Goal: Communication & Community: Answer question/provide support

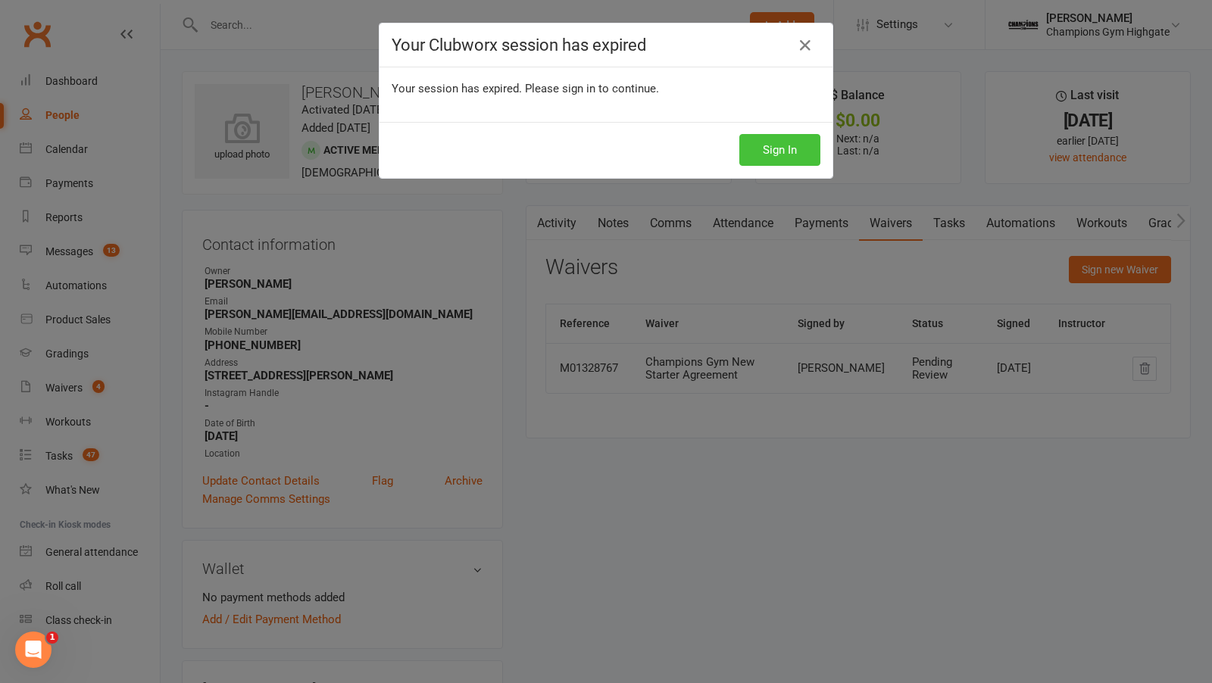
click at [762, 142] on button "Sign In" at bounding box center [779, 150] width 81 height 32
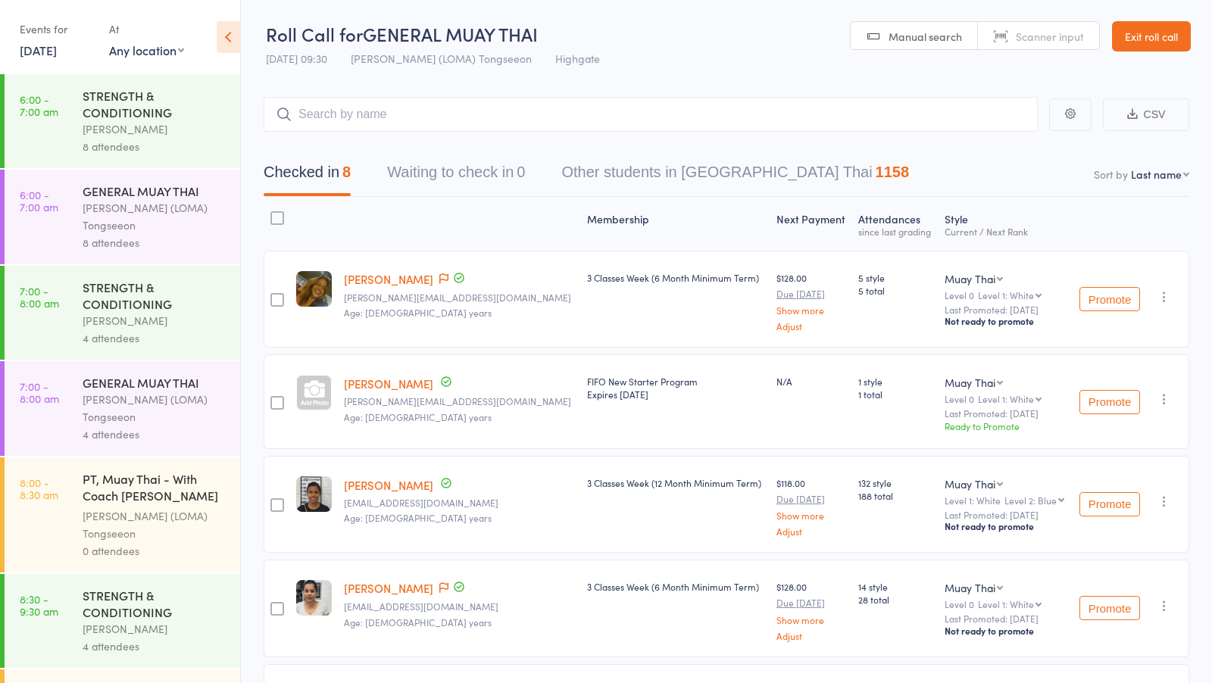
click at [68, 64] on div "Events for 15 Aug, 2025 15 Aug, 2025 August 2025 Sun Mon Tue Wed Thu Fri Sat 31…" at bounding box center [120, 38] width 240 height 77
click at [57, 57] on link "15 Aug, 2025" at bounding box center [38, 50] width 37 height 17
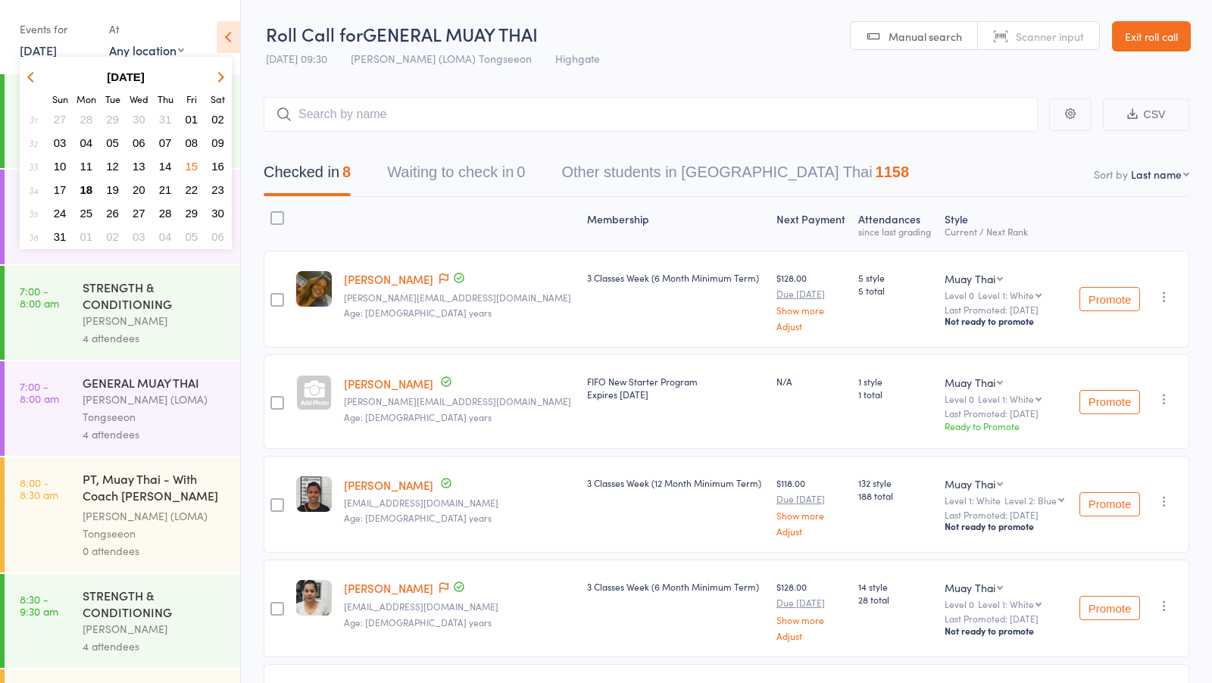
click at [89, 189] on span "18" at bounding box center [86, 189] width 13 height 13
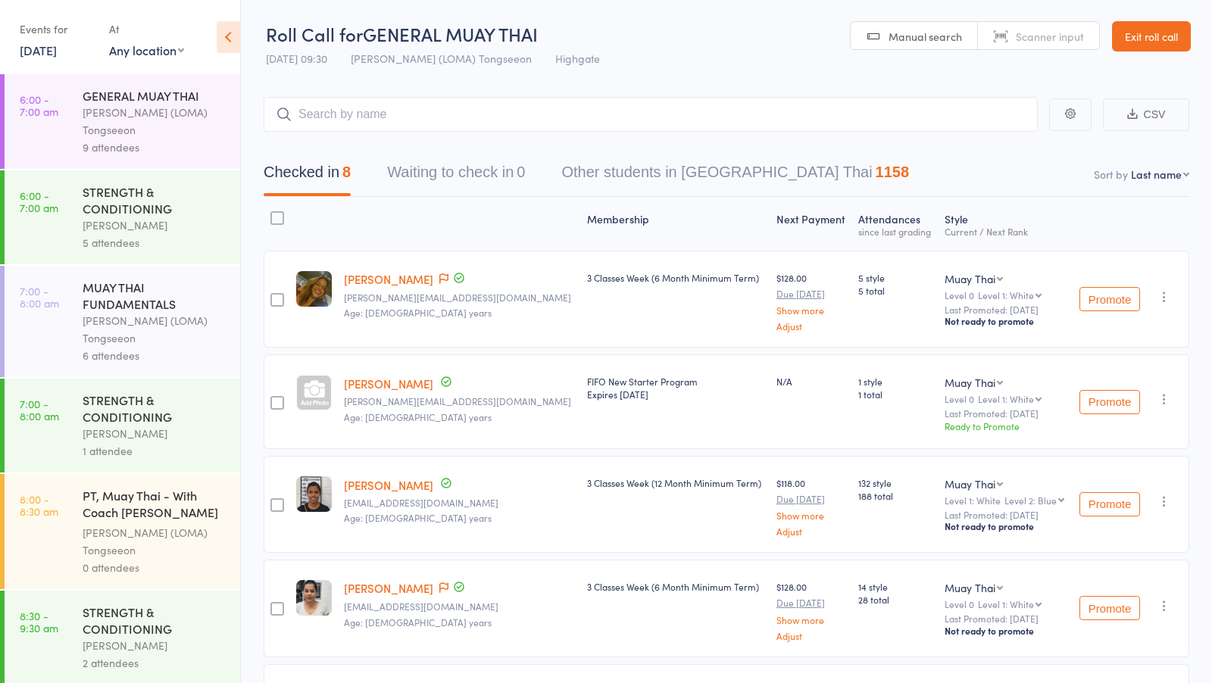
click at [180, 113] on div "Ronnarong (LOMA) Tongseeon" at bounding box center [155, 121] width 145 height 35
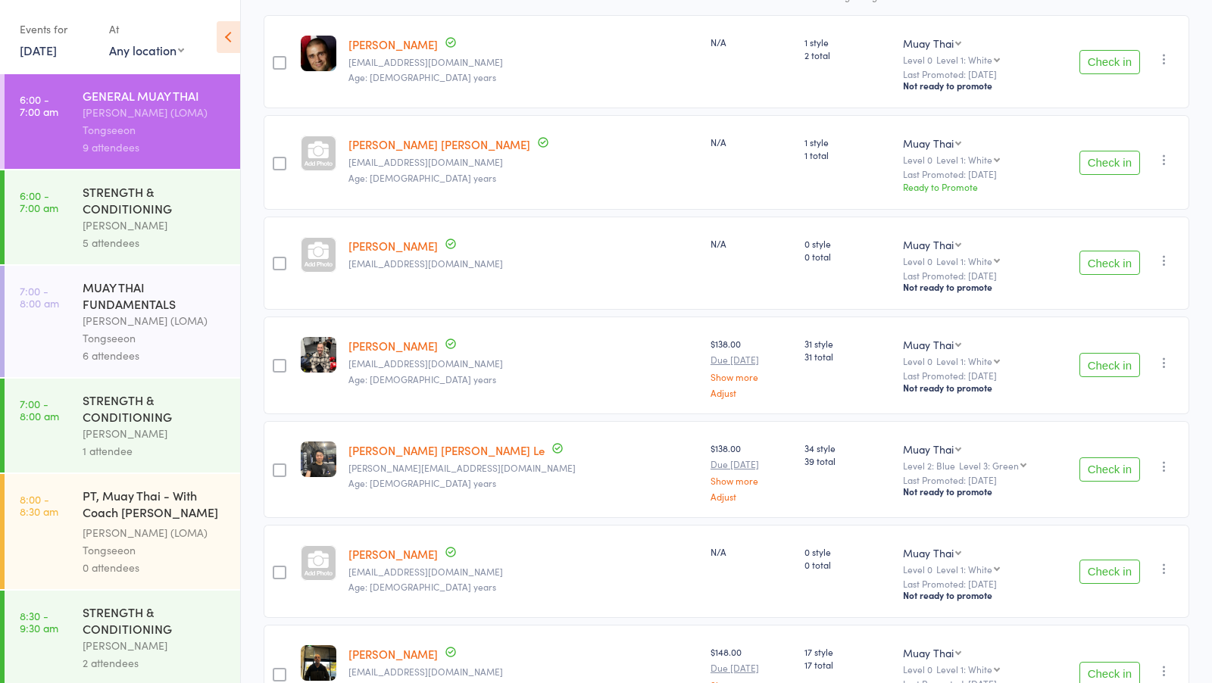
scroll to position [218, 0]
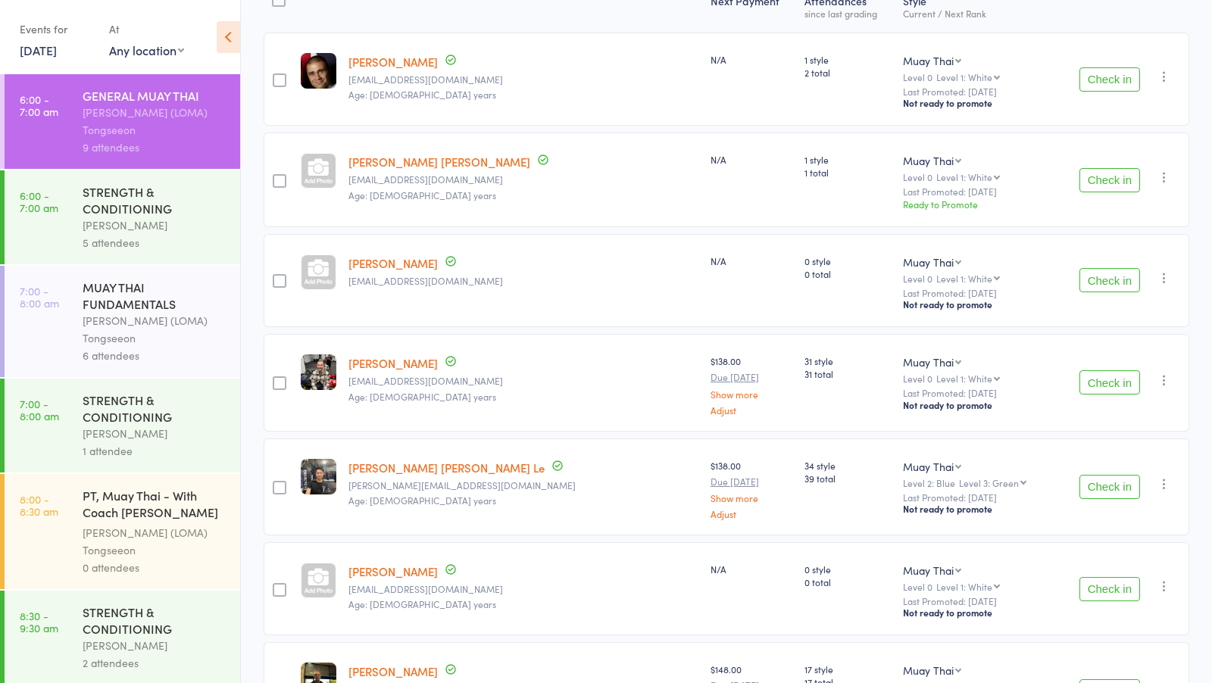
click at [388, 260] on link "[PERSON_NAME]" at bounding box center [392, 263] width 89 height 16
click at [404, 567] on link "[PERSON_NAME]" at bounding box center [392, 572] width 89 height 16
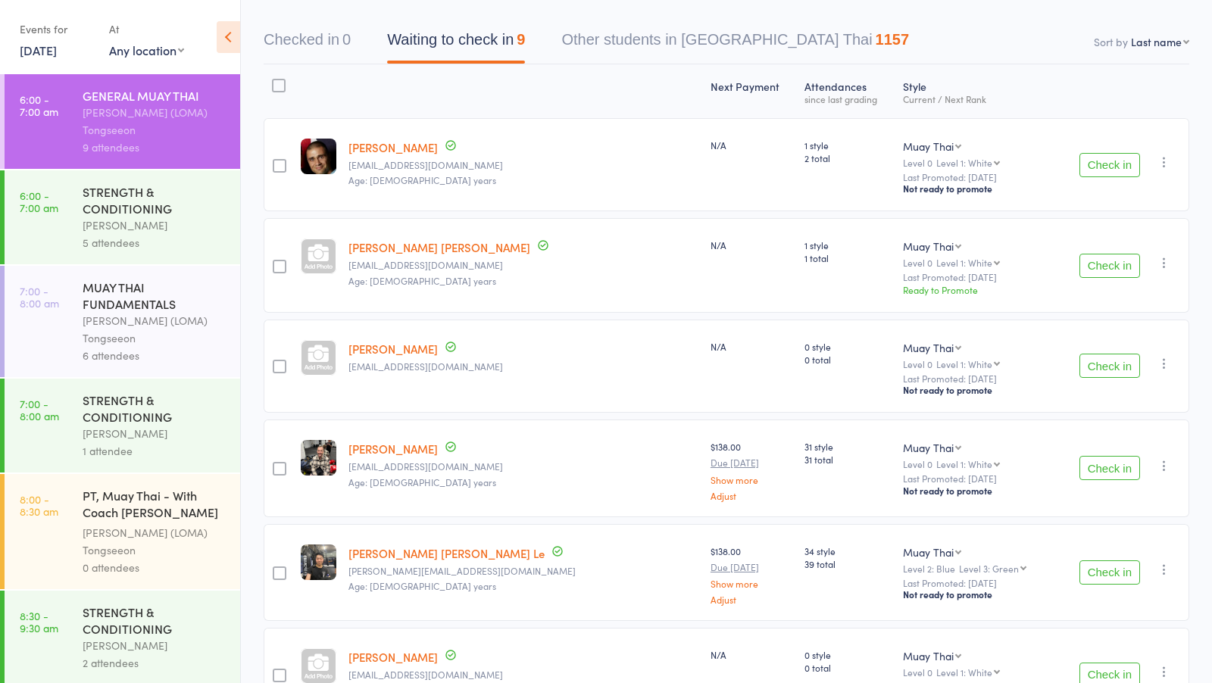
scroll to position [98, 0]
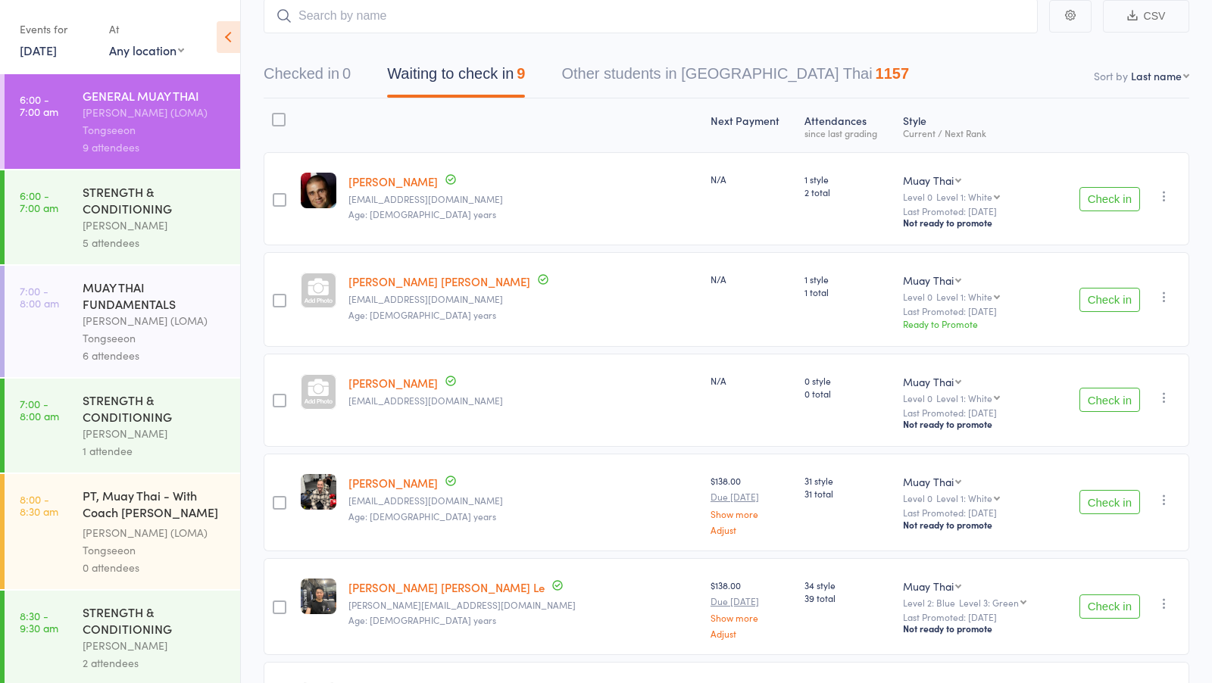
click at [1115, 403] on button "Check in" at bounding box center [1110, 400] width 61 height 24
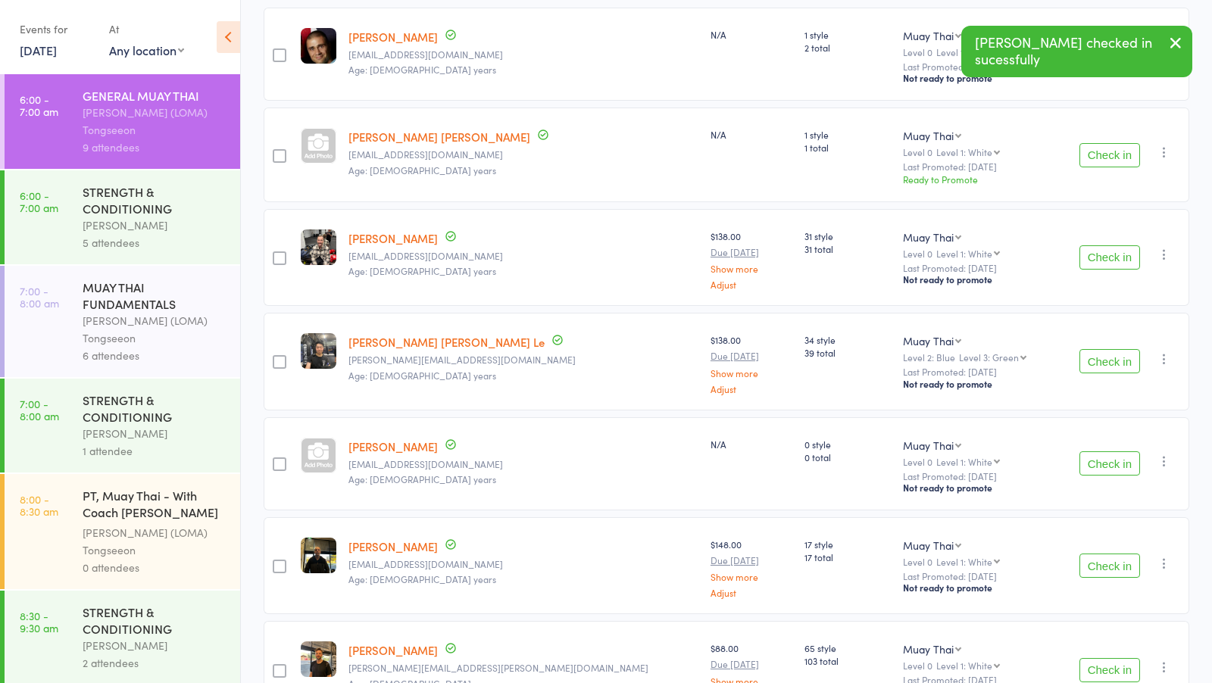
scroll to position [244, 0]
click at [1113, 464] on button "Check in" at bounding box center [1110, 463] width 61 height 24
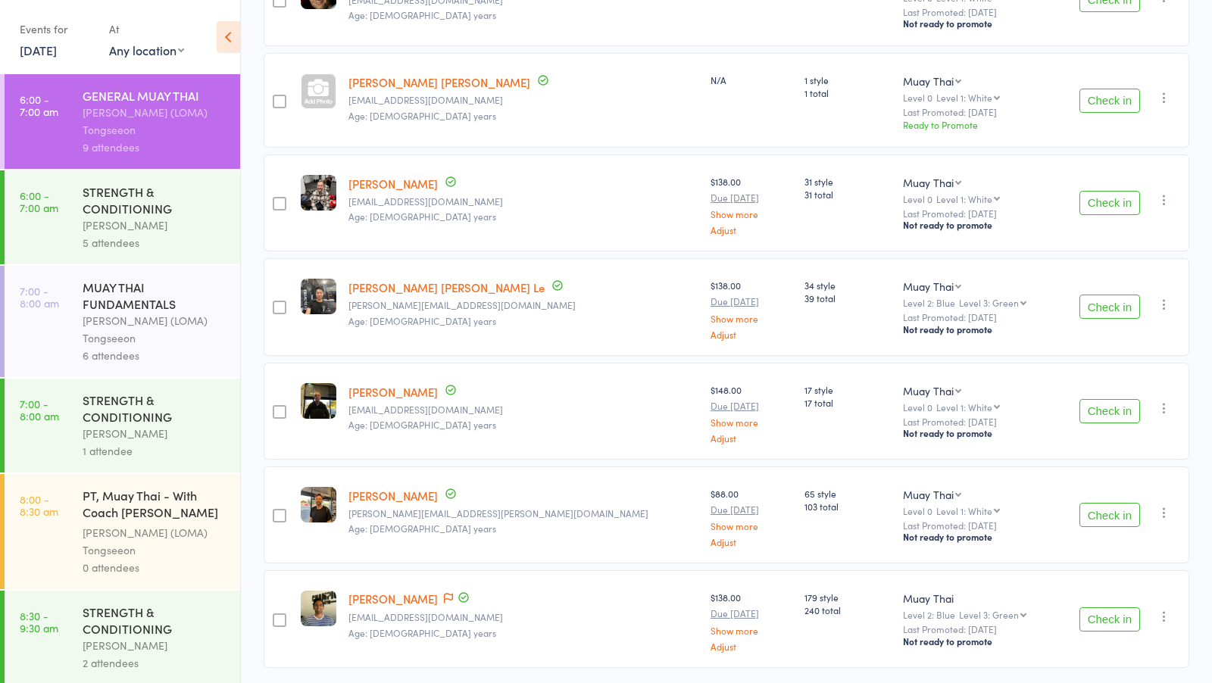
scroll to position [293, 0]
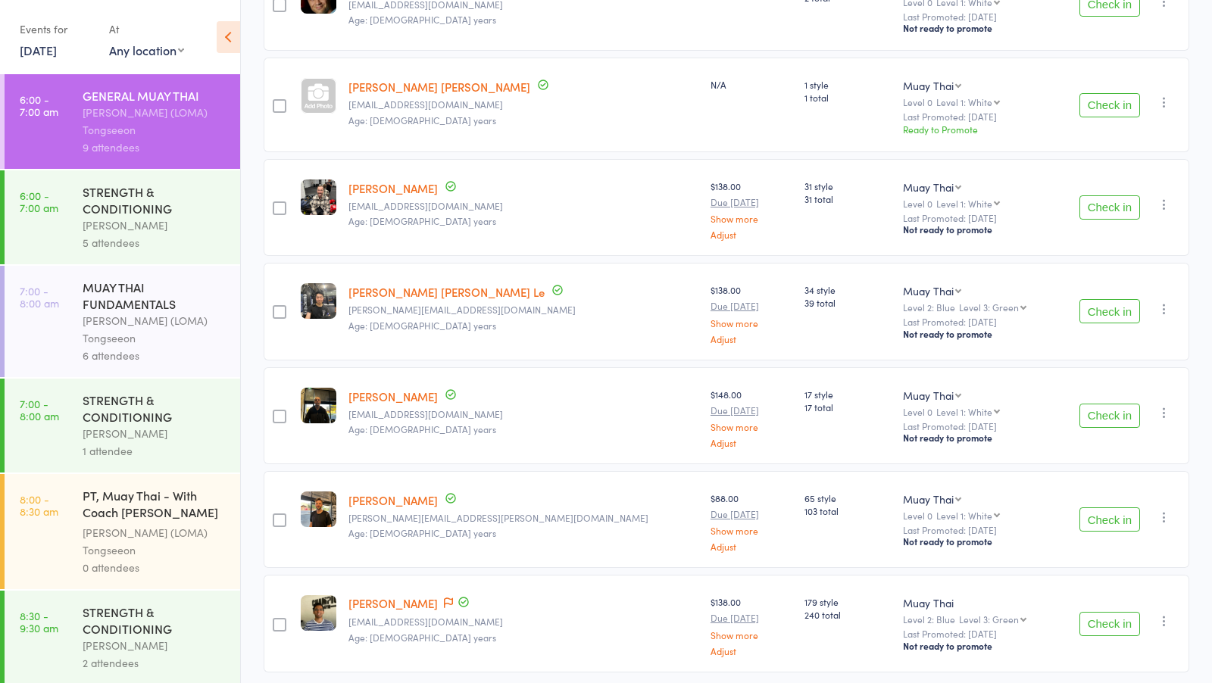
click at [1109, 411] on button "Check in" at bounding box center [1110, 416] width 61 height 24
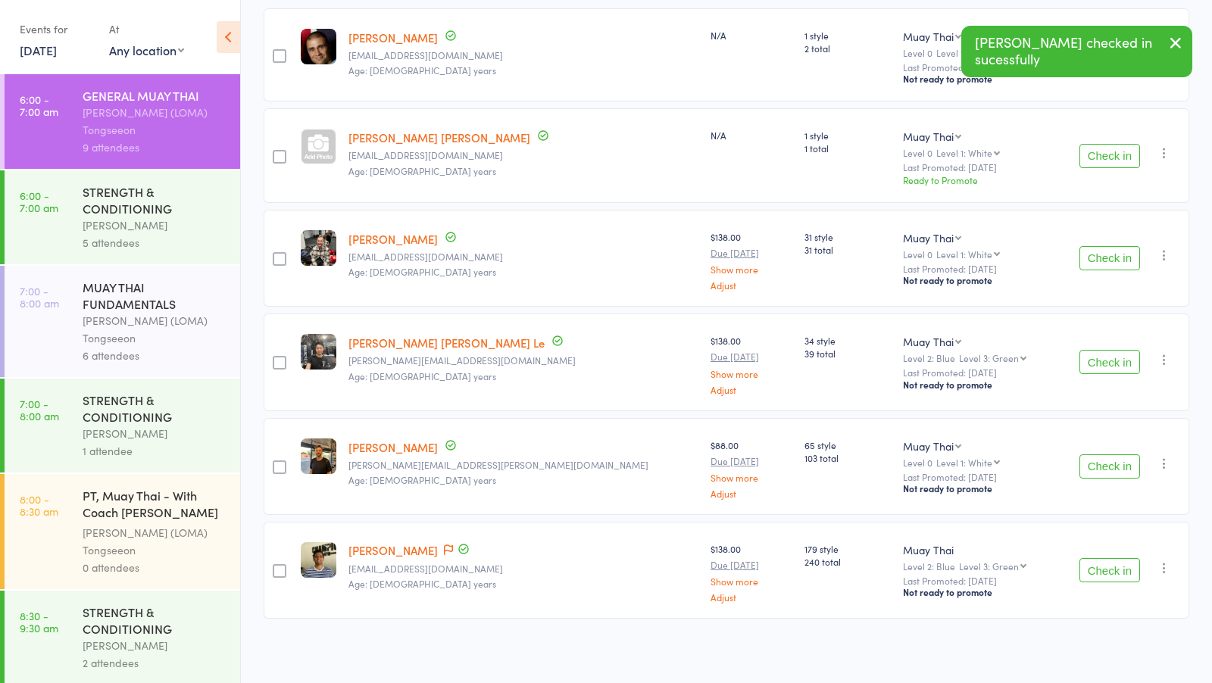
click at [1087, 465] on button "Check in" at bounding box center [1110, 467] width 61 height 24
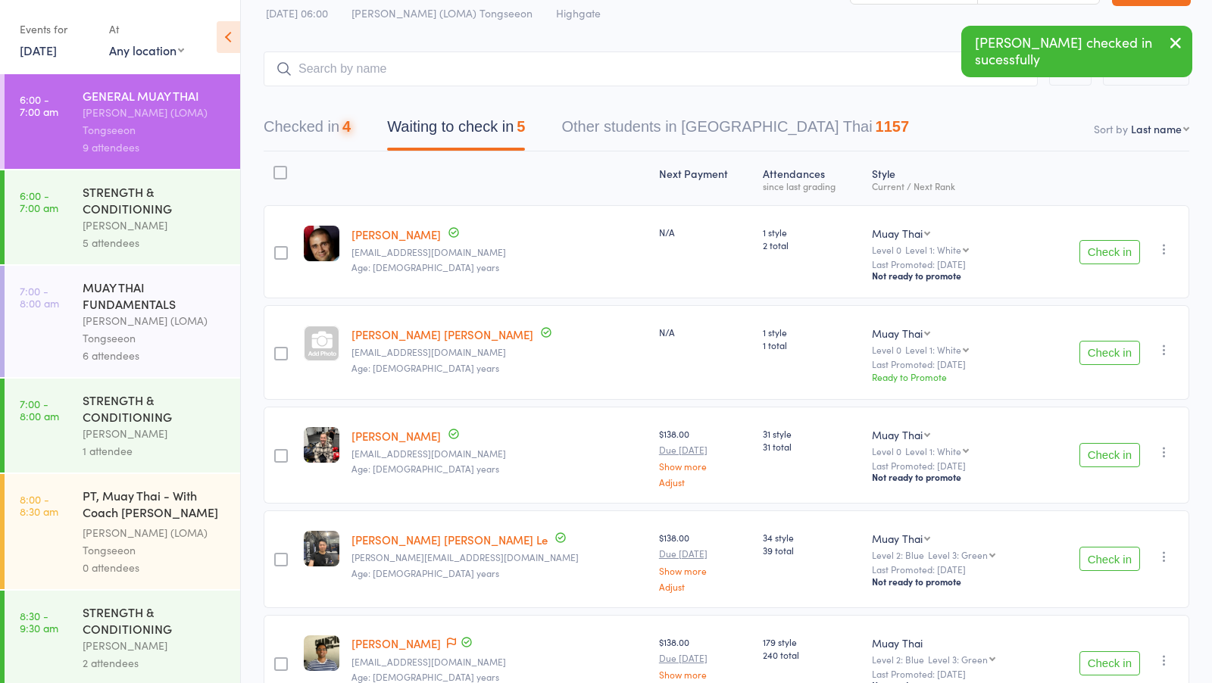
scroll to position [36, 0]
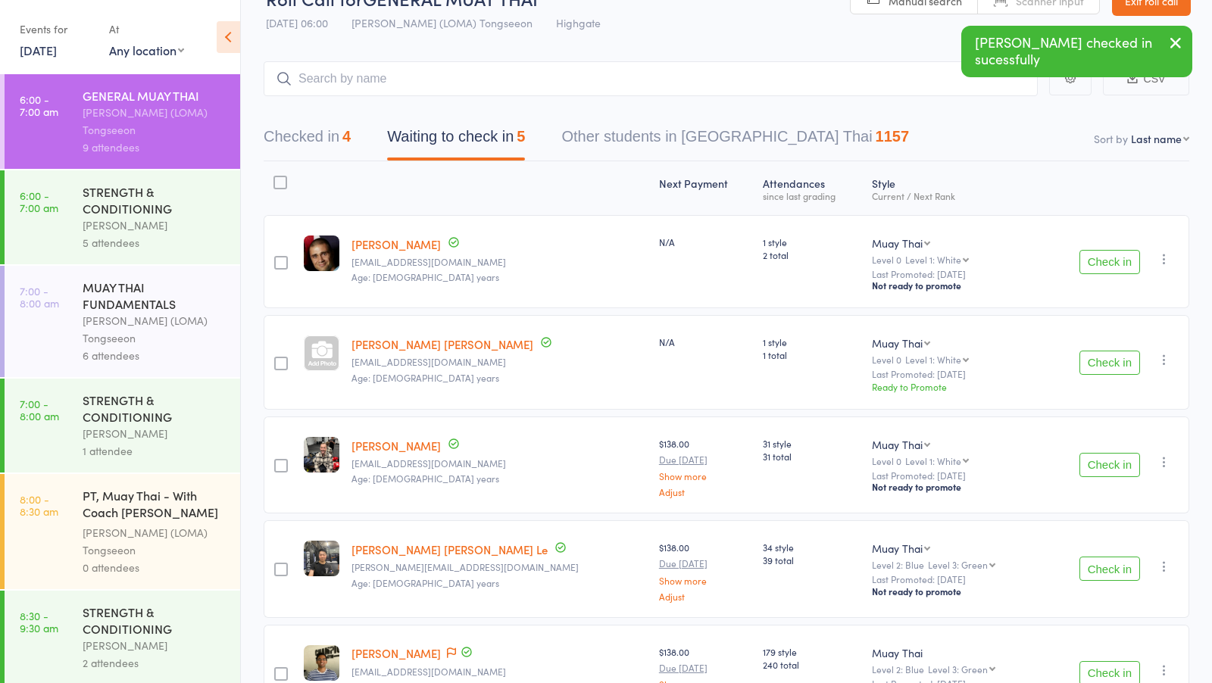
click at [1092, 267] on button "Check in" at bounding box center [1110, 262] width 61 height 24
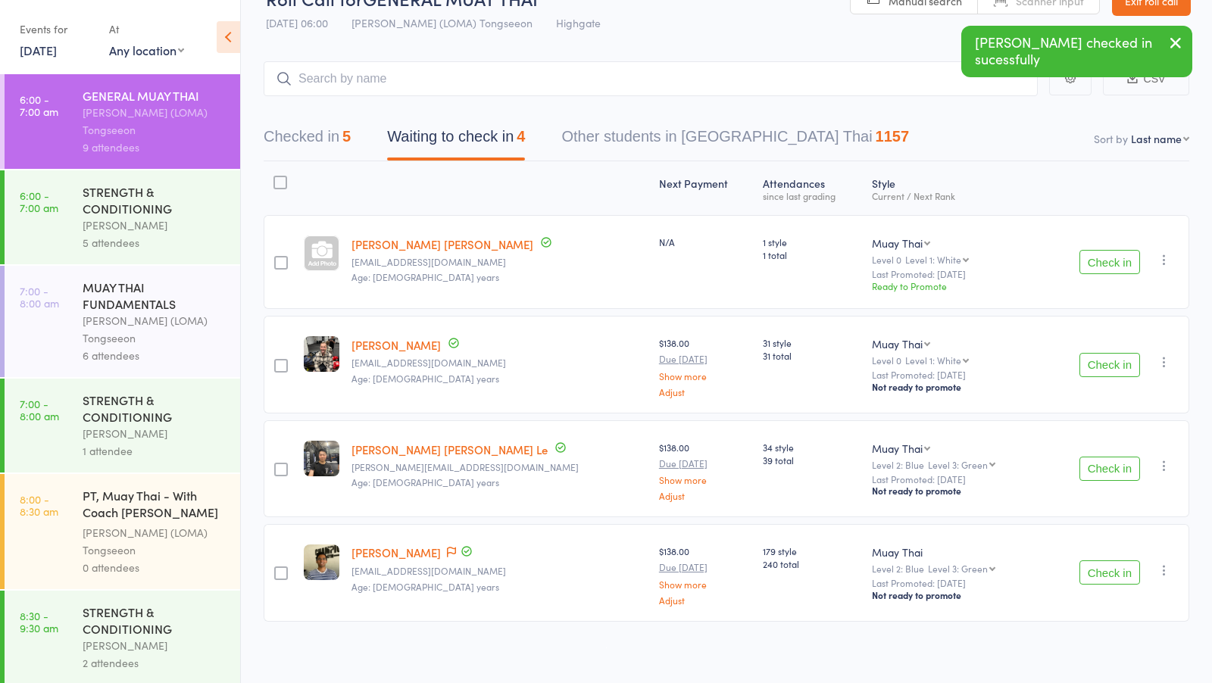
click at [190, 241] on div "5 attendees" at bounding box center [155, 242] width 145 height 17
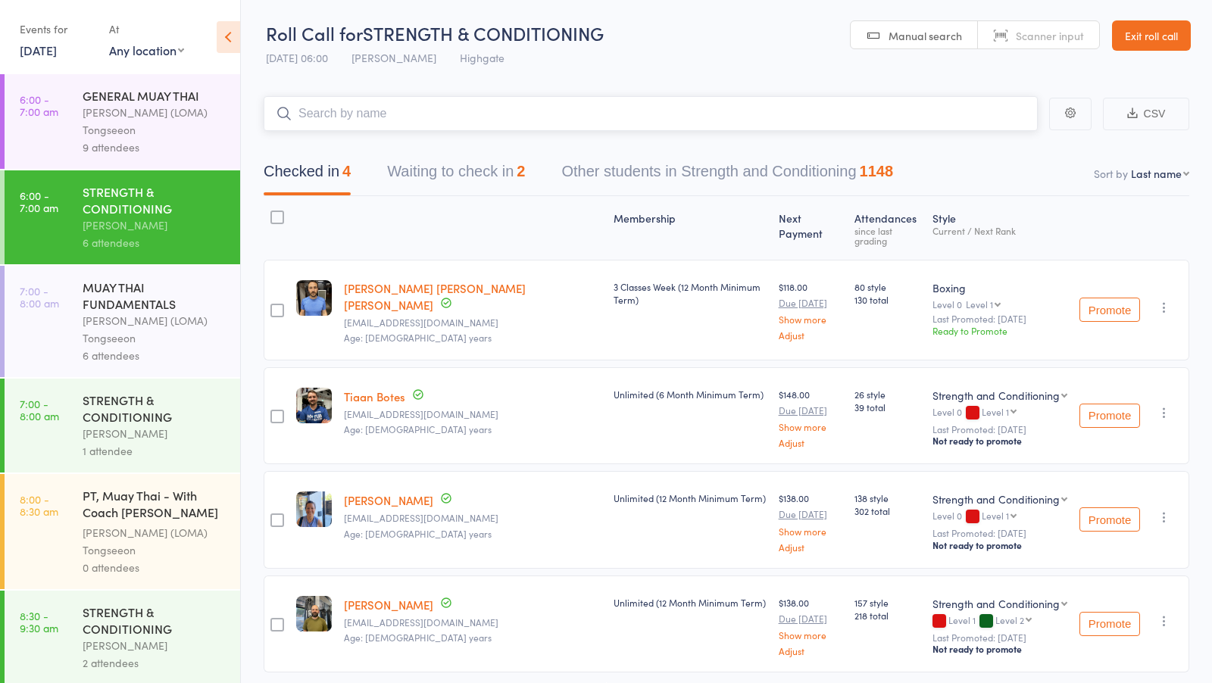
scroll to position [42, 0]
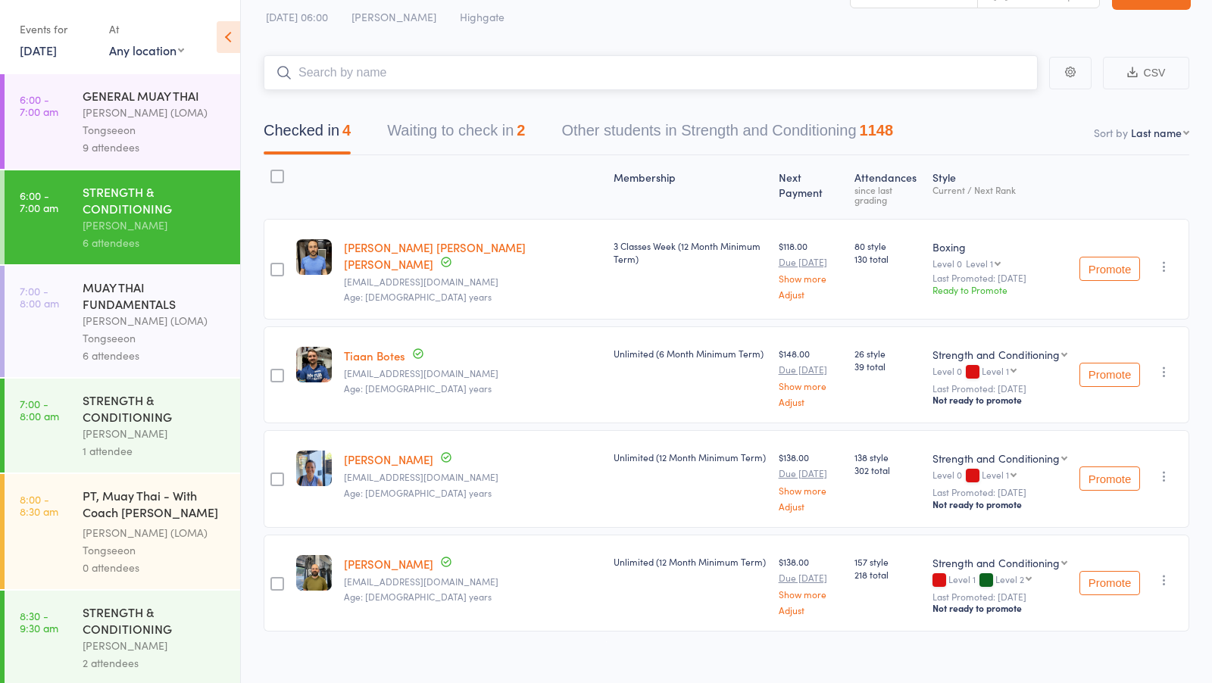
click at [468, 133] on button "Waiting to check in 2" at bounding box center [456, 134] width 138 height 40
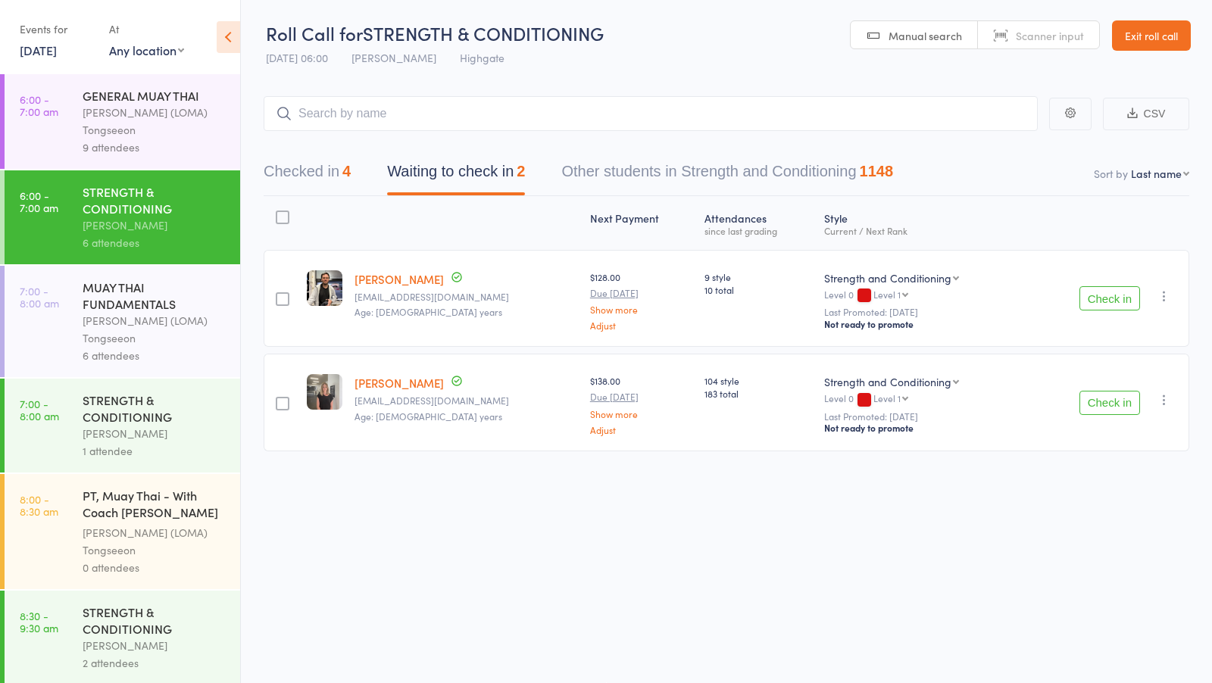
click at [189, 127] on div "Ronnarong (LOMA) Tongseeon" at bounding box center [155, 121] width 145 height 35
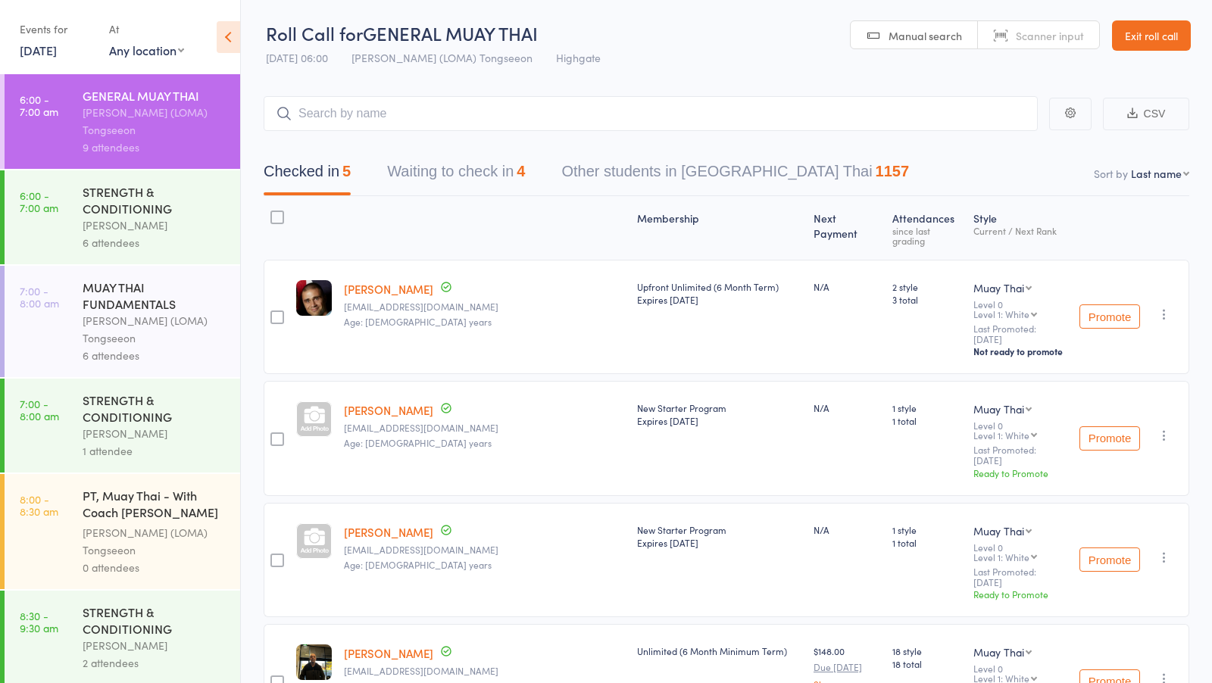
click at [172, 330] on div "Ronnarong (LOMA) Tongseeon" at bounding box center [155, 329] width 145 height 35
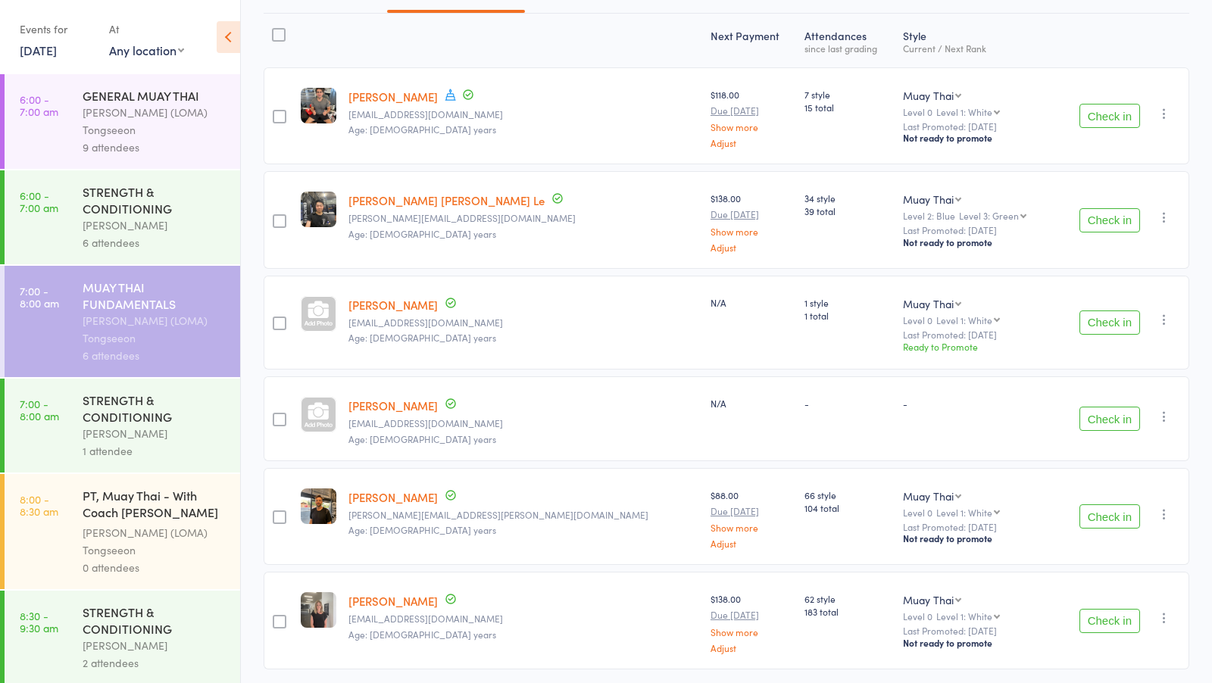
scroll to position [182, 0]
click at [377, 404] on link "[PERSON_NAME]" at bounding box center [392, 407] width 89 height 16
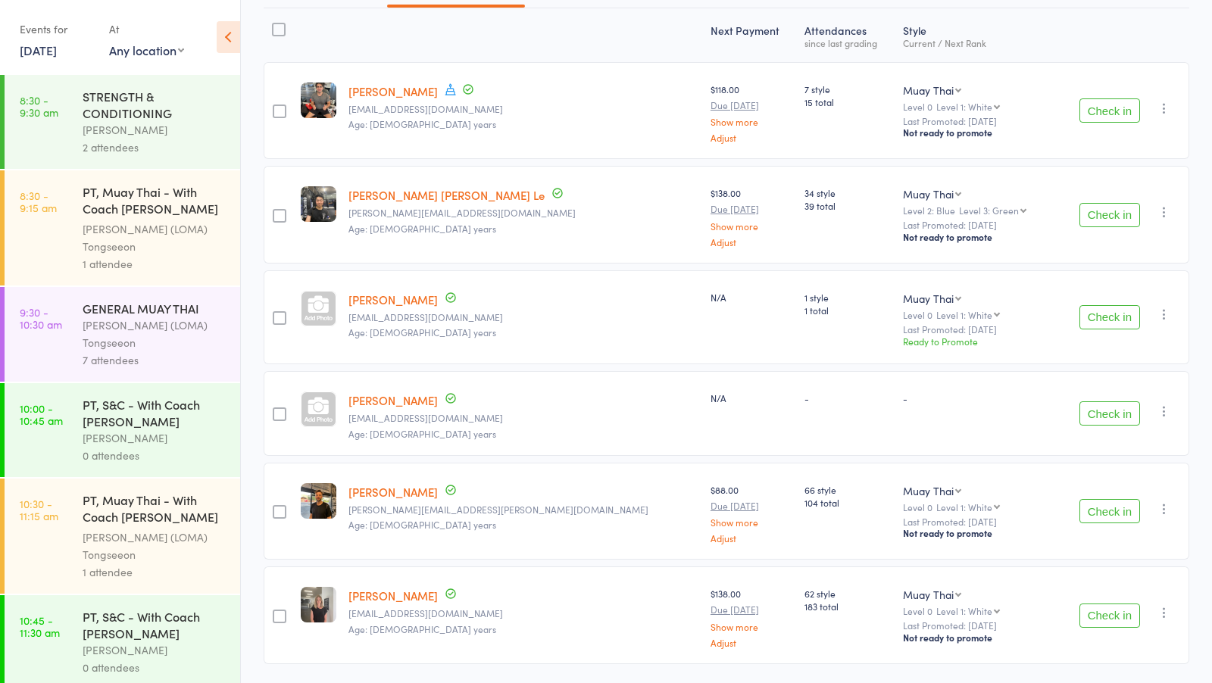
scroll to position [520, 0]
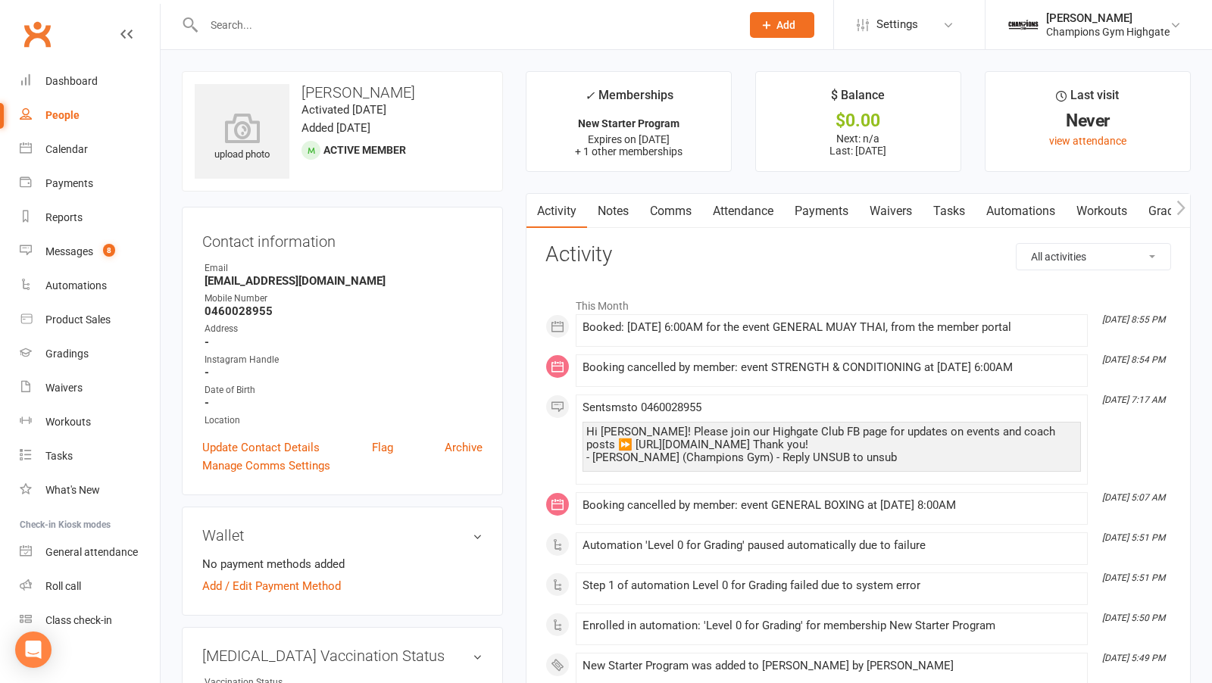
click at [900, 205] on link "Waivers" at bounding box center [891, 211] width 64 height 35
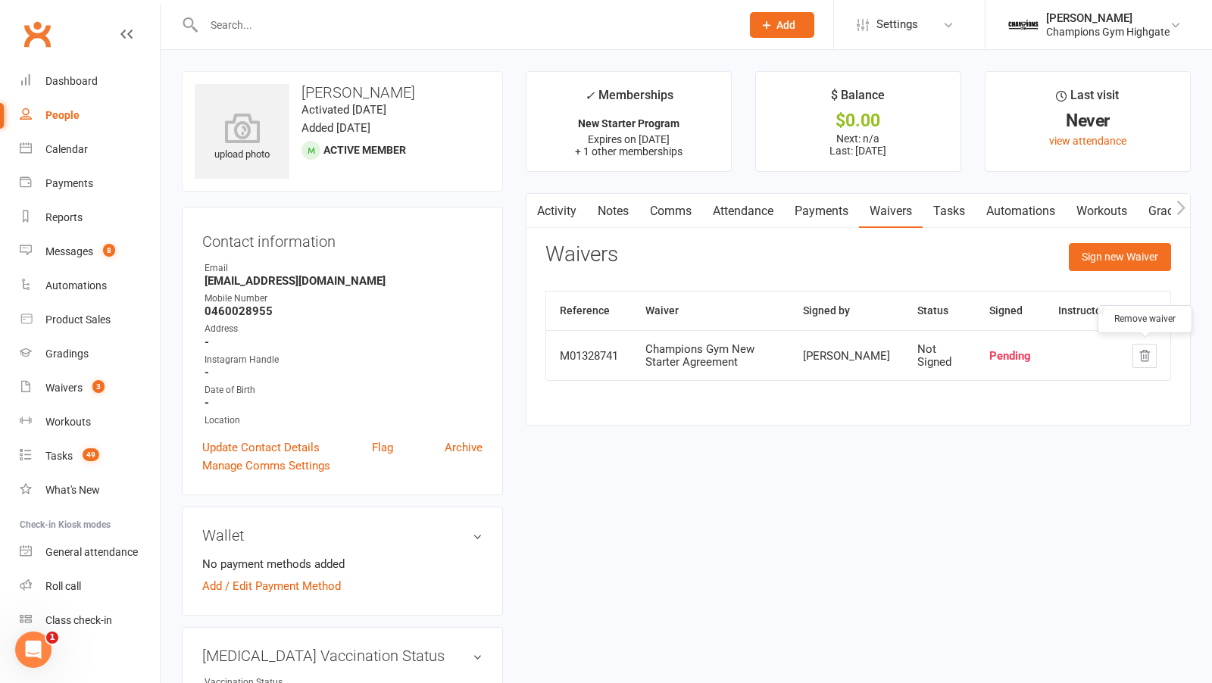
click at [1140, 358] on icon "button" at bounding box center [1145, 356] width 14 height 14
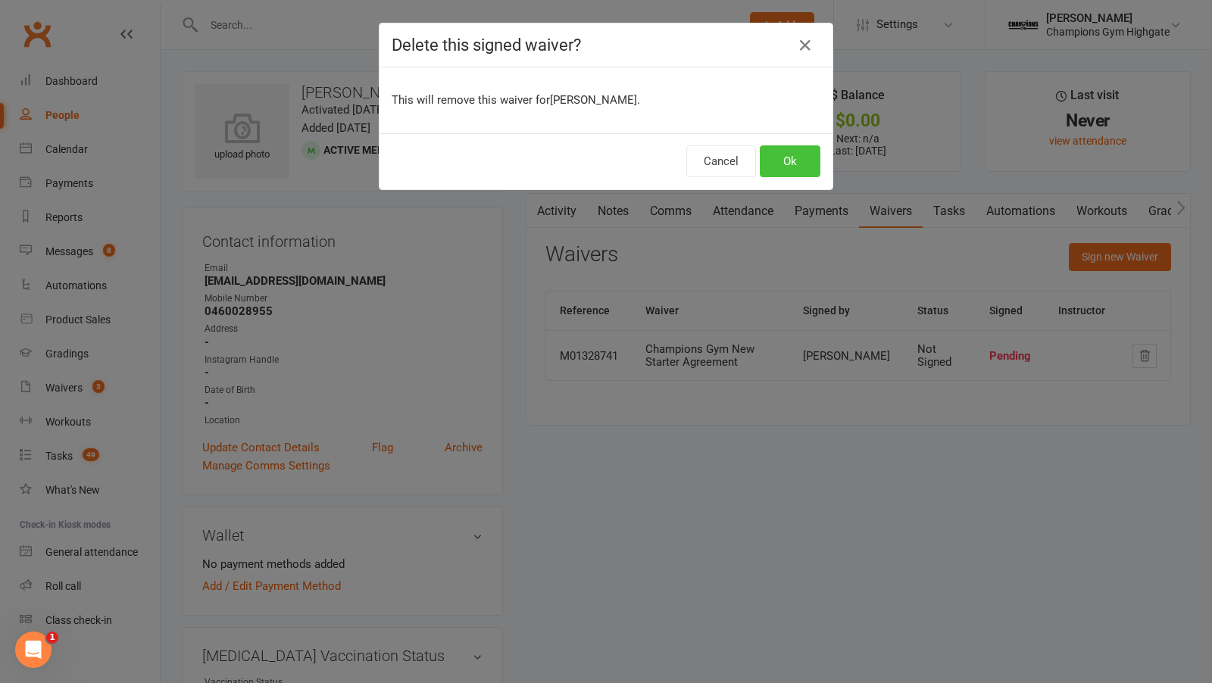
click at [795, 171] on button "Ok" at bounding box center [790, 161] width 61 height 32
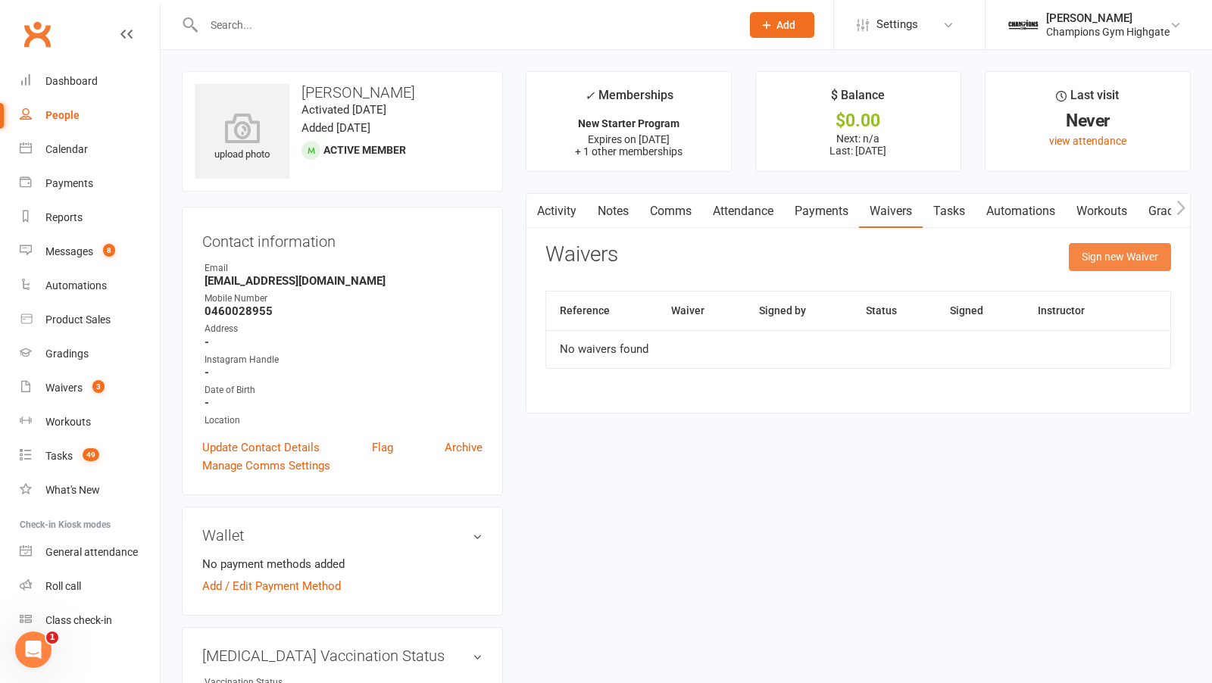
click at [1103, 245] on button "Sign new Waiver" at bounding box center [1120, 256] width 102 height 27
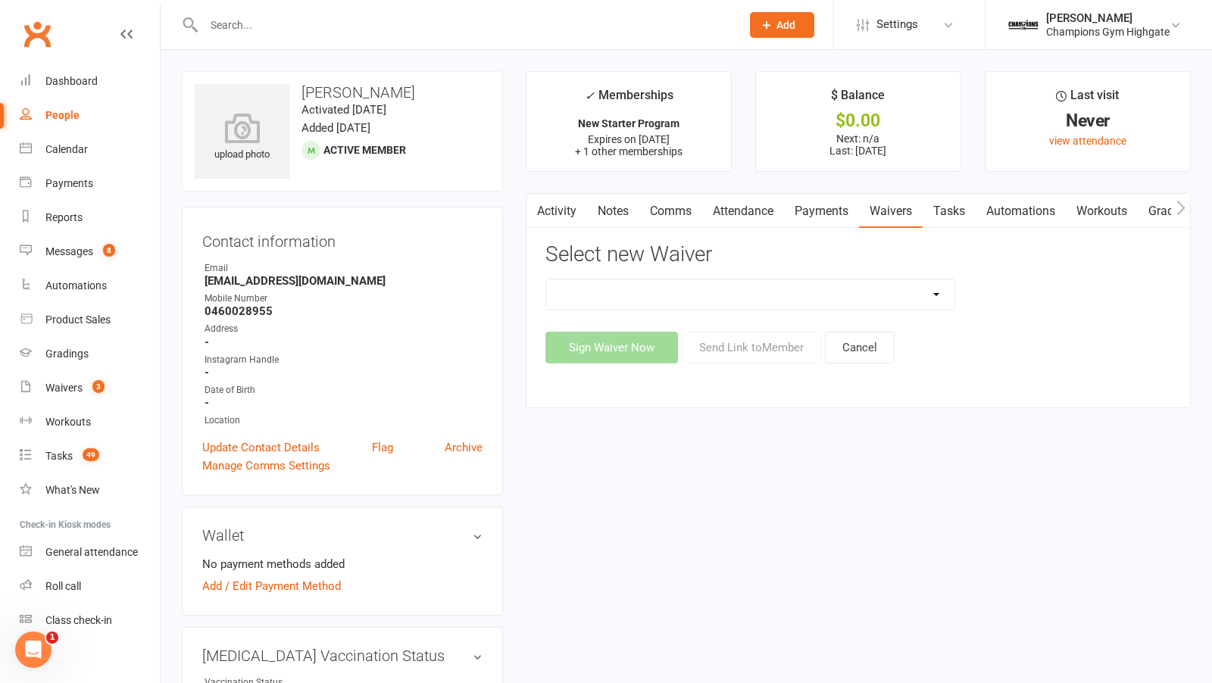
click at [717, 295] on select "Casual Waiver - First Timers Casual Waiver (STAFF ONLY) Champions Gym Cancellat…" at bounding box center [750, 295] width 408 height 30
select select "9060"
click at [546, 280] on select "Casual Waiver - First Timers Casual Waiver (STAFF ONLY) Champions Gym Cancellat…" at bounding box center [750, 295] width 408 height 30
click at [586, 336] on button "Sign Waiver Now" at bounding box center [611, 348] width 133 height 32
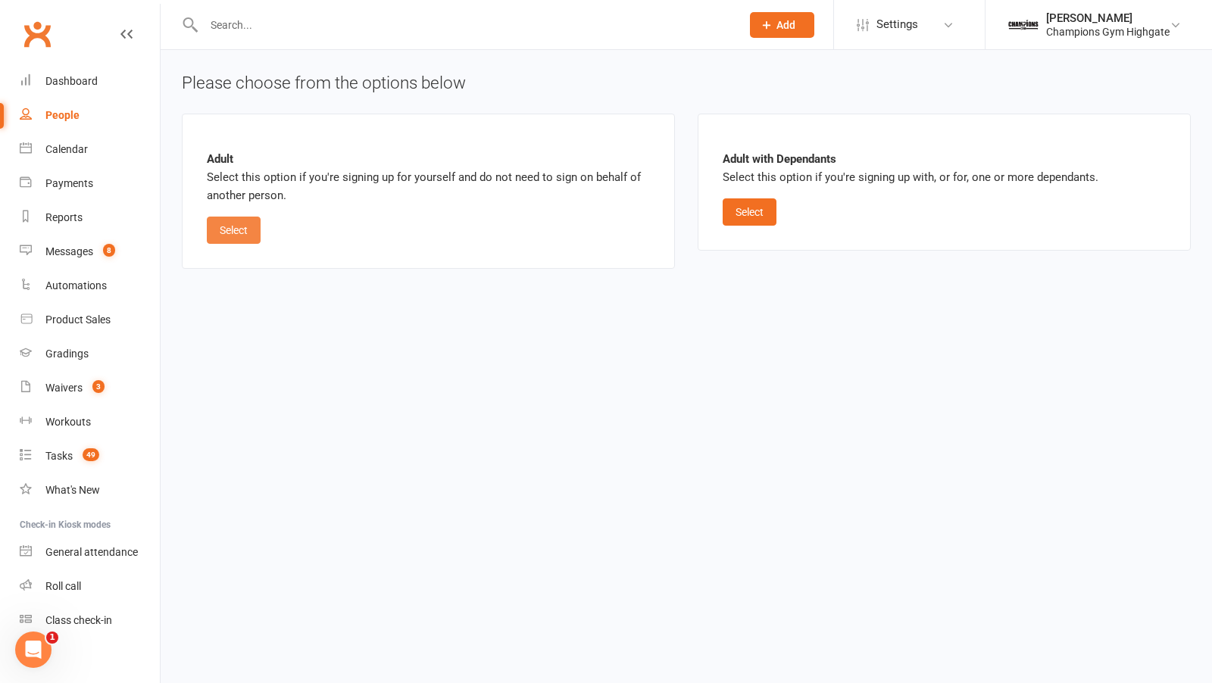
click at [248, 238] on button "Select" at bounding box center [234, 230] width 54 height 27
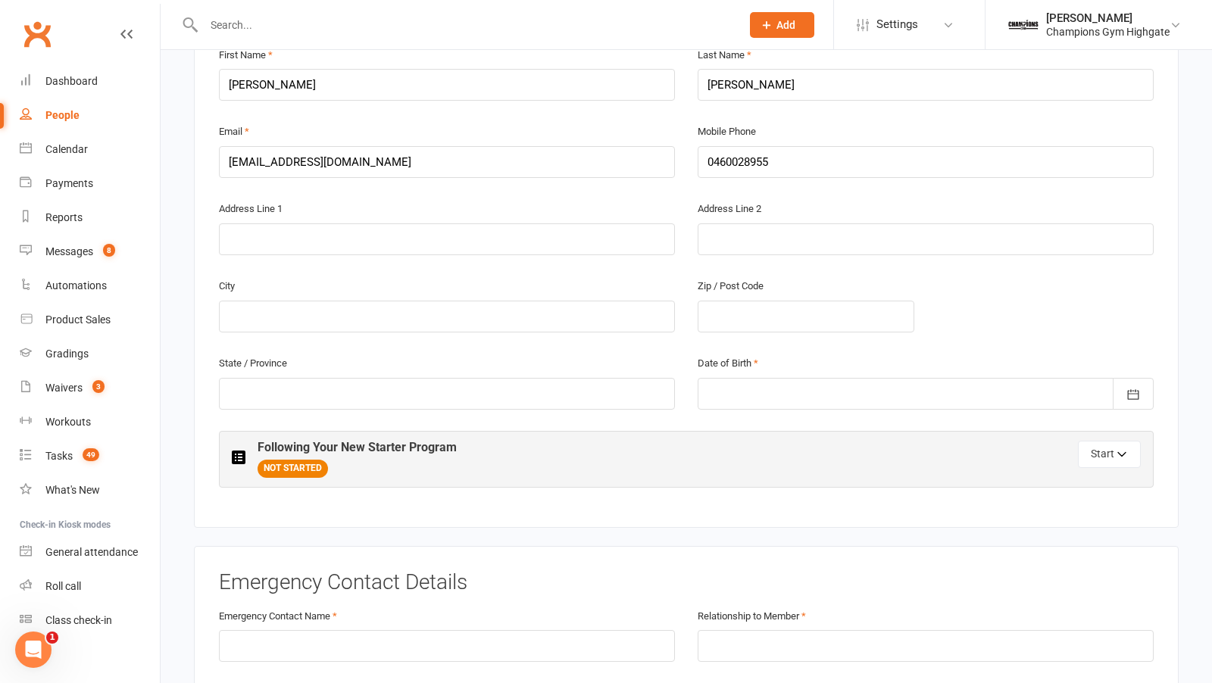
scroll to position [421, 0]
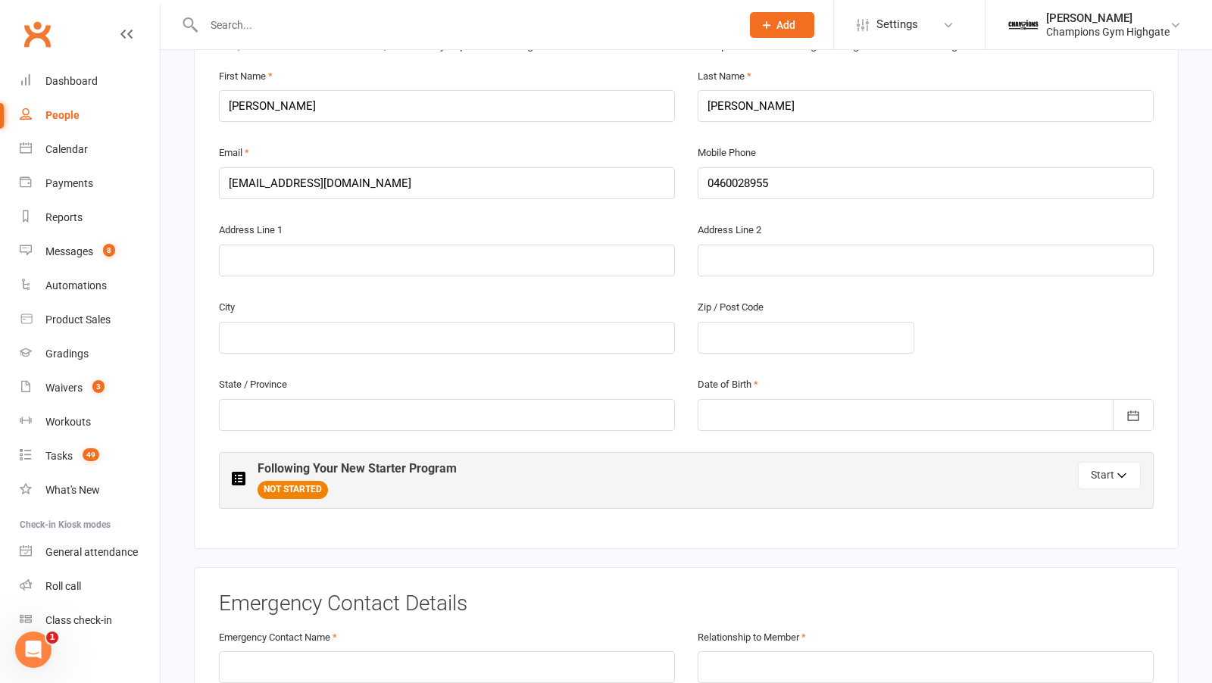
click at [767, 407] on div at bounding box center [926, 415] width 456 height 32
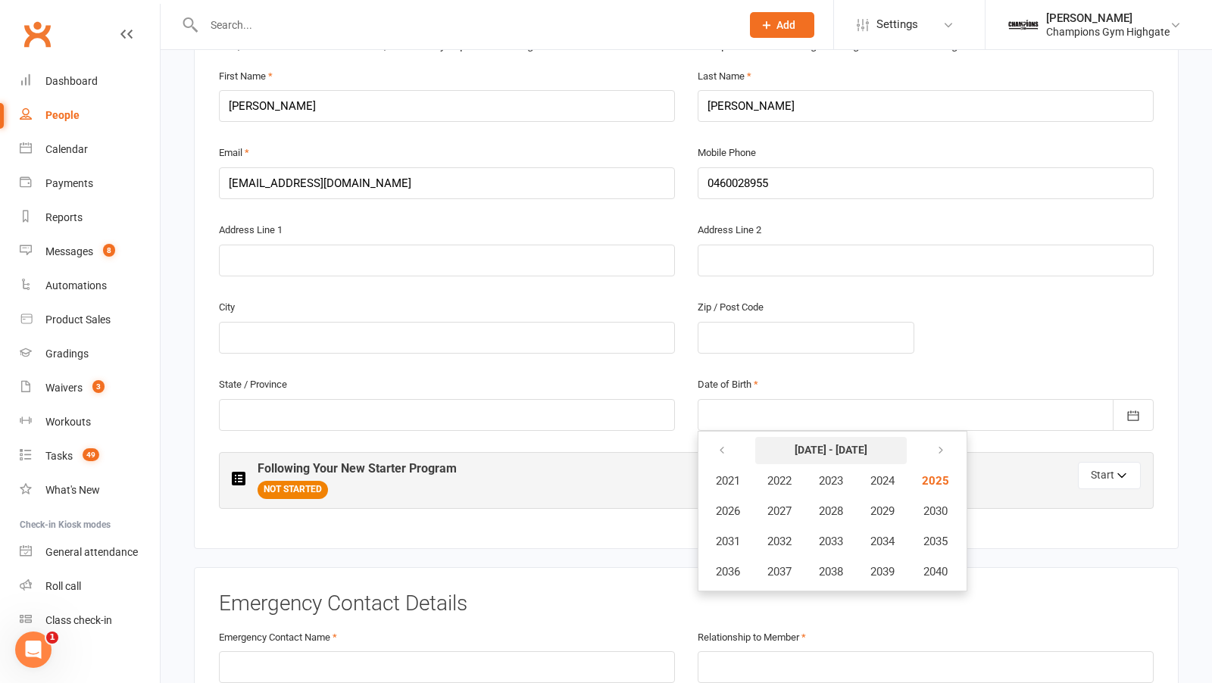
click at [845, 444] on strong "2021 - 2040" at bounding box center [831, 450] width 73 height 12
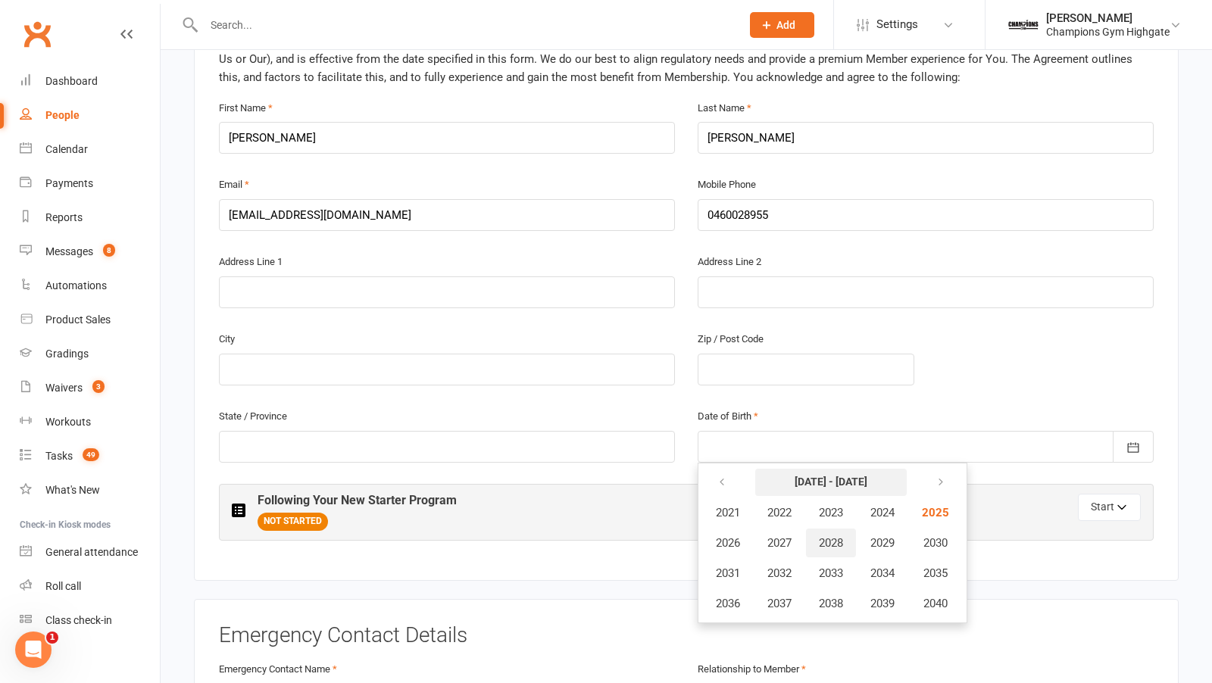
scroll to position [419, 0]
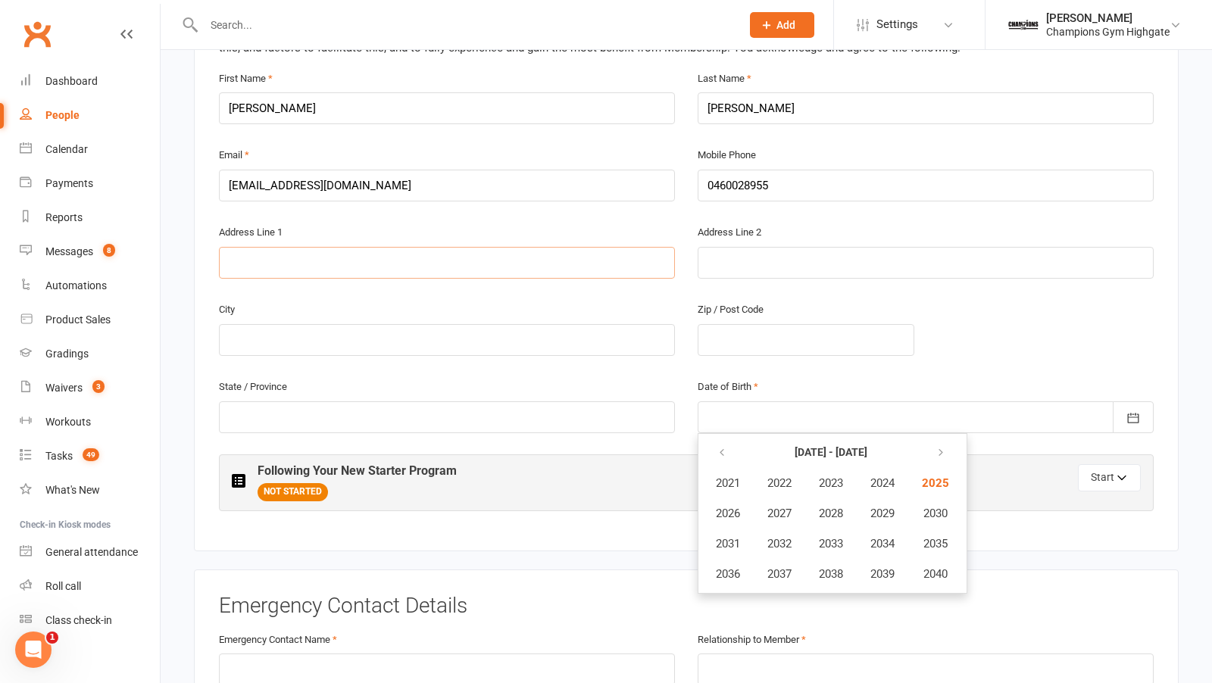
click at [305, 264] on input "text" at bounding box center [447, 263] width 456 height 32
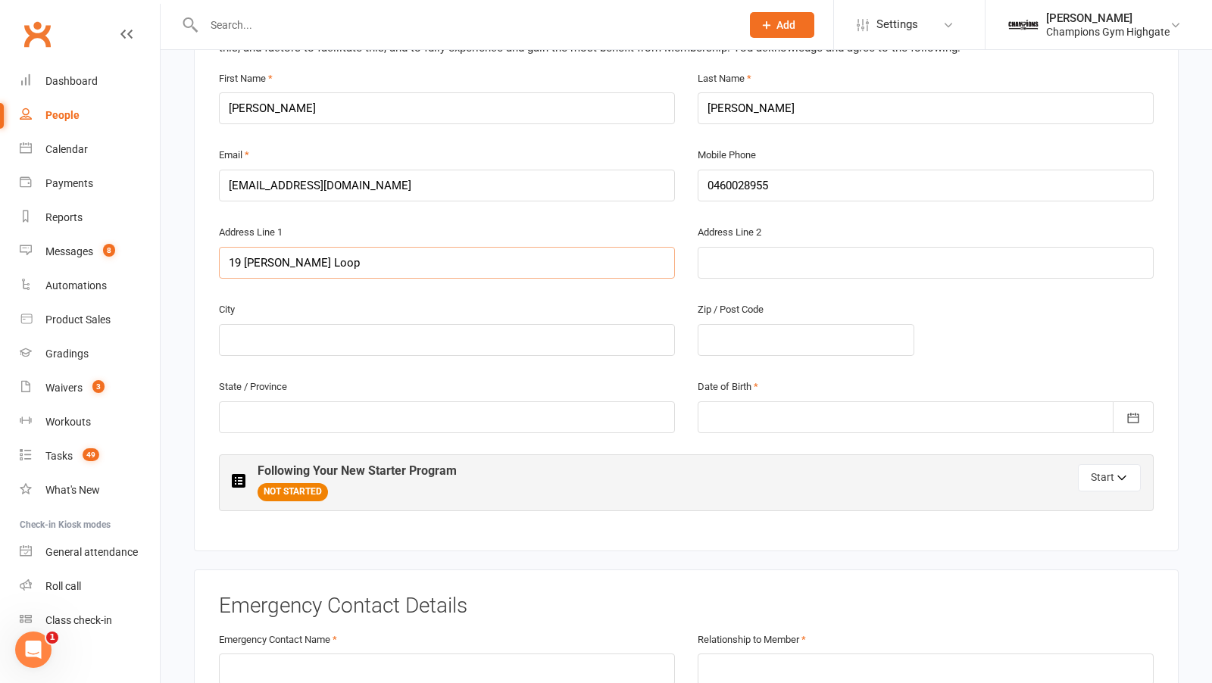
type input "19 Lucas Loop"
click at [738, 334] on input "text" at bounding box center [806, 340] width 217 height 32
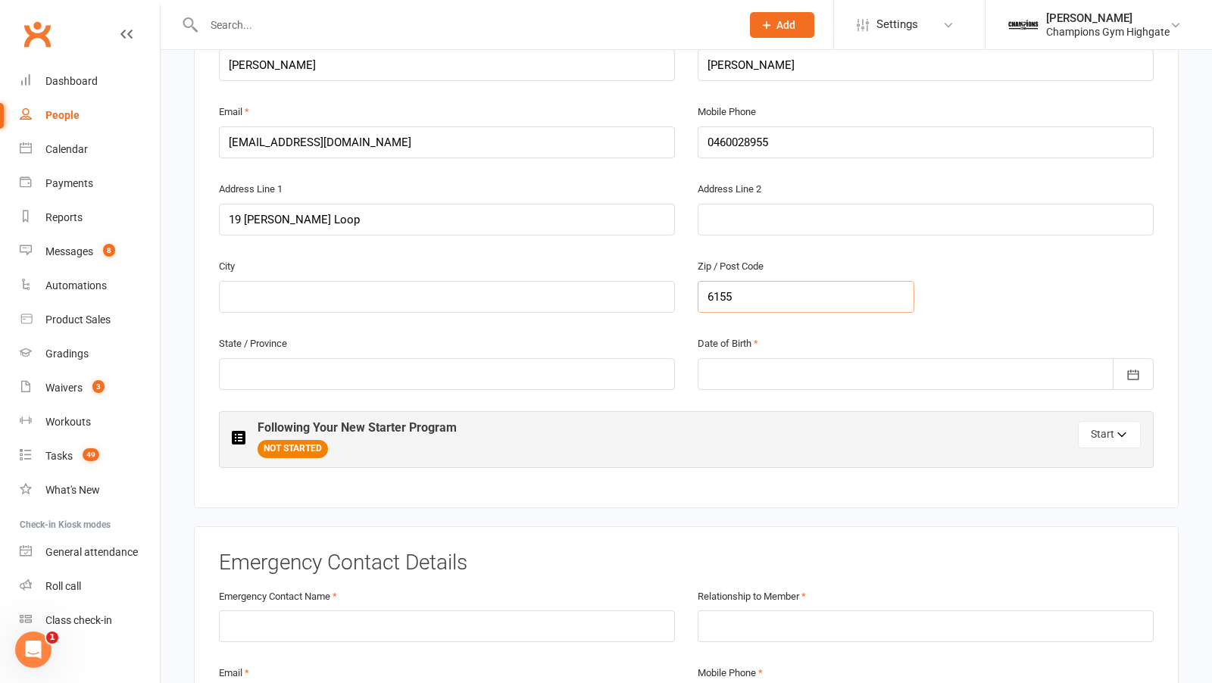
scroll to position [473, 0]
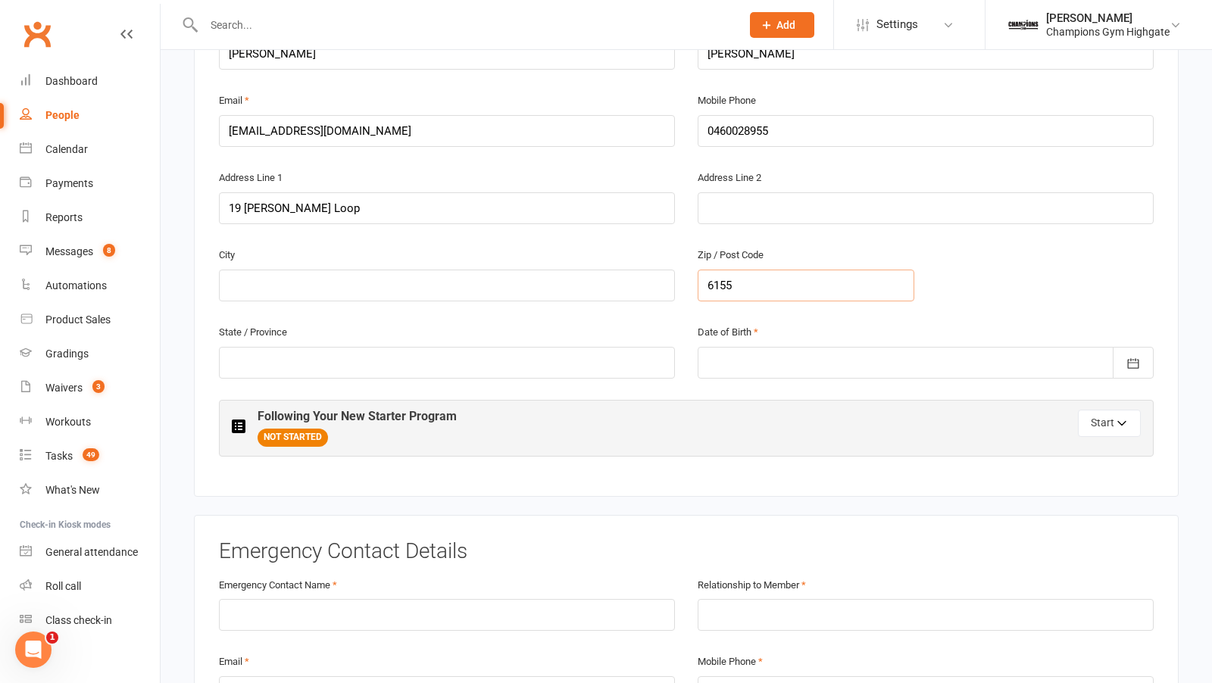
type input "6155"
click at [748, 355] on div at bounding box center [926, 363] width 456 height 32
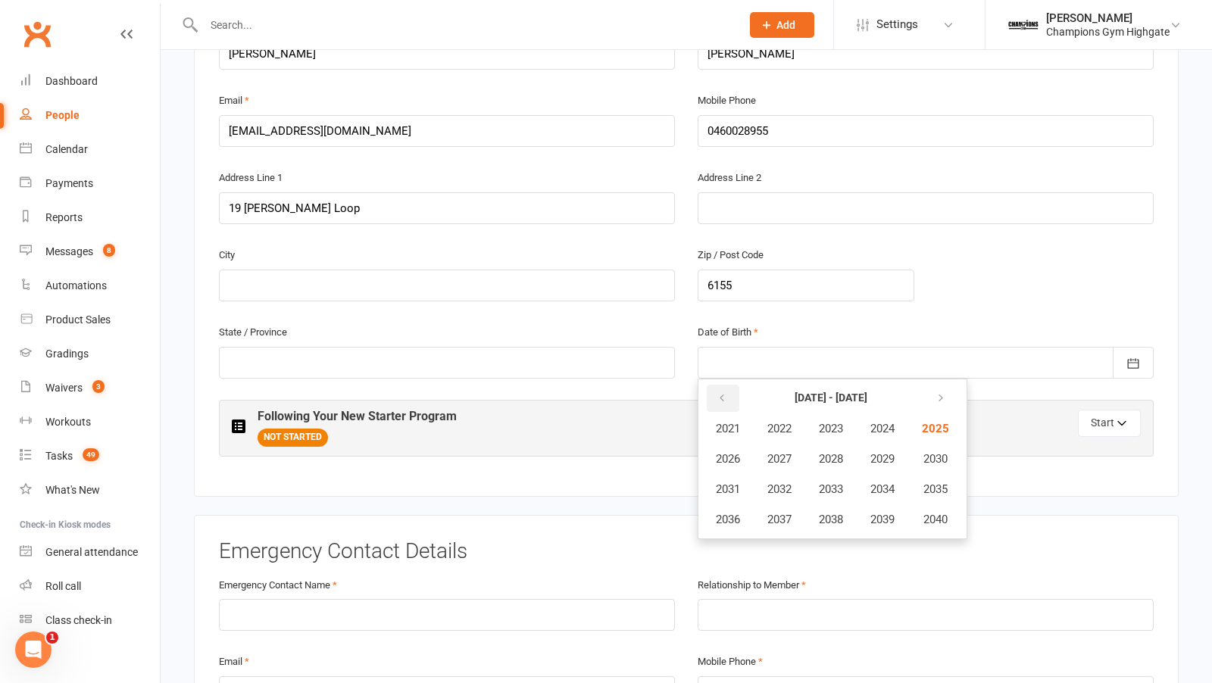
click at [723, 392] on icon "button" at bounding box center [722, 398] width 11 height 12
click at [834, 423] on span "1983" at bounding box center [831, 429] width 24 height 14
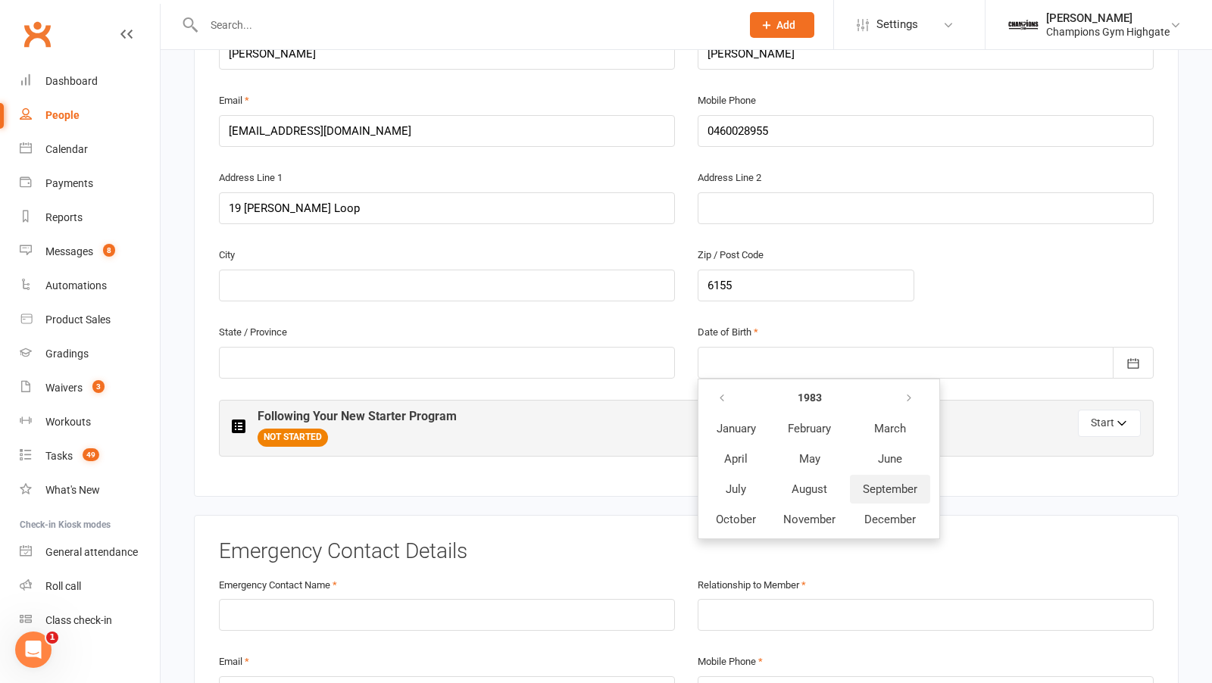
click at [880, 489] on button "September" at bounding box center [890, 489] width 80 height 29
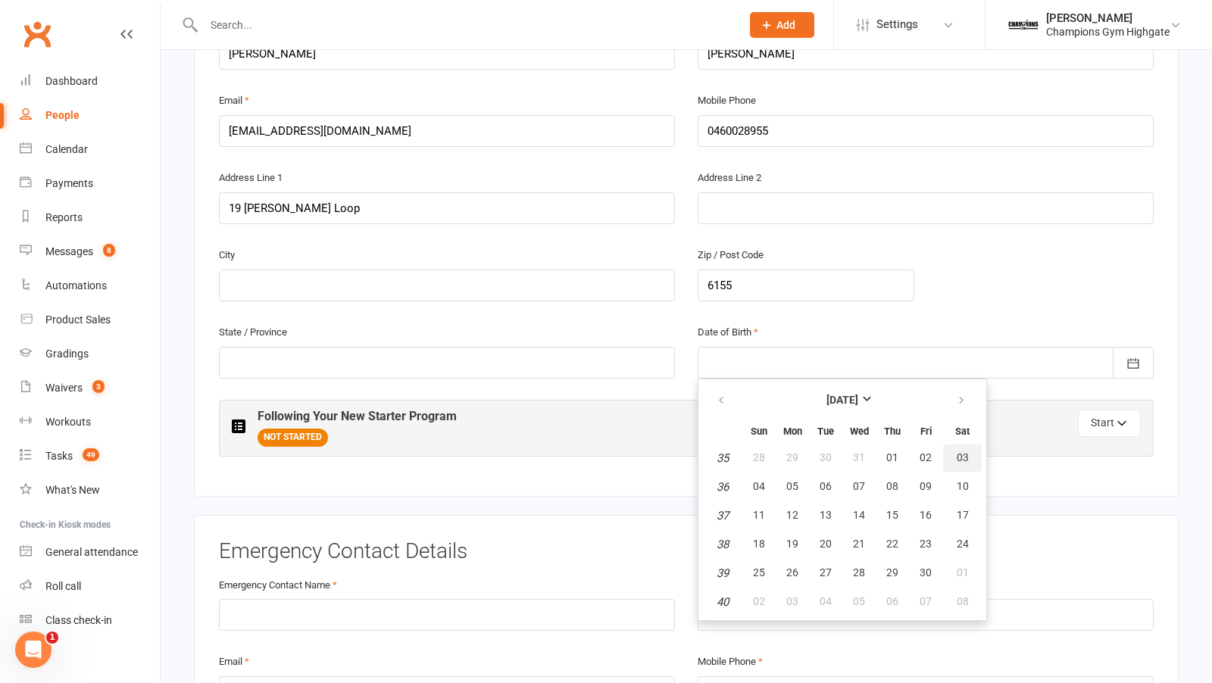
click at [961, 454] on span "03" at bounding box center [963, 458] width 12 height 12
type input "03 Sep 1983"
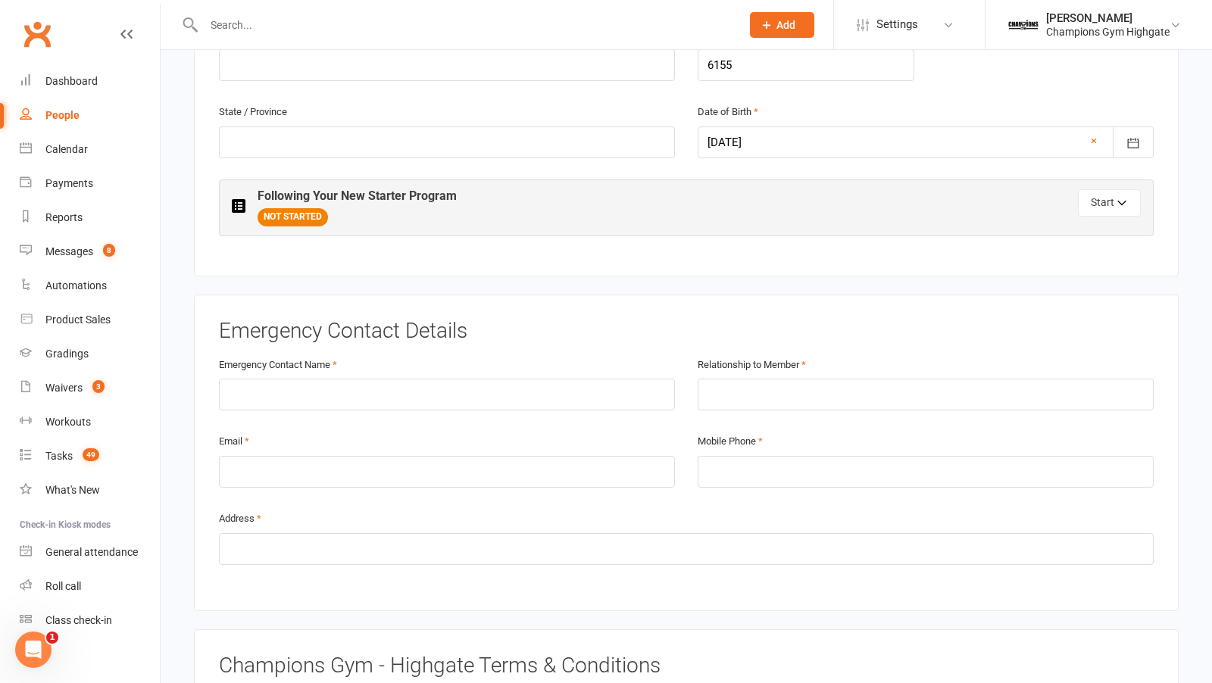
scroll to position [699, 0]
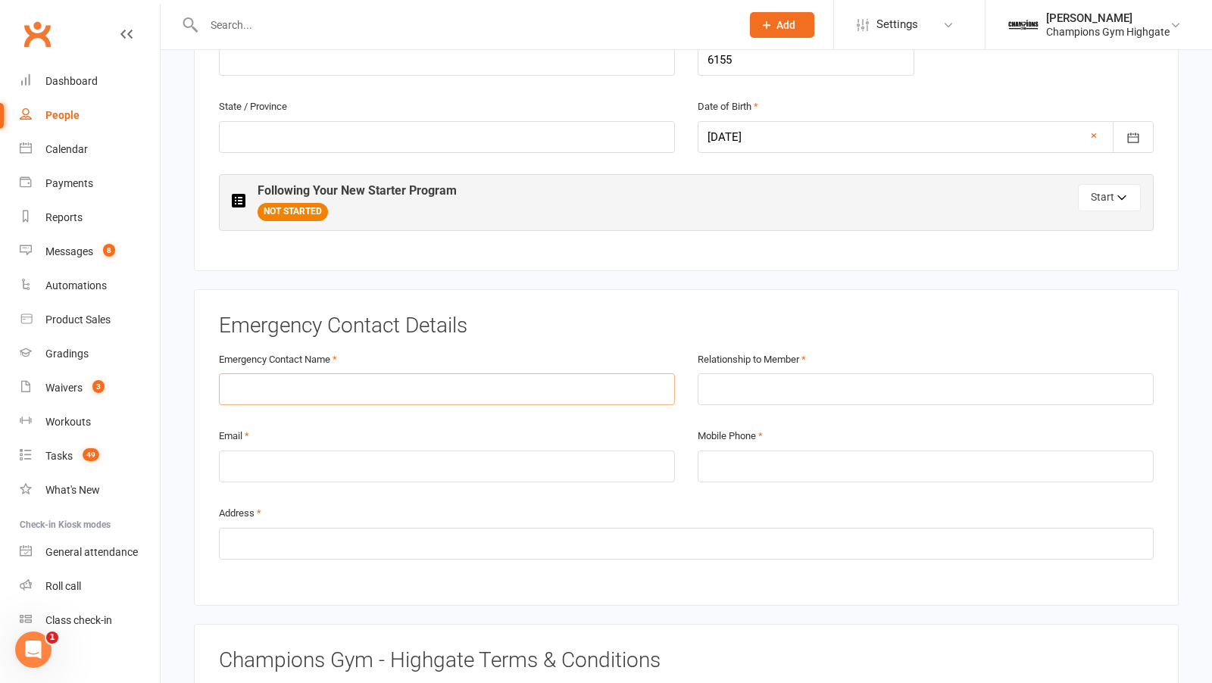
click at [410, 386] on input "text" at bounding box center [447, 389] width 456 height 32
type input "Dad"
click at [748, 377] on input "text" at bounding box center [926, 389] width 456 height 32
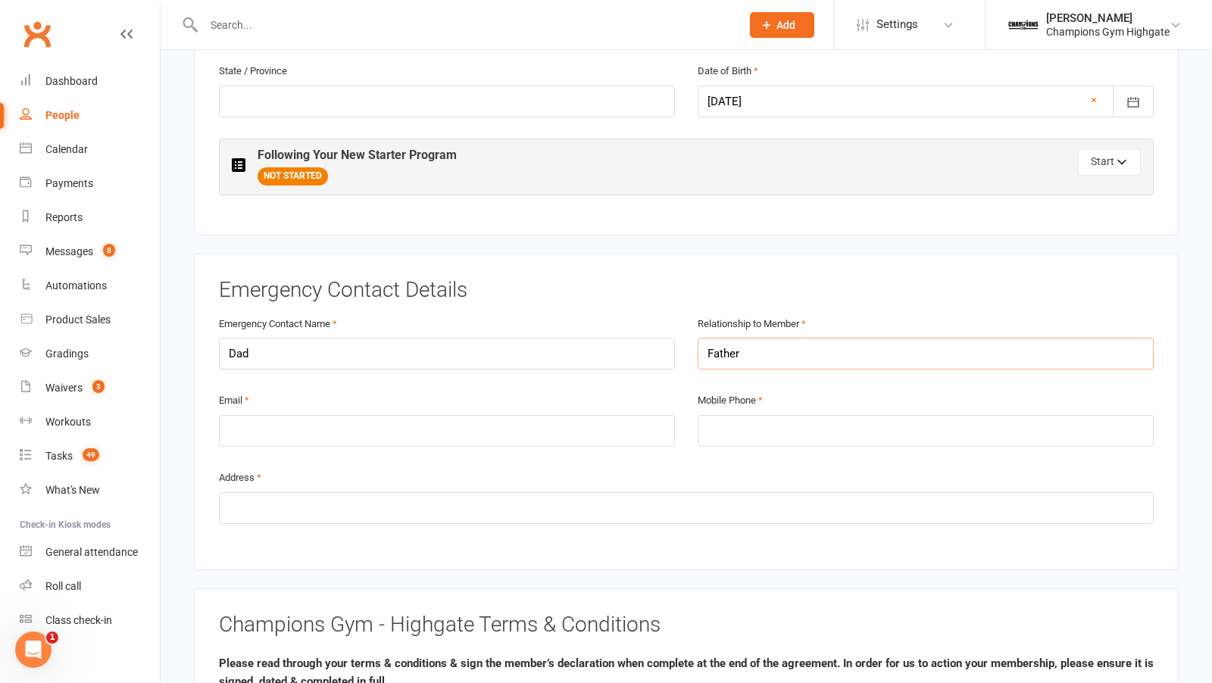
scroll to position [738, 0]
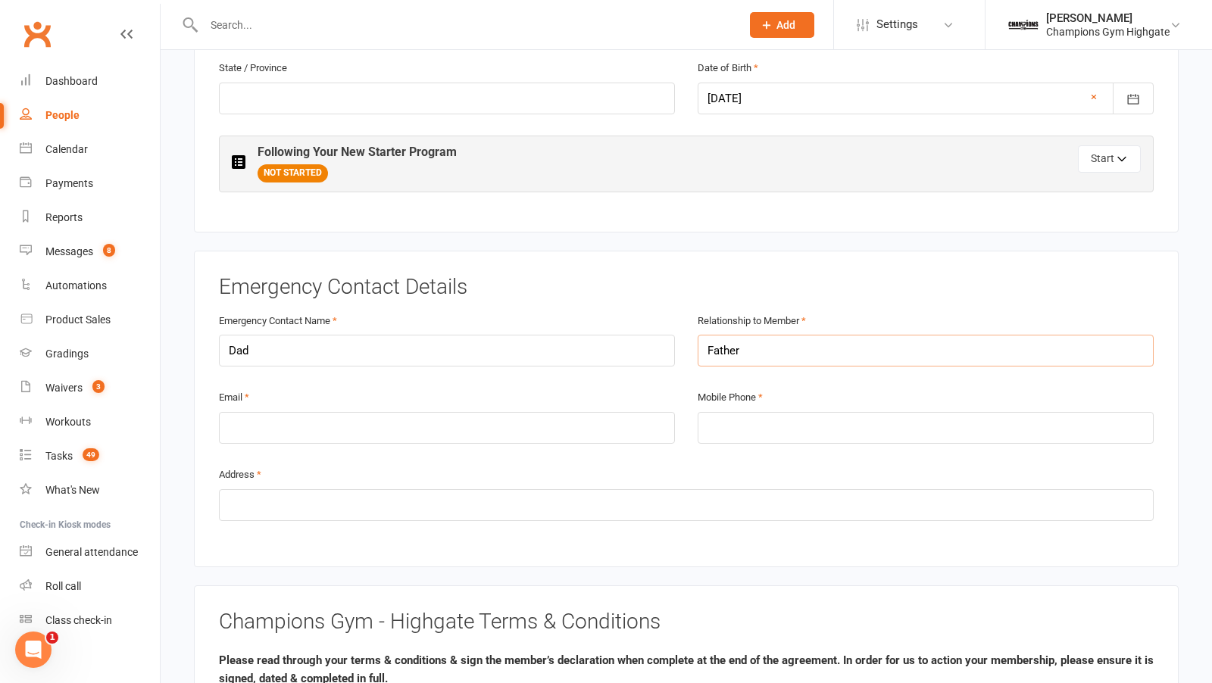
type input "Father"
click at [762, 427] on input "tel" at bounding box center [926, 428] width 456 height 32
type input "0460028955"
click at [317, 398] on div "Email" at bounding box center [447, 416] width 456 height 56
click at [317, 416] on input "email" at bounding box center [447, 428] width 456 height 32
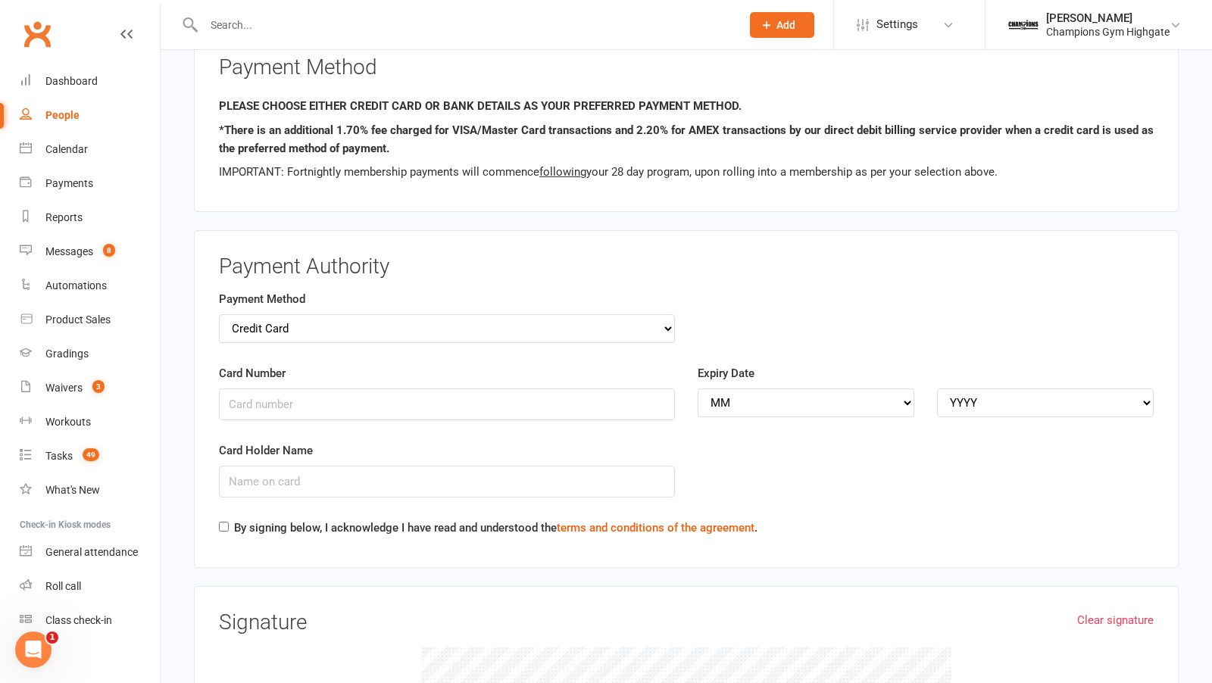
scroll to position [1577, 0]
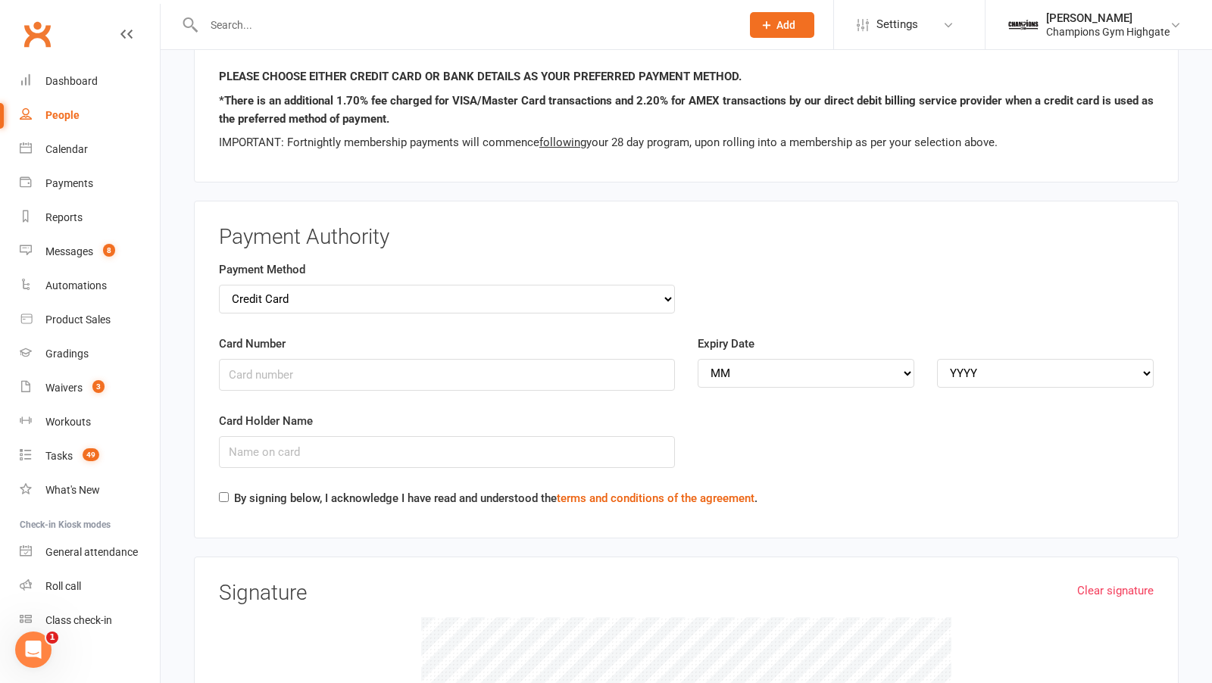
type input "sghereedia@live.com"
click at [650, 286] on select "Credit Card Bank Account" at bounding box center [447, 299] width 456 height 29
select select "bank_account"
click at [219, 285] on select "Credit Card Bank Account" at bounding box center [447, 299] width 456 height 29
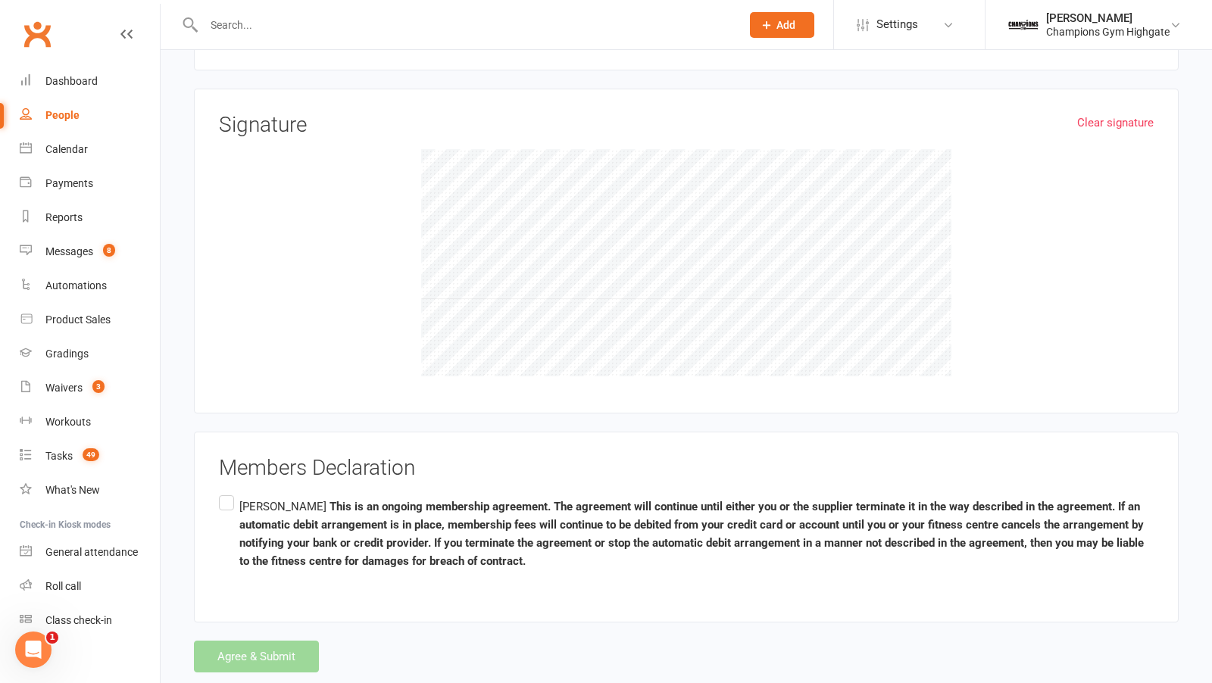
scroll to position [2061, 0]
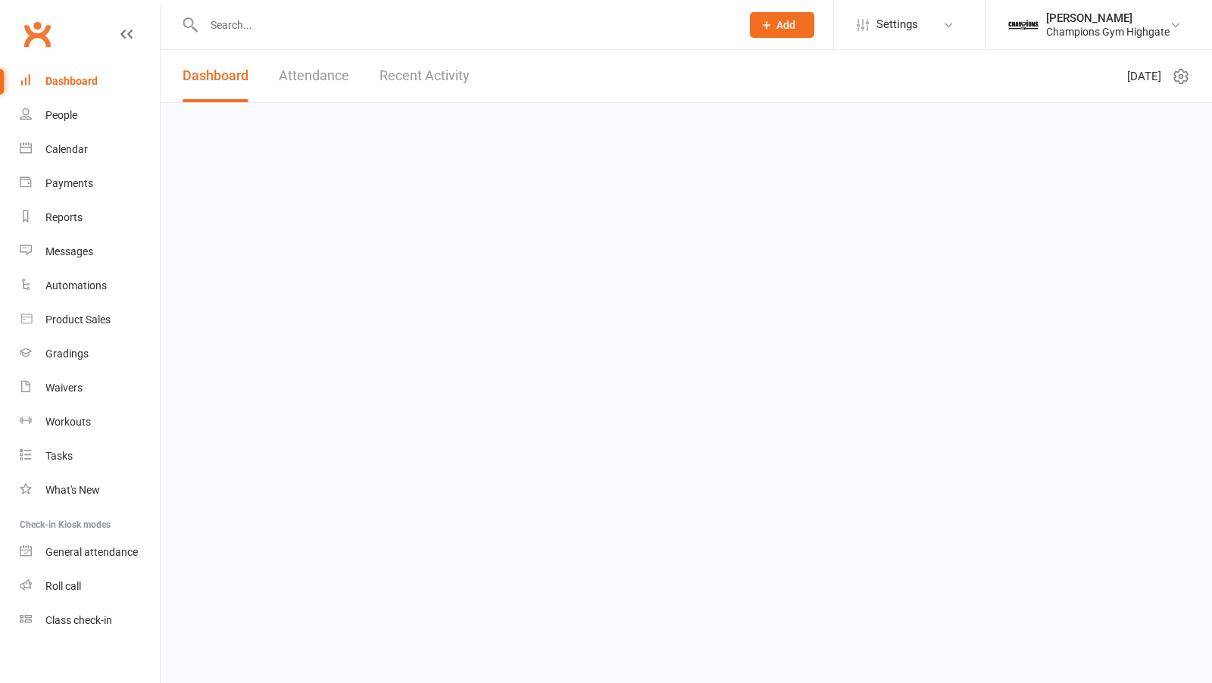
click at [252, 18] on input "text" at bounding box center [464, 24] width 531 height 21
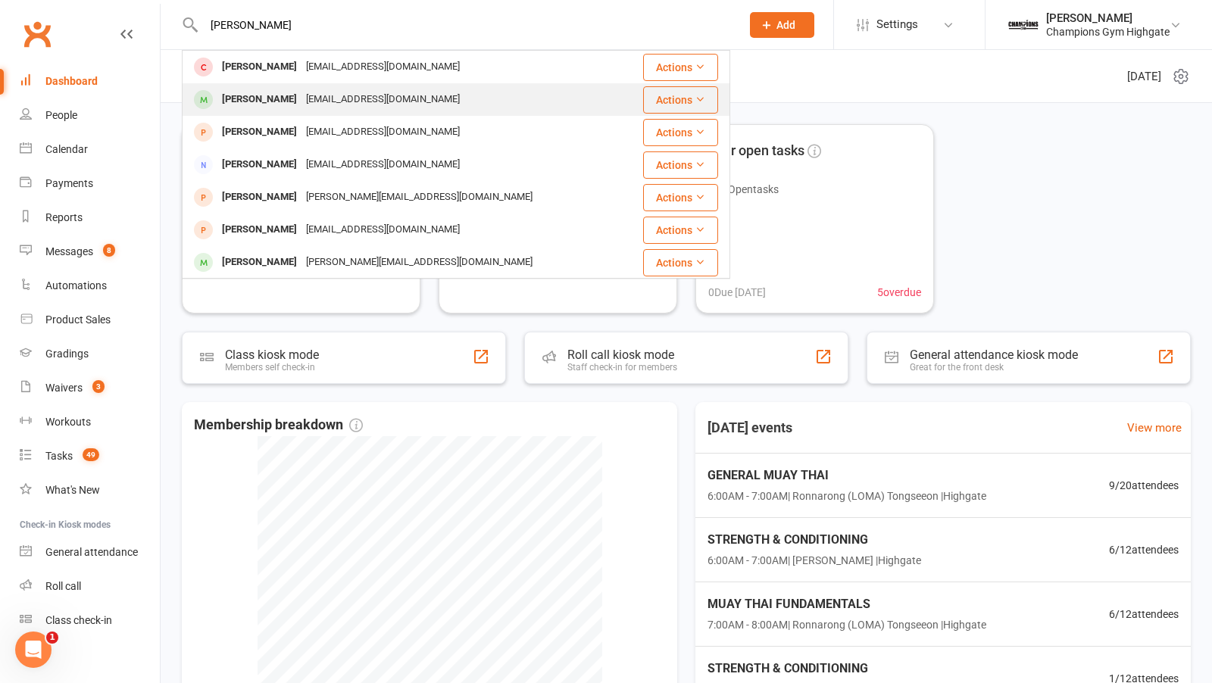
type input "shaun"
click at [309, 89] on div "sgheredia@live.com" at bounding box center [383, 100] width 163 height 22
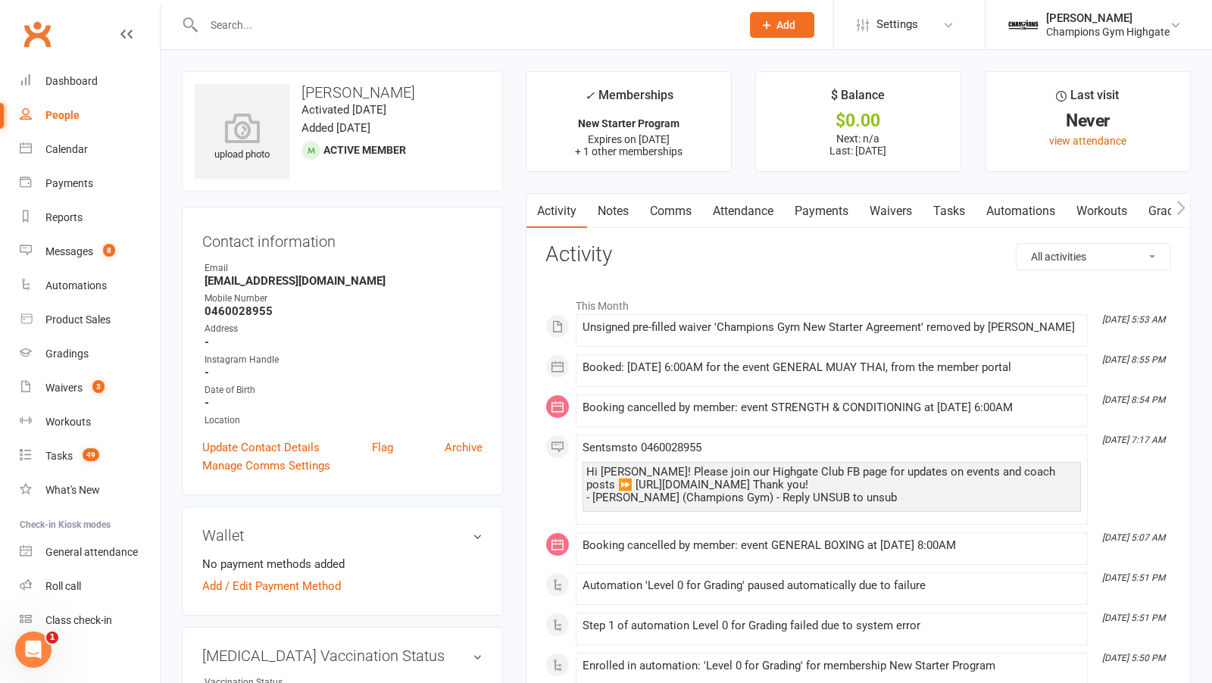
click at [889, 203] on link "Waivers" at bounding box center [891, 211] width 64 height 35
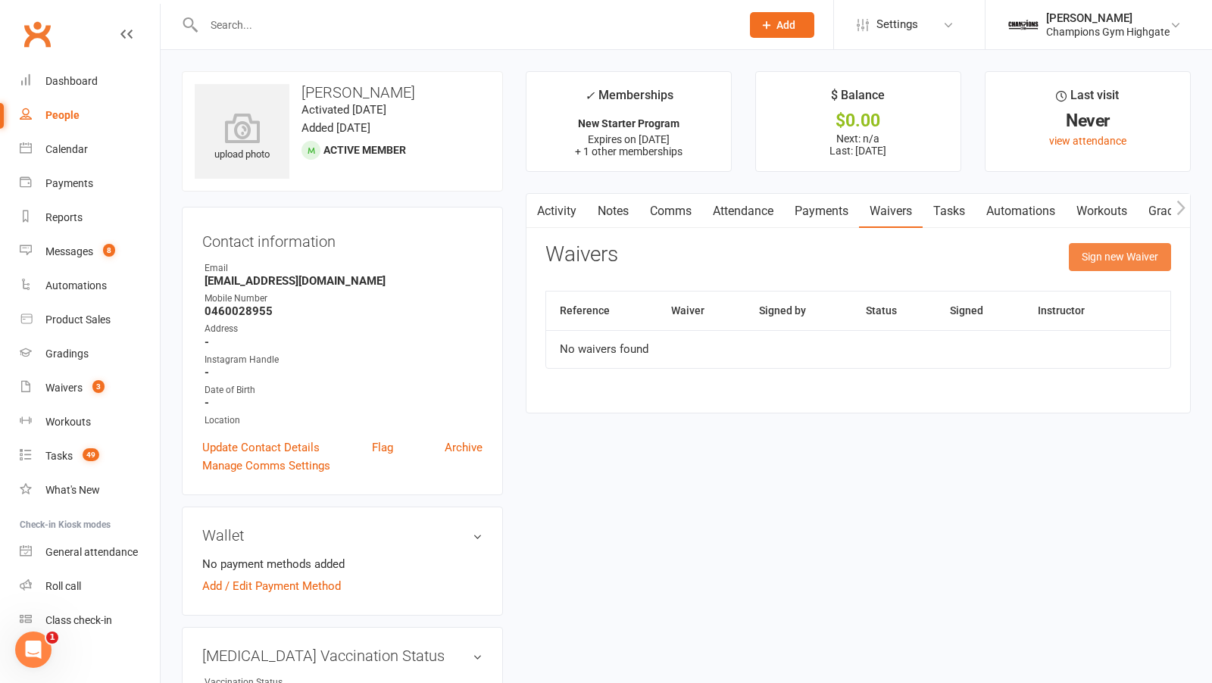
click at [1107, 250] on button "Sign new Waiver" at bounding box center [1120, 256] width 102 height 27
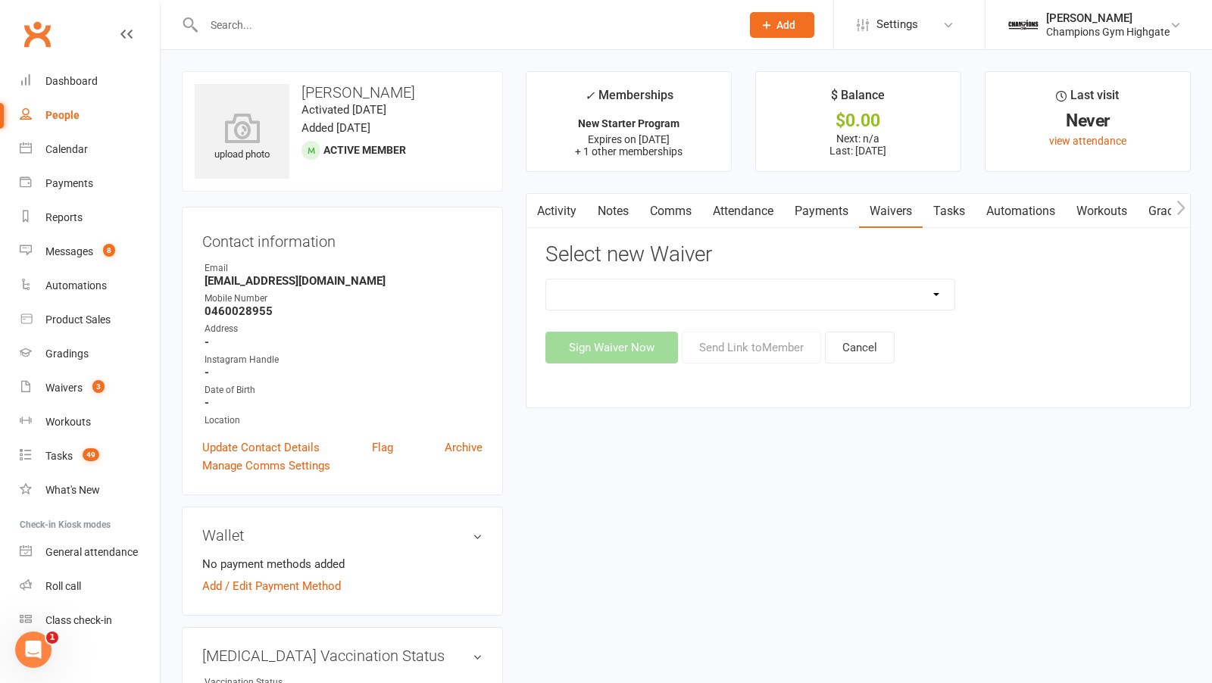
click at [938, 289] on select "Casual Waiver - First Timers Casual Waiver (STAFF ONLY) Champions Gym Cancellat…" at bounding box center [750, 295] width 408 height 30
select select "8209"
click at [546, 280] on select "Casual Waiver - First Timers Casual Waiver (STAFF ONLY) Champions Gym Cancellat…" at bounding box center [750, 295] width 408 height 30
click at [629, 342] on button "Sign Waiver Now" at bounding box center [611, 348] width 133 height 32
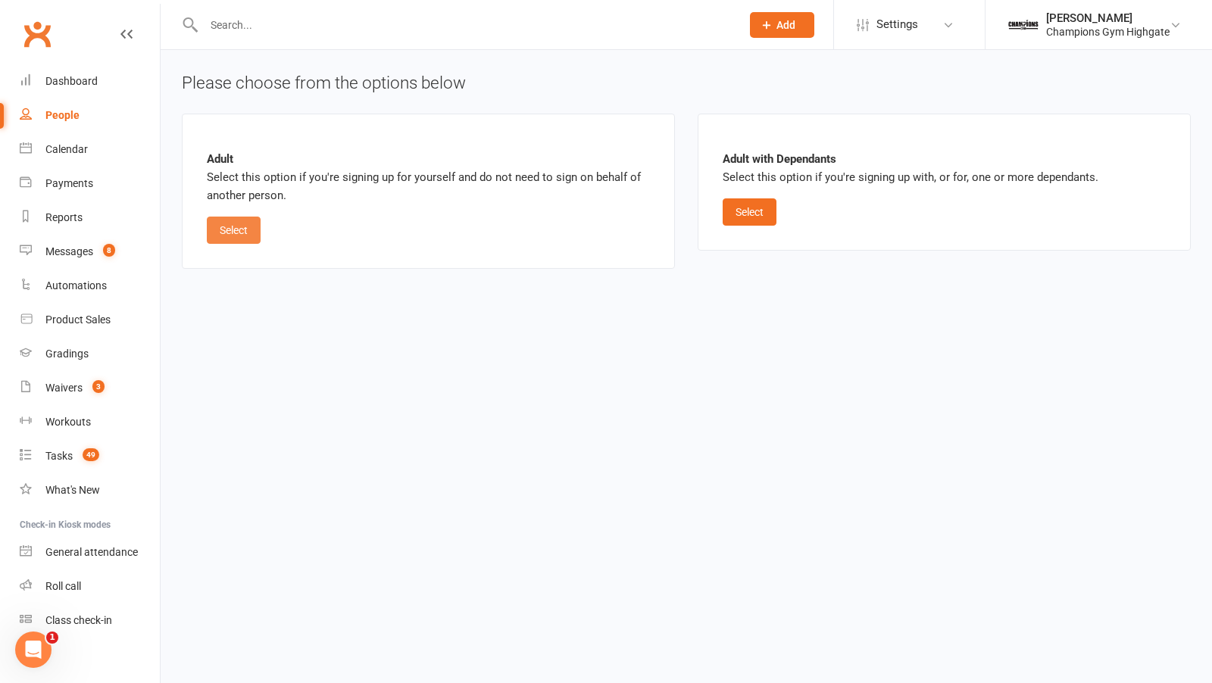
click at [234, 232] on button "Select" at bounding box center [234, 230] width 54 height 27
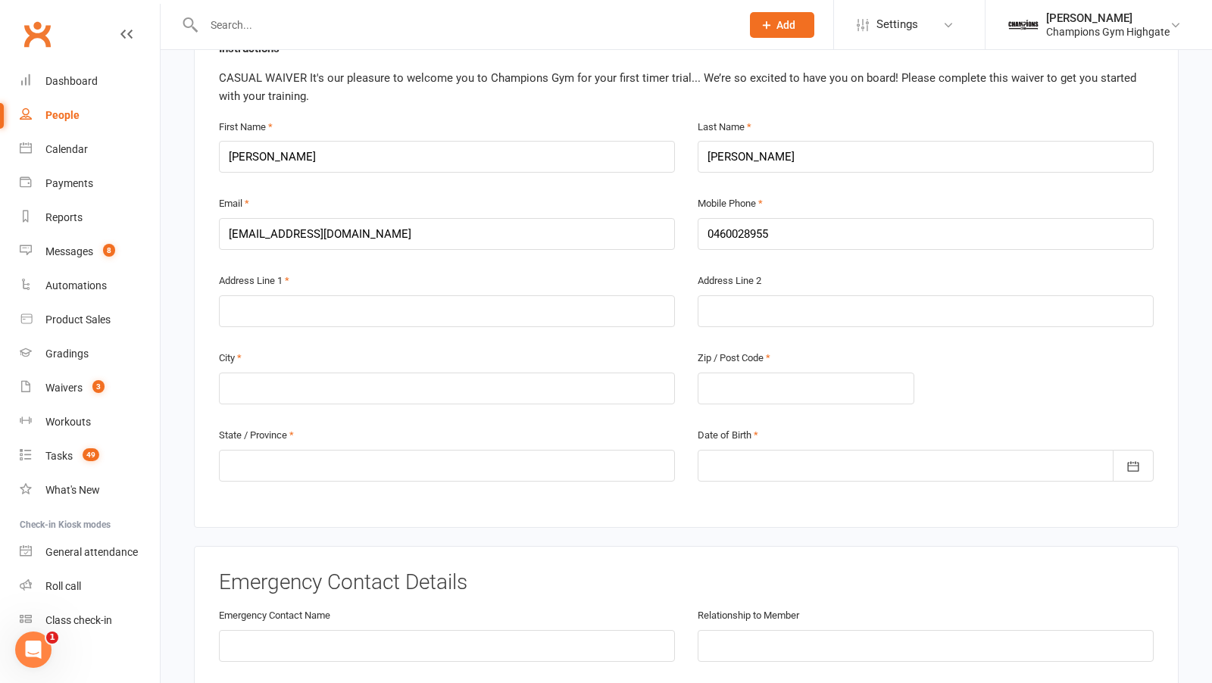
scroll to position [356, 0]
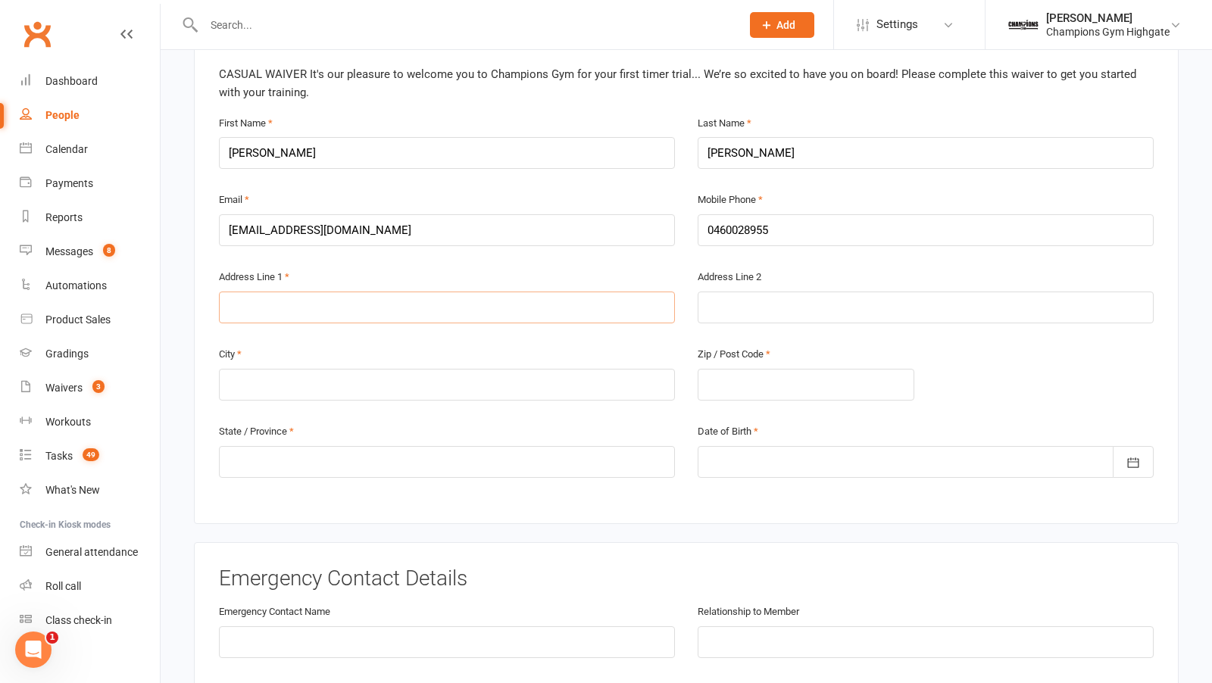
click at [427, 314] on input "text" at bounding box center [447, 308] width 456 height 32
type input "19 Lucas Loop"
click at [736, 386] on input "text" at bounding box center [806, 385] width 217 height 32
type input "6155"
click at [364, 389] on input "text" at bounding box center [447, 385] width 456 height 32
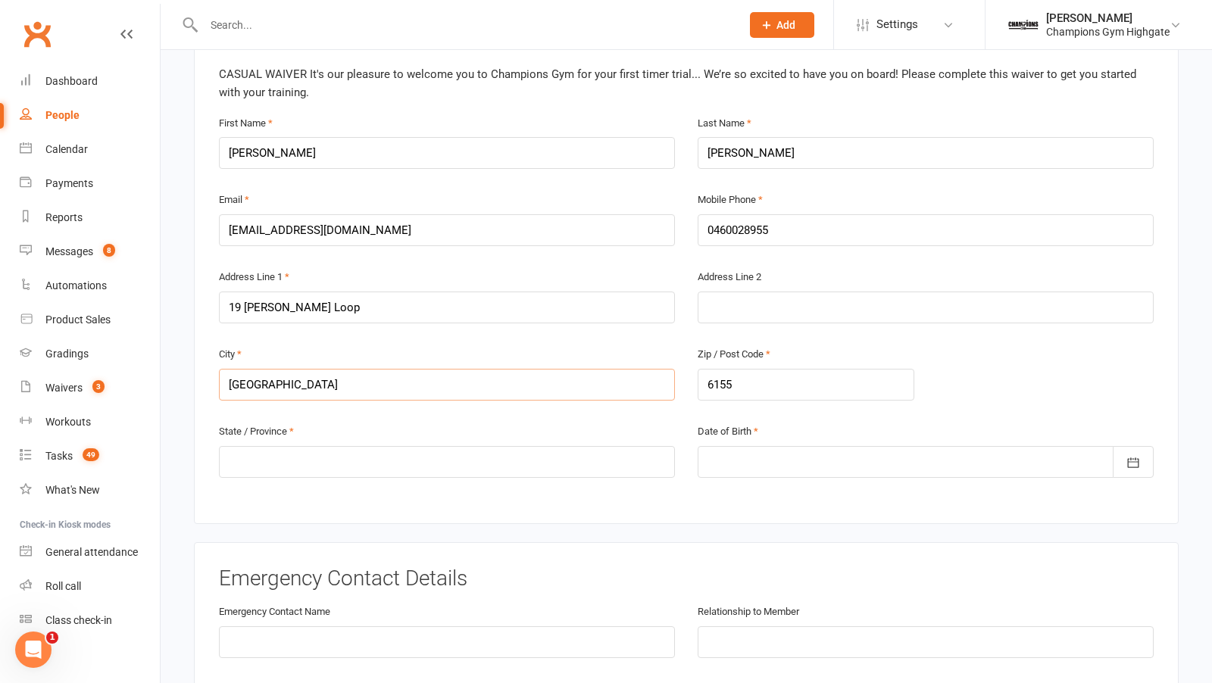
type input "Perth"
click at [367, 458] on input "text" at bounding box center [447, 462] width 456 height 32
type input "WA"
click at [801, 449] on div at bounding box center [926, 462] width 456 height 32
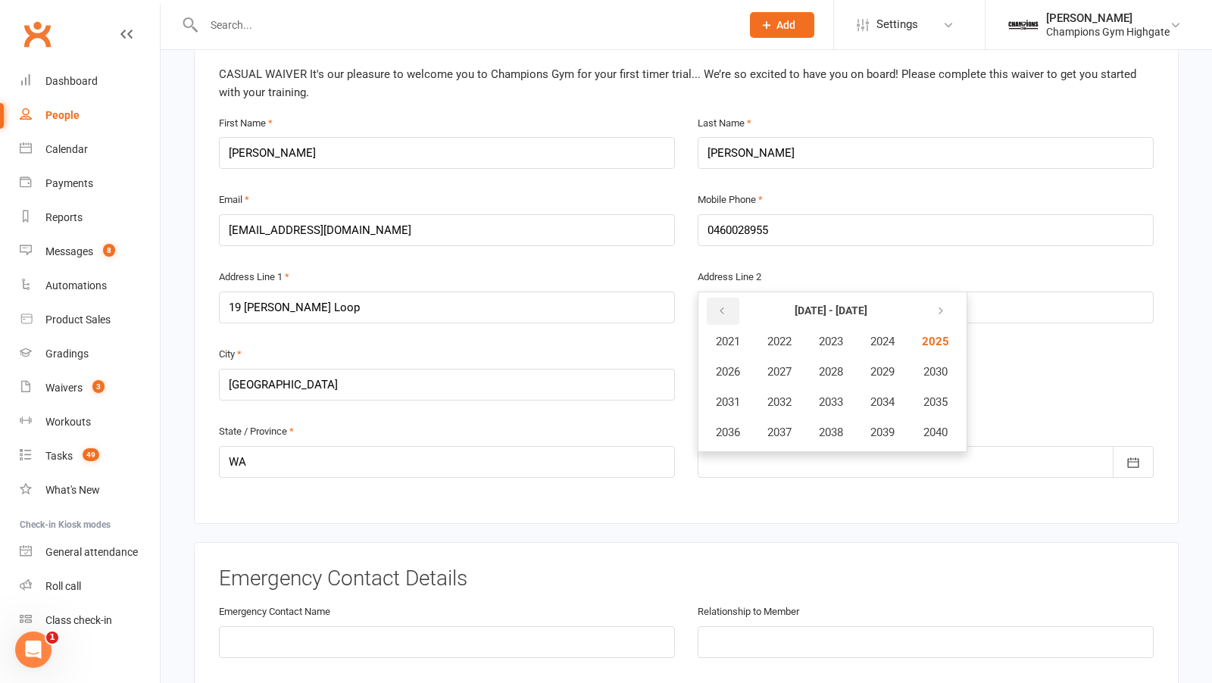
click at [722, 305] on icon "button" at bounding box center [722, 311] width 11 height 12
click at [839, 335] on span "1983" at bounding box center [831, 342] width 24 height 14
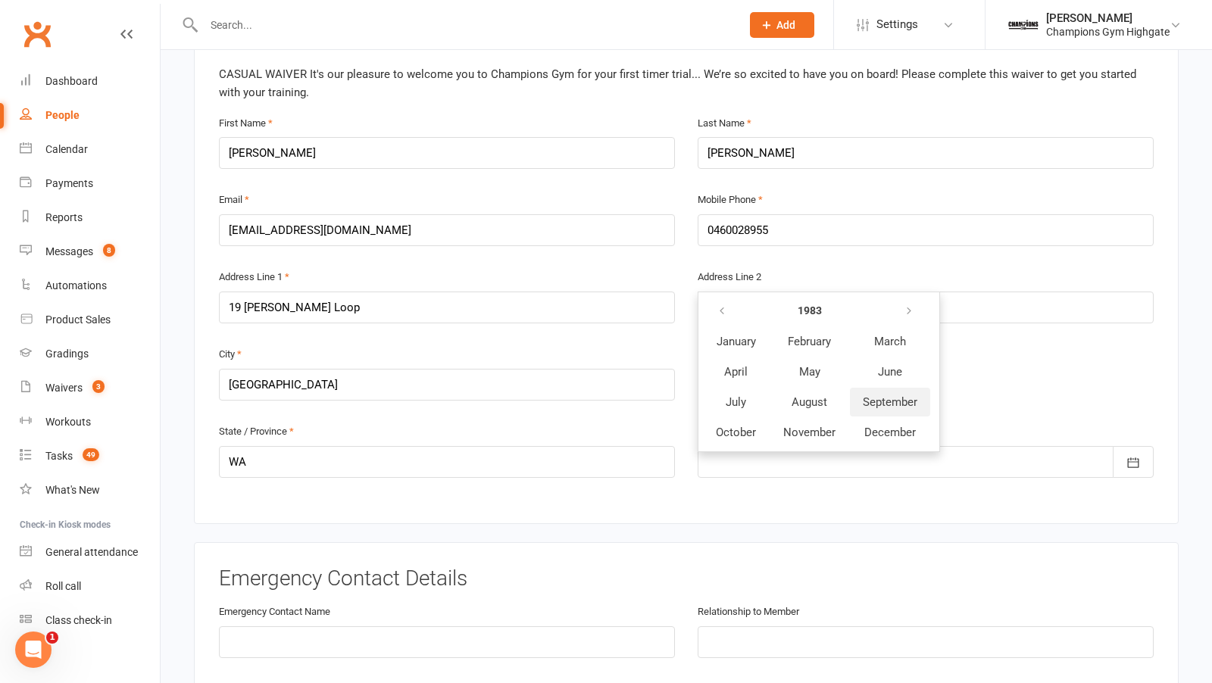
click at [888, 398] on span "September" at bounding box center [890, 402] width 55 height 14
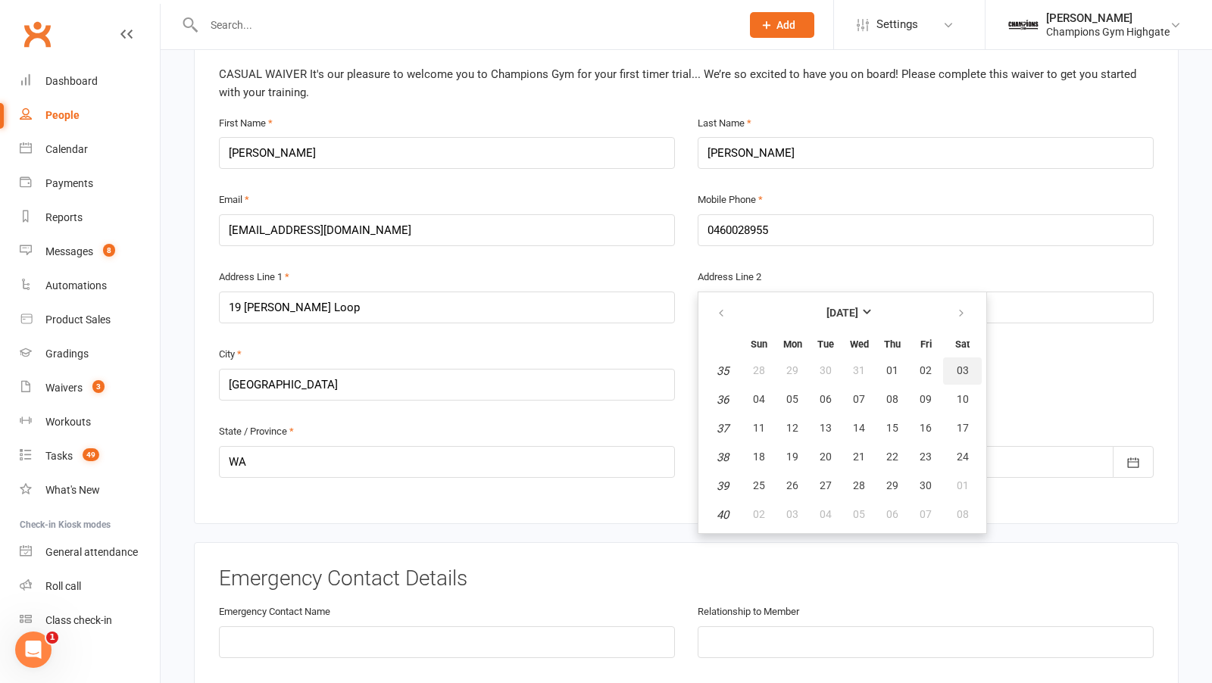
click at [958, 364] on span "03" at bounding box center [963, 370] width 12 height 12
type input "03 Sep 1983"
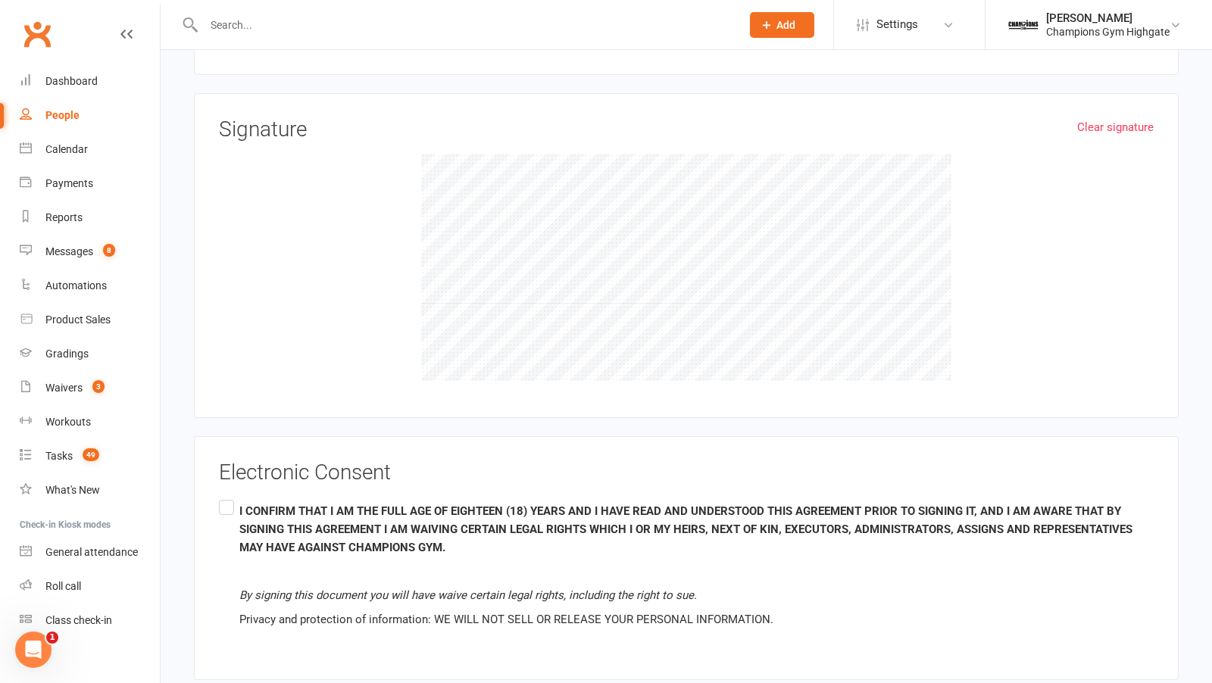
scroll to position [1605, 0]
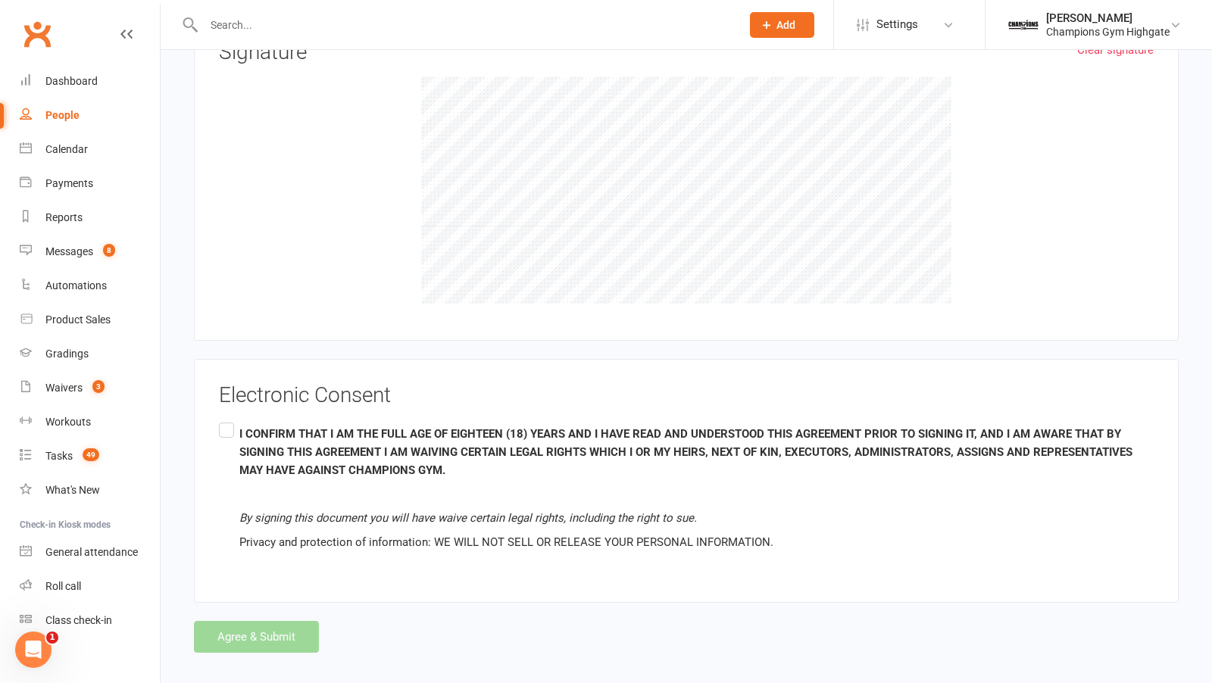
click at [230, 420] on label "I CONFIRM THAT I AM THE FULL AGE OF EIGHTEEN (18) YEARS AND I HAVE READ AND UND…" at bounding box center [686, 489] width 935 height 138
click at [229, 420] on input "I CONFIRM THAT I AM THE FULL AGE OF EIGHTEEN (18) YEARS AND I HAVE READ AND UND…" at bounding box center [224, 420] width 10 height 0
click at [252, 632] on button "Agree & Submit" at bounding box center [256, 637] width 125 height 32
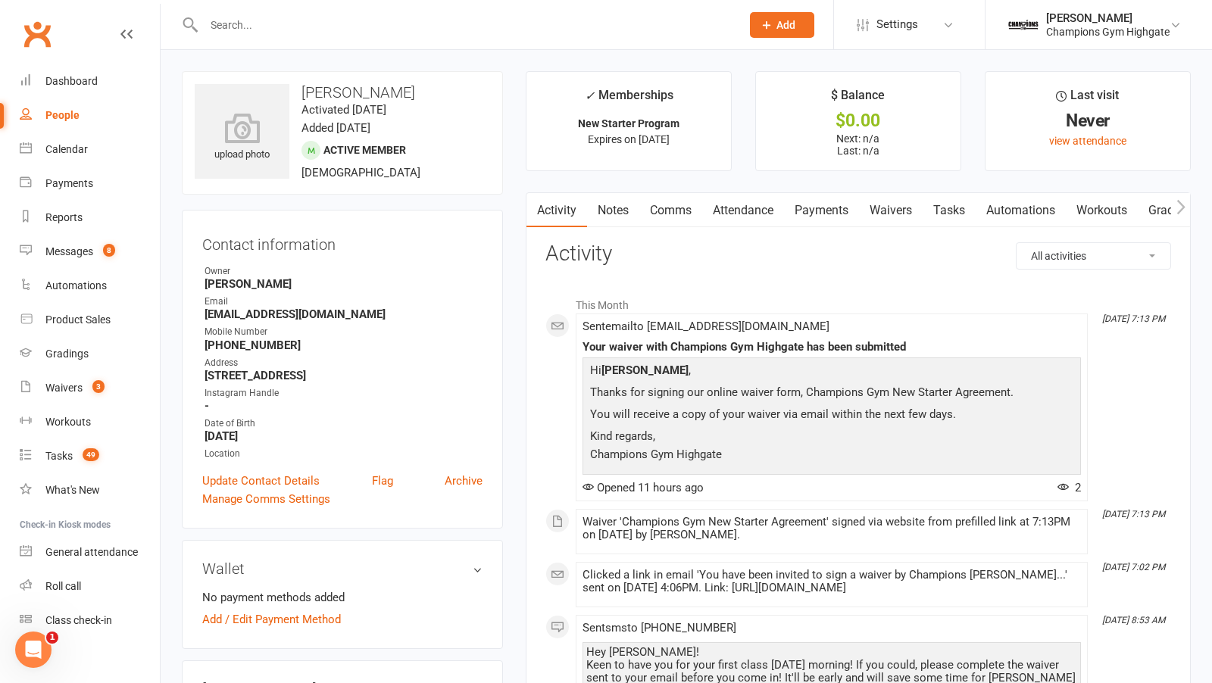
click at [894, 202] on link "Waivers" at bounding box center [891, 210] width 64 height 35
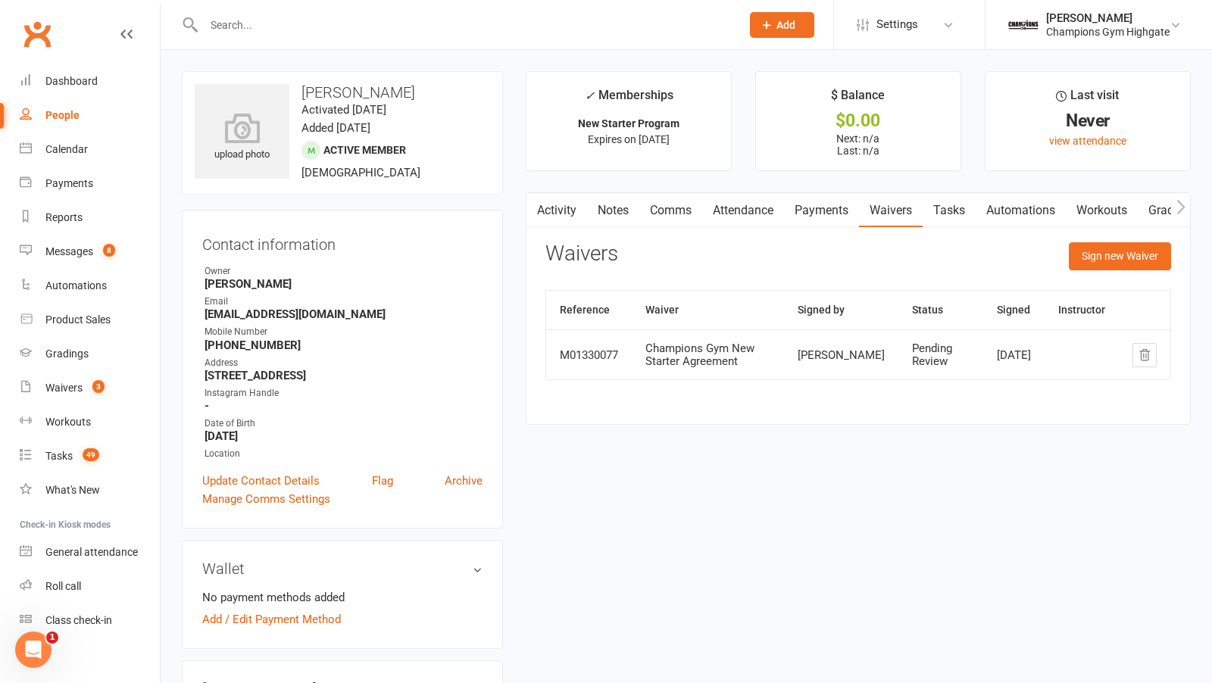
click at [620, 211] on link "Notes" at bounding box center [613, 210] width 52 height 35
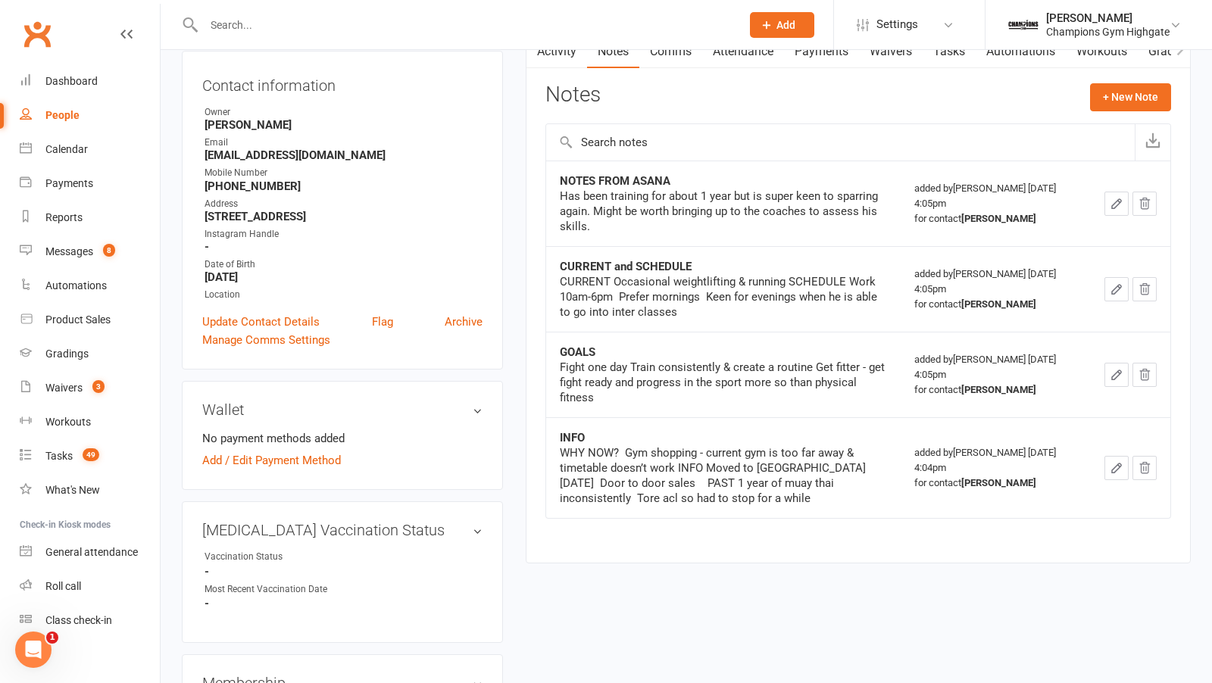
scroll to position [160, 0]
click at [69, 228] on link "Reports" at bounding box center [90, 218] width 140 height 34
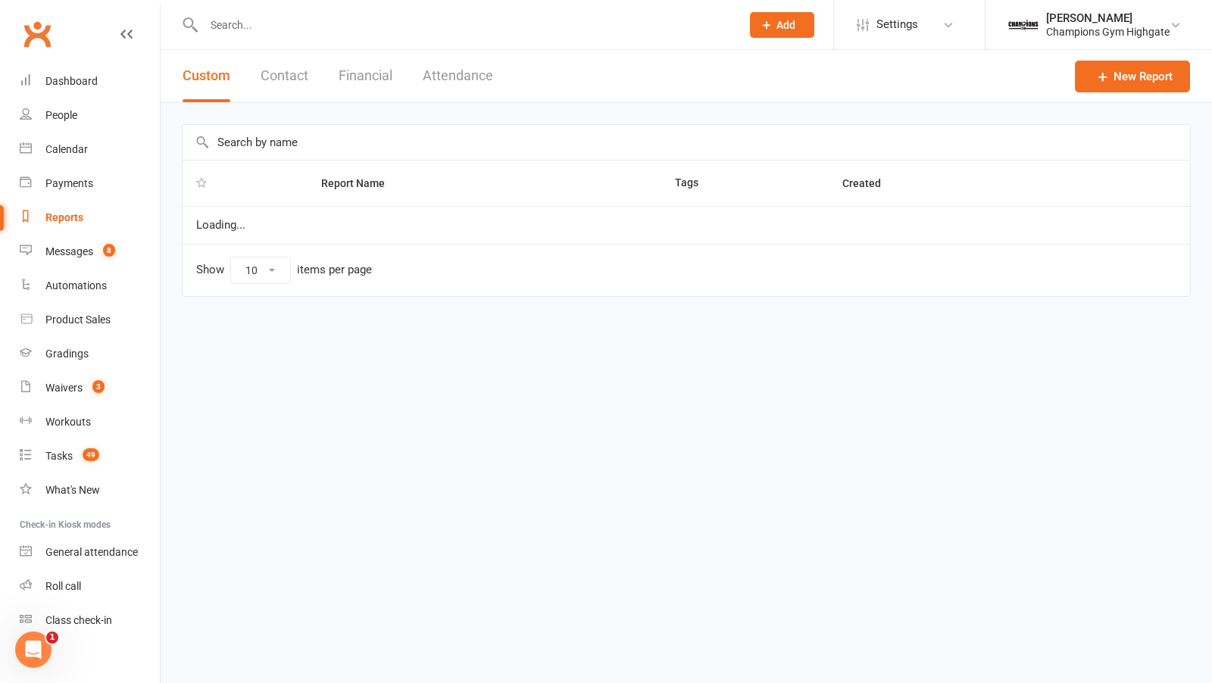
select select "50"
click at [266, 139] on input "text" at bounding box center [687, 142] width 1008 height 35
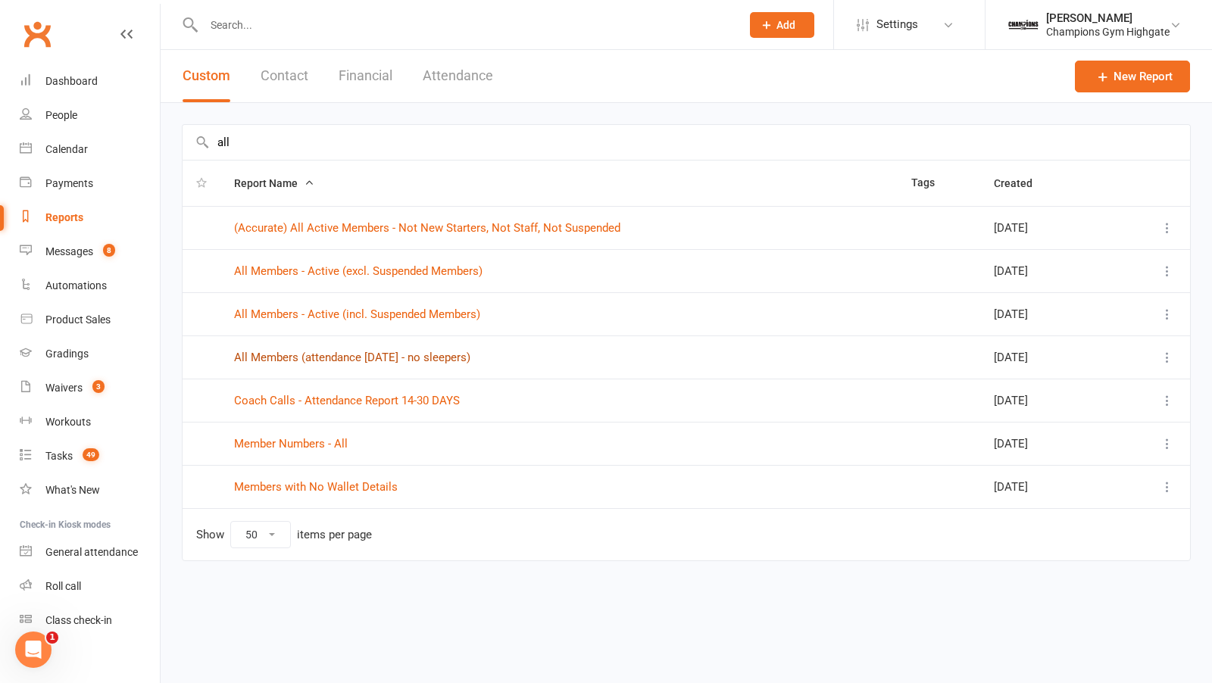
type input "all"
click at [398, 272] on link "All Members - Active (excl. Suspended Members)" at bounding box center [358, 271] width 248 height 14
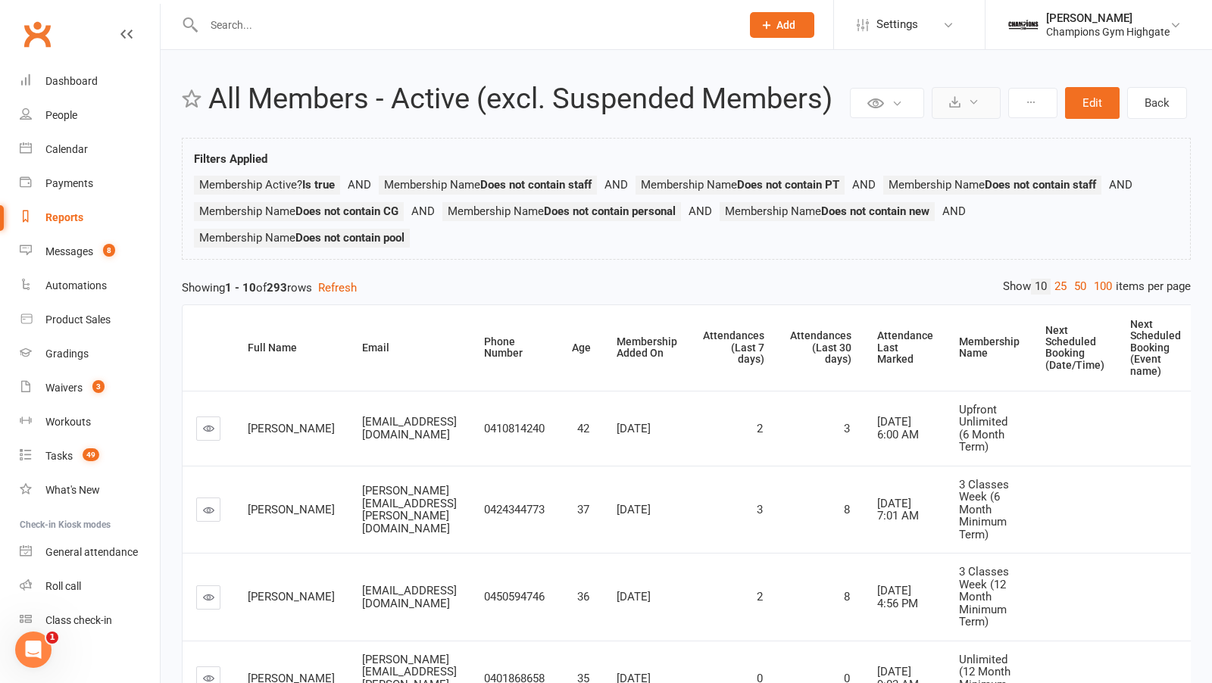
click at [960, 98] on icon at bounding box center [954, 101] width 11 height 11
click at [880, 137] on link "Export to CSV" at bounding box center [920, 139] width 159 height 30
click at [395, 40] on div at bounding box center [456, 24] width 548 height 49
click at [369, 31] on input "text" at bounding box center [464, 24] width 531 height 21
paste input "Alex Baldwin"
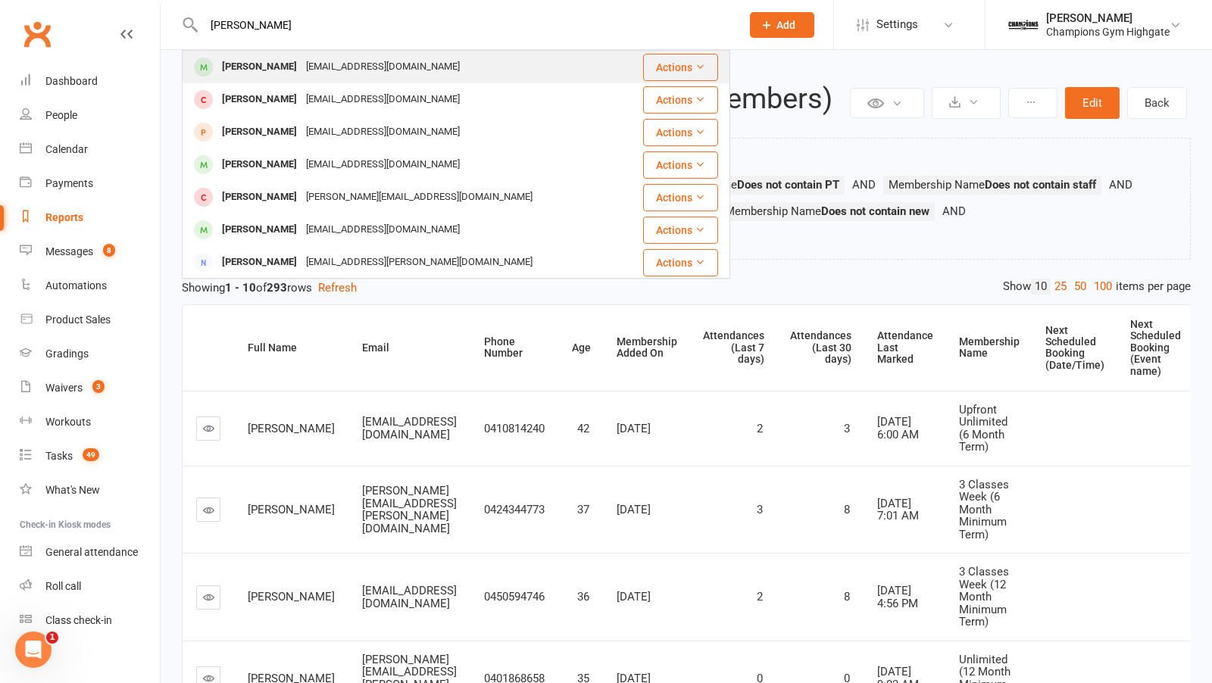
type input "Alex Baldwin"
click at [327, 78] on div "Alex Baldwin abald39@hotmail.com" at bounding box center [410, 67] width 454 height 31
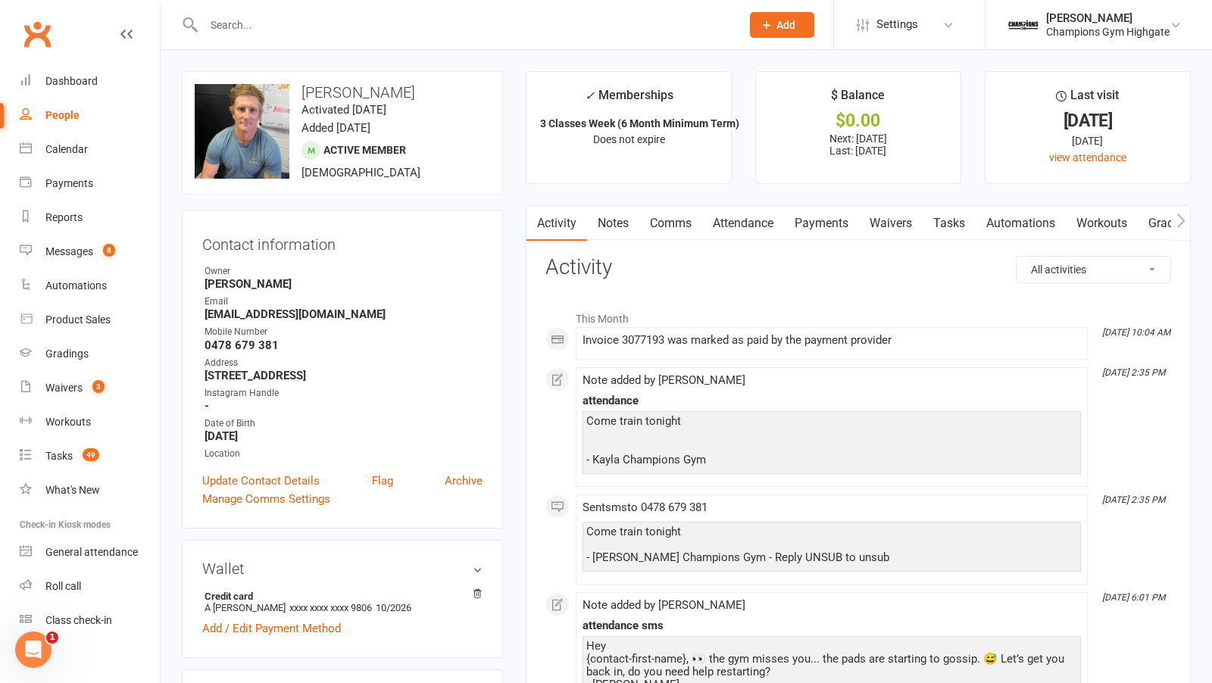
click at [612, 226] on link "Notes" at bounding box center [613, 223] width 52 height 35
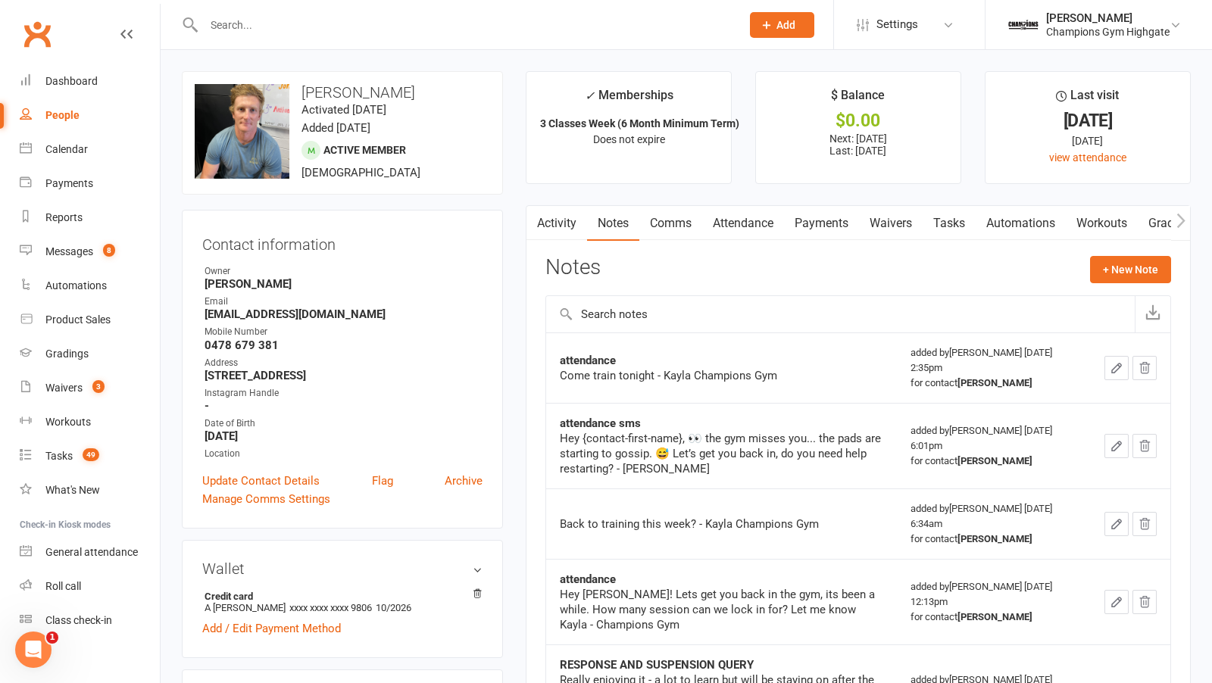
click at [677, 216] on link "Comms" at bounding box center [670, 223] width 63 height 35
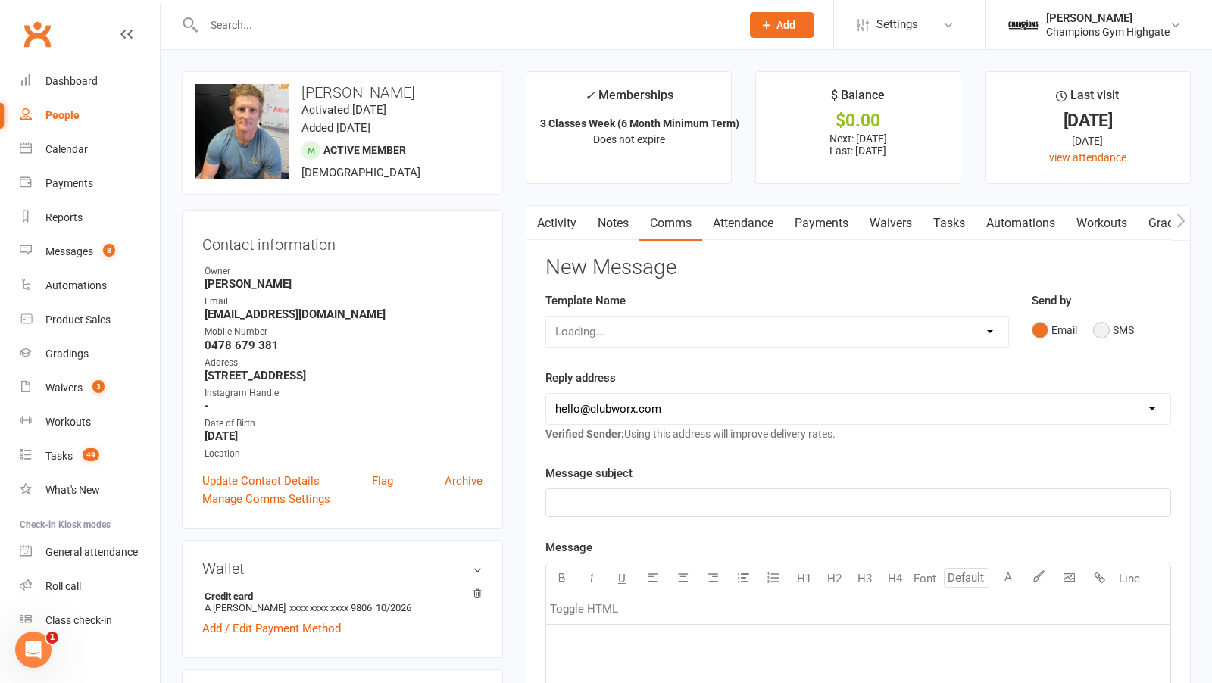
click at [1108, 333] on button "SMS" at bounding box center [1113, 330] width 41 height 29
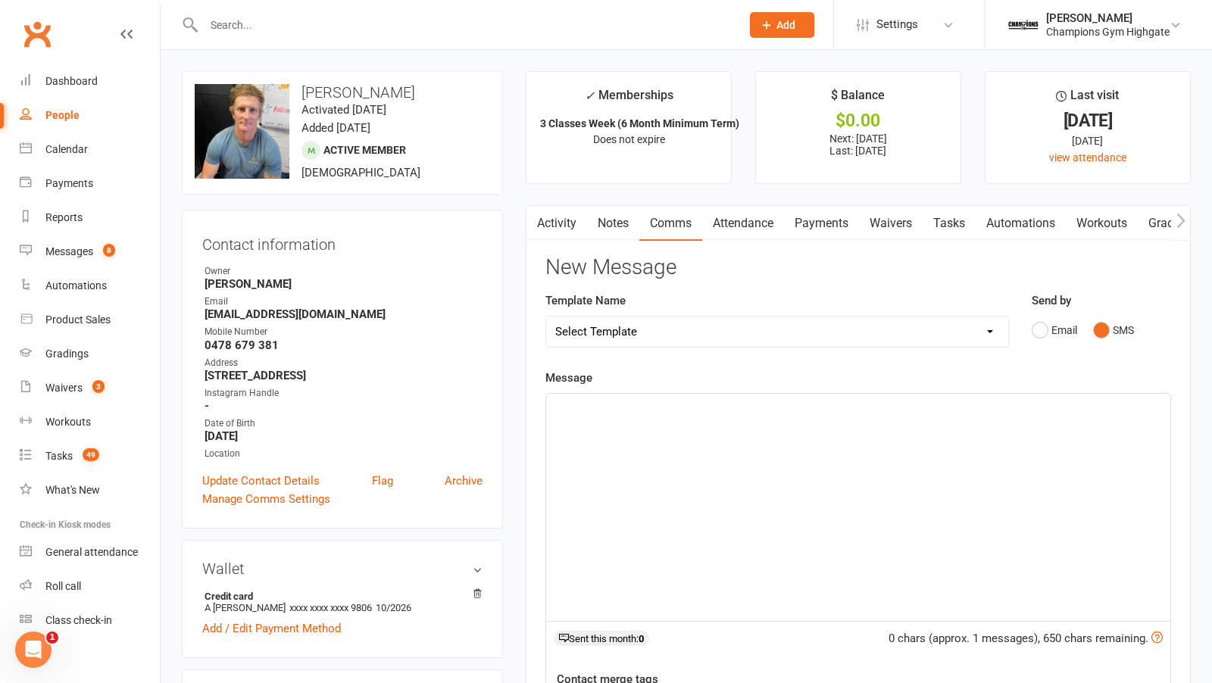
click at [827, 458] on div "﻿" at bounding box center [858, 507] width 624 height 227
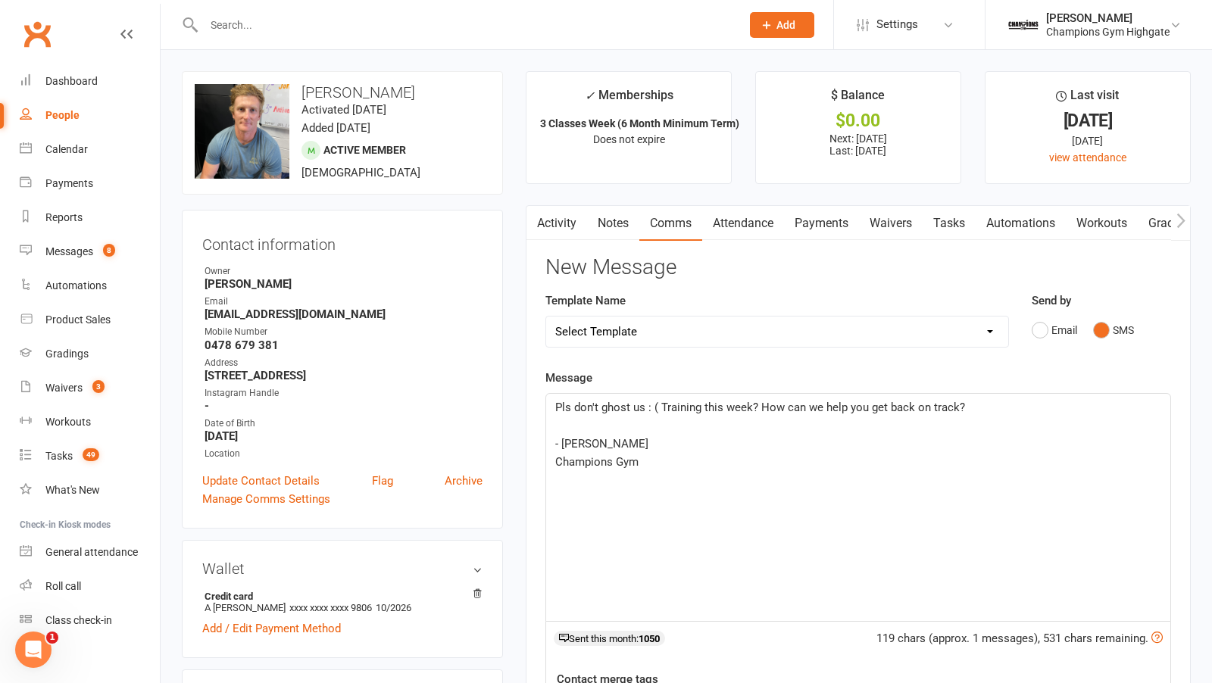
drag, startPoint x: 983, startPoint y: 405, endPoint x: 791, endPoint y: 411, distance: 191.8
click at [791, 411] on p "Pls don't ghost us : ( Training this week? How can we help you get back on trac…" at bounding box center [858, 407] width 606 height 18
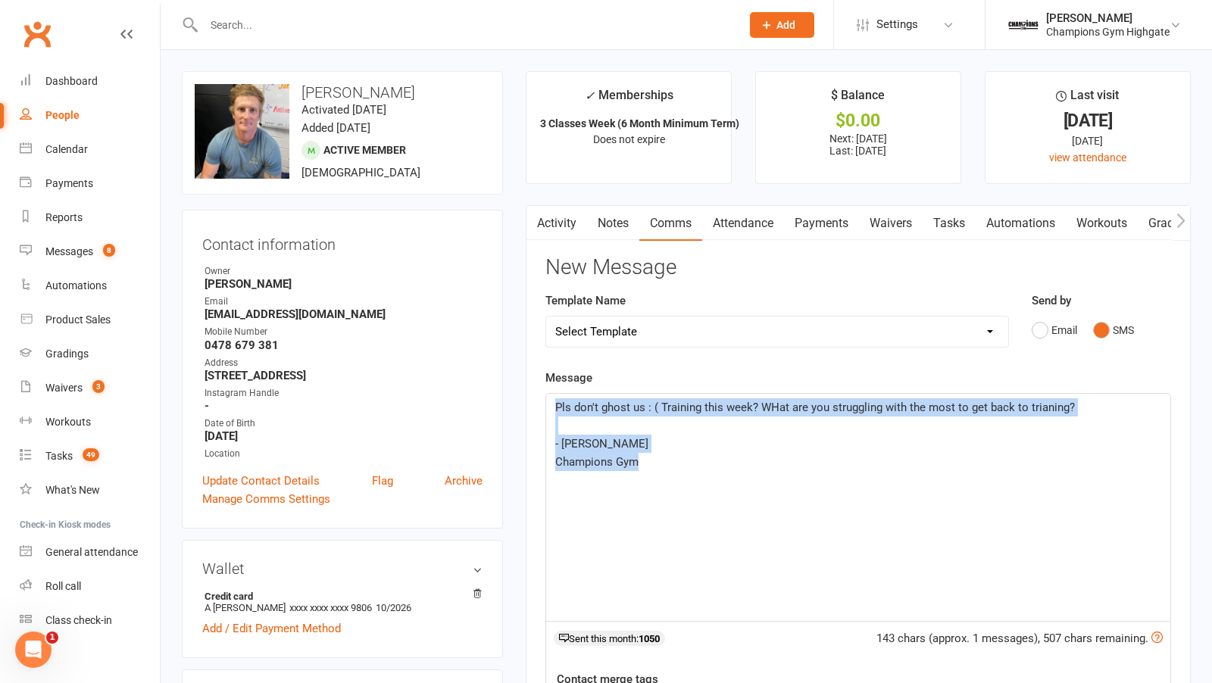
drag, startPoint x: 645, startPoint y: 463, endPoint x: 511, endPoint y: 366, distance: 165.5
copy div "Pls don't ghost us : ( Training this week? WHat are you struggling with the mos…"
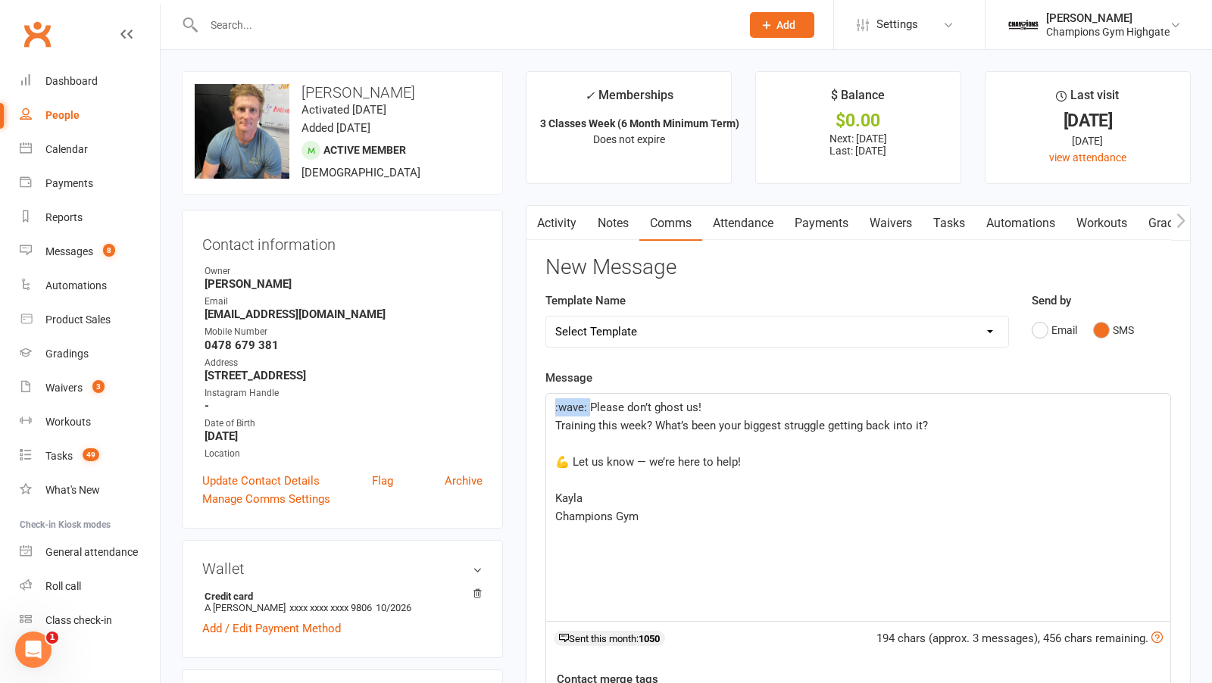
drag, startPoint x: 590, startPoint y: 408, endPoint x: 524, endPoint y: 405, distance: 66.0
click at [524, 405] on main "✓ Memberships 3 Classes Week (6 Month Minimum Term) Does not expire $ Balance $…" at bounding box center [858, 513] width 688 height 885
click at [570, 455] on span "💪 Let us know — we’re here to help!" at bounding box center [648, 462] width 186 height 14
click at [555, 475] on span "Kayla" at bounding box center [568, 480] width 27 height 14
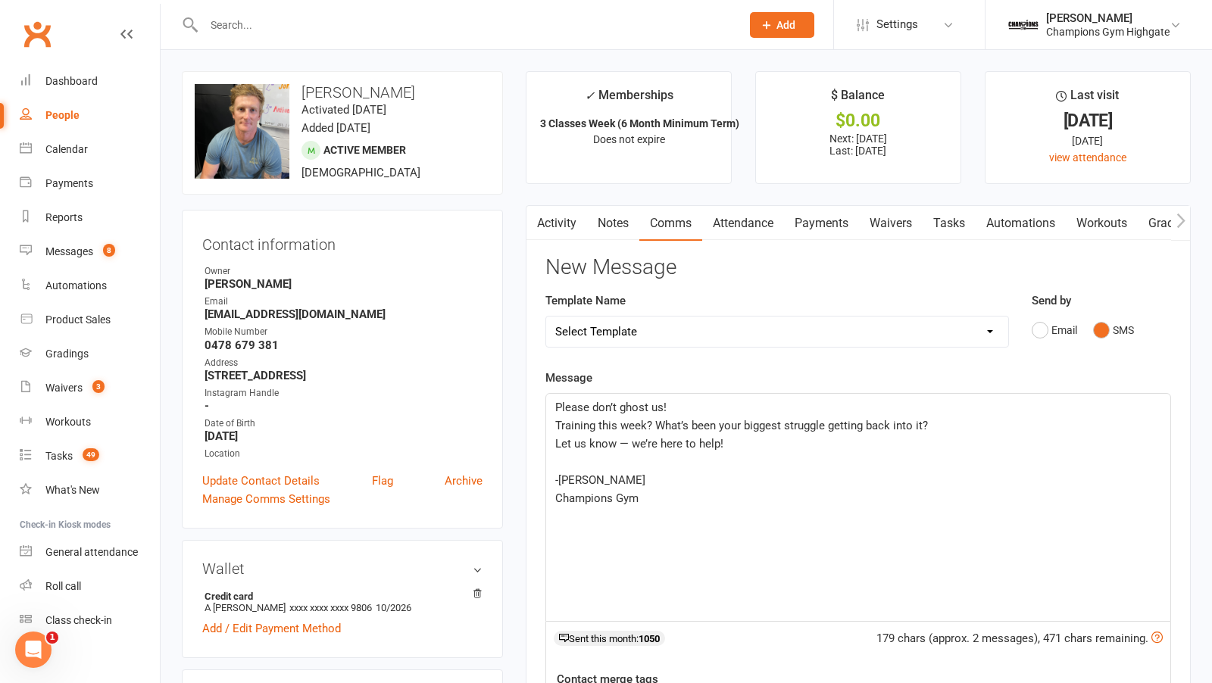
click at [555, 401] on span "Please don’t ghost us!" at bounding box center [610, 408] width 111 height 14
click at [587, 404] on span "Alex, Please don’t ghost us!" at bounding box center [657, 408] width 204 height 14
click at [692, 498] on p "Champions Gym" at bounding box center [858, 498] width 606 height 18
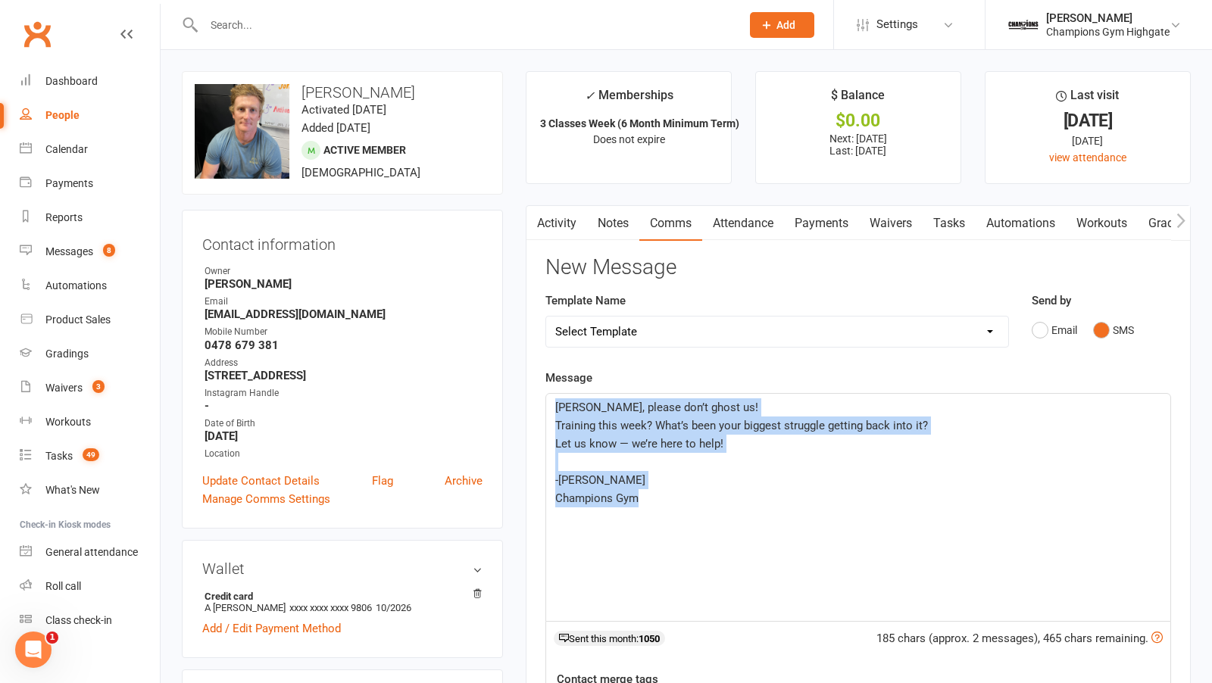
drag, startPoint x: 692, startPoint y: 498, endPoint x: 539, endPoint y: 389, distance: 187.5
click at [539, 389] on div "Activity Notes Comms Attendance Payments Waivers Tasks Automations Workouts Gra…" at bounding box center [858, 572] width 665 height 735
copy div "Alex, please don’t ghost us! Training this week? What’s been your biggest strug…"
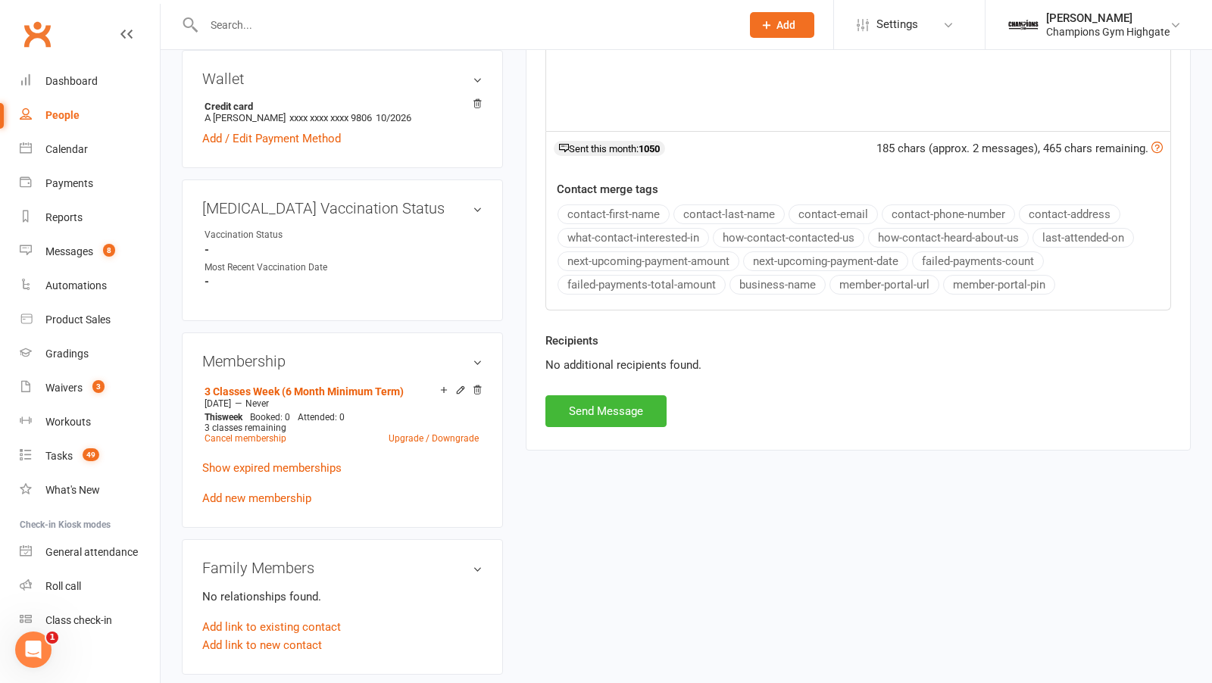
scroll to position [495, 0]
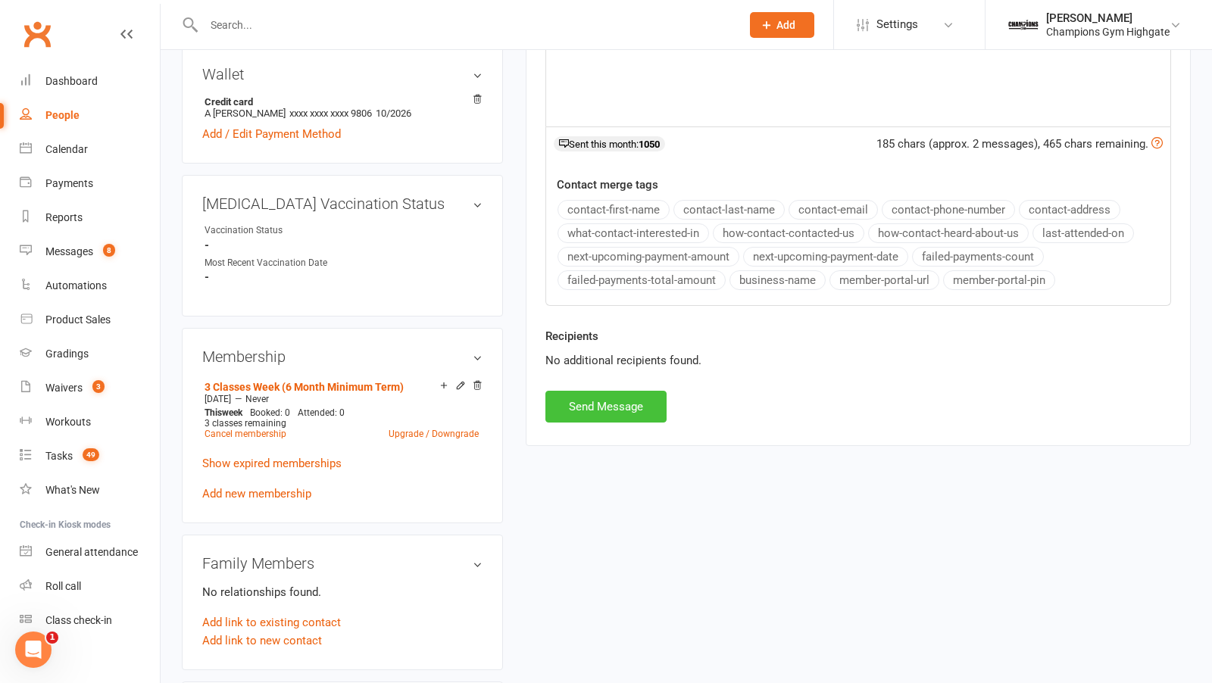
click at [597, 395] on button "Send Message" at bounding box center [605, 407] width 121 height 32
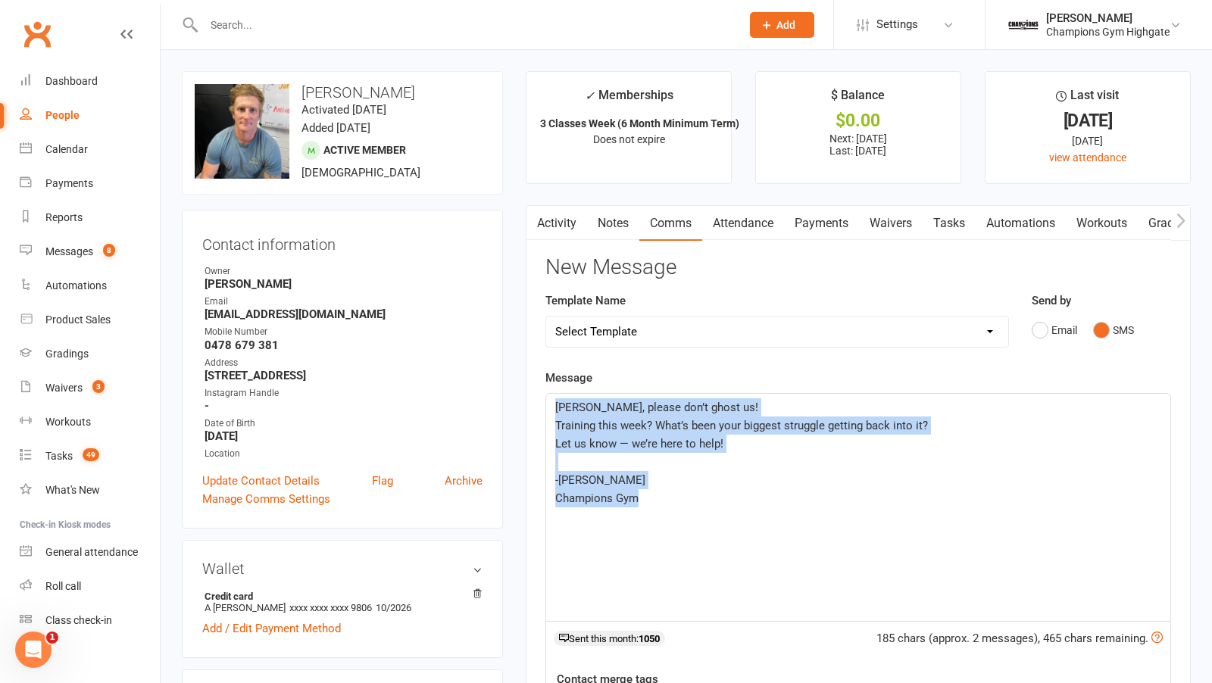
click at [604, 234] on link "Notes" at bounding box center [613, 223] width 52 height 35
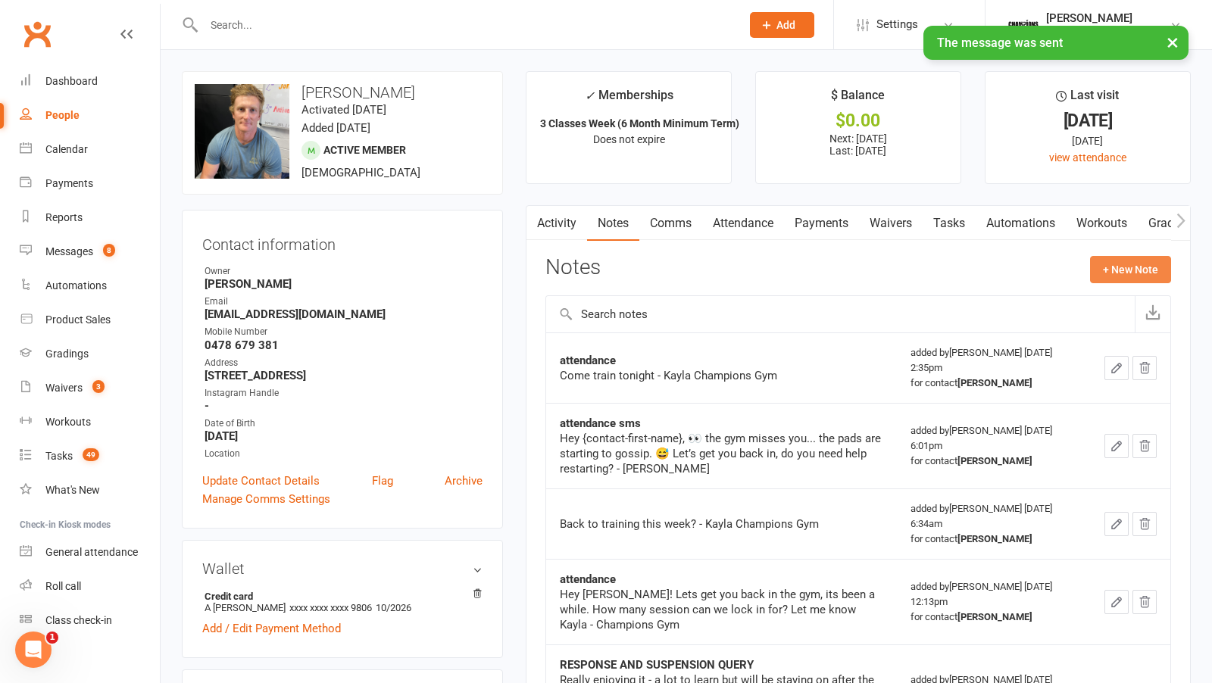
click at [1113, 264] on button "+ New Note" at bounding box center [1130, 269] width 81 height 27
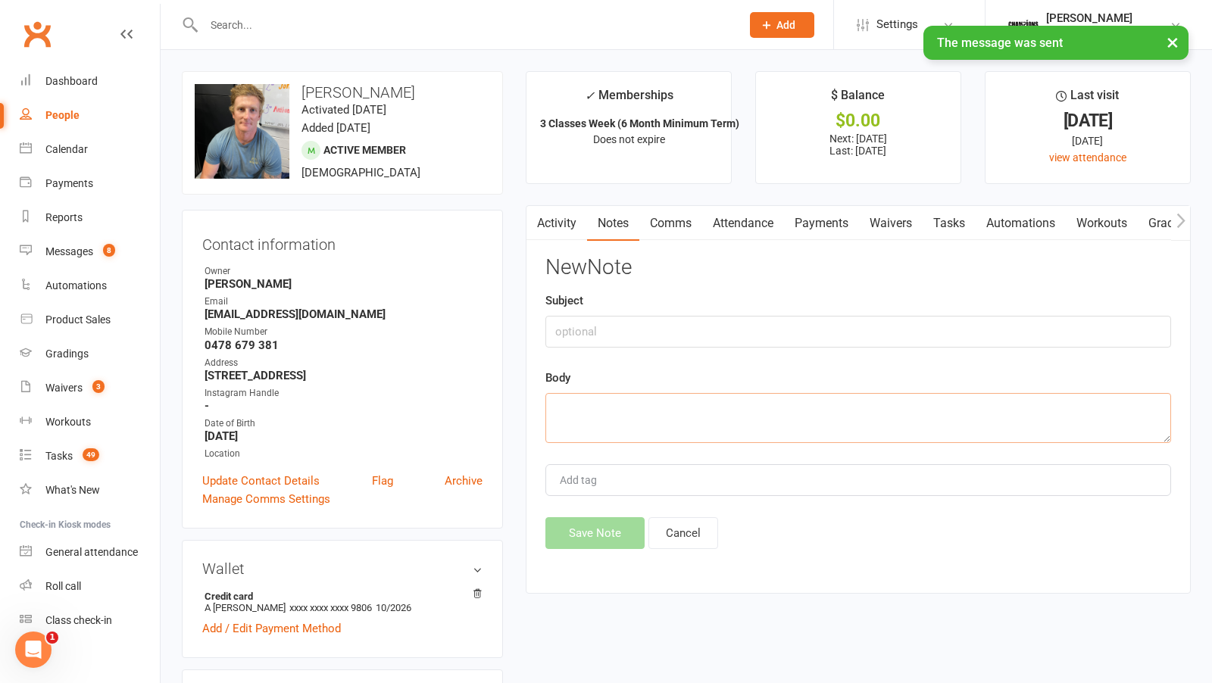
click at [628, 414] on textarea at bounding box center [858, 418] width 626 height 50
paste textarea "Alex, please don’t ghost us! Training this week? What’s been your biggest strug…"
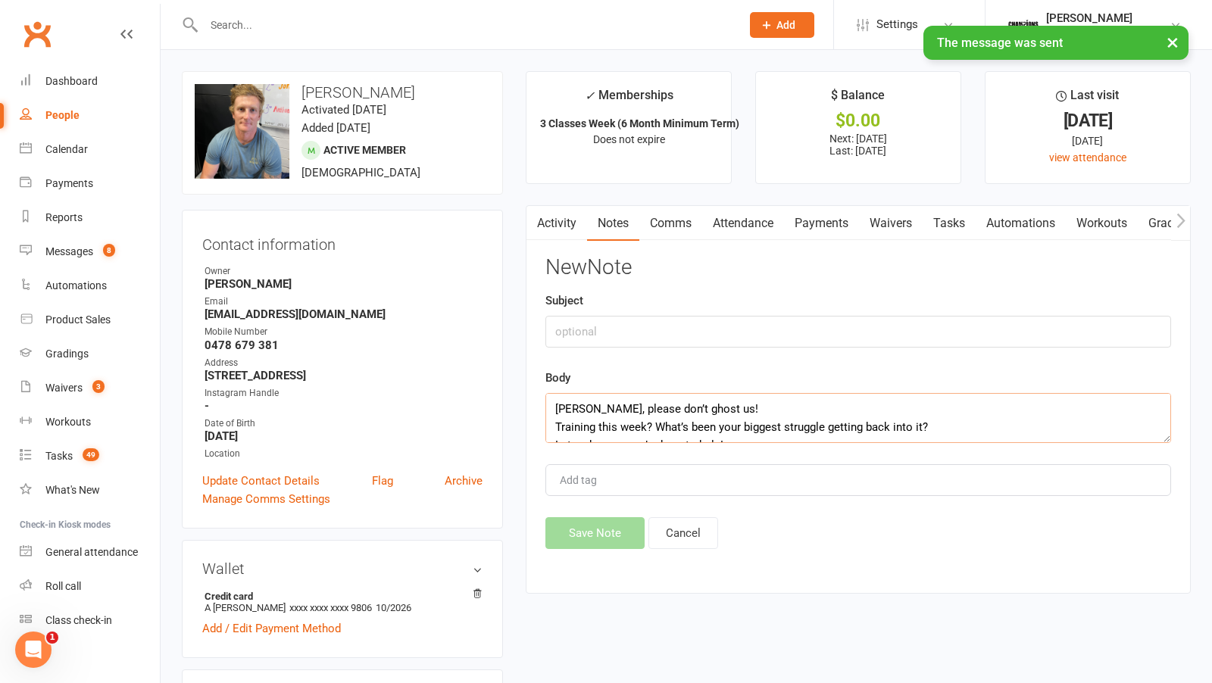
scroll to position [100, 0]
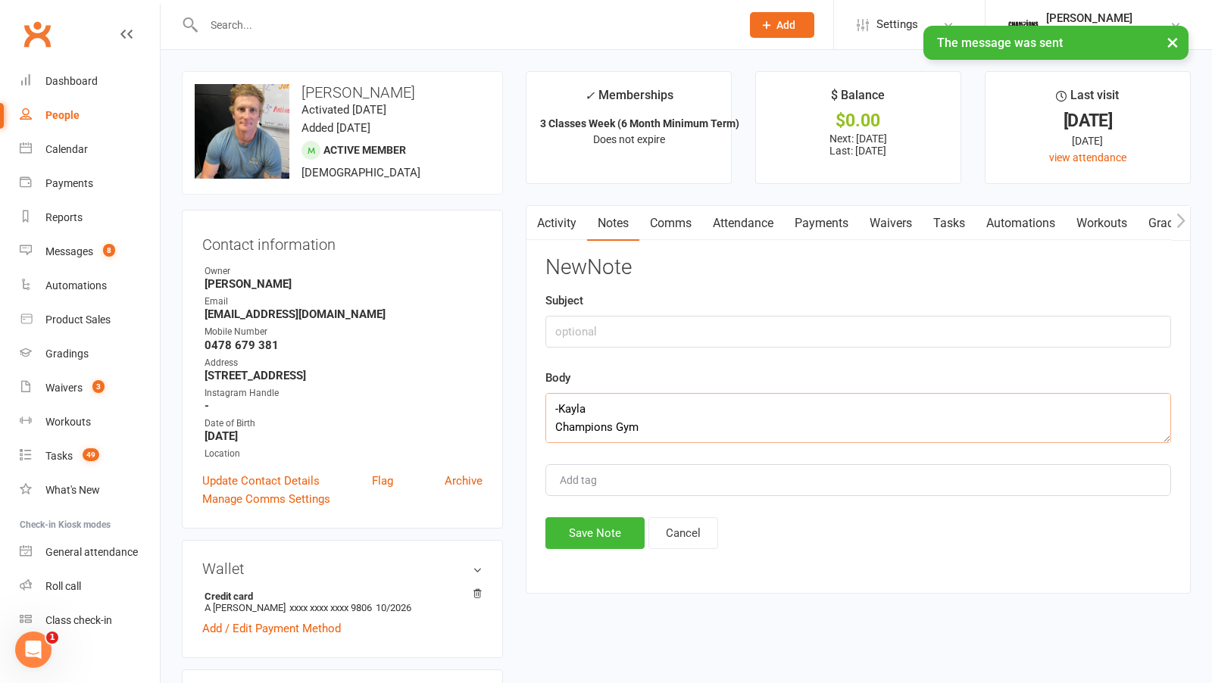
type textarea "Alex, please don’t ghost us! Training this week? What’s been your biggest strug…"
click at [601, 316] on input "text" at bounding box center [858, 332] width 626 height 32
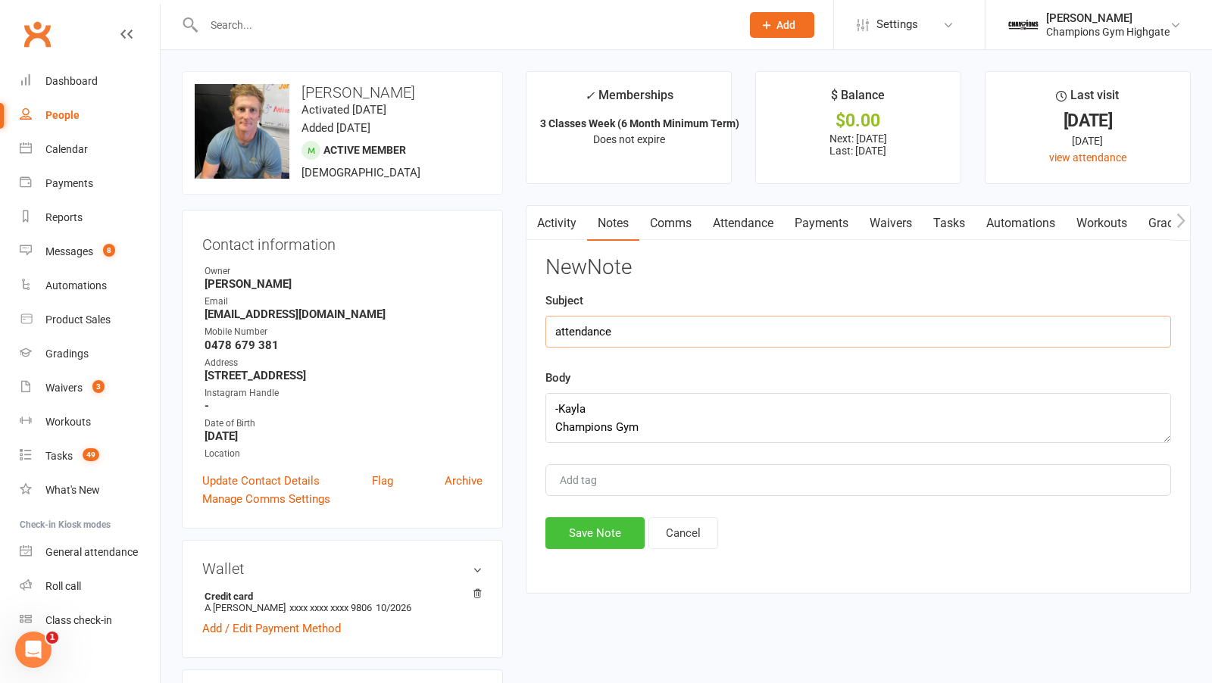
type input "attendance"
click at [589, 536] on button "Save Note" at bounding box center [594, 533] width 99 height 32
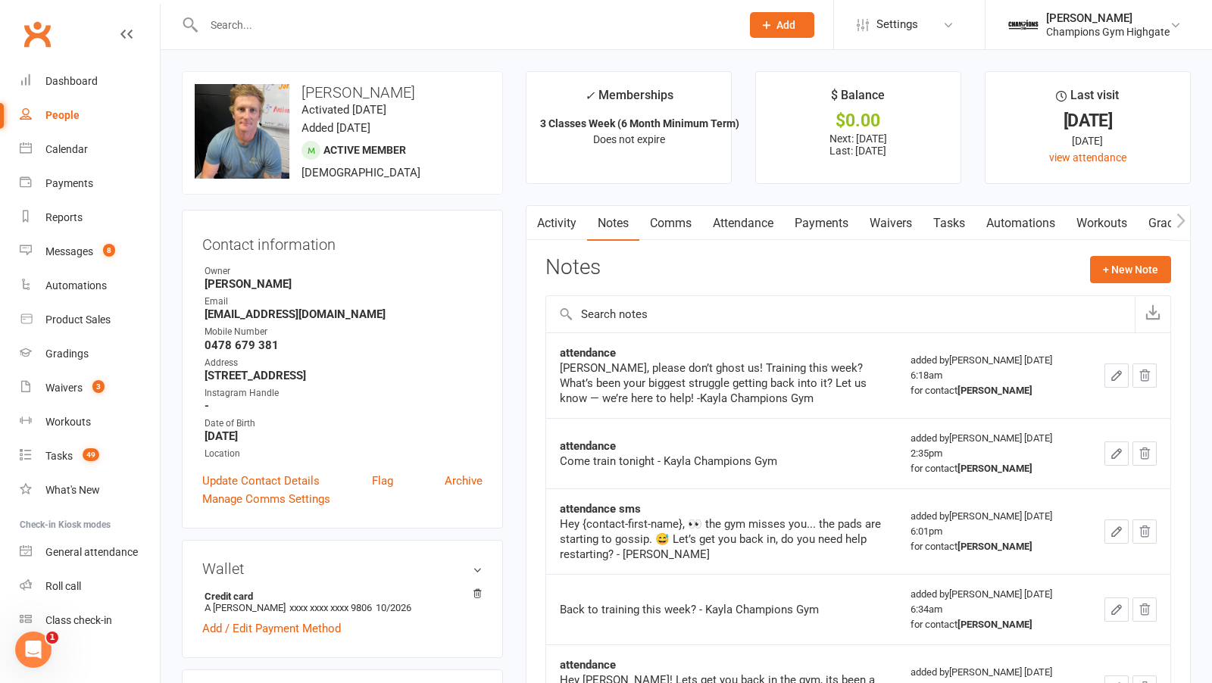
click at [226, 29] on input "text" at bounding box center [464, 24] width 531 height 21
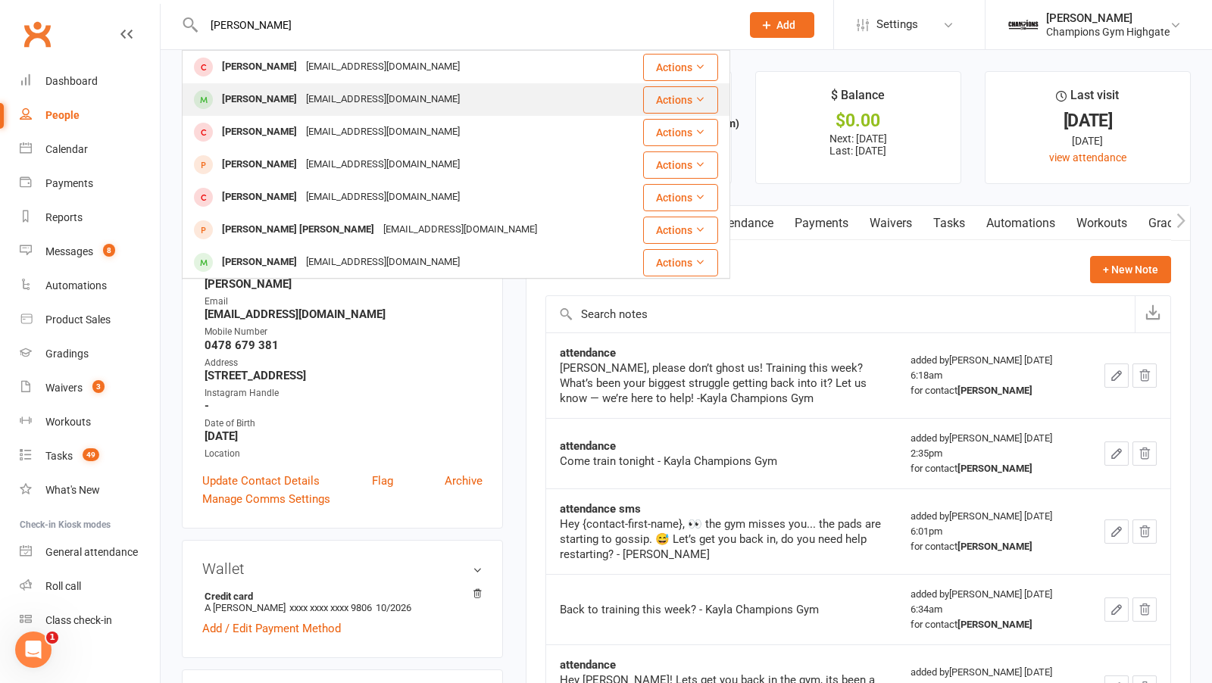
type input "nicolas"
click at [282, 91] on div "Nicolas Andre" at bounding box center [259, 100] width 84 height 22
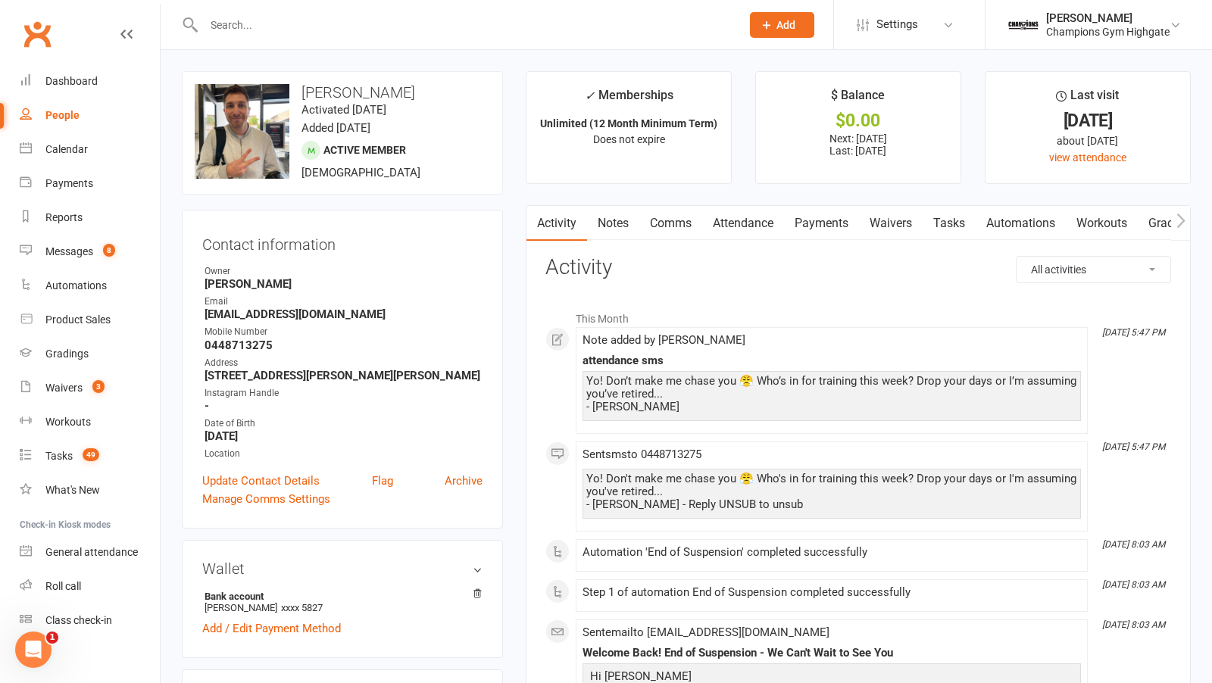
click at [621, 222] on link "Notes" at bounding box center [613, 223] width 52 height 35
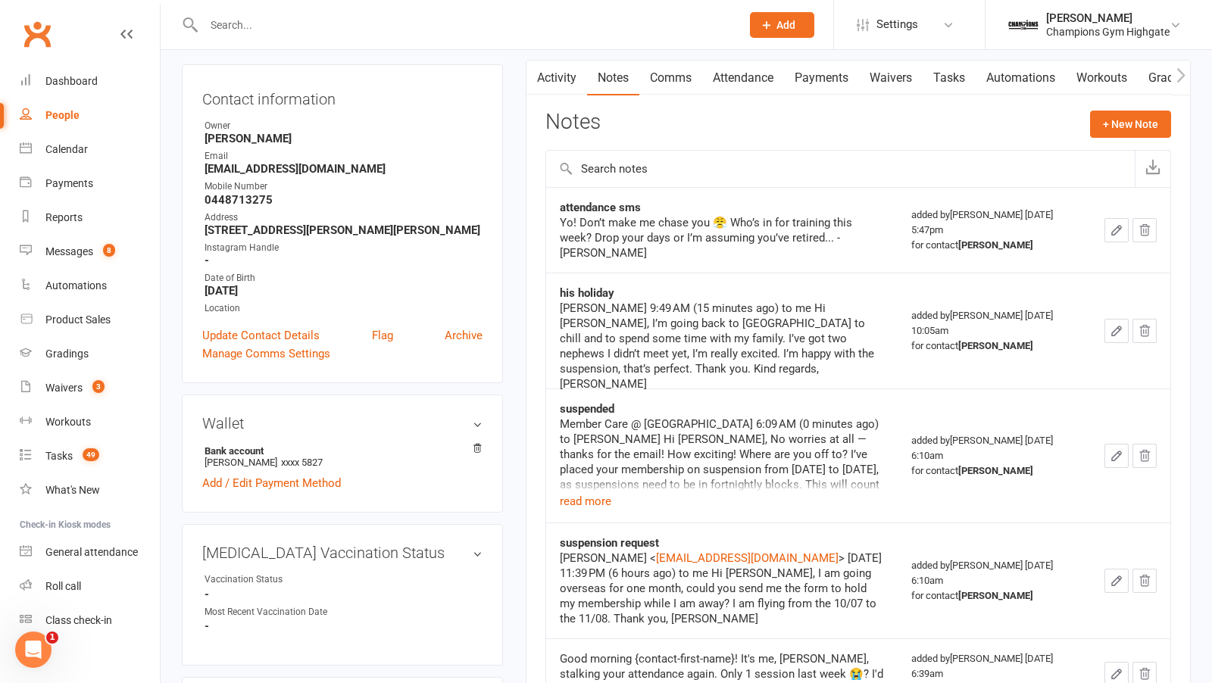
scroll to position [147, 0]
click at [579, 491] on button "read more" at bounding box center [586, 500] width 52 height 18
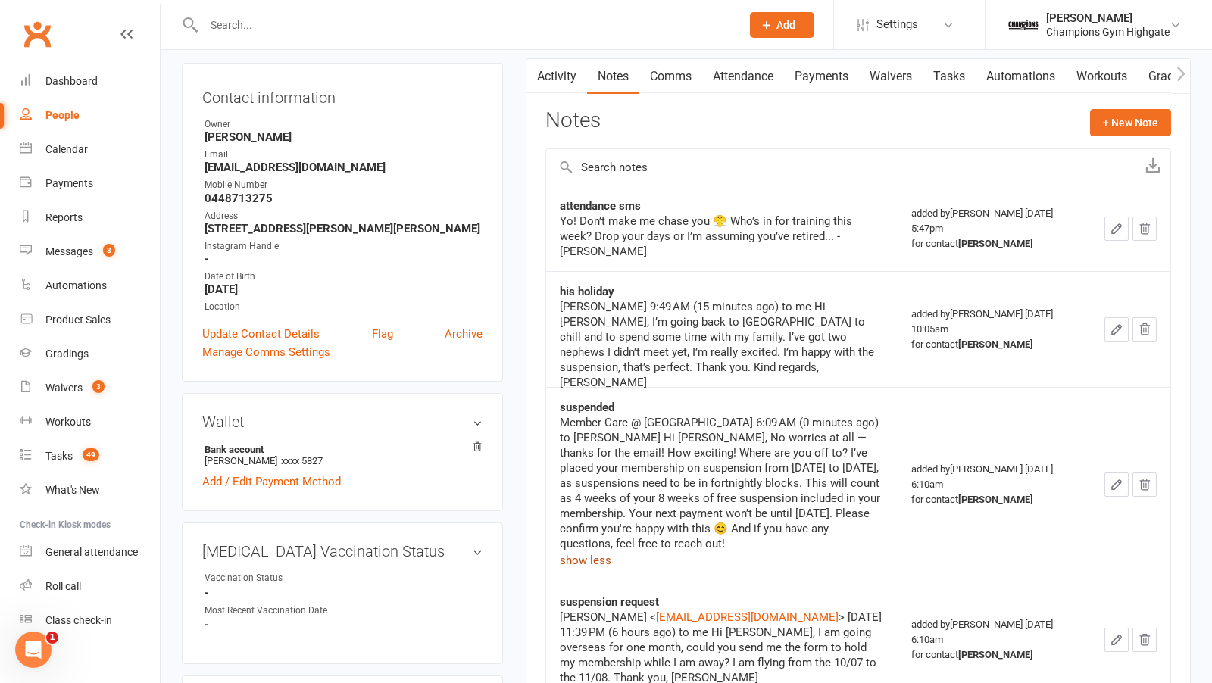
scroll to position [0, 0]
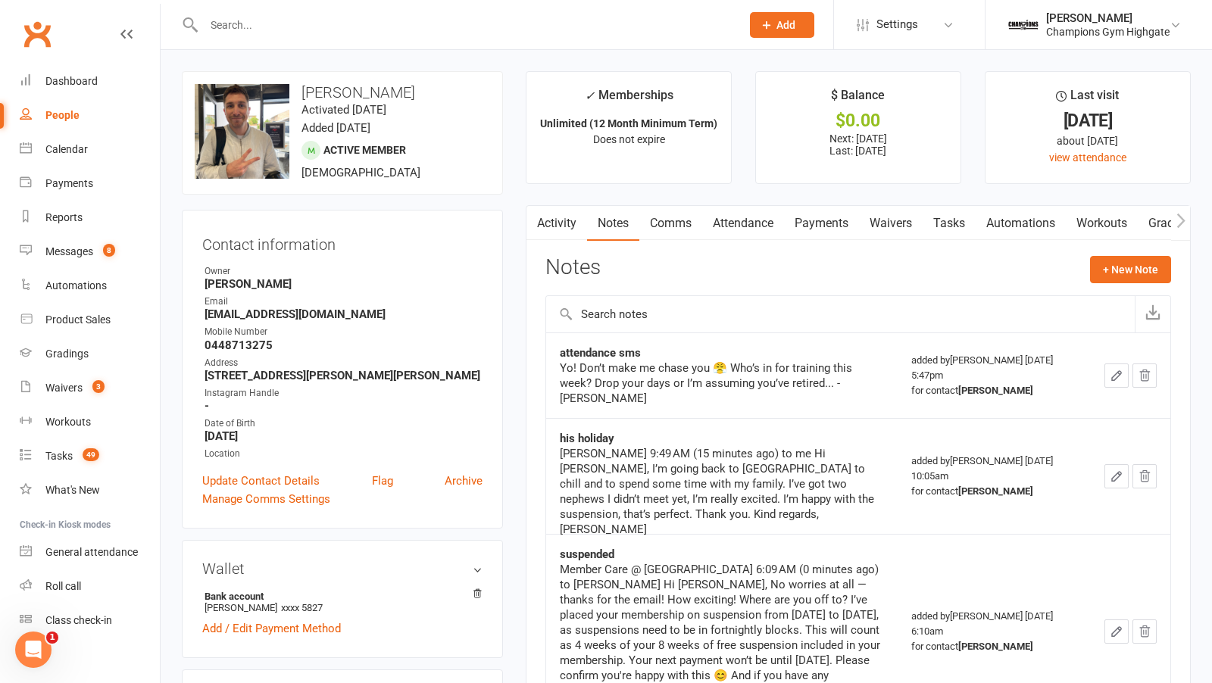
click at [670, 215] on link "Comms" at bounding box center [670, 223] width 63 height 35
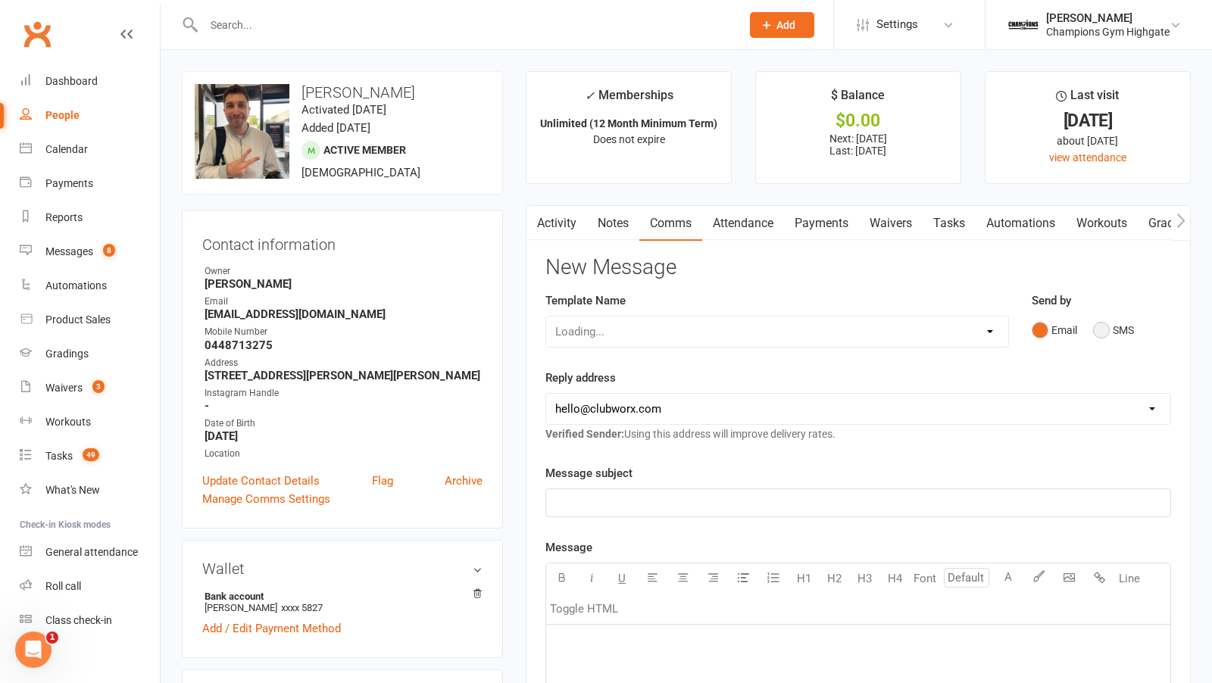
click at [1110, 327] on button "SMS" at bounding box center [1113, 330] width 41 height 29
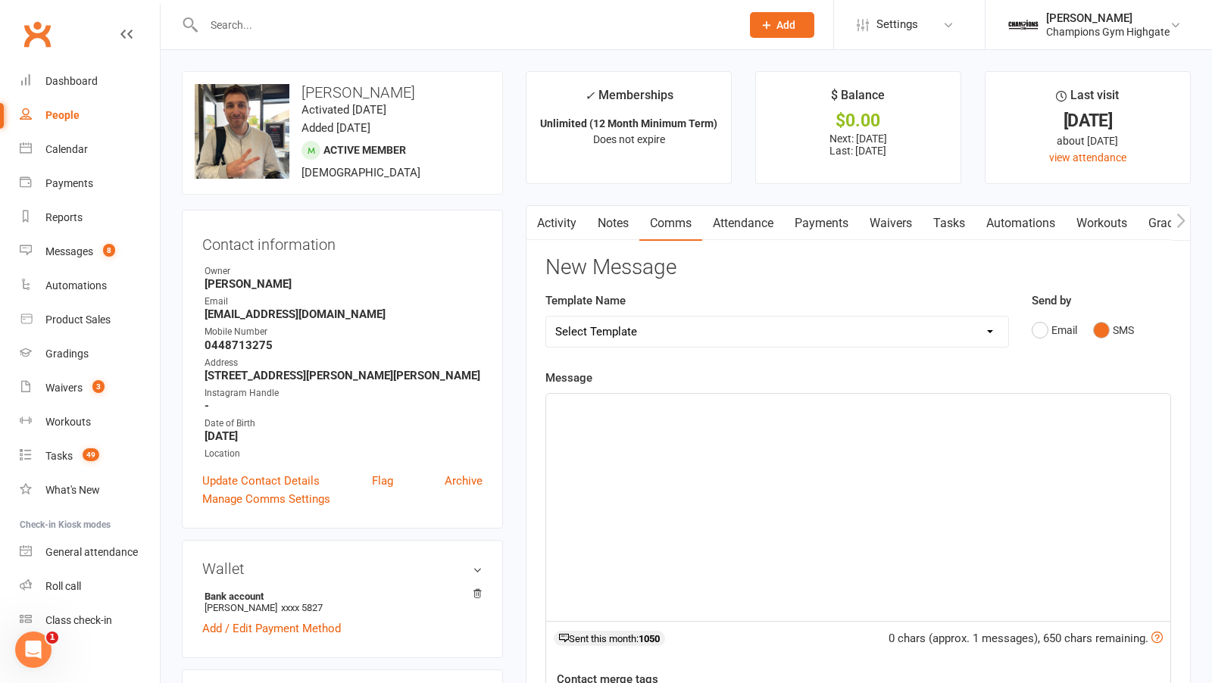
click at [816, 443] on div "﻿" at bounding box center [858, 507] width 624 height 227
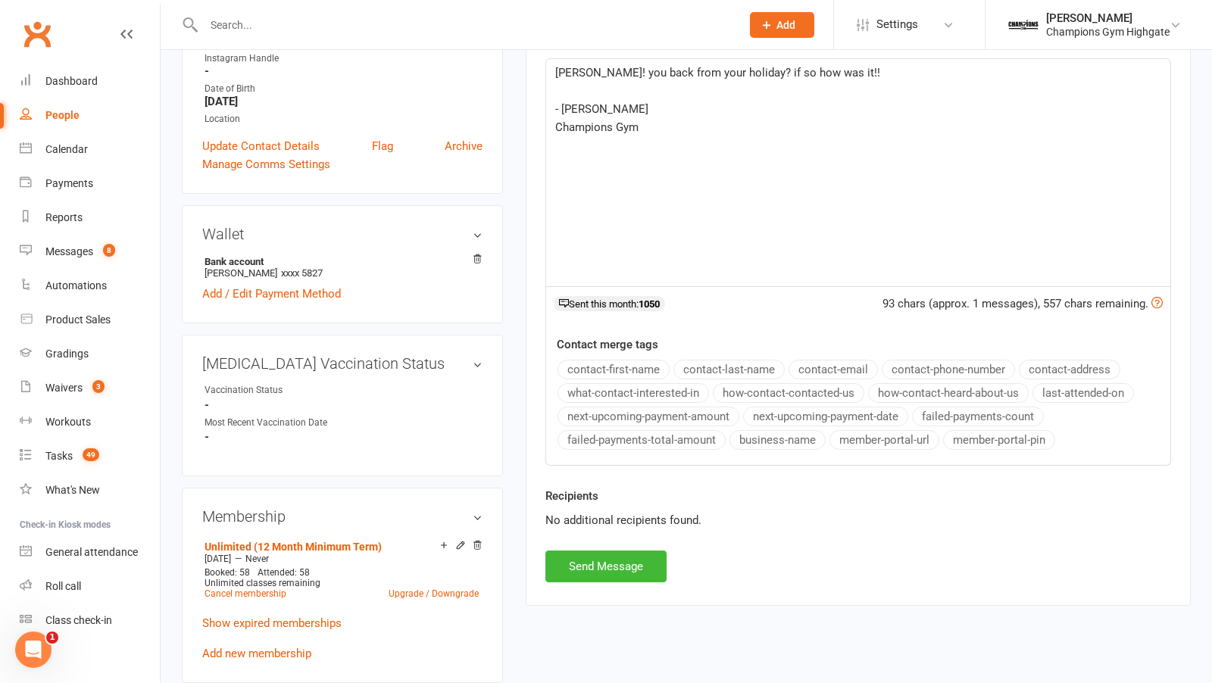
scroll to position [342, 0]
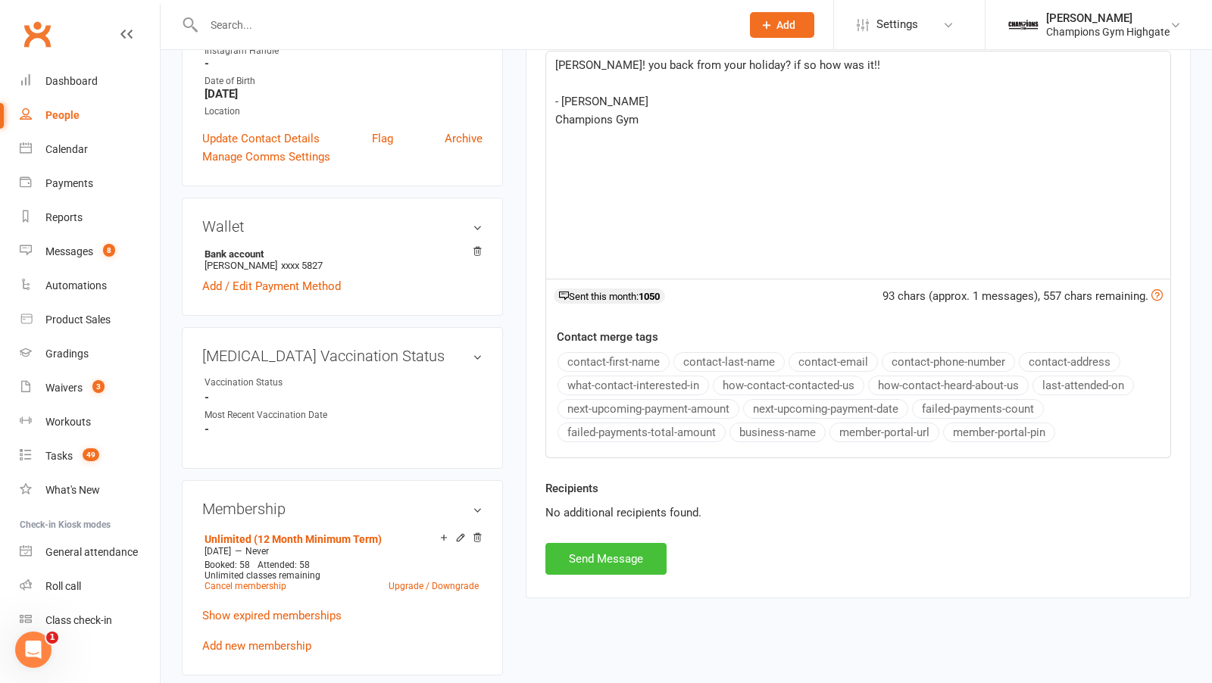
click at [636, 548] on button "Send Message" at bounding box center [605, 559] width 121 height 32
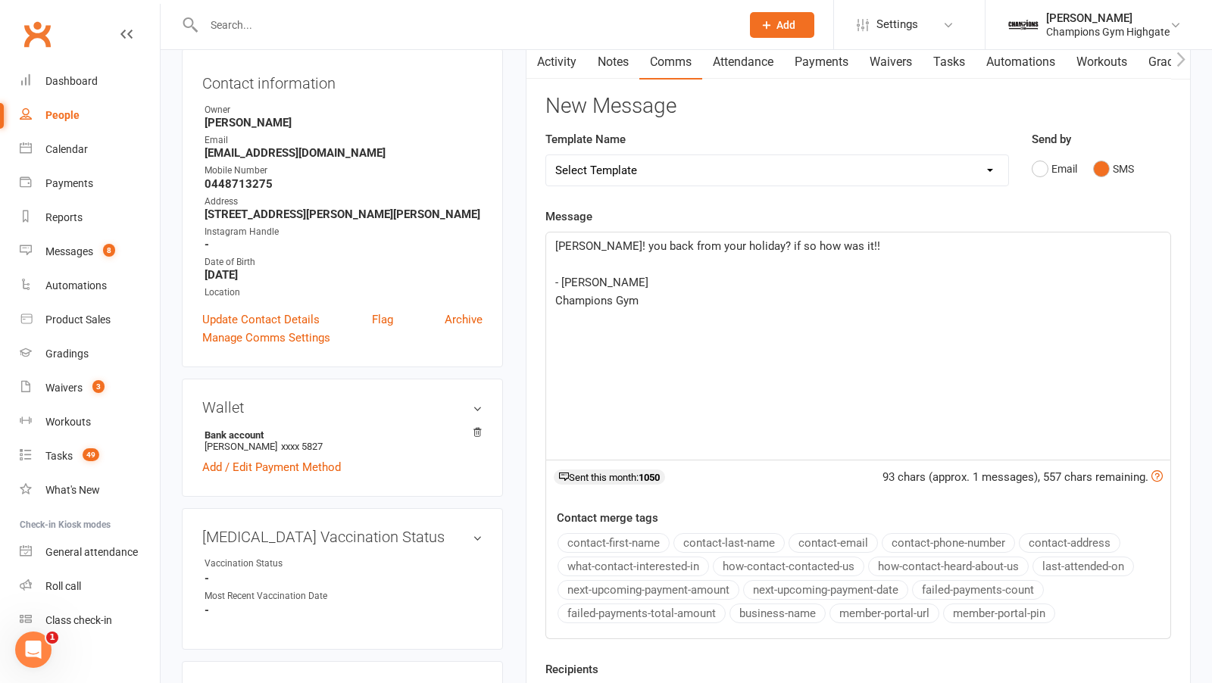
scroll to position [0, 0]
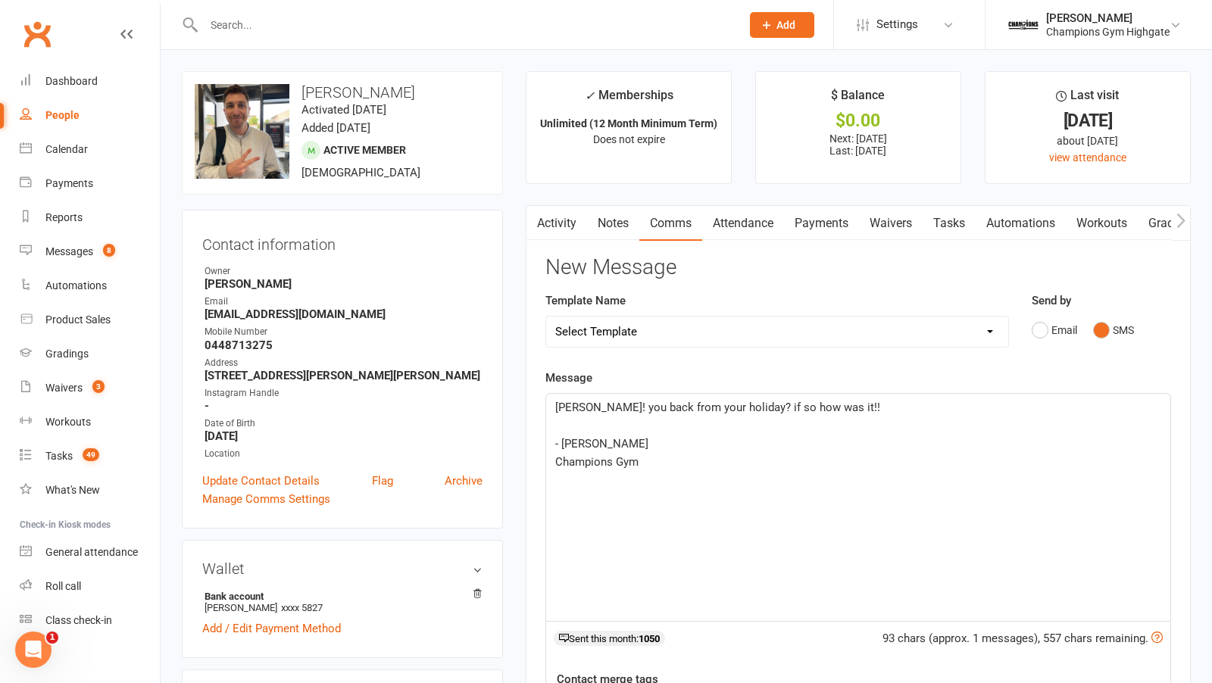
click at [620, 220] on link "Notes" at bounding box center [613, 223] width 52 height 35
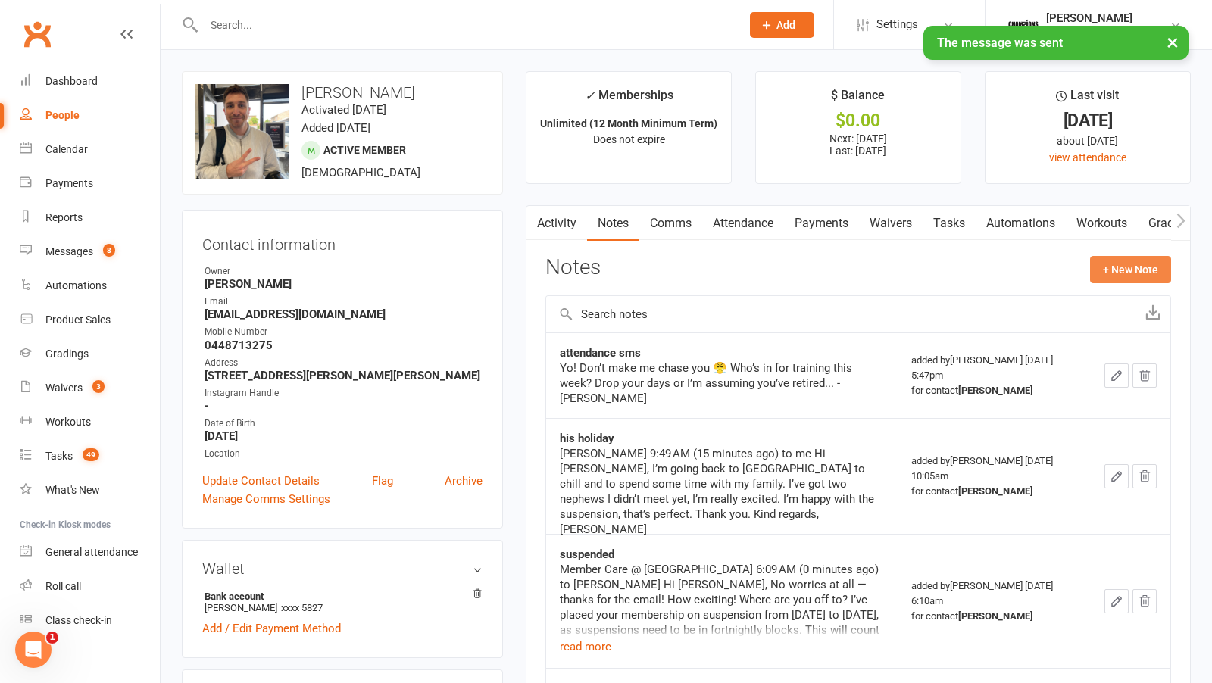
click at [1150, 264] on button "+ New Note" at bounding box center [1130, 269] width 81 height 27
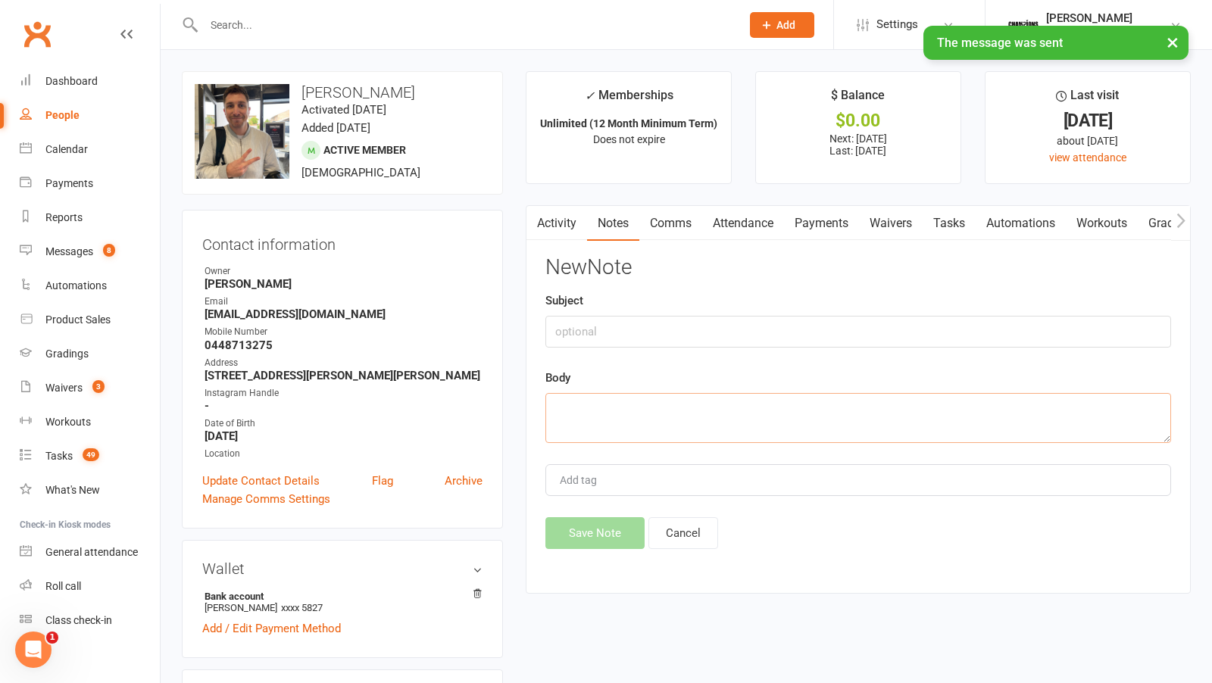
click at [699, 426] on textarea at bounding box center [858, 418] width 626 height 50
type textarea "Y"
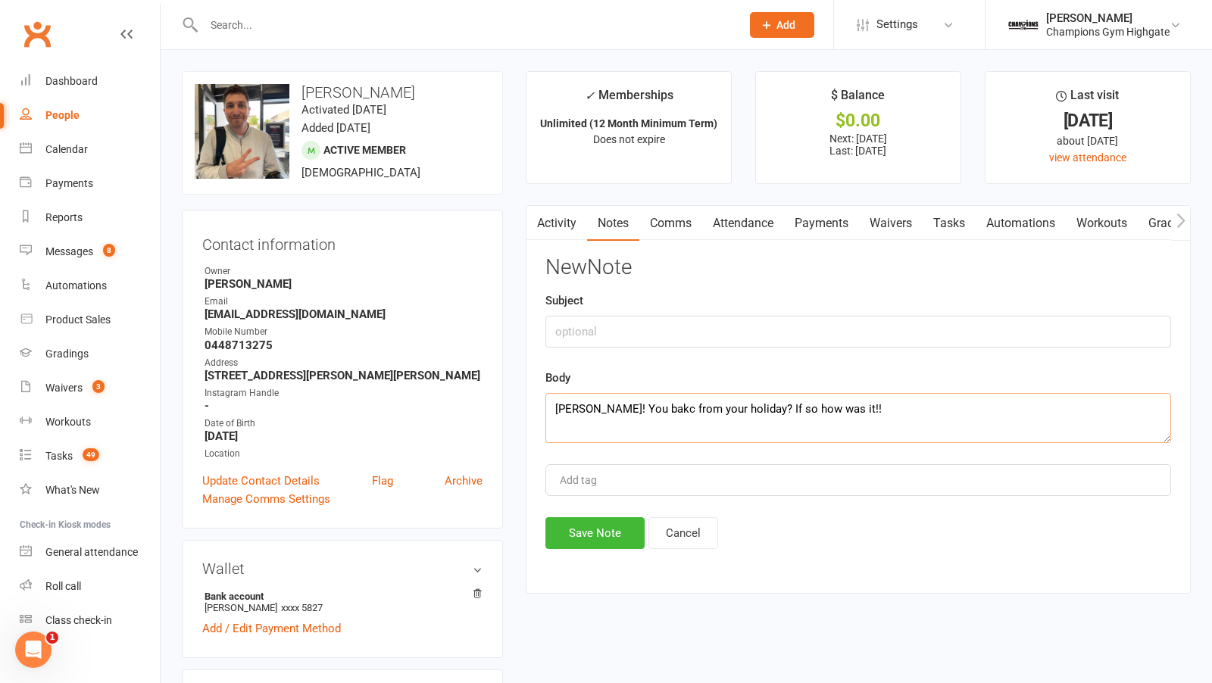
click at [645, 407] on textarea "Nicolas! You bakc from your holiday? If so how was it!!" at bounding box center [858, 418] width 626 height 50
type textarea "Nicolas! You back from your holiday? If so how was it!!"
click at [596, 338] on input "text" at bounding box center [858, 332] width 626 height 32
type input "attendance"
click at [593, 526] on button "Save Note" at bounding box center [594, 533] width 99 height 32
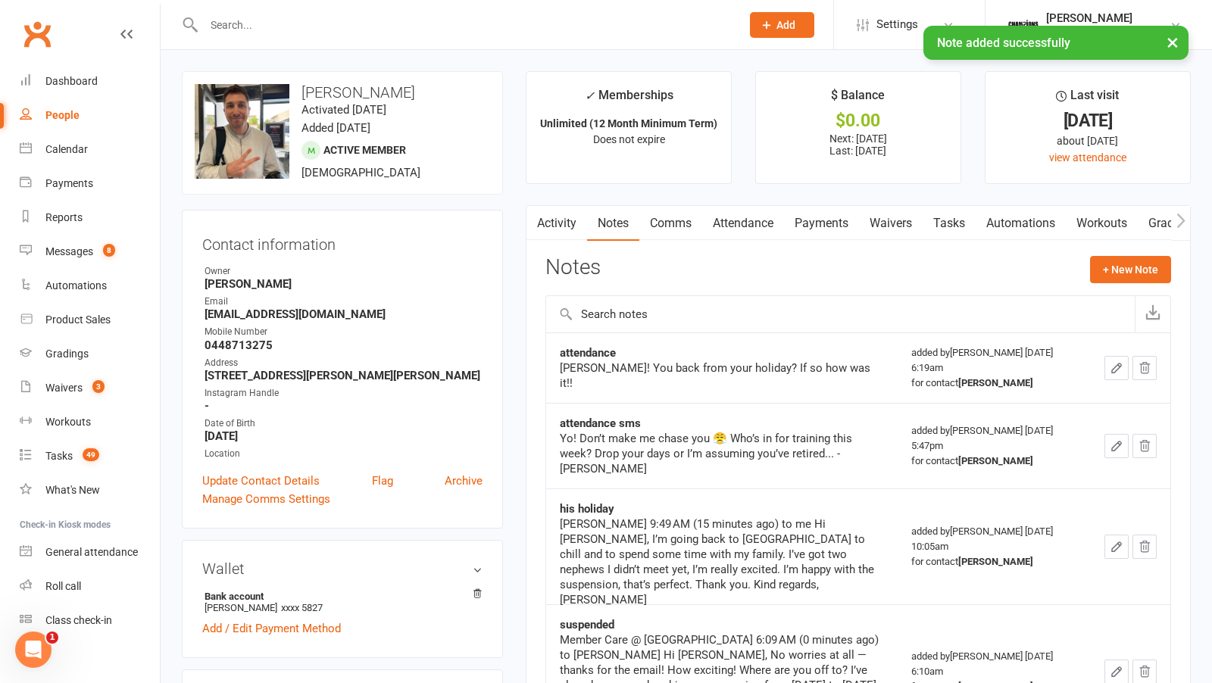
click at [267, 20] on input "text" at bounding box center [464, 24] width 531 height 21
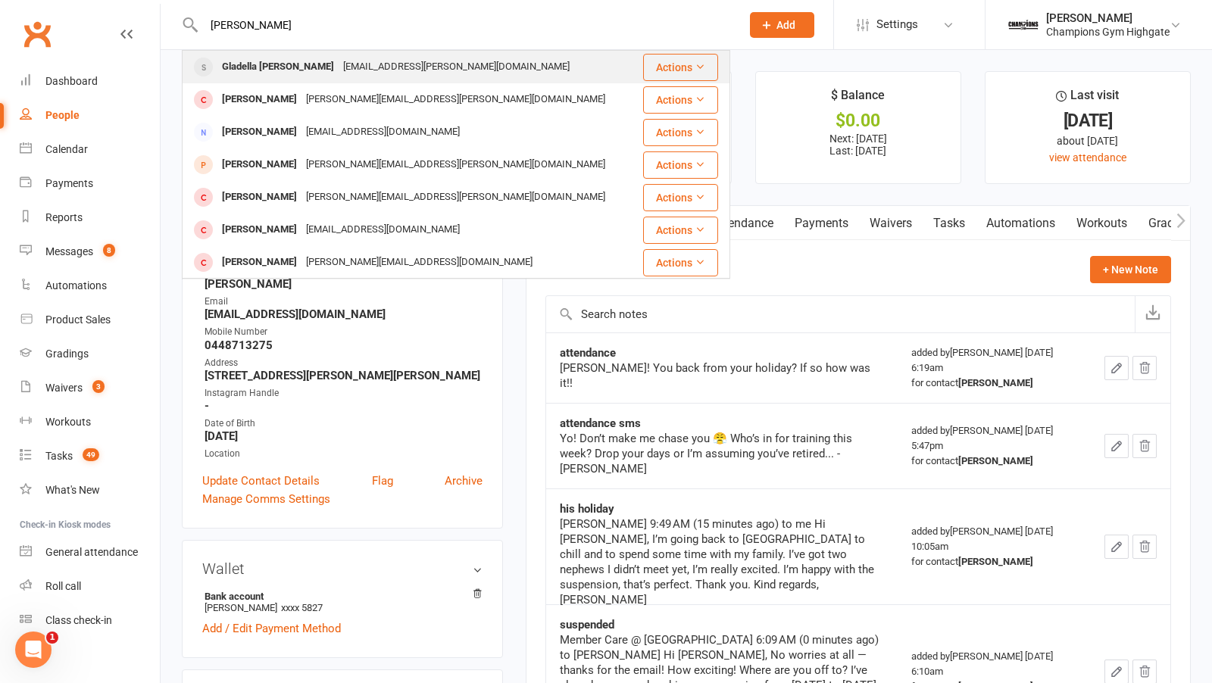
type input "gladell"
click at [280, 64] on div "Gladella Ulep" at bounding box center [277, 67] width 121 height 22
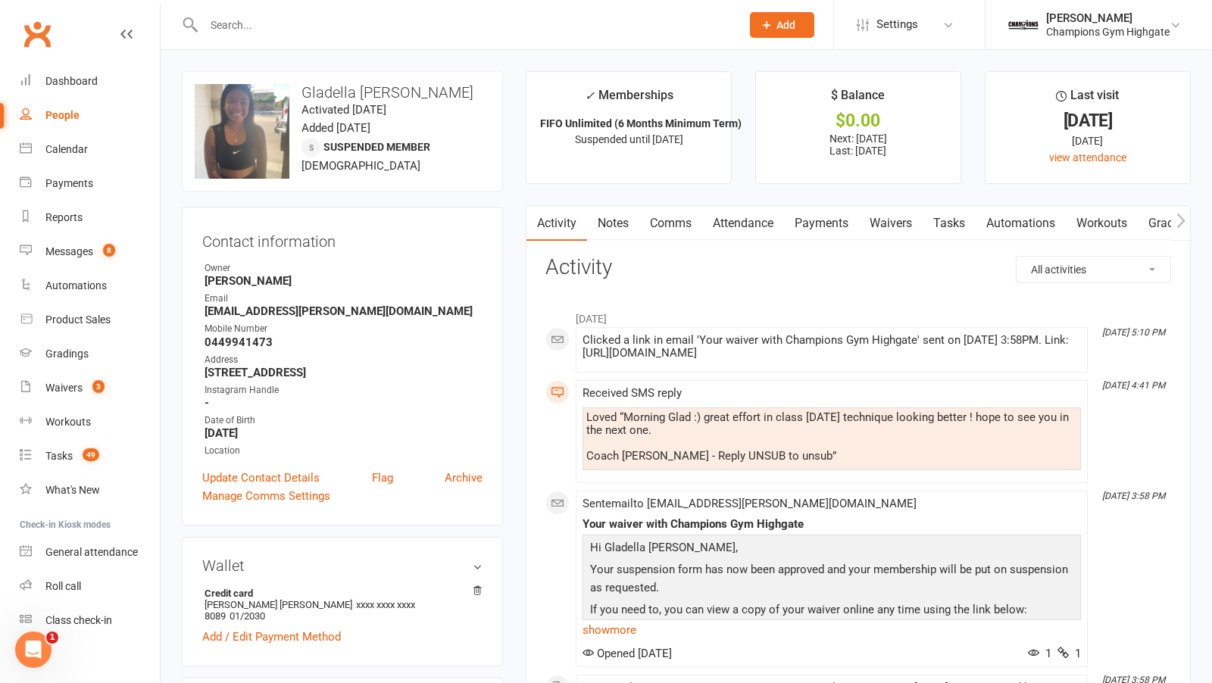
click at [251, 27] on input "text" at bounding box center [464, 24] width 531 height 21
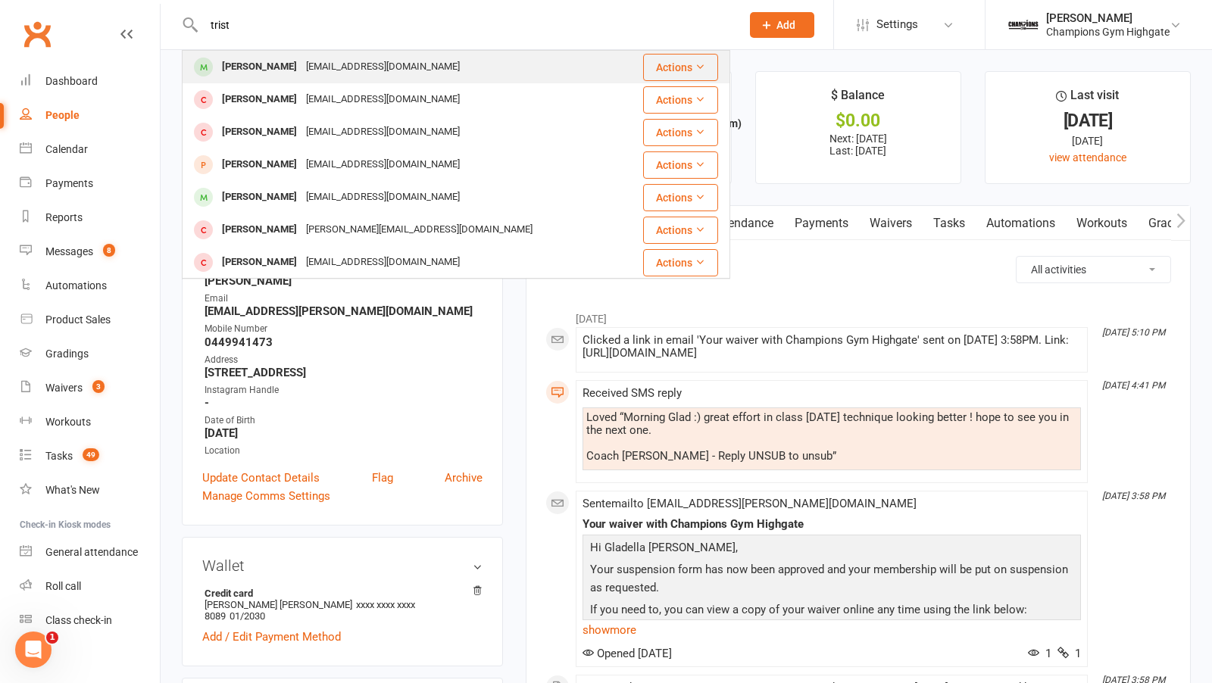
type input "trist"
click at [302, 63] on div "tristan.f.trinidad@gmail.com" at bounding box center [383, 67] width 163 height 22
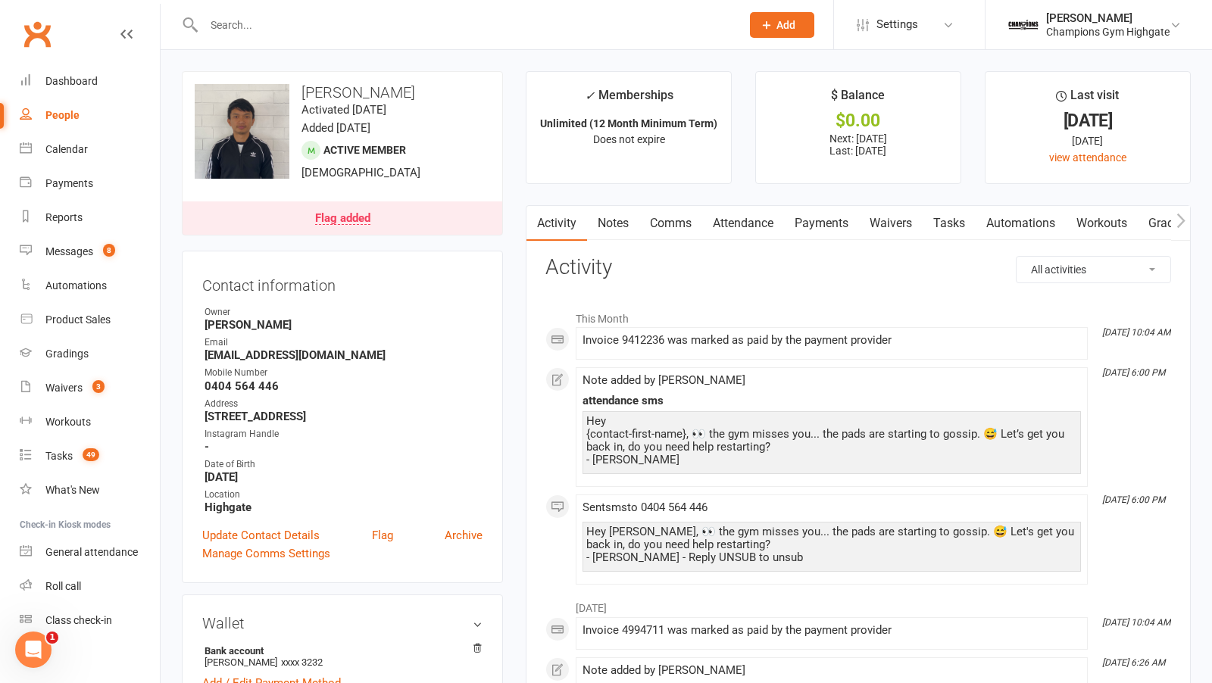
click at [251, 19] on input "text" at bounding box center [464, 24] width 531 height 21
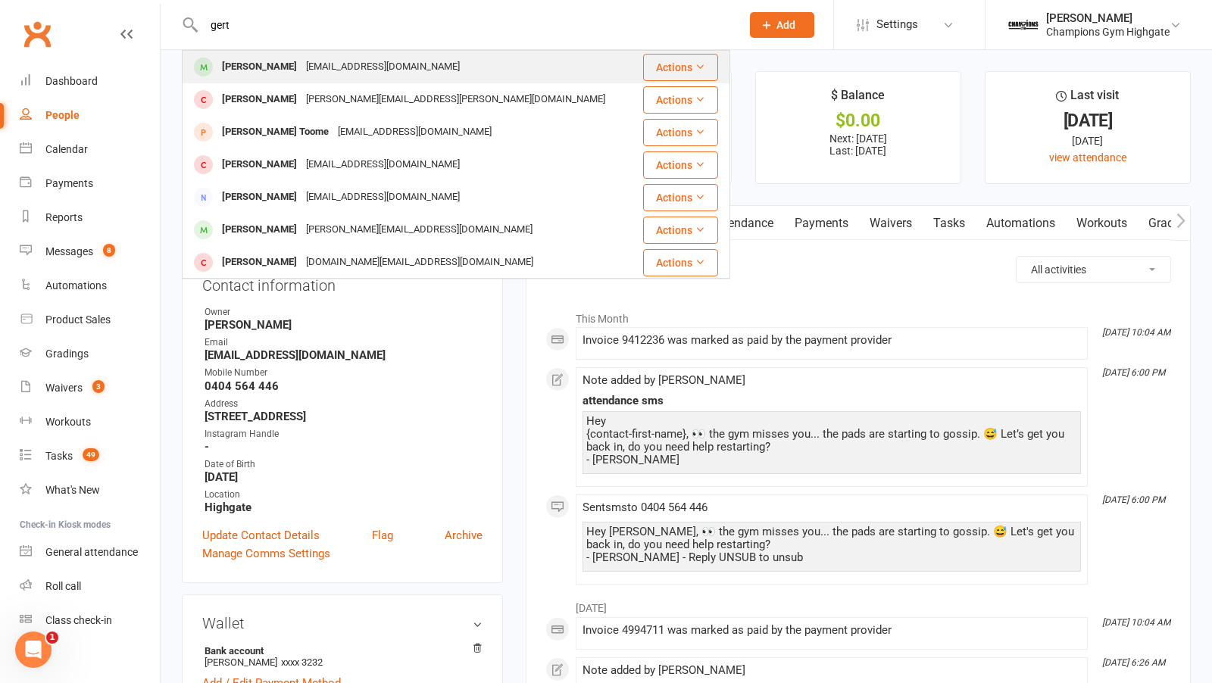
type input "gert"
click at [372, 56] on div "paaretgert@gmail.com" at bounding box center [383, 67] width 163 height 22
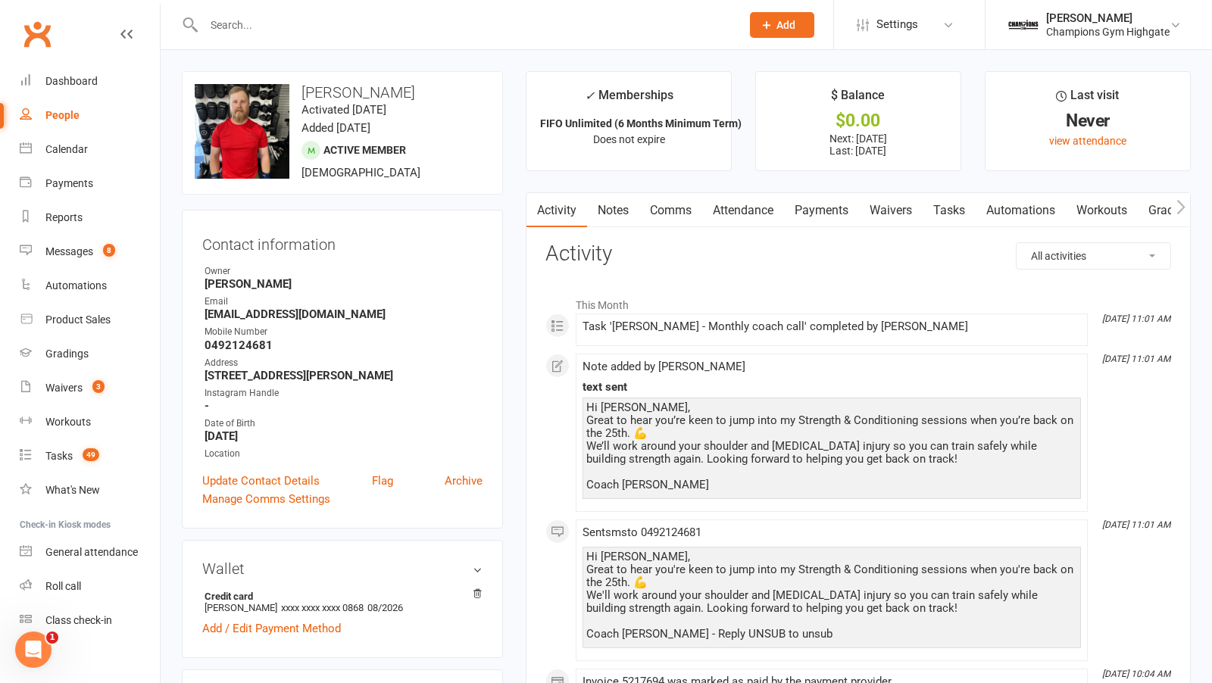
click at [623, 207] on link "Notes" at bounding box center [613, 210] width 52 height 35
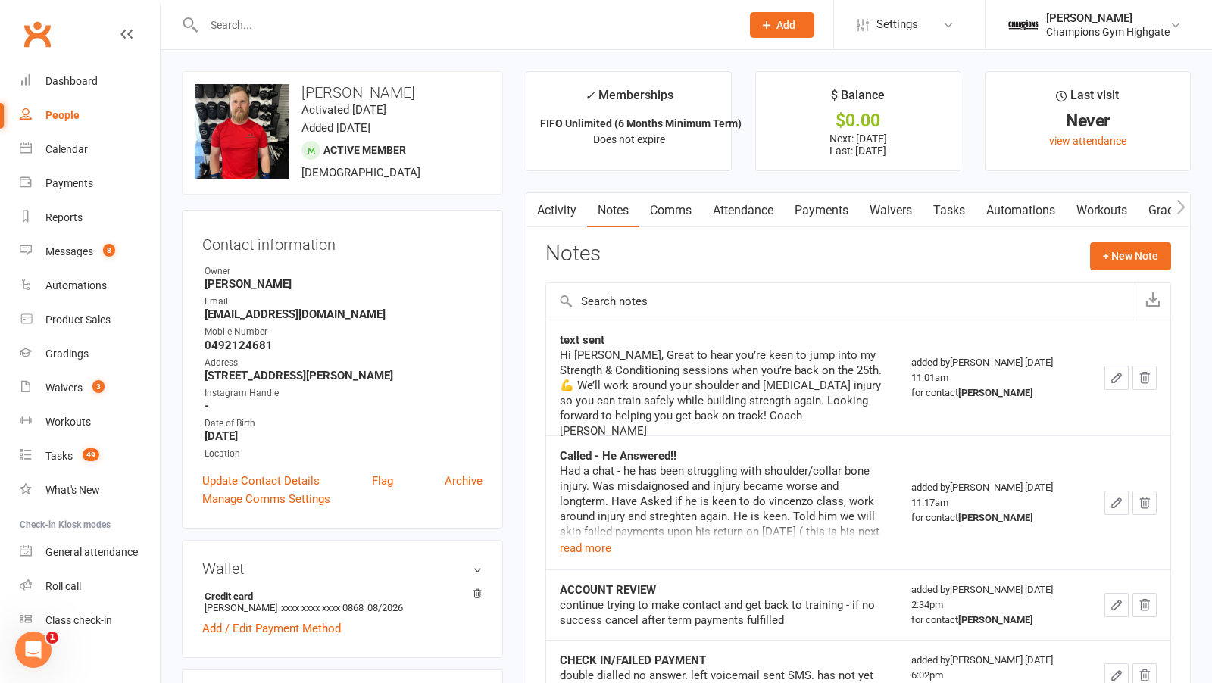
click at [773, 255] on div "Notes + New Note" at bounding box center [858, 261] width 626 height 39
click at [221, 32] on input "text" at bounding box center [464, 24] width 531 height 21
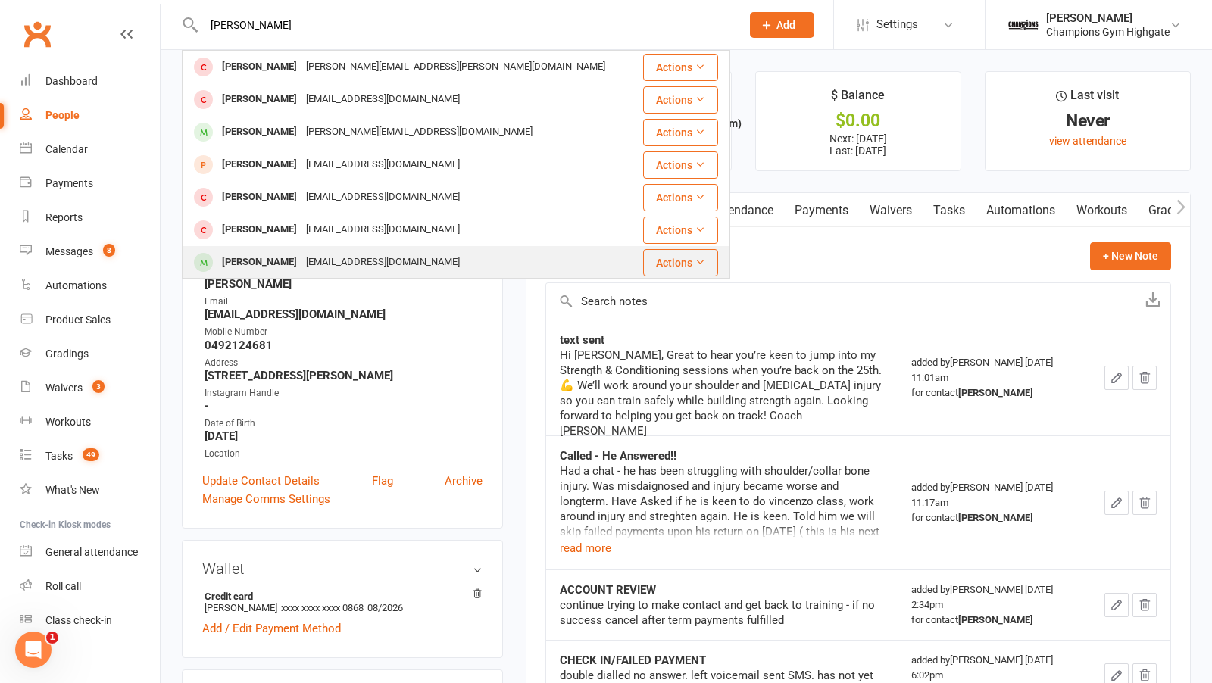
type input "christop"
click at [347, 259] on div "chrismcdowall03@gmail.com" at bounding box center [383, 263] width 163 height 22
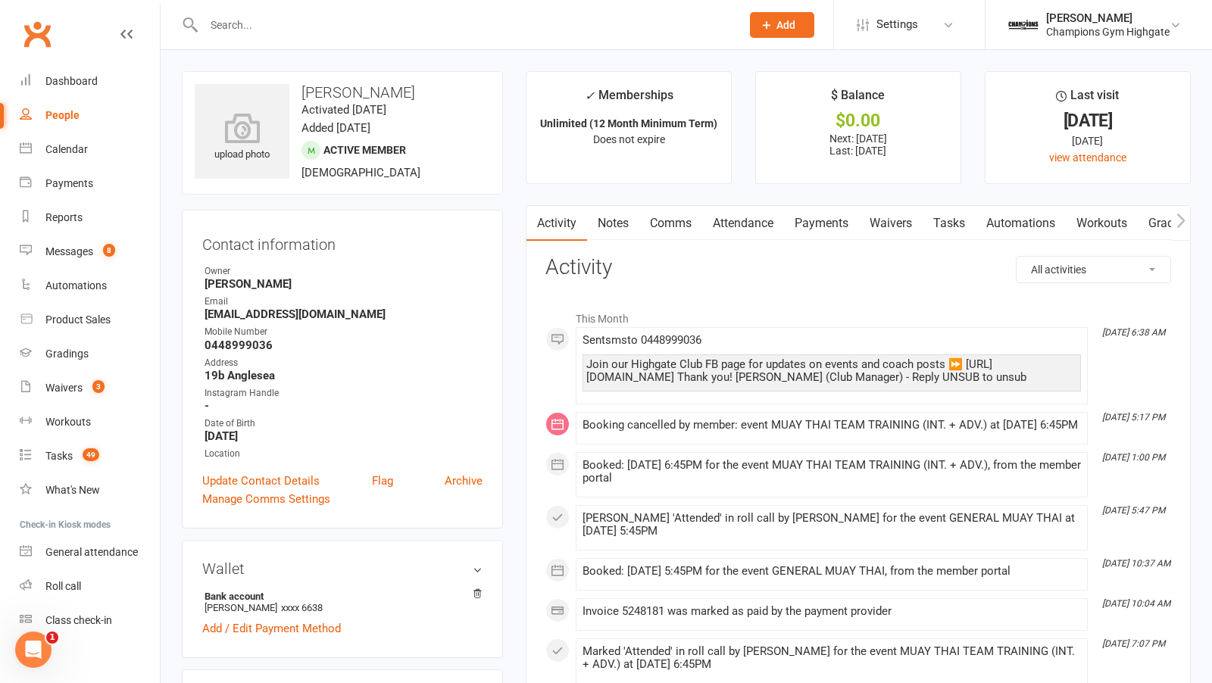
click at [627, 215] on link "Notes" at bounding box center [613, 223] width 52 height 35
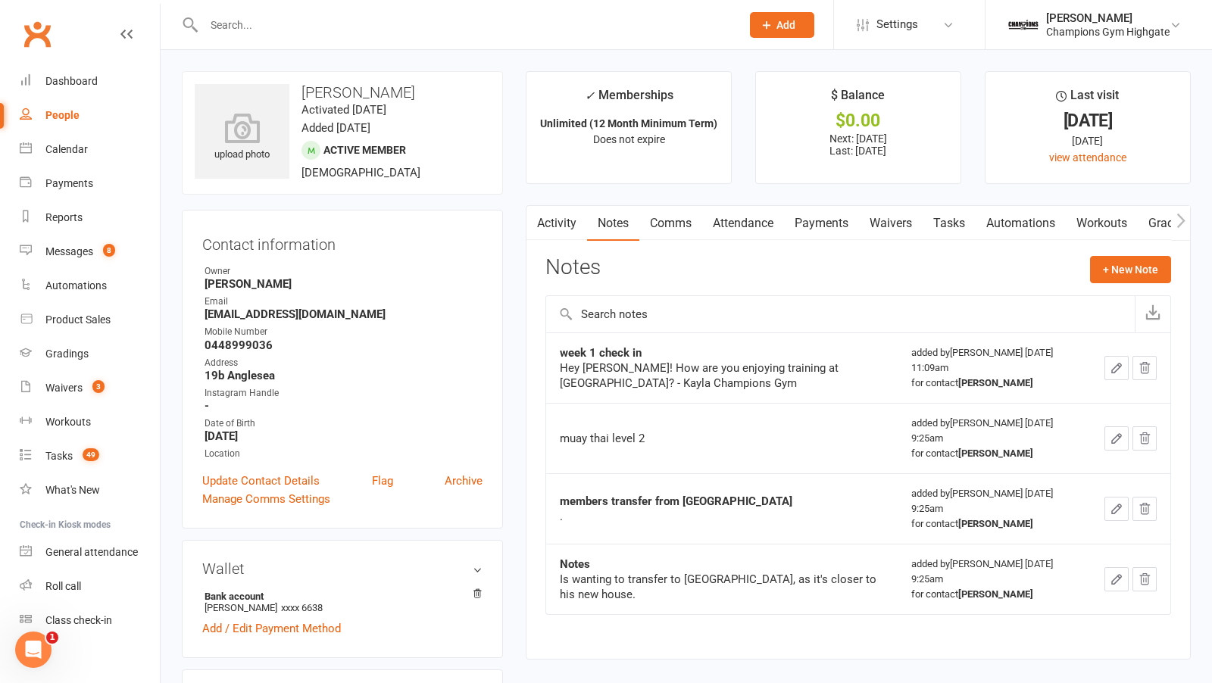
click at [690, 227] on link "Comms" at bounding box center [670, 223] width 63 height 35
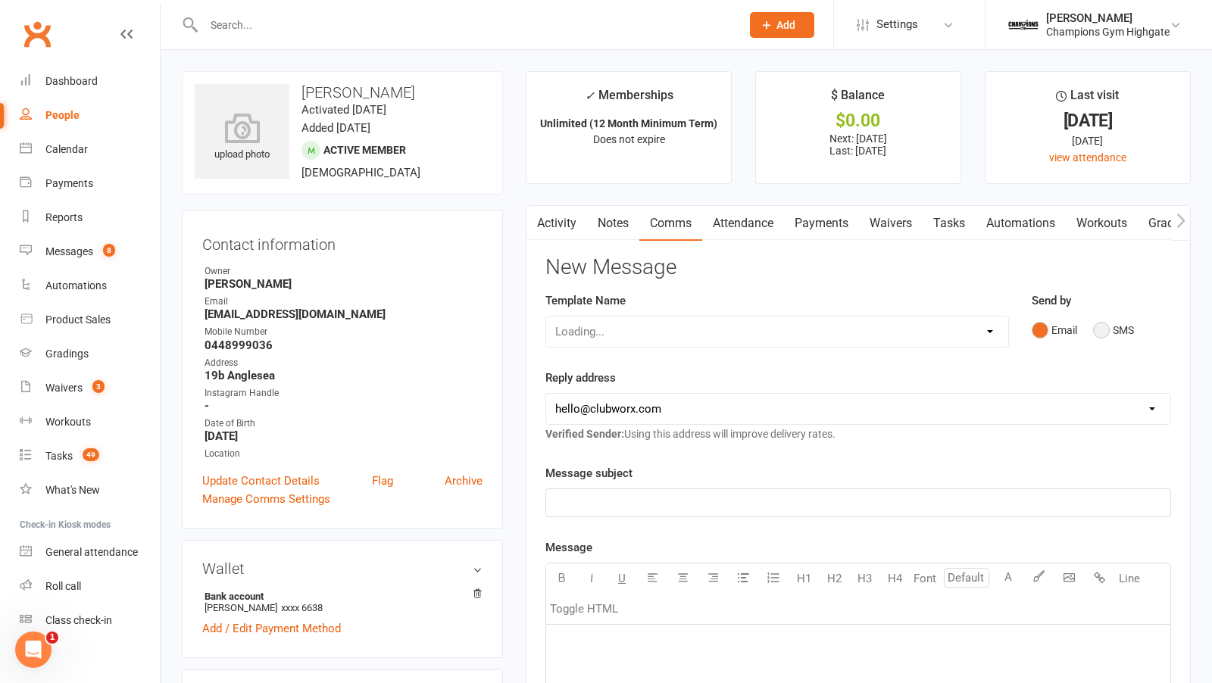
click at [1116, 324] on button "SMS" at bounding box center [1113, 330] width 41 height 29
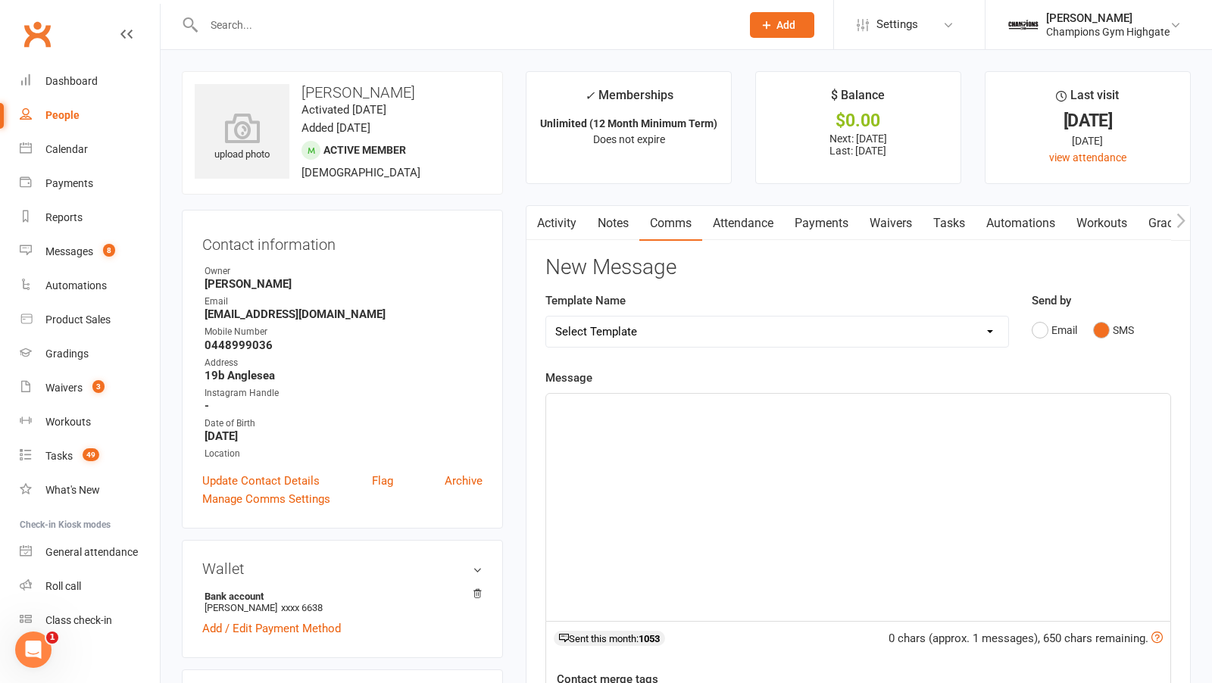
click at [776, 448] on div "﻿" at bounding box center [858, 507] width 624 height 227
click at [623, 408] on span "Get to trainin g this week boss" at bounding box center [632, 408] width 155 height 14
click at [729, 400] on p "Get to training this week boss" at bounding box center [858, 407] width 606 height 18
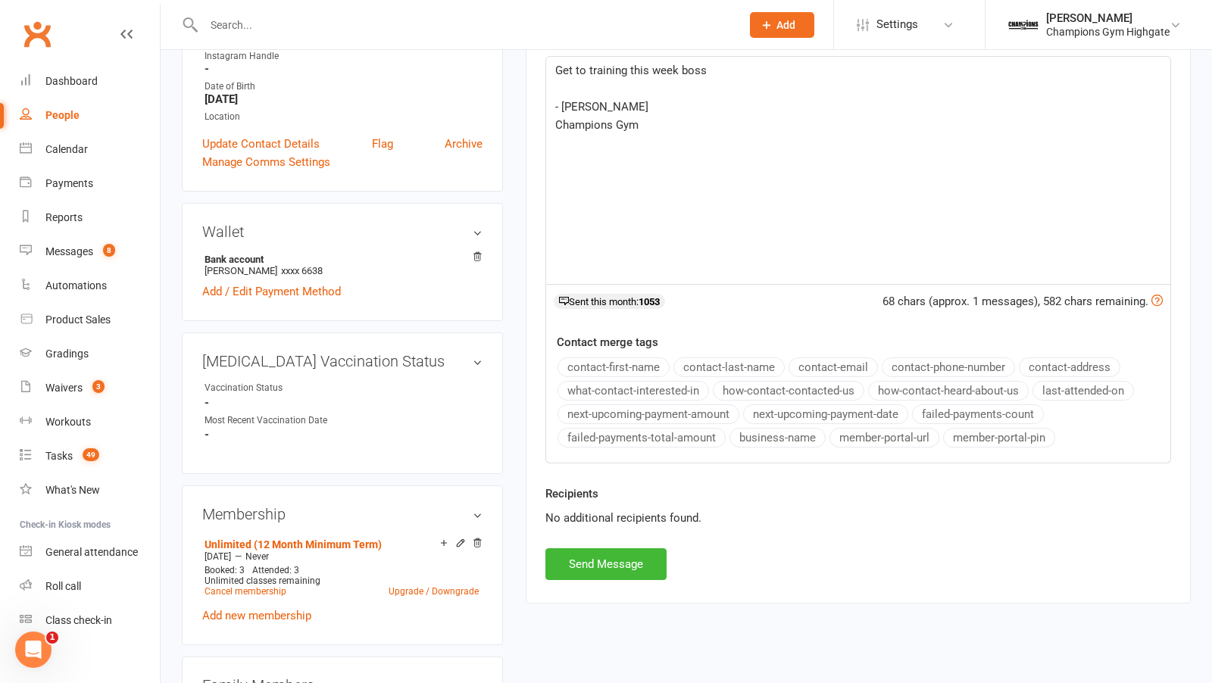
scroll to position [338, 0]
click at [611, 549] on button "Send Message" at bounding box center [605, 564] width 121 height 32
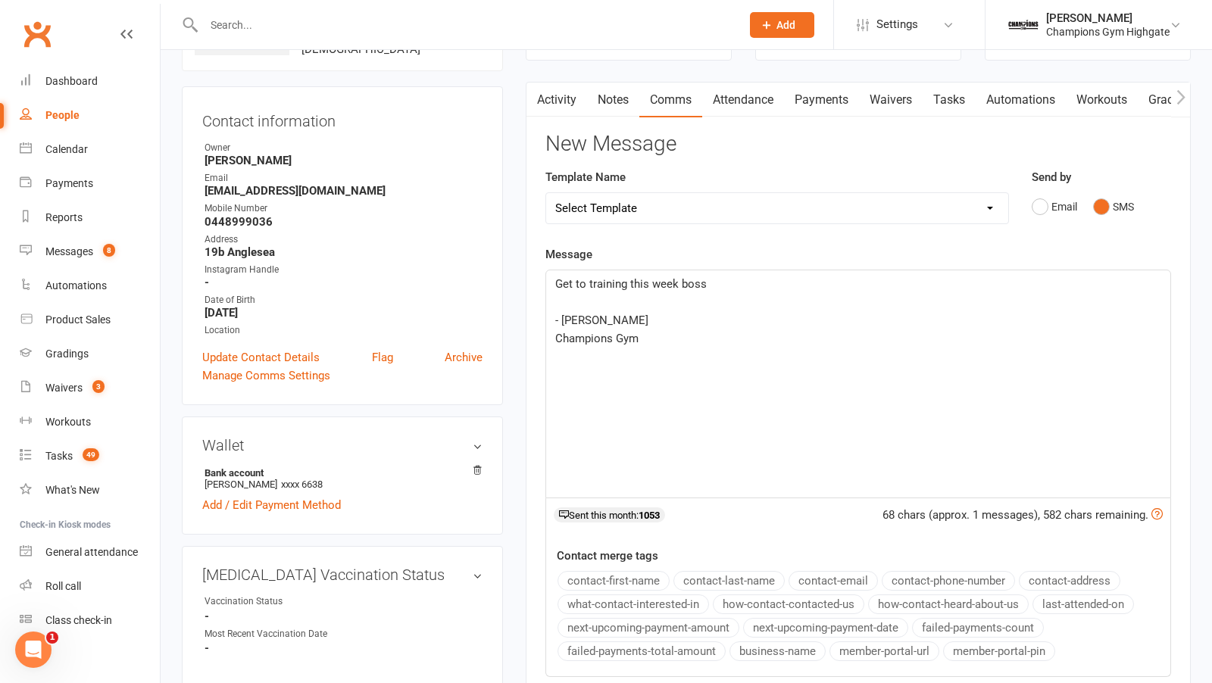
scroll to position [0, 0]
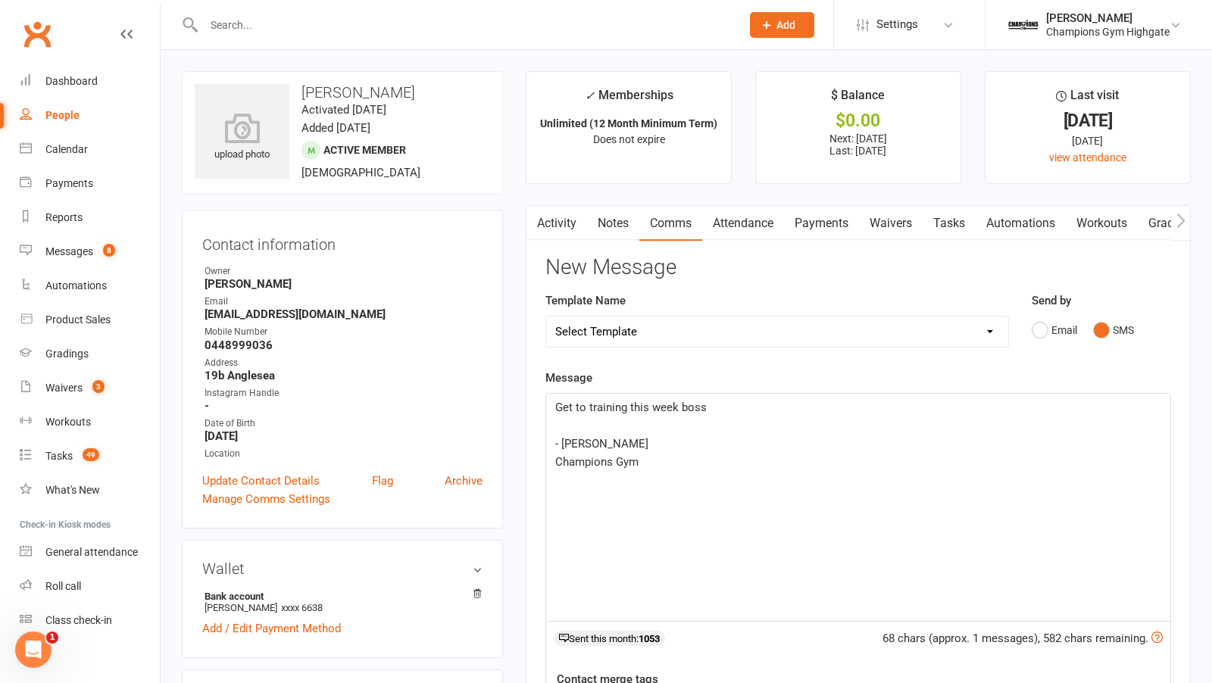
click at [613, 218] on link "Notes" at bounding box center [613, 223] width 52 height 35
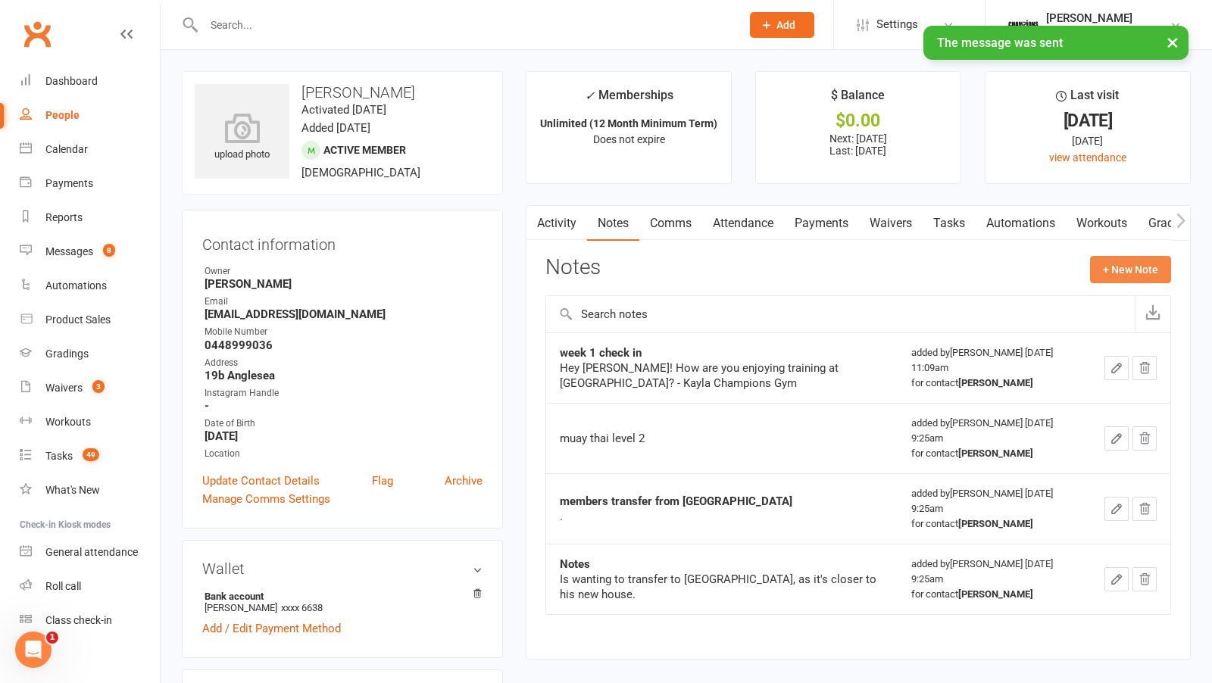
click at [1117, 268] on button "+ New Note" at bounding box center [1130, 269] width 81 height 27
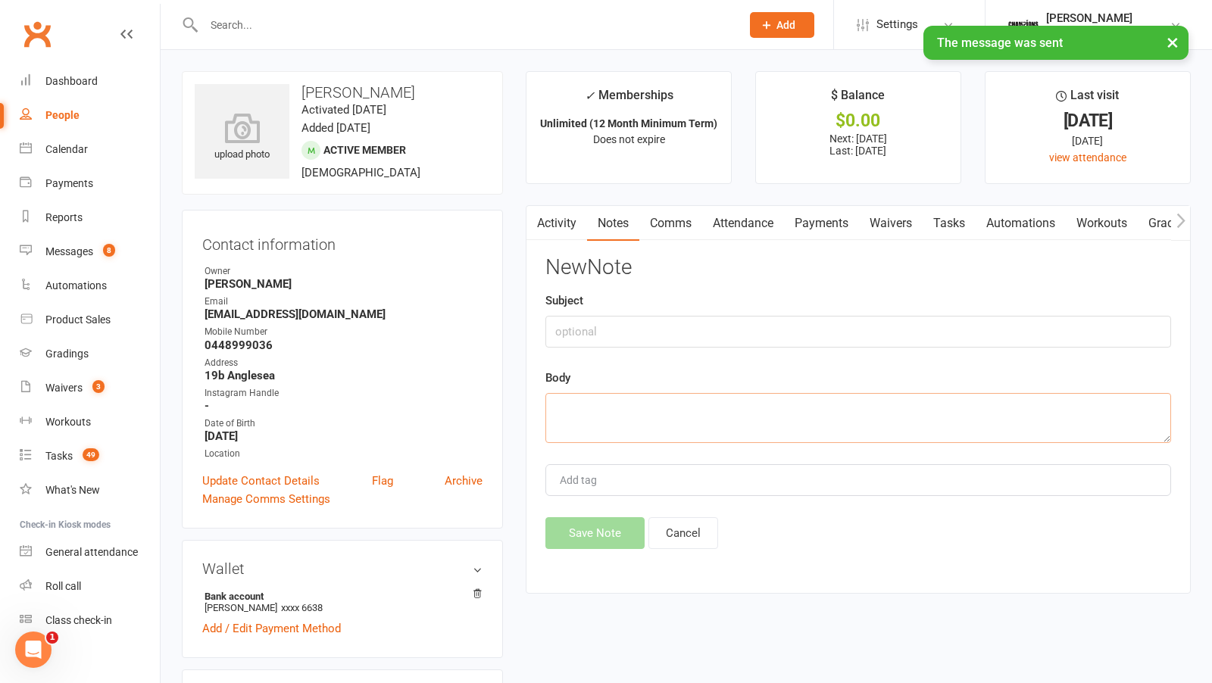
click at [731, 420] on textarea at bounding box center [858, 418] width 626 height 50
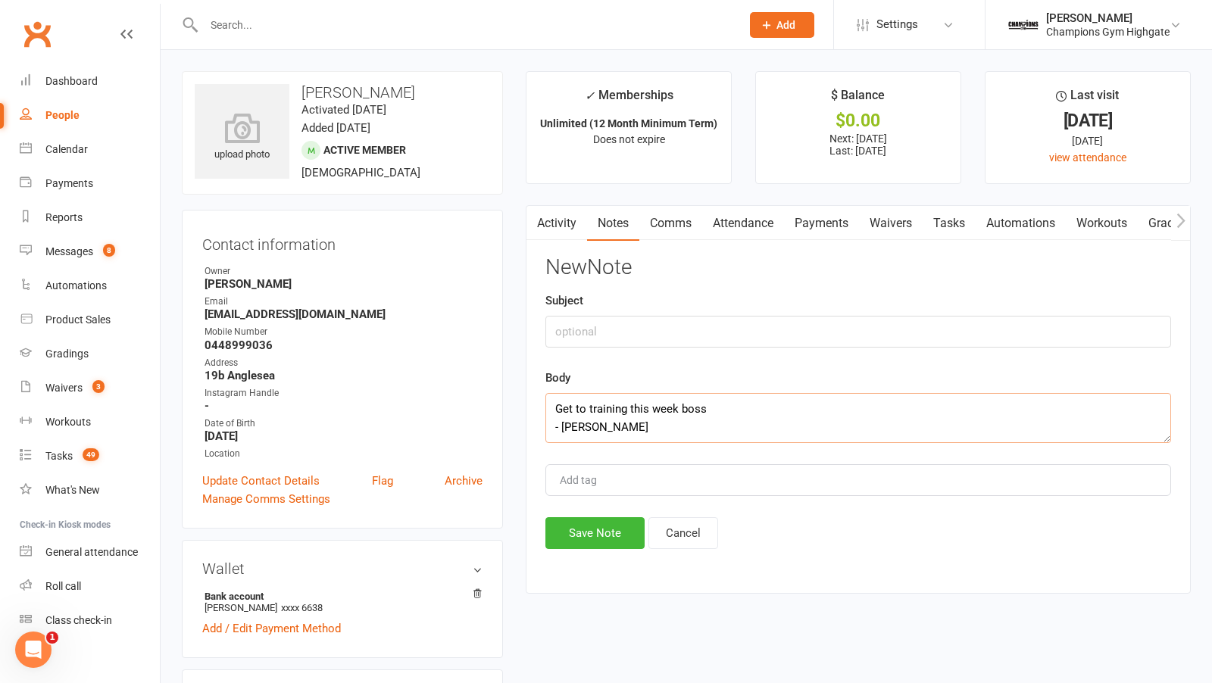
type textarea "Get to training this week boss - kayla"
click at [694, 328] on input "text" at bounding box center [858, 332] width 626 height 32
type input "attendance"
click at [592, 528] on button "Save Note" at bounding box center [594, 533] width 99 height 32
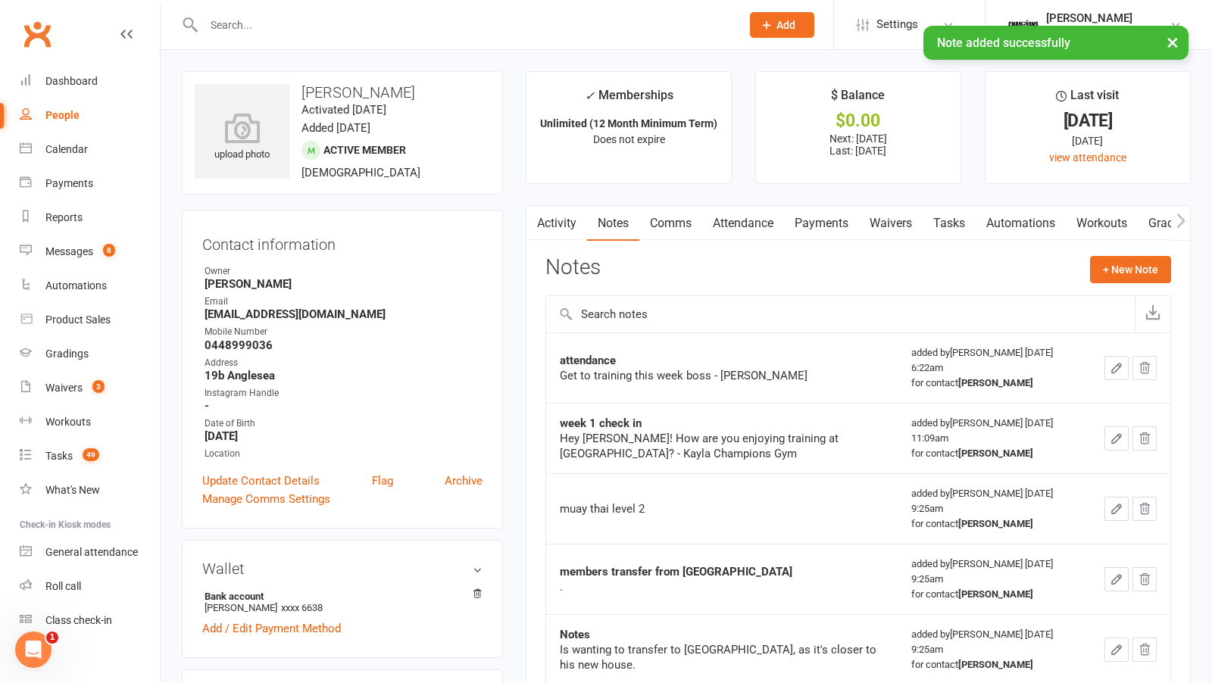
click at [248, 5] on div at bounding box center [456, 24] width 548 height 49
click at [248, 18] on input "text" at bounding box center [464, 24] width 531 height 21
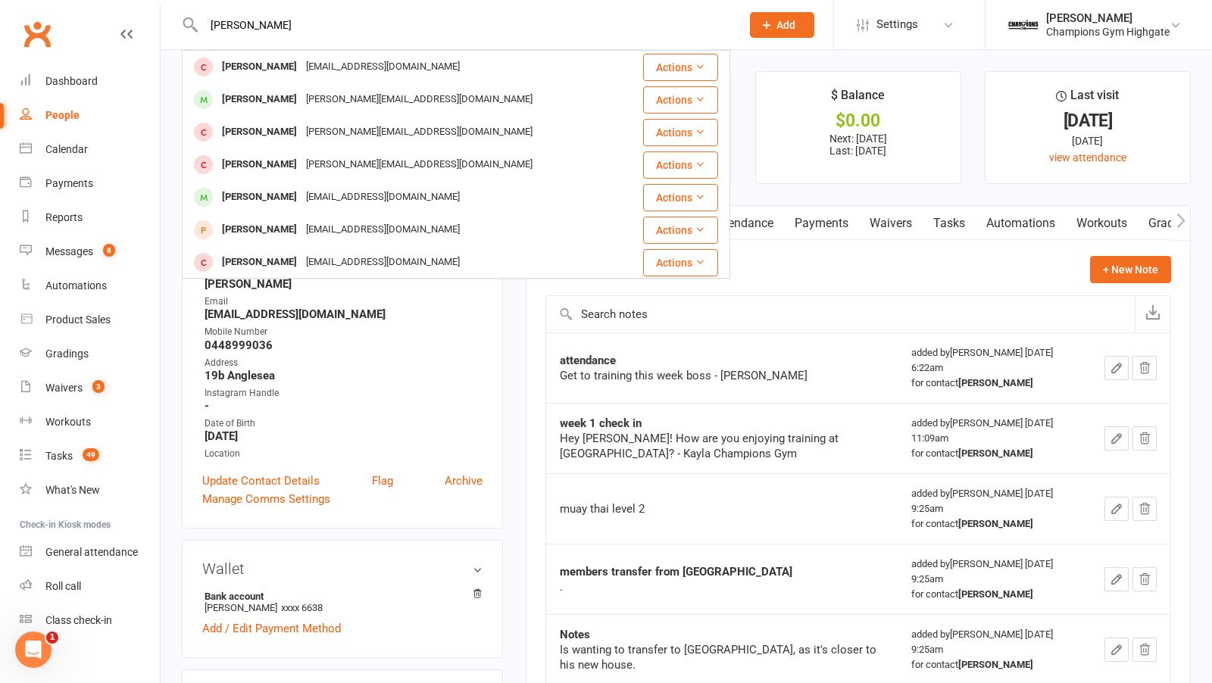
type input "geoff"
click at [317, 96] on div "geoff@logictouring.com" at bounding box center [420, 100] width 236 height 22
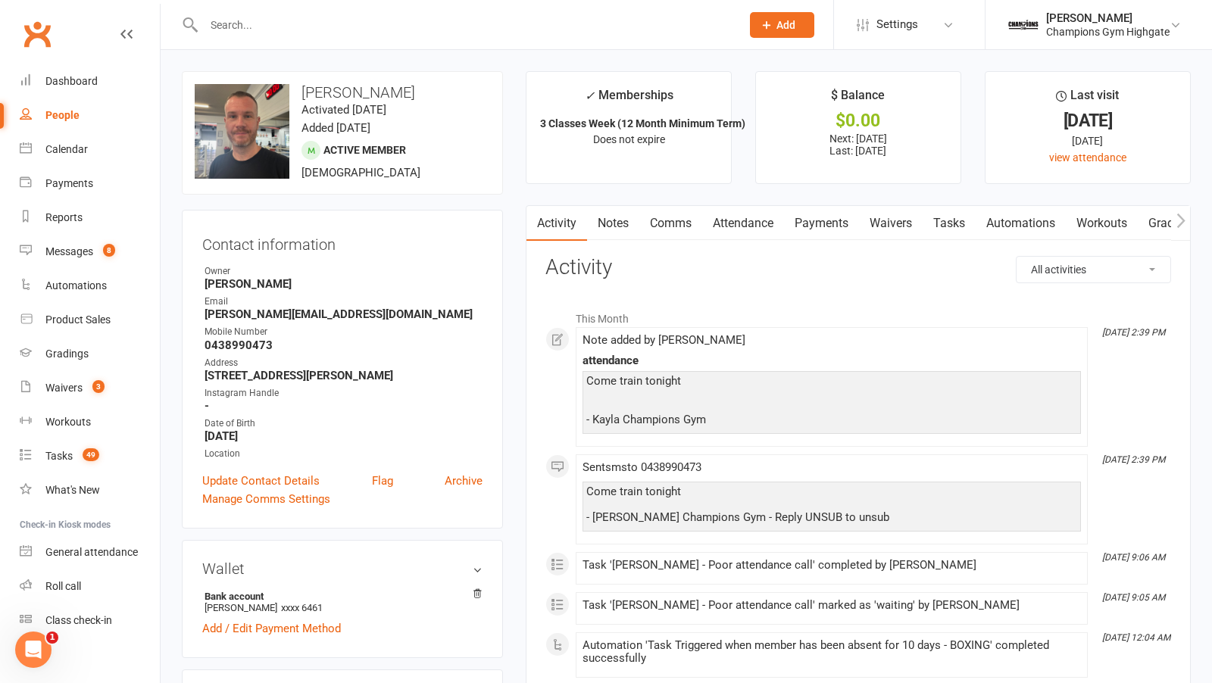
click at [617, 221] on link "Notes" at bounding box center [613, 223] width 52 height 35
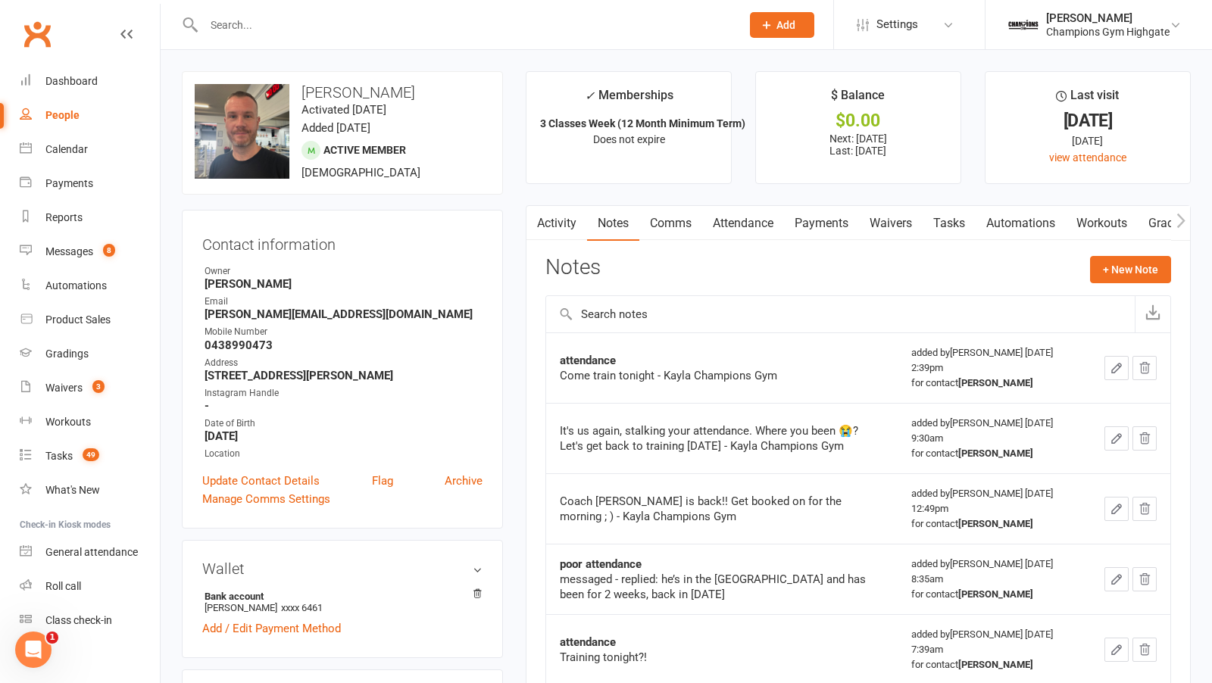
click at [676, 223] on link "Comms" at bounding box center [670, 223] width 63 height 35
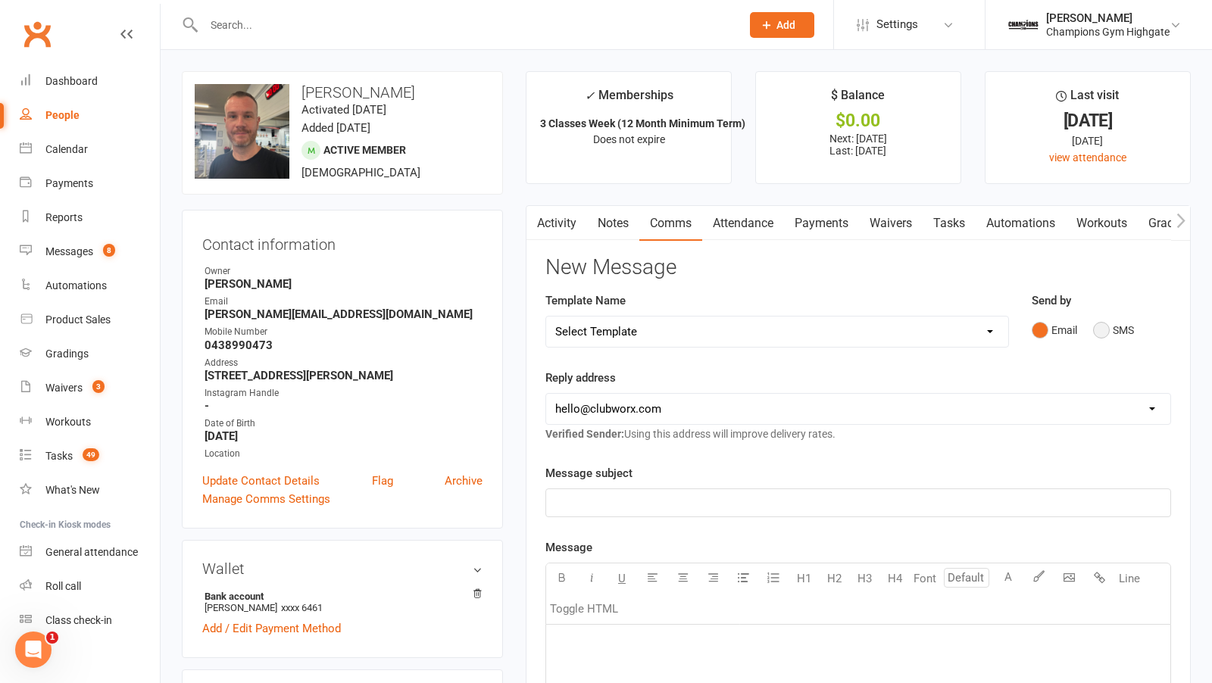
click at [1093, 324] on button "SMS" at bounding box center [1113, 330] width 41 height 29
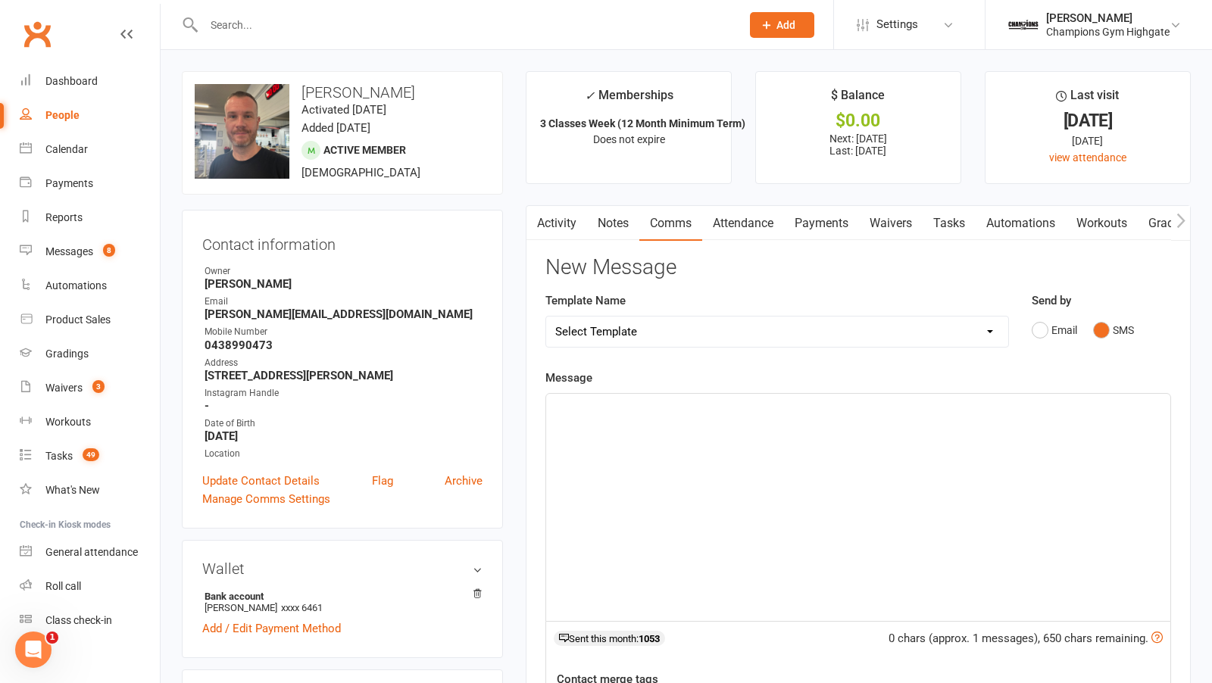
click at [826, 451] on div "﻿" at bounding box center [858, 507] width 624 height 227
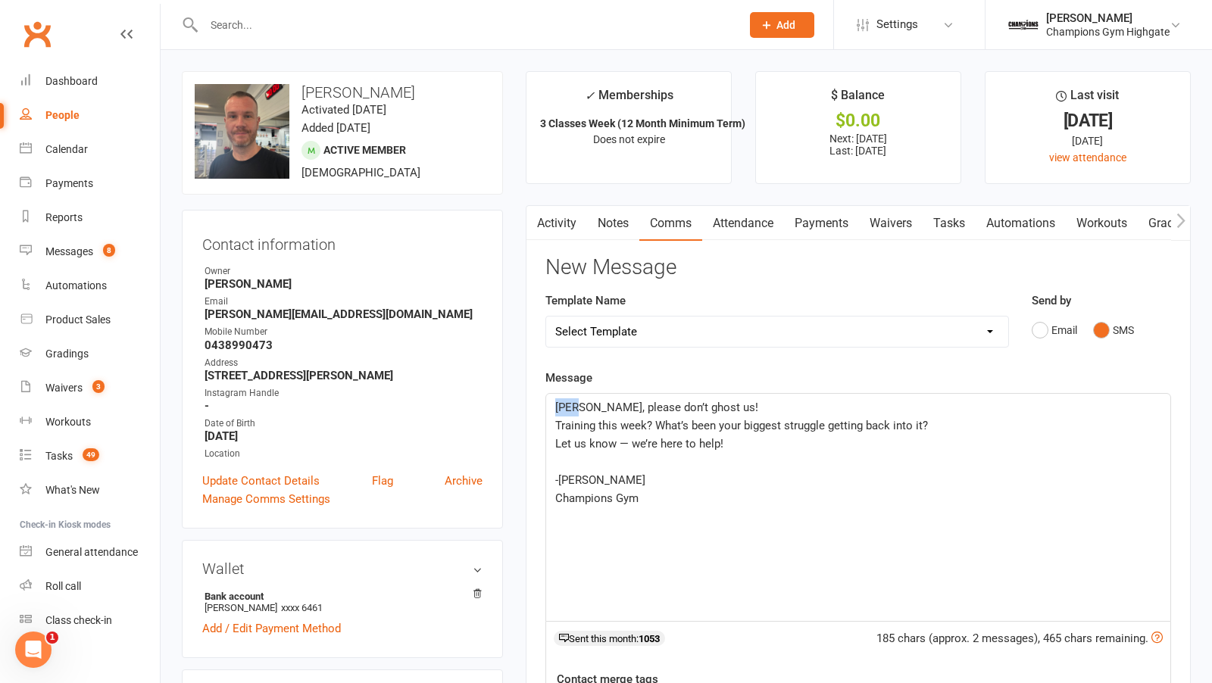
drag, startPoint x: 576, startPoint y: 408, endPoint x: 467, endPoint y: 407, distance: 109.1
drag, startPoint x: 712, startPoint y: 406, endPoint x: 392, endPoint y: 380, distance: 321.5
click at [557, 417] on p "Training this week? What’s been your biggest struggle getting back into it?" at bounding box center [858, 426] width 606 height 18
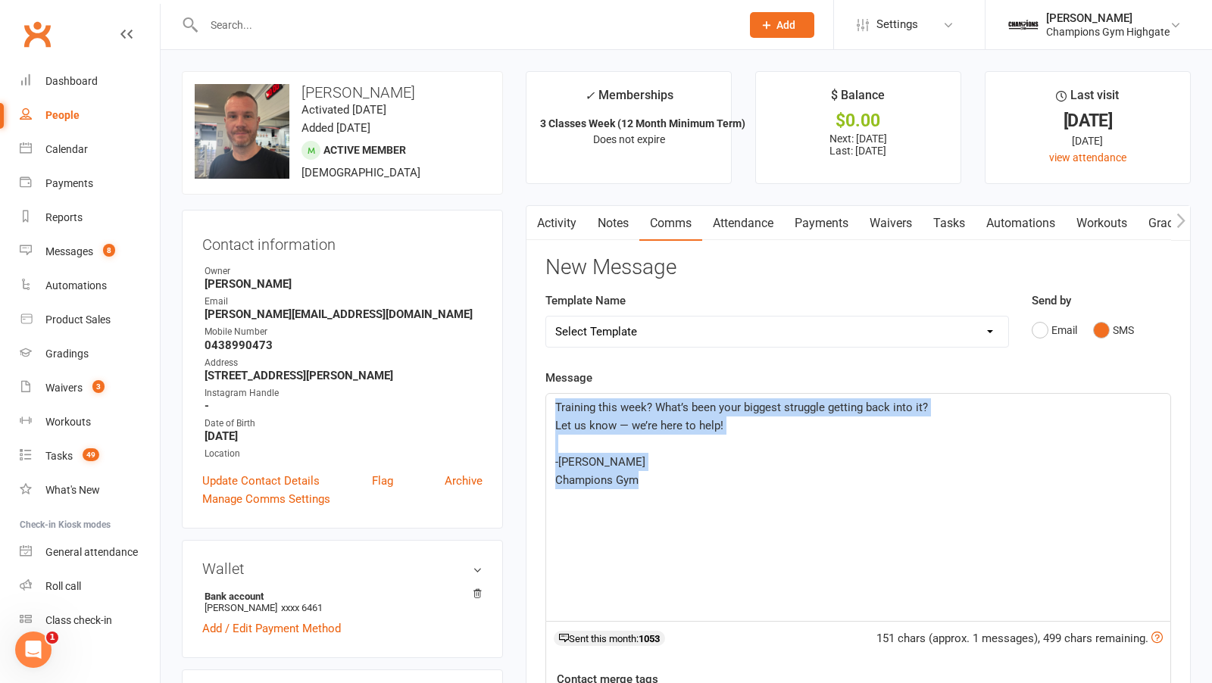
drag, startPoint x: 655, startPoint y: 476, endPoint x: 533, endPoint y: 398, distance: 144.4
click at [534, 402] on div "Activity Notes Comms Attendance Payments Waivers Tasks Automations Workouts Gra…" at bounding box center [858, 572] width 665 height 735
copy div "Training this week? What’s been your biggest struggle getting back into it? Let…"
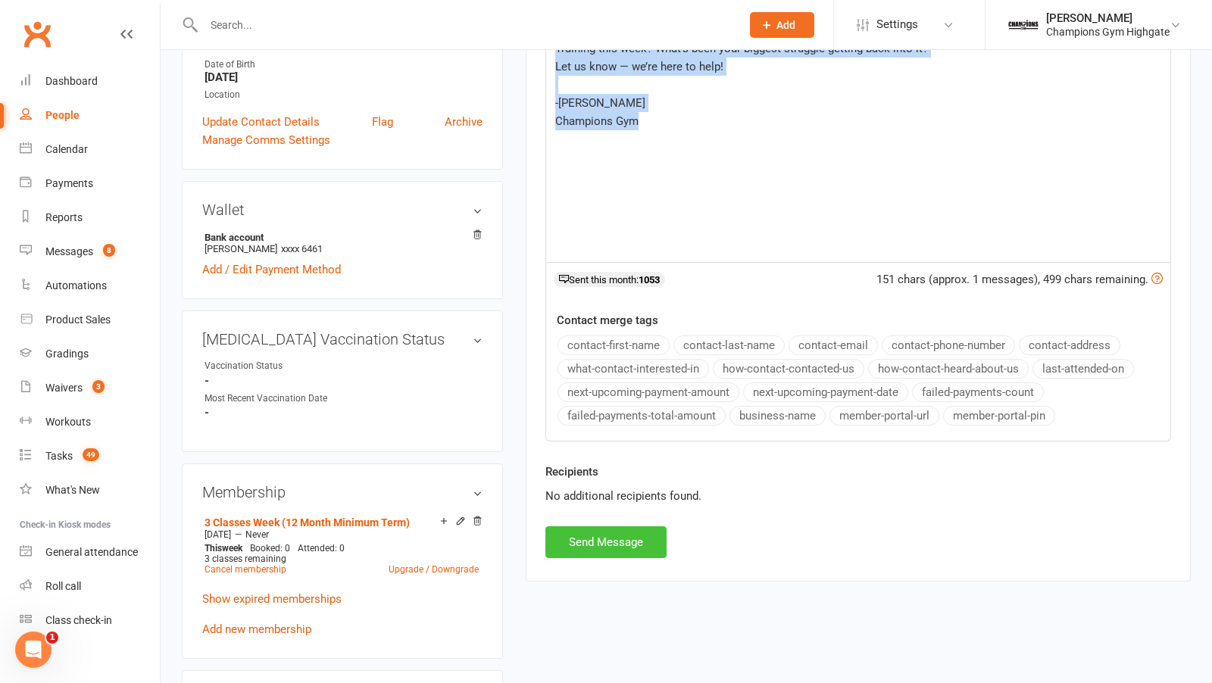
click at [601, 542] on button "Send Message" at bounding box center [605, 542] width 121 height 32
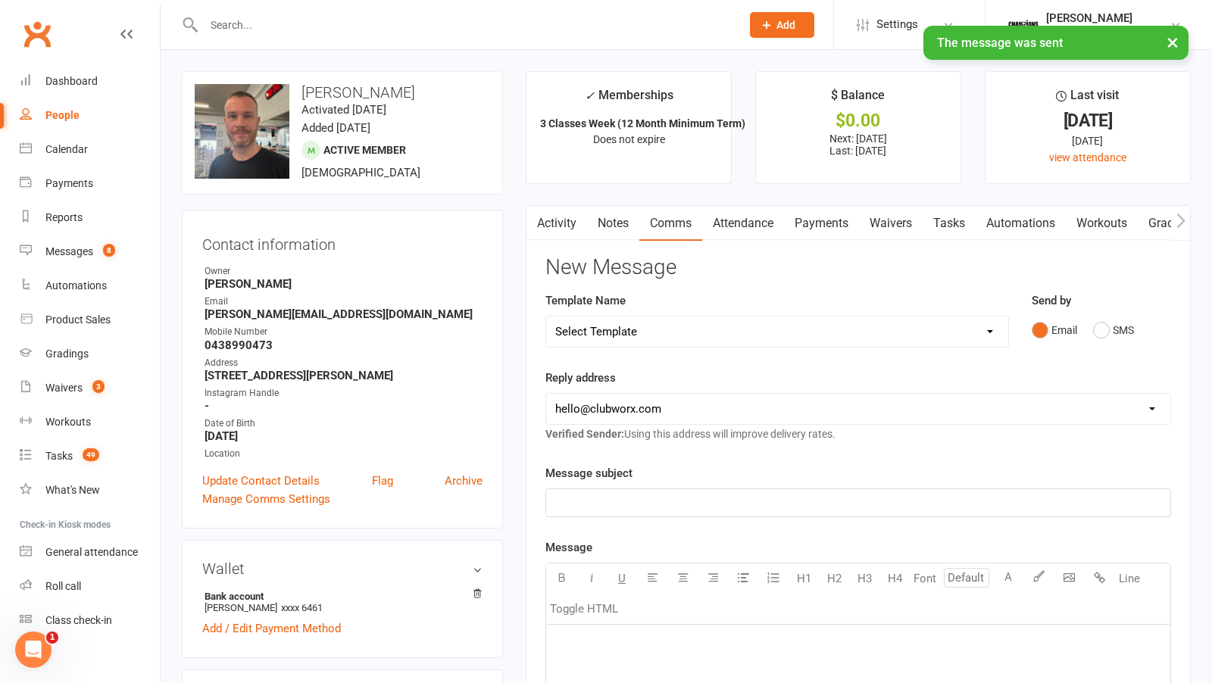
click at [607, 222] on link "Notes" at bounding box center [613, 223] width 52 height 35
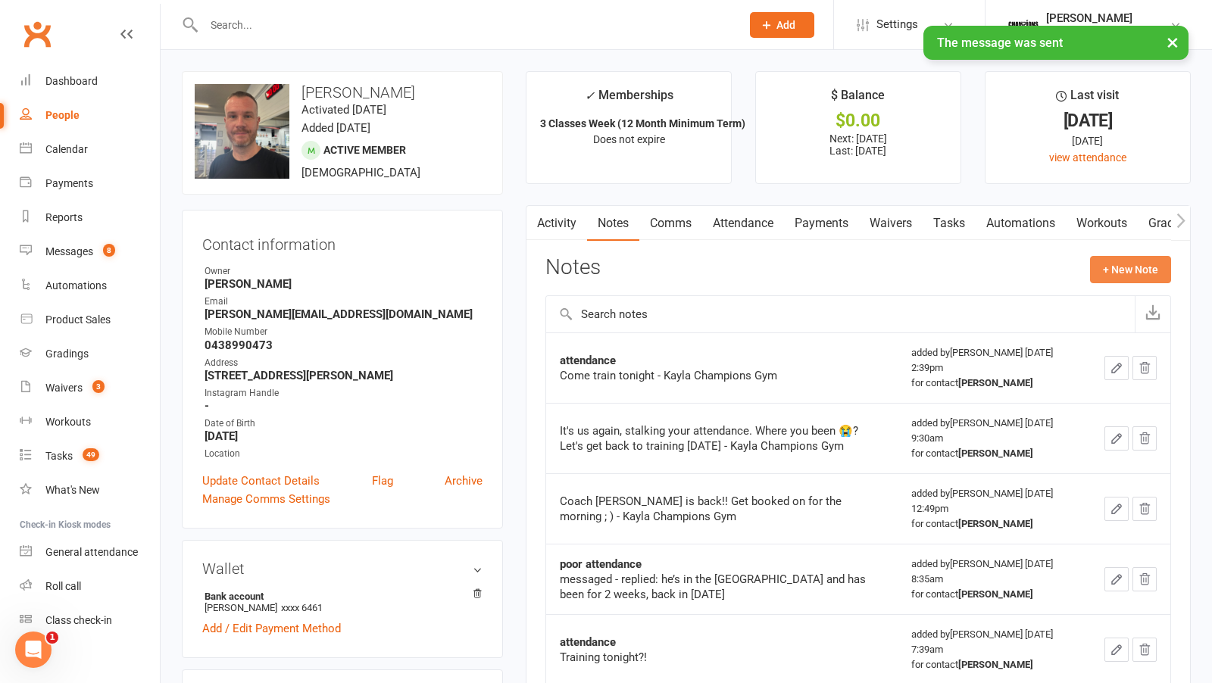
click at [1123, 260] on button "+ New Note" at bounding box center [1130, 269] width 81 height 27
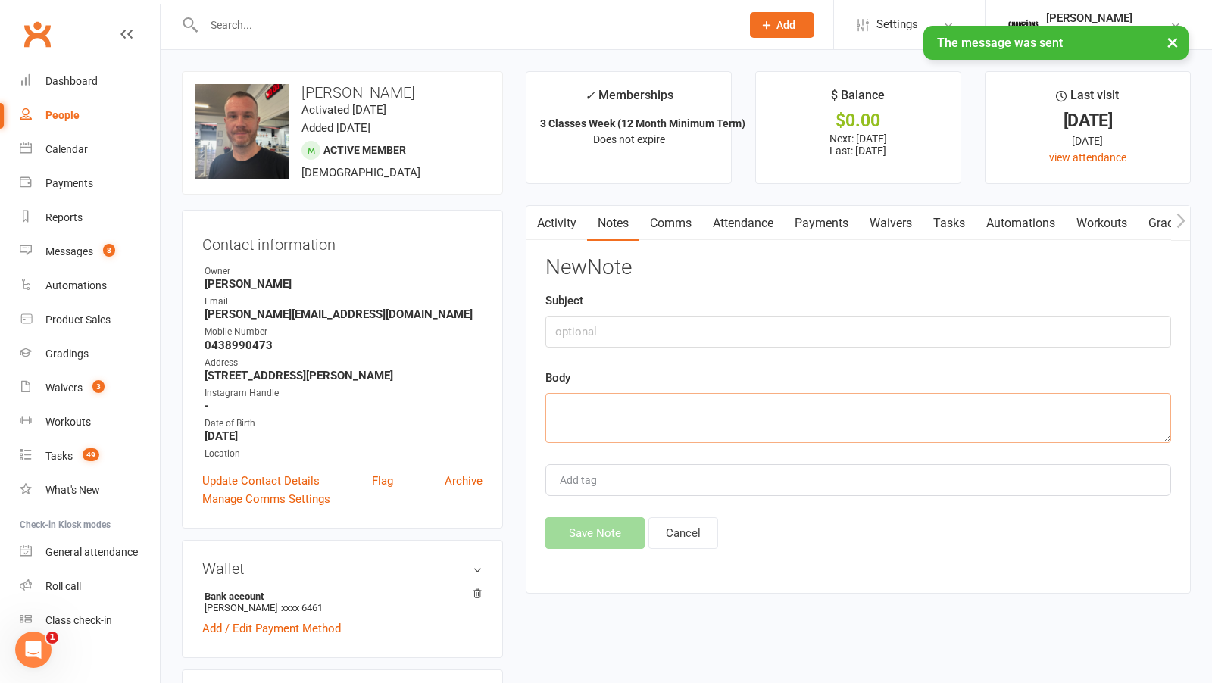
click at [728, 410] on textarea at bounding box center [858, 418] width 626 height 50
paste textarea "Training this week? What’s been your biggest struggle getting back into it? Let…"
type textarea "Training this week? What’s been your biggest struggle getting back into it? Let…"
click at [632, 325] on input "text" at bounding box center [858, 332] width 626 height 32
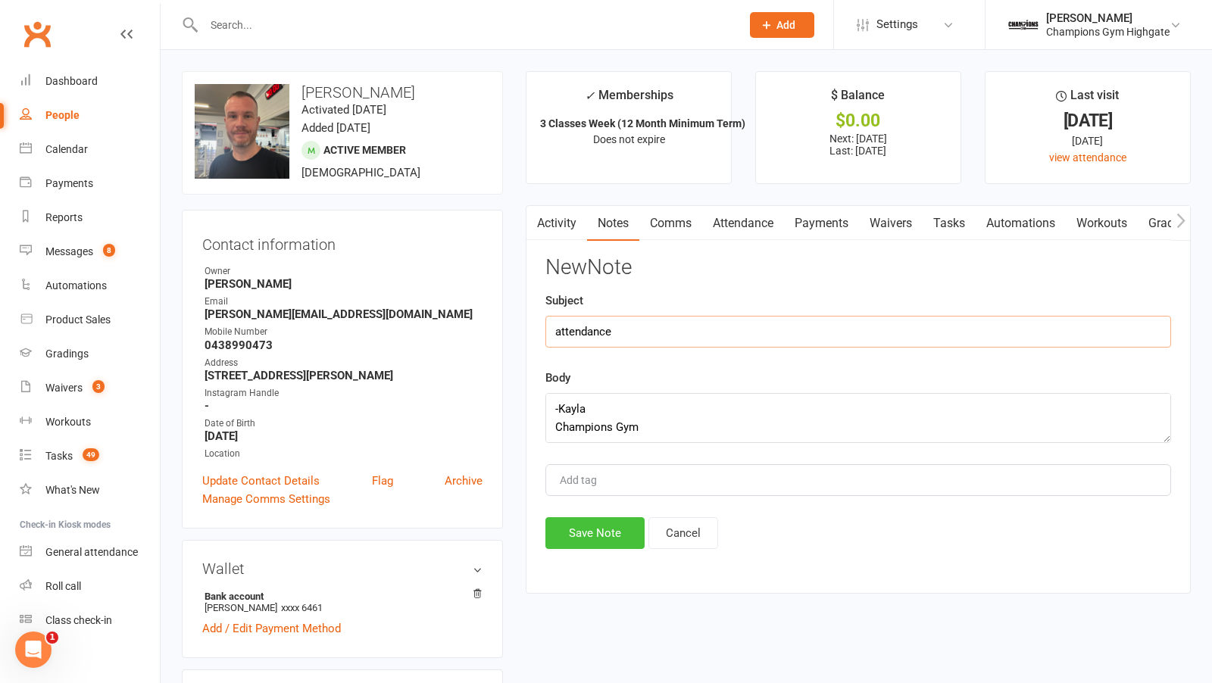
type input "attendance"
click at [589, 517] on button "Save Note" at bounding box center [594, 533] width 99 height 32
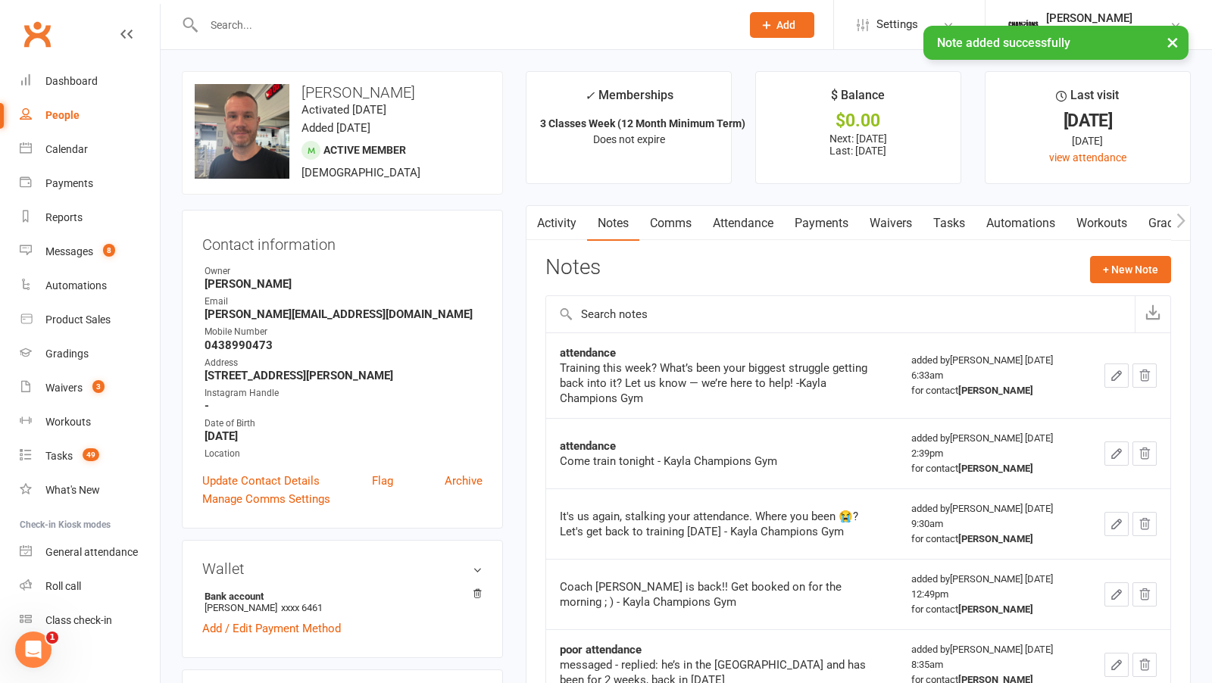
click at [339, 26] on div "× Note added successfully" at bounding box center [596, 26] width 1192 height 0
click at [312, 26] on div "× Note added successfully" at bounding box center [596, 26] width 1192 height 0
click at [295, 19] on input "text" at bounding box center [464, 24] width 531 height 21
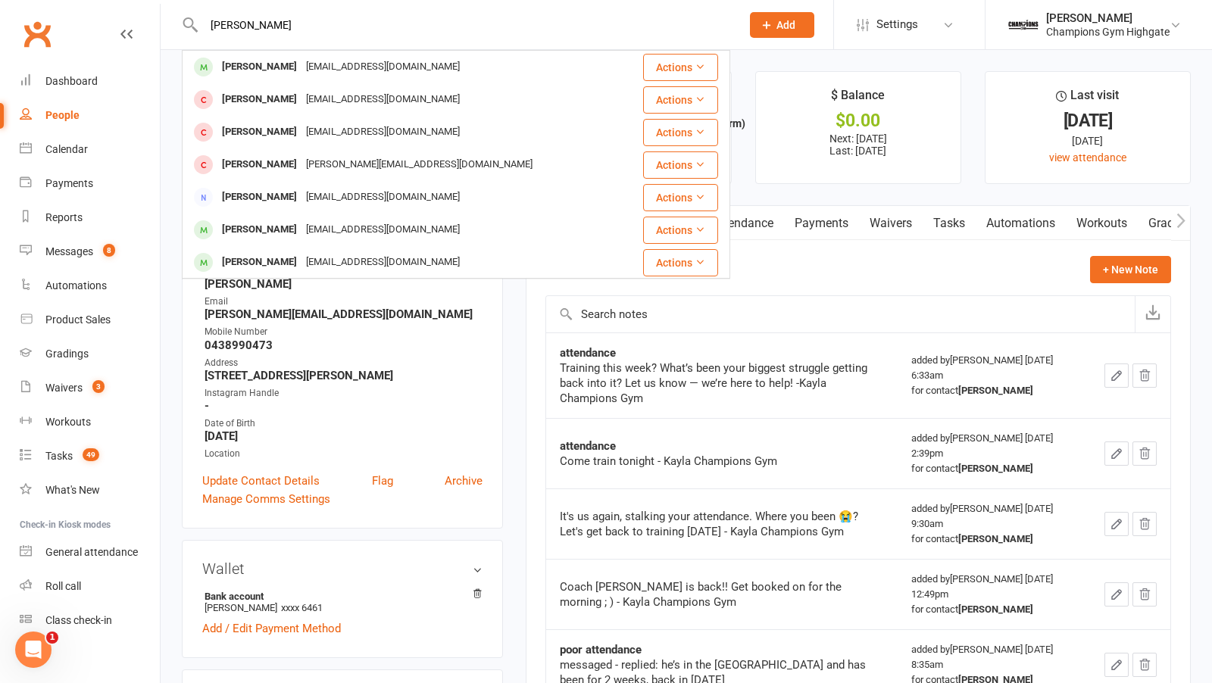
type input "jack lam"
click at [302, 65] on div "jacklam23@gmail.com" at bounding box center [383, 67] width 163 height 22
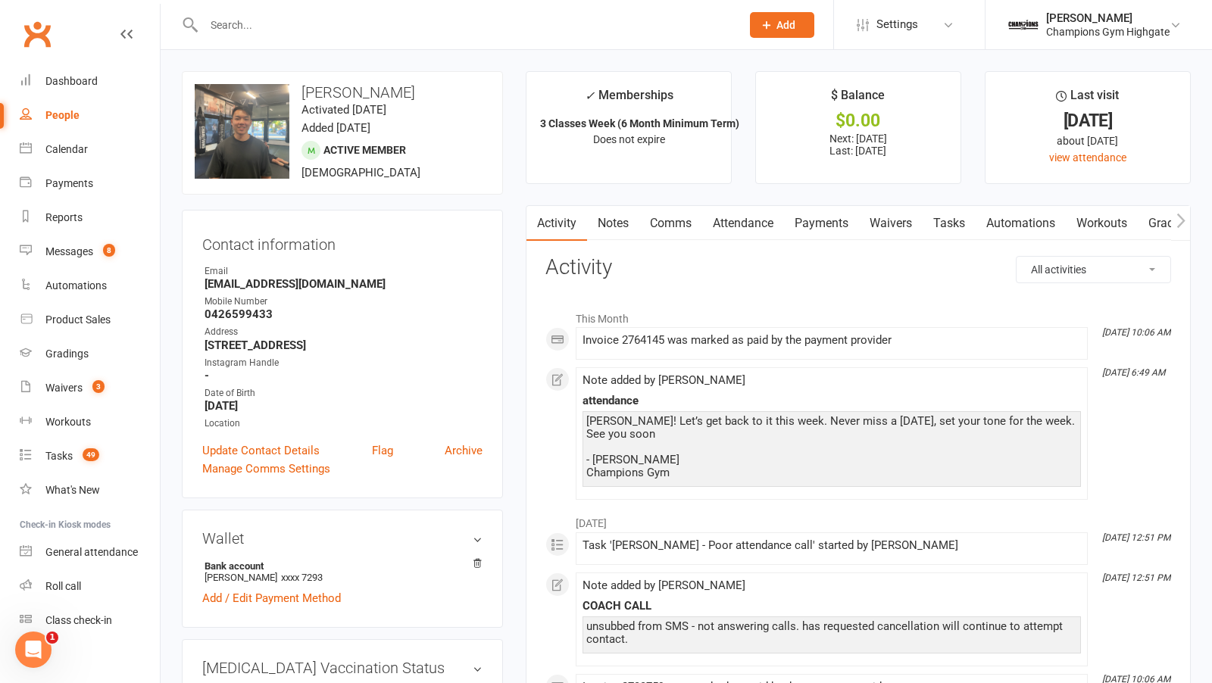
click at [692, 230] on link "Comms" at bounding box center [670, 223] width 63 height 35
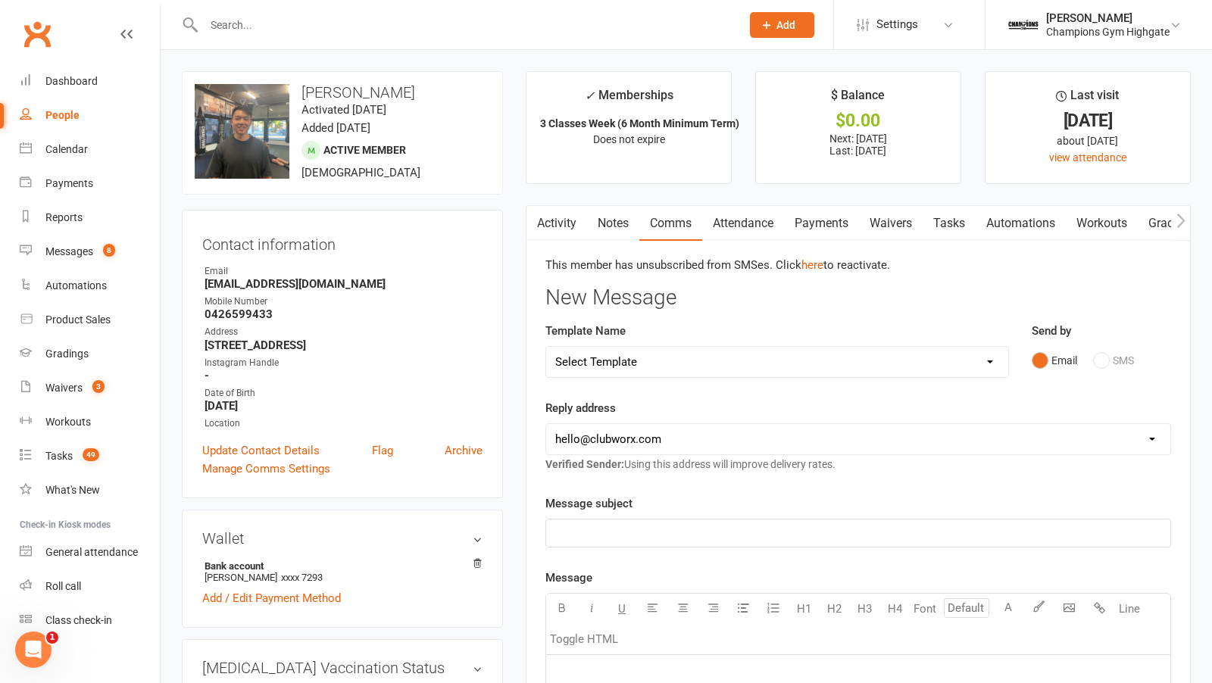
click at [595, 217] on link "Notes" at bounding box center [613, 223] width 52 height 35
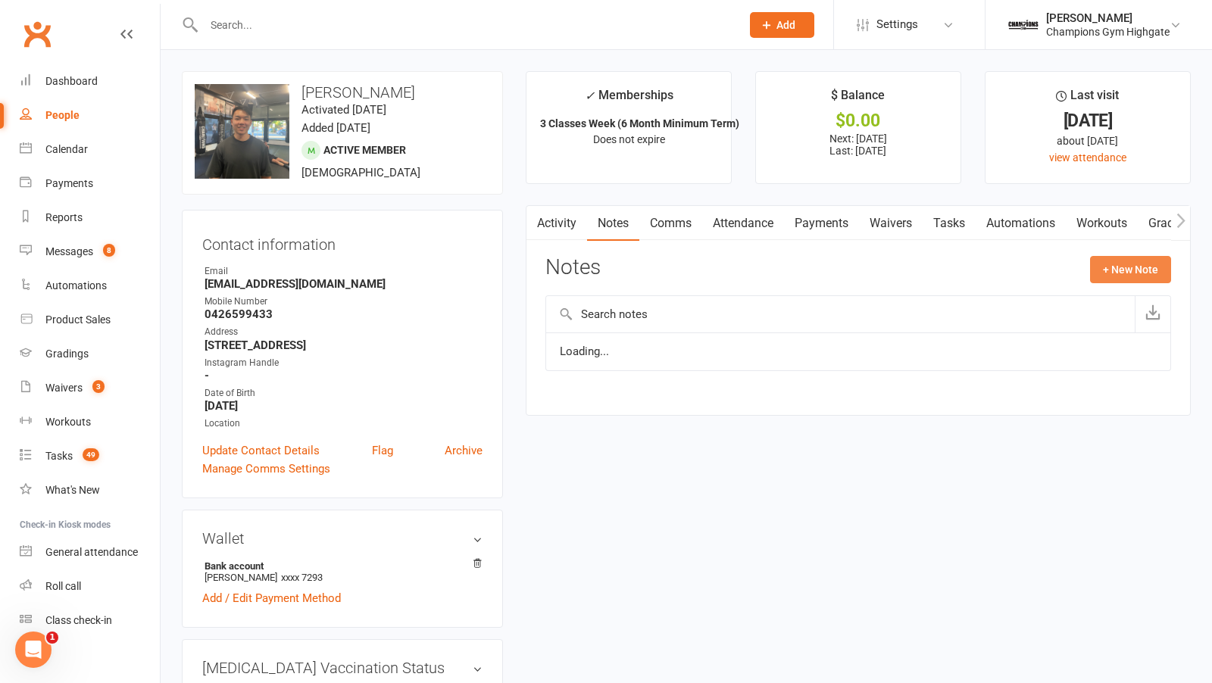
click at [1134, 273] on button "+ New Note" at bounding box center [1130, 269] width 81 height 27
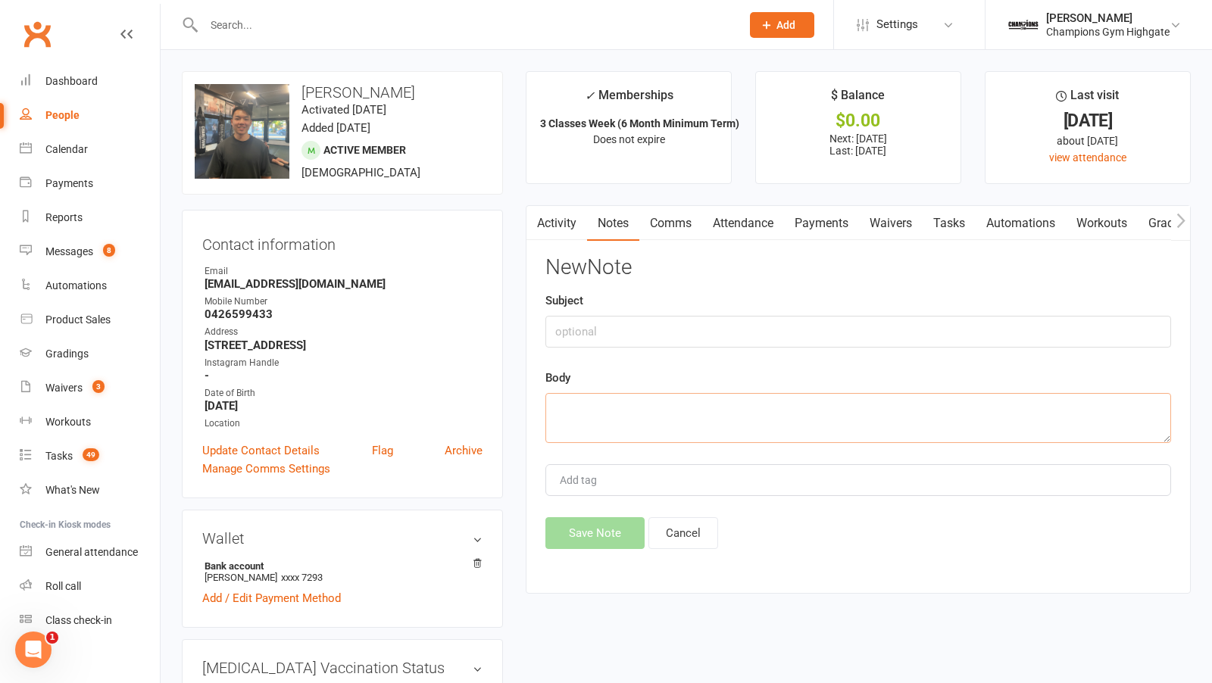
click at [748, 405] on textarea at bounding box center [858, 418] width 626 height 50
paste textarea "Training this week? What’s been your biggest struggle getting back into it? Let…"
type textarea "Training this week? What’s been your biggest struggle getting back into it? Let…"
click at [612, 336] on input "text" at bounding box center [858, 332] width 626 height 32
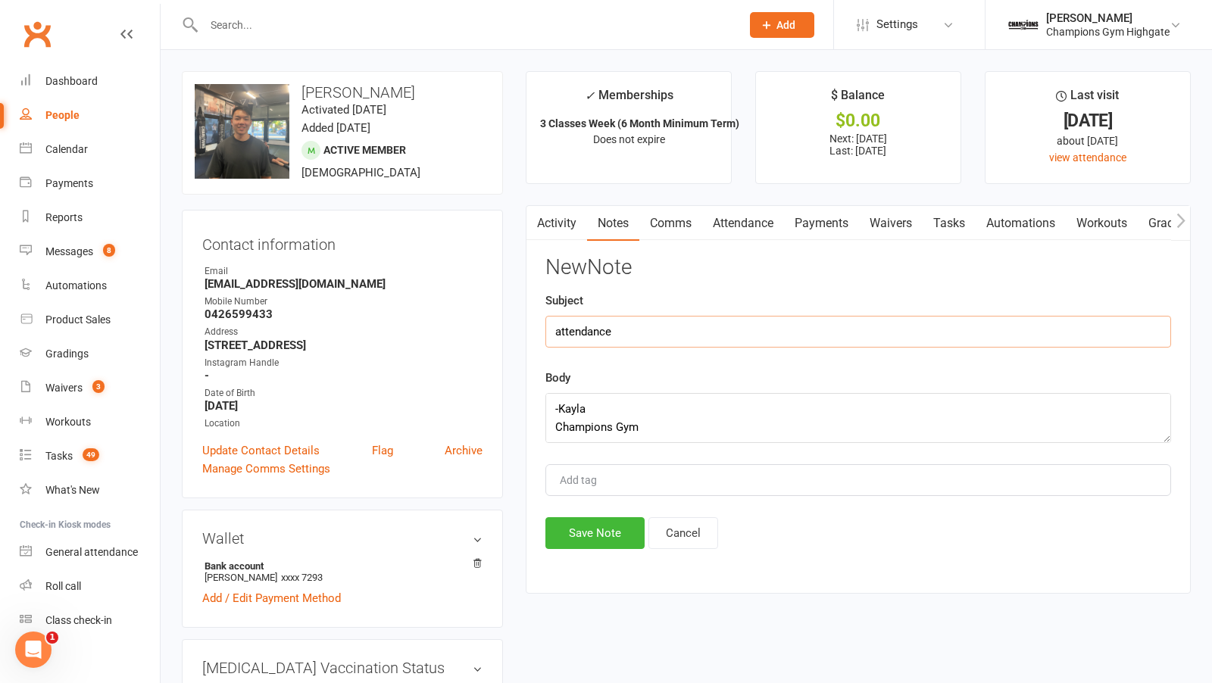
type input "attendance"
click at [586, 535] on button "Save Note" at bounding box center [594, 533] width 99 height 32
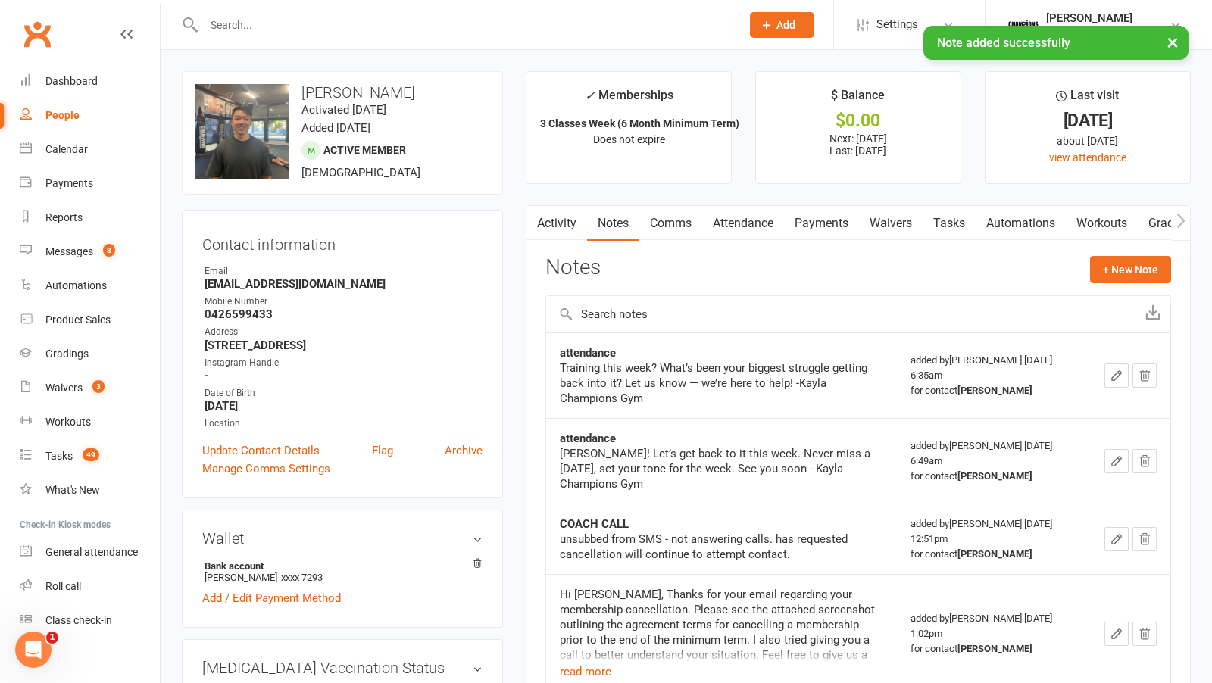
click at [386, 22] on input "text" at bounding box center [464, 24] width 531 height 21
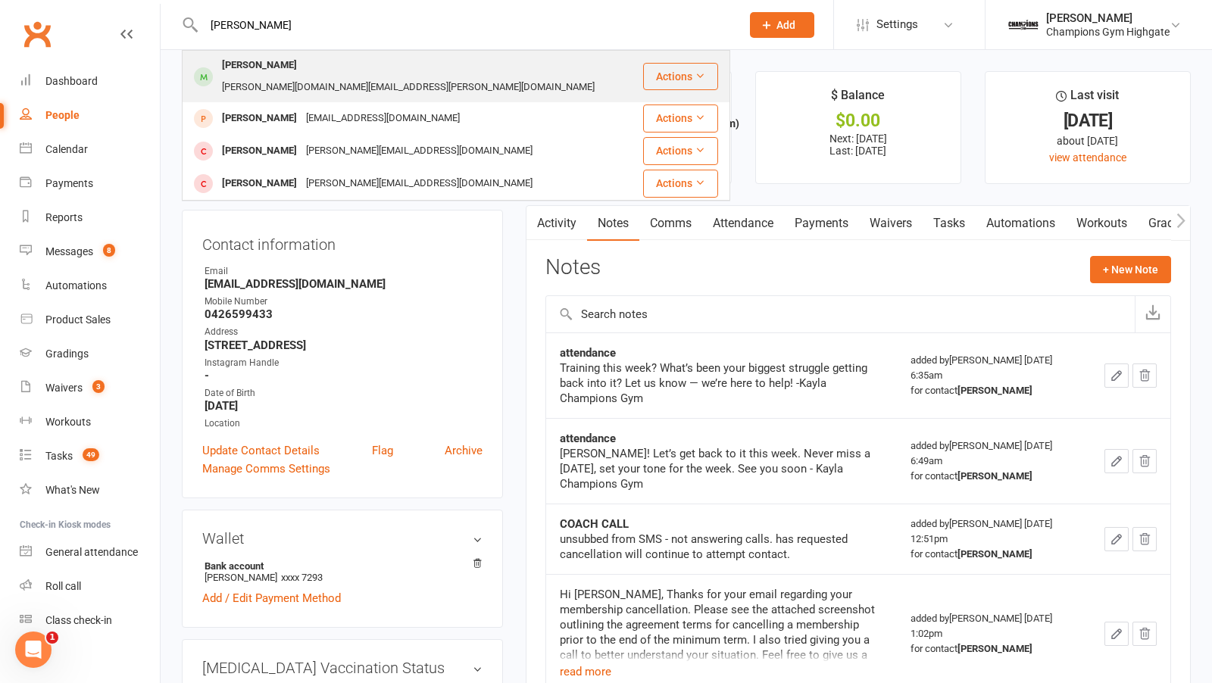
type input "talitha"
click at [388, 77] on div "talitha.h.rogers@gmail.com" at bounding box center [408, 88] width 382 height 22
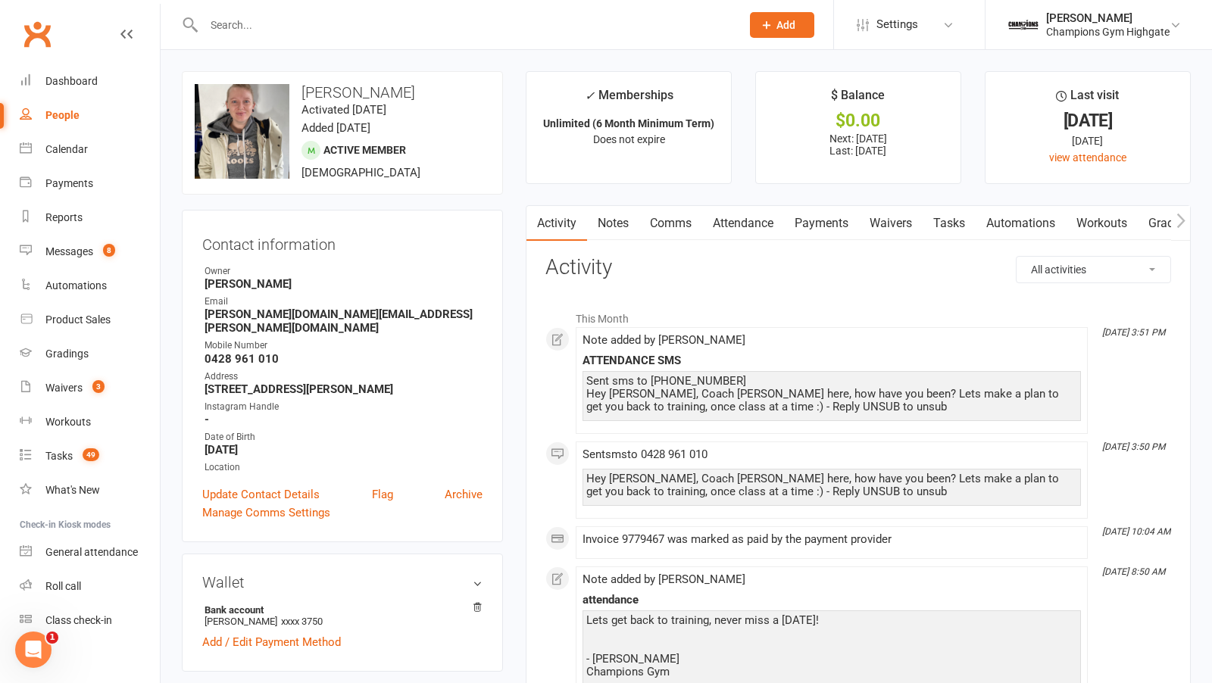
click at [625, 229] on link "Notes" at bounding box center [613, 223] width 52 height 35
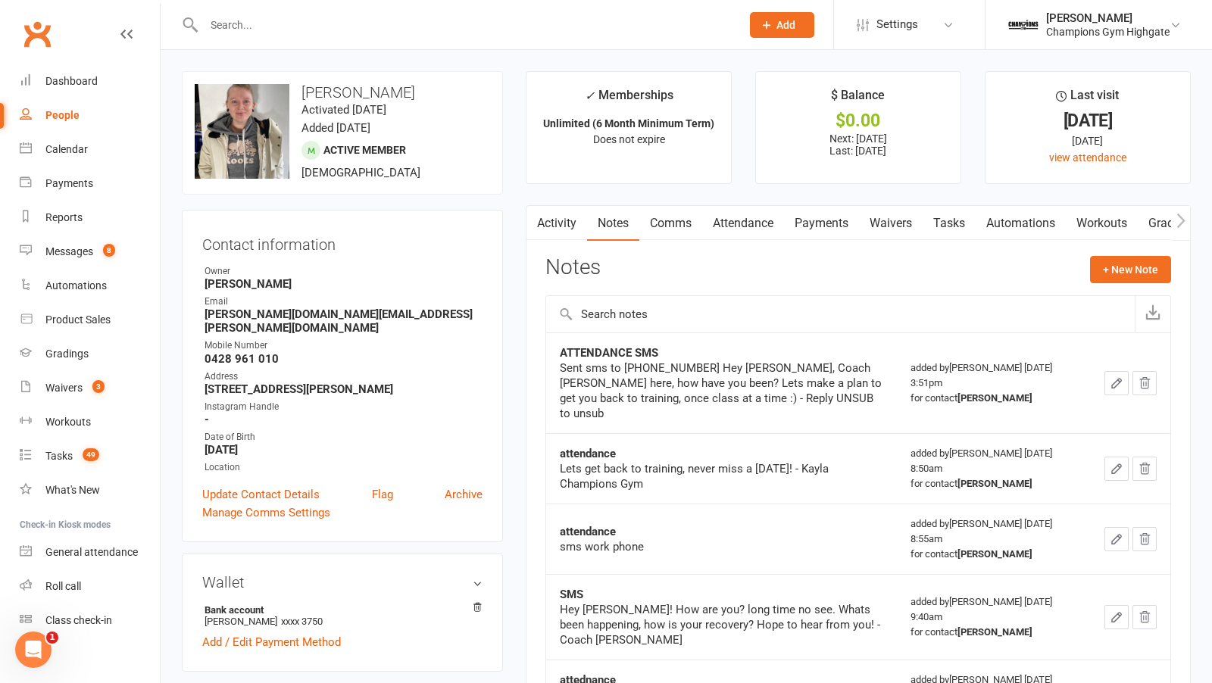
click at [670, 225] on link "Comms" at bounding box center [670, 223] width 63 height 35
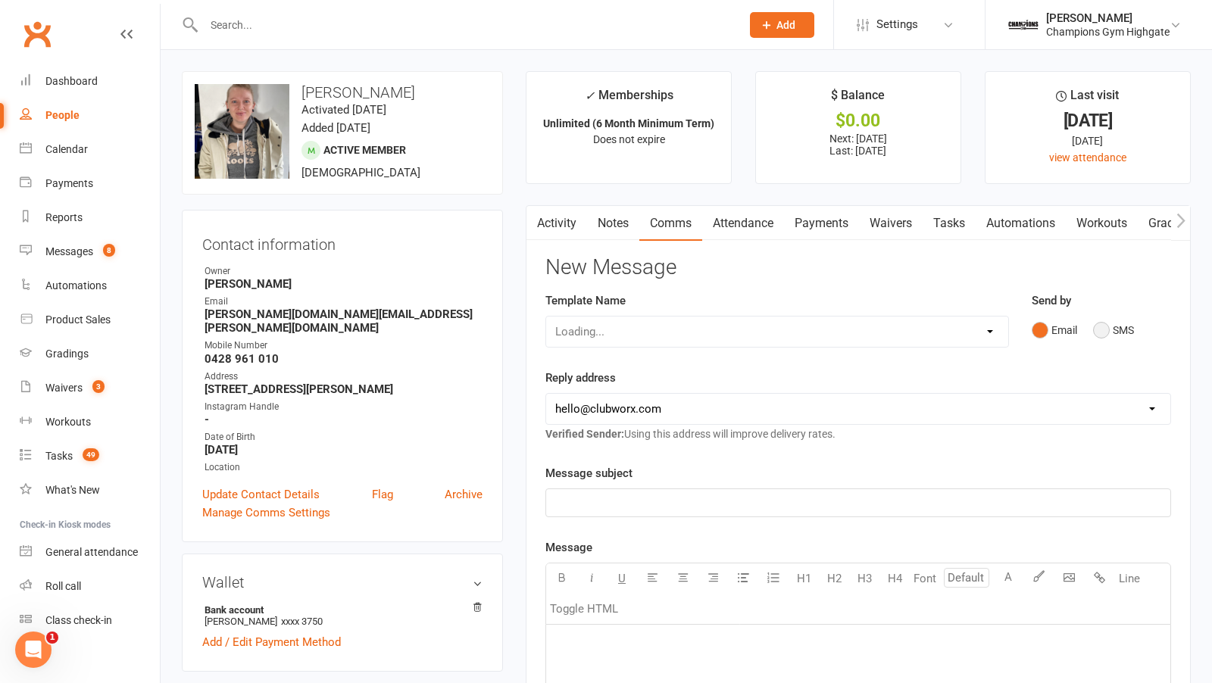
click at [1108, 333] on button "SMS" at bounding box center [1113, 330] width 41 height 29
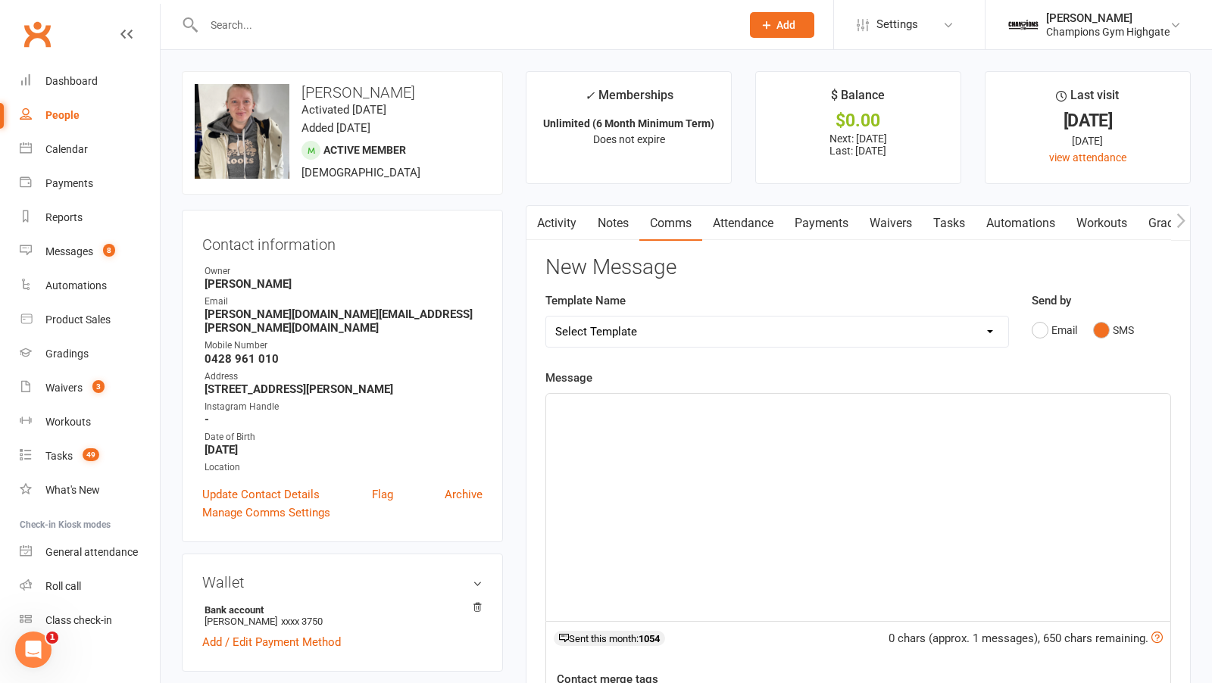
click at [773, 487] on div "﻿" at bounding box center [858, 507] width 624 height 227
click at [558, 220] on link "Activity" at bounding box center [556, 223] width 61 height 35
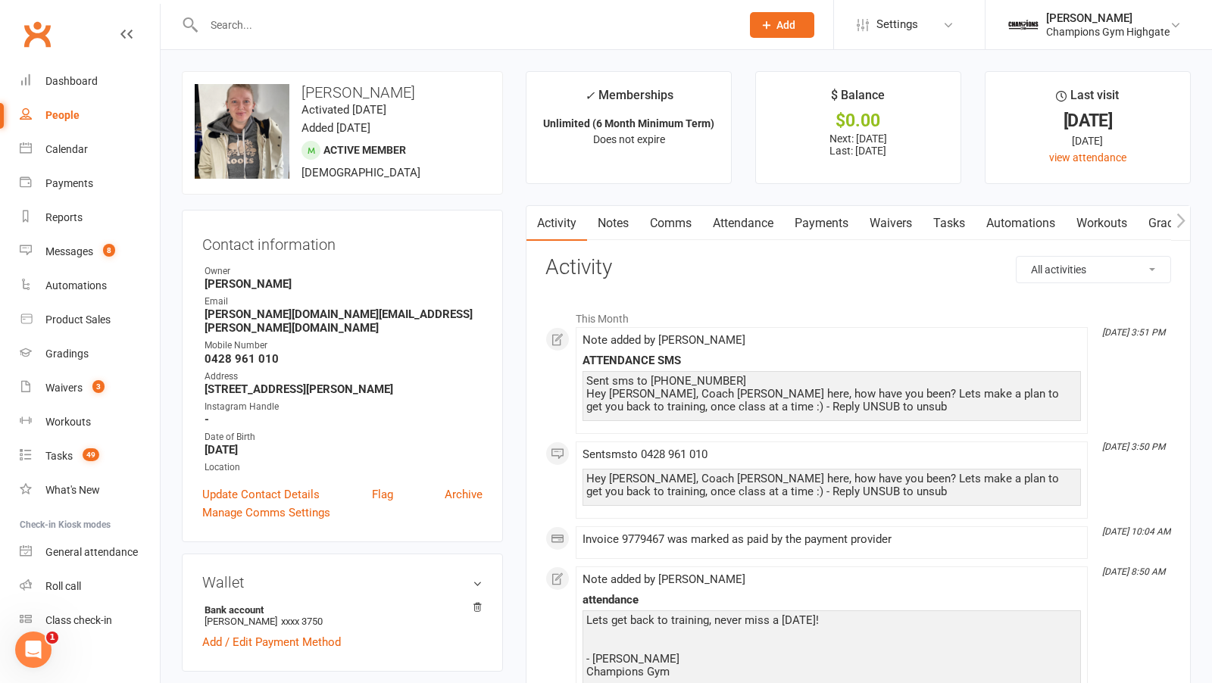
click at [624, 221] on link "Notes" at bounding box center [613, 223] width 52 height 35
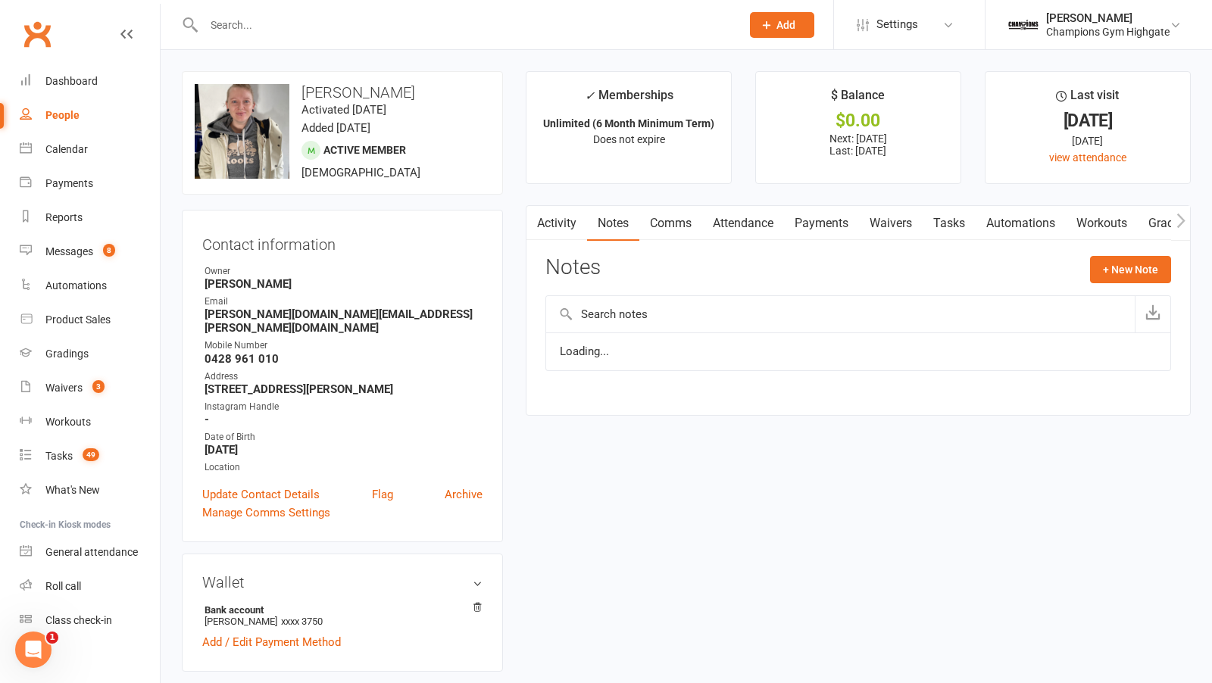
click at [686, 233] on link "Comms" at bounding box center [670, 223] width 63 height 35
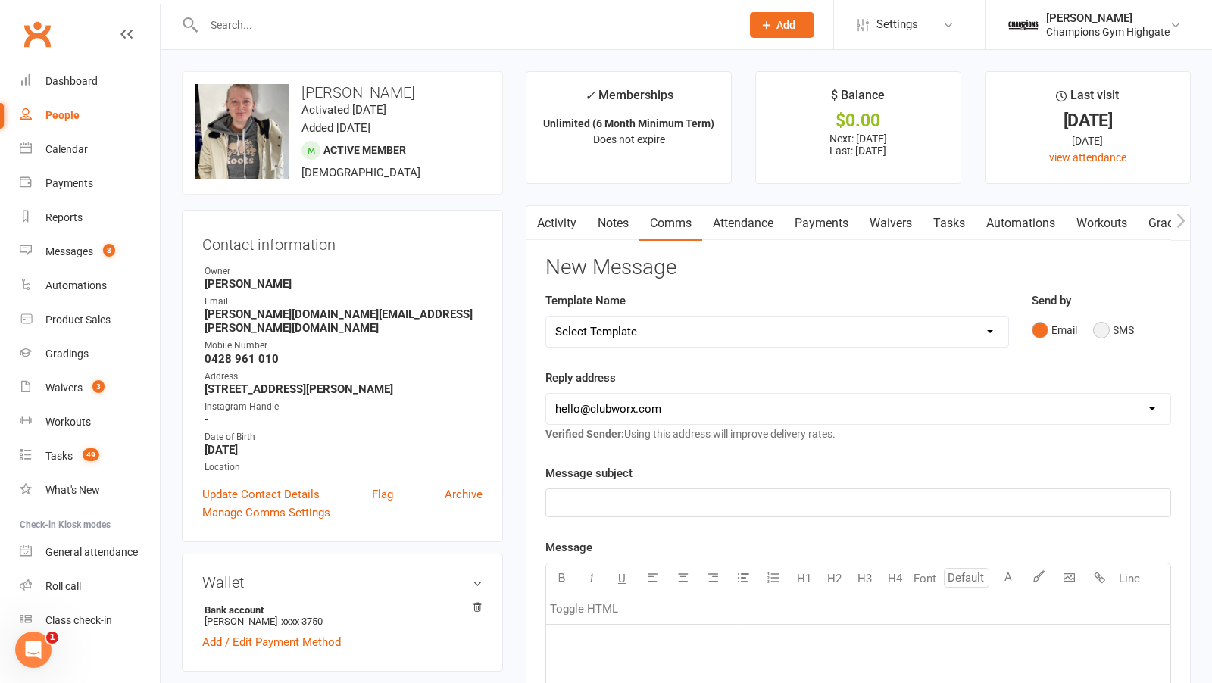
click at [1103, 330] on button "SMS" at bounding box center [1113, 330] width 41 height 29
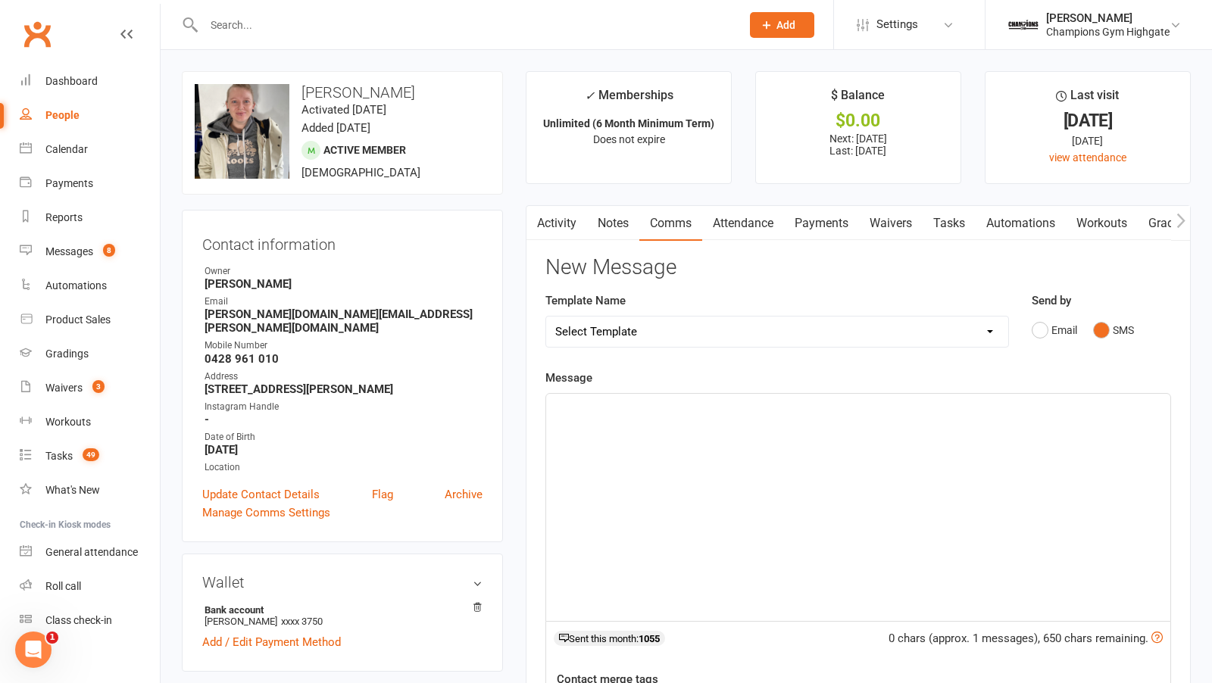
click at [758, 520] on div "﻿" at bounding box center [858, 507] width 624 height 227
paste div
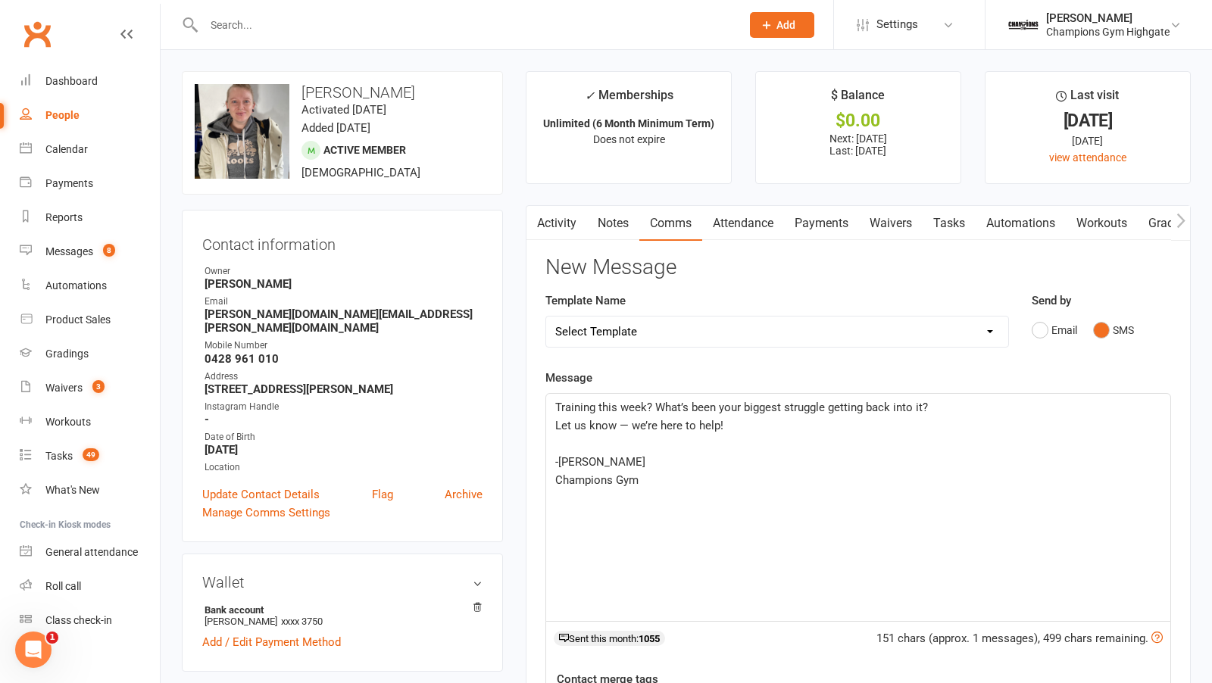
click at [555, 401] on span "Training this week? What’s been your biggest struggle getting back into it?" at bounding box center [741, 408] width 373 height 14
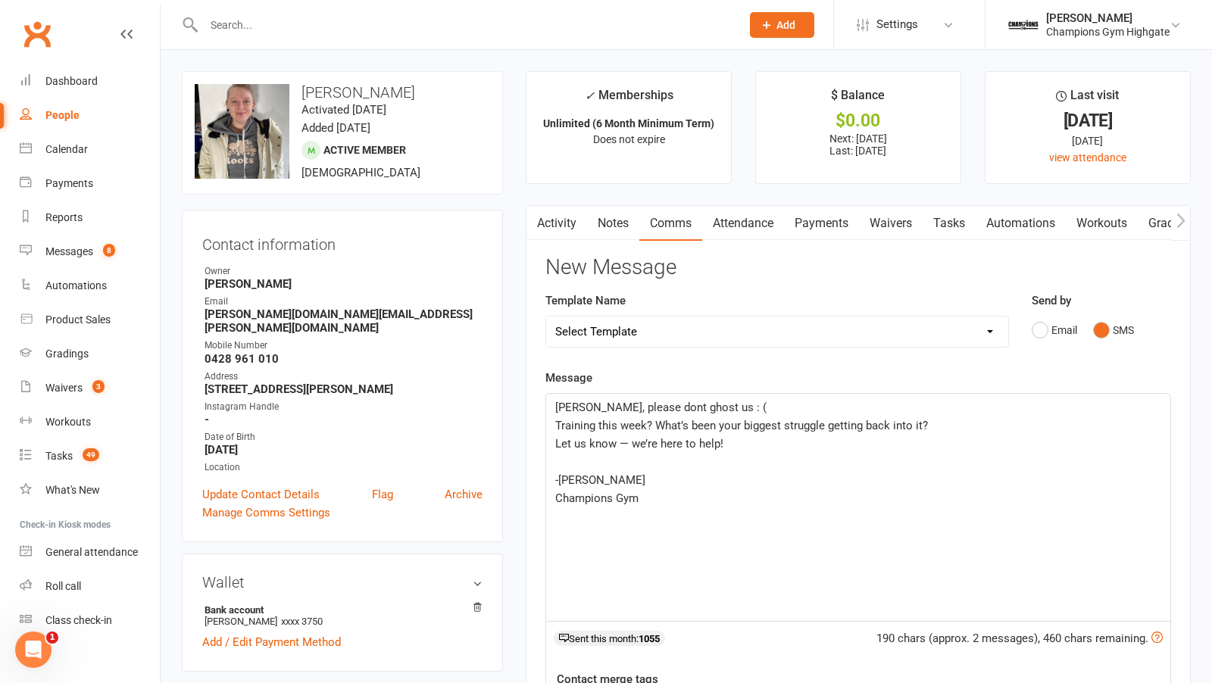
click at [650, 404] on span "Talitha, please dont ghost us : (" at bounding box center [660, 408] width 211 height 14
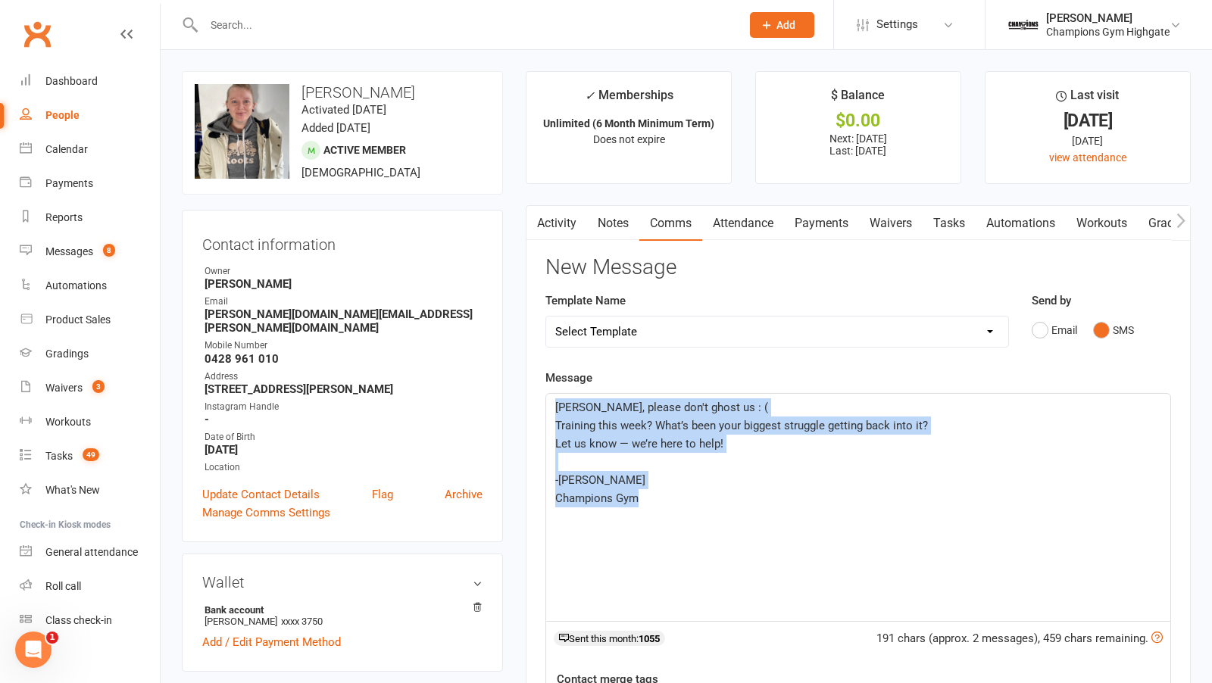
drag, startPoint x: 650, startPoint y: 497, endPoint x: 516, endPoint y: 402, distance: 164.2
click at [516, 402] on main "✓ Memberships Unlimited (6 Month Minimum Term) Does not expire $ Balance $0.00 …" at bounding box center [858, 513] width 688 height 885
copy div "Talitha, please don't ghost us : ( Training this week? What’s been your biggest…"
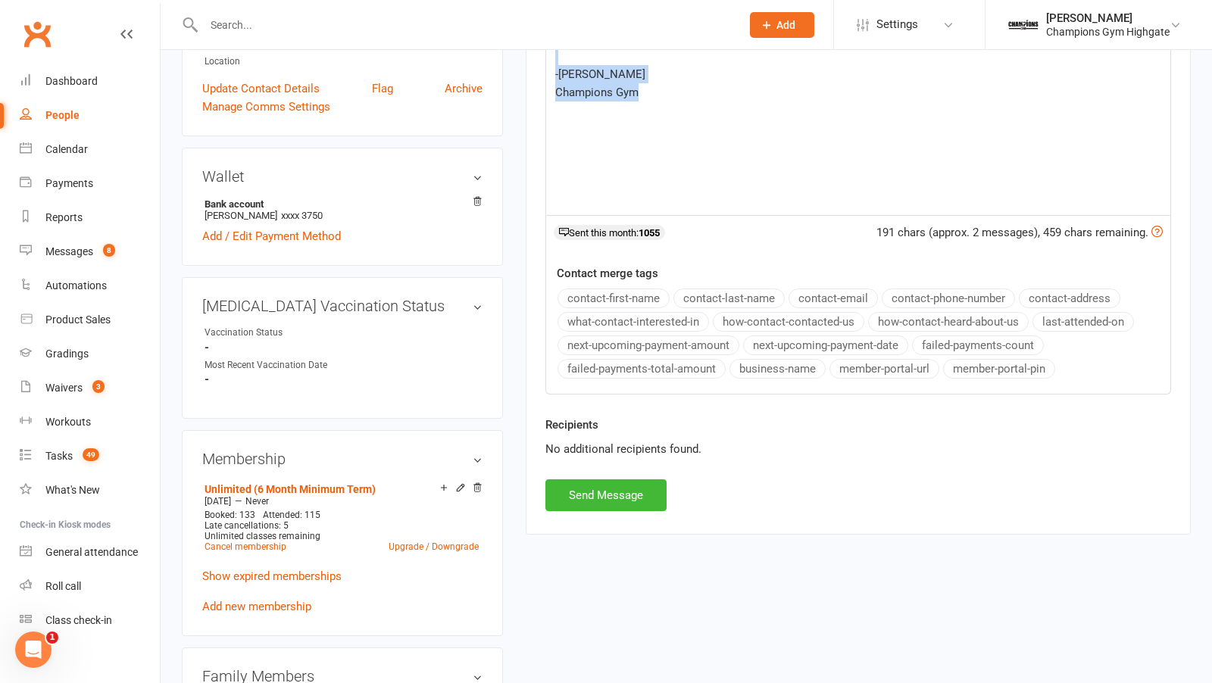
scroll to position [412, 0]
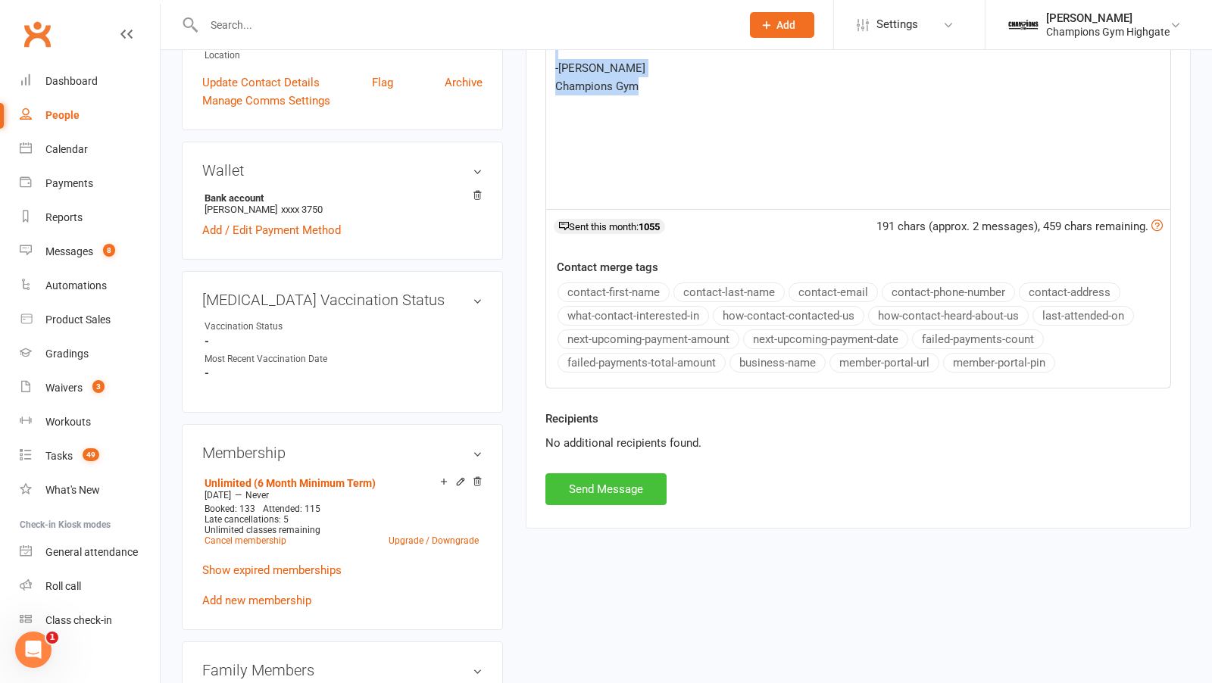
click at [609, 479] on button "Send Message" at bounding box center [605, 489] width 121 height 32
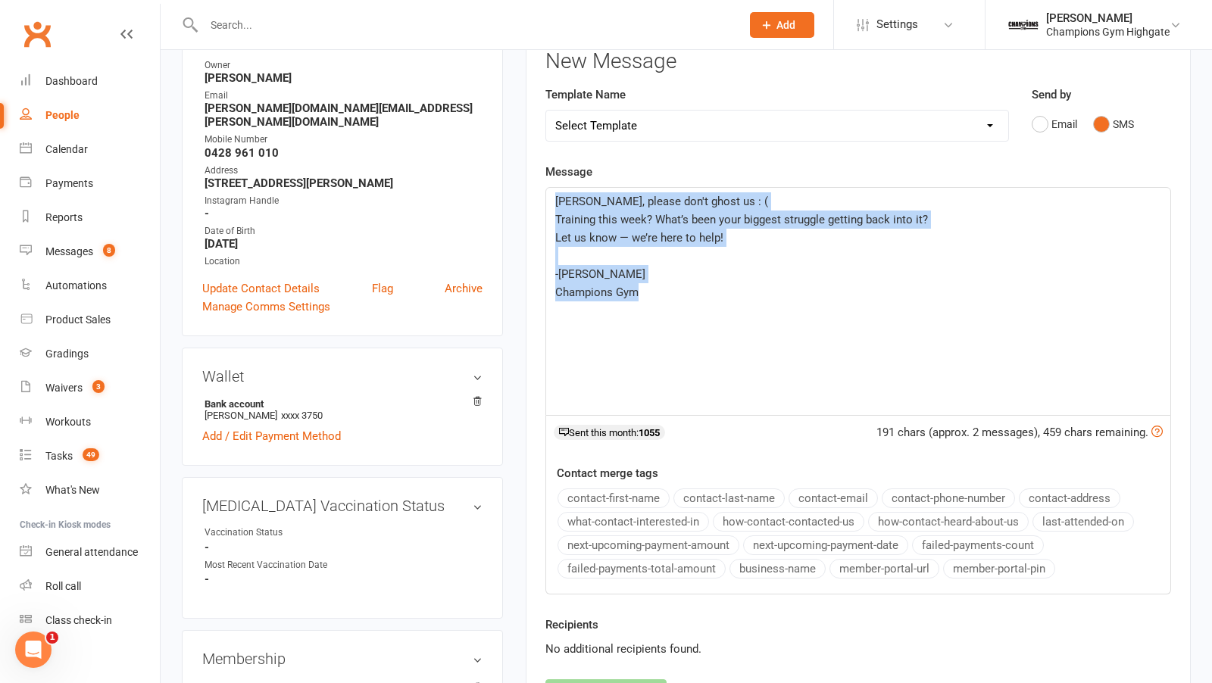
scroll to position [0, 0]
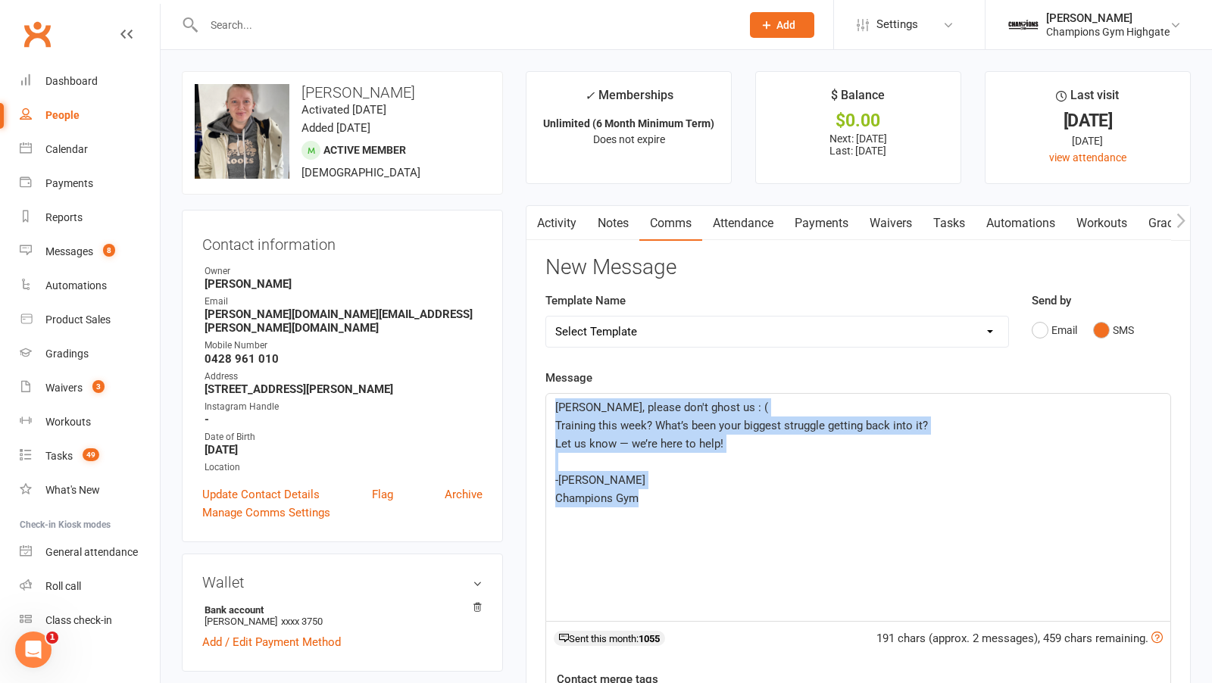
click at [606, 223] on link "Notes" at bounding box center [613, 223] width 52 height 35
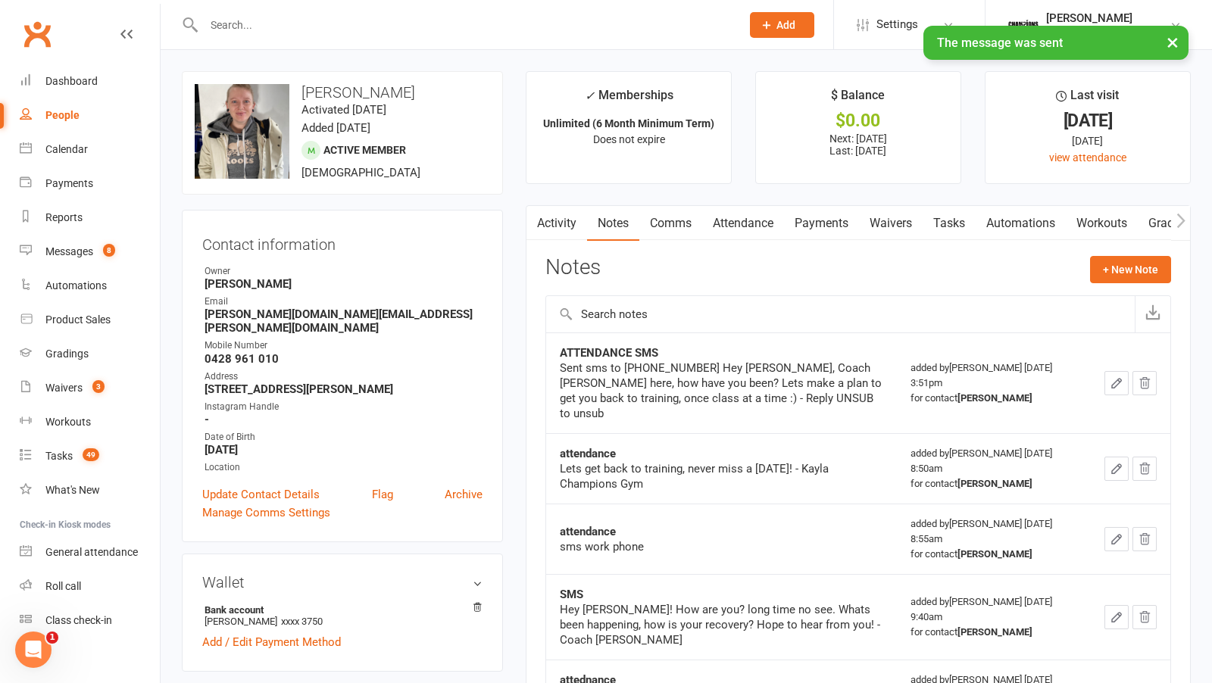
click at [1107, 276] on button "+ New Note" at bounding box center [1130, 269] width 81 height 27
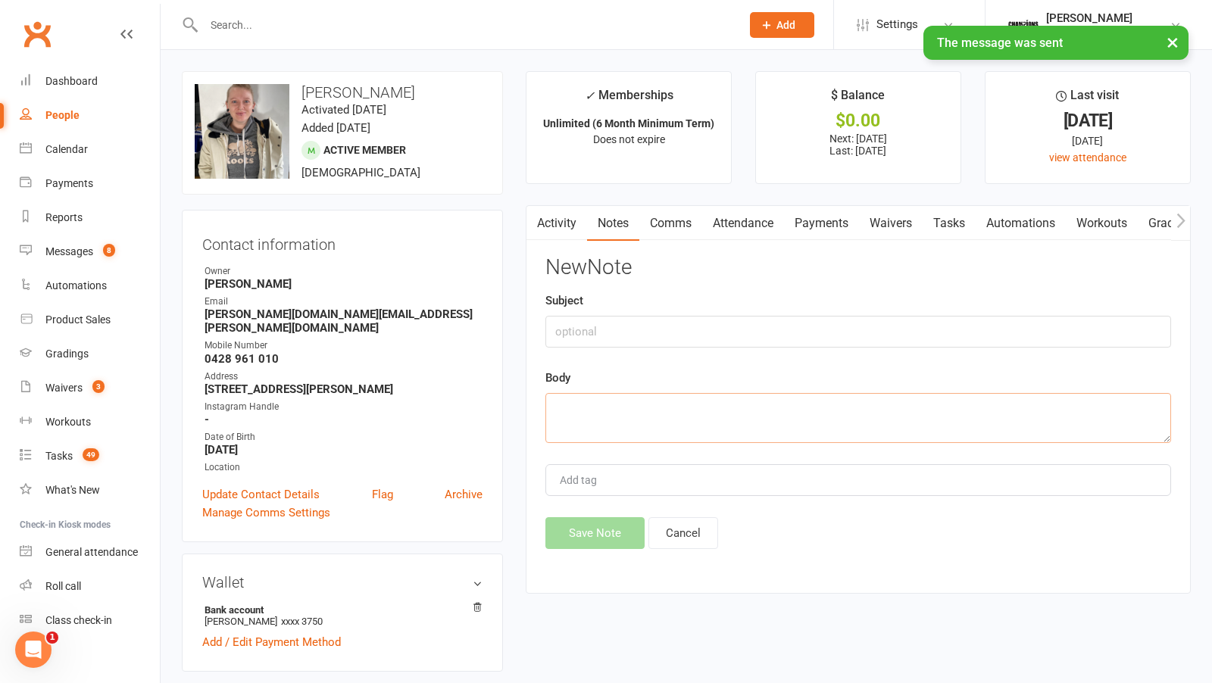
click at [658, 408] on textarea at bounding box center [858, 418] width 626 height 50
paste textarea "Talitha, please don't ghost us : ( Training this week? What’s been your biggest…"
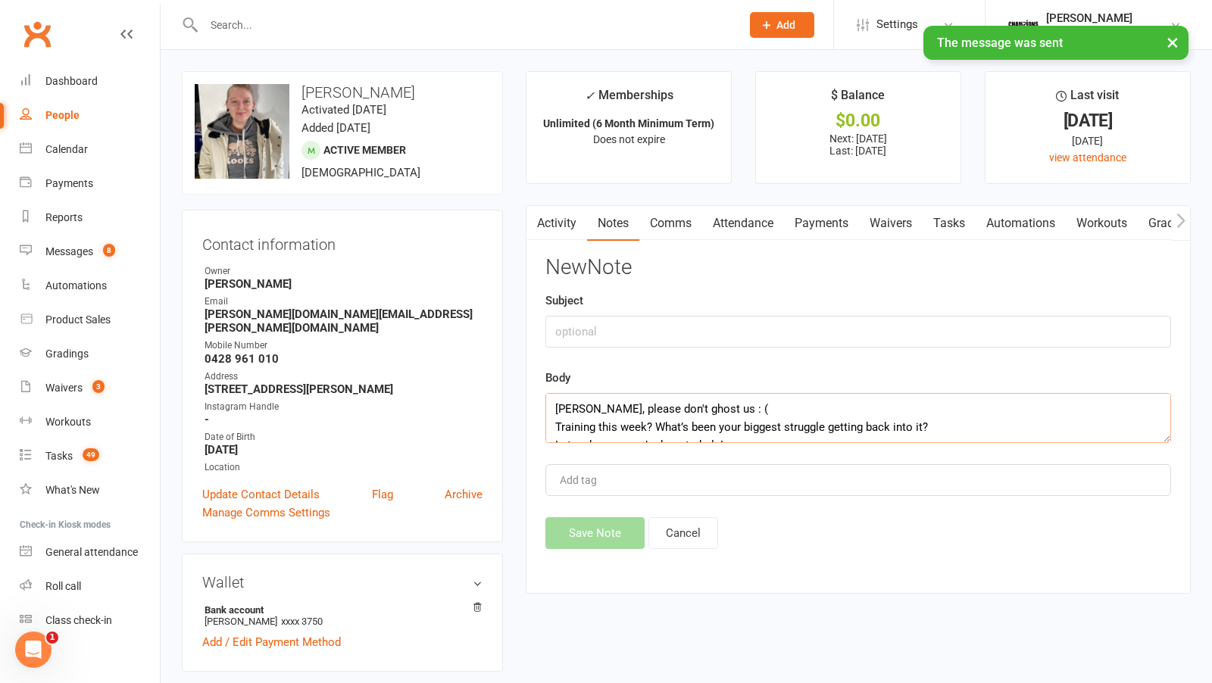
scroll to position [100, 0]
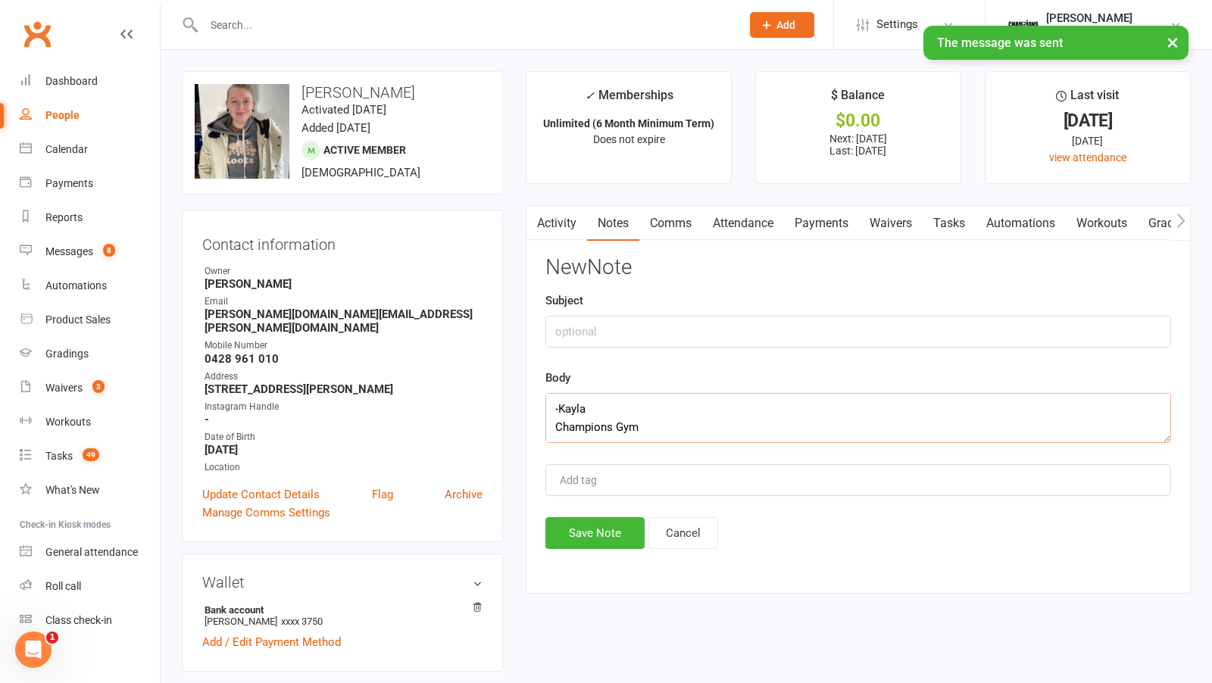
type textarea "Talitha, please don't ghost us : ( Training this week? What’s been your biggest…"
click at [621, 338] on input "text" at bounding box center [858, 332] width 626 height 32
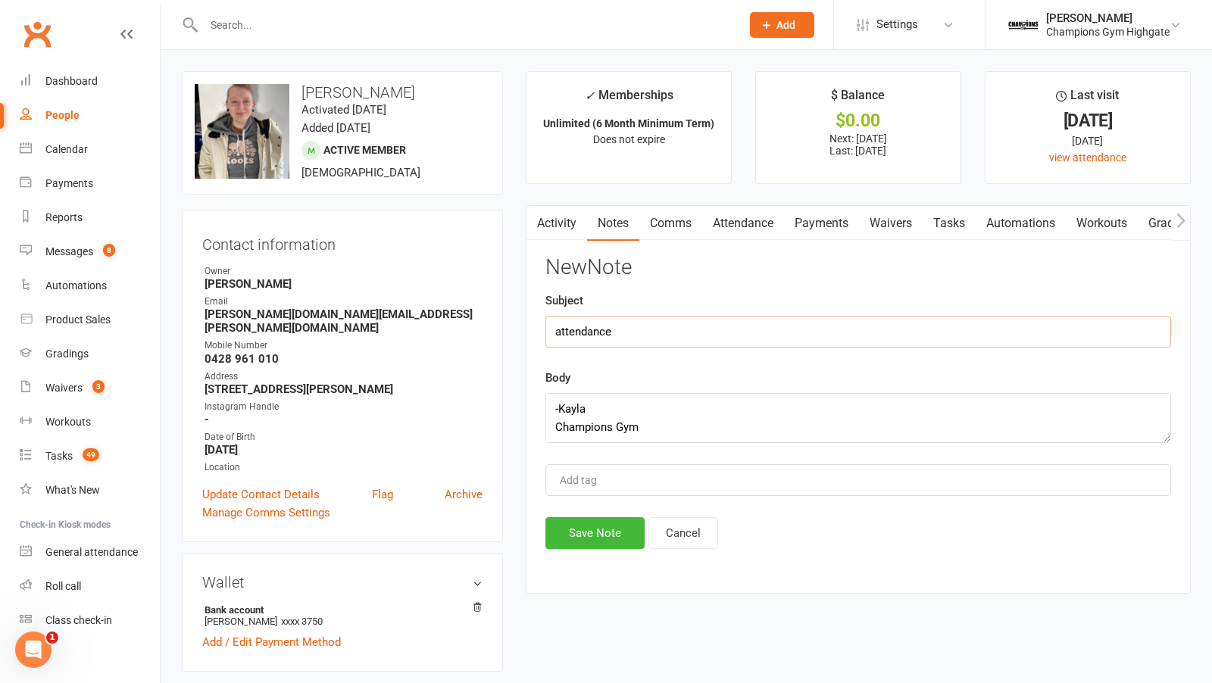
type input "attendance"
click at [608, 536] on button "Save Note" at bounding box center [594, 533] width 99 height 32
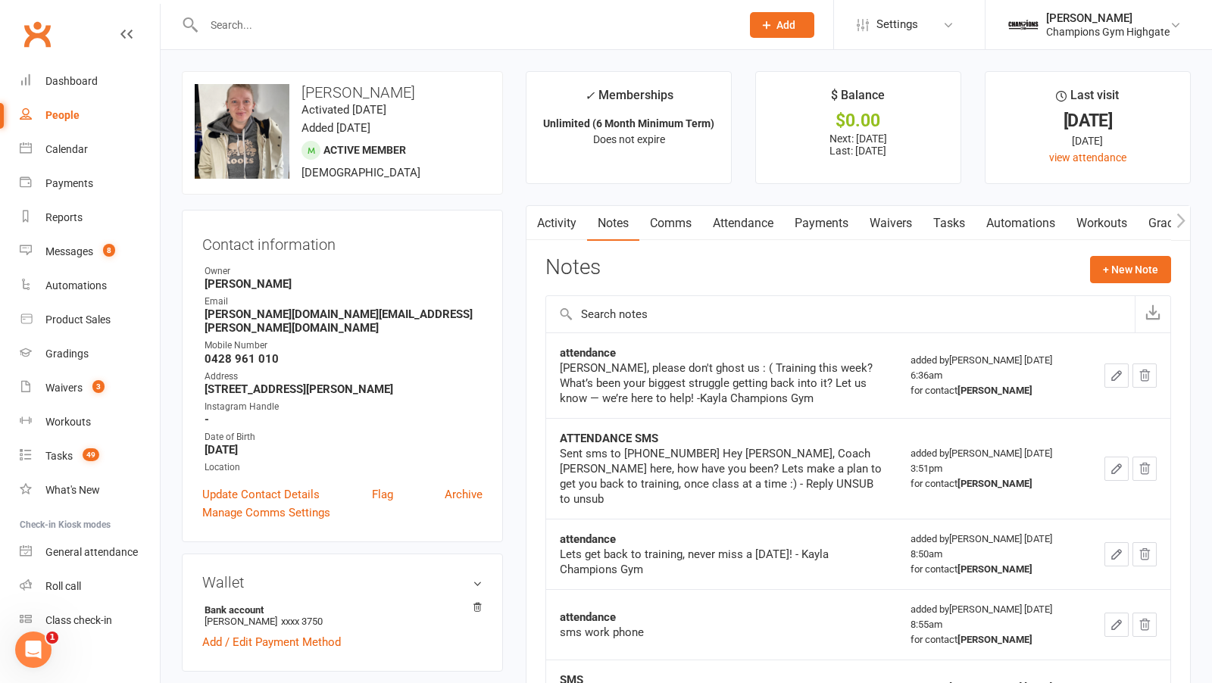
click at [279, 30] on input "text" at bounding box center [464, 24] width 531 height 21
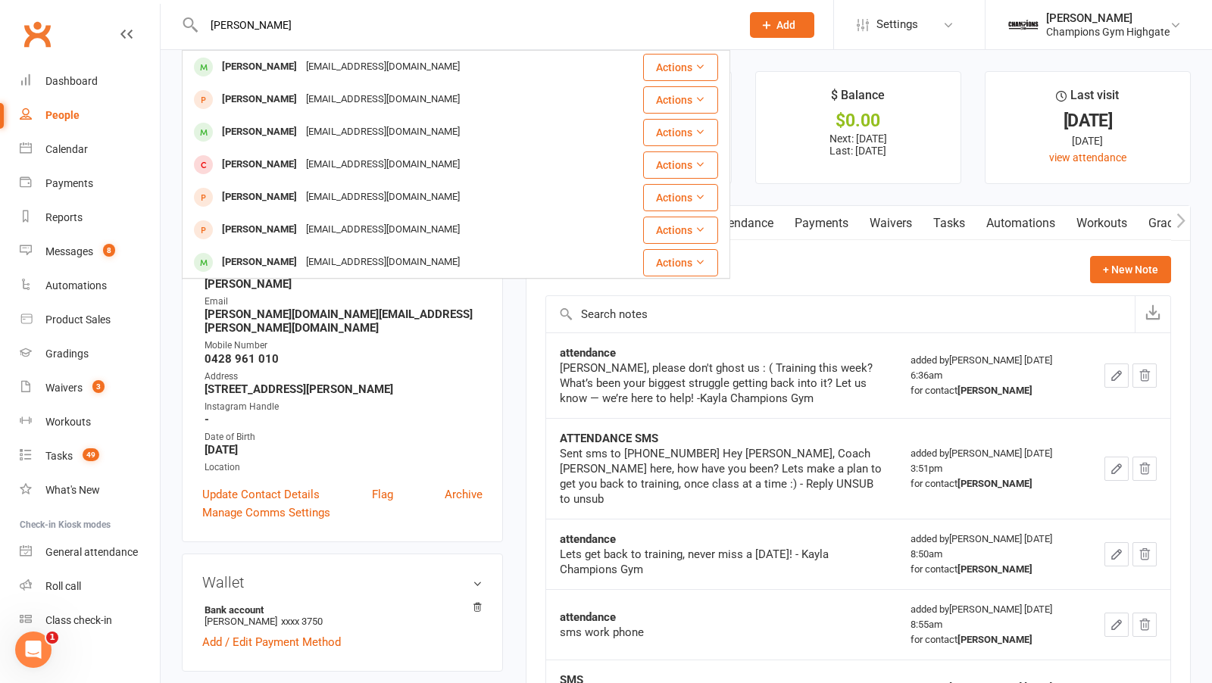
type input "hannah"
click at [302, 132] on div "hannahvmstow@gmail.com" at bounding box center [383, 132] width 163 height 22
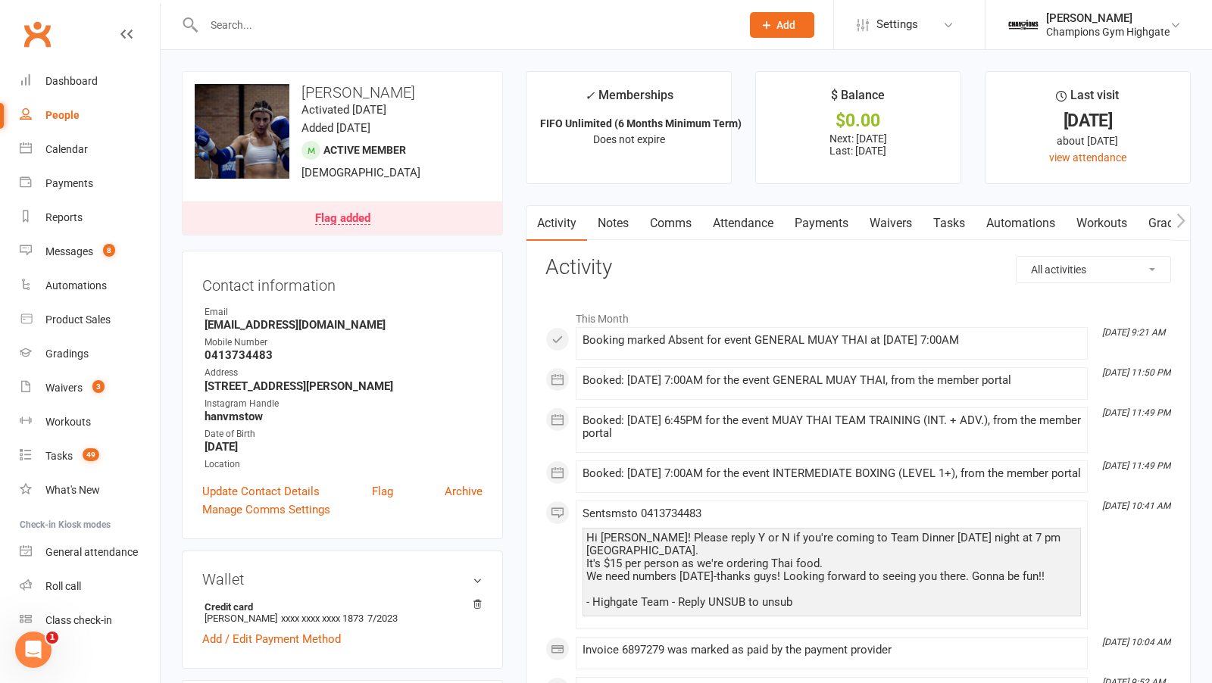
click at [683, 219] on link "Comms" at bounding box center [670, 223] width 63 height 35
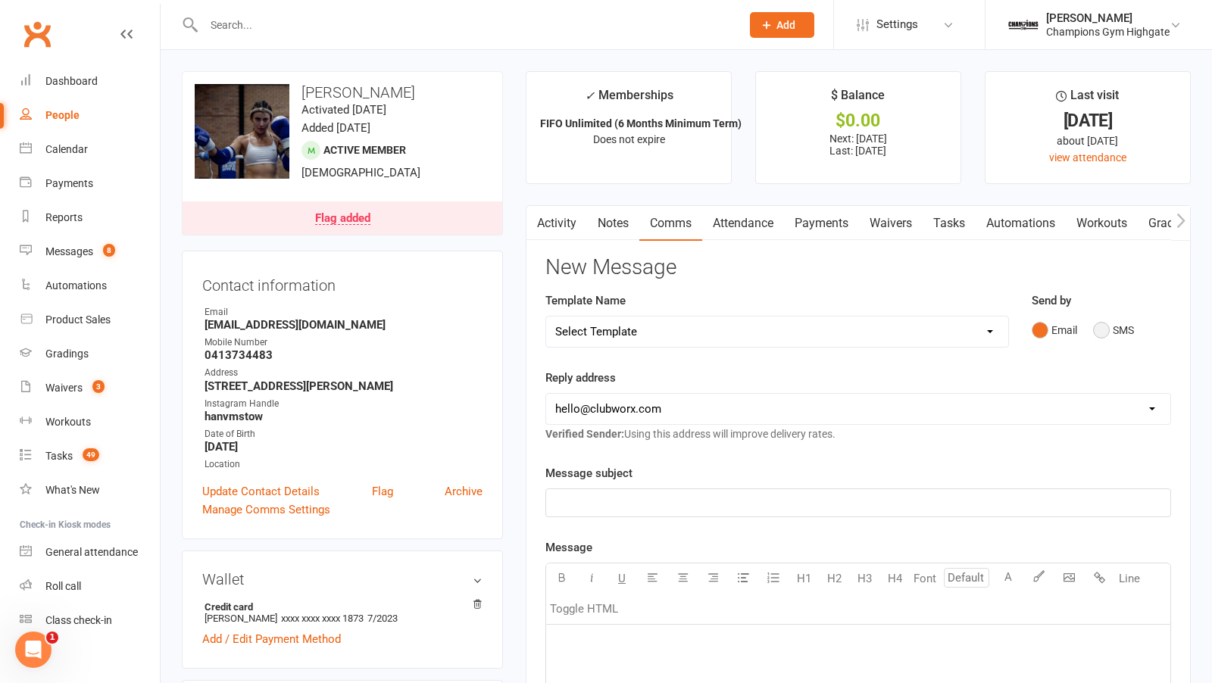
click at [1107, 337] on button "SMS" at bounding box center [1113, 330] width 41 height 29
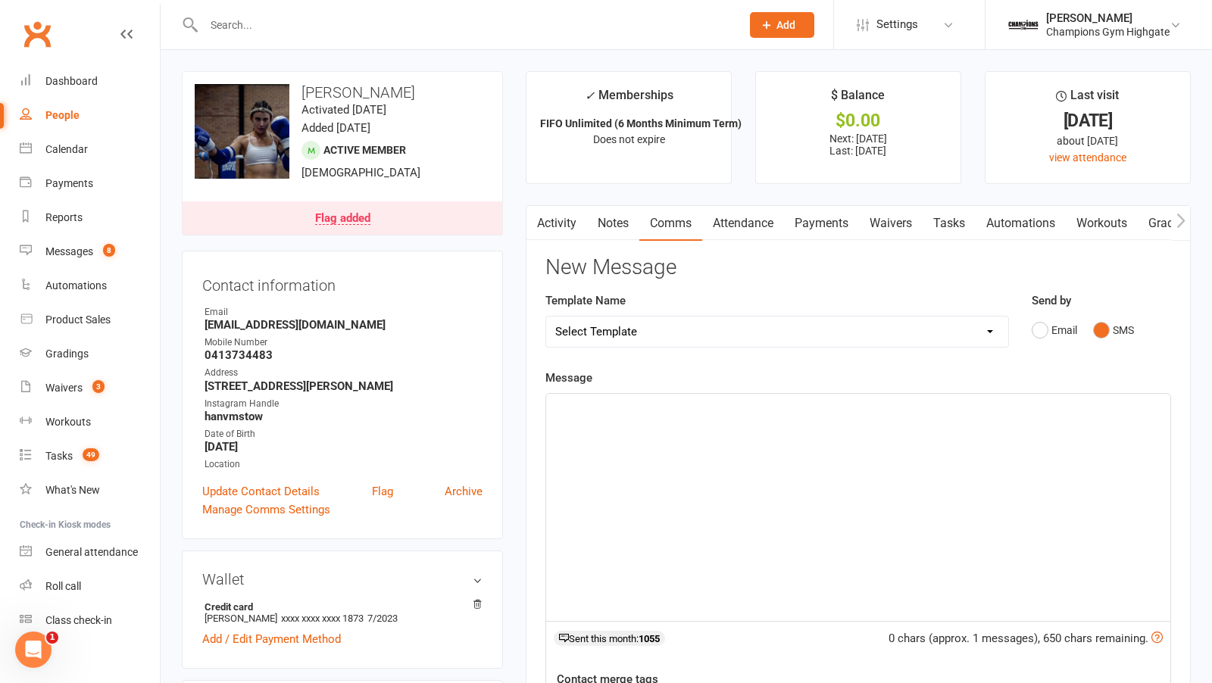
click at [826, 455] on div "﻿" at bounding box center [858, 507] width 624 height 227
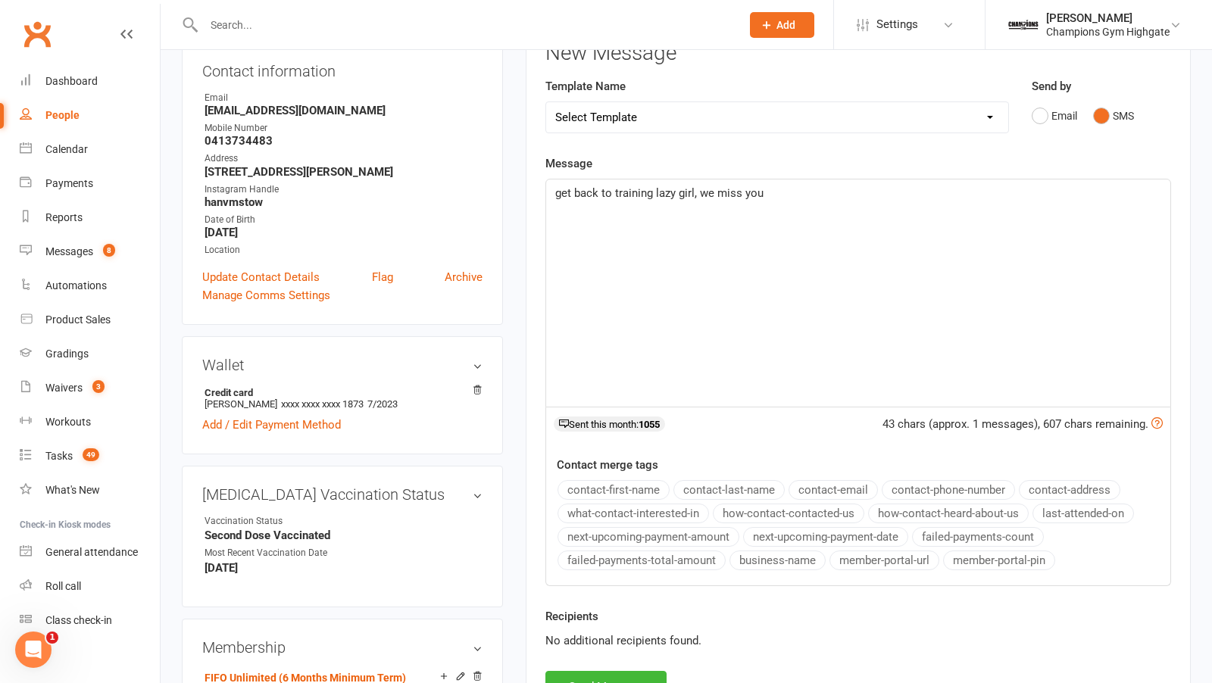
scroll to position [242, 0]
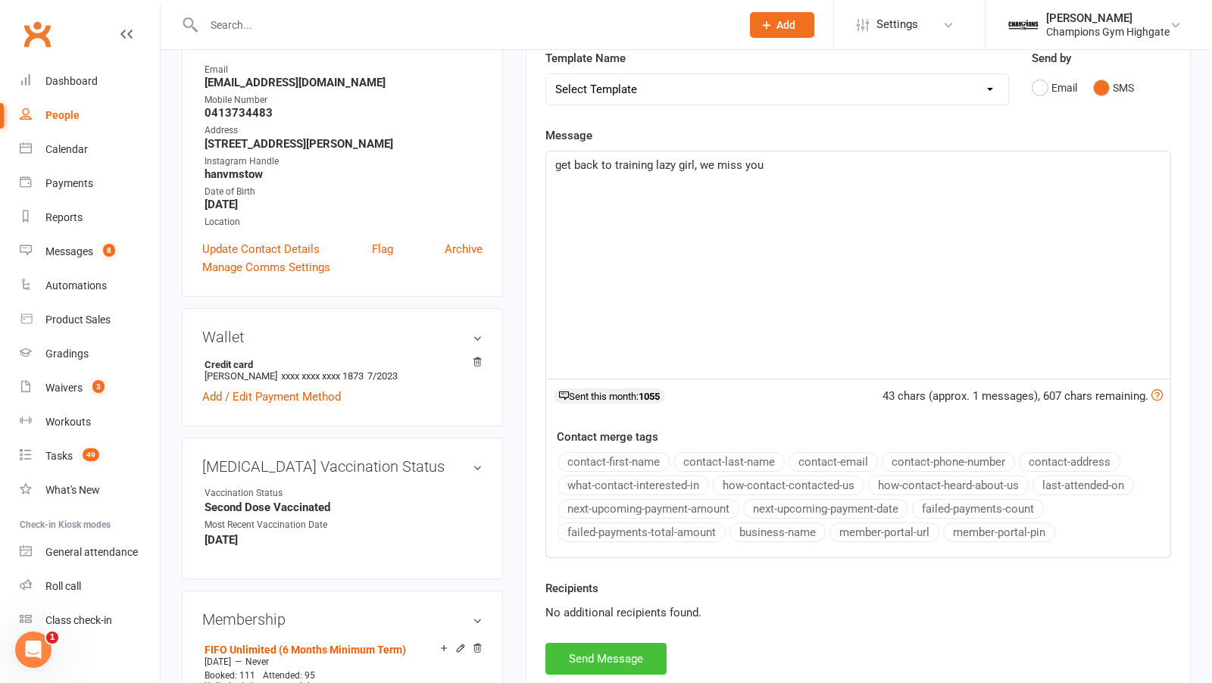
click at [610, 650] on button "Send Message" at bounding box center [605, 659] width 121 height 32
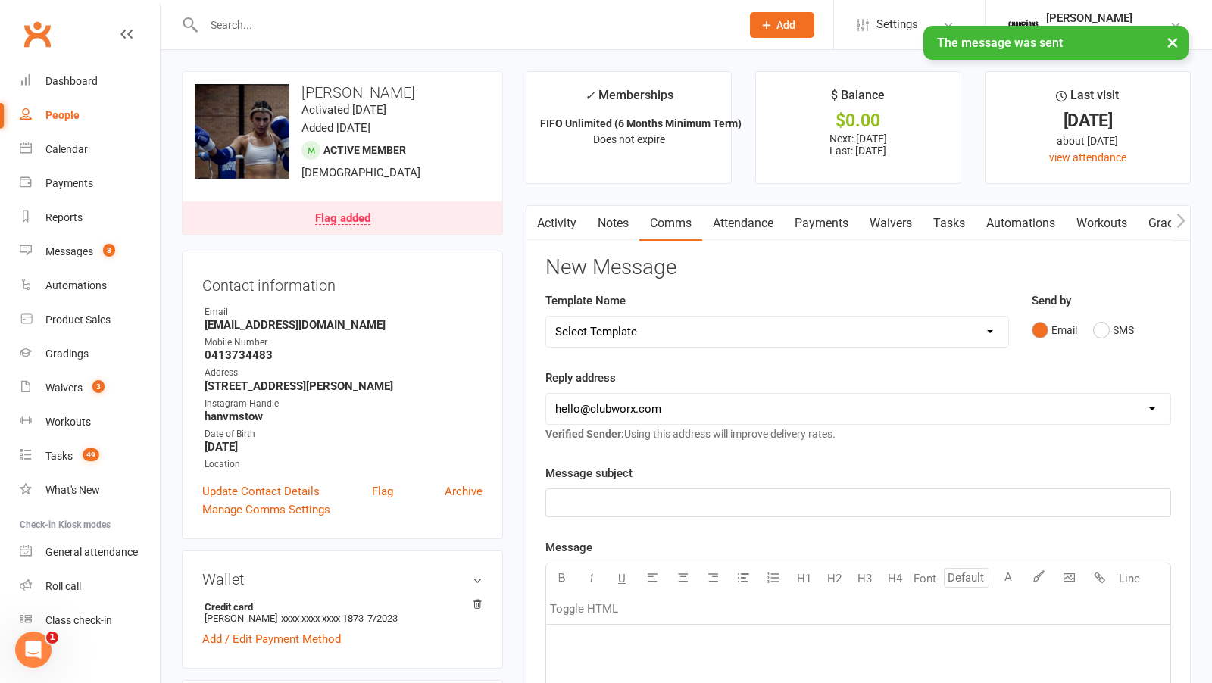
click at [617, 226] on link "Notes" at bounding box center [613, 223] width 52 height 35
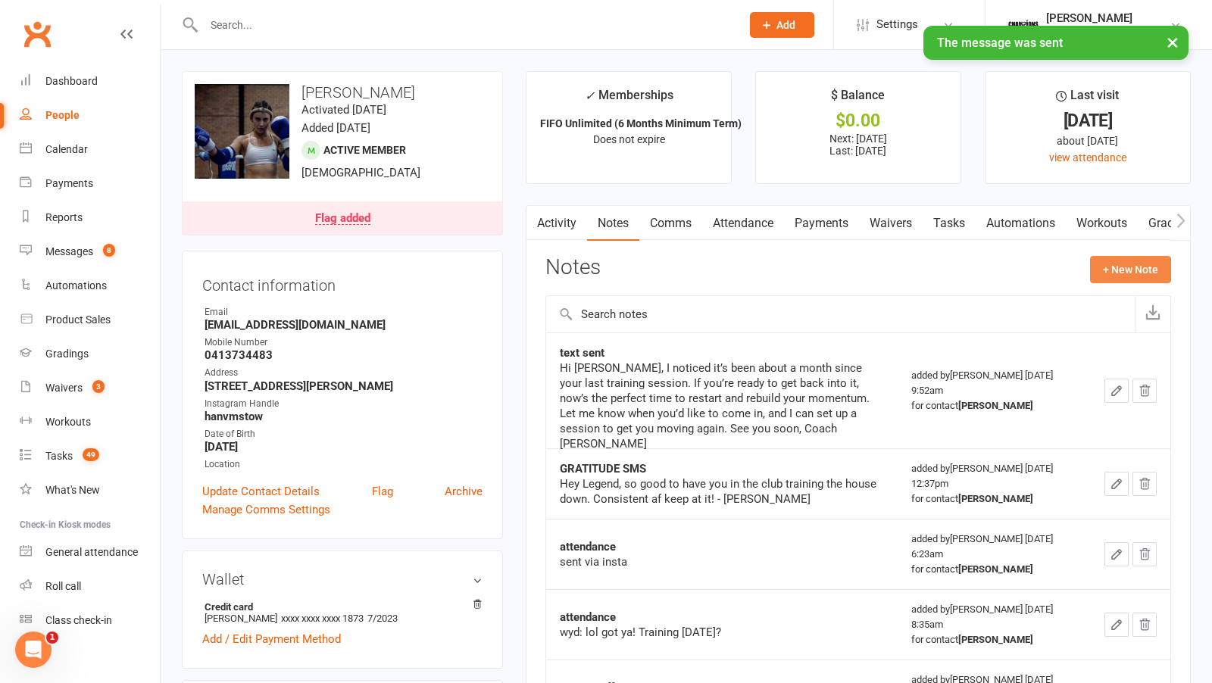
click at [1123, 276] on button "+ New Note" at bounding box center [1130, 269] width 81 height 27
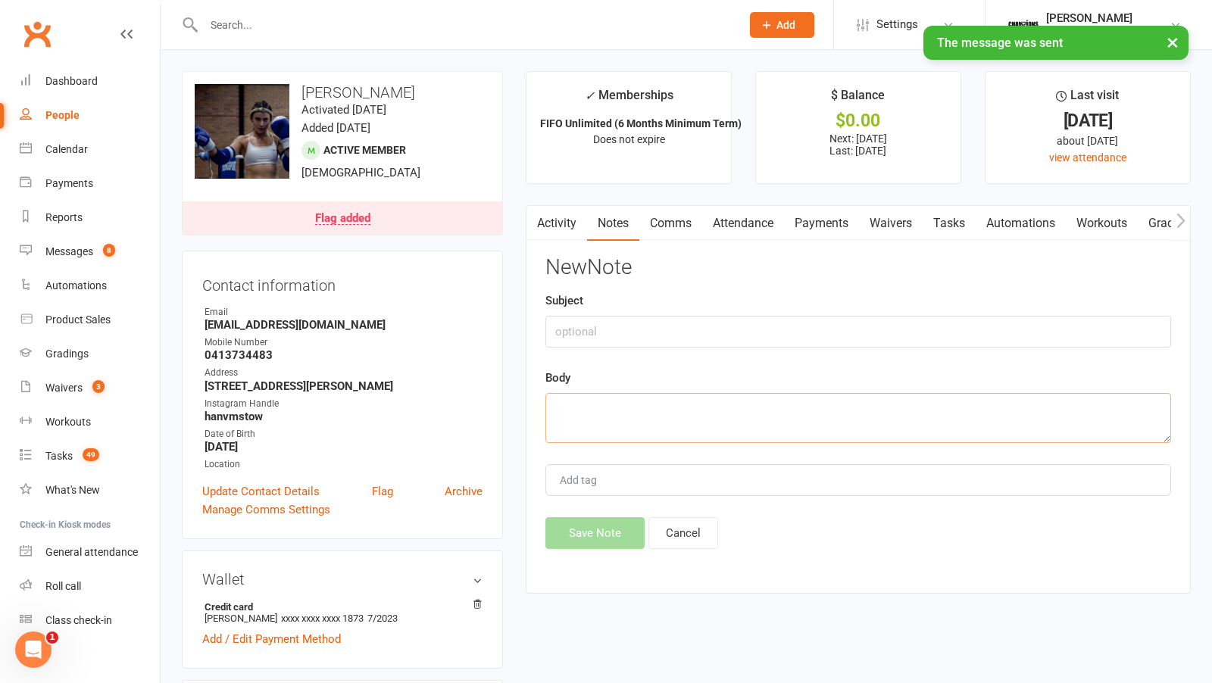
click at [629, 415] on textarea at bounding box center [858, 418] width 626 height 50
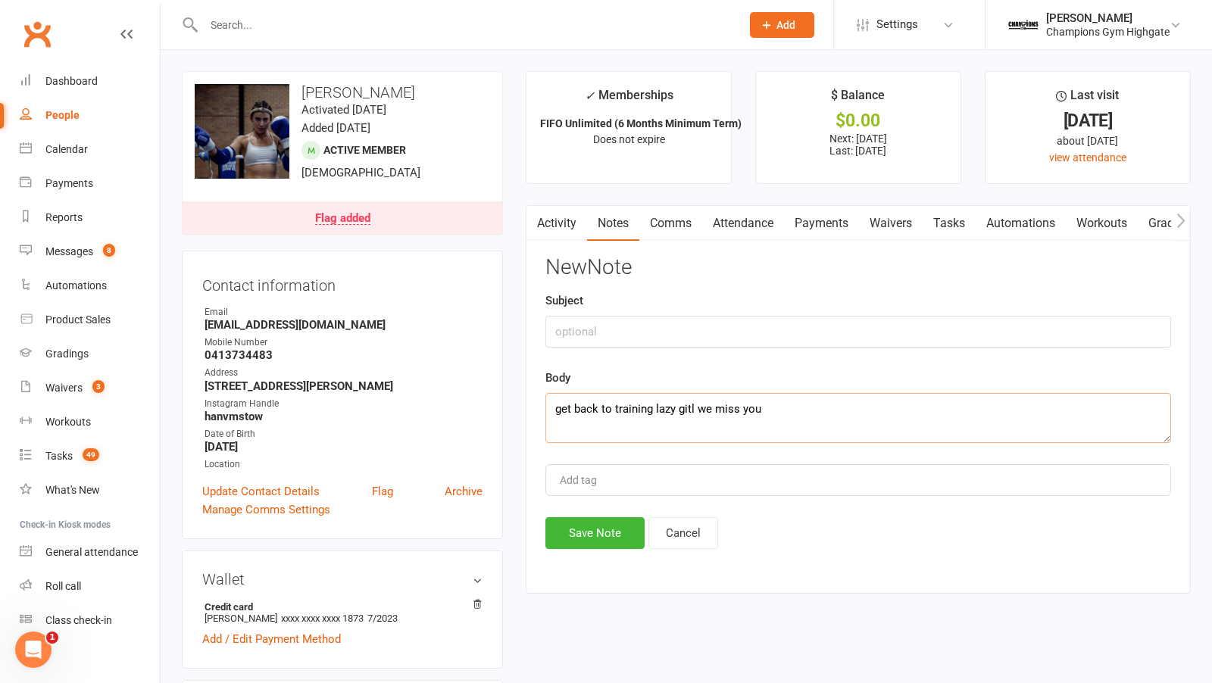
click at [691, 402] on textarea "get back to training lazy gitl we miss you" at bounding box center [858, 418] width 626 height 50
type textarea "get back to training lazy girl we miss you"
click at [667, 338] on input "text" at bounding box center [858, 332] width 626 height 32
type input "attendance"
click at [591, 532] on button "Save Note" at bounding box center [594, 533] width 99 height 32
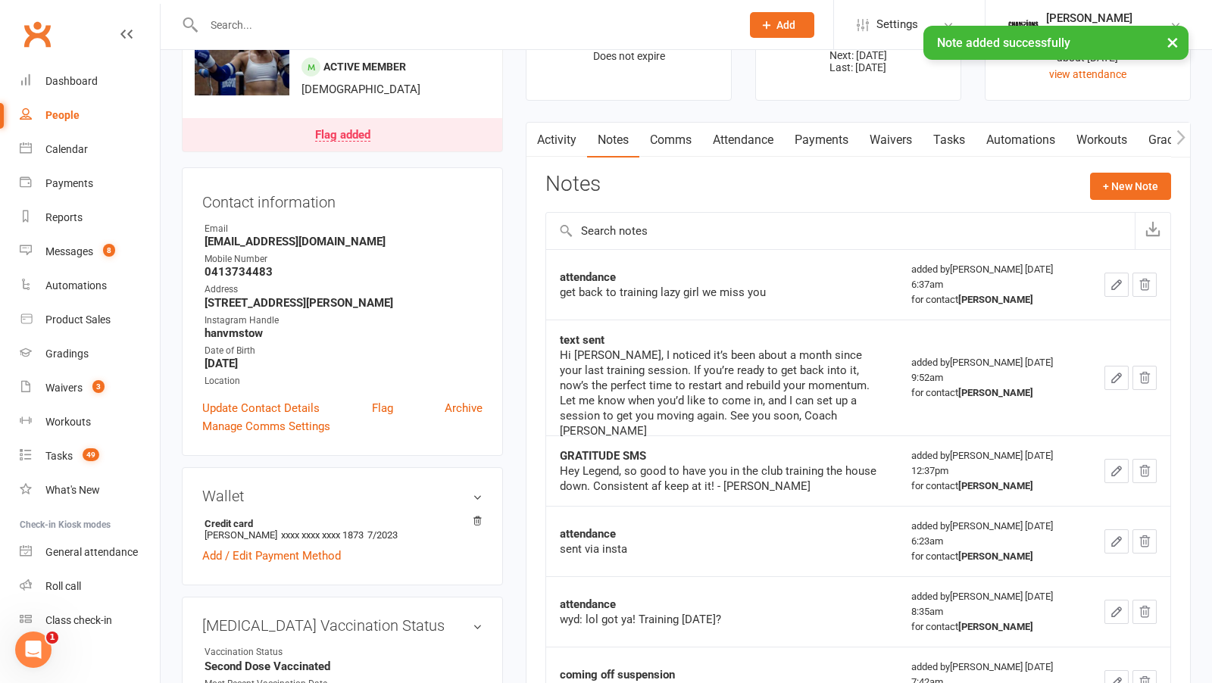
scroll to position [84, 0]
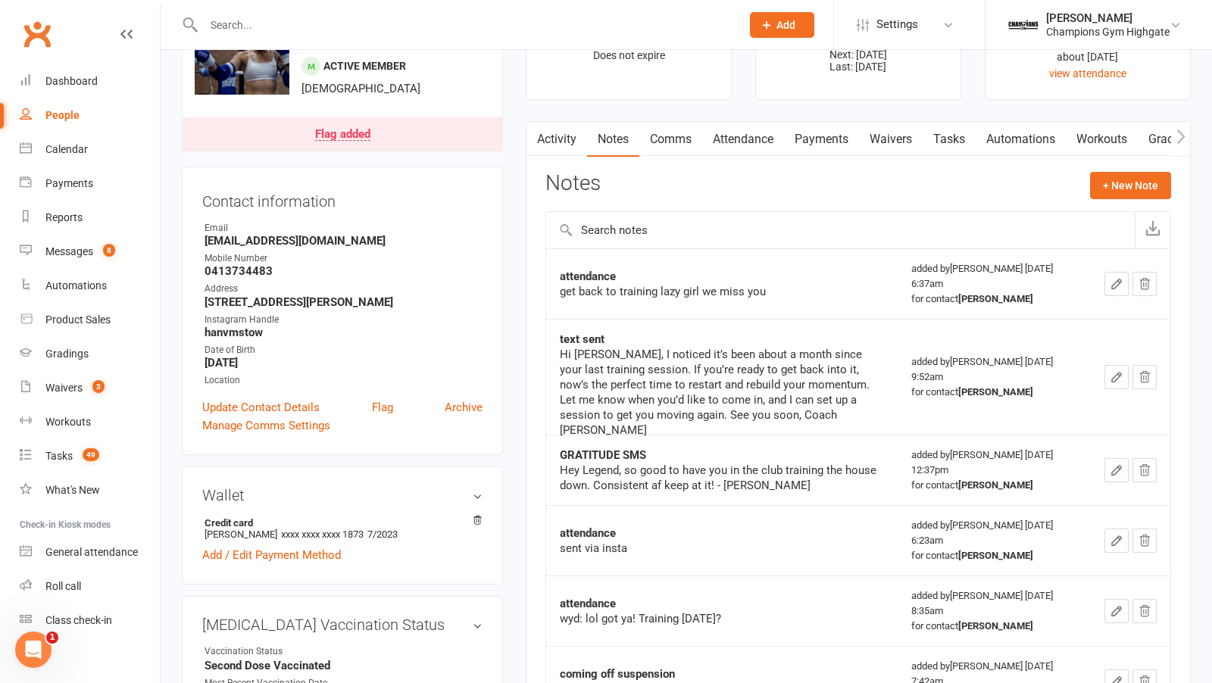
click at [323, 28] on input "text" at bounding box center [464, 24] width 531 height 21
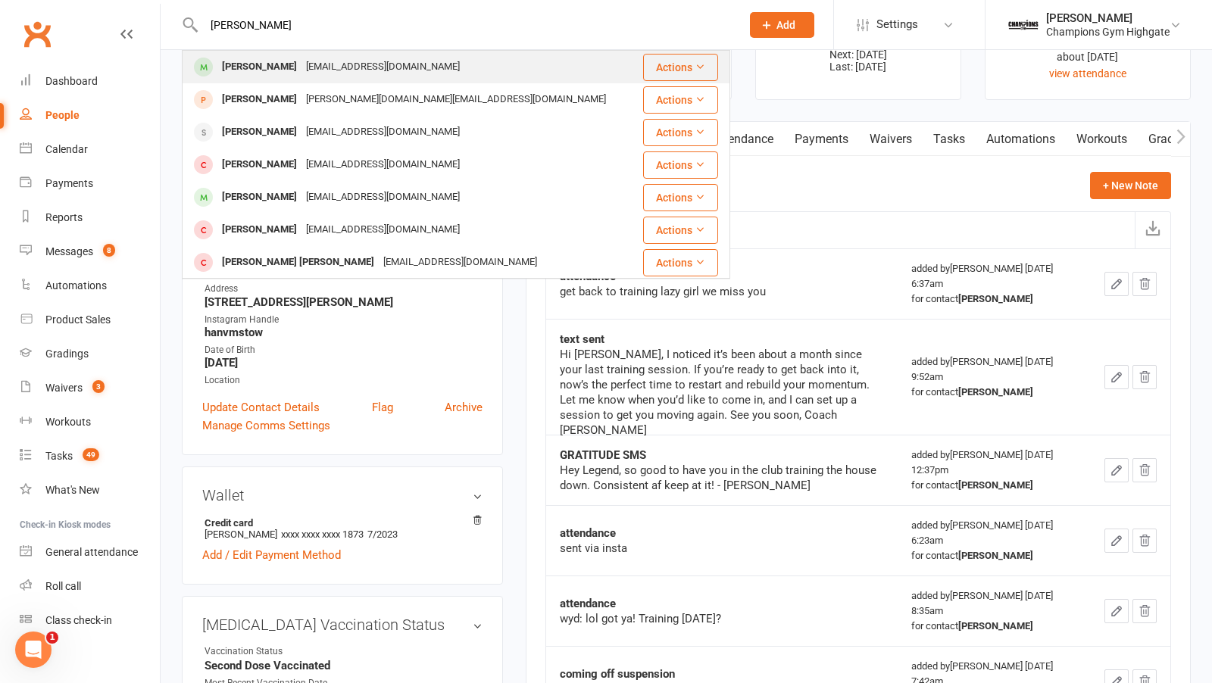
type input "marija"
click at [304, 65] on div "marija.stoj2005@gmail.com" at bounding box center [383, 67] width 163 height 22
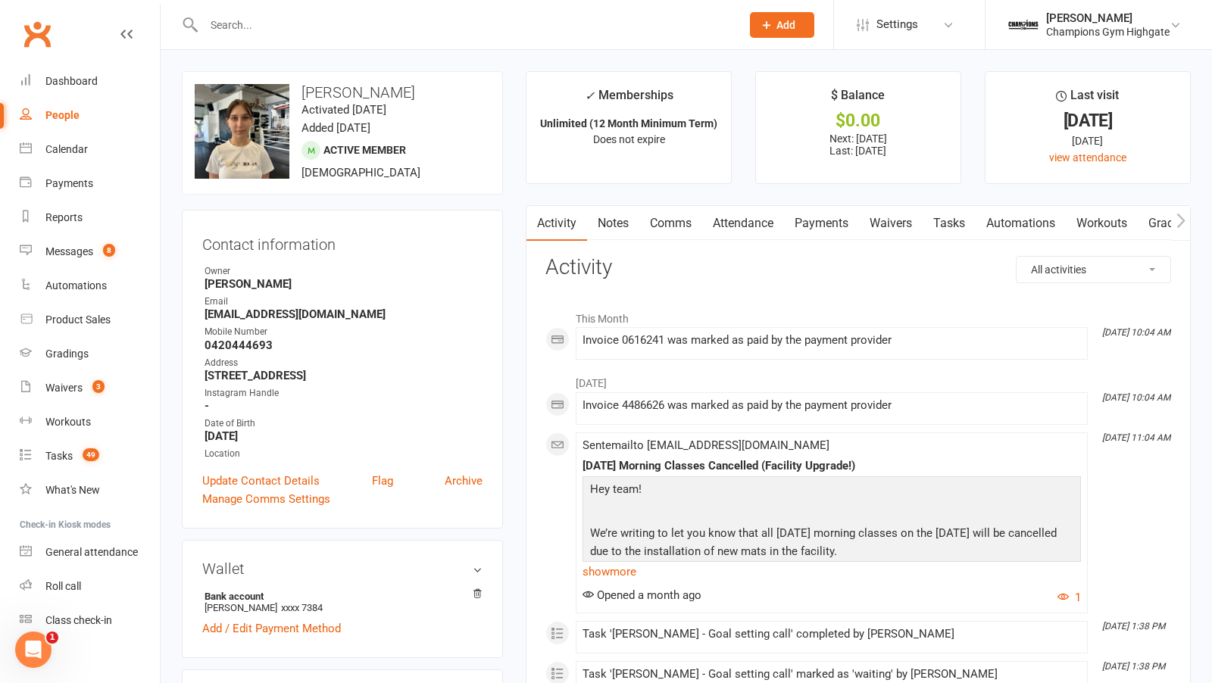
click at [613, 233] on link "Notes" at bounding box center [613, 223] width 52 height 35
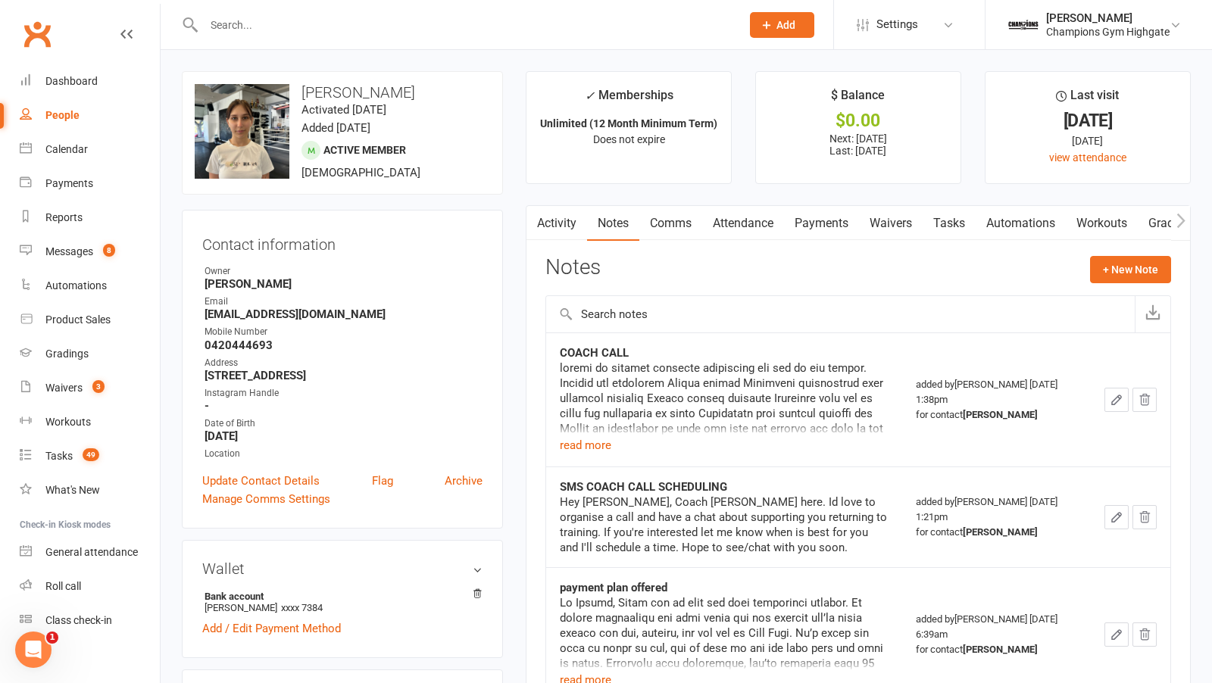
click at [588, 428] on div at bounding box center [724, 399] width 329 height 76
click at [587, 441] on button "read more" at bounding box center [586, 445] width 52 height 18
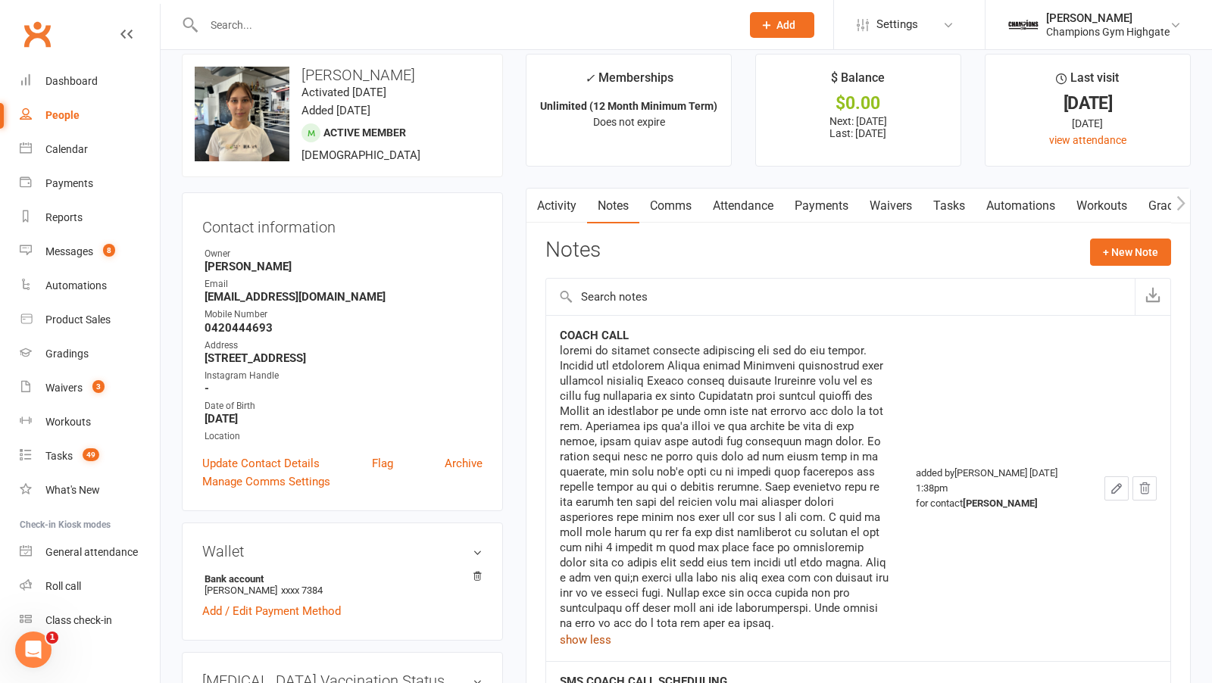
scroll to position [18, 0]
click at [255, 26] on input "text" at bounding box center [464, 24] width 531 height 21
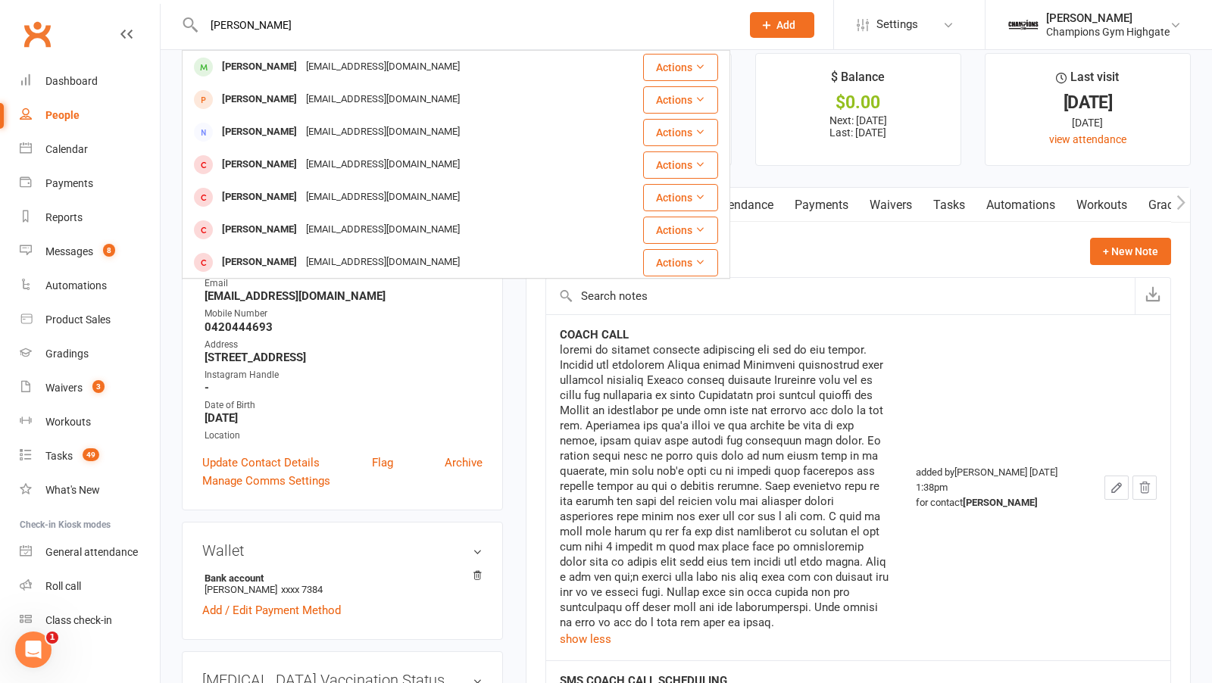
type input "jack hod"
click at [273, 64] on div "Jack Hodges" at bounding box center [259, 67] width 84 height 22
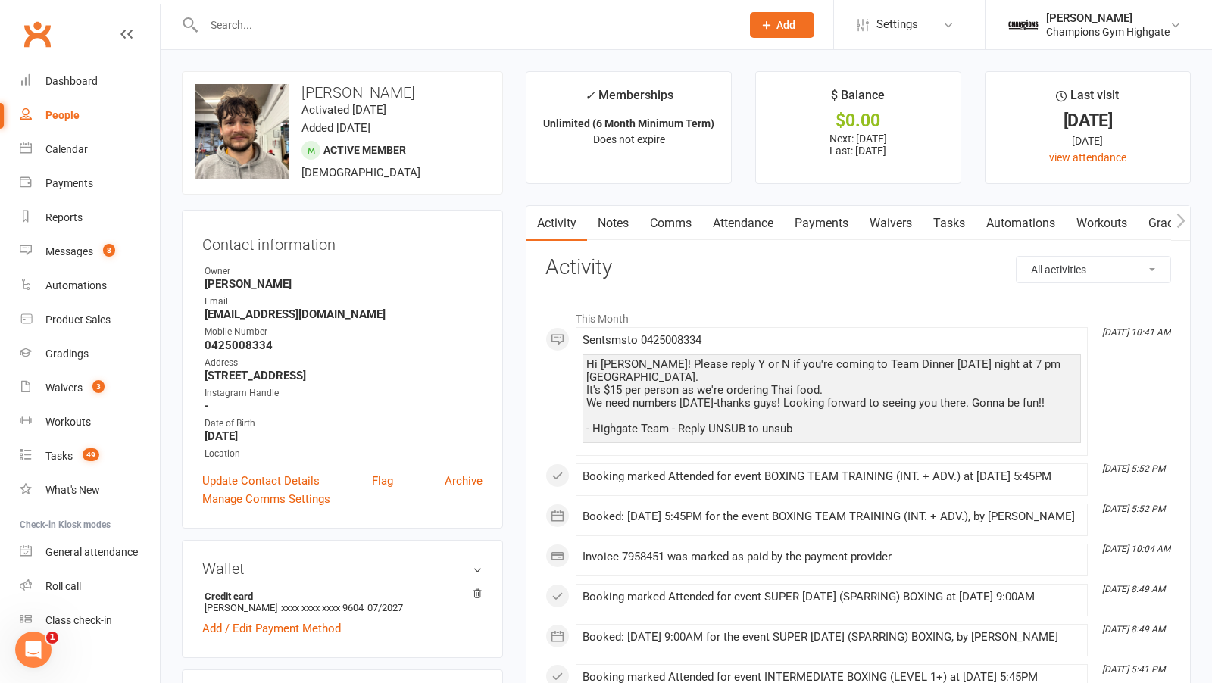
click at [642, 221] on link "Comms" at bounding box center [670, 223] width 63 height 35
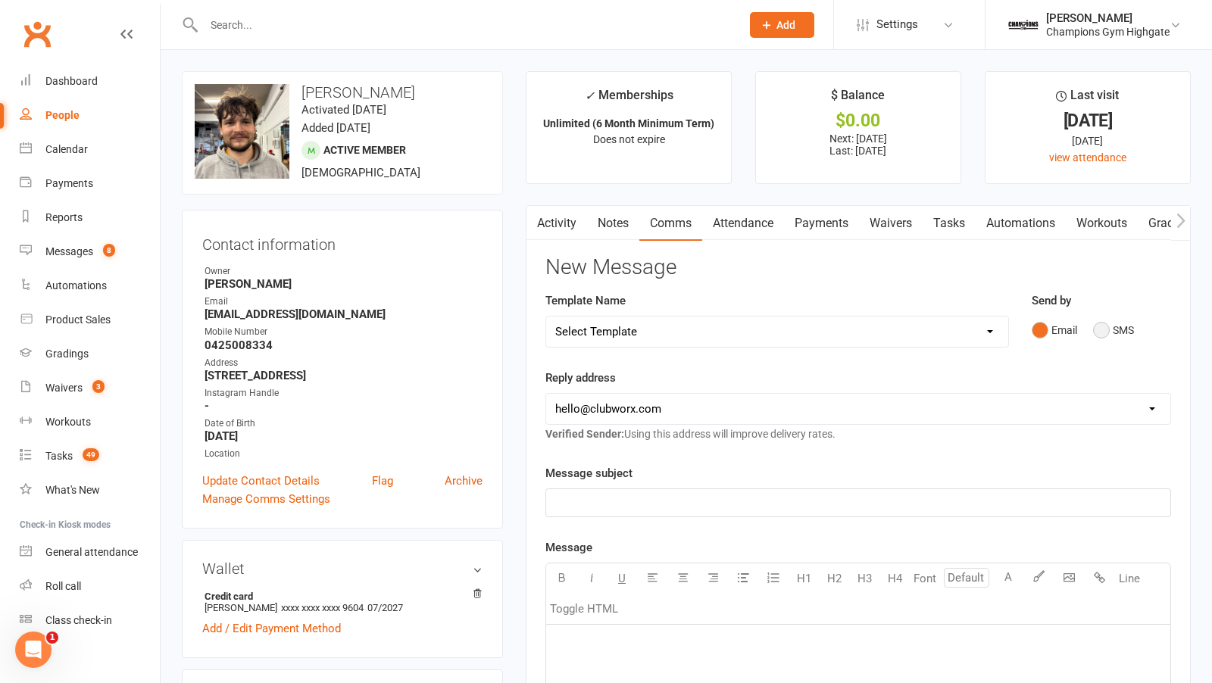
click at [1097, 328] on button "SMS" at bounding box center [1113, 330] width 41 height 29
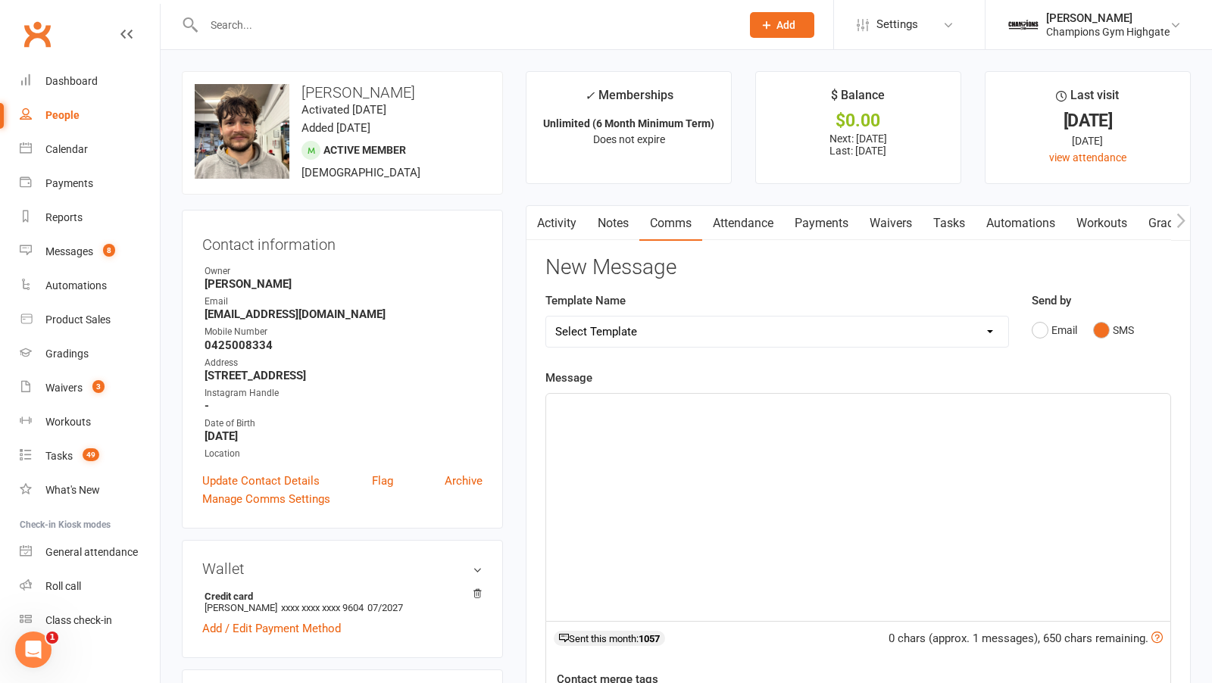
click at [808, 482] on div "﻿" at bounding box center [858, 507] width 624 height 227
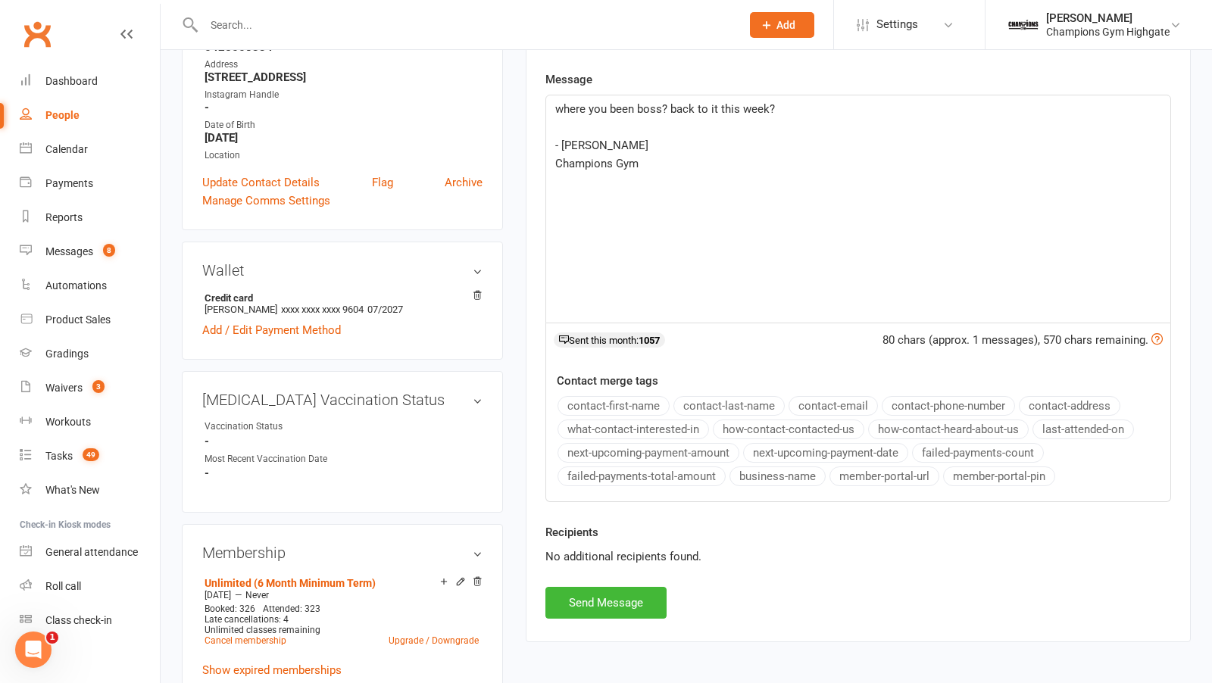
scroll to position [322, 0]
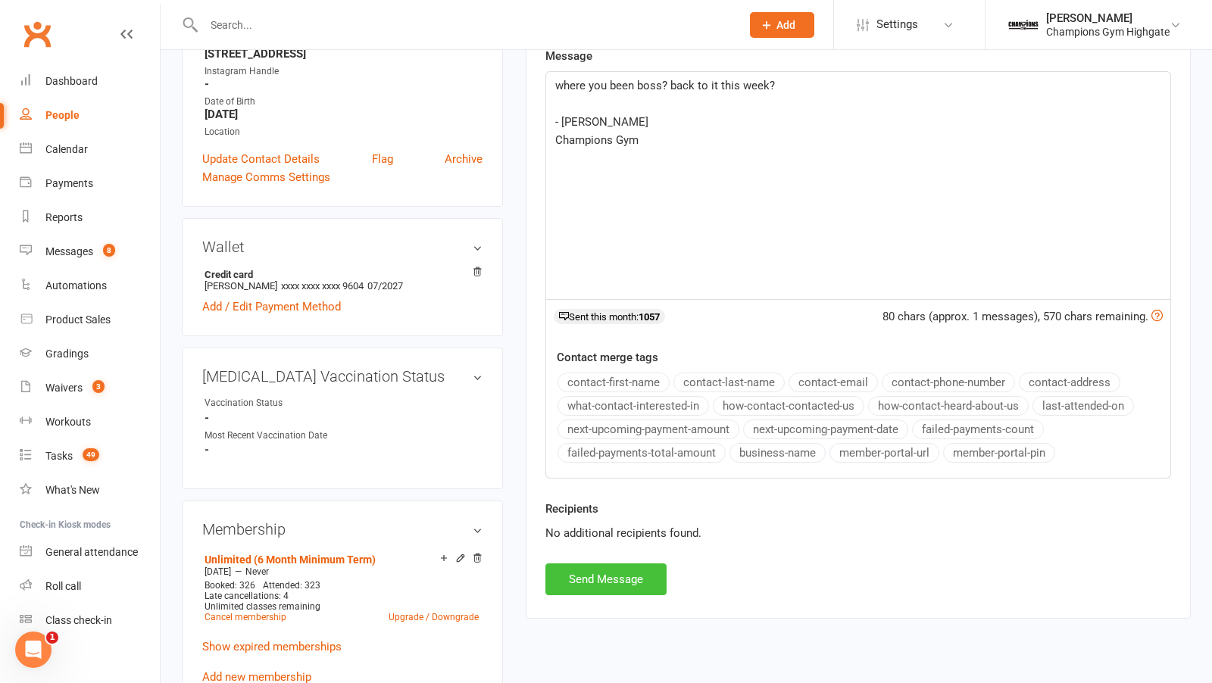
click at [645, 574] on button "Send Message" at bounding box center [605, 580] width 121 height 32
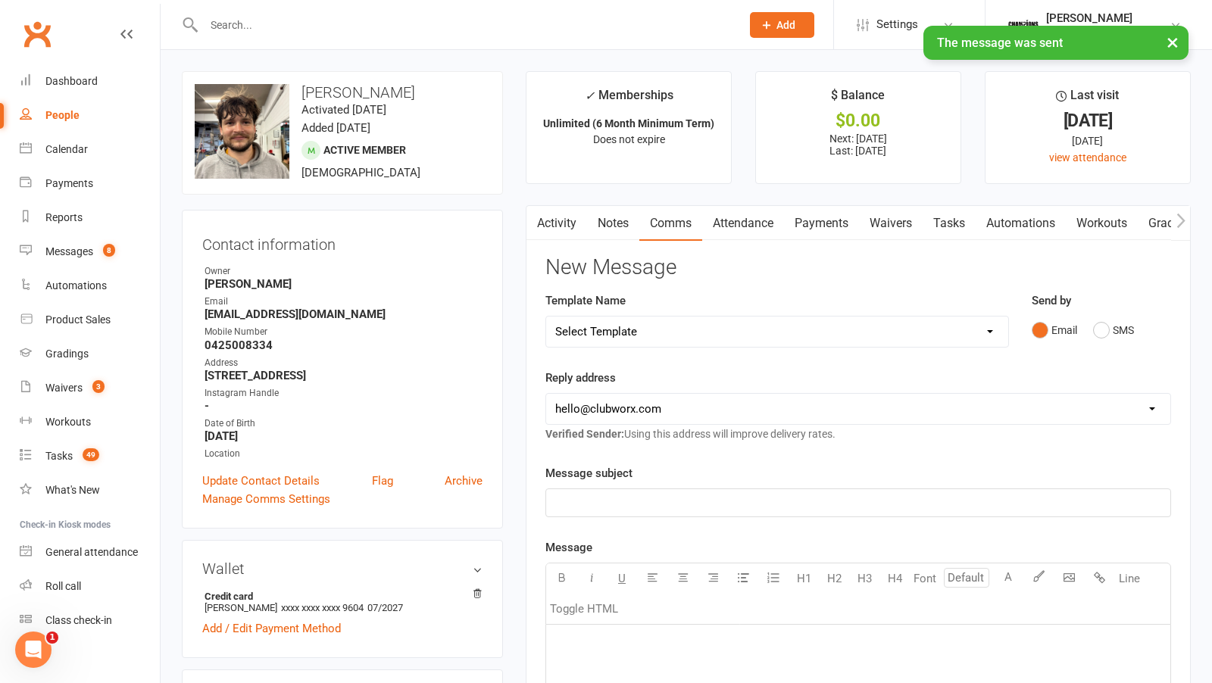
click at [615, 225] on link "Notes" at bounding box center [613, 223] width 52 height 35
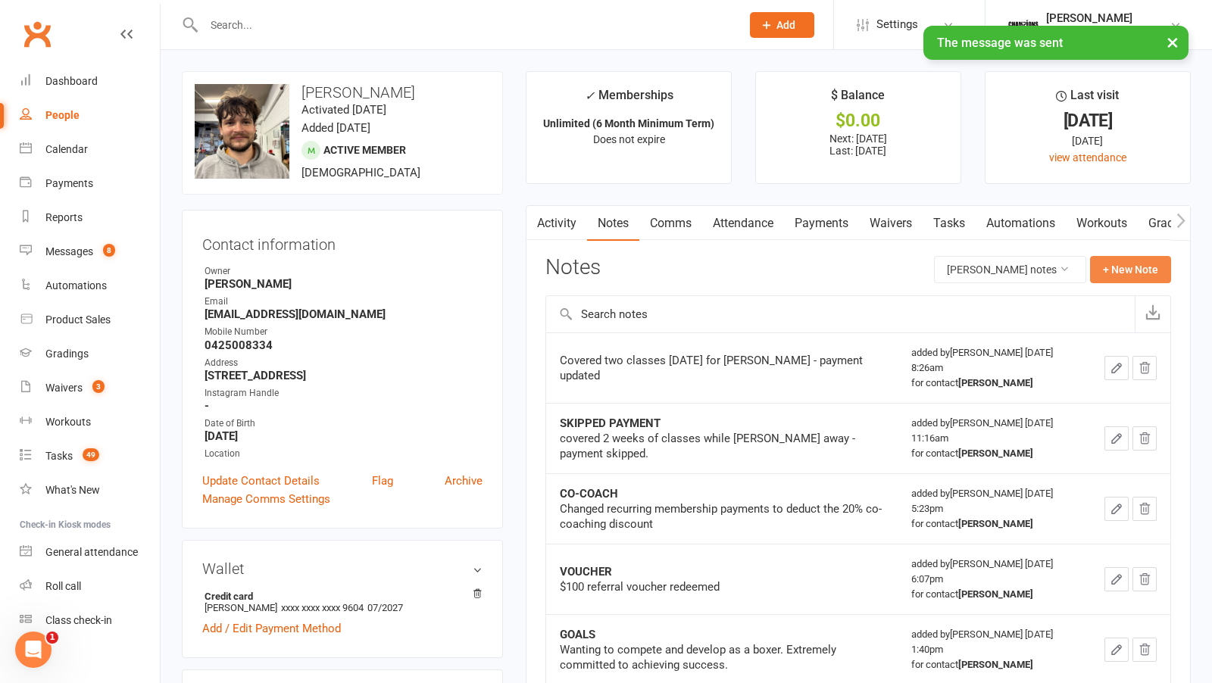
click at [1138, 273] on button "+ New Note" at bounding box center [1130, 269] width 81 height 27
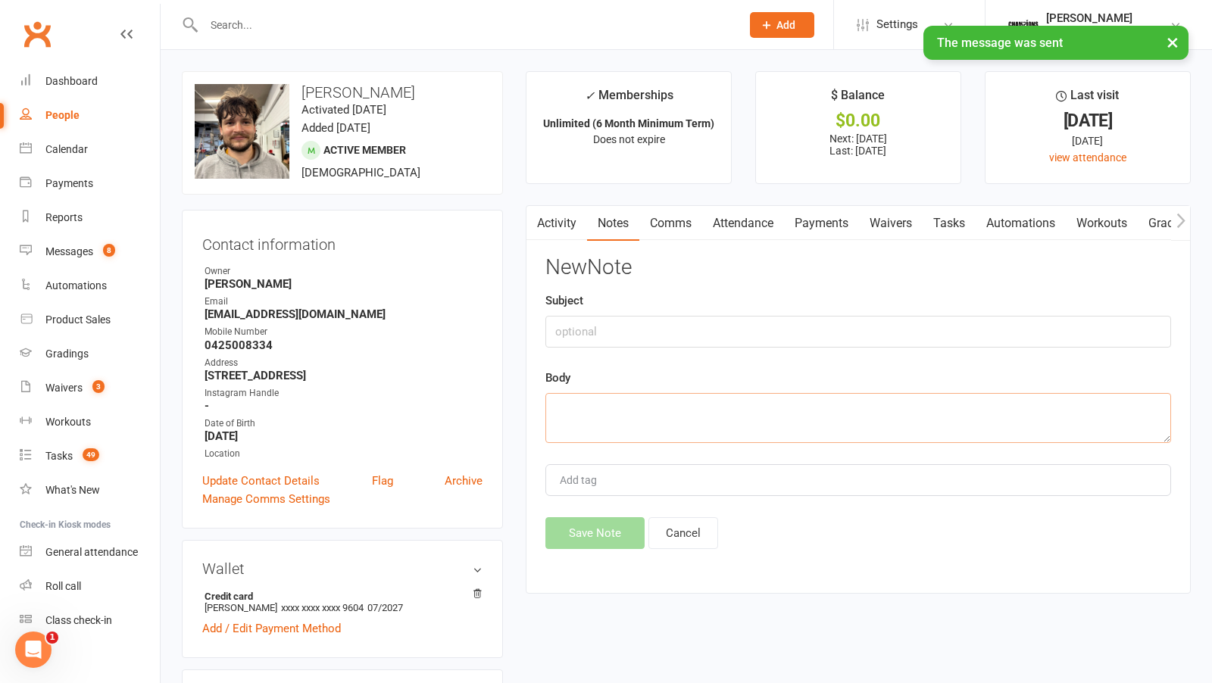
click at [584, 433] on textarea at bounding box center [858, 418] width 626 height 50
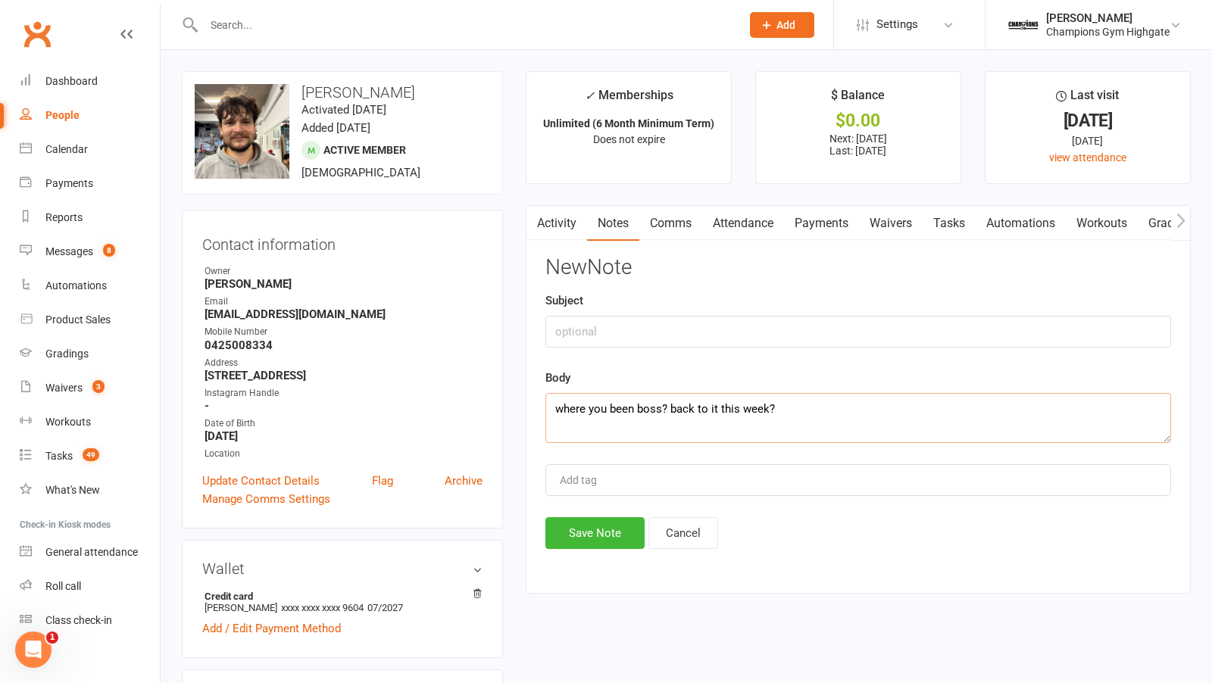
type textarea "where you been boss? back to it this week?"
click at [644, 339] on input "text" at bounding box center [858, 332] width 626 height 32
type input "attendance"
click at [620, 517] on button "Save Note" at bounding box center [594, 533] width 99 height 32
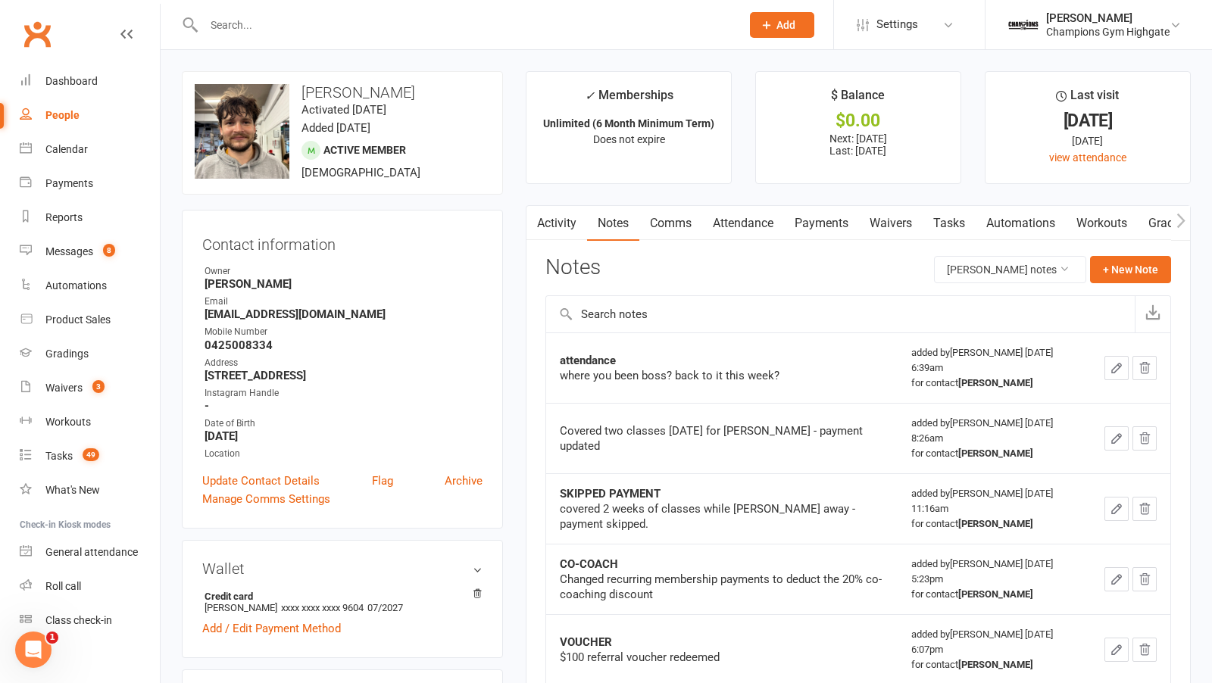
click at [820, 210] on link "Payments" at bounding box center [821, 223] width 75 height 35
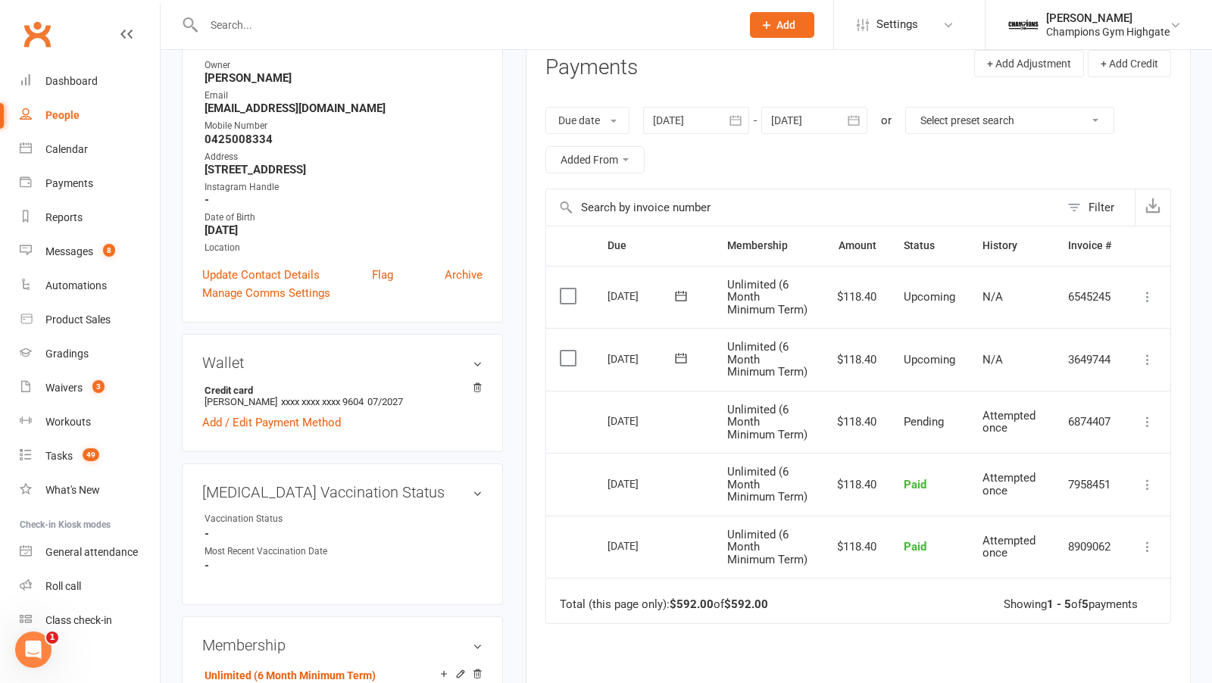
scroll to position [208, 0]
click at [366, 34] on input "text" at bounding box center [464, 24] width 531 height 21
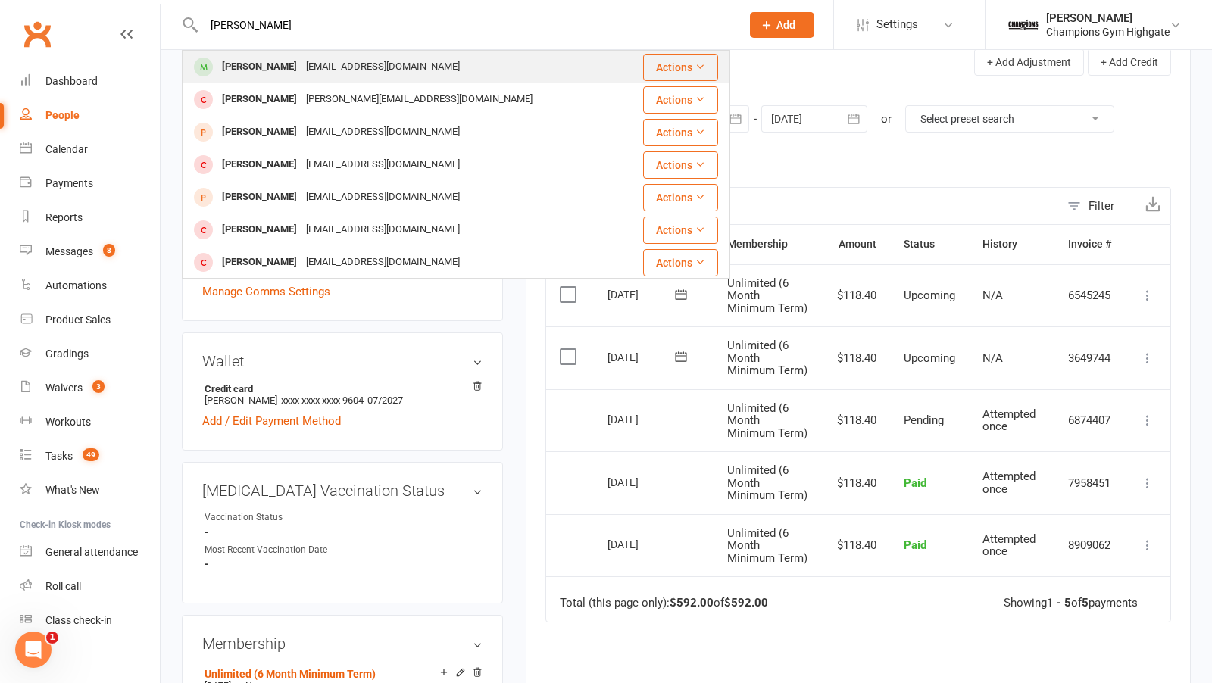
type input "anton"
click at [331, 59] on div "afimpel@aol.com" at bounding box center [383, 67] width 163 height 22
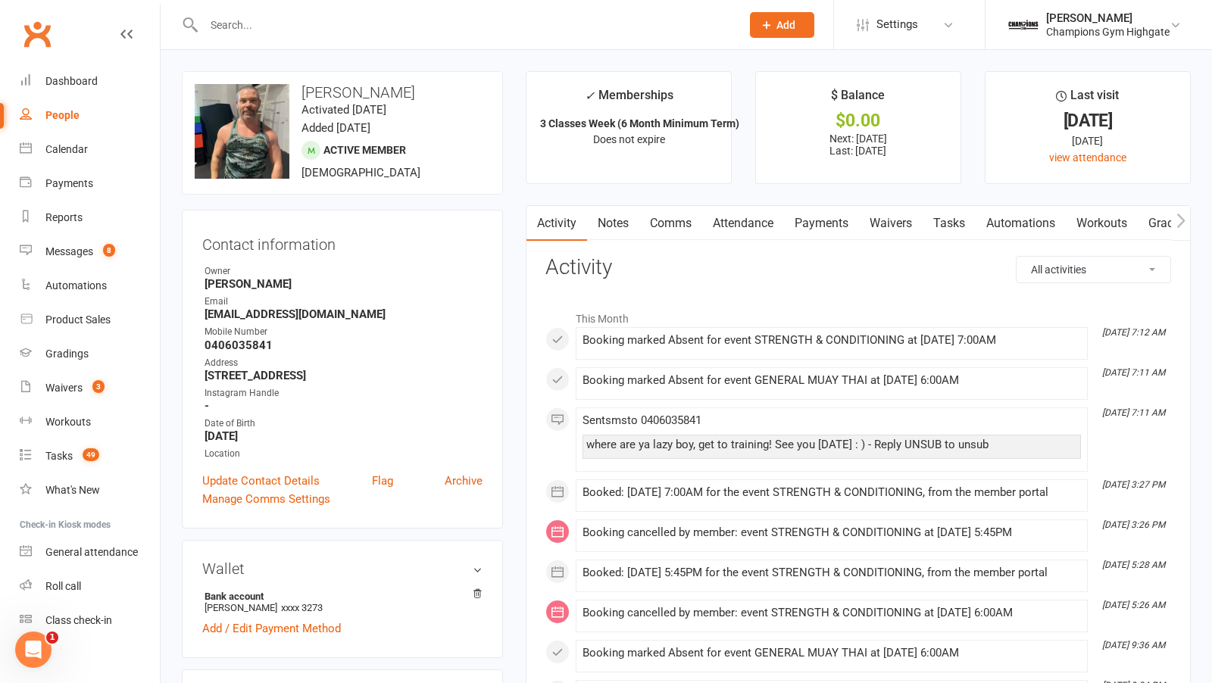
click at [655, 223] on link "Comms" at bounding box center [670, 223] width 63 height 35
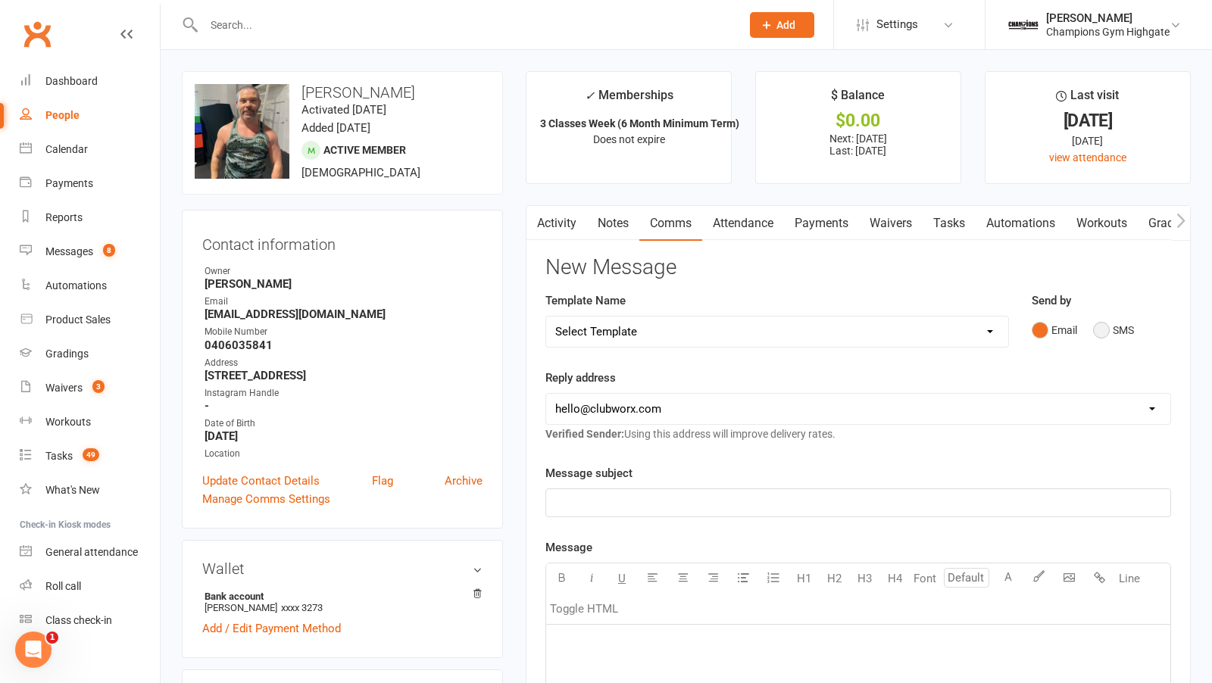
click at [1097, 332] on button "SMS" at bounding box center [1113, 330] width 41 height 29
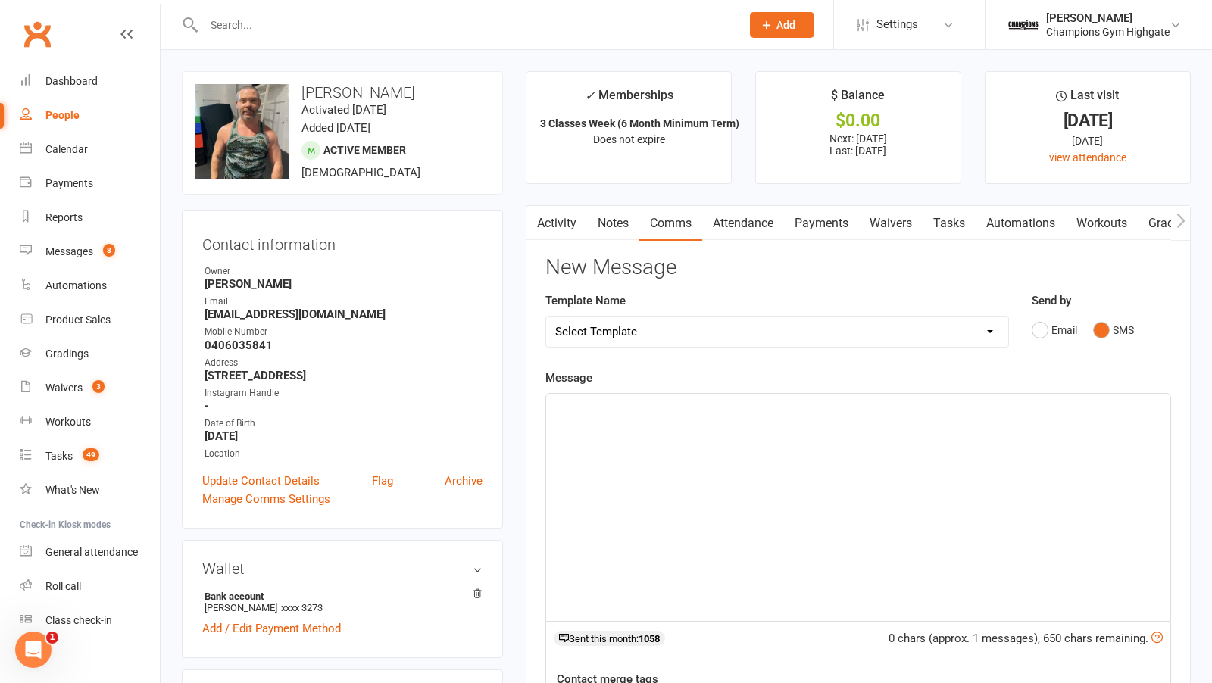
click at [783, 509] on div "﻿" at bounding box center [858, 507] width 624 height 227
paste div
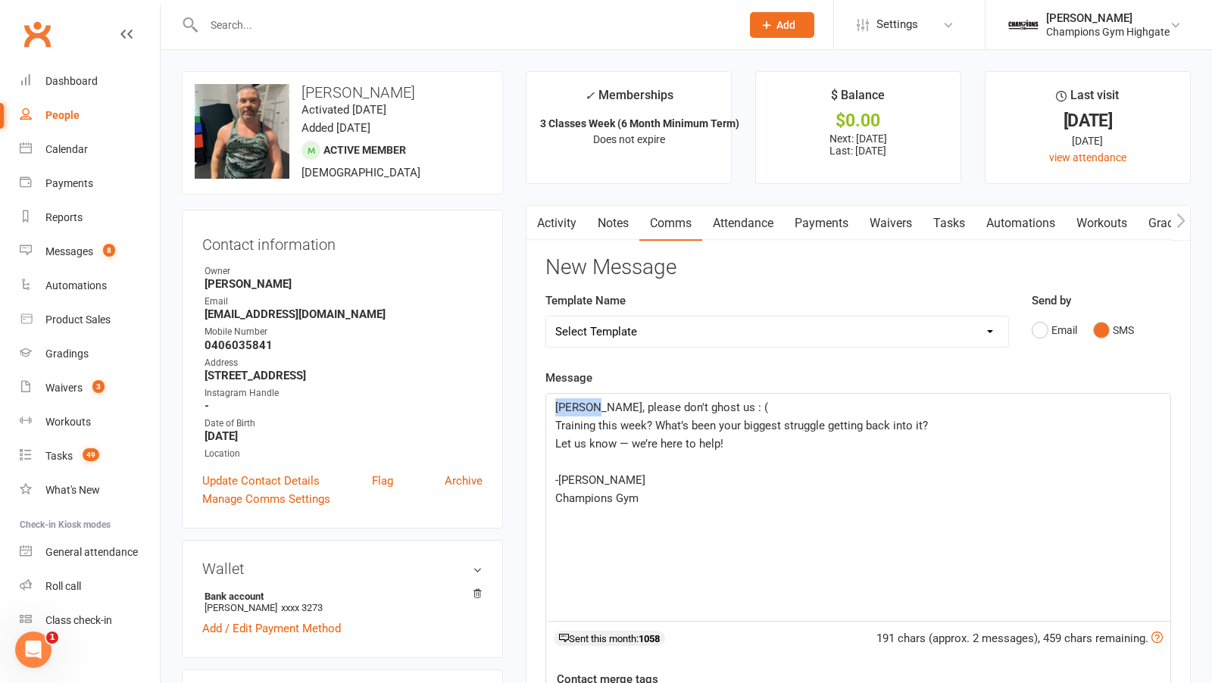
drag, startPoint x: 587, startPoint y: 407, endPoint x: 471, endPoint y: 407, distance: 115.9
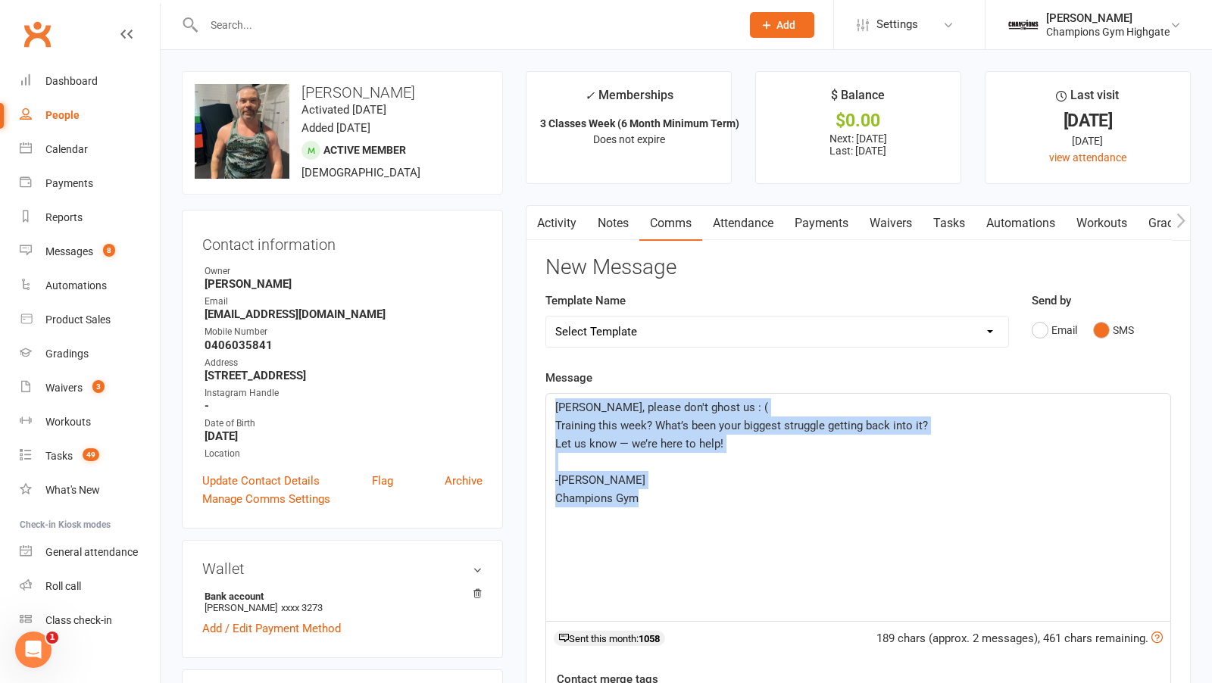
drag, startPoint x: 666, startPoint y: 493, endPoint x: 495, endPoint y: 391, distance: 198.8
copy div "Anton, please don't ghost us : ( Training this week? What’s been your biggest s…"
drag, startPoint x: 660, startPoint y: 500, endPoint x: 538, endPoint y: 381, distance: 170.4
click at [538, 381] on div "Activity Notes Comms Attendance Payments Waivers Tasks Automations Workouts Gra…" at bounding box center [858, 572] width 665 height 735
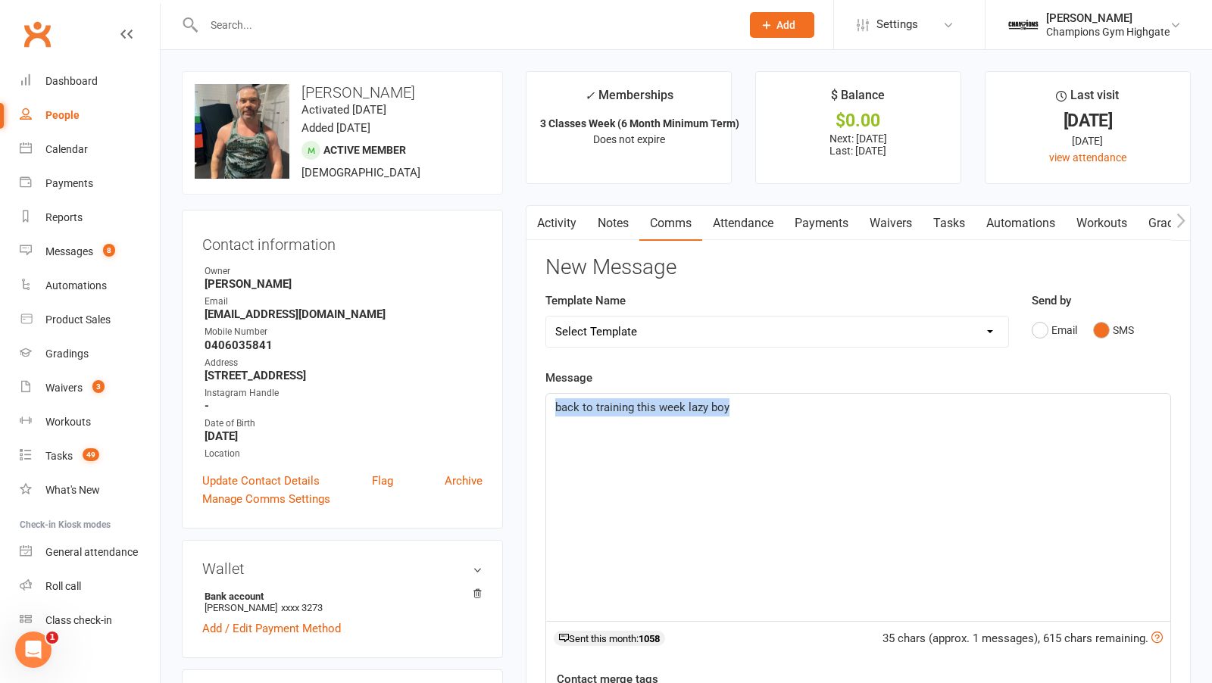
drag, startPoint x: 772, startPoint y: 405, endPoint x: 276, endPoint y: 376, distance: 497.0
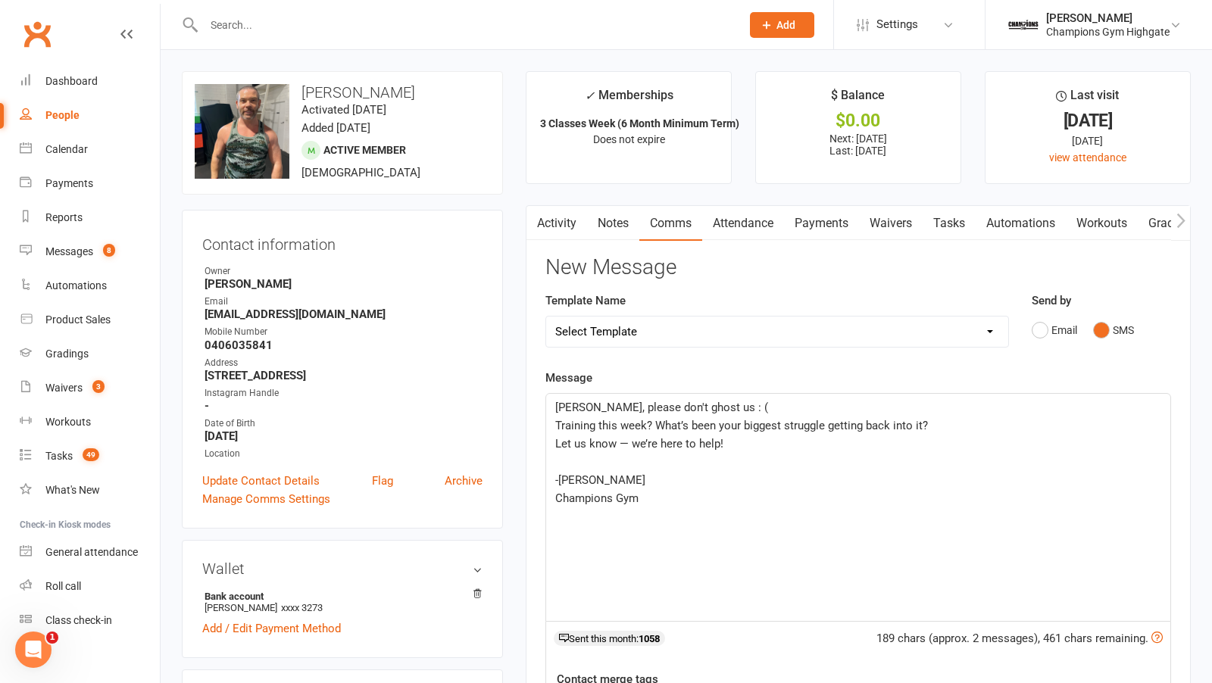
scroll to position [436, 0]
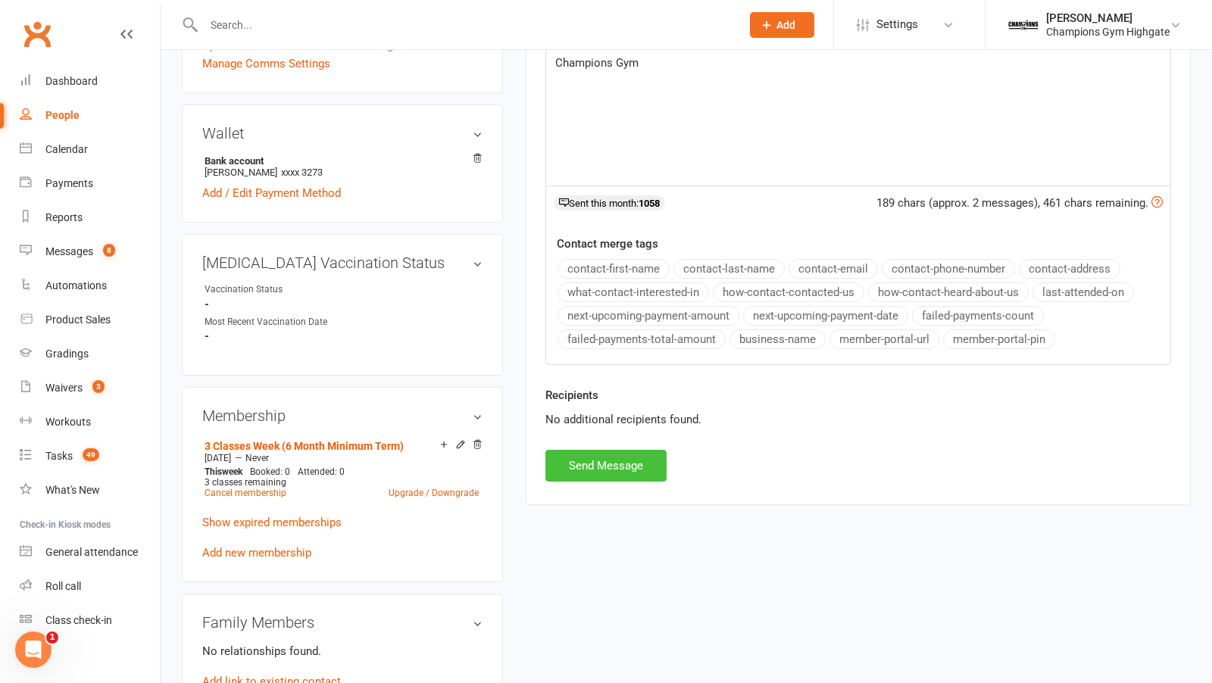
click at [596, 465] on button "Send Message" at bounding box center [605, 466] width 121 height 32
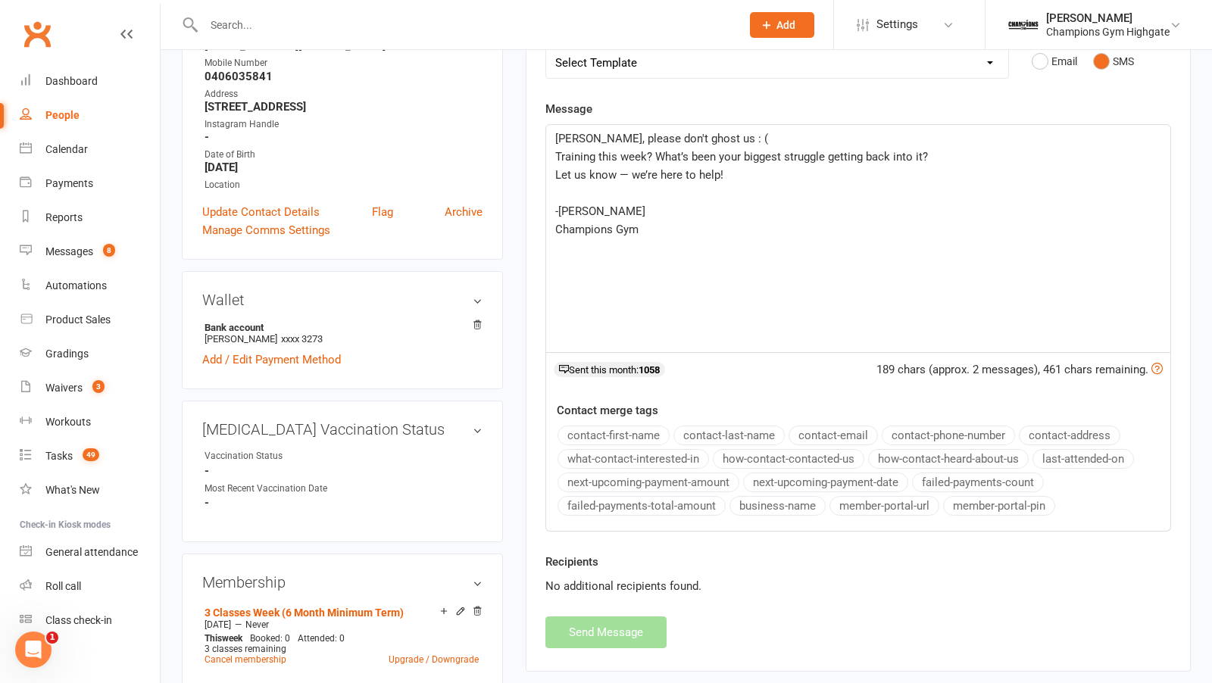
scroll to position [0, 0]
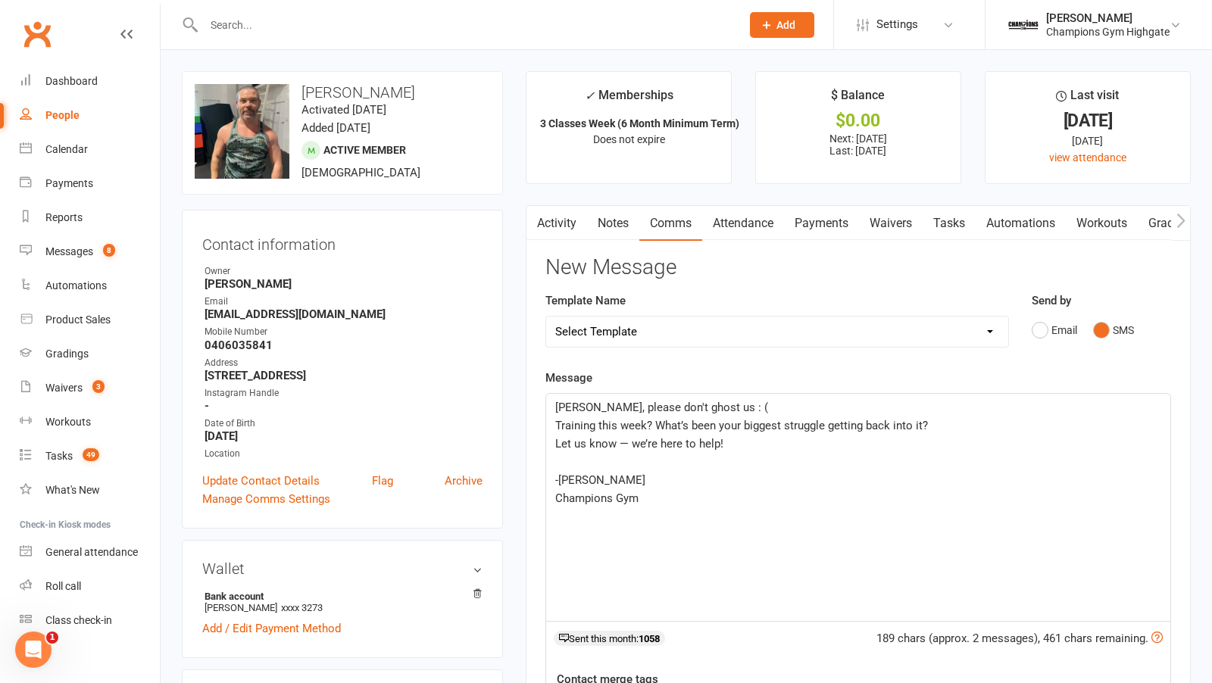
click at [615, 232] on link "Notes" at bounding box center [613, 223] width 52 height 35
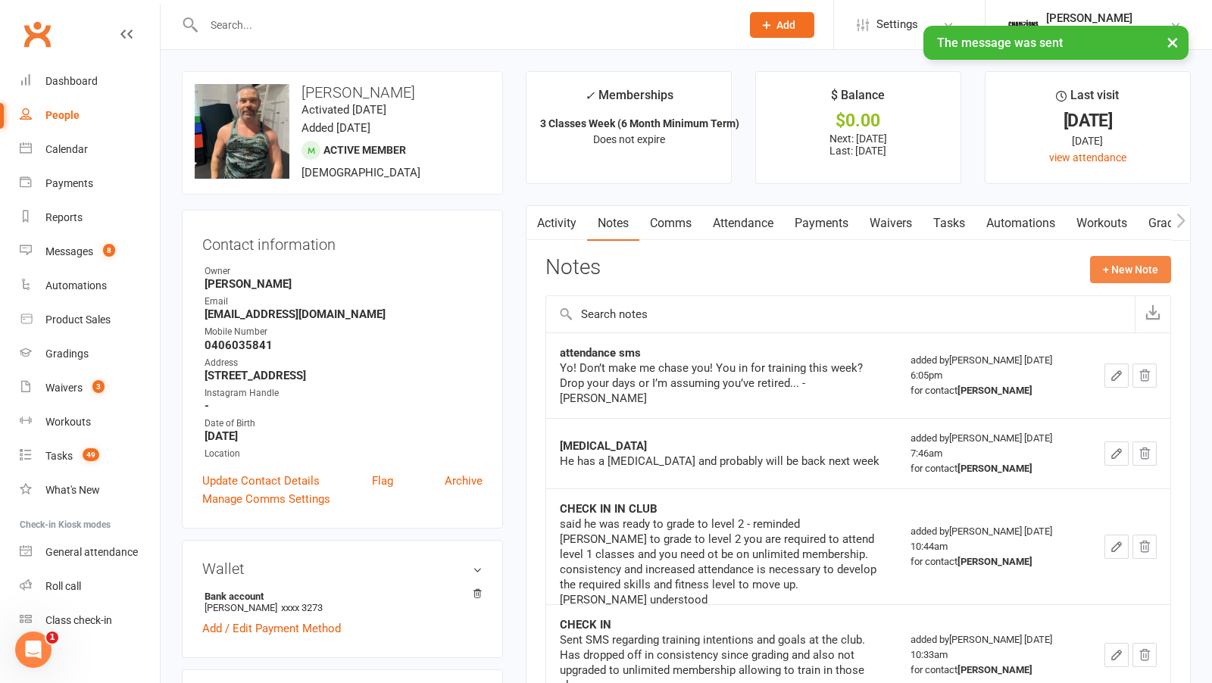
click at [1111, 270] on button "+ New Note" at bounding box center [1130, 269] width 81 height 27
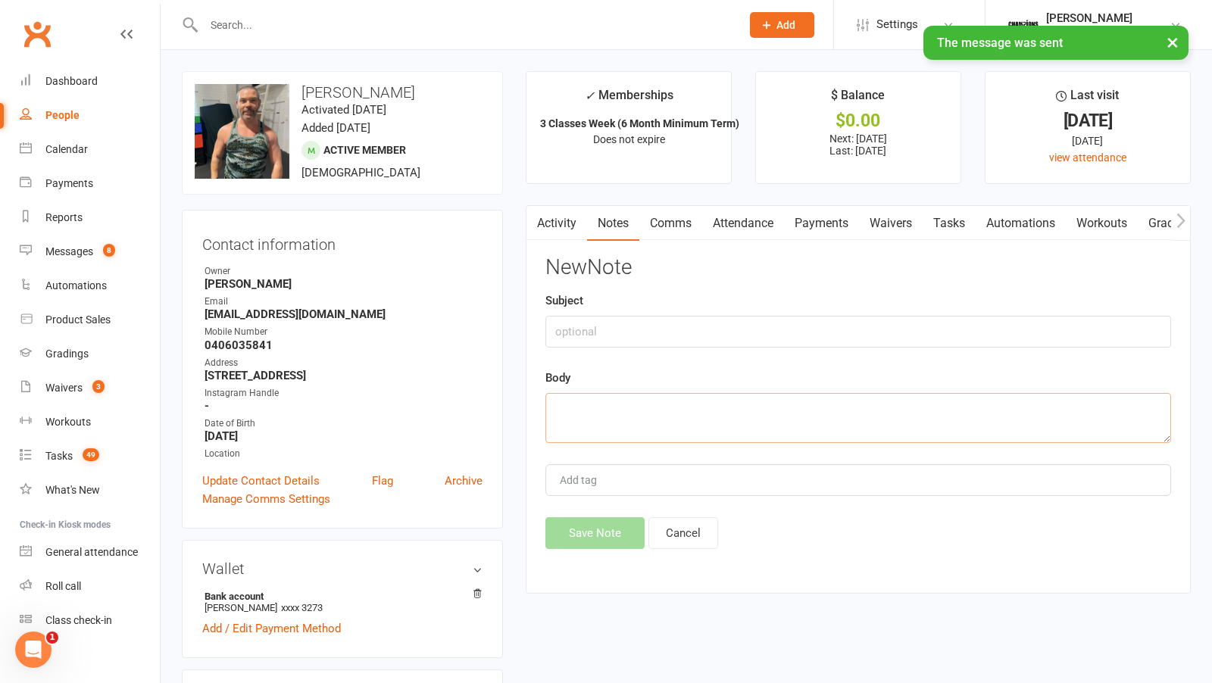
click at [628, 409] on textarea at bounding box center [858, 418] width 626 height 50
paste textarea "Anton, please don't ghost us : ( Training this week? What’s been your biggest s…"
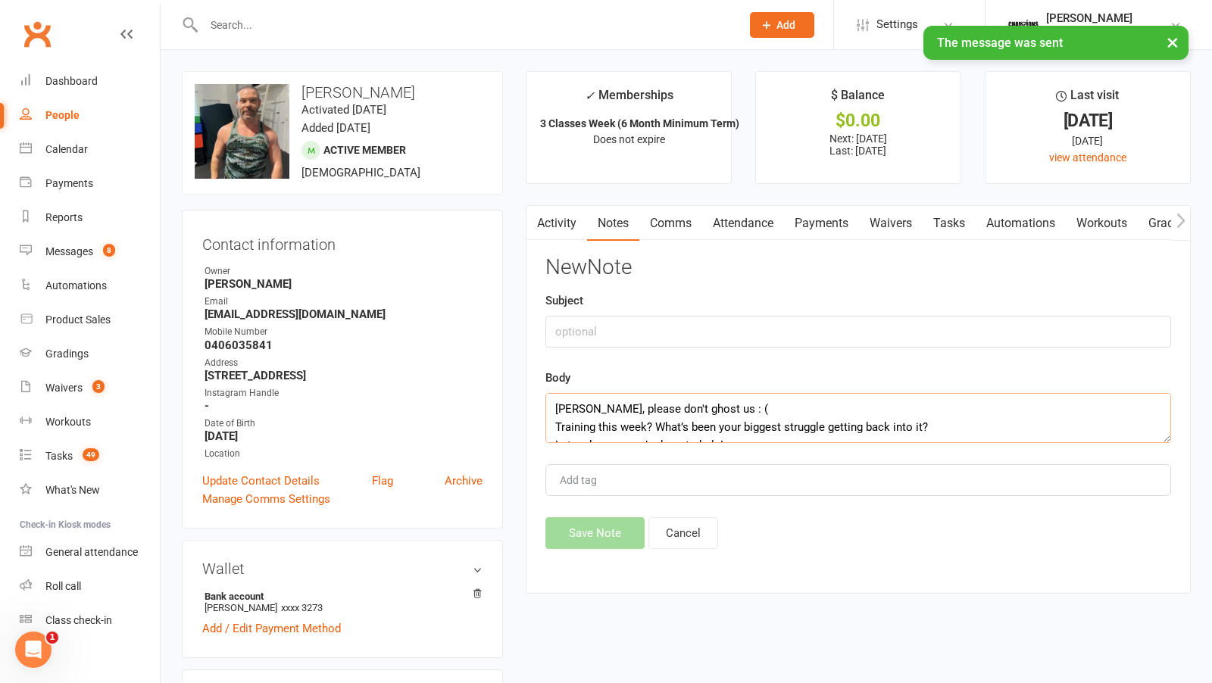
scroll to position [100, 0]
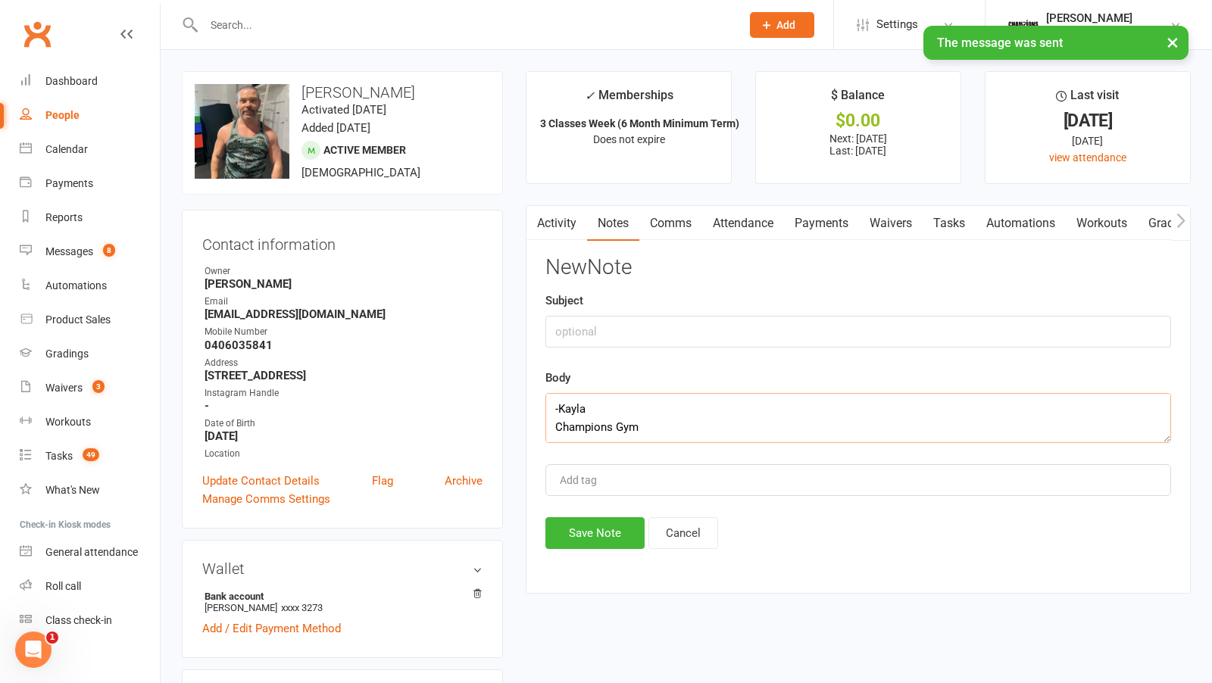
type textarea "Anton, please don't ghost us : ( Training this week? What’s been your biggest s…"
click at [592, 319] on input "text" at bounding box center [858, 332] width 626 height 32
type input "attendance e"
click at [587, 537] on button "Save Note" at bounding box center [594, 533] width 99 height 32
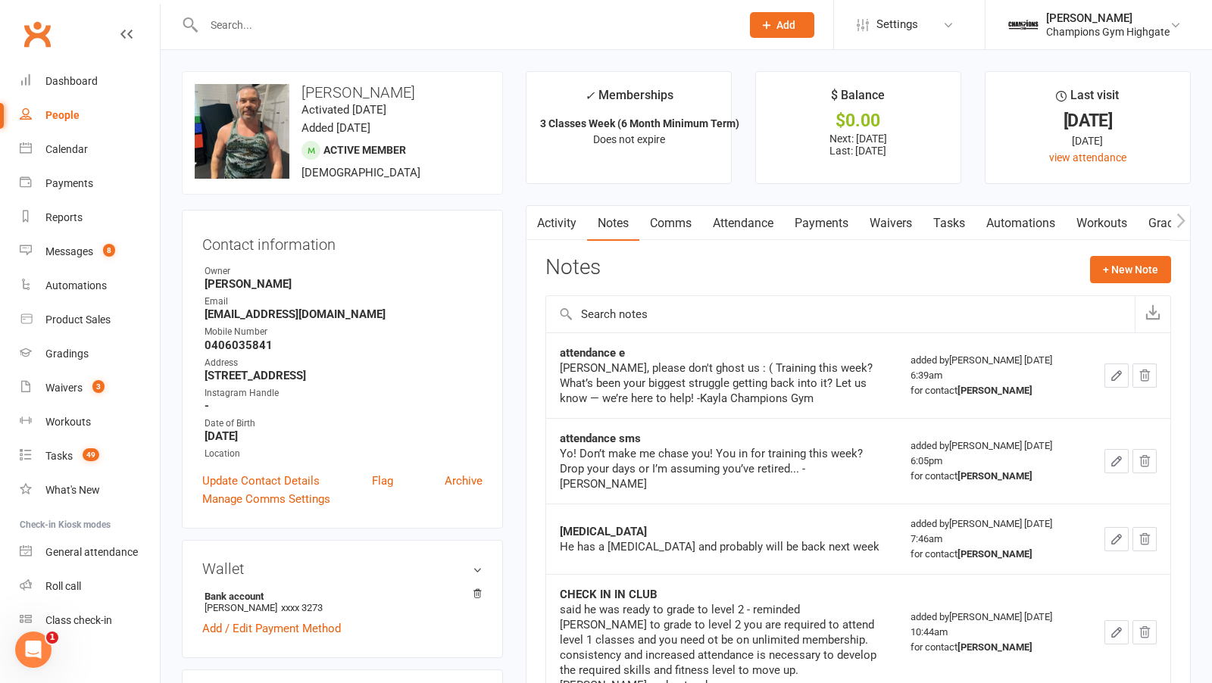
click at [328, 20] on input "text" at bounding box center [464, 24] width 531 height 21
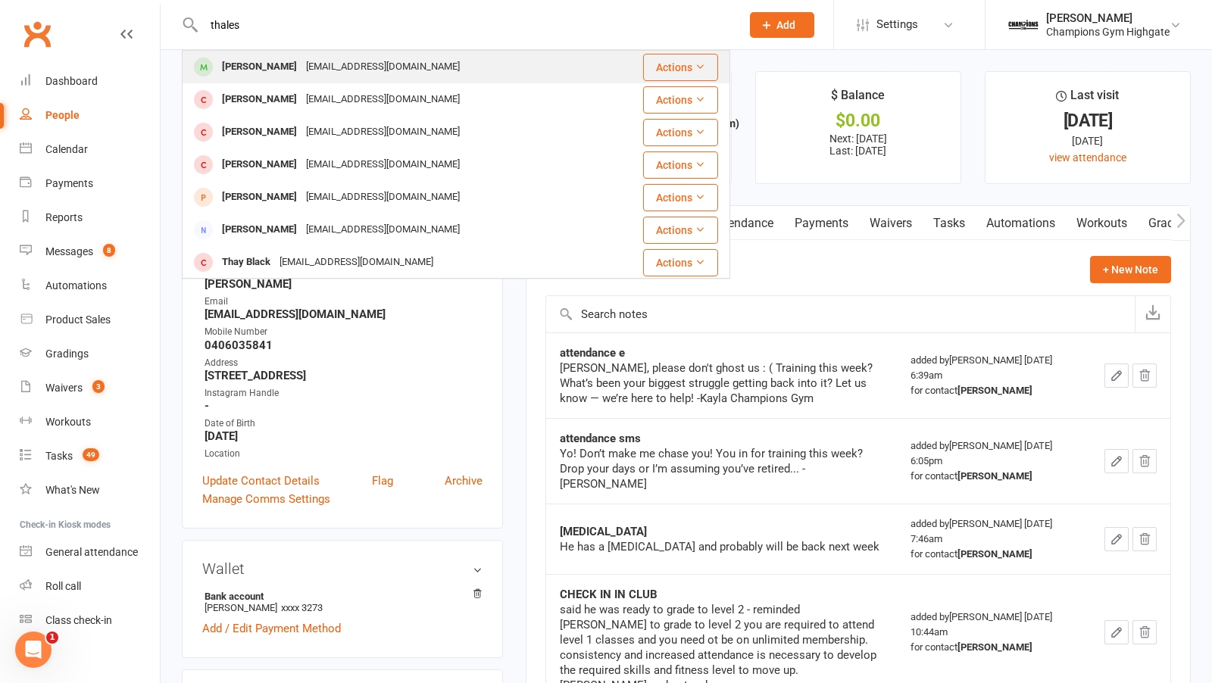
type input "thales"
click at [286, 70] on div "Thales Ferreira" at bounding box center [259, 67] width 84 height 22
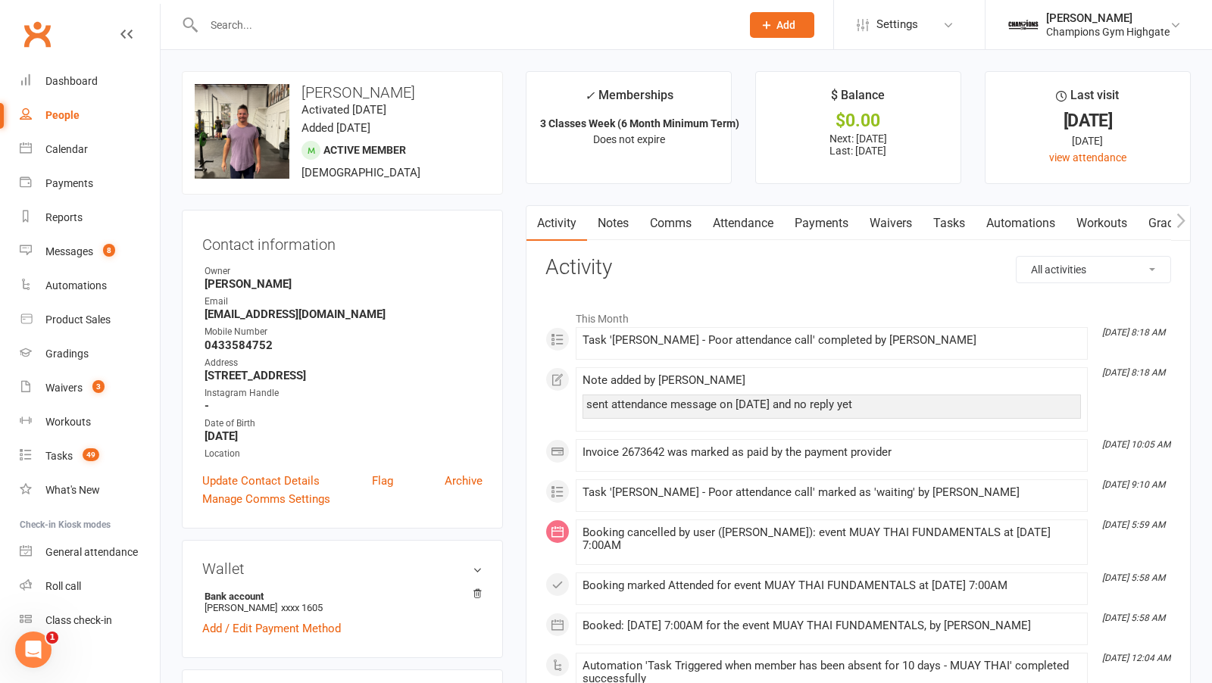
click at [667, 218] on link "Comms" at bounding box center [670, 223] width 63 height 35
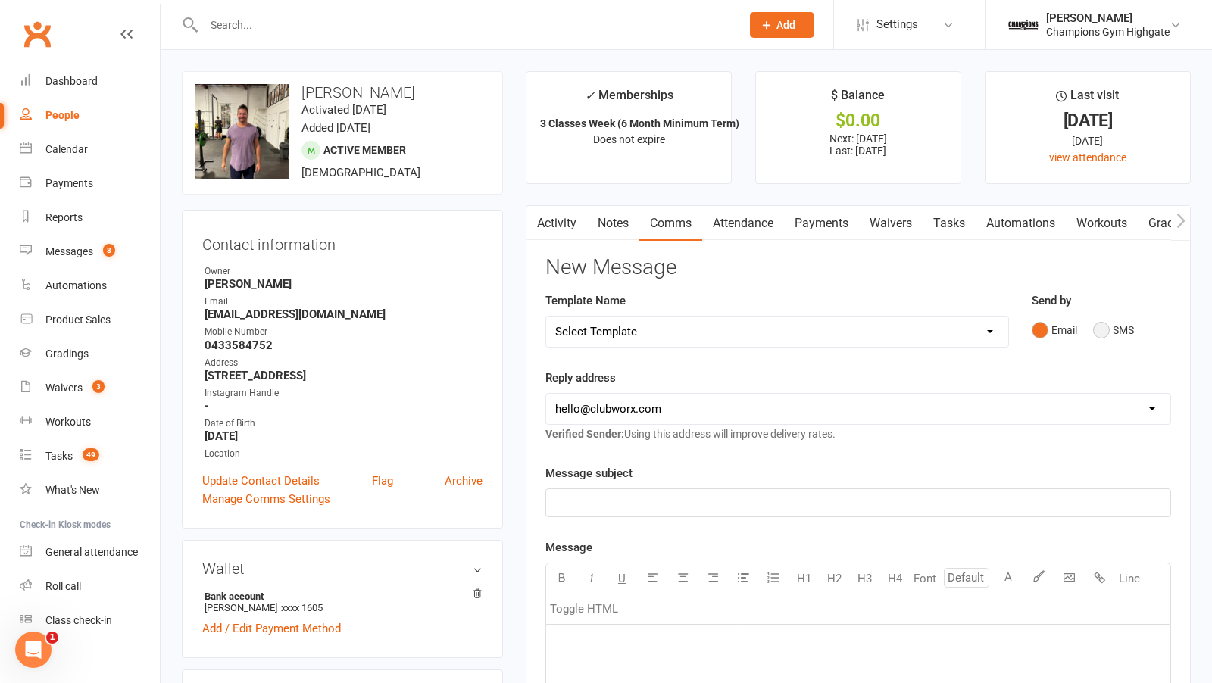
click at [1104, 340] on button "SMS" at bounding box center [1113, 330] width 41 height 29
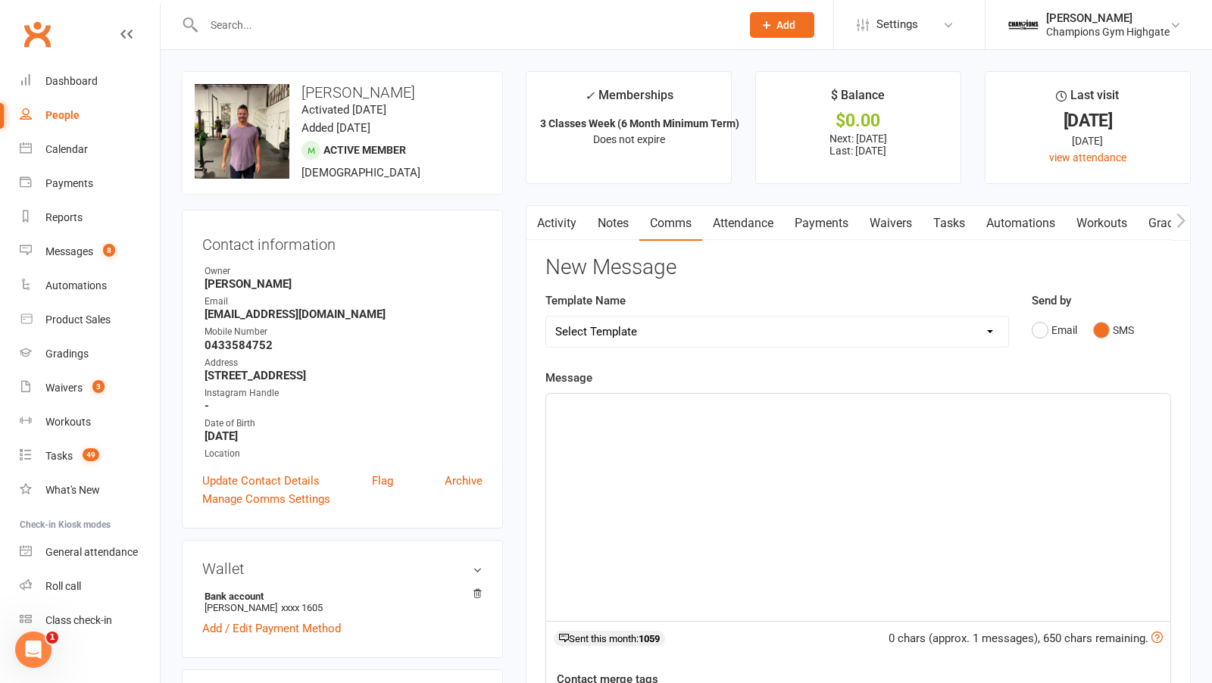
click at [747, 480] on div "﻿" at bounding box center [858, 507] width 624 height 227
click at [626, 233] on link "Notes" at bounding box center [613, 223] width 52 height 35
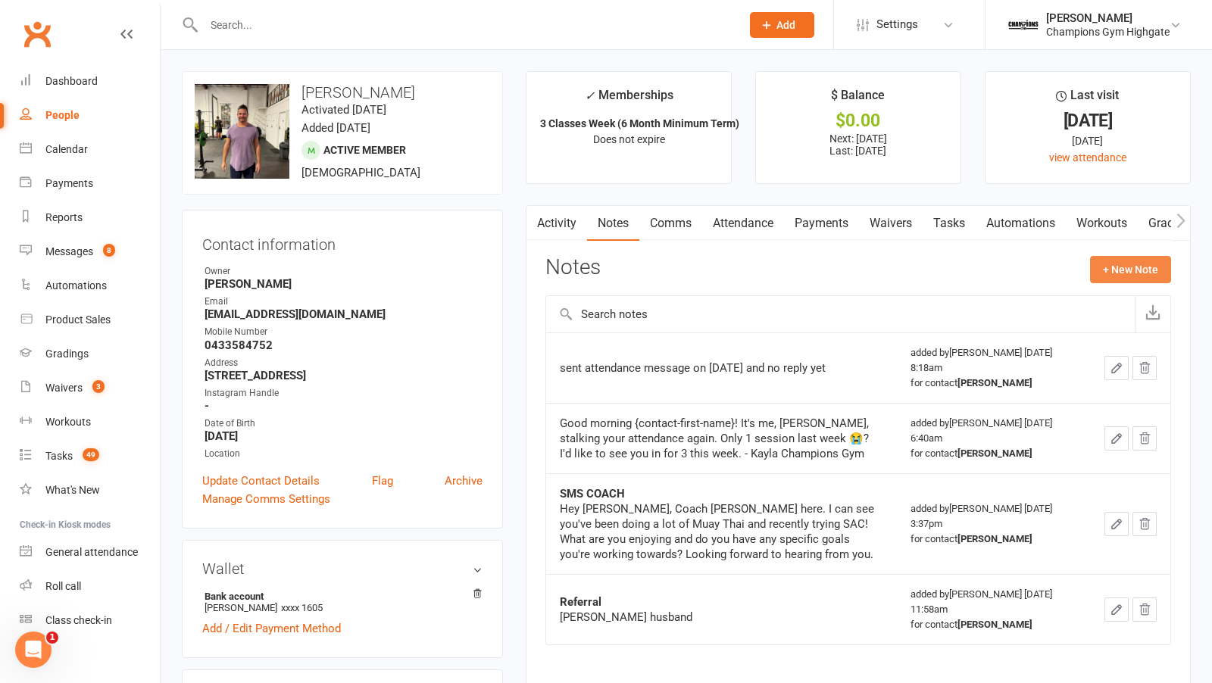
click at [1129, 268] on button "+ New Note" at bounding box center [1130, 269] width 81 height 27
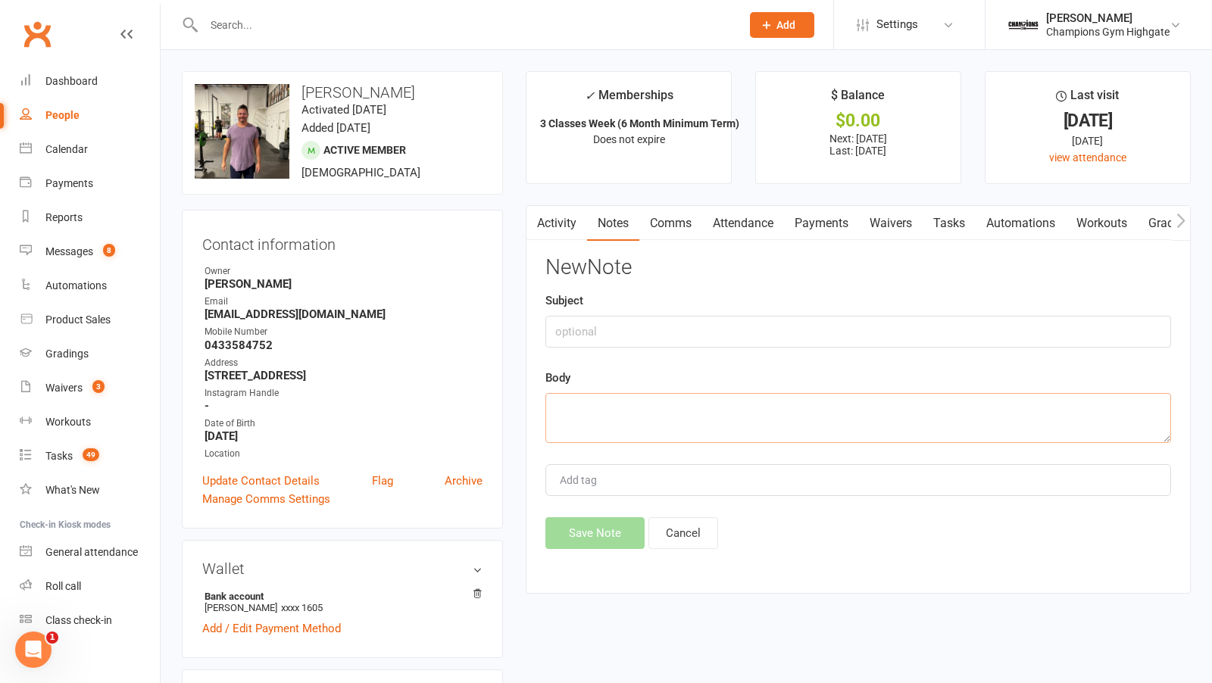
click at [783, 406] on textarea at bounding box center [858, 418] width 626 height 50
type textarea "been really sick and has gout"
click at [634, 528] on button "Save Note" at bounding box center [594, 533] width 99 height 32
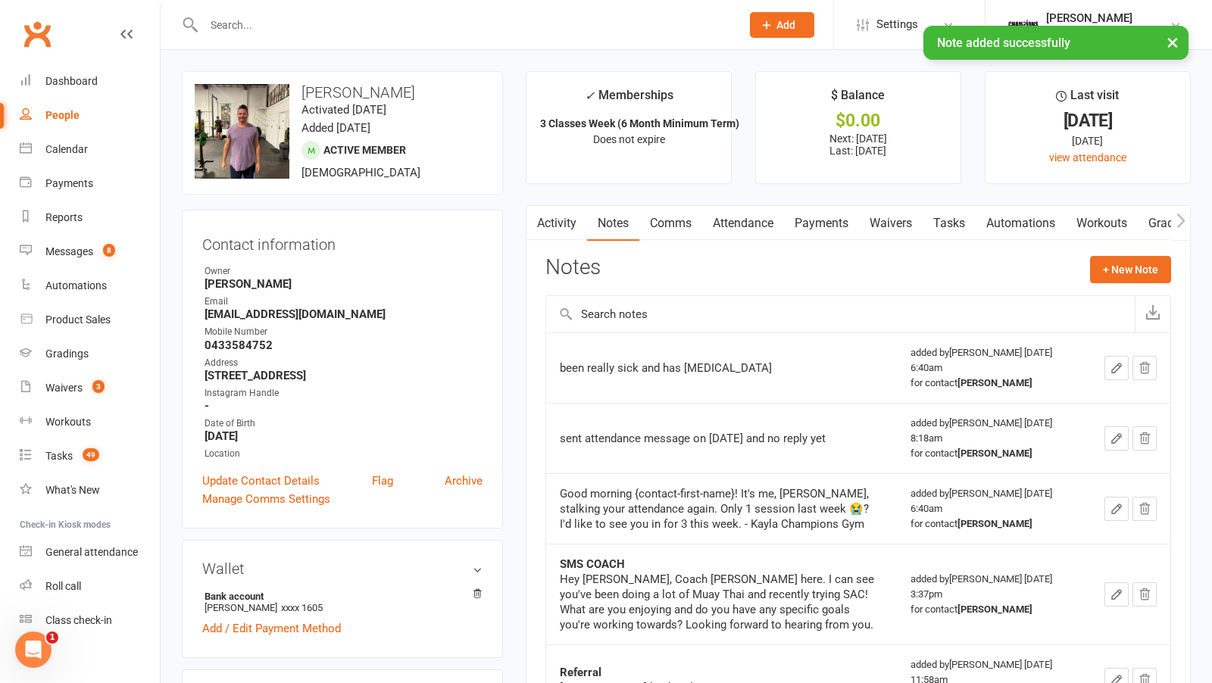
click at [298, 15] on input "text" at bounding box center [464, 24] width 531 height 21
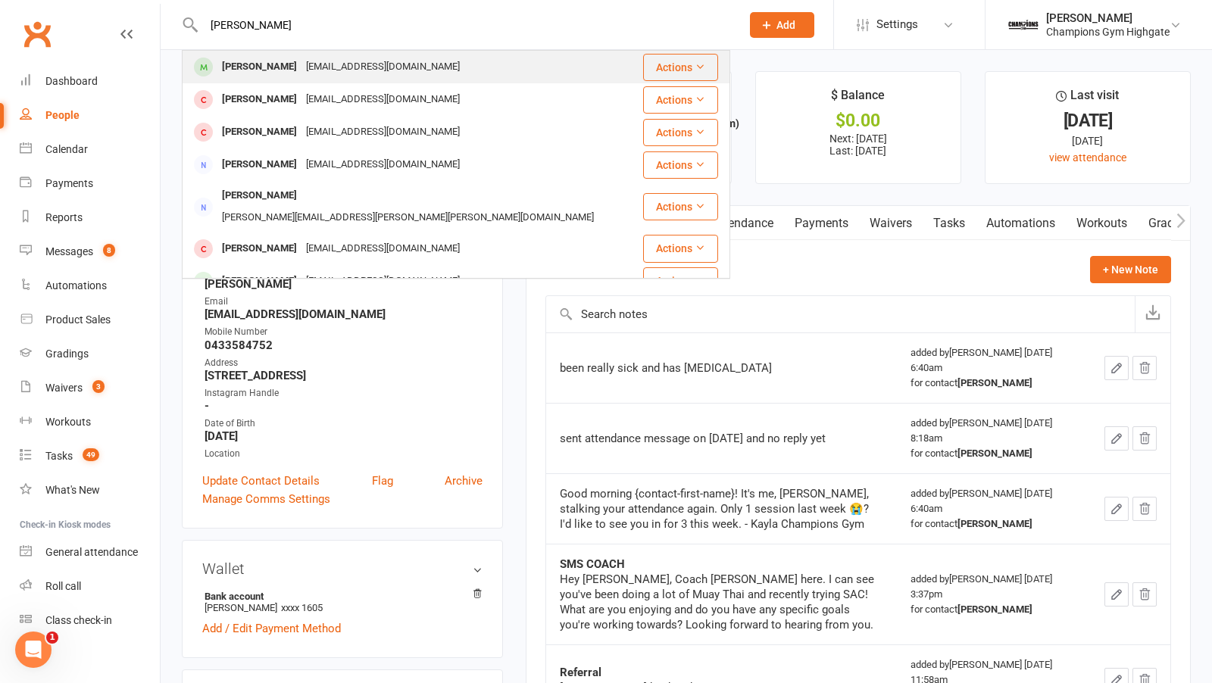
type input "blake rh"
click at [273, 58] on div "Blake Rhodes" at bounding box center [259, 67] width 84 height 22
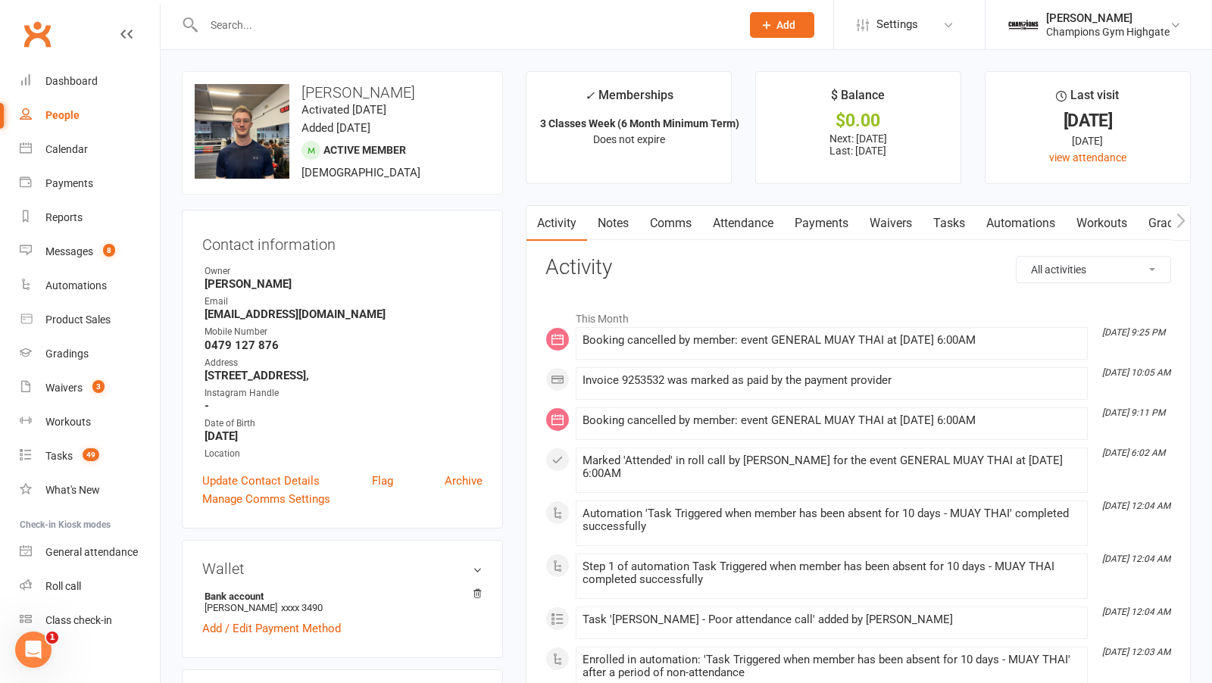
click at [667, 230] on link "Comms" at bounding box center [670, 223] width 63 height 35
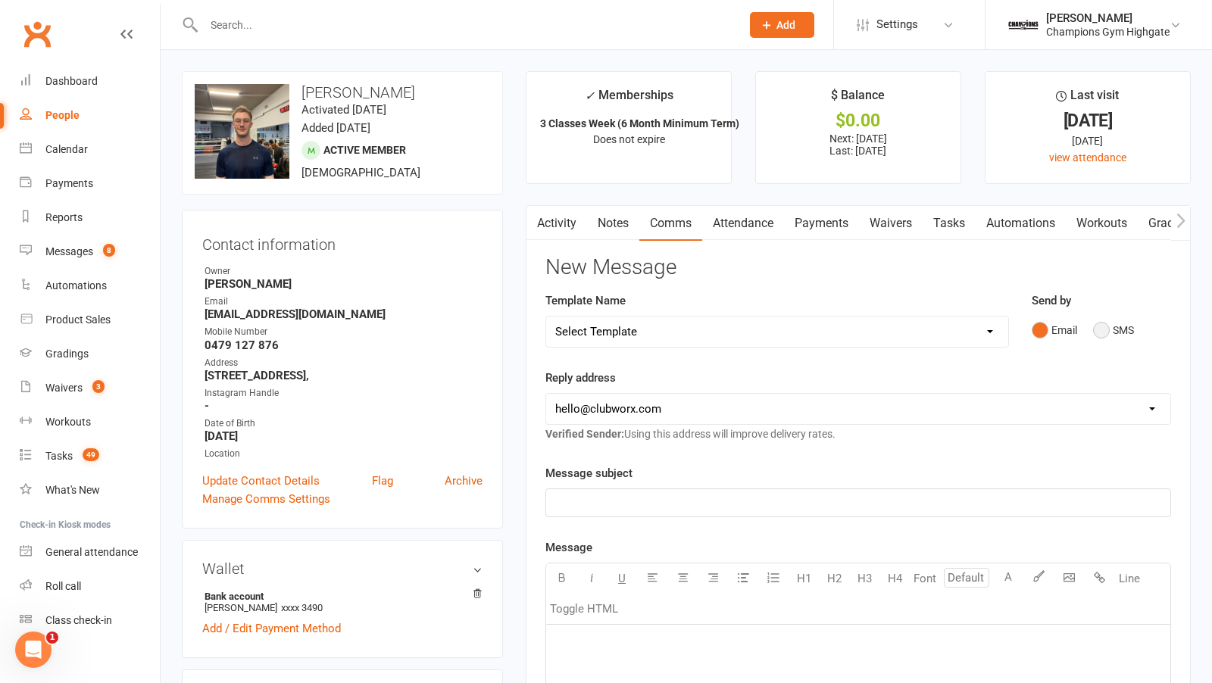
click at [1095, 328] on button "SMS" at bounding box center [1113, 330] width 41 height 29
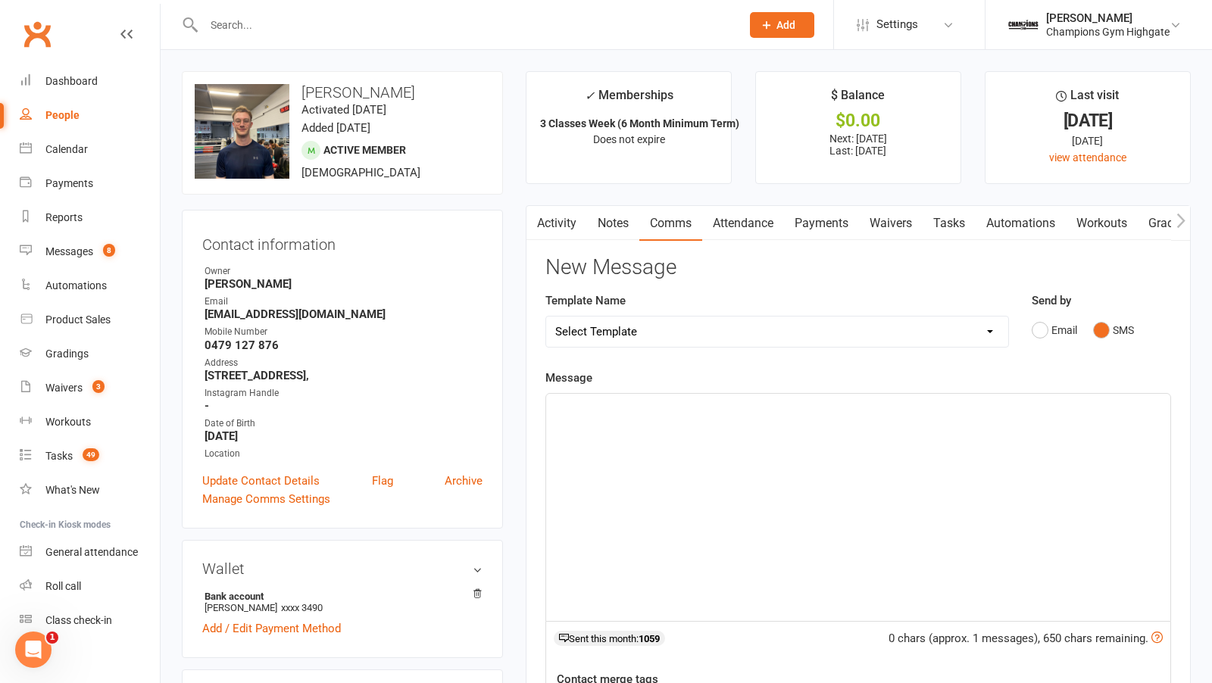
click at [736, 462] on div "﻿" at bounding box center [858, 507] width 624 height 227
click at [655, 403] on span "Back to training thsi week??" at bounding box center [626, 408] width 142 height 14
click at [686, 407] on span "Back to training this week??" at bounding box center [626, 408] width 142 height 14
click at [683, 449] on p "Champions Gym" at bounding box center [858, 444] width 606 height 18
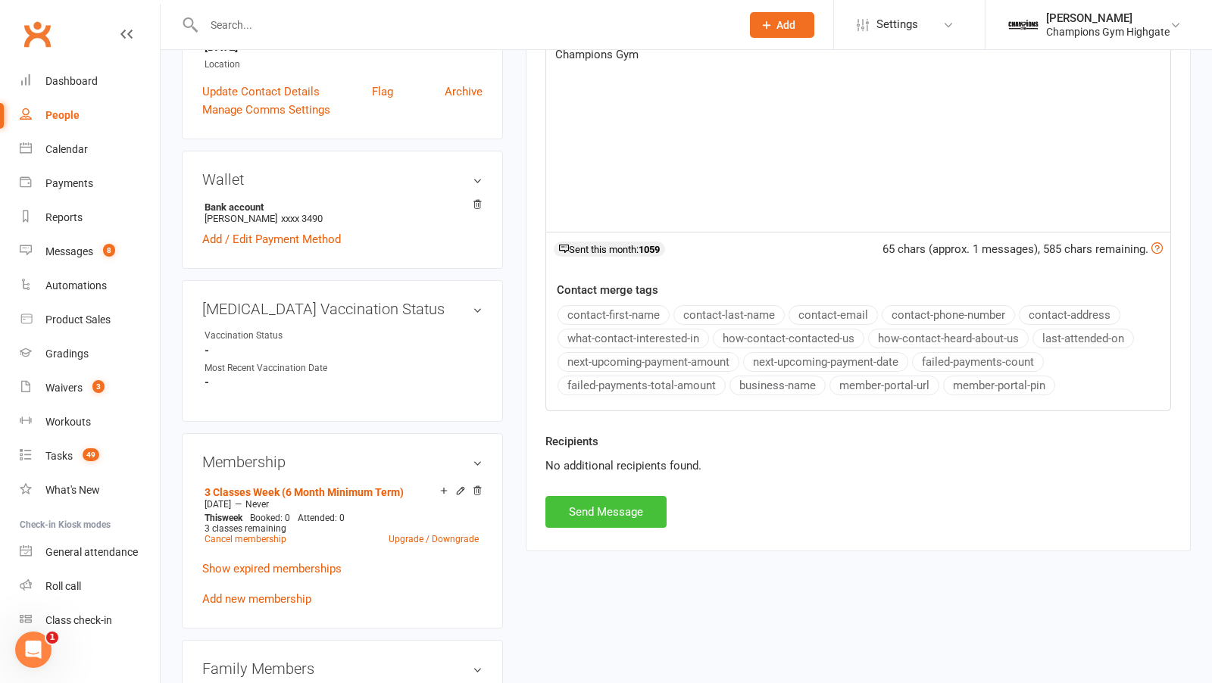
click at [629, 496] on button "Send Message" at bounding box center [605, 512] width 121 height 32
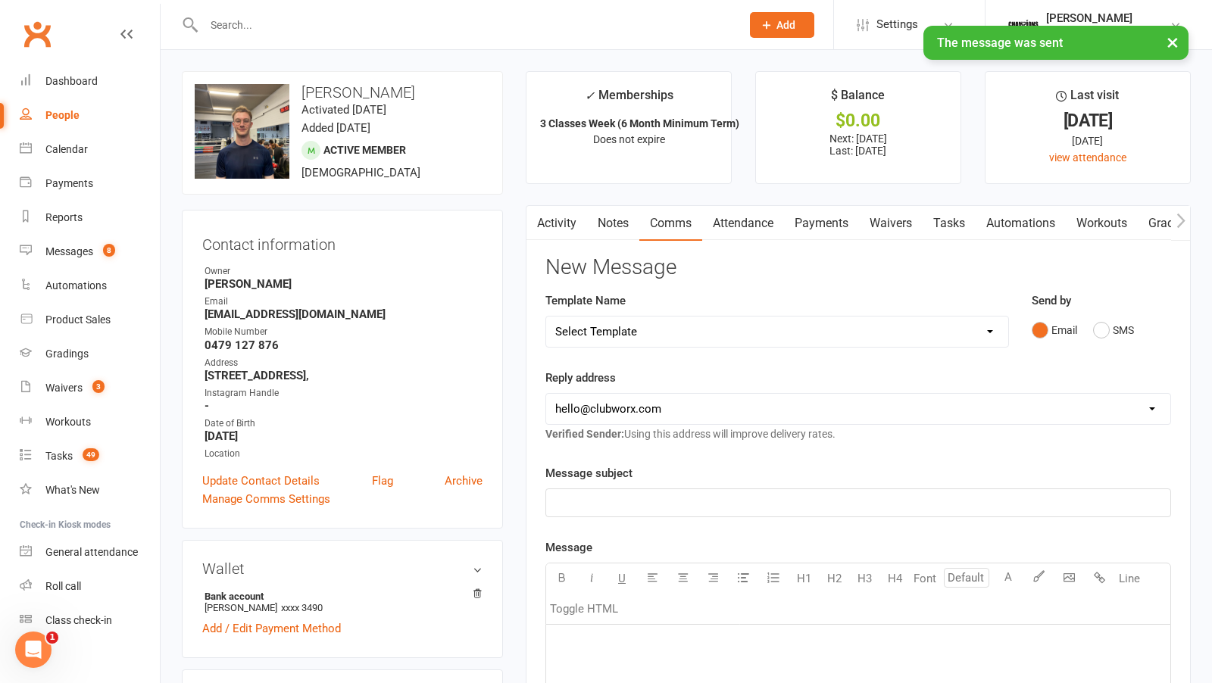
click at [616, 229] on link "Notes" at bounding box center [613, 223] width 52 height 35
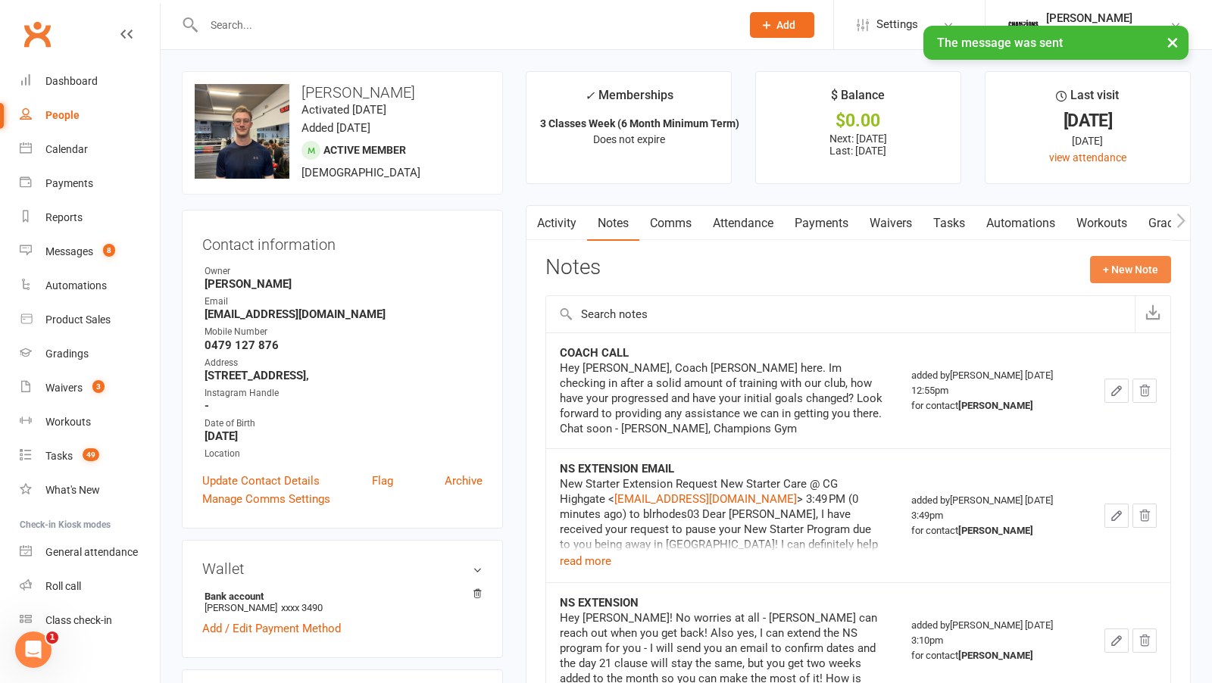
click at [1137, 279] on button "+ New Note" at bounding box center [1130, 269] width 81 height 27
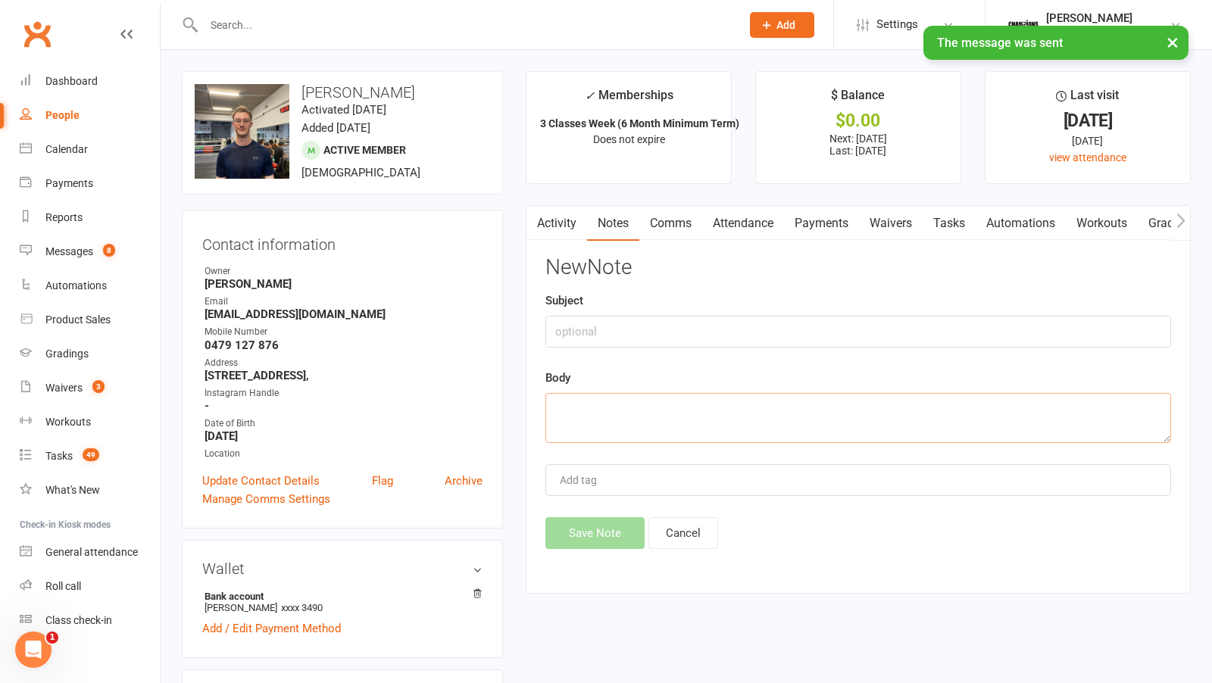
click at [747, 410] on textarea at bounding box center [858, 418] width 626 height 50
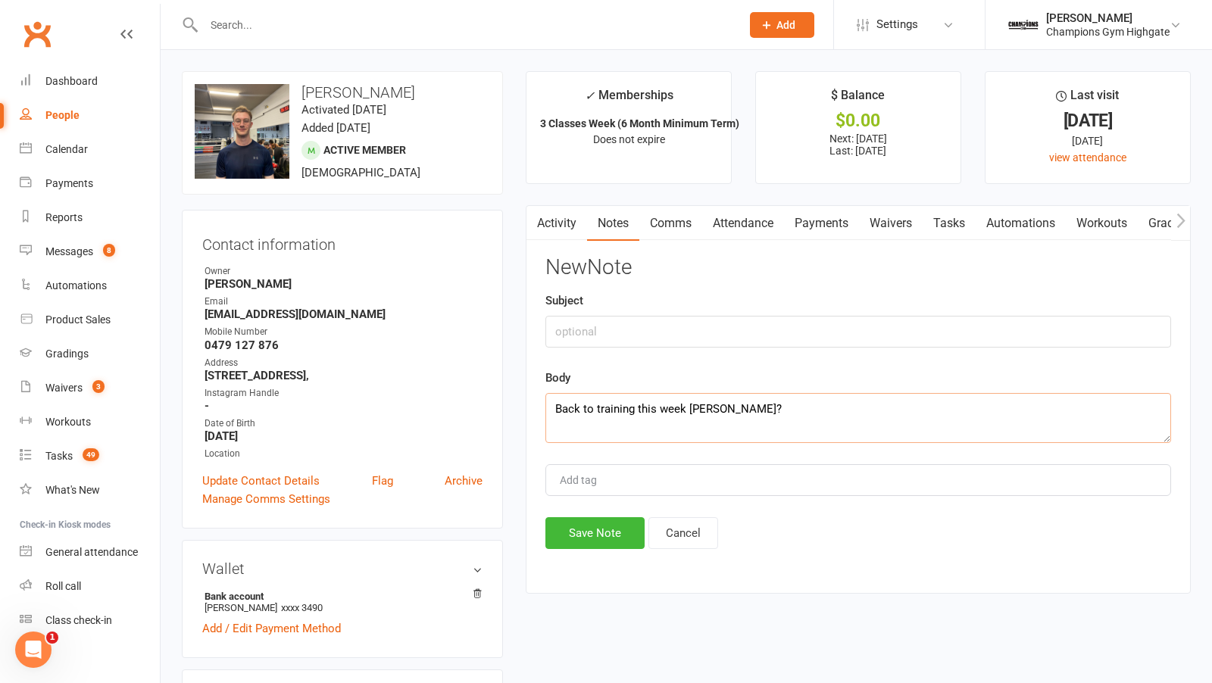
type textarea "Back to training this week Blake?"
click at [624, 323] on input "text" at bounding box center [858, 332] width 626 height 32
type input "attendance"
click at [581, 528] on button "Save Note" at bounding box center [594, 533] width 99 height 32
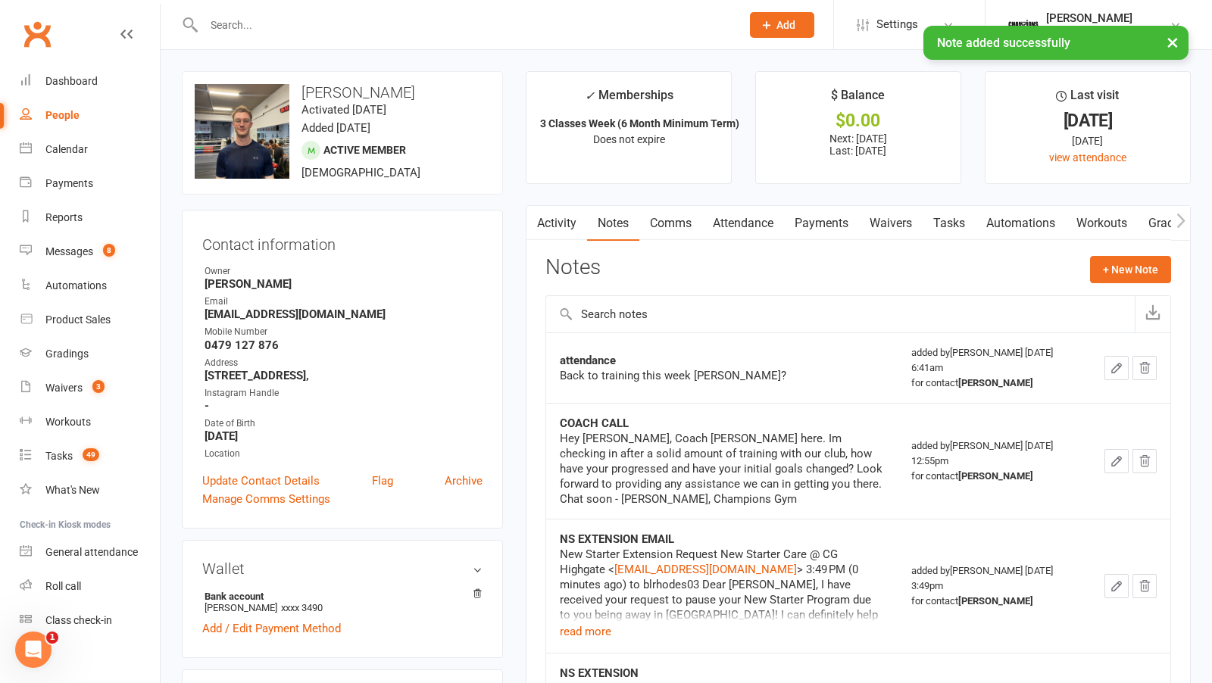
click at [267, 26] on div "× Note added successfully" at bounding box center [596, 26] width 1192 height 0
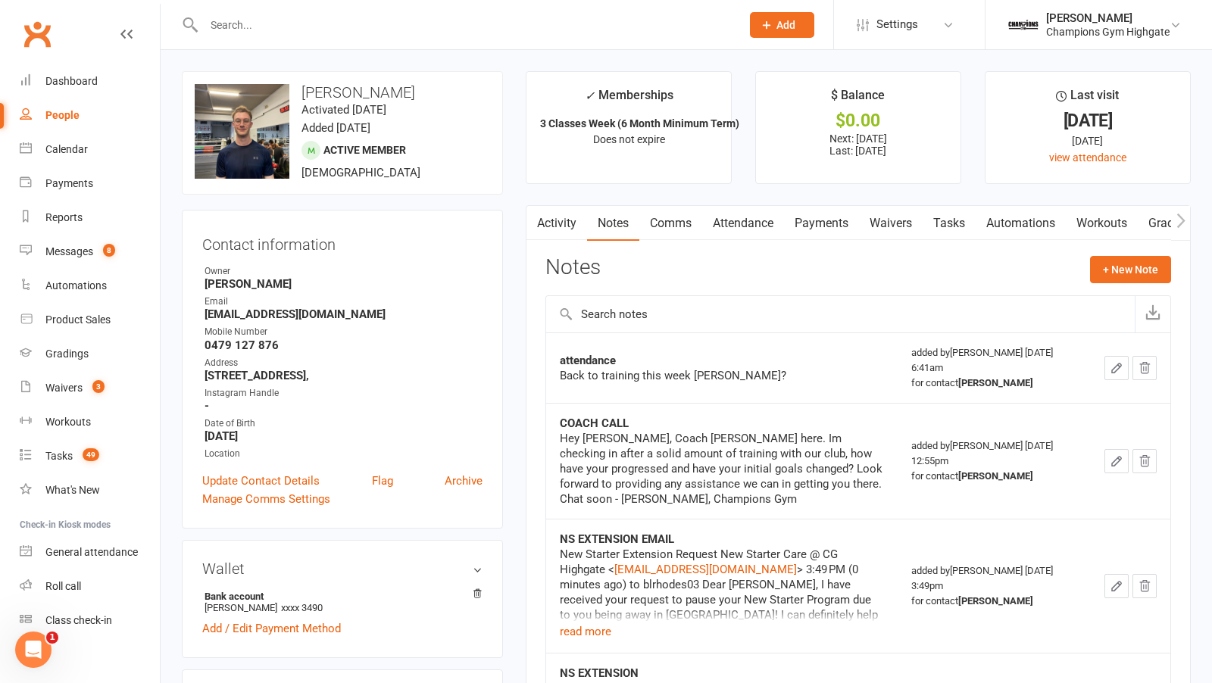
click at [261, 19] on input "text" at bounding box center [464, 24] width 531 height 21
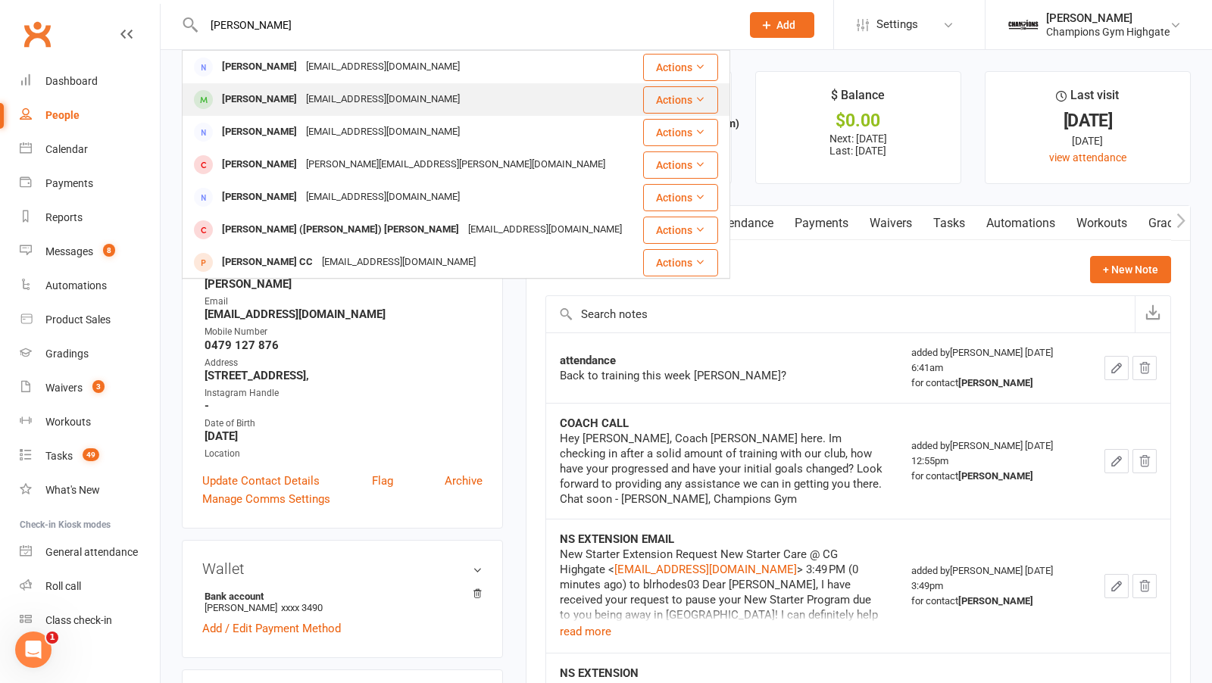
type input "chona"
click at [277, 96] on div "Chona Smith" at bounding box center [259, 100] width 84 height 22
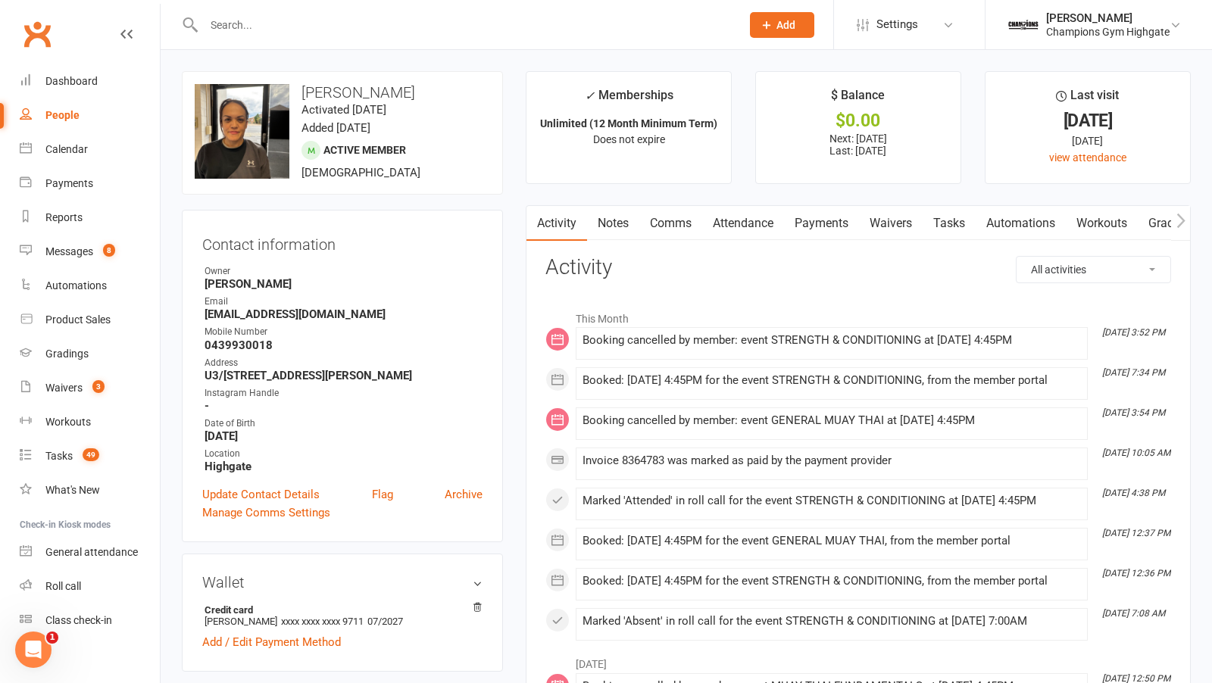
click at [673, 220] on link "Comms" at bounding box center [670, 223] width 63 height 35
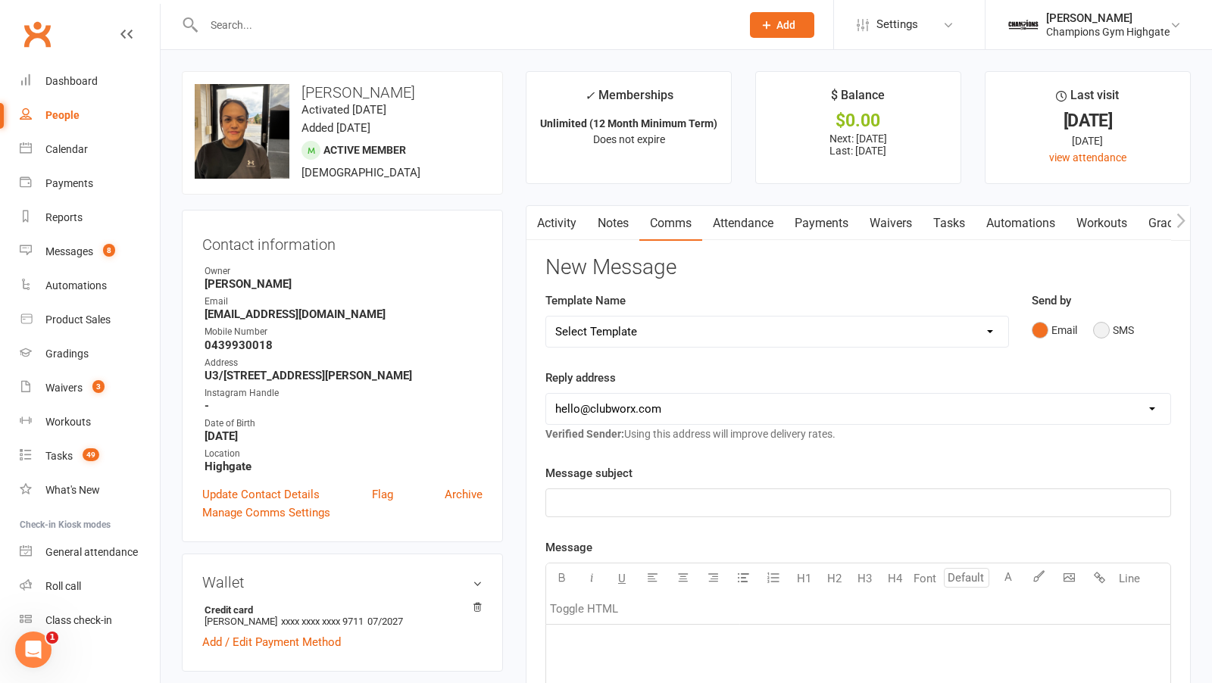
click at [1097, 327] on button "SMS" at bounding box center [1113, 330] width 41 height 29
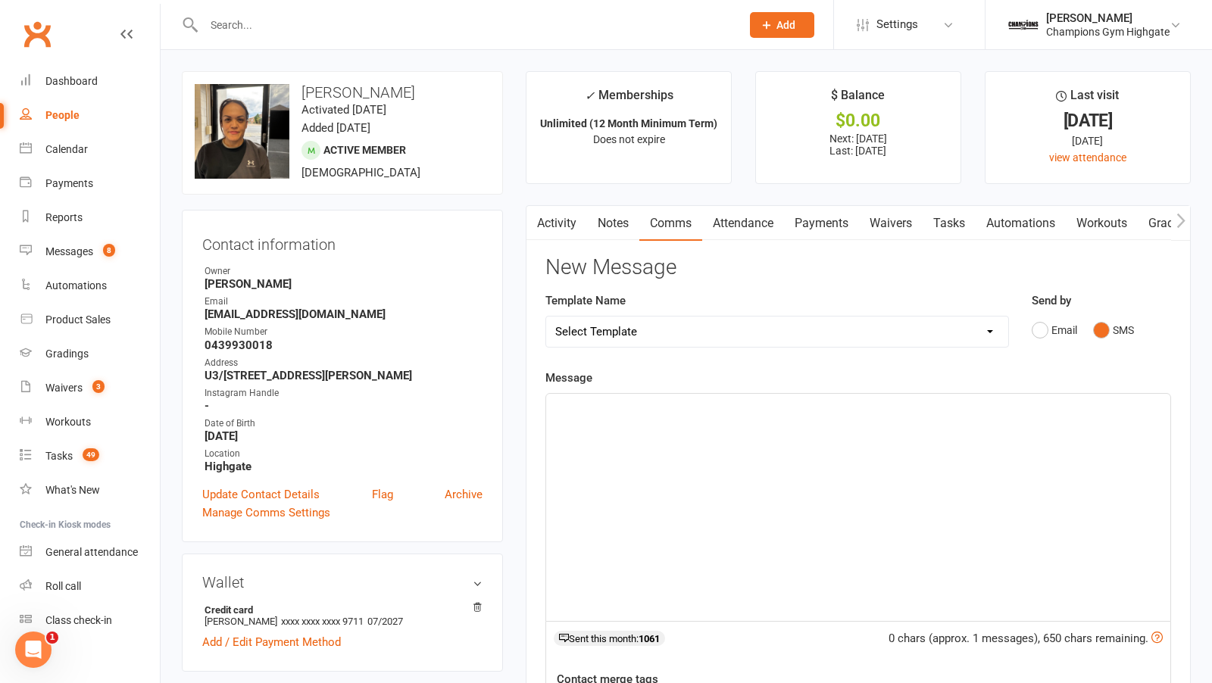
click at [731, 498] on div "﻿" at bounding box center [858, 507] width 624 height 227
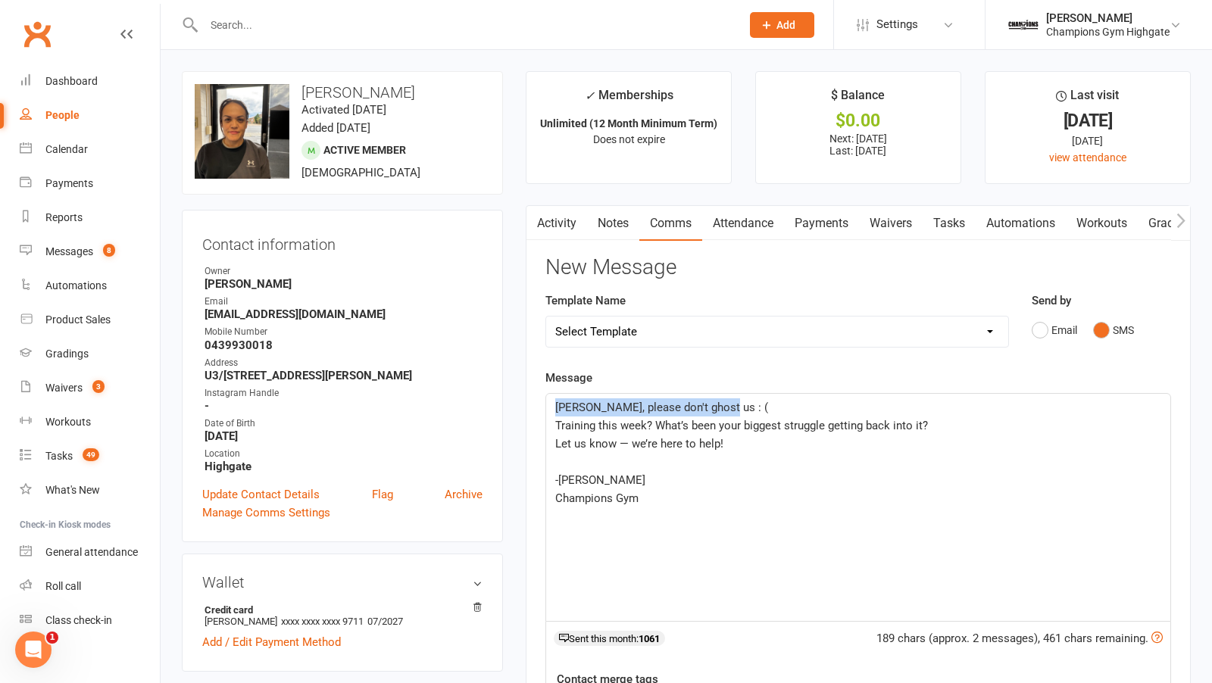
drag, startPoint x: 743, startPoint y: 402, endPoint x: 442, endPoint y: 402, distance: 300.7
click at [557, 419] on span "Training this week? What’s been your biggest struggle getting back into it?" at bounding box center [741, 426] width 373 height 14
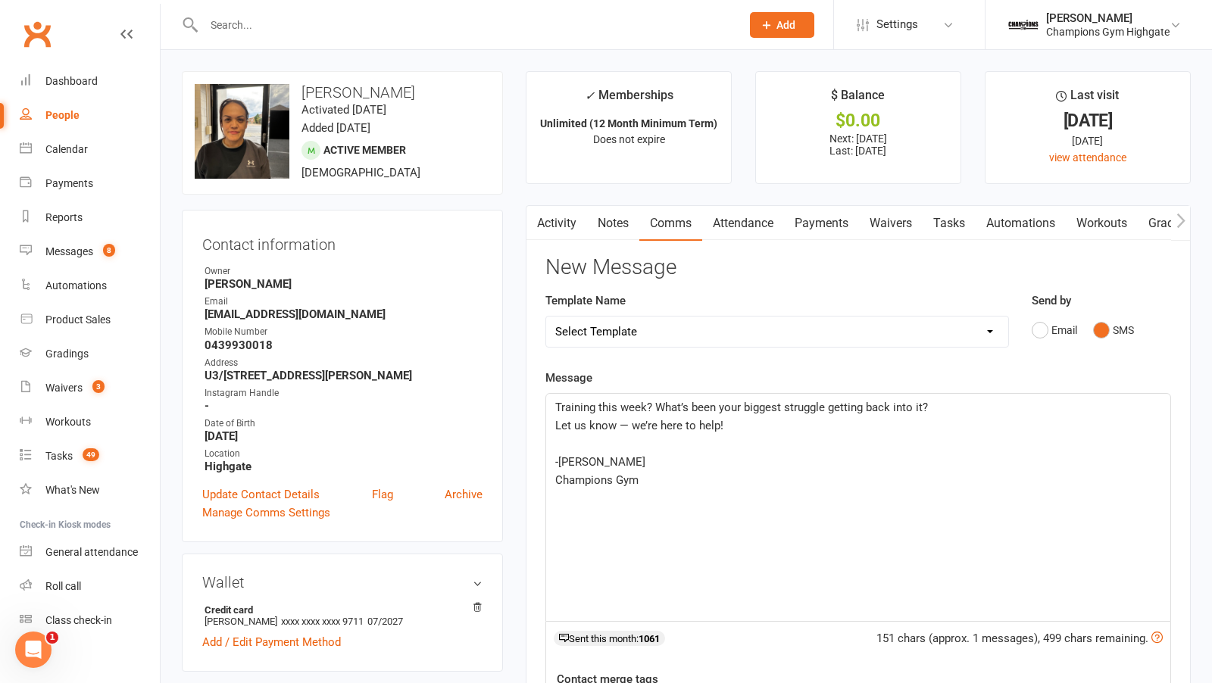
click at [645, 405] on span "Training this week? What’s been your biggest struggle getting back into it?" at bounding box center [741, 408] width 373 height 14
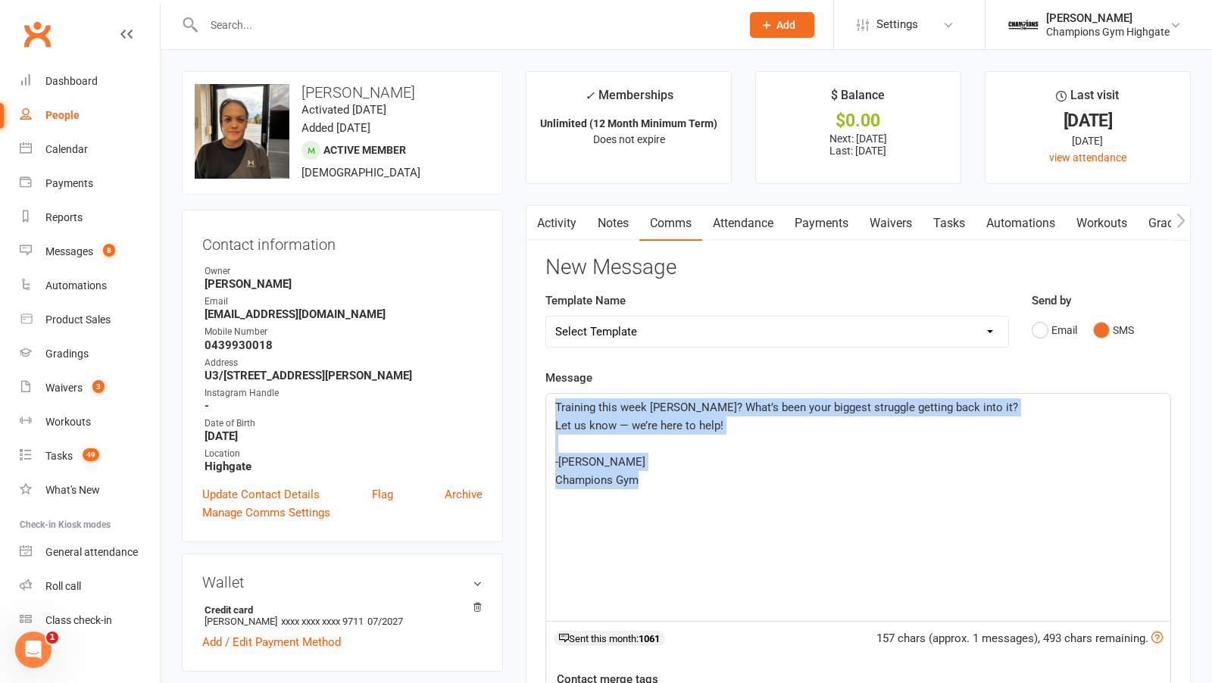
drag, startPoint x: 692, startPoint y: 484, endPoint x: 483, endPoint y: 346, distance: 251.1
copy div "Training this week Chona? What’s been your biggest struggle getting back into i…"
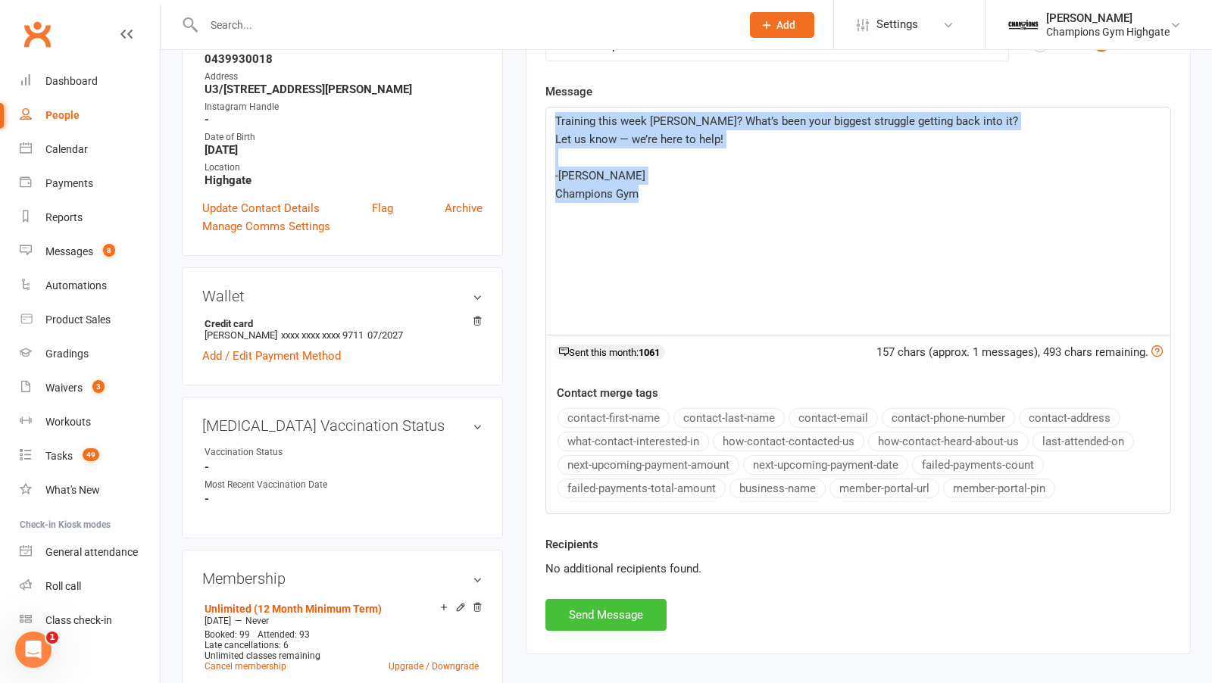
click at [592, 602] on button "Send Message" at bounding box center [605, 615] width 121 height 32
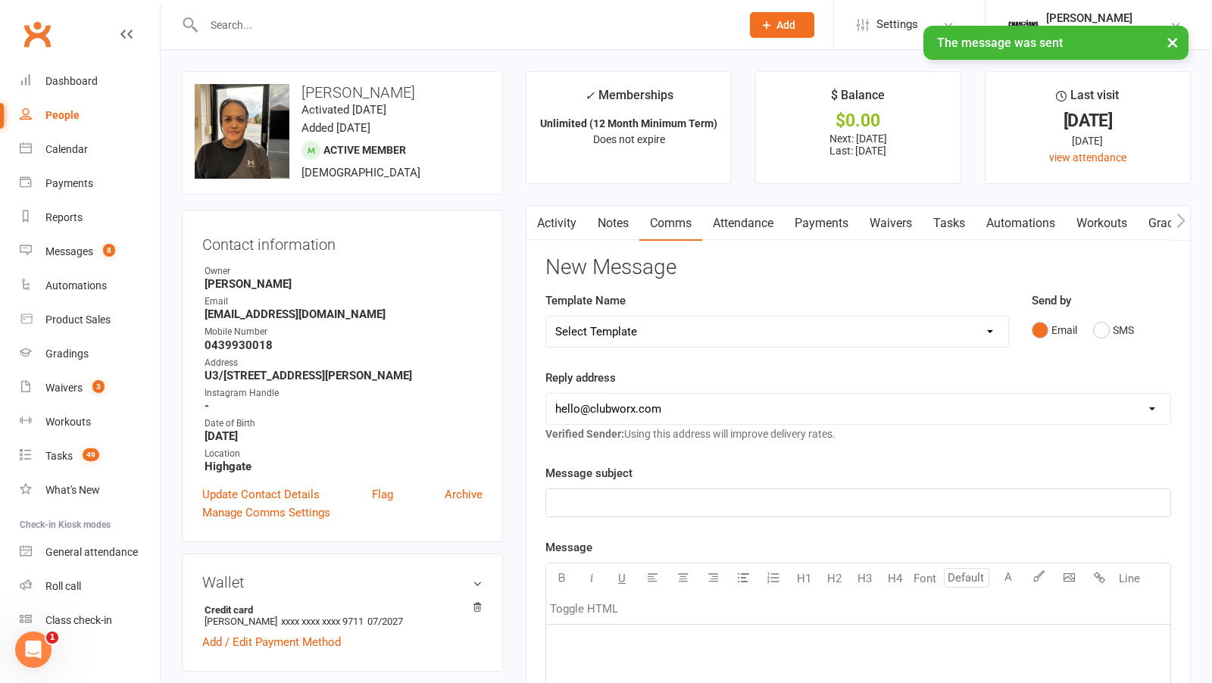
click at [611, 250] on div "Activity Notes Comms Attendance Payments Waivers Tasks Automations Workouts Gra…" at bounding box center [858, 667] width 665 height 925
click at [611, 238] on link "Notes" at bounding box center [613, 223] width 52 height 35
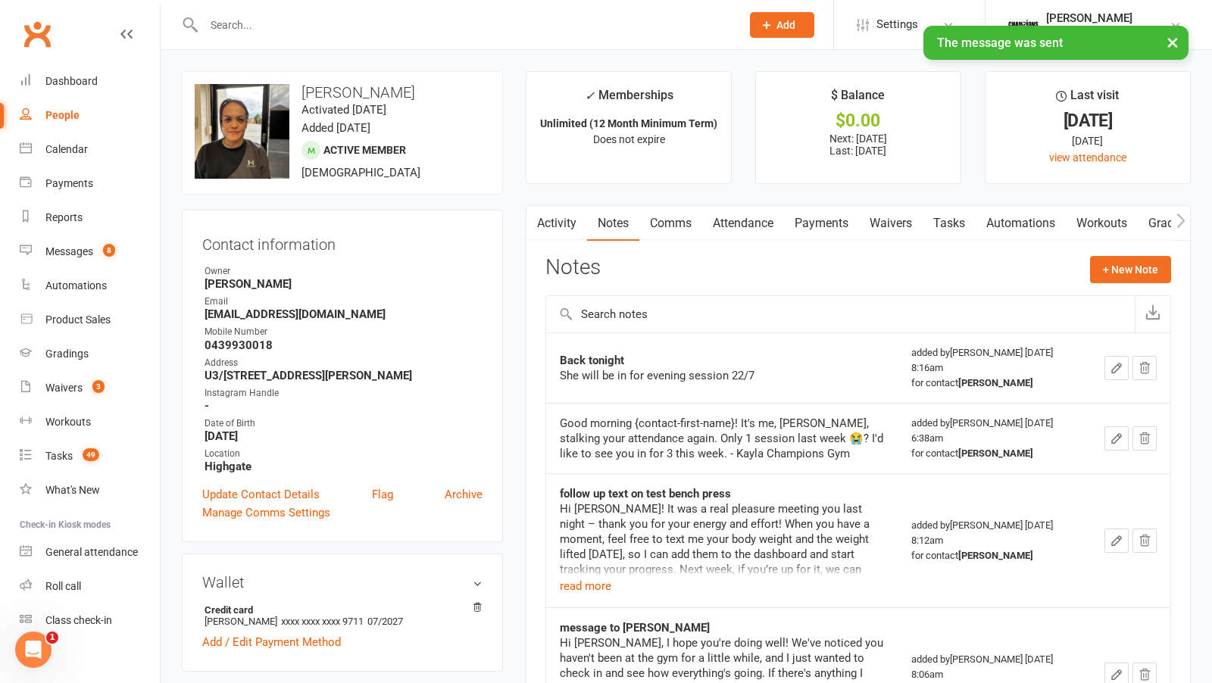
click at [1128, 264] on button "+ New Note" at bounding box center [1130, 269] width 81 height 27
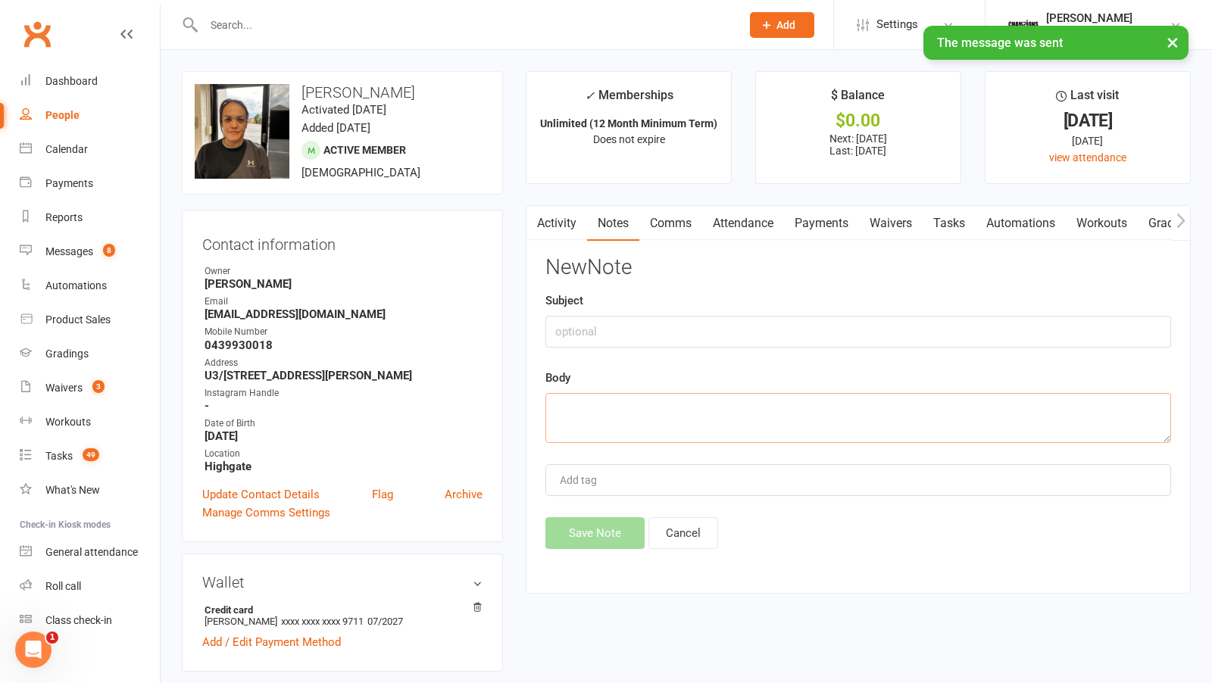
click at [755, 405] on textarea at bounding box center [858, 418] width 626 height 50
paste textarea "Training this week Chona? What’s been your biggest struggle getting back into i…"
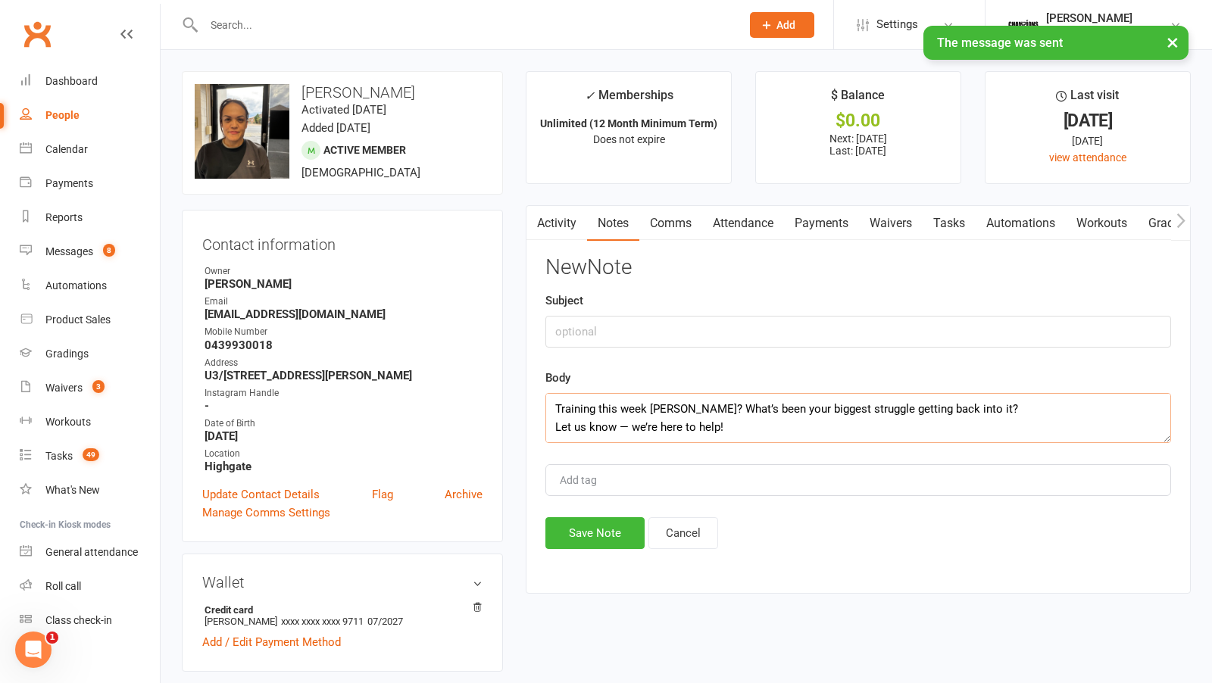
scroll to position [82, 0]
type textarea "Training this week Chona? What’s been your biggest struggle getting back into i…"
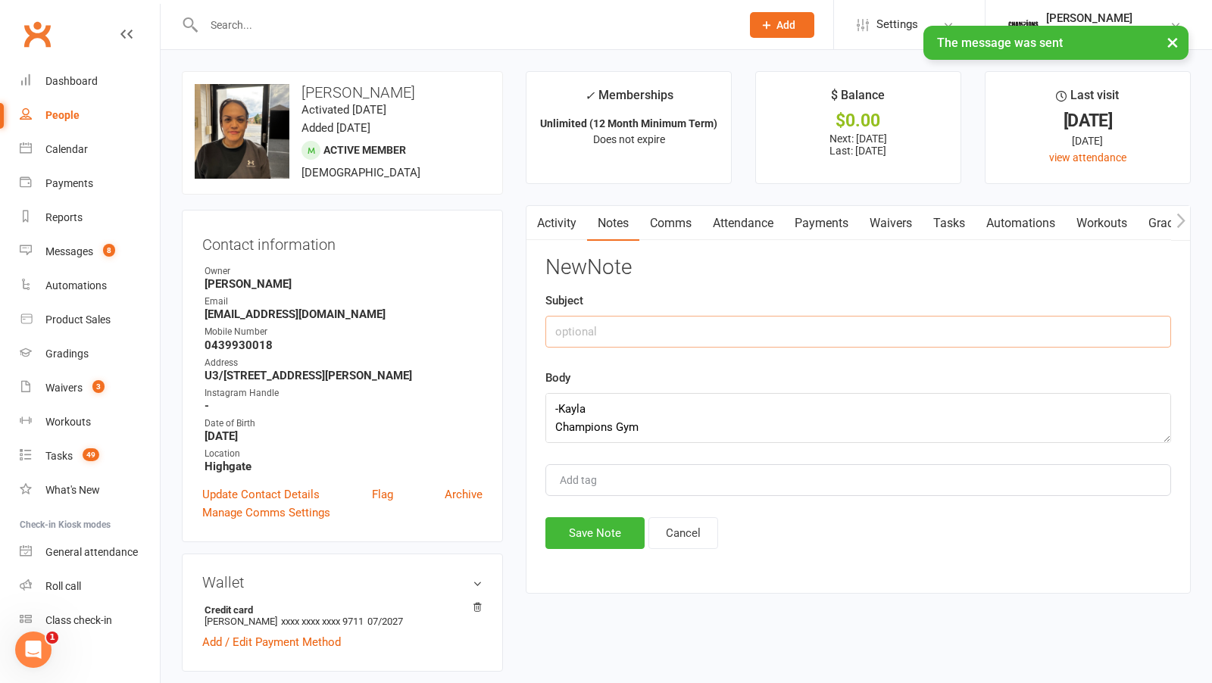
click at [648, 332] on input "text" at bounding box center [858, 332] width 626 height 32
type input "attendance"
click at [602, 567] on div "Activity Notes Comms Attendance Payments Waivers Tasks Automations Workouts Gra…" at bounding box center [858, 399] width 665 height 389
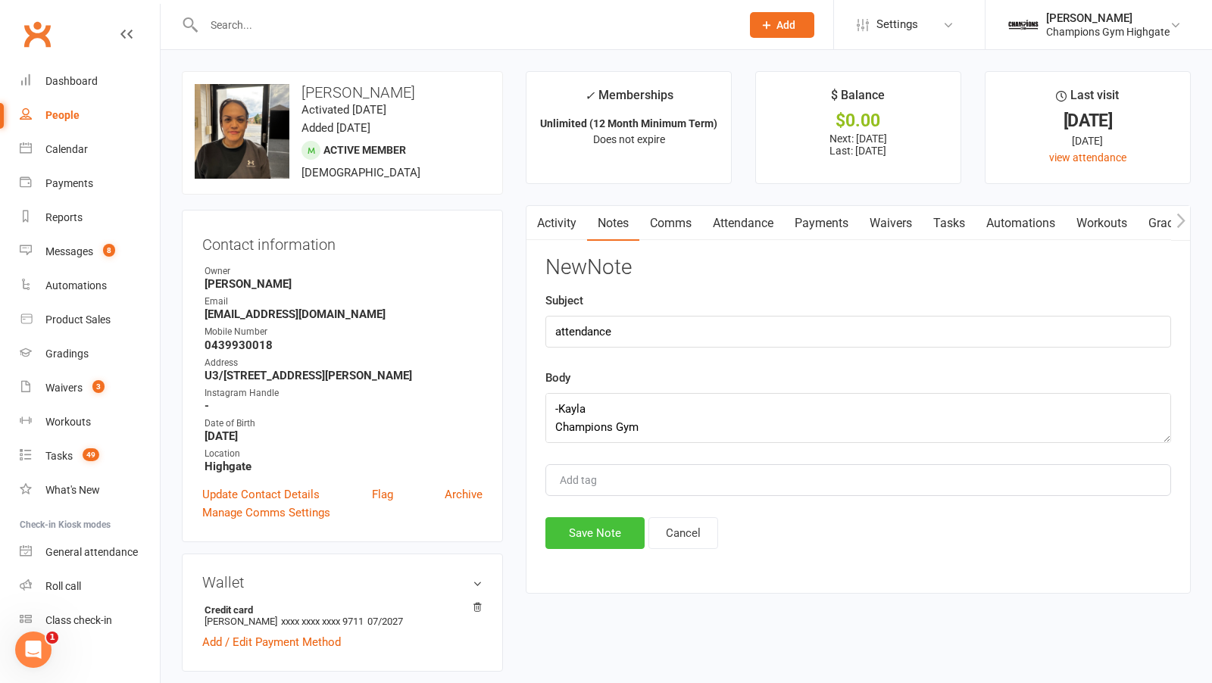
click at [592, 533] on button "Save Note" at bounding box center [594, 533] width 99 height 32
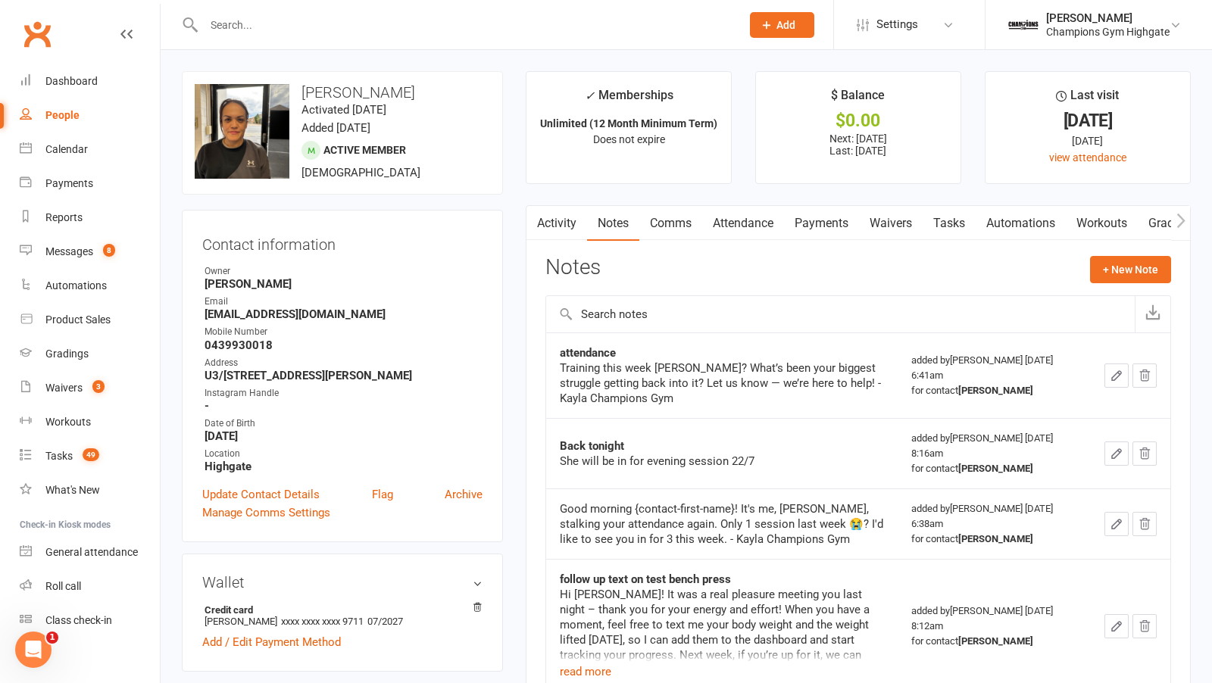
click at [348, 27] on input "text" at bounding box center [464, 24] width 531 height 21
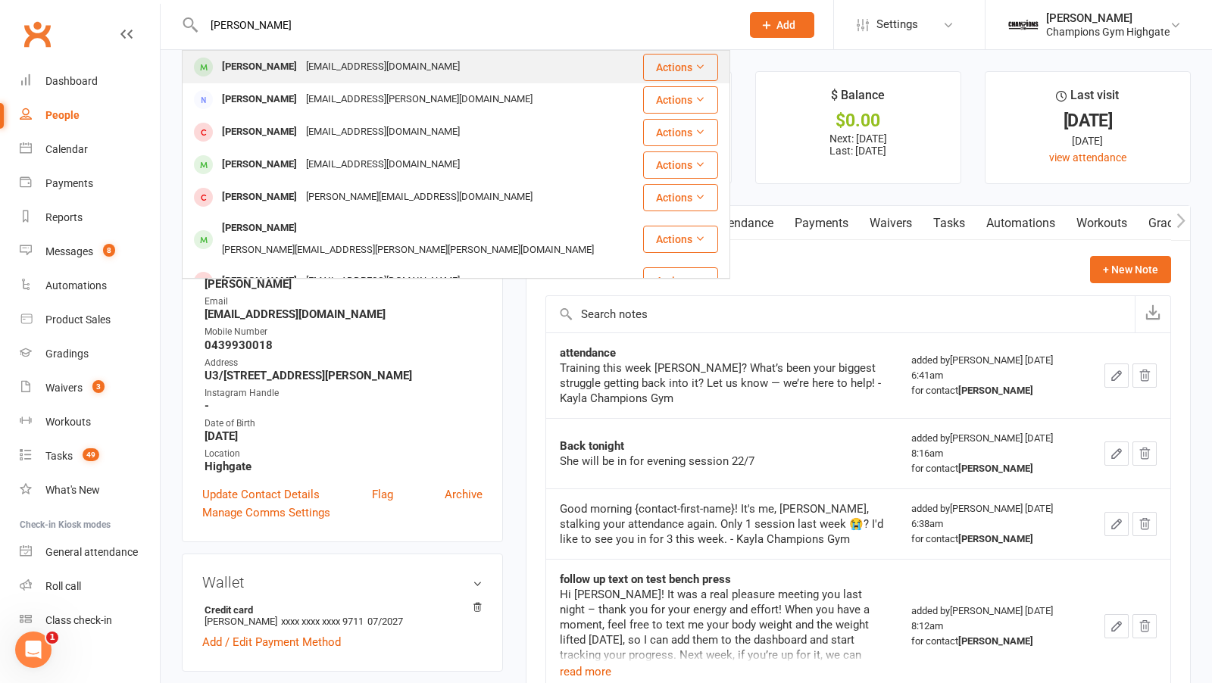
type input "alex hill"
click at [354, 64] on div "ahill299@googlemail.com" at bounding box center [383, 67] width 163 height 22
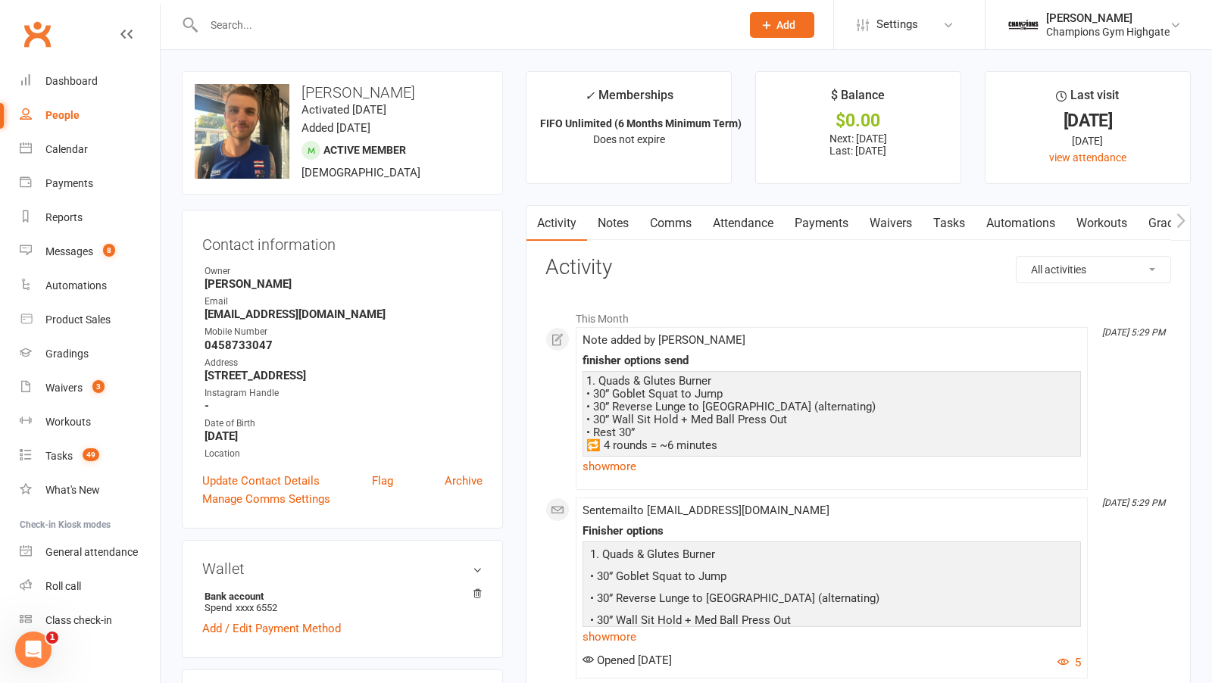
click at [629, 230] on link "Notes" at bounding box center [613, 223] width 52 height 35
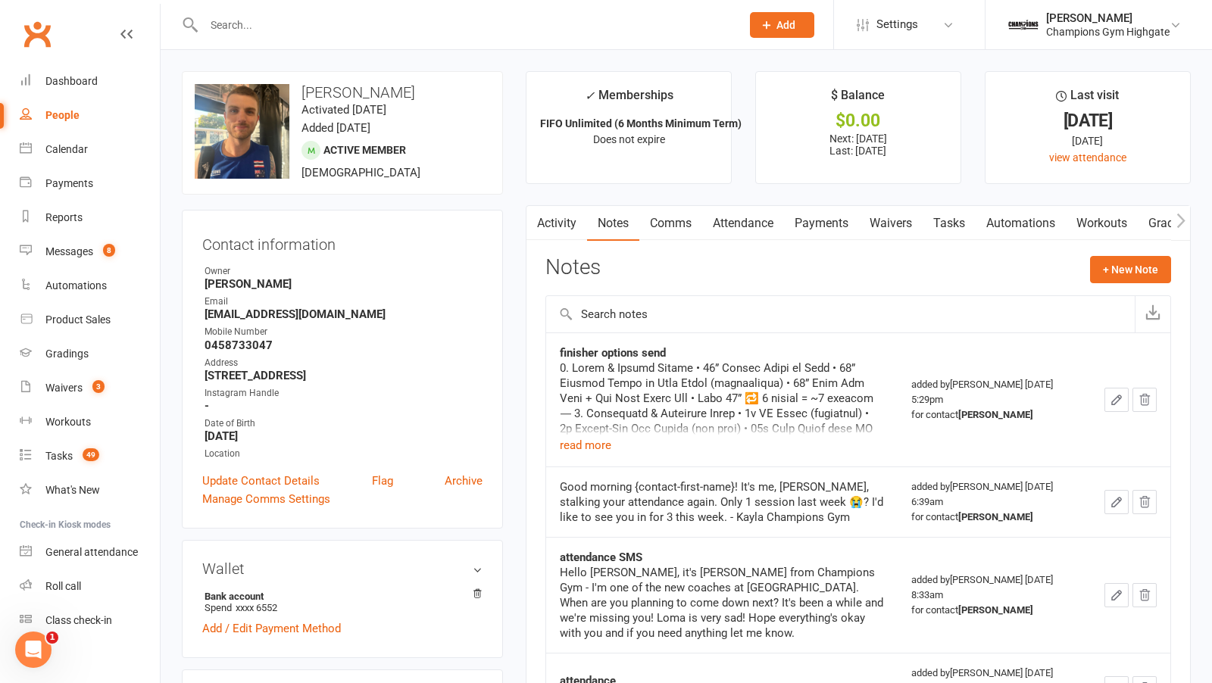
click at [255, 23] on input "text" at bounding box center [464, 24] width 531 height 21
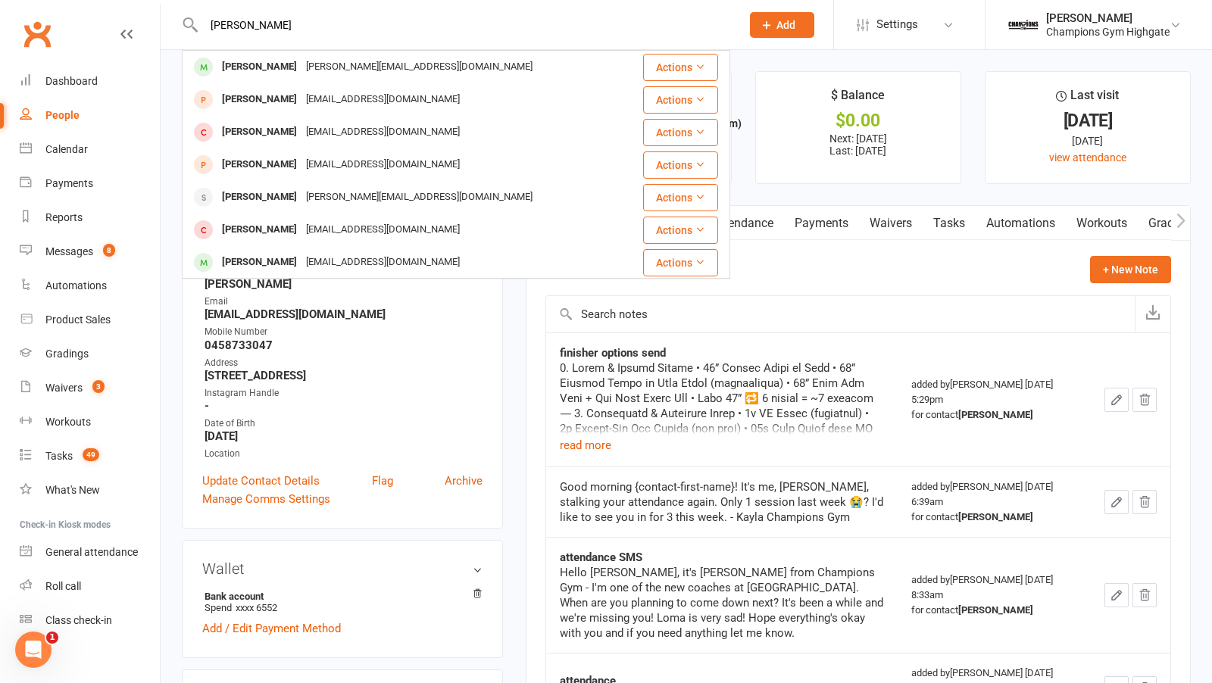
type input "andrew"
click at [273, 63] on div "Andrew Blyth" at bounding box center [259, 67] width 84 height 22
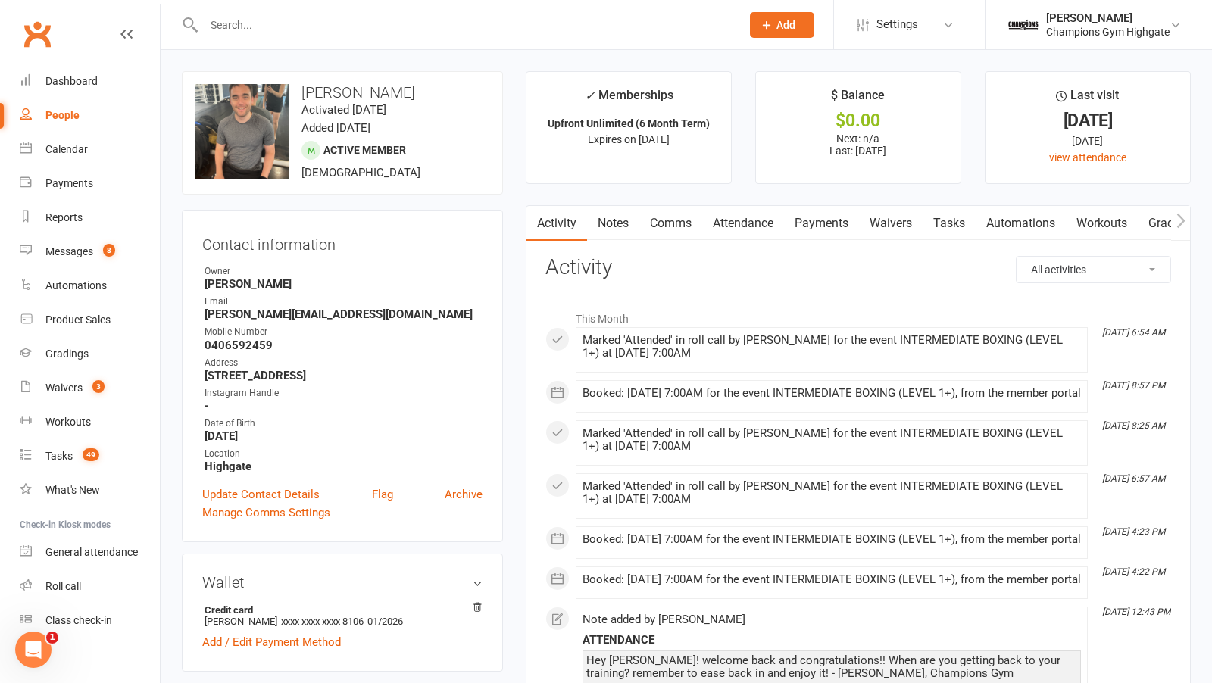
click at [240, 20] on input "text" at bounding box center [464, 24] width 531 height 21
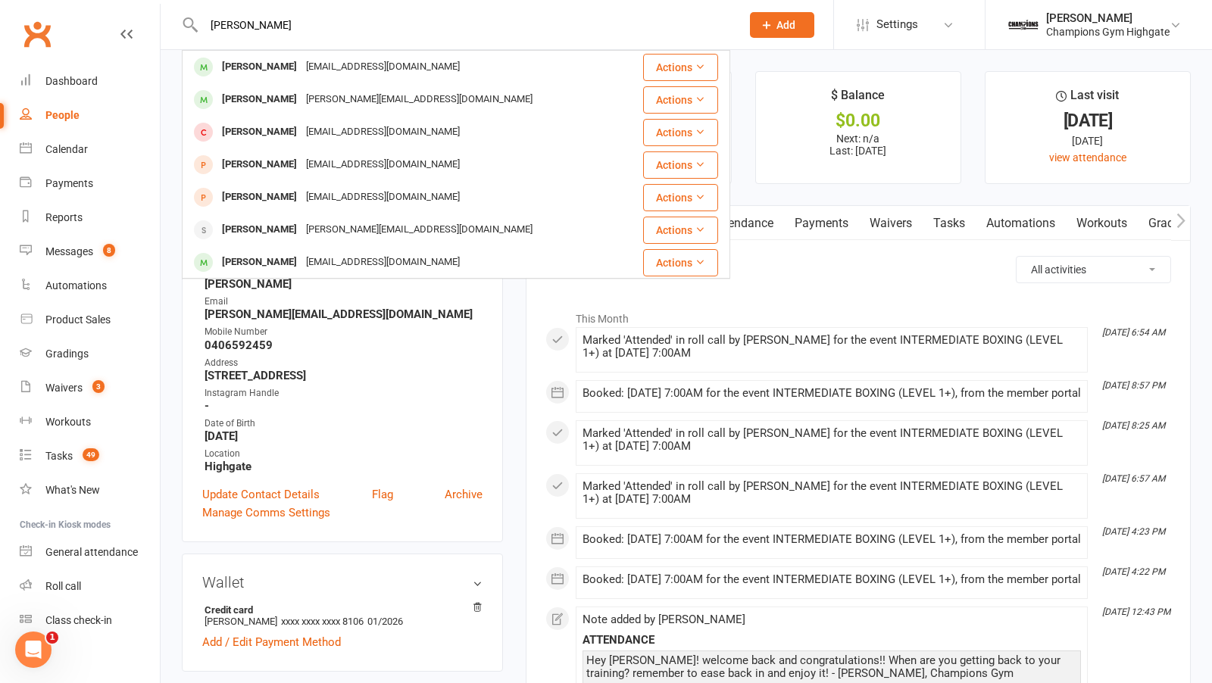
type input "andrew zh"
click at [266, 63] on div "Andrew Zhang" at bounding box center [259, 67] width 84 height 22
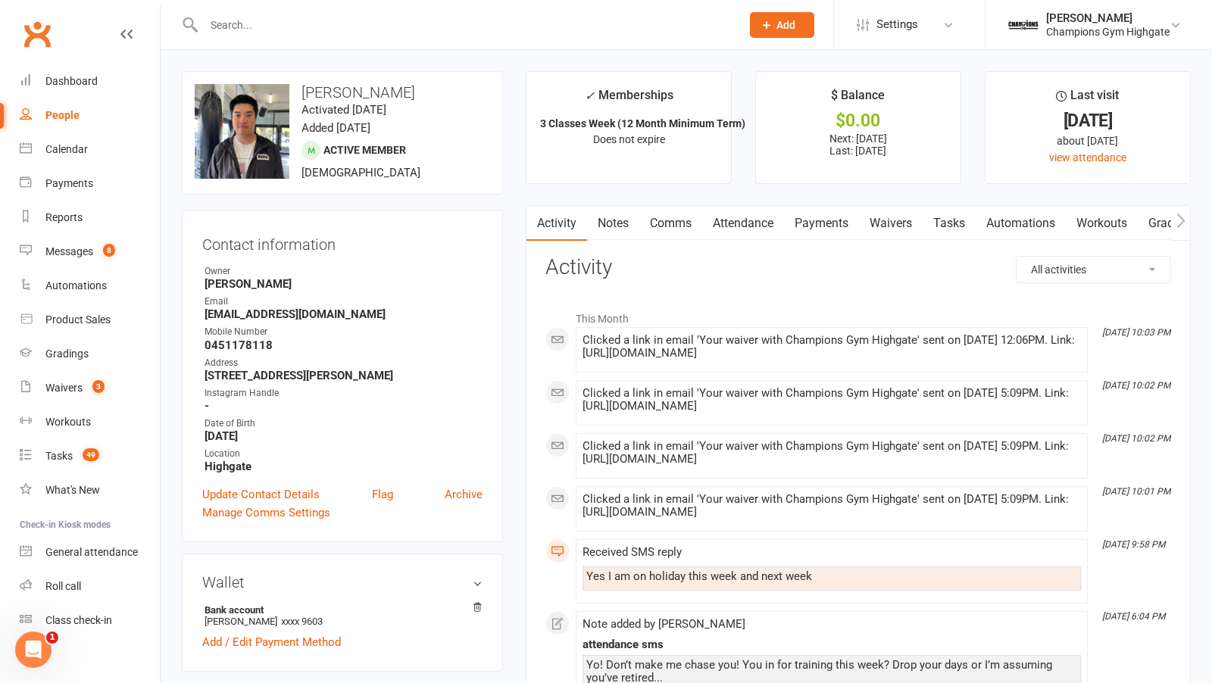
click at [402, 30] on input "text" at bounding box center [464, 24] width 531 height 21
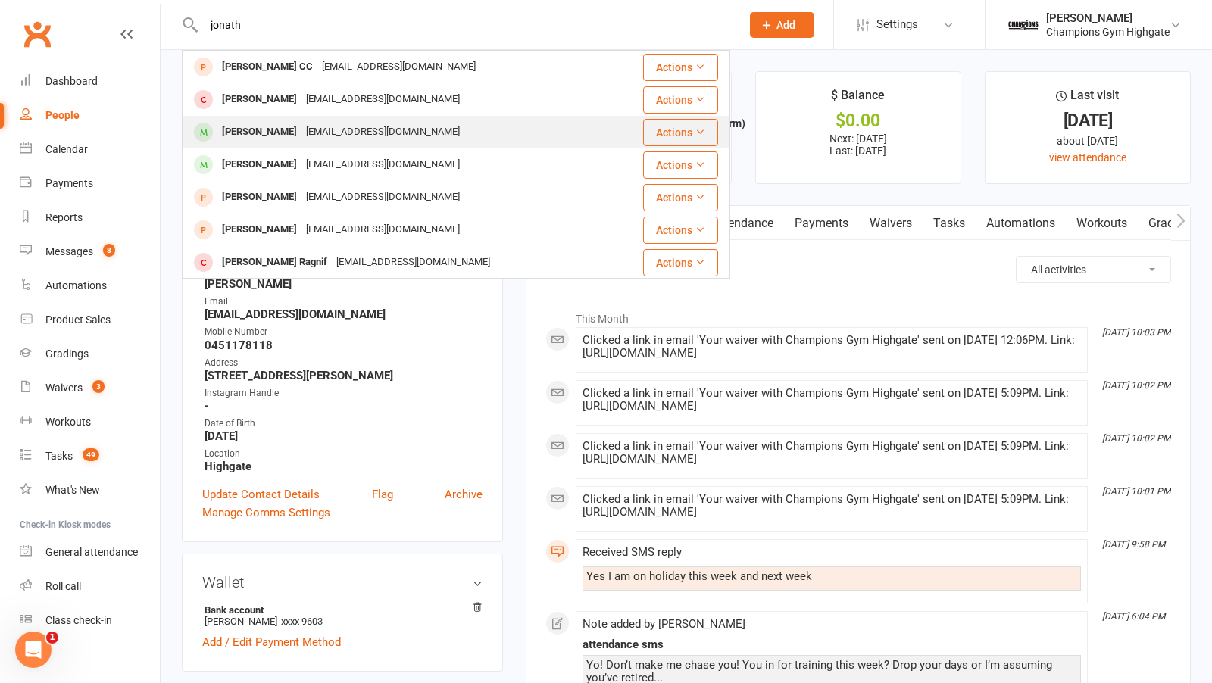
type input "jonath"
click at [334, 131] on div "jonathanlewis97@hotmail.com" at bounding box center [383, 132] width 163 height 22
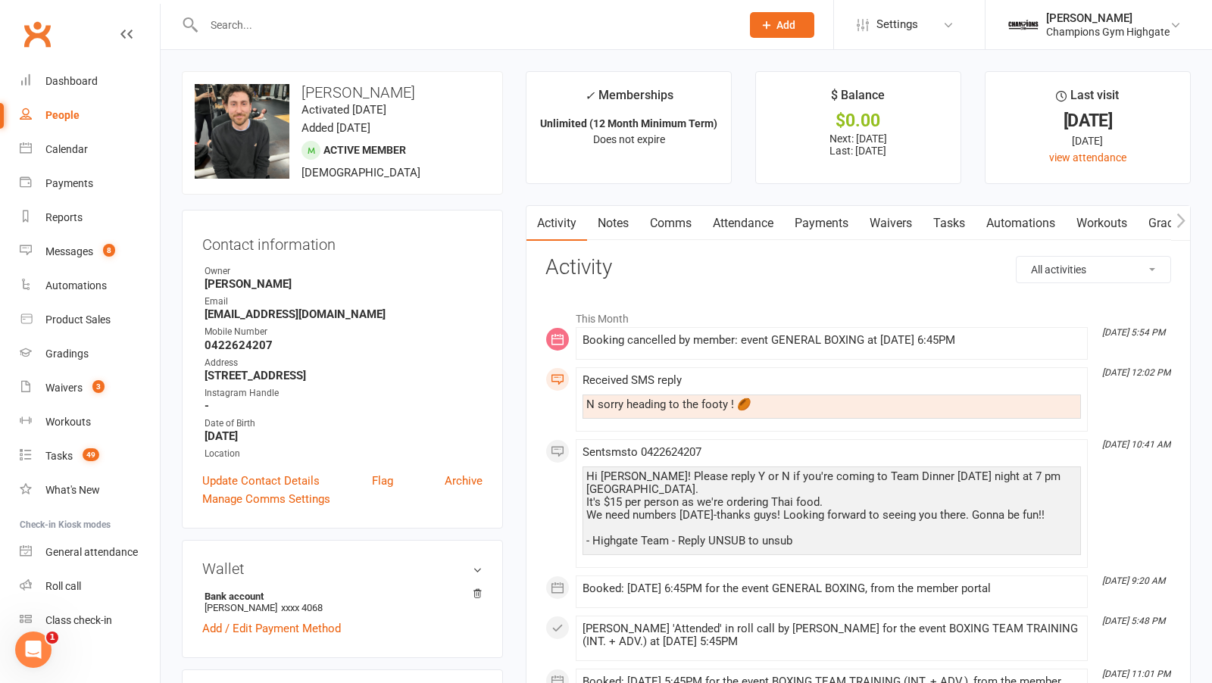
click at [662, 220] on link "Comms" at bounding box center [670, 223] width 63 height 35
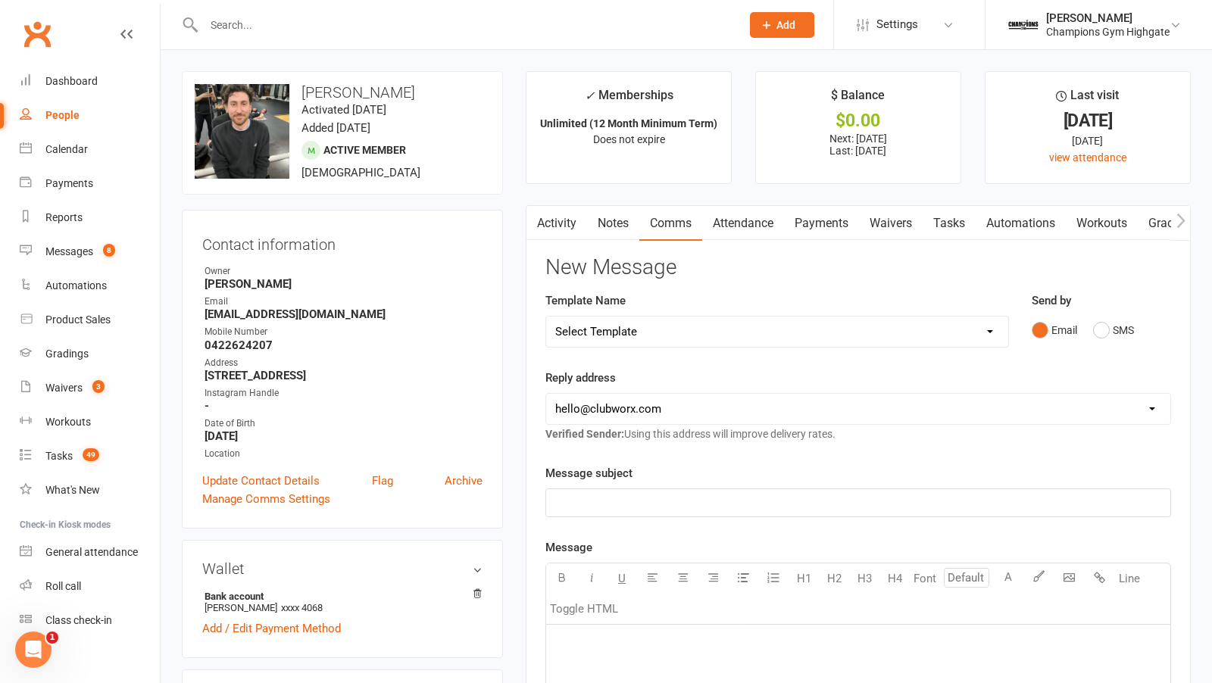
click at [268, 23] on input "text" at bounding box center [464, 24] width 531 height 21
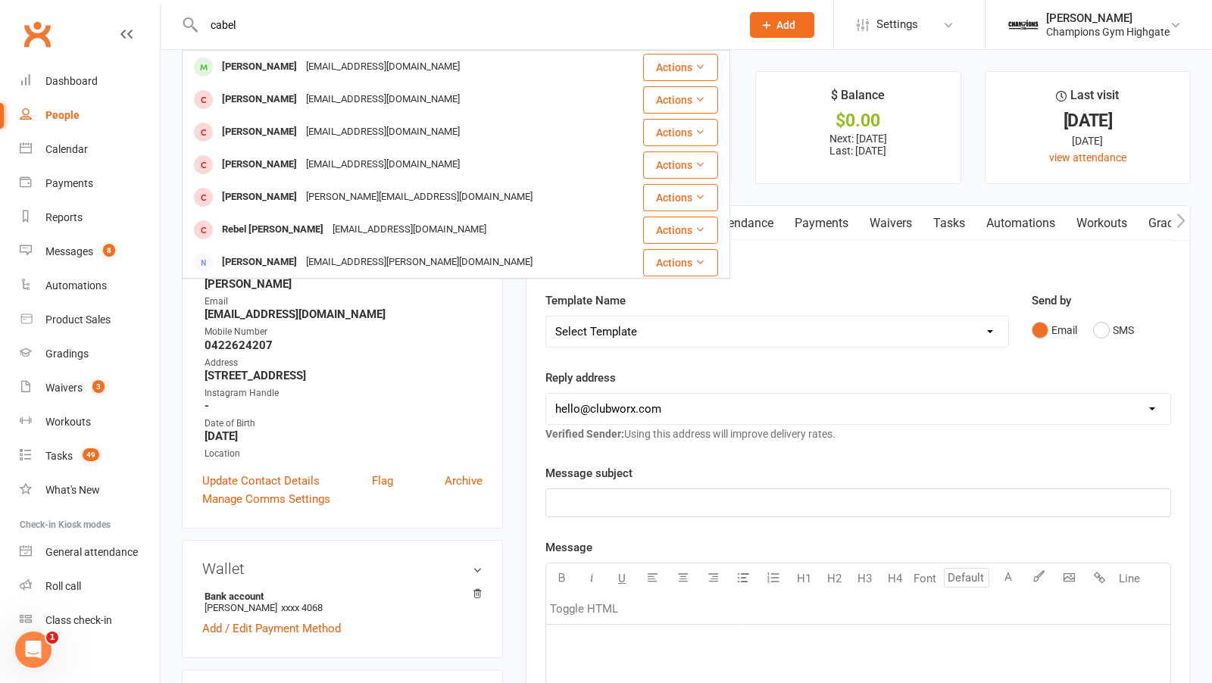
type input "cabel"
click at [302, 62] on div "cabellehannah@live.com.au" at bounding box center [383, 67] width 163 height 22
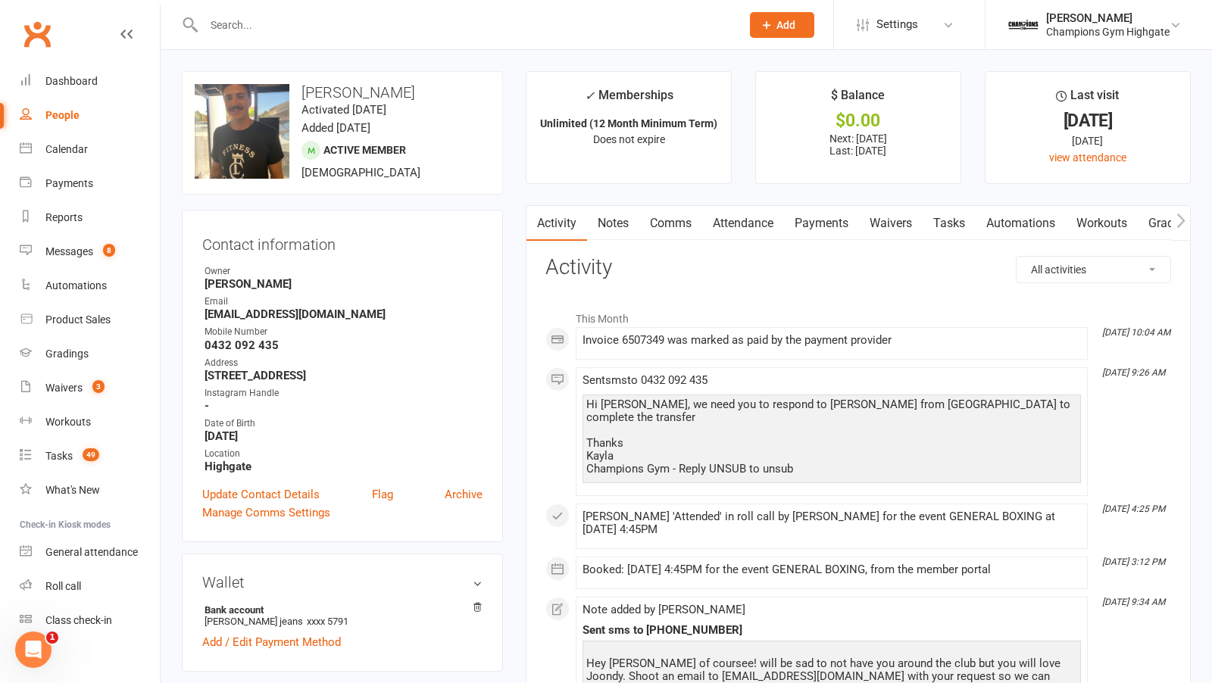
click at [666, 229] on link "Comms" at bounding box center [670, 223] width 63 height 35
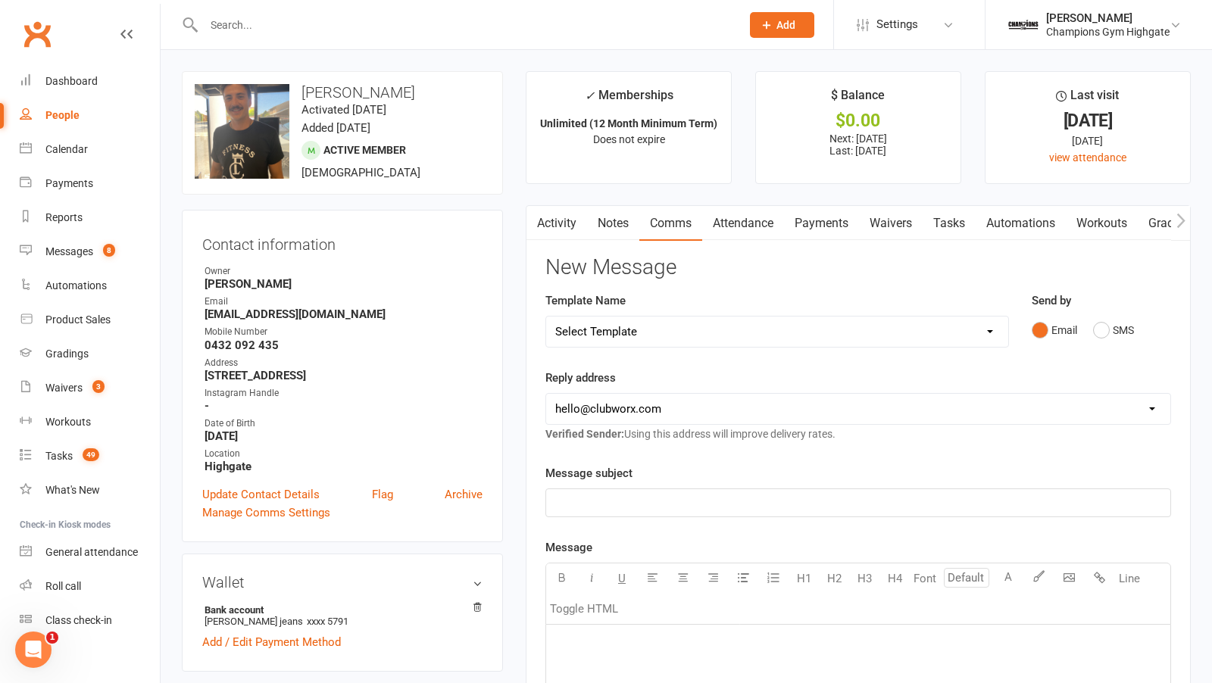
click at [606, 220] on link "Notes" at bounding box center [613, 223] width 52 height 35
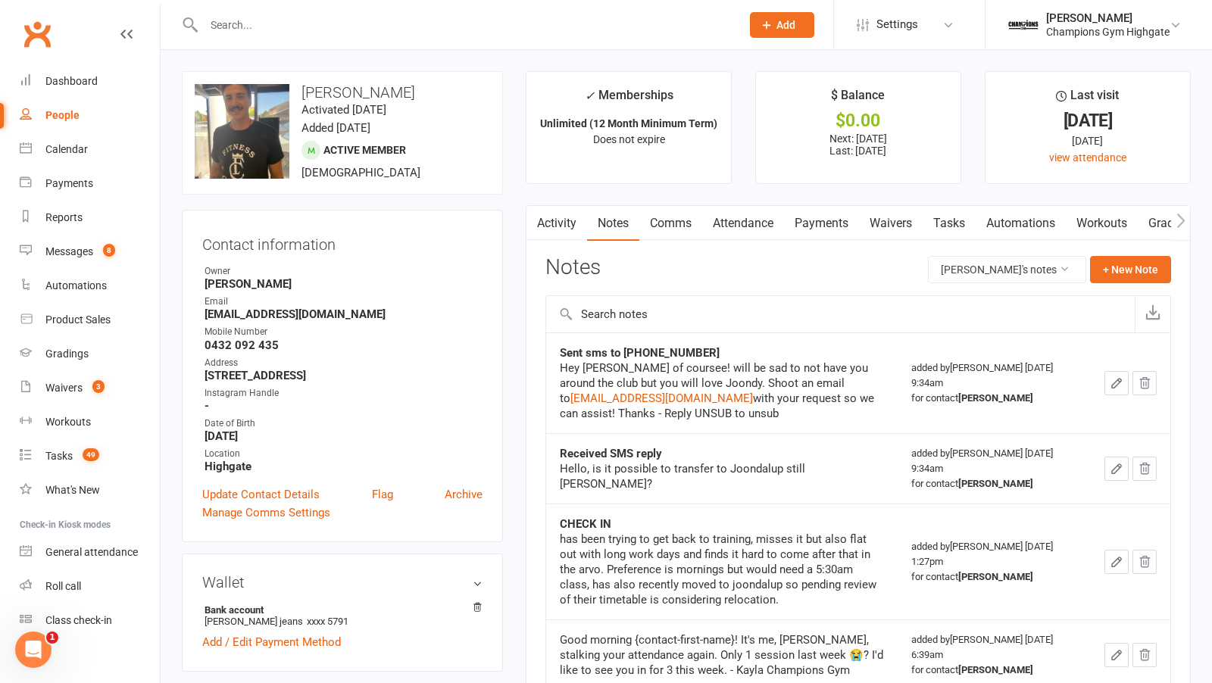
click at [567, 222] on link "Activity" at bounding box center [556, 223] width 61 height 35
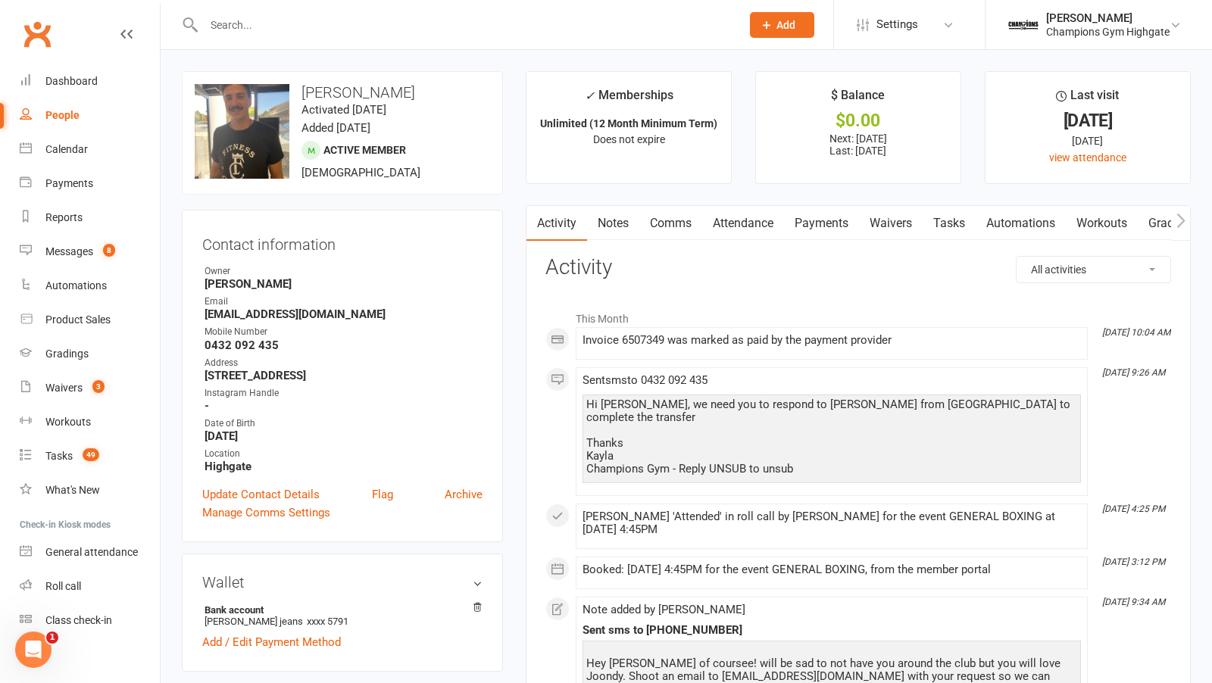
click at [669, 220] on link "Comms" at bounding box center [670, 223] width 63 height 35
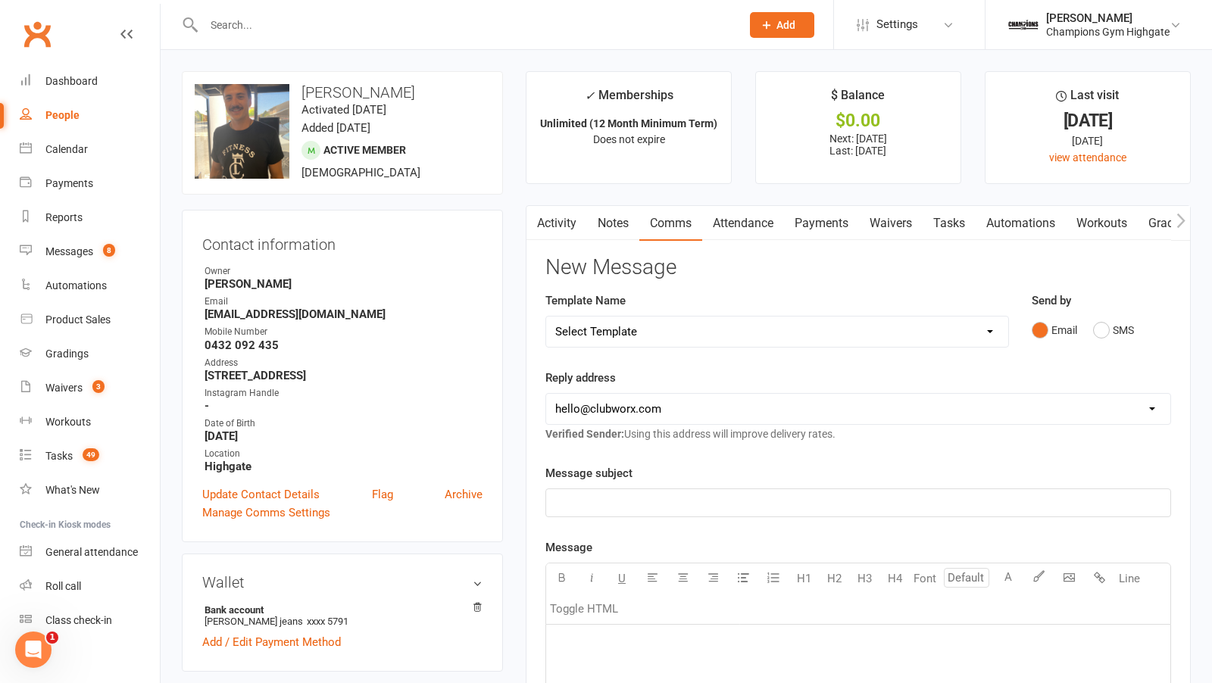
click at [225, 28] on input "text" at bounding box center [464, 24] width 531 height 21
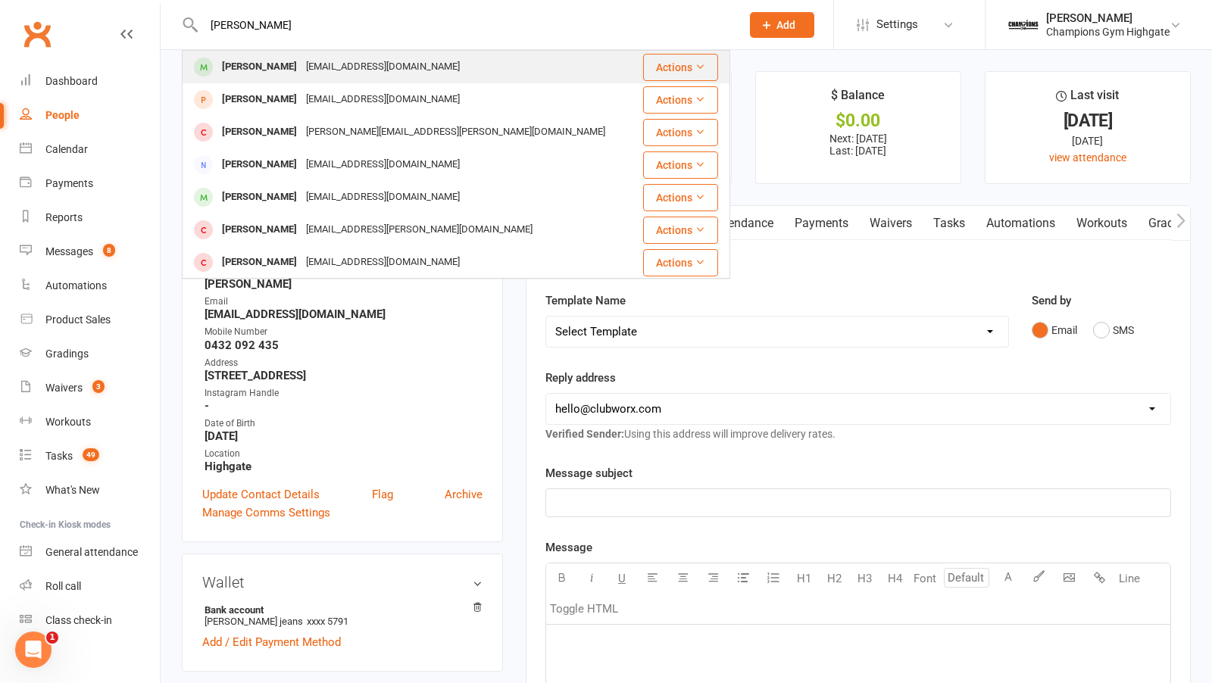
type input "michael moss"
click at [302, 64] on div "mjmoss03@gmail.com" at bounding box center [383, 67] width 163 height 22
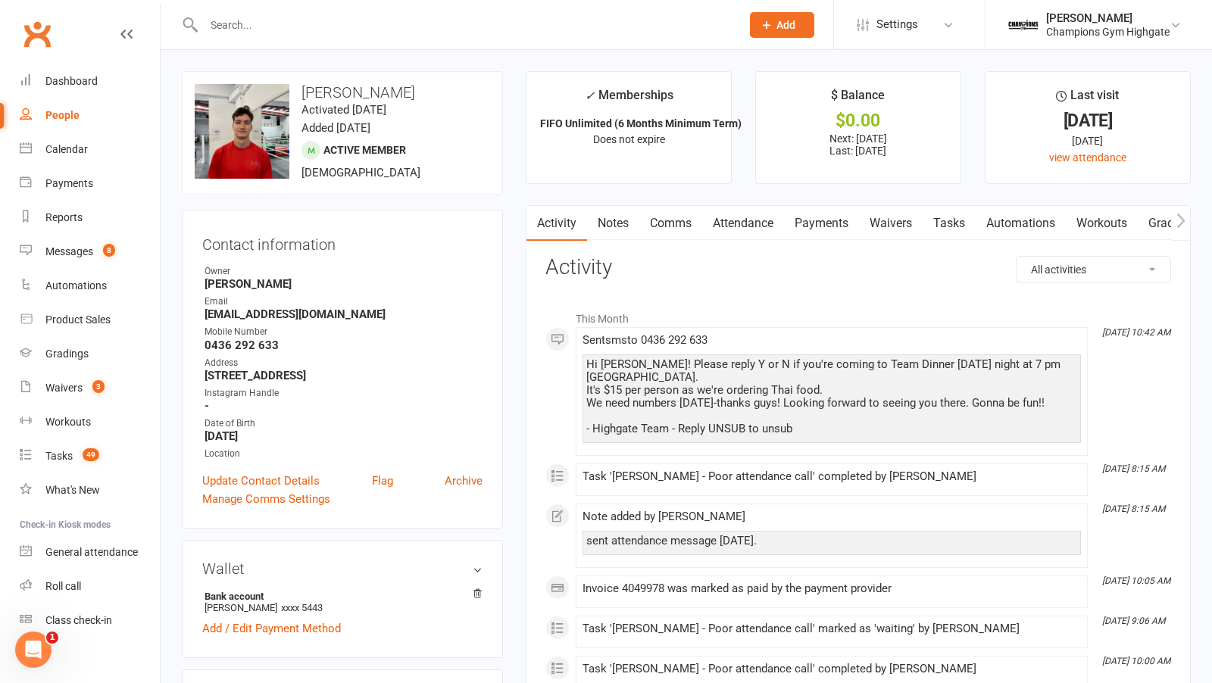
click at [673, 225] on link "Comms" at bounding box center [670, 223] width 63 height 35
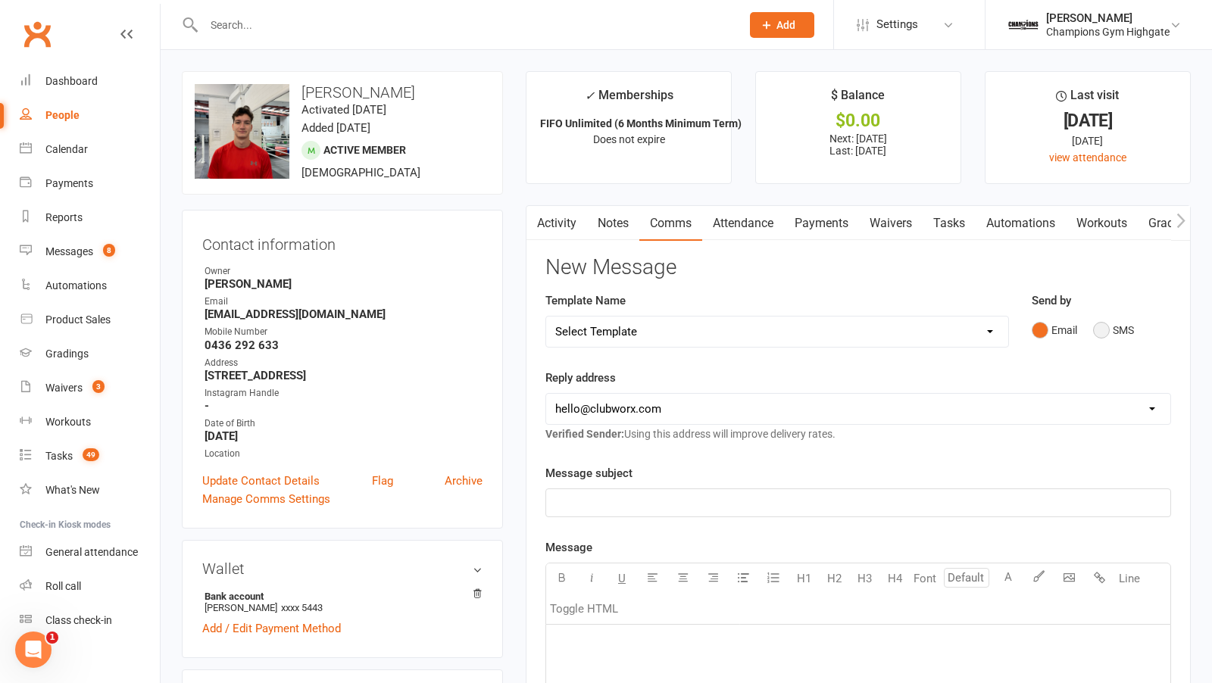
click at [1104, 323] on button "SMS" at bounding box center [1113, 330] width 41 height 29
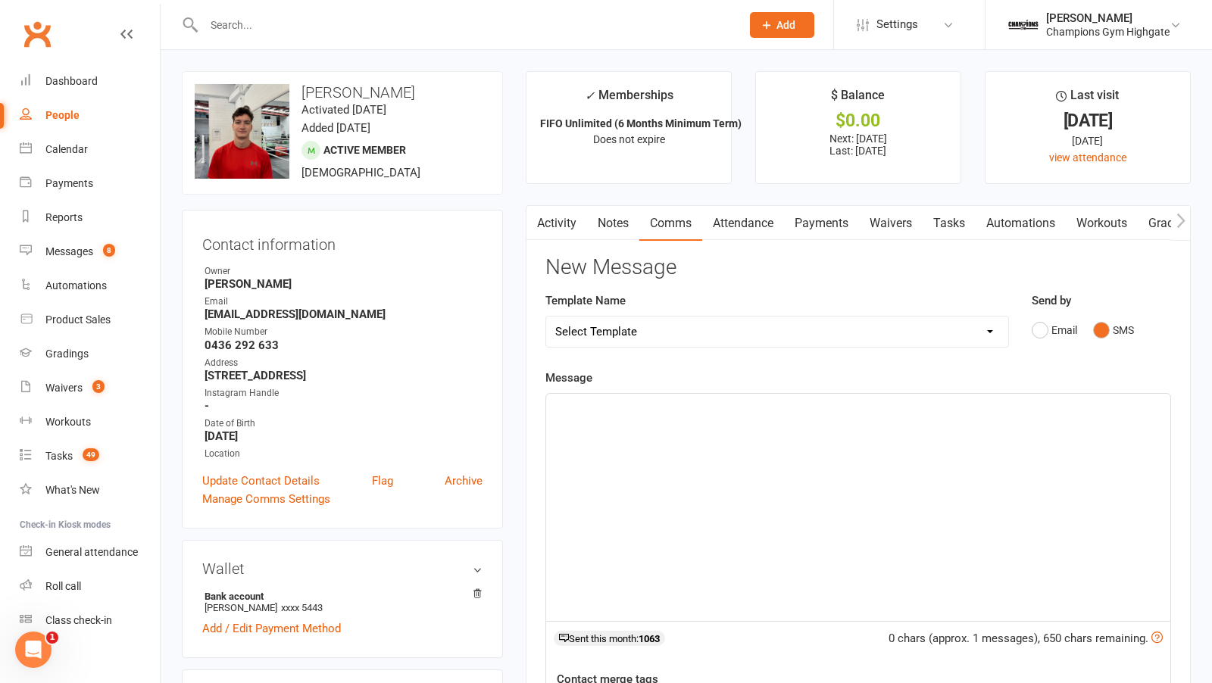
click at [754, 470] on div "﻿" at bounding box center [858, 507] width 624 height 227
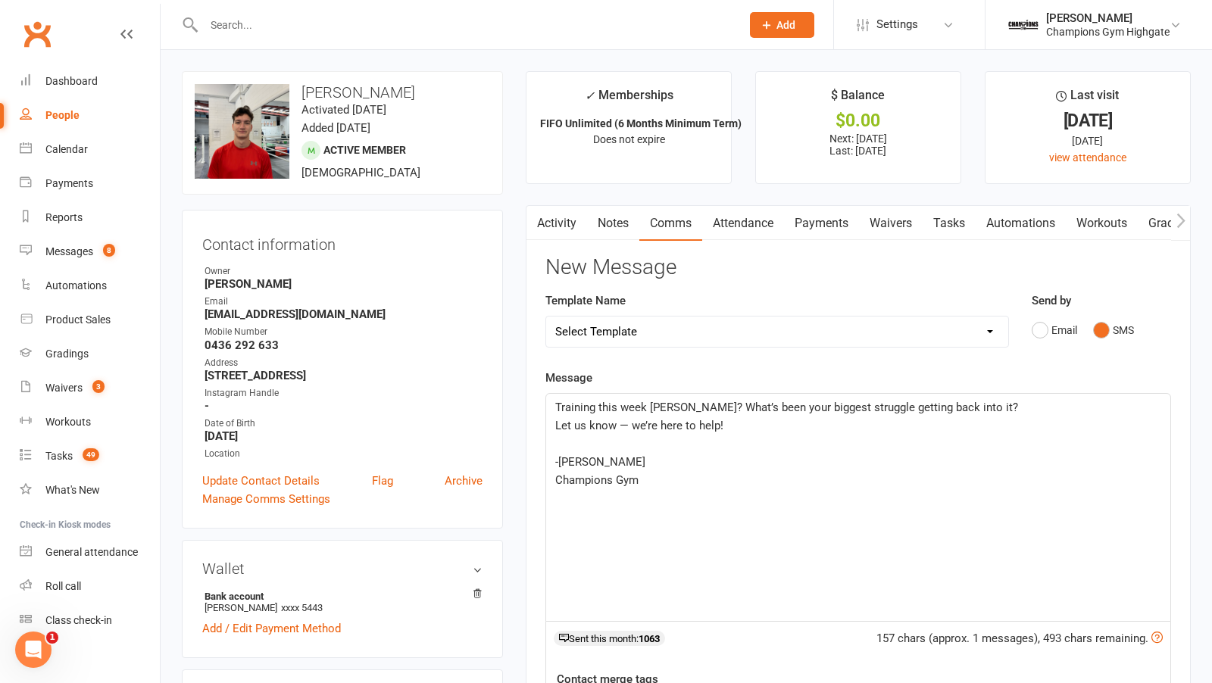
click at [682, 402] on span "Training this week Chona? What’s been your biggest struggle getting back into i…" at bounding box center [786, 408] width 463 height 14
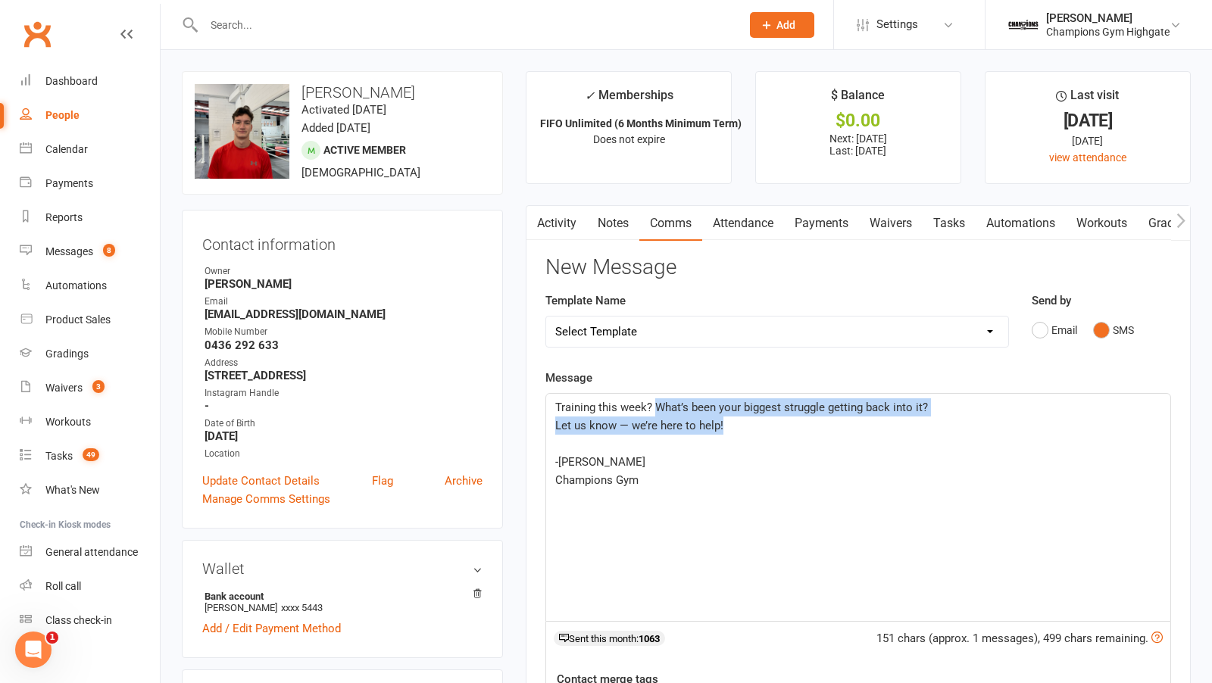
drag, startPoint x: 653, startPoint y: 402, endPoint x: 765, endPoint y: 423, distance: 114.2
click at [766, 423] on div "Training this week? What’s been your biggest struggle getting back into it? Let…" at bounding box center [858, 507] width 624 height 227
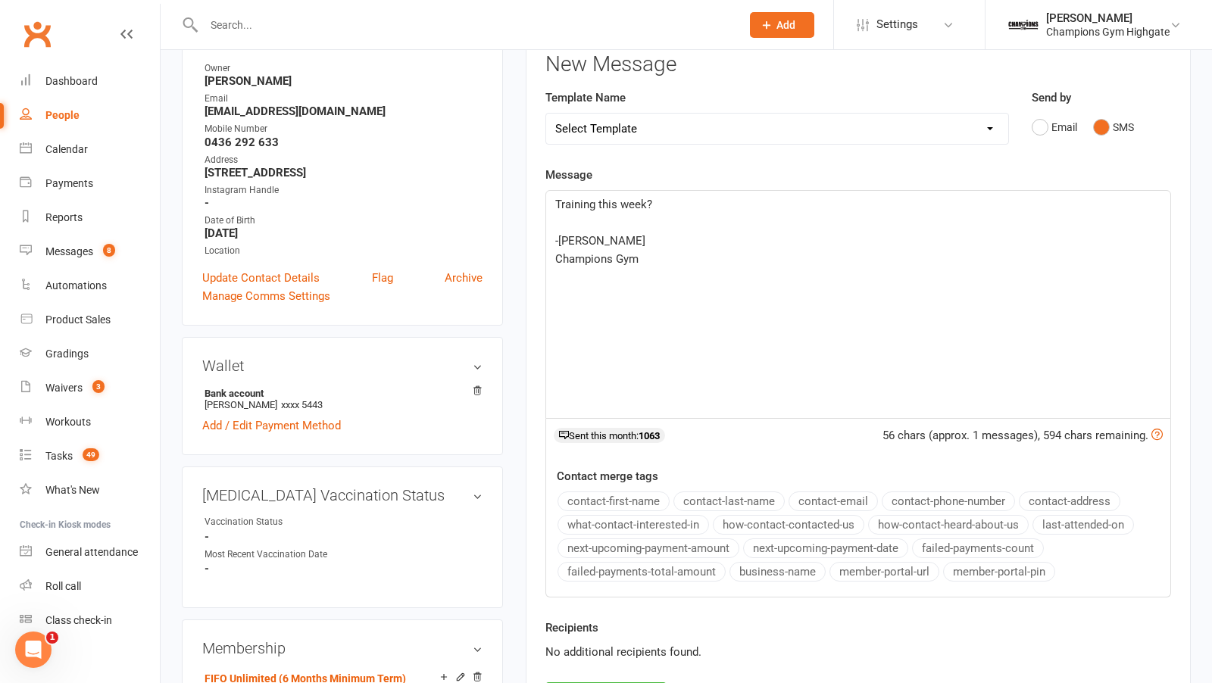
scroll to position [255, 0]
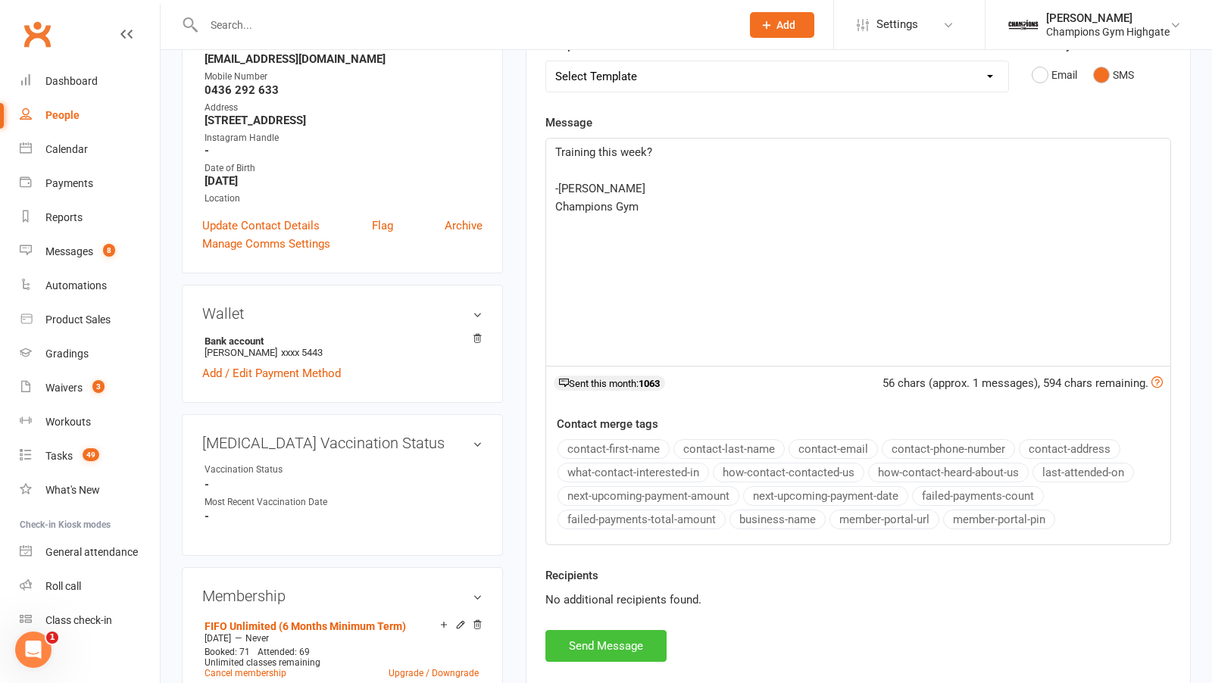
click at [611, 630] on button "Send Message" at bounding box center [605, 646] width 121 height 32
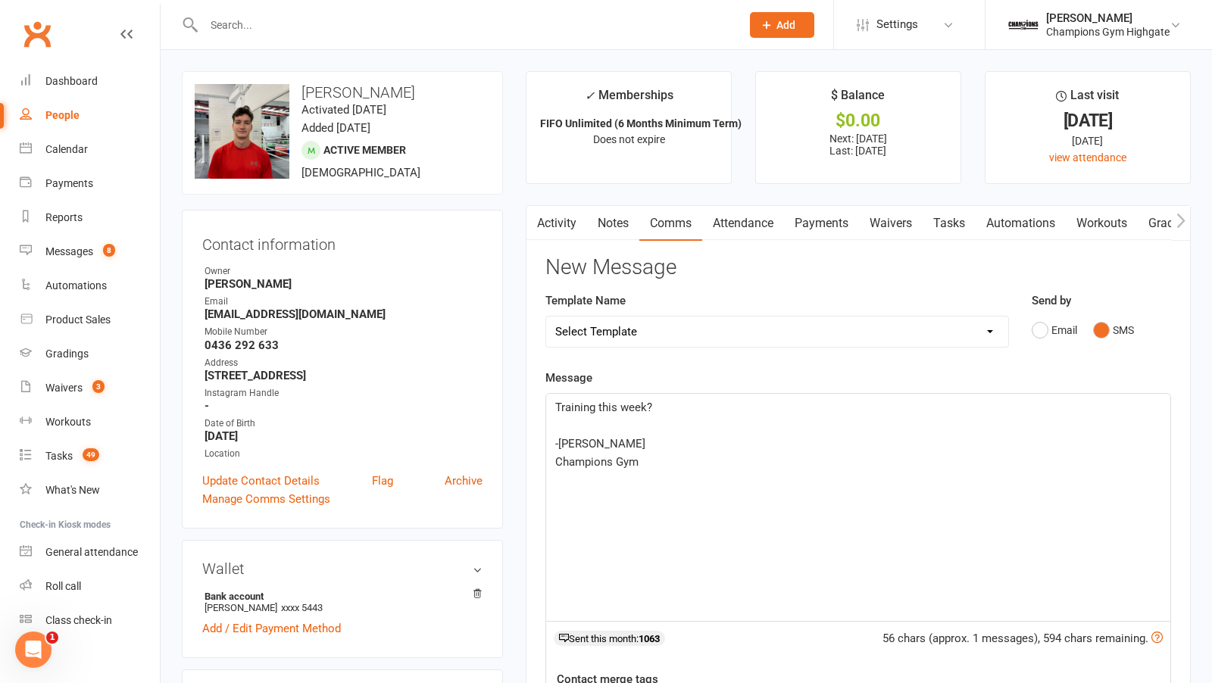
click at [625, 219] on link "Notes" at bounding box center [613, 223] width 52 height 35
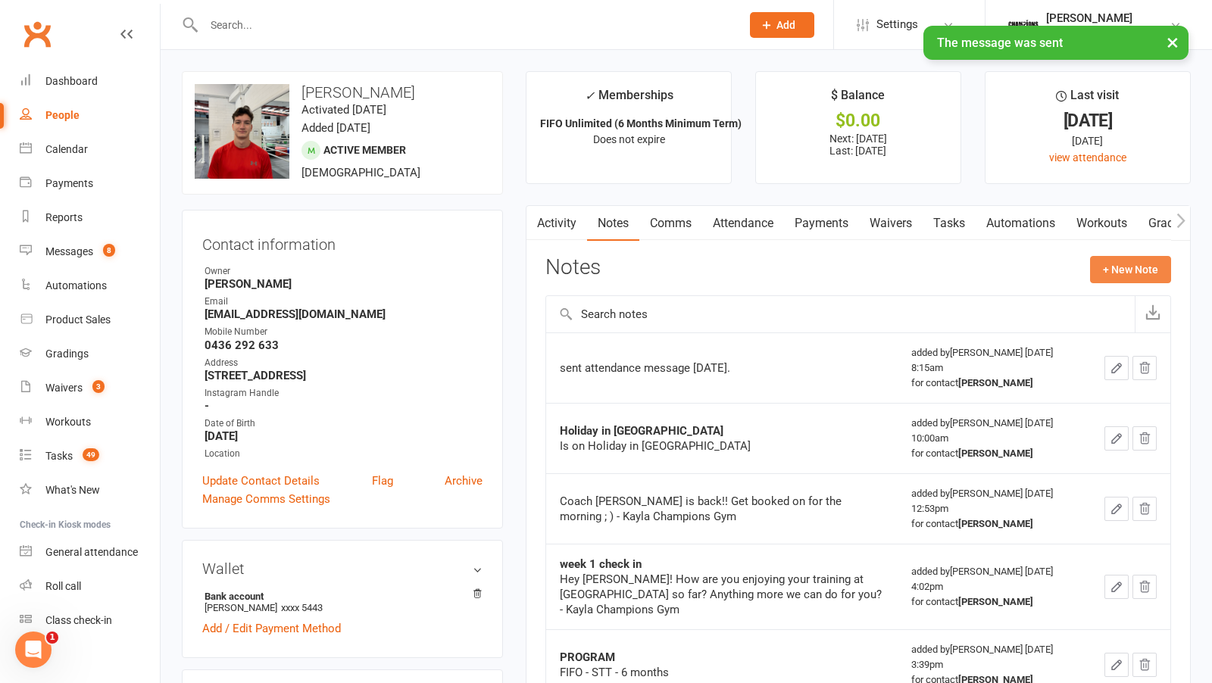
click at [1117, 271] on button "+ New Note" at bounding box center [1130, 269] width 81 height 27
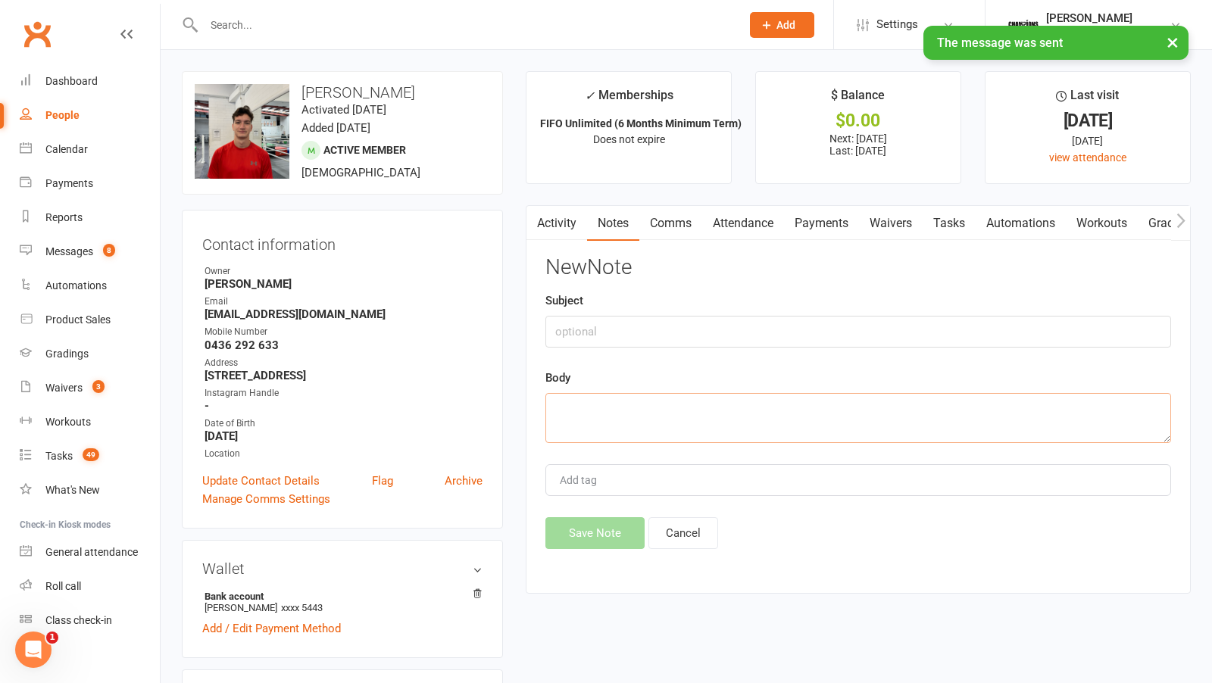
click at [711, 413] on textarea at bounding box center [858, 418] width 626 height 50
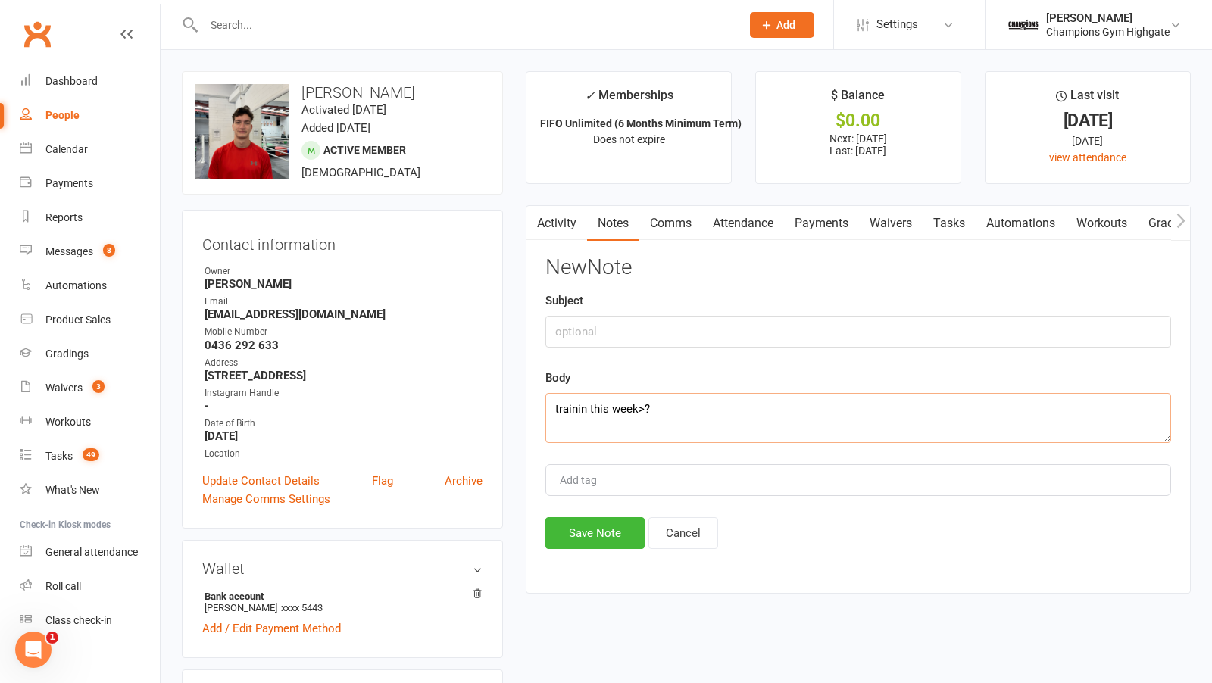
click at [587, 406] on textarea "trainin this week>?" at bounding box center [858, 418] width 626 height 50
type textarea "training this week>?"
click at [585, 339] on input "text" at bounding box center [858, 332] width 626 height 32
type input "attendance"
click at [561, 523] on button "Save Note" at bounding box center [594, 533] width 99 height 32
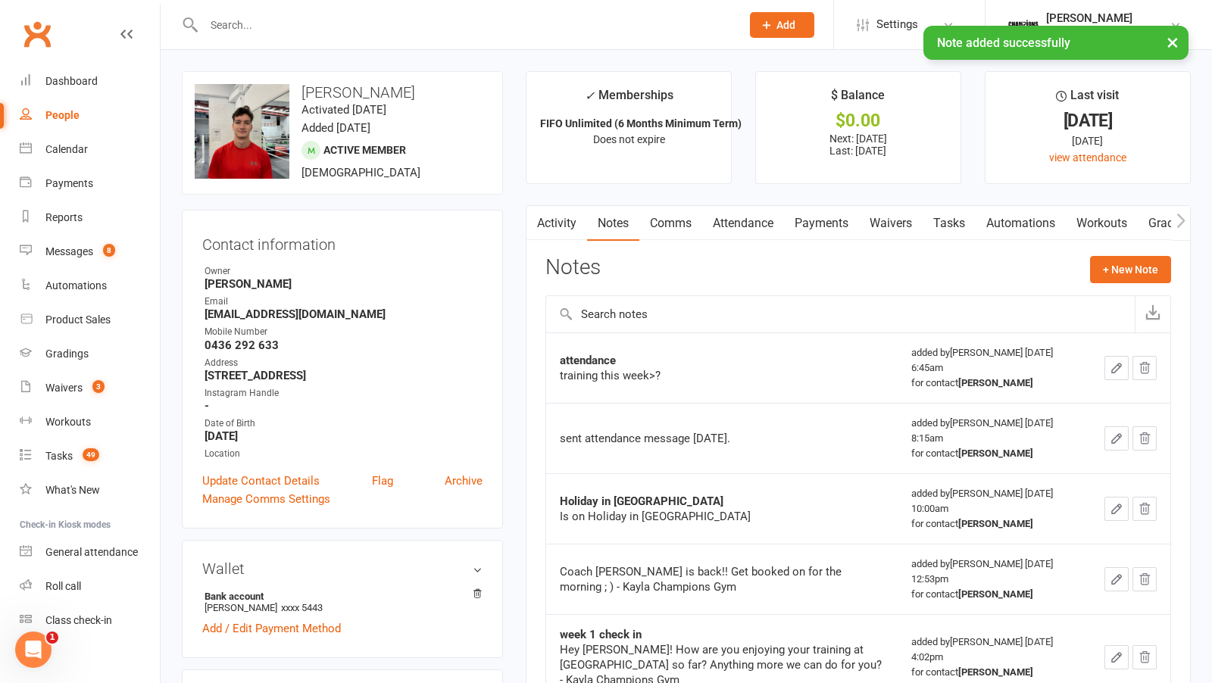
click at [242, 21] on input "text" at bounding box center [464, 24] width 531 height 21
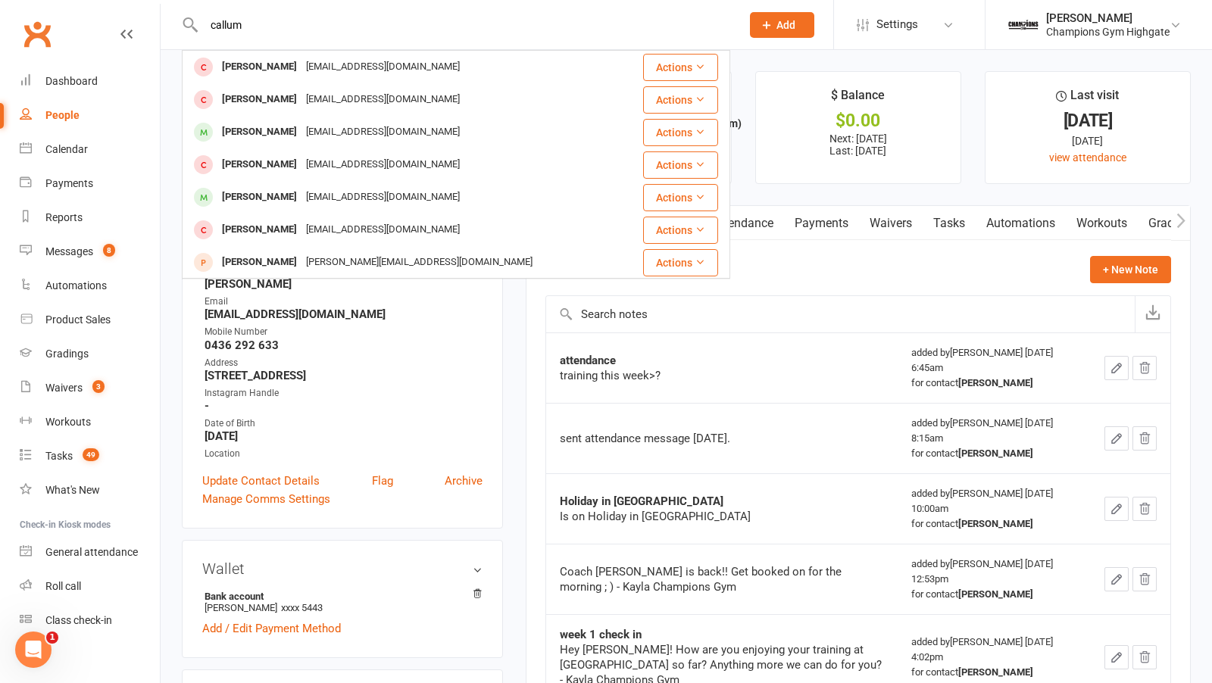
type input "callum"
click at [289, 127] on div "Callum Duggan" at bounding box center [259, 132] width 84 height 22
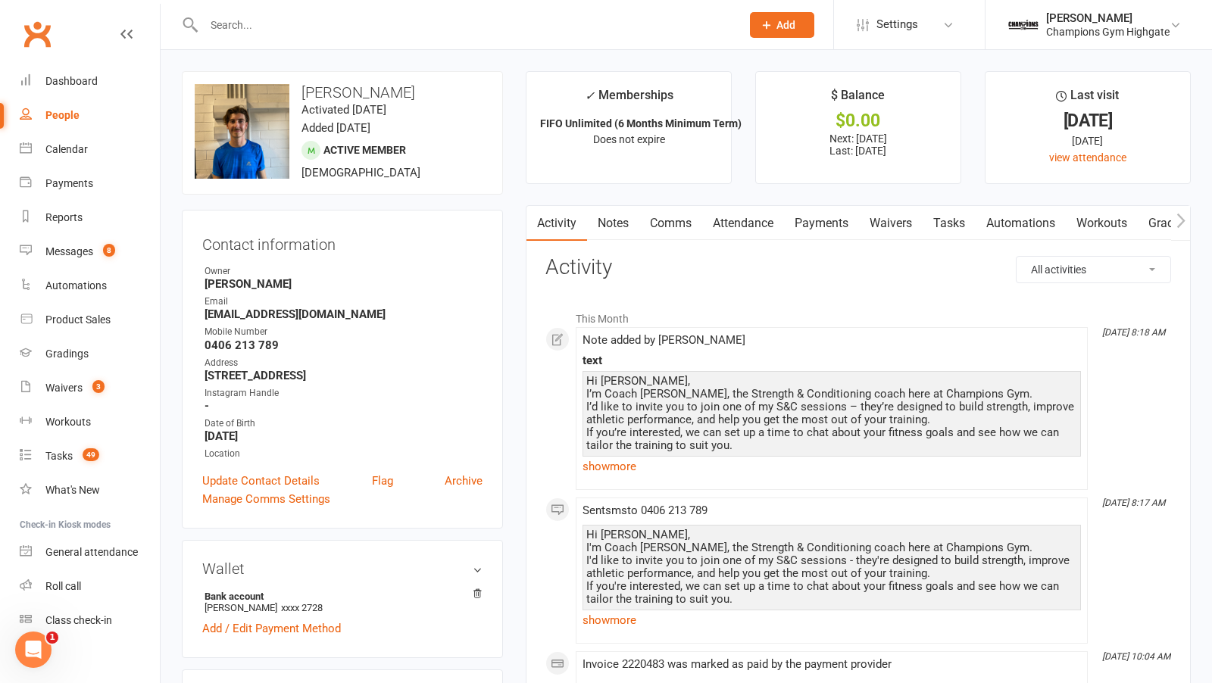
click at [677, 232] on link "Comms" at bounding box center [670, 223] width 63 height 35
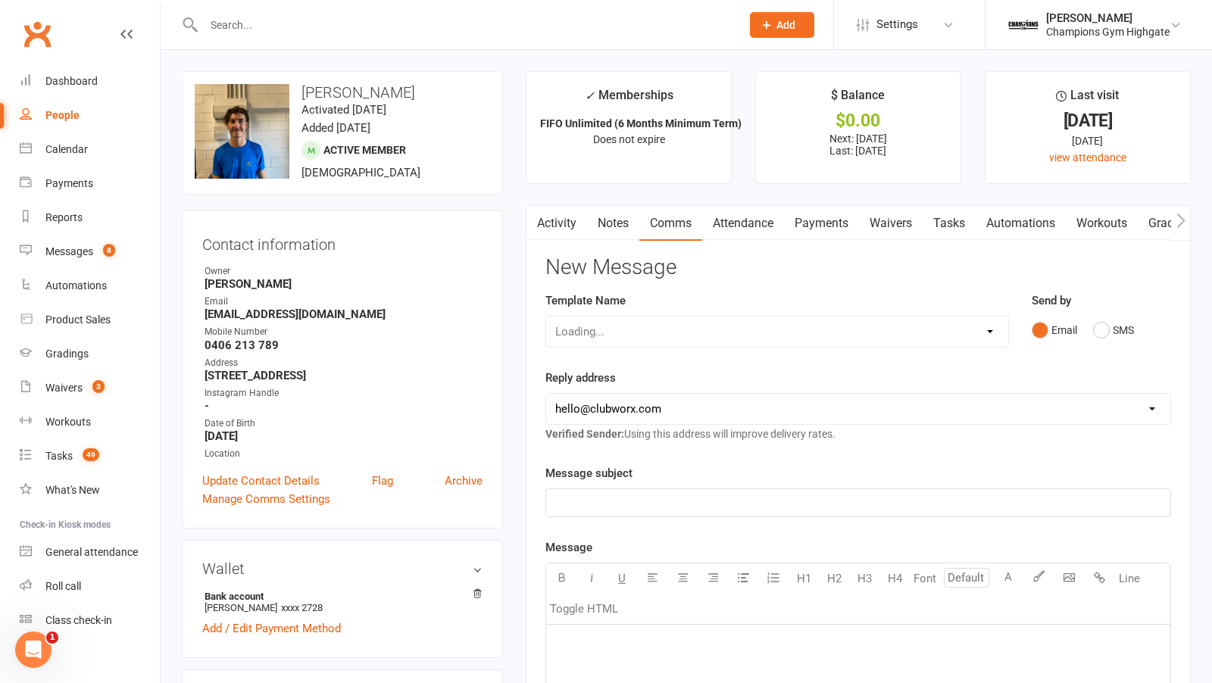
click at [1092, 342] on div "Email SMS" at bounding box center [1101, 330] width 139 height 29
click at [1103, 333] on button "SMS" at bounding box center [1113, 330] width 41 height 29
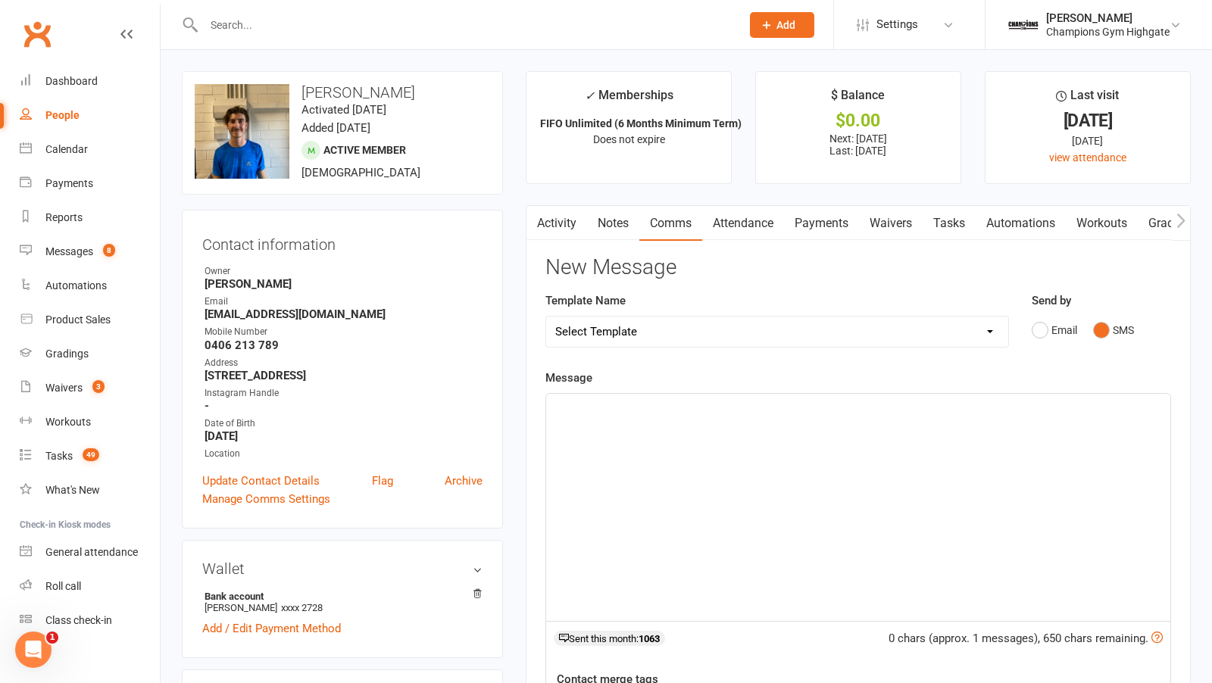
click at [774, 468] on div "﻿" at bounding box center [858, 507] width 624 height 227
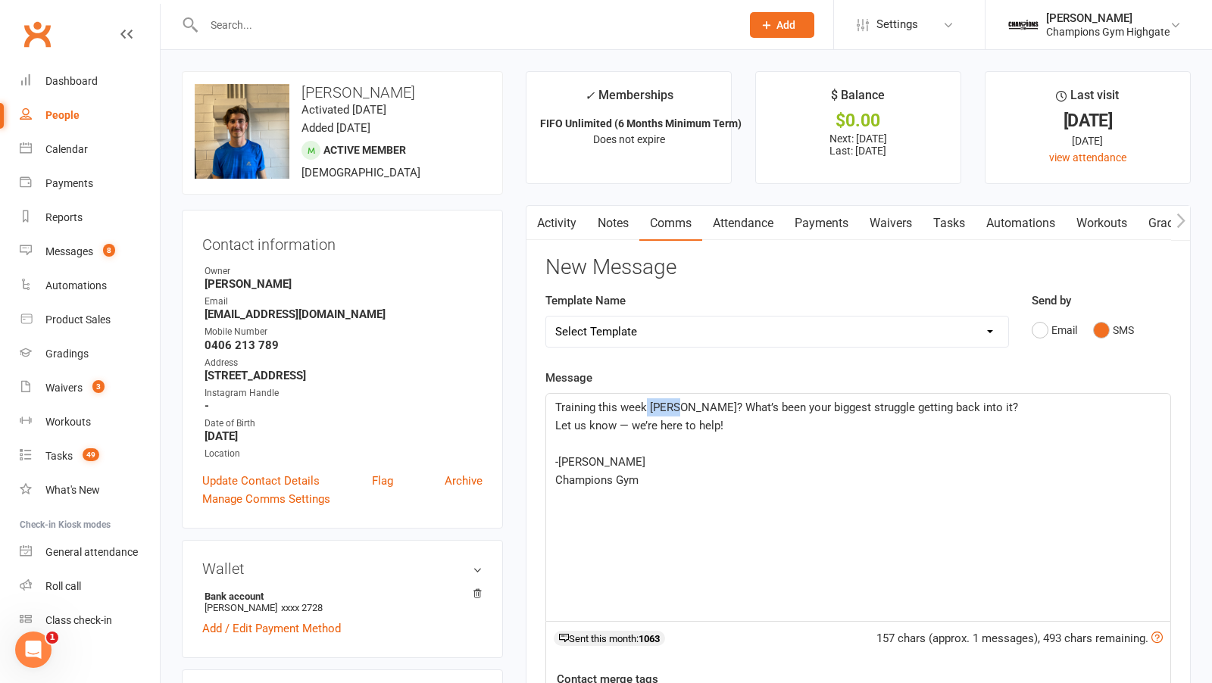
drag, startPoint x: 681, startPoint y: 405, endPoint x: 647, endPoint y: 405, distance: 34.1
click at [647, 405] on span "Training this week Chona? What’s been your biggest struggle getting back into i…" at bounding box center [786, 408] width 463 height 14
click at [555, 405] on span "Training this week Callum? What’s been your biggest struggle getting back into …" at bounding box center [760, 408] width 411 height 14
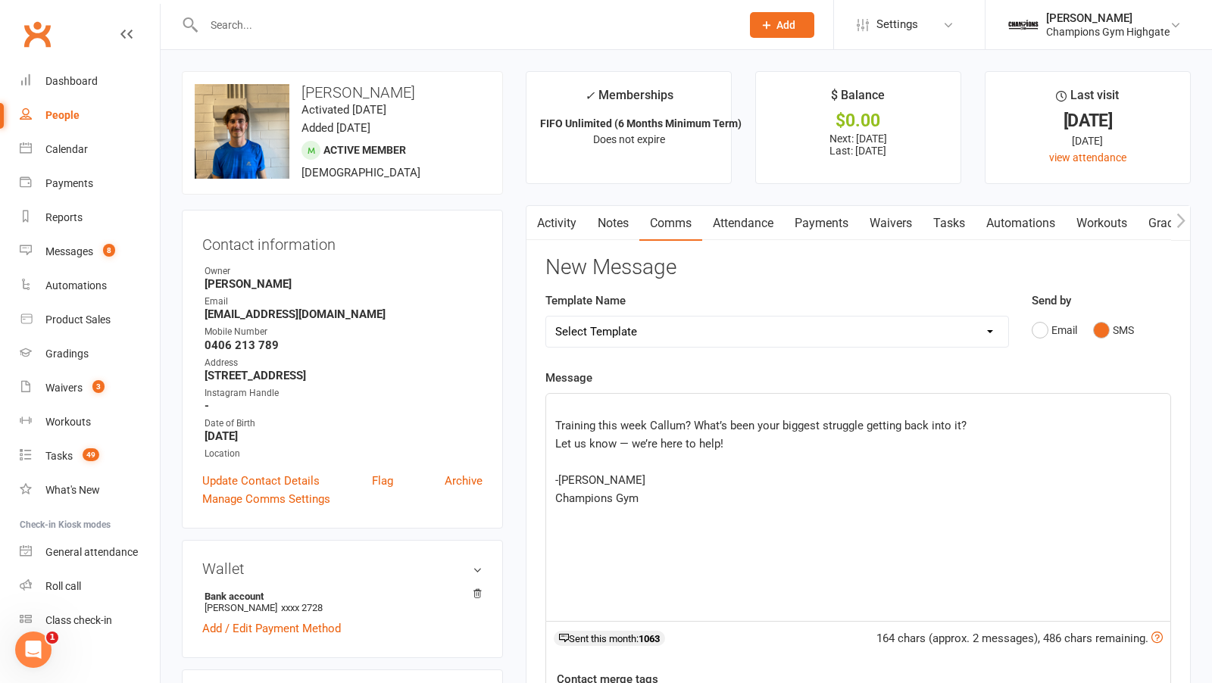
click at [603, 405] on p "﻿" at bounding box center [858, 407] width 606 height 18
click at [611, 402] on span "Please dont ghost us!" at bounding box center [610, 408] width 110 height 14
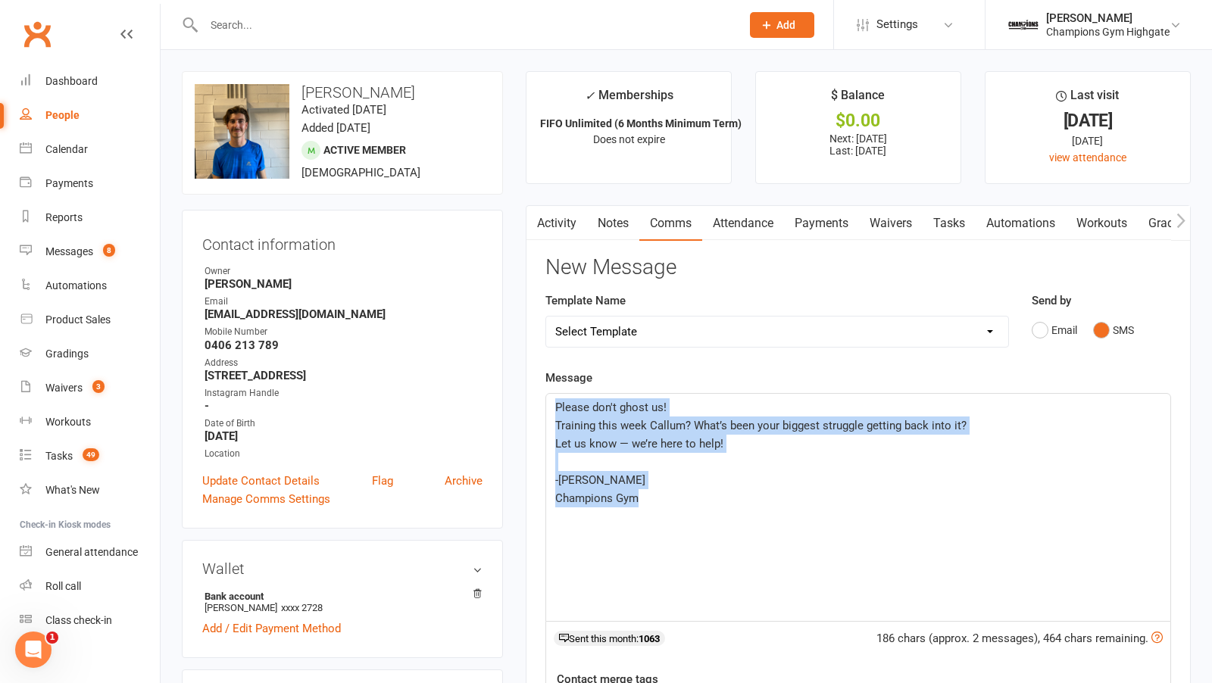
drag, startPoint x: 655, startPoint y: 501, endPoint x: 538, endPoint y: 355, distance: 187.5
click at [545, 355] on div "New Message Template Name Select Template [SMS] 14 days non-attendance sms [Ema…" at bounding box center [858, 586] width 626 height 661
copy div "Please don't ghost us! Training this week Callum? What’s been your biggest stru…"
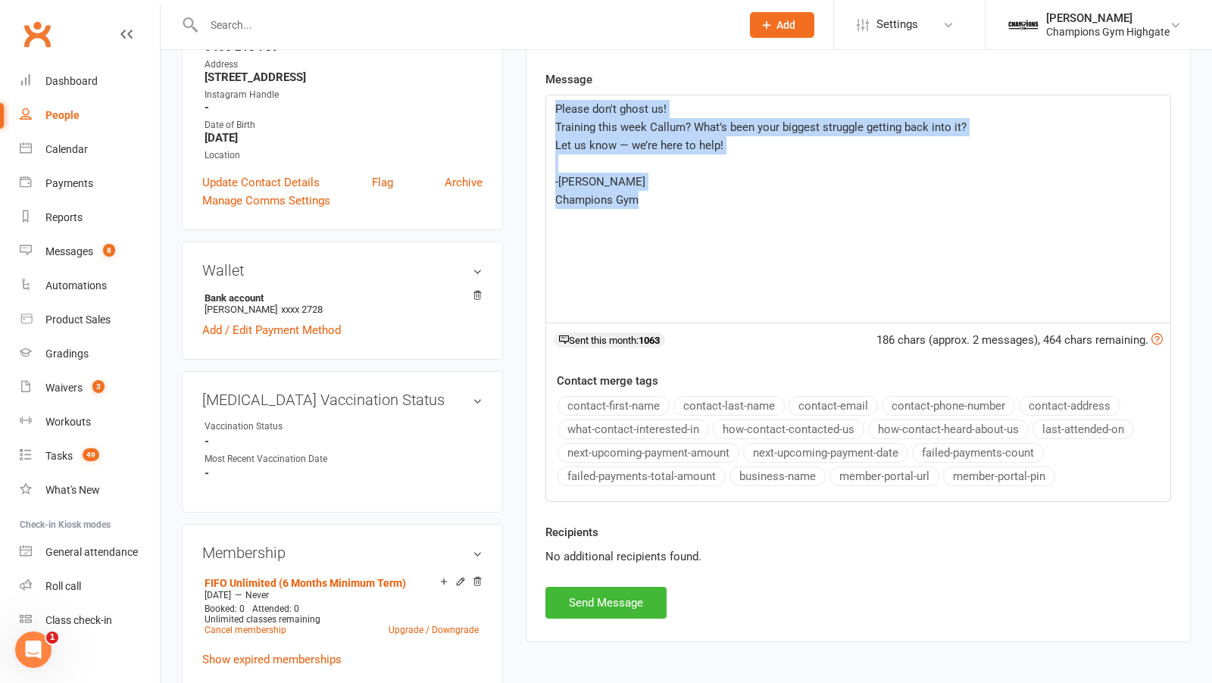
scroll to position [314, 0]
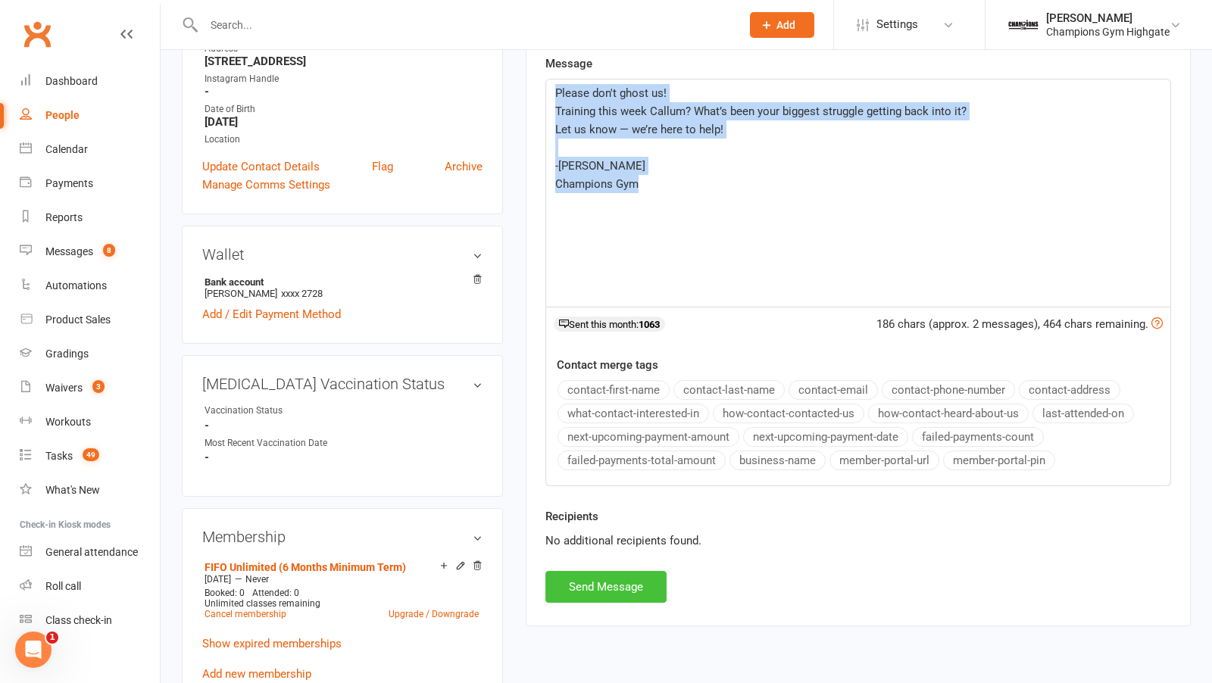
click at [585, 577] on button "Send Message" at bounding box center [605, 587] width 121 height 32
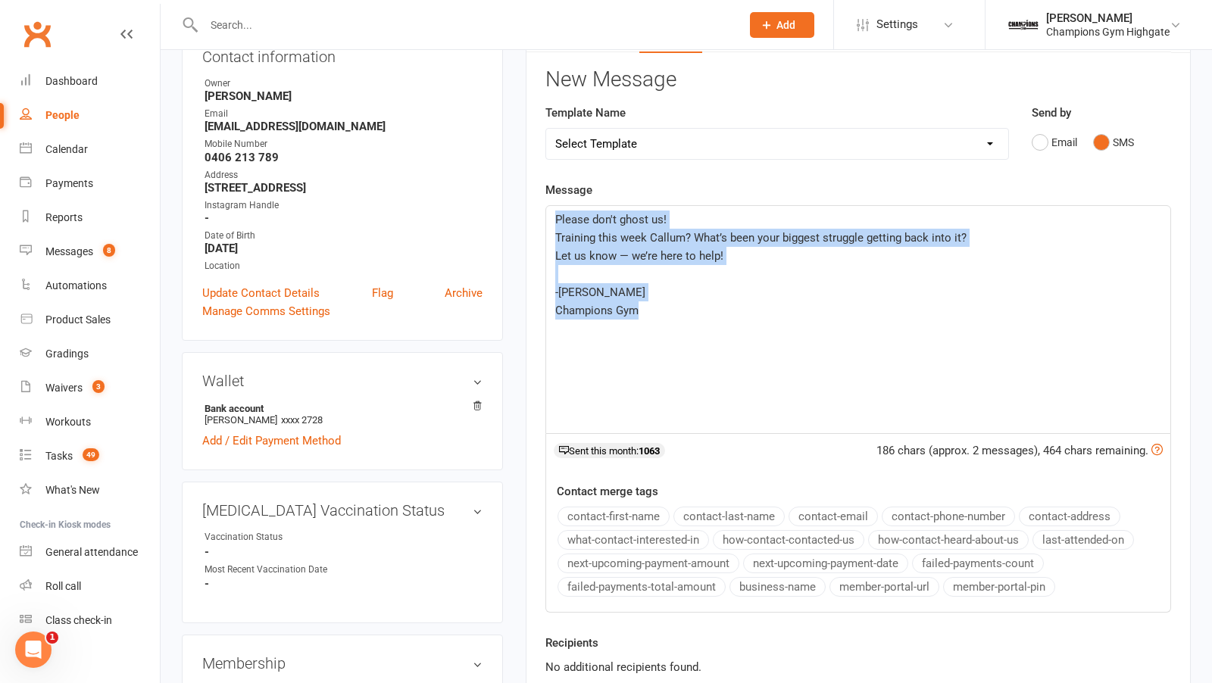
scroll to position [0, 0]
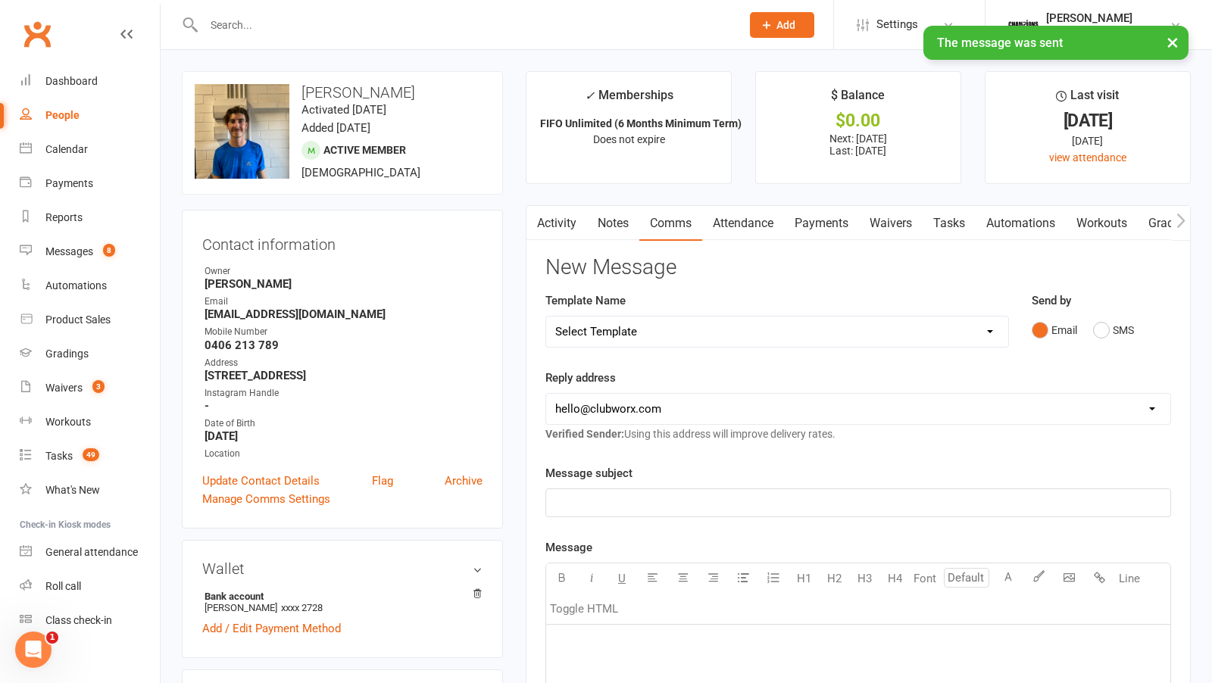
click at [615, 233] on link "Notes" at bounding box center [613, 223] width 52 height 35
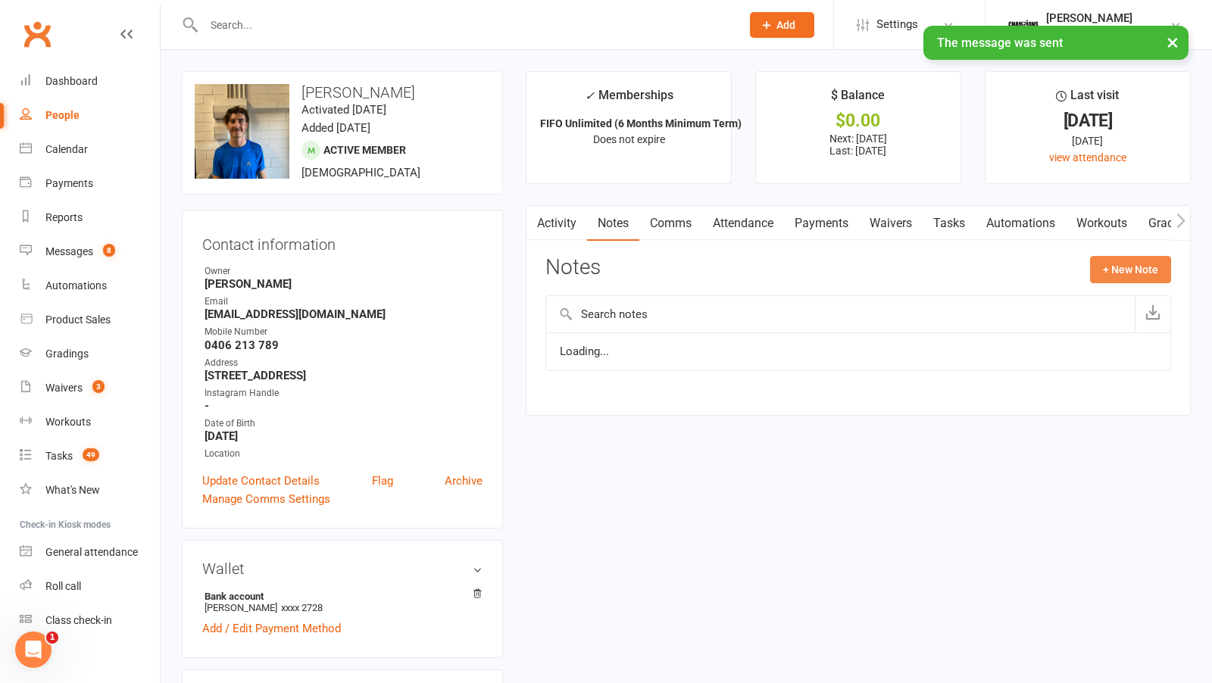
click at [1103, 267] on button "+ New Note" at bounding box center [1130, 269] width 81 height 27
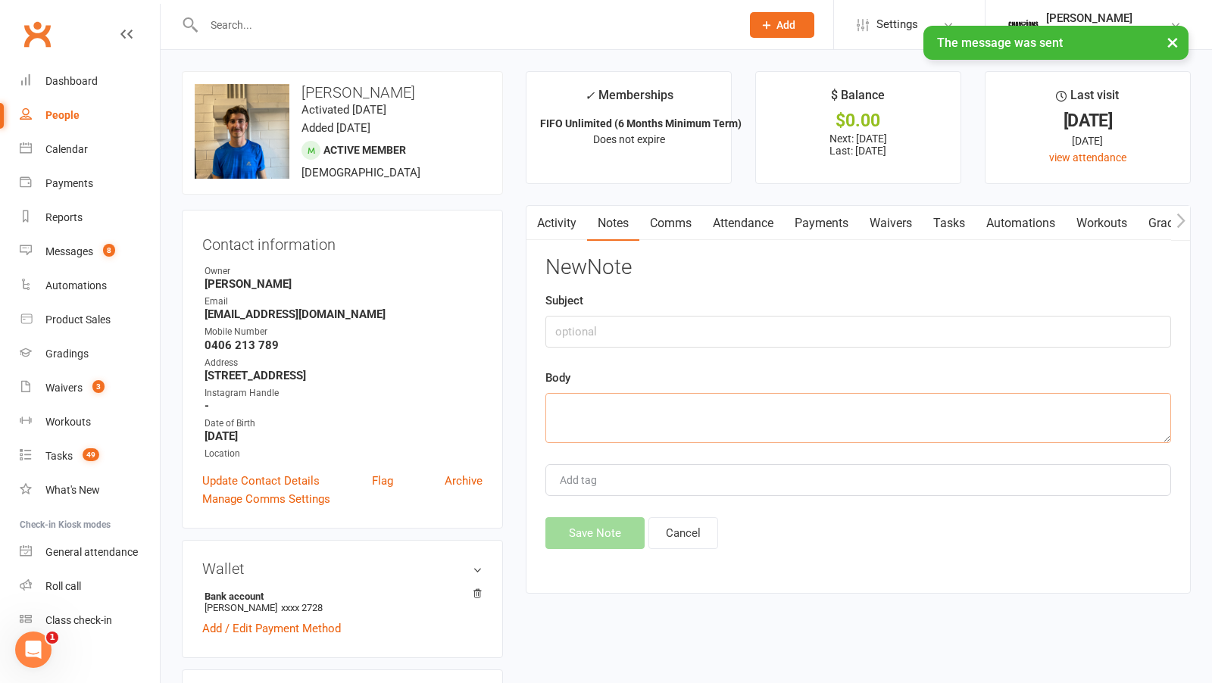
click at [591, 414] on textarea at bounding box center [858, 418] width 626 height 50
paste textarea "Please don't ghost us! Training this week Callum? What’s been your biggest stru…"
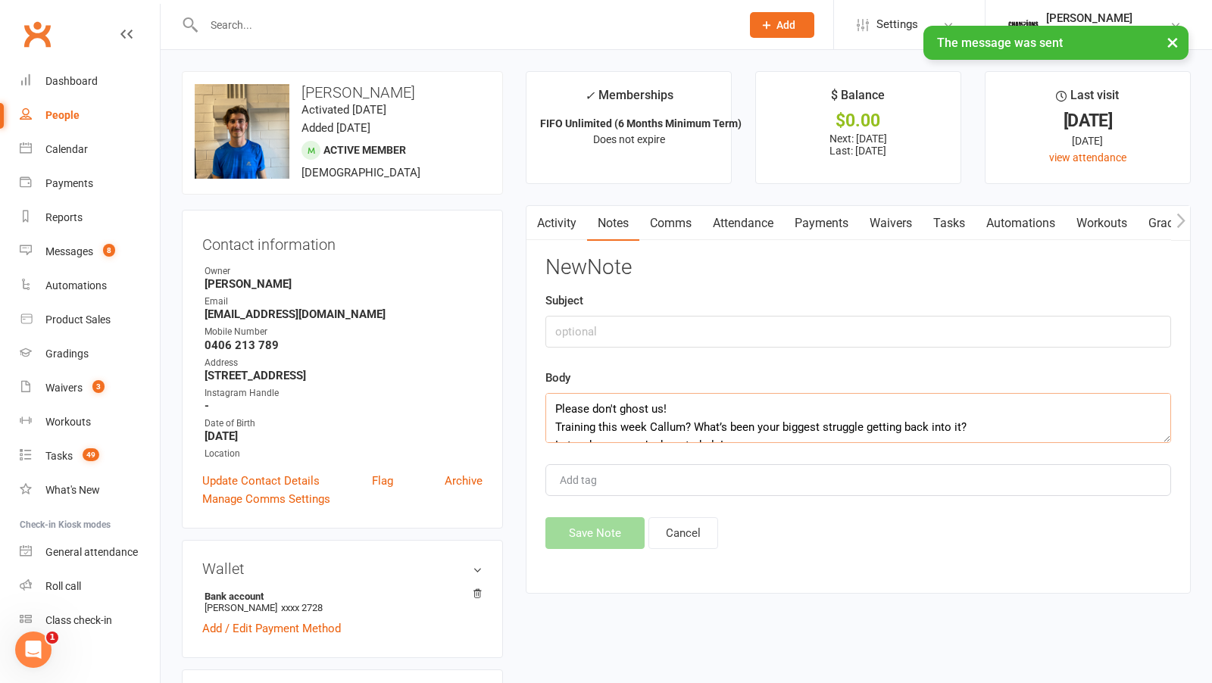
scroll to position [100, 0]
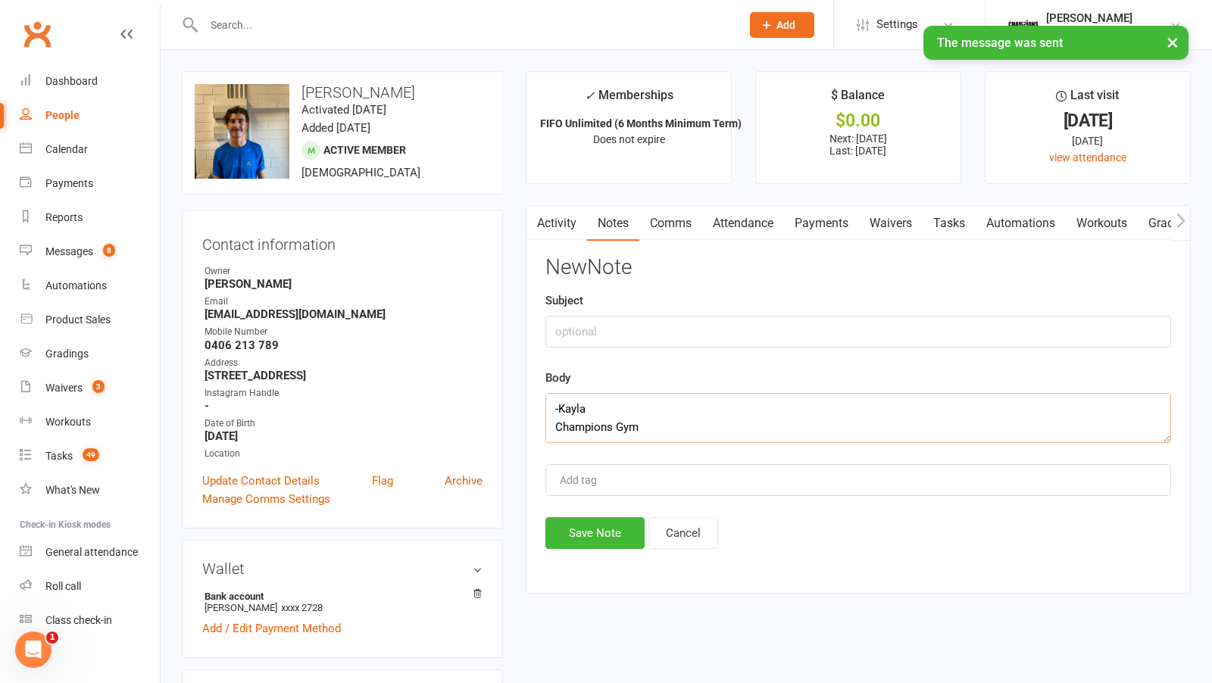
type textarea "Please don't ghost us! Training this week Callum? What’s been your biggest stru…"
click at [576, 328] on input "text" at bounding box center [858, 332] width 626 height 32
type input "attendance"
click at [607, 519] on button "Save Note" at bounding box center [594, 533] width 99 height 32
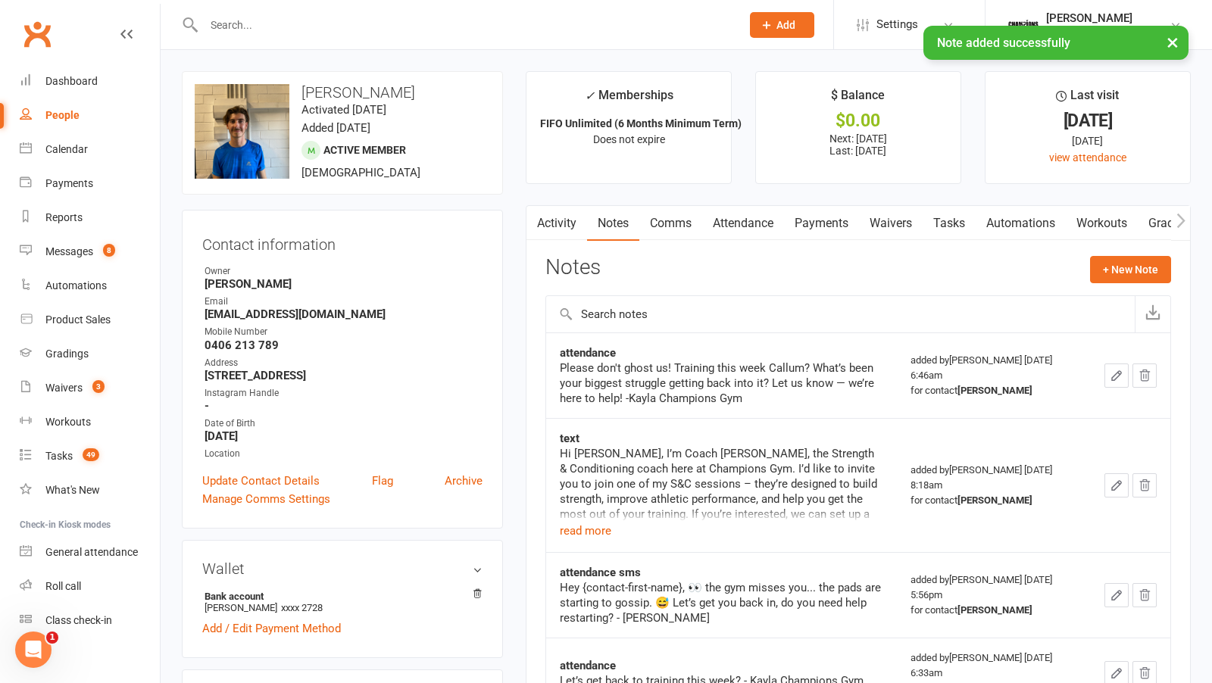
click at [348, 17] on input "text" at bounding box center [464, 24] width 531 height 21
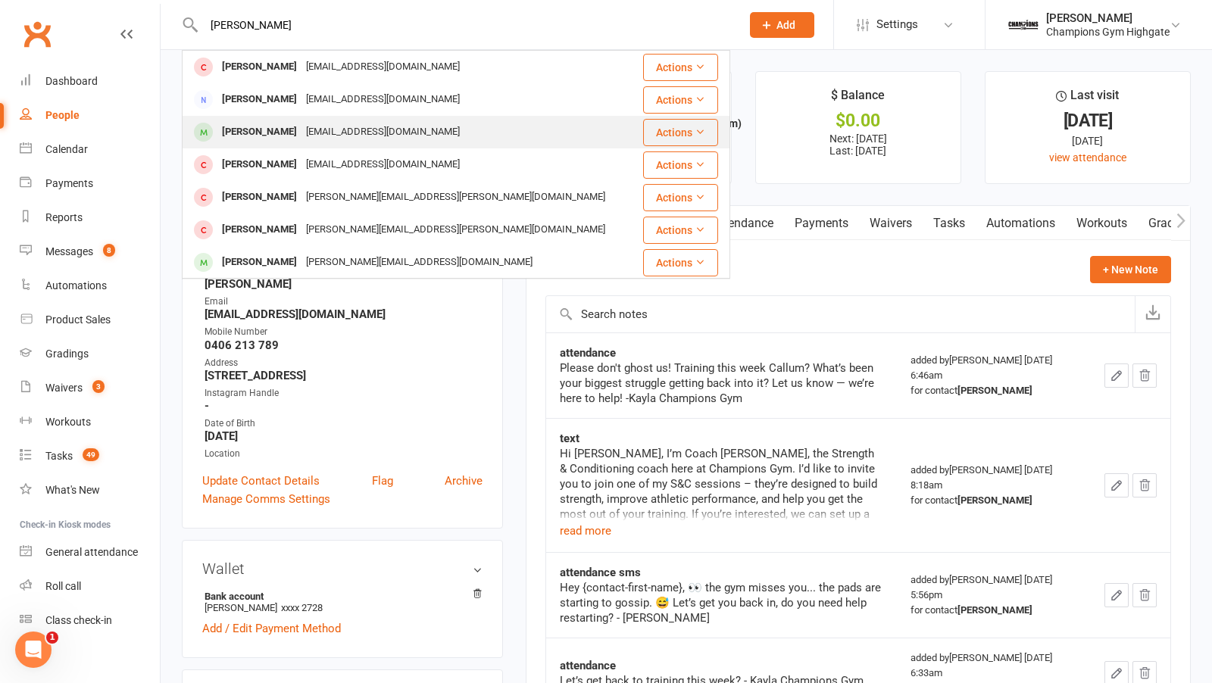
type input "michelle"
click at [307, 137] on div "shellcos123@gmail.com" at bounding box center [383, 132] width 163 height 22
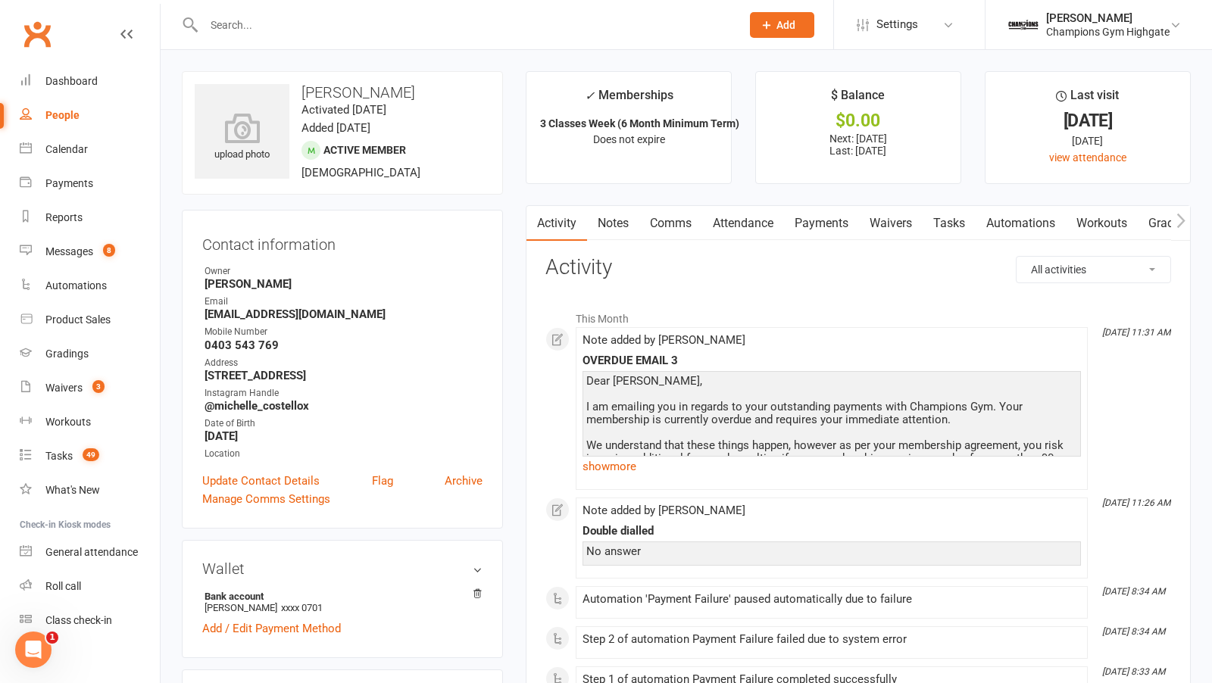
click at [618, 223] on link "Notes" at bounding box center [613, 223] width 52 height 35
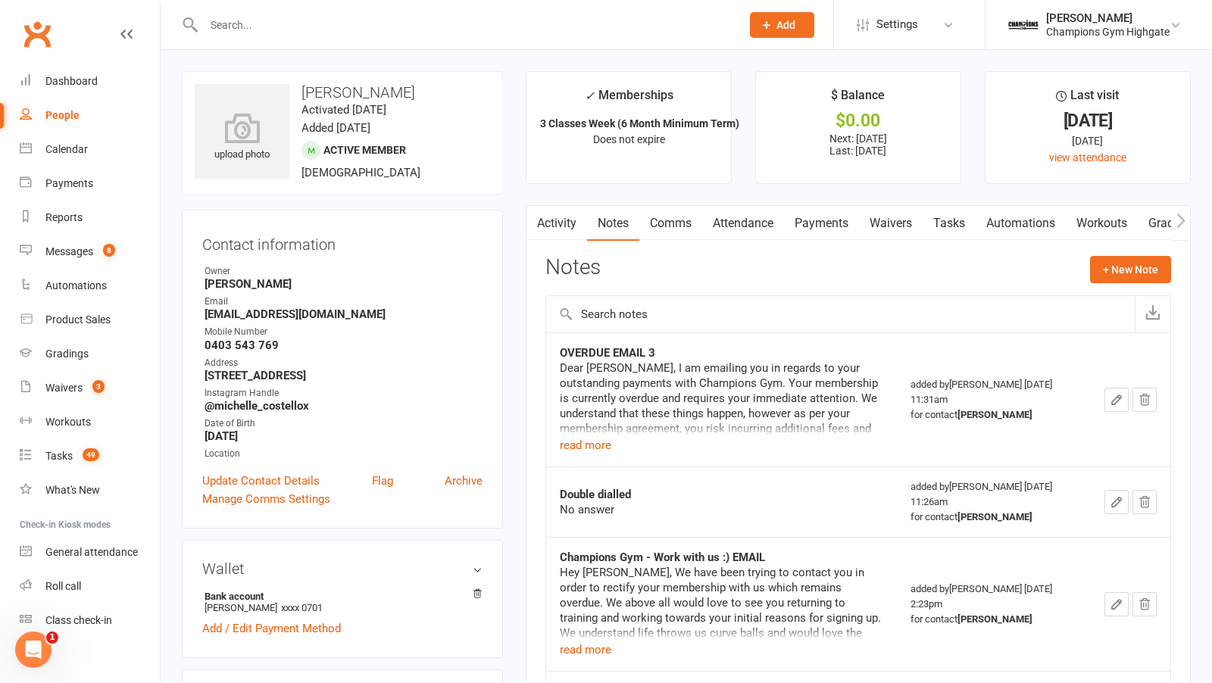
click at [680, 230] on link "Comms" at bounding box center [670, 223] width 63 height 35
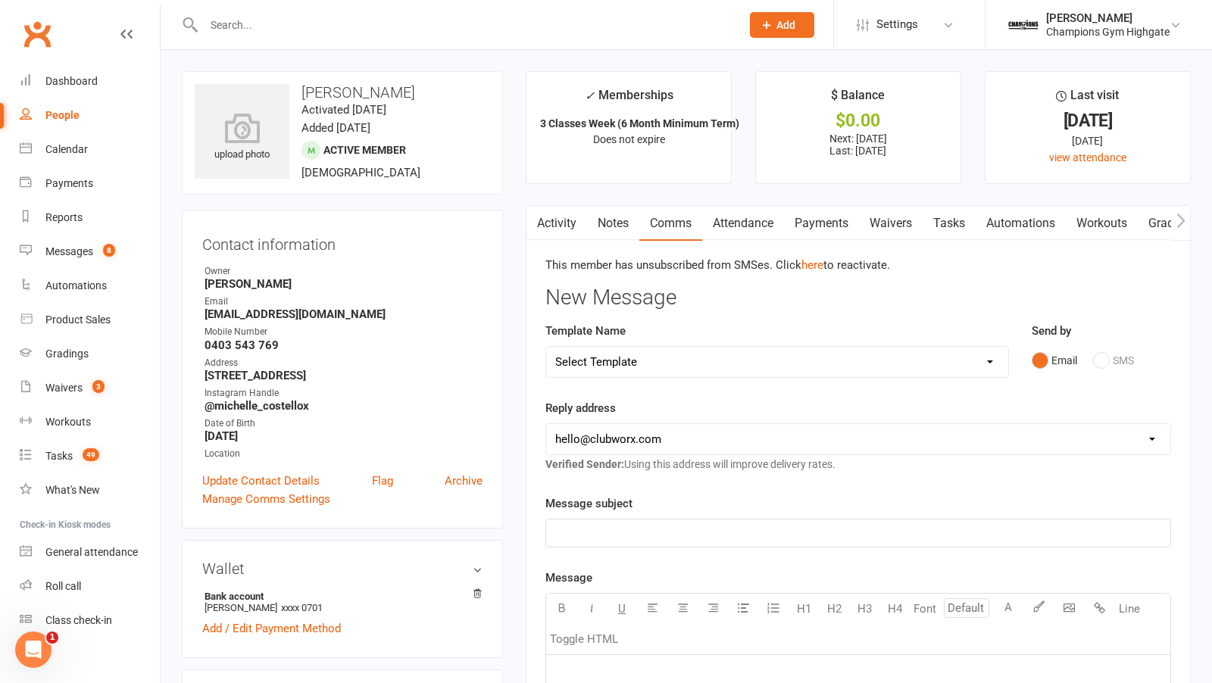
click at [330, 34] on input "text" at bounding box center [464, 24] width 531 height 21
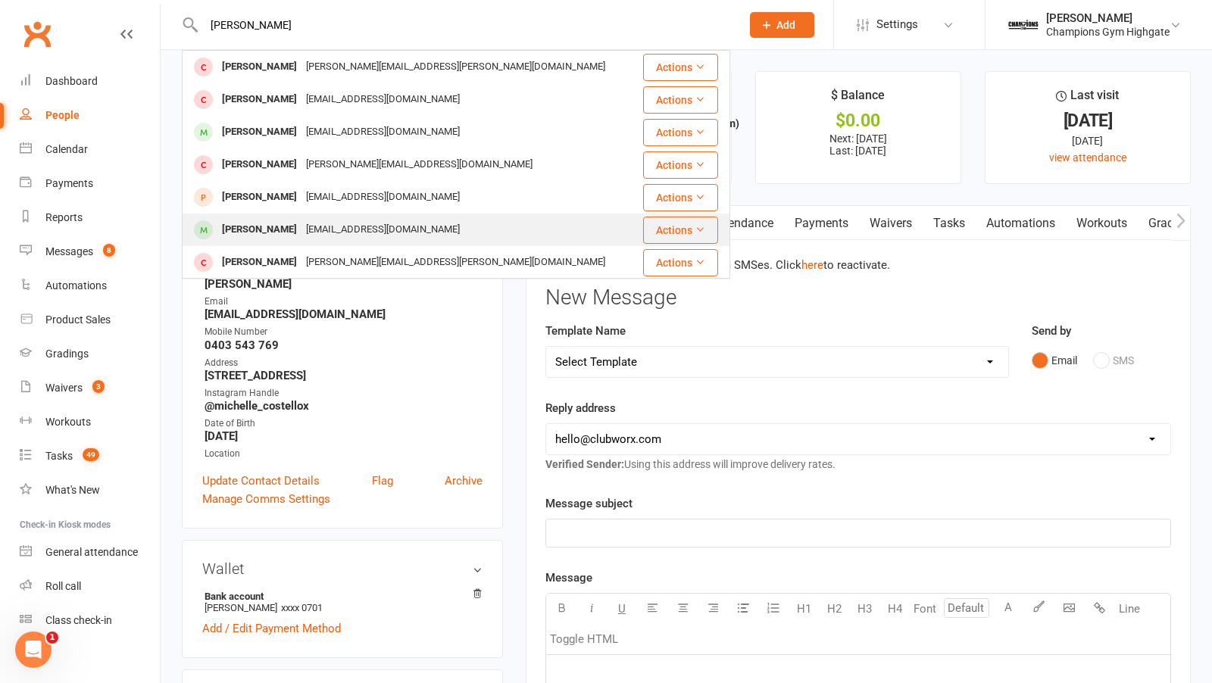
type input "samuel"
click at [311, 230] on div "samueljamesbridges@gmail.com" at bounding box center [383, 230] width 163 height 22
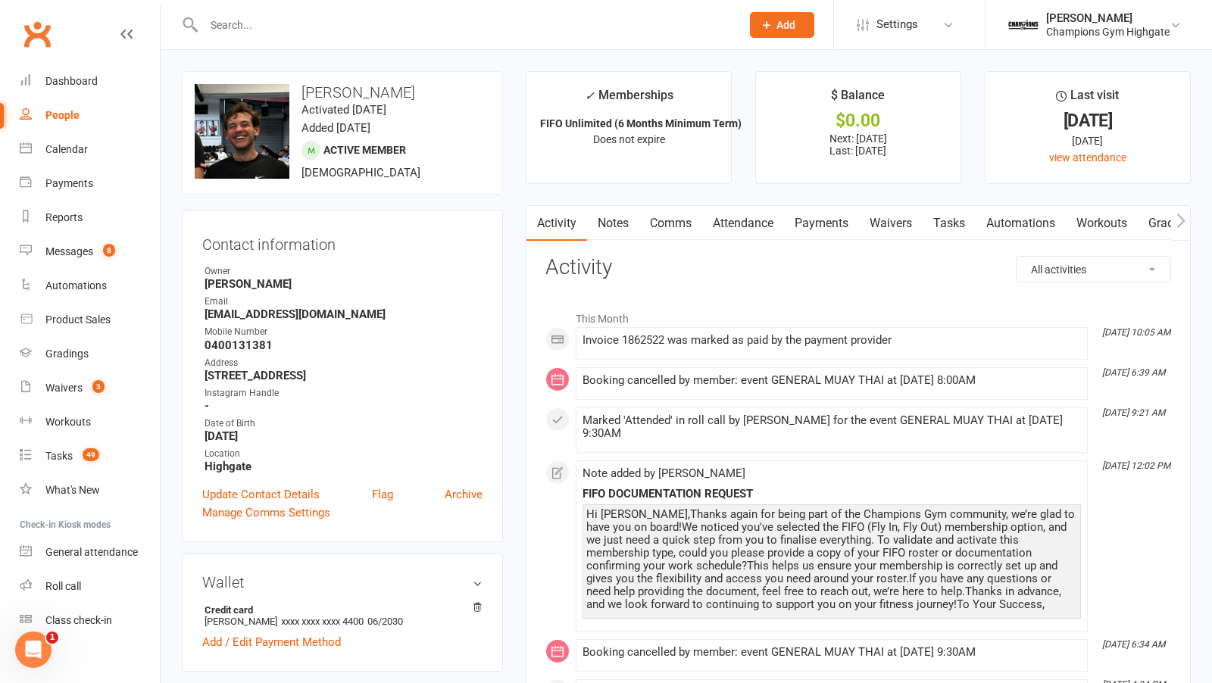
click at [671, 216] on link "Comms" at bounding box center [670, 223] width 63 height 35
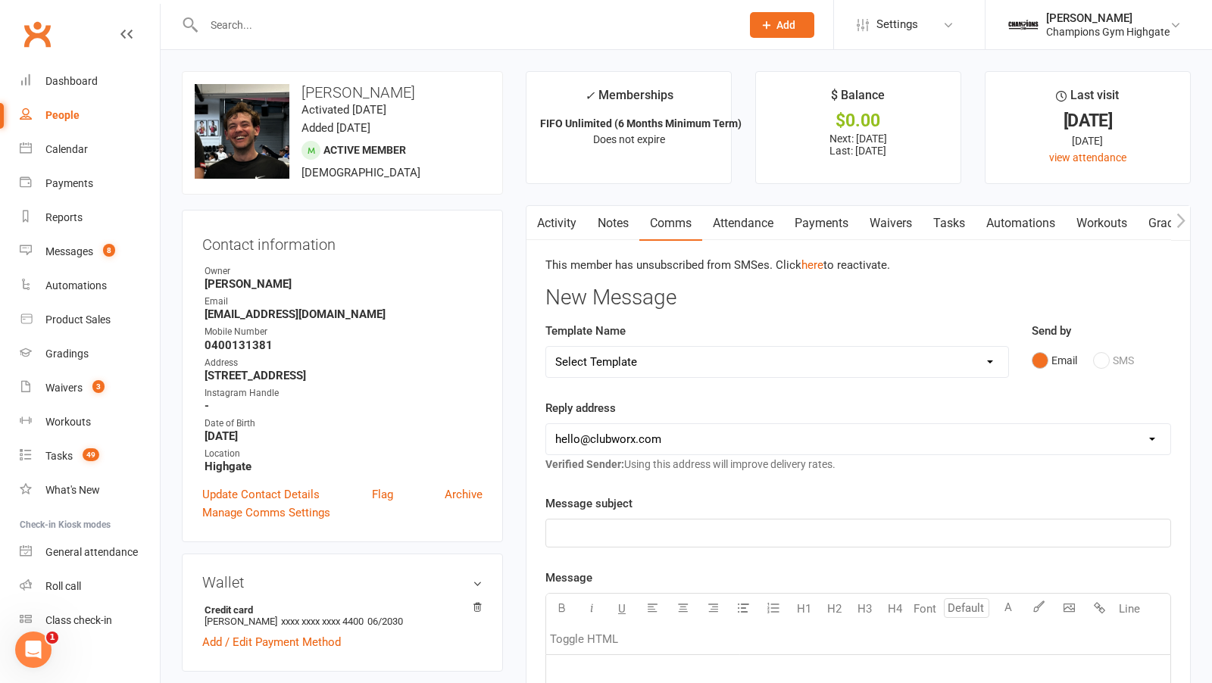
click at [276, 27] on input "text" at bounding box center [464, 24] width 531 height 21
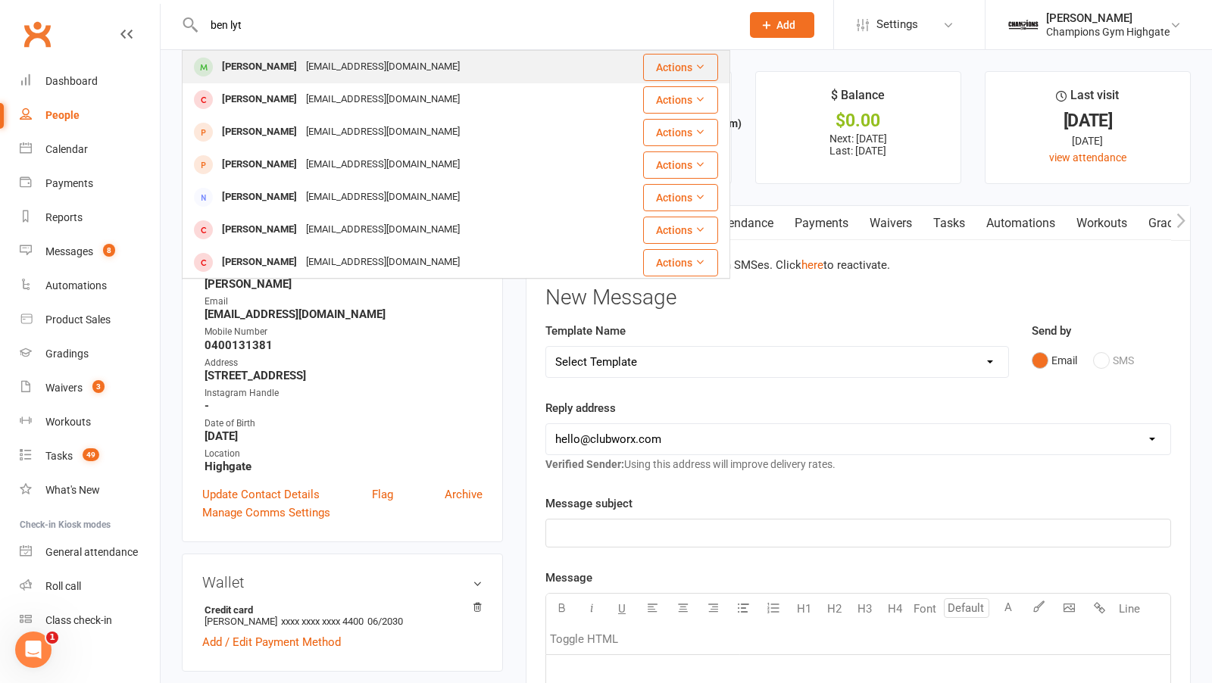
type input "ben lyt"
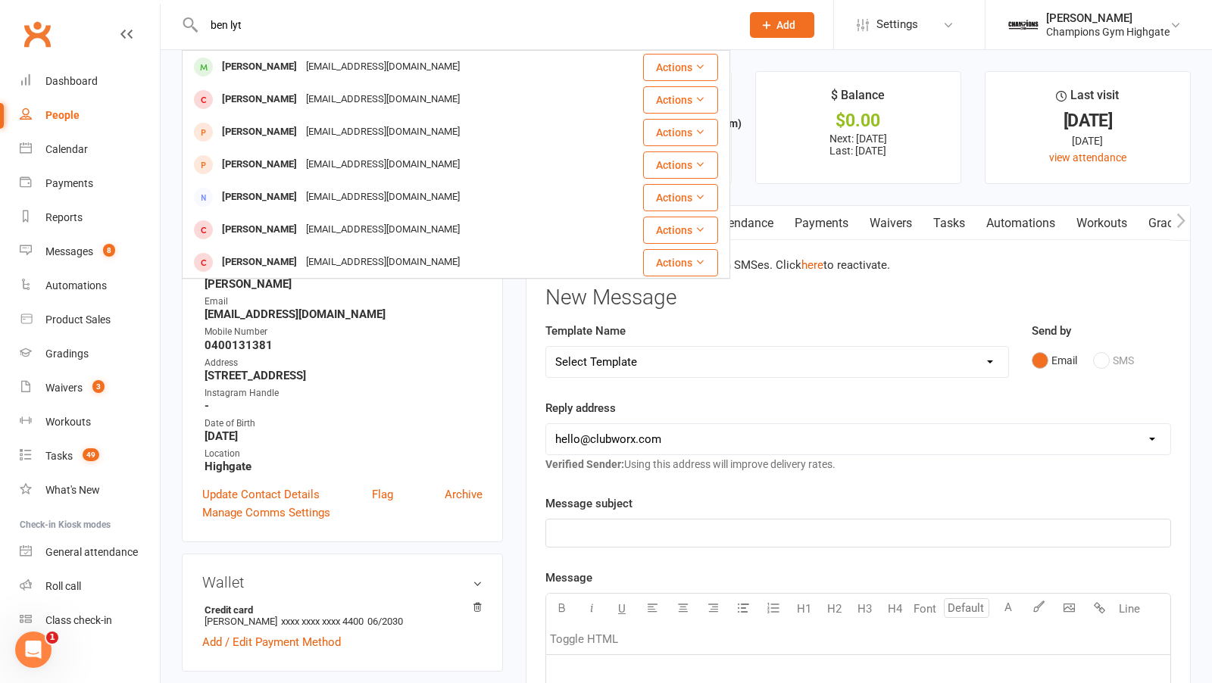
click at [302, 76] on div "ben@lythgoeonline.org" at bounding box center [383, 67] width 163 height 22
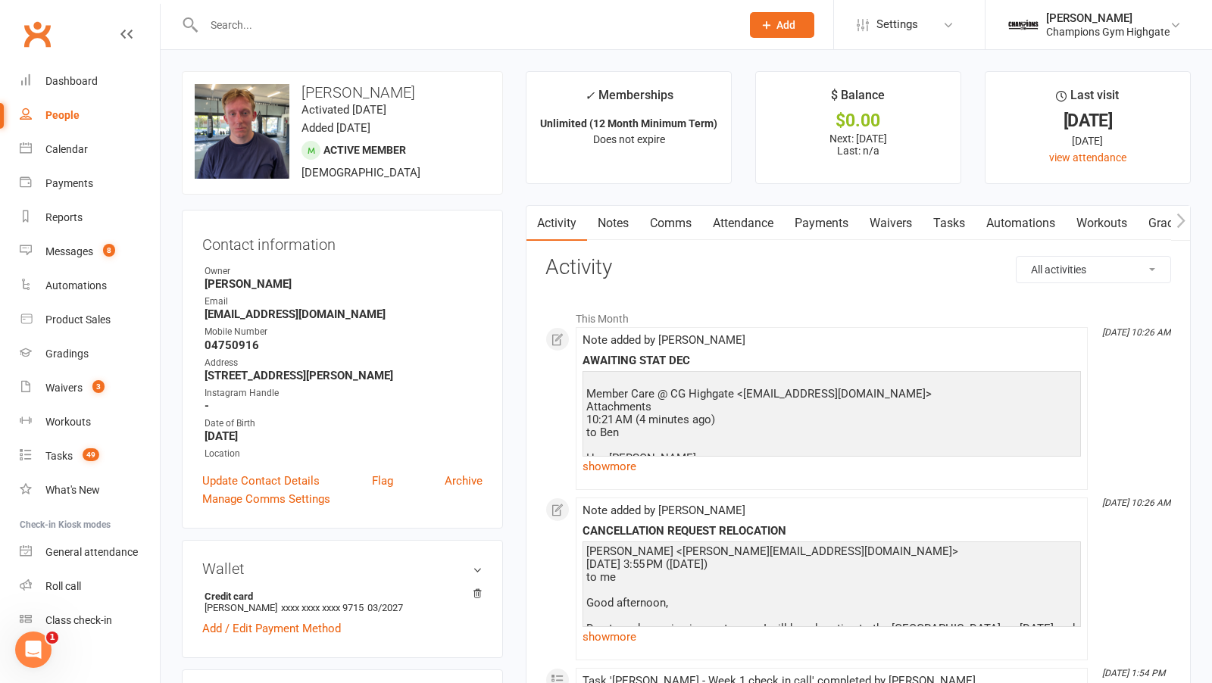
click at [841, 223] on link "Payments" at bounding box center [821, 223] width 75 height 35
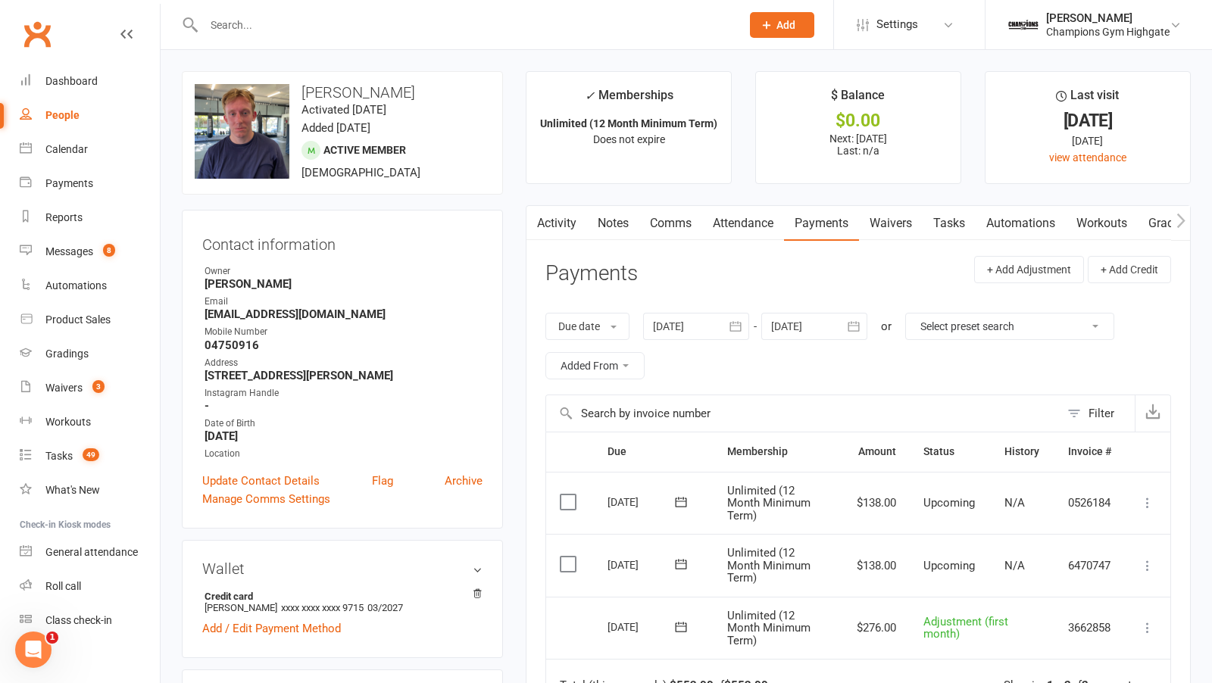
click at [258, 19] on input "text" at bounding box center [464, 24] width 531 height 21
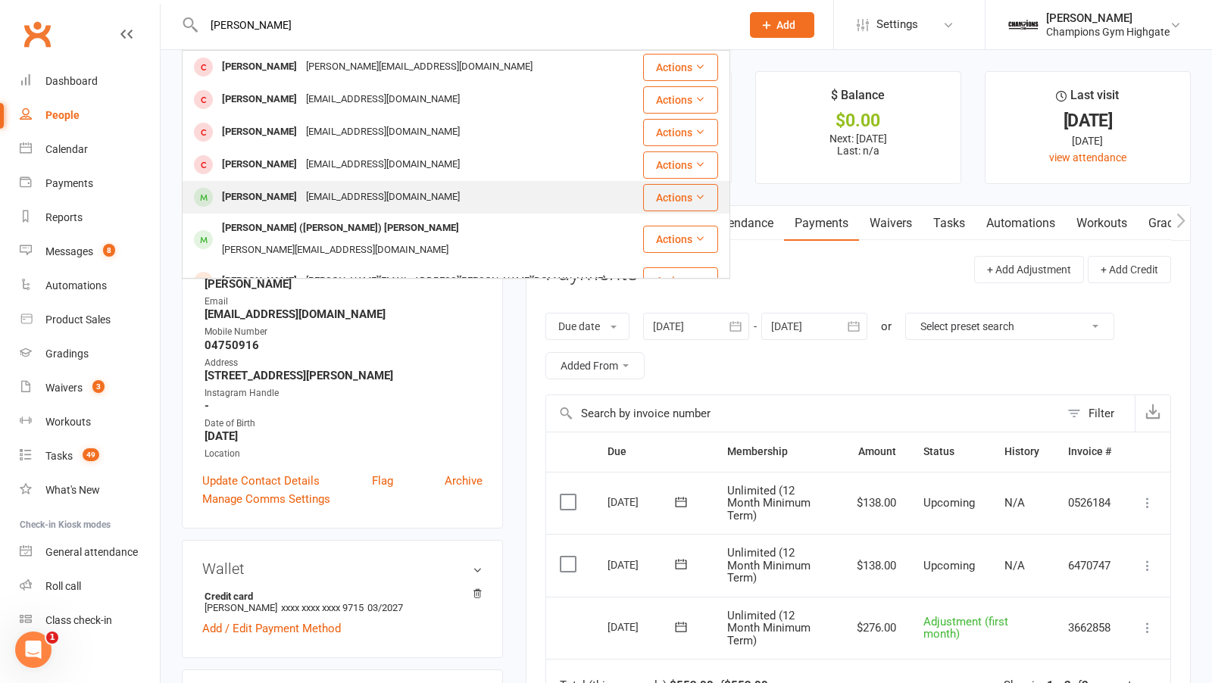
type input "charlott"
click at [302, 195] on div "Charlotte Lovegrove" at bounding box center [259, 197] width 84 height 22
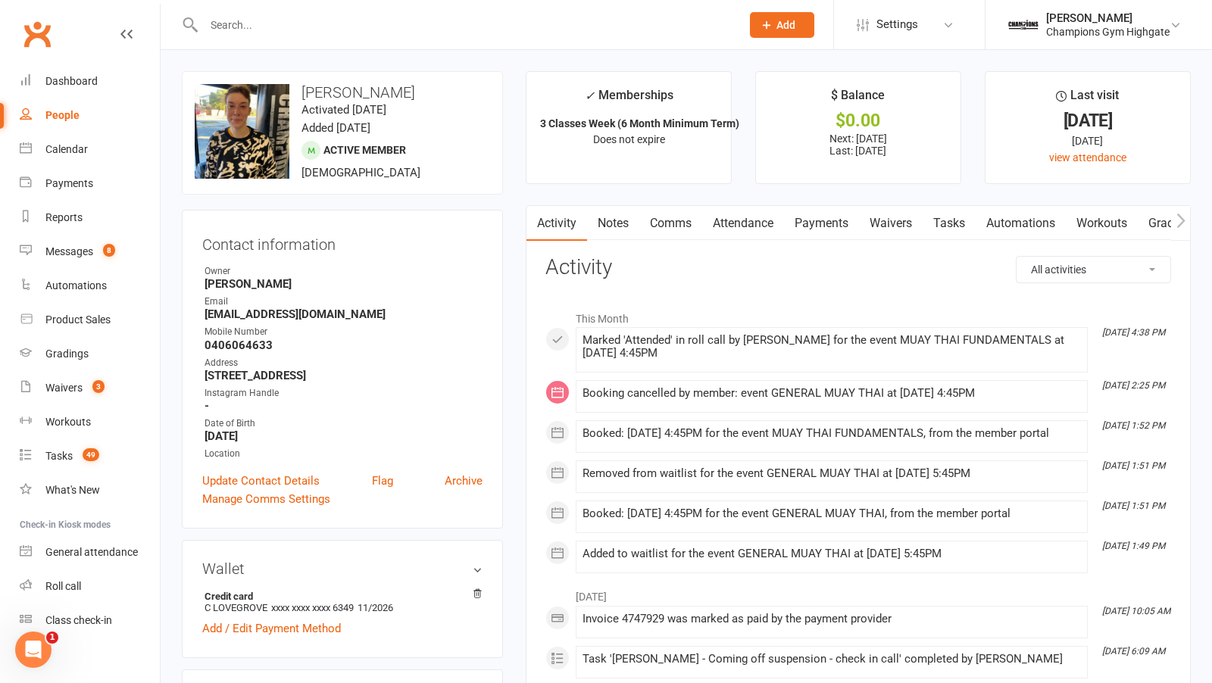
click at [659, 223] on link "Comms" at bounding box center [670, 223] width 63 height 35
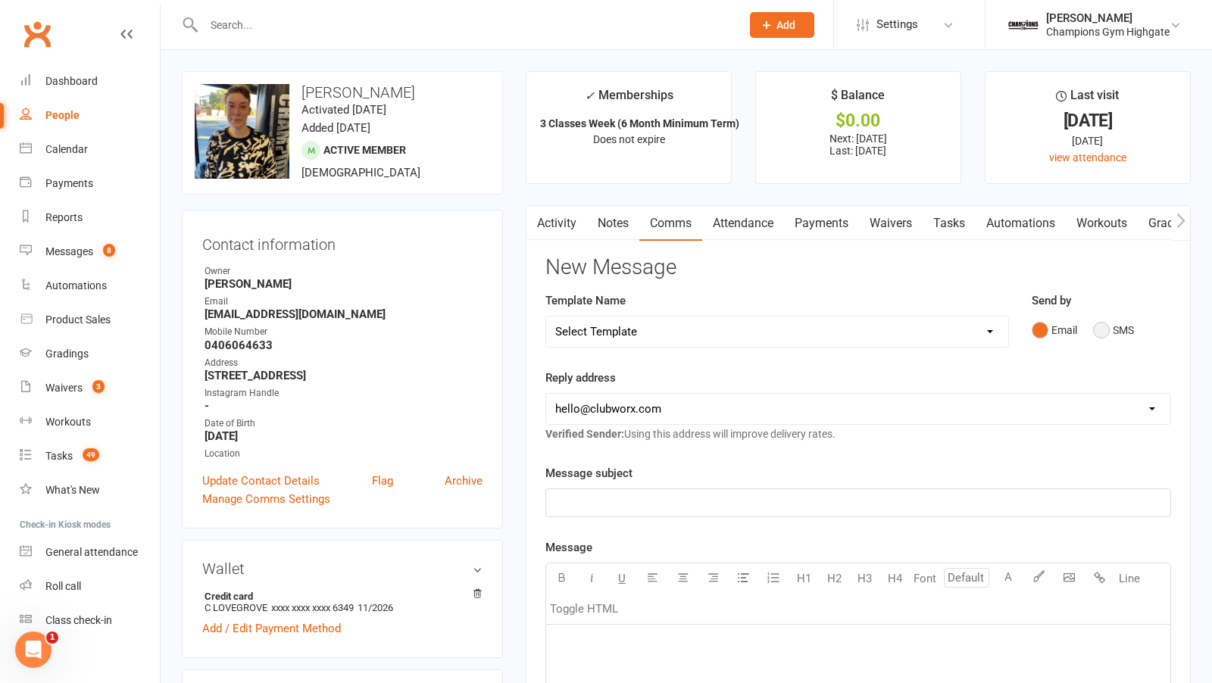
click at [1096, 341] on button "SMS" at bounding box center [1113, 330] width 41 height 29
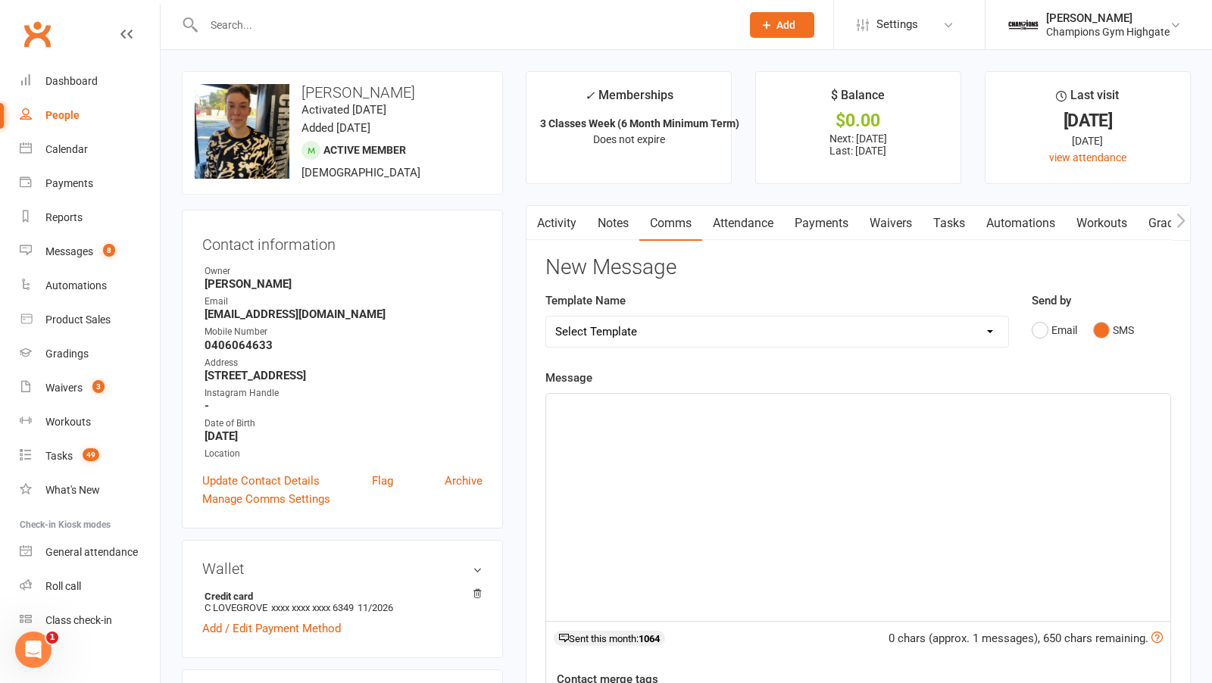
click at [716, 458] on div "﻿" at bounding box center [858, 507] width 624 height 227
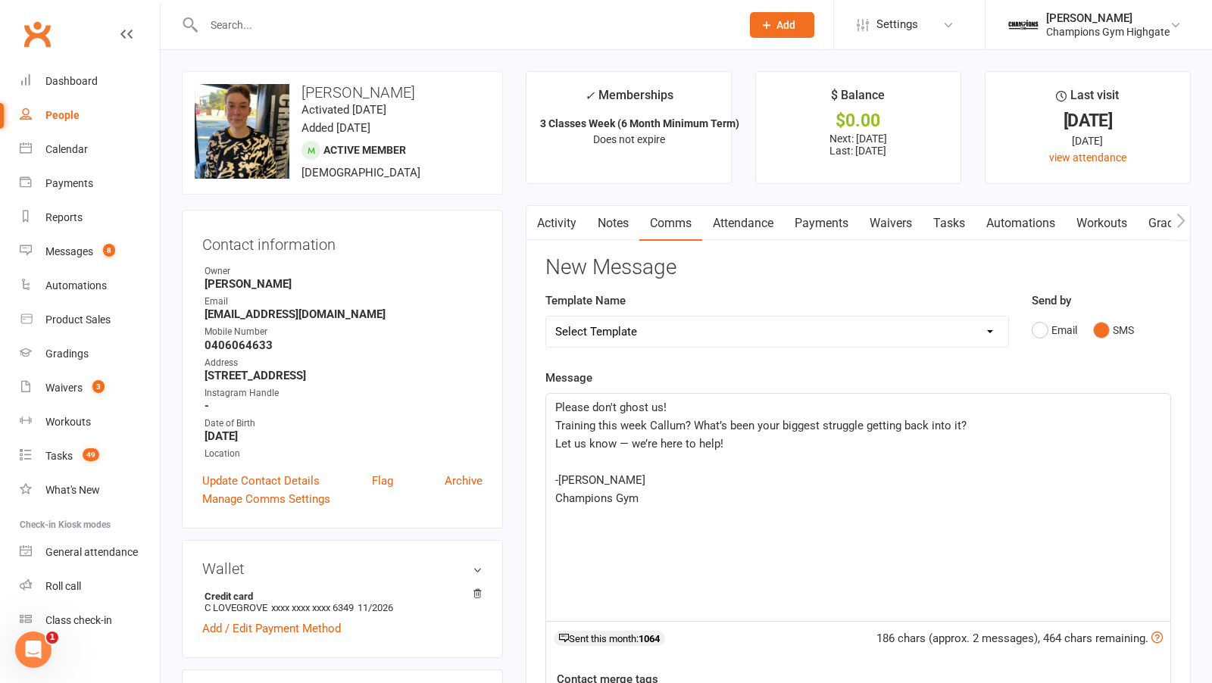
drag, startPoint x: 690, startPoint y: 409, endPoint x: 485, endPoint y: 400, distance: 205.5
click at [556, 426] on span "Training this week Callum? What’s been your biggest struggle getting back into …" at bounding box center [760, 426] width 411 height 14
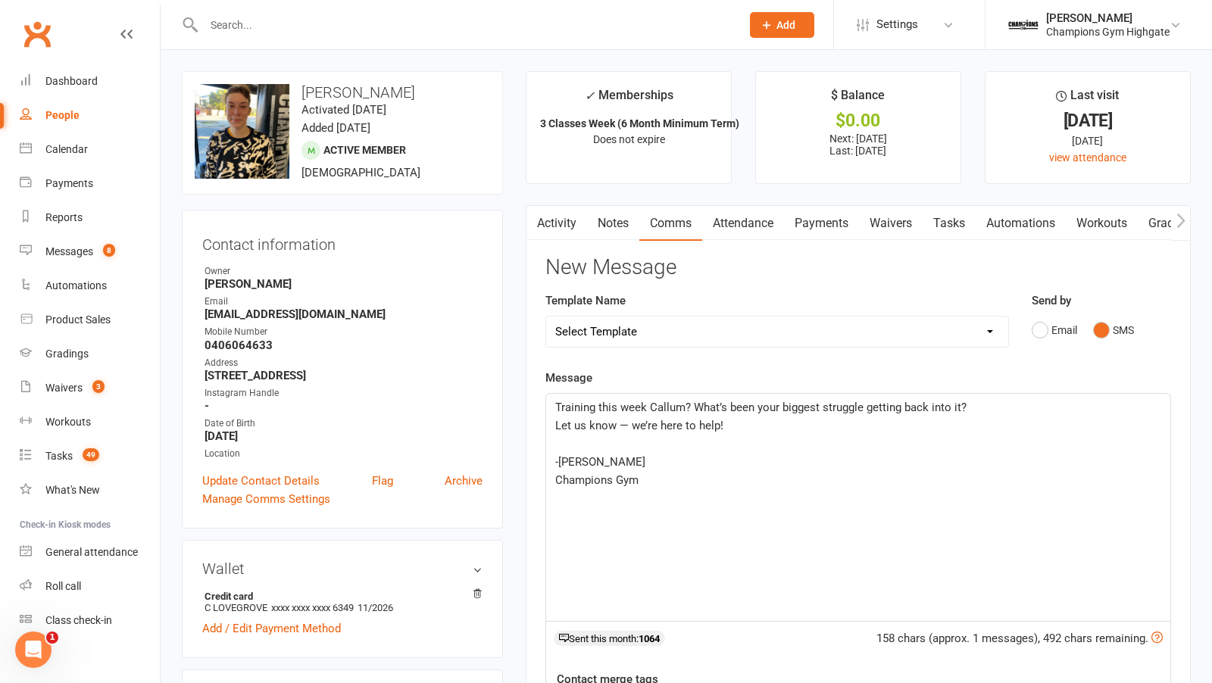
click at [681, 407] on span "Training this week Callum? What’s been your biggest struggle getting back into …" at bounding box center [760, 408] width 411 height 14
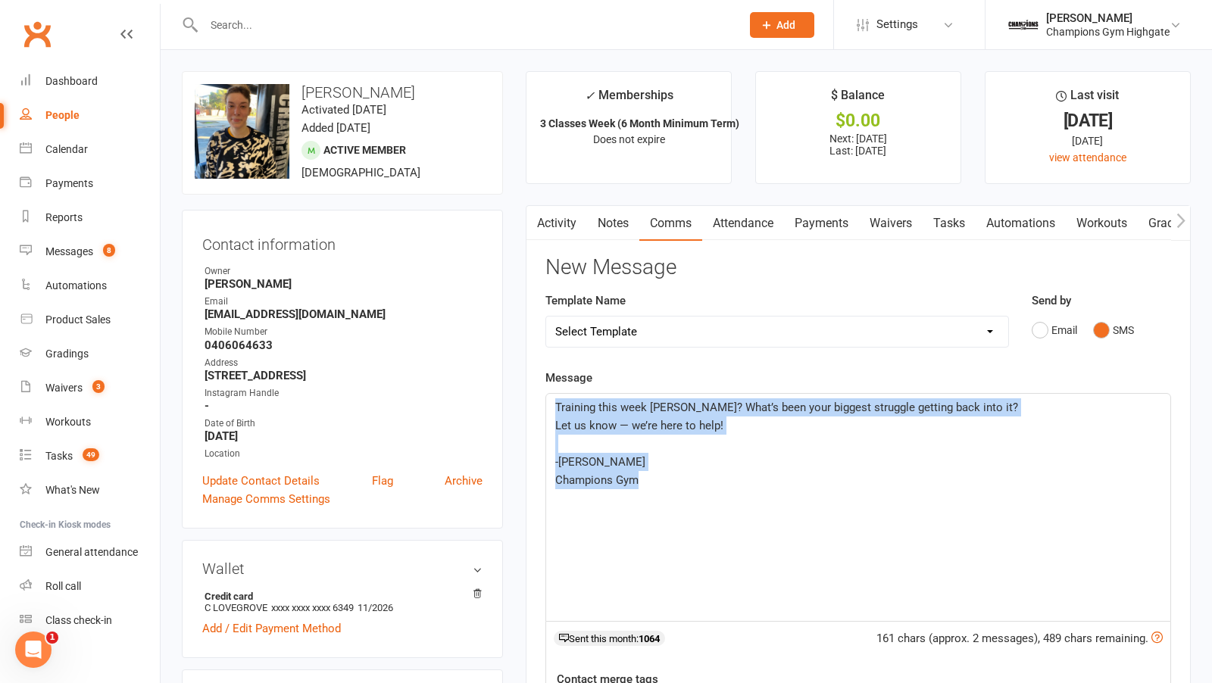
drag, startPoint x: 658, startPoint y: 480, endPoint x: 530, endPoint y: 360, distance: 175.3
click at [530, 361] on div "Activity Notes Comms Attendance Payments Waivers Tasks Automations Workouts Gra…" at bounding box center [858, 572] width 665 height 735
copy div "Training this week Charlotte? What’s been your biggest struggle getting back in…"
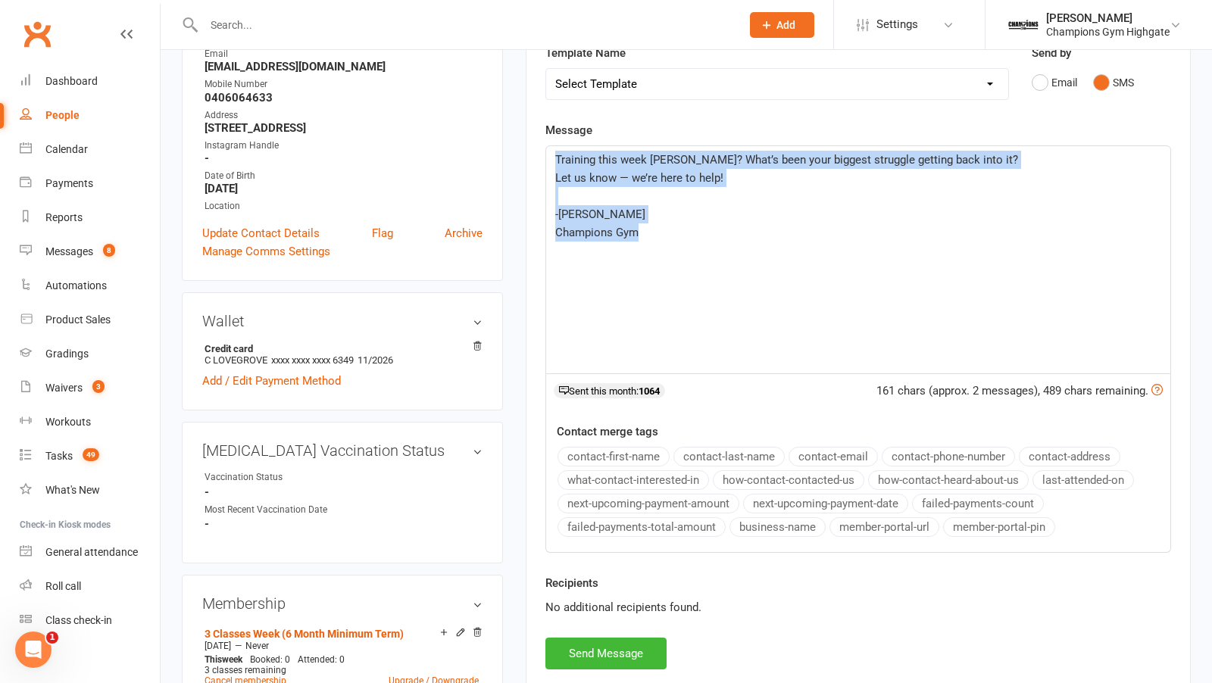
scroll to position [274, 0]
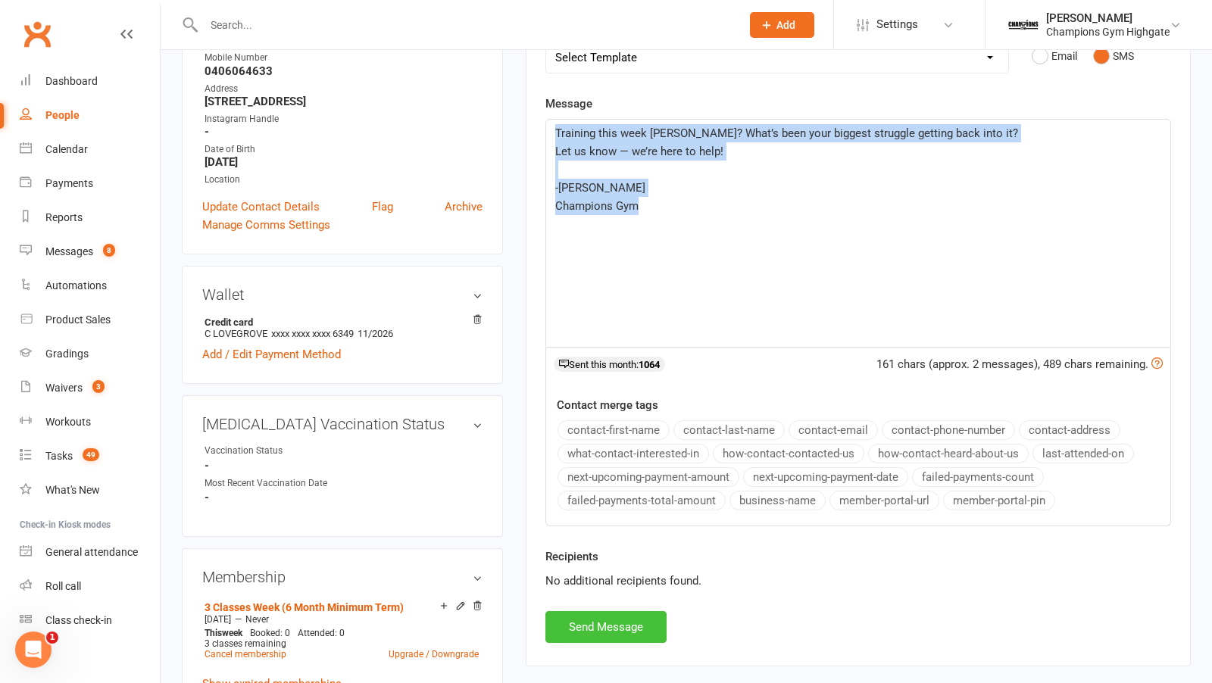
click at [577, 613] on button "Send Message" at bounding box center [605, 627] width 121 height 32
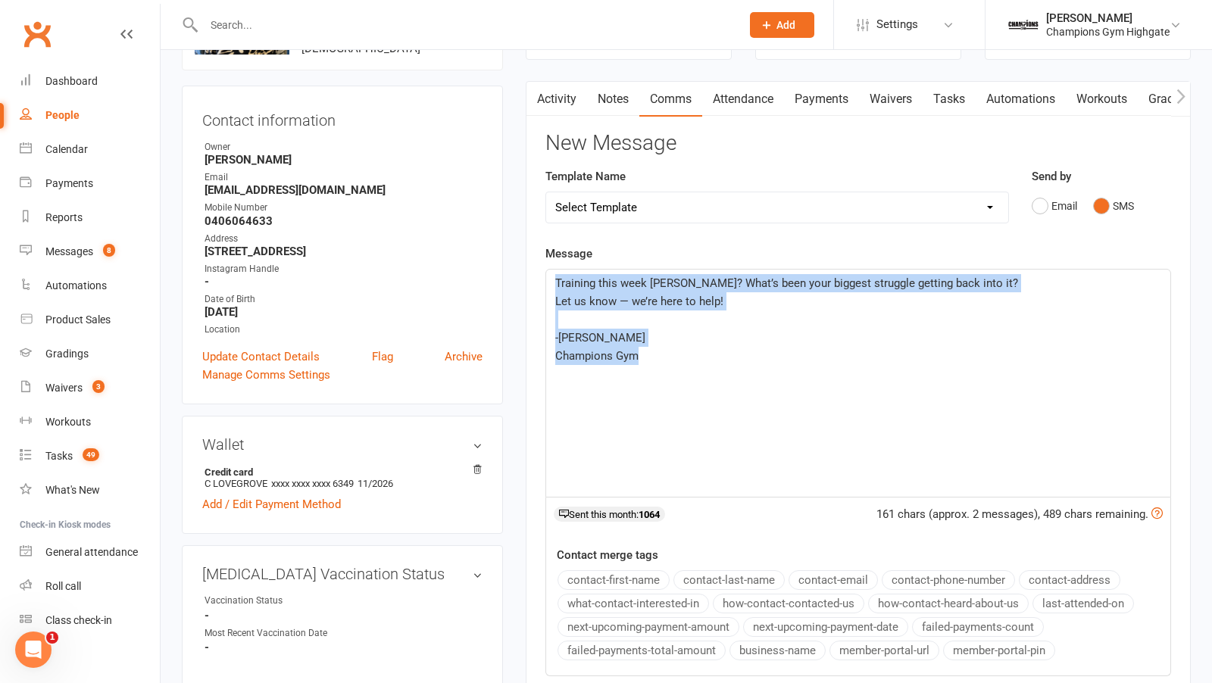
scroll to position [0, 0]
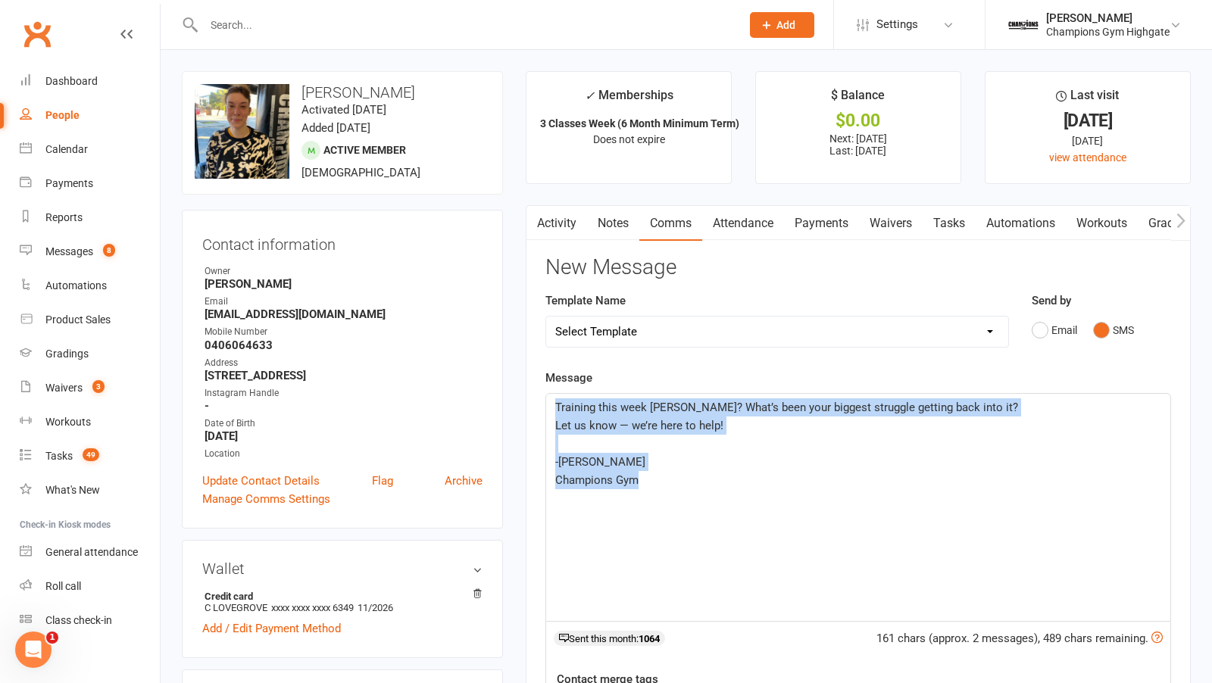
click at [620, 228] on link "Notes" at bounding box center [613, 223] width 52 height 35
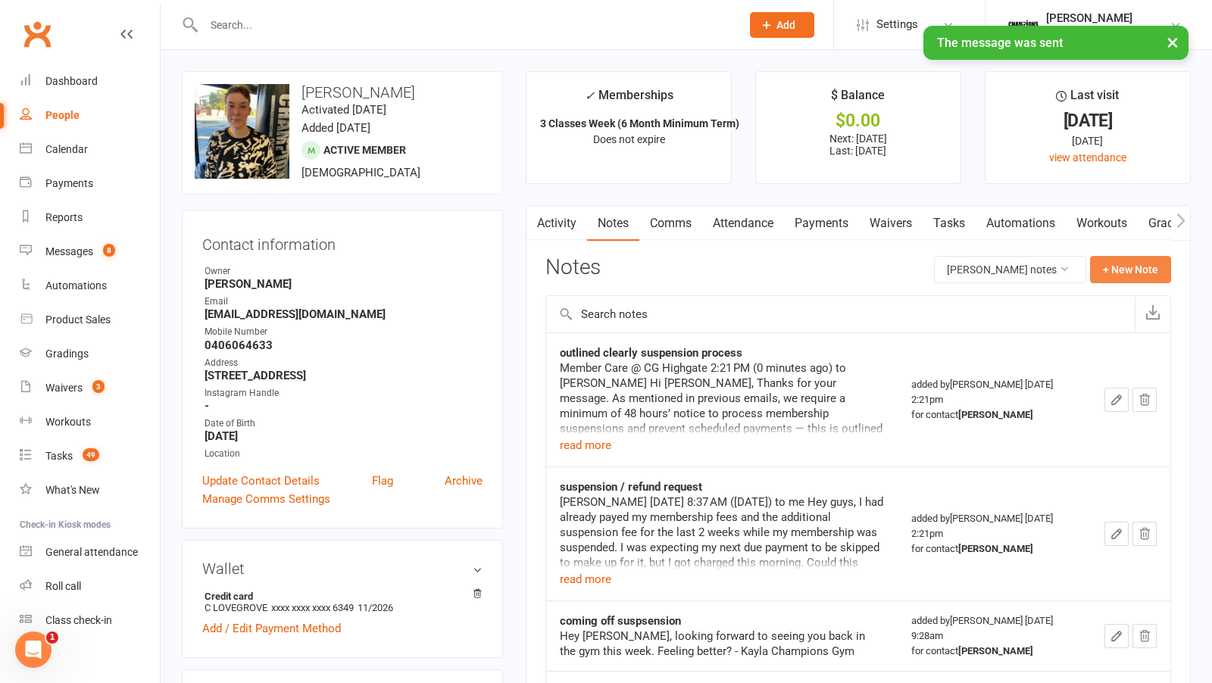
click at [1111, 269] on button "+ New Note" at bounding box center [1130, 269] width 81 height 27
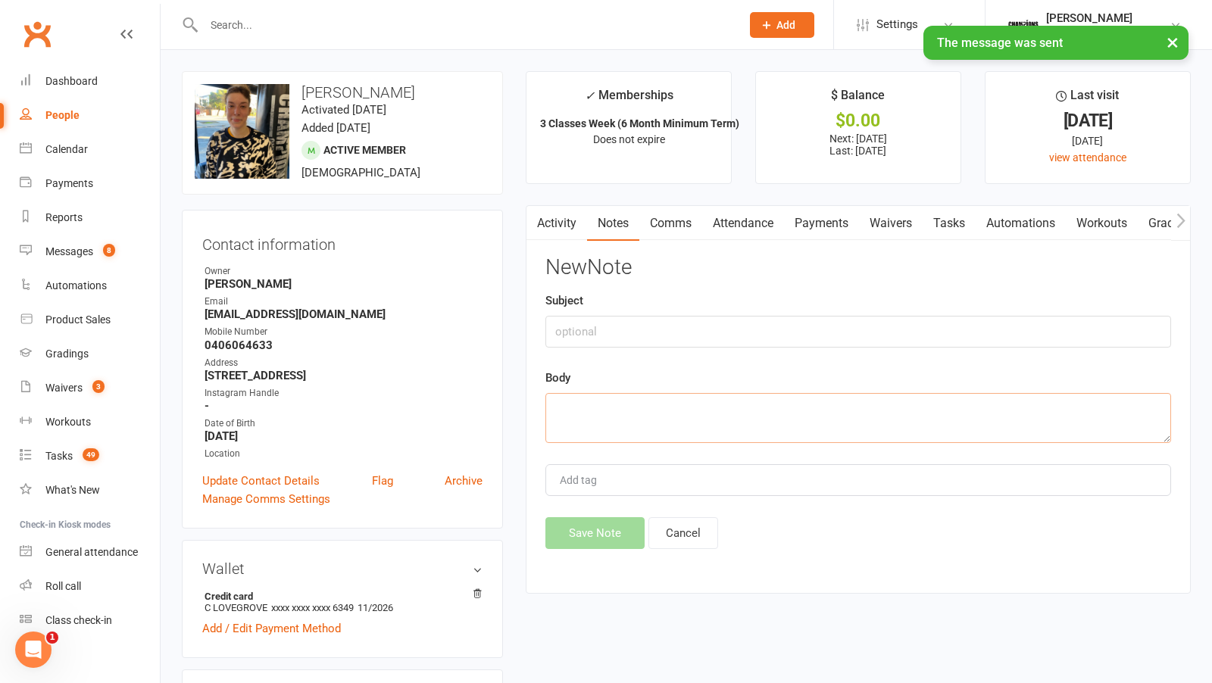
click at [714, 417] on textarea at bounding box center [858, 418] width 626 height 50
paste textarea "Training this week Charlotte? What’s been your biggest struggle getting back in…"
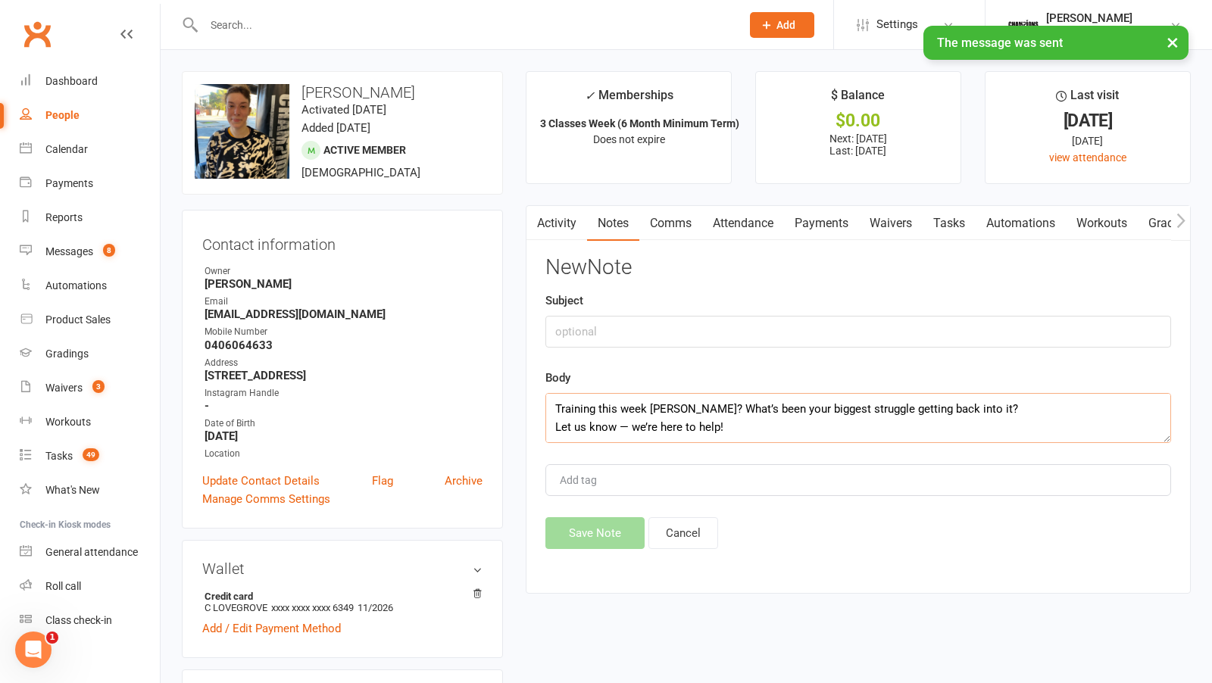
scroll to position [82, 0]
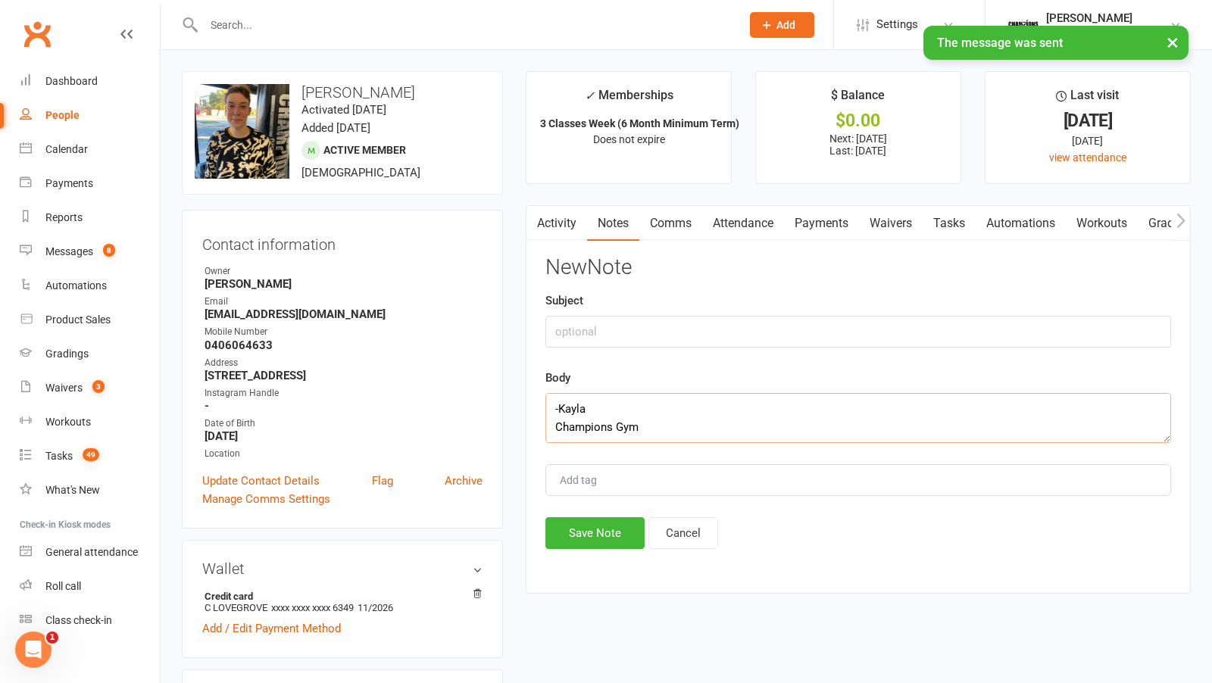
type textarea "Training this week Charlotte? What’s been your biggest struggle getting back in…"
click at [631, 322] on input "text" at bounding box center [858, 332] width 626 height 32
type input "attendance"
click at [581, 526] on button "Save Note" at bounding box center [594, 533] width 99 height 32
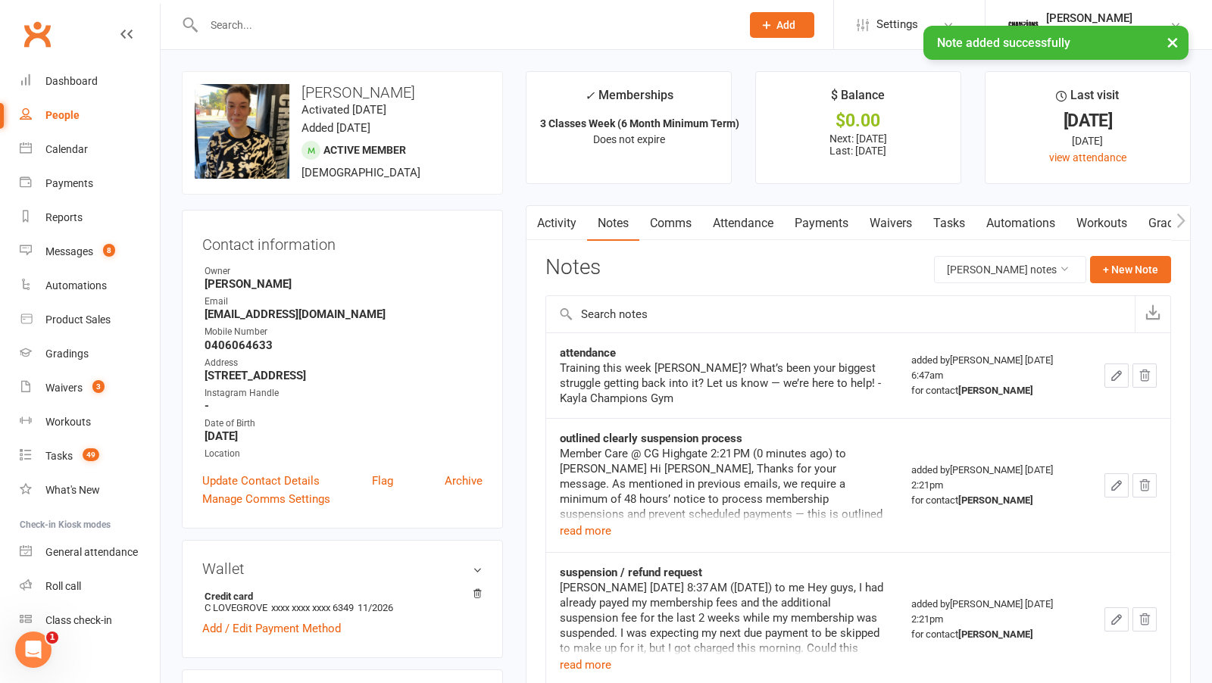
click at [274, 18] on input "text" at bounding box center [464, 24] width 531 height 21
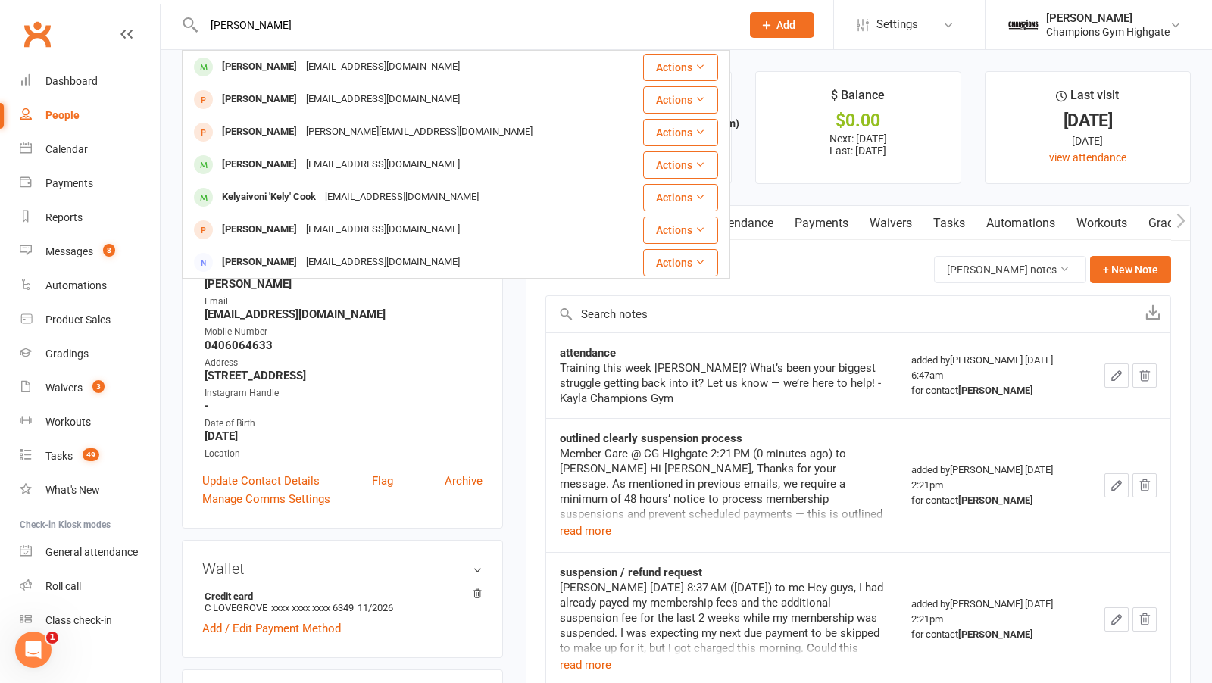
type input "kelly gr"
click at [302, 73] on div "kellyrosegray@gmail.com" at bounding box center [383, 67] width 163 height 22
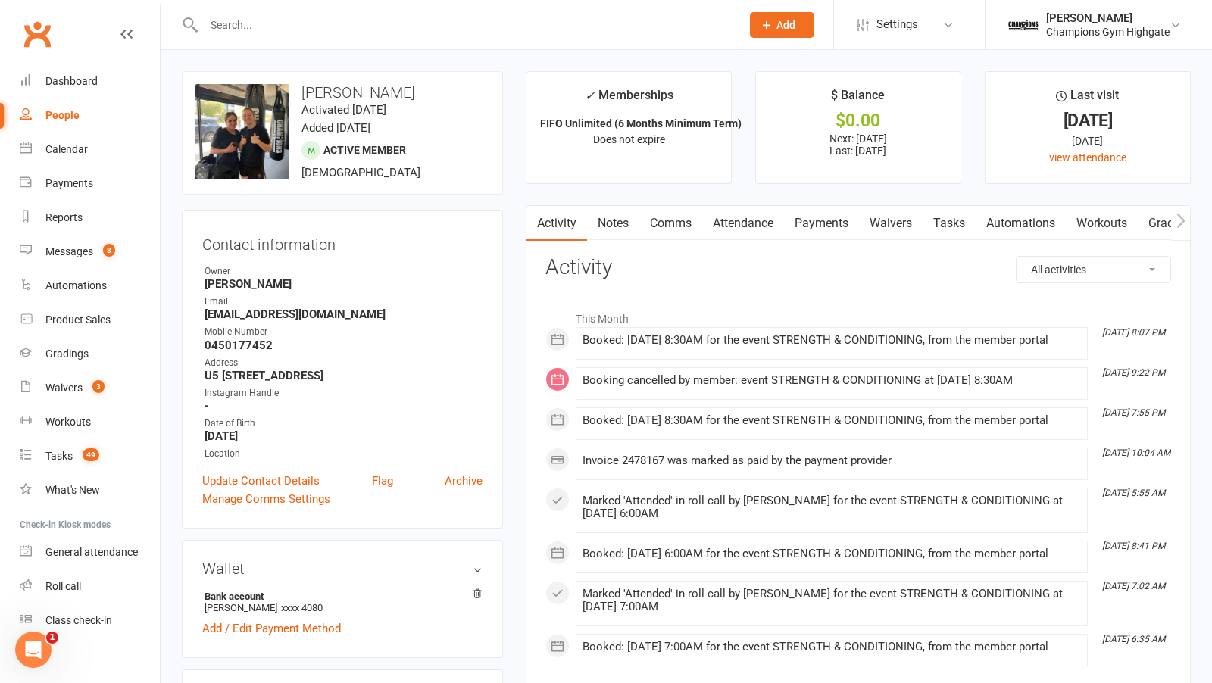
click at [618, 223] on link "Notes" at bounding box center [613, 223] width 52 height 35
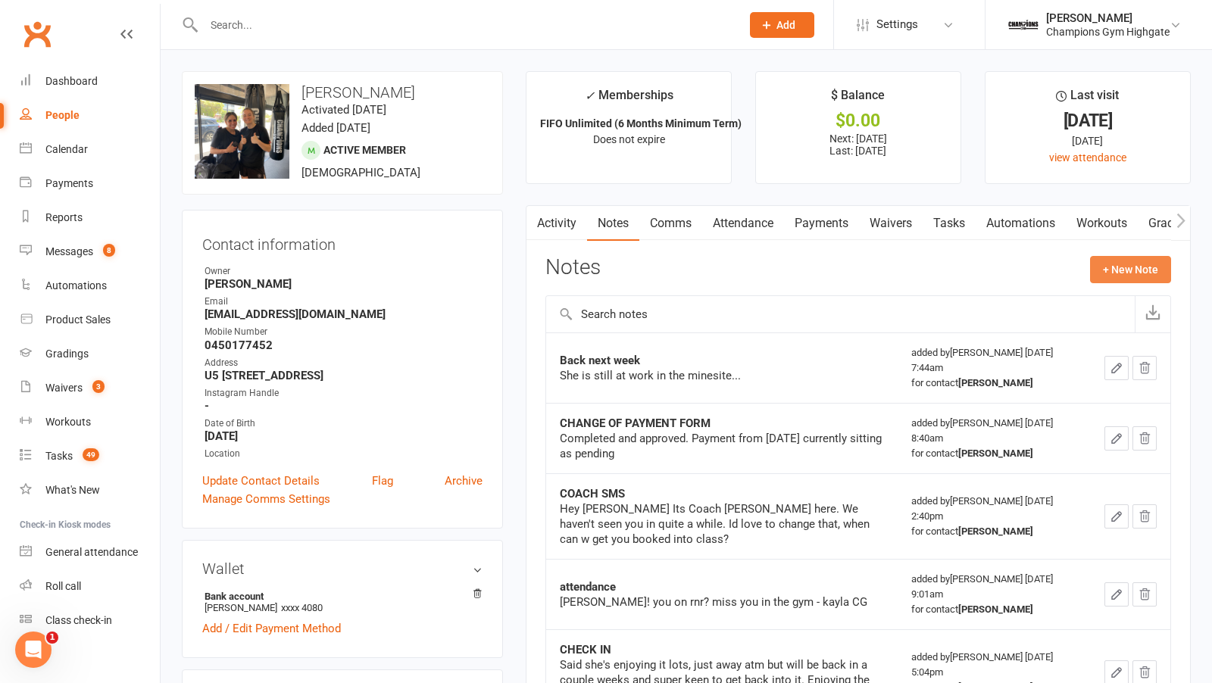
click at [1105, 266] on button "+ New Note" at bounding box center [1130, 269] width 81 height 27
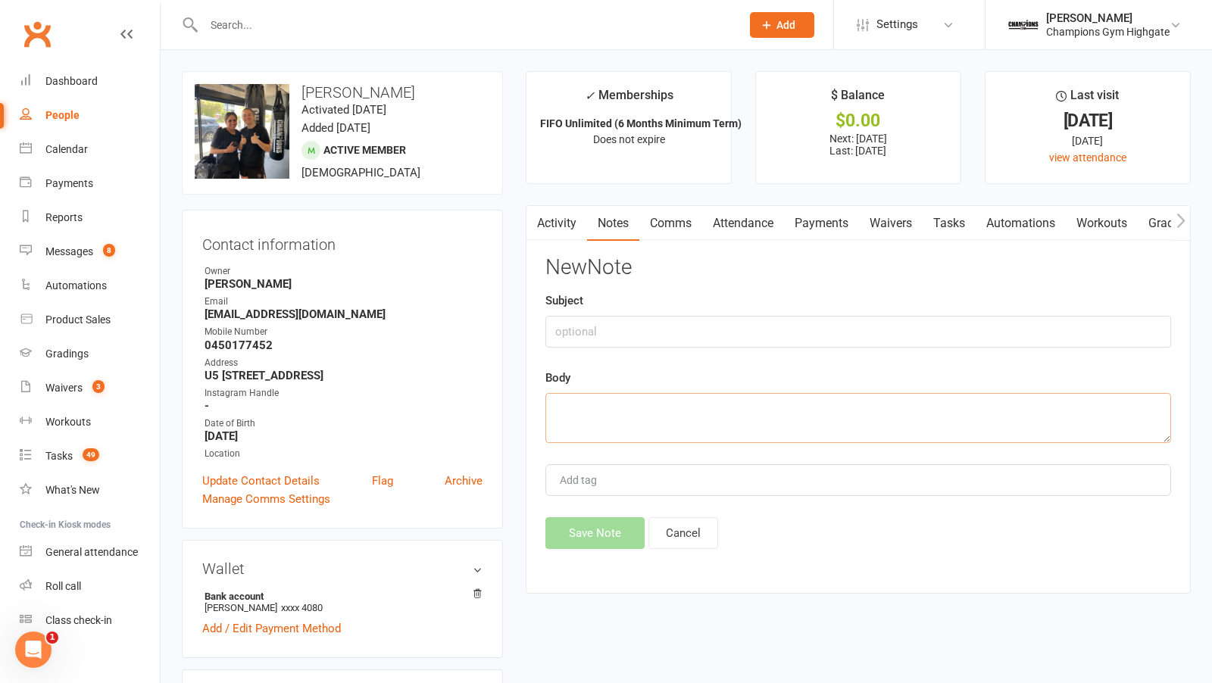
click at [645, 407] on textarea at bounding box center [858, 418] width 626 height 50
click at [668, 231] on link "Comms" at bounding box center [670, 223] width 63 height 35
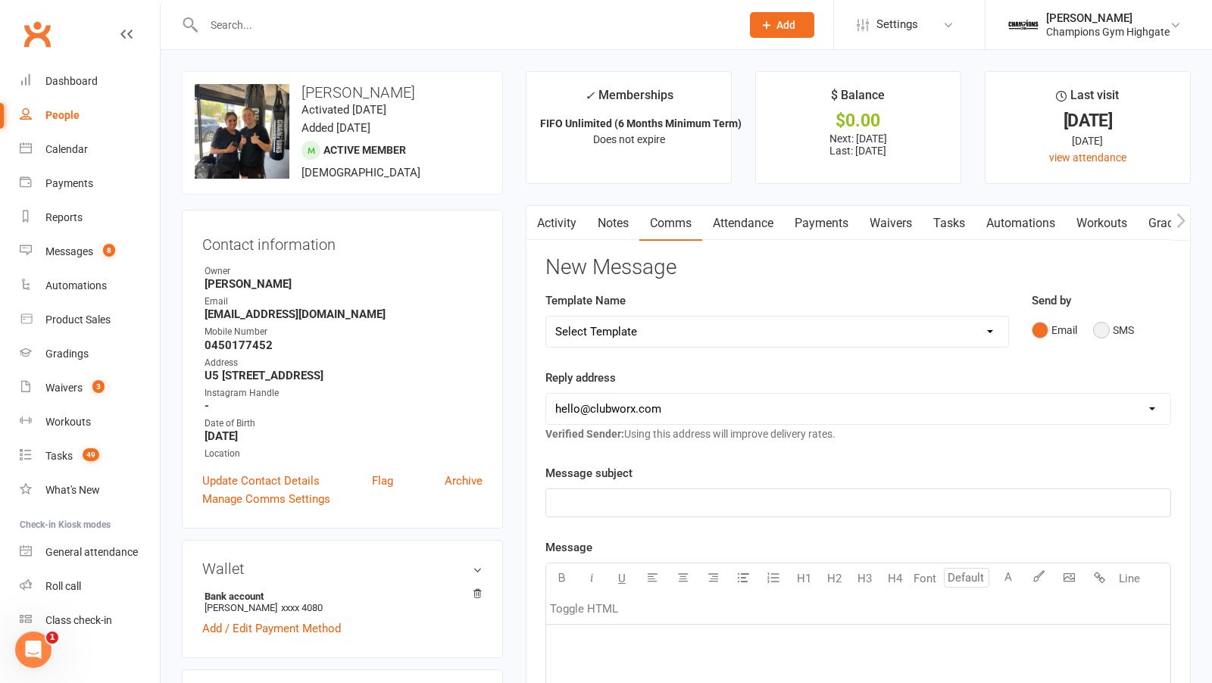
click at [1098, 332] on button "SMS" at bounding box center [1113, 330] width 41 height 29
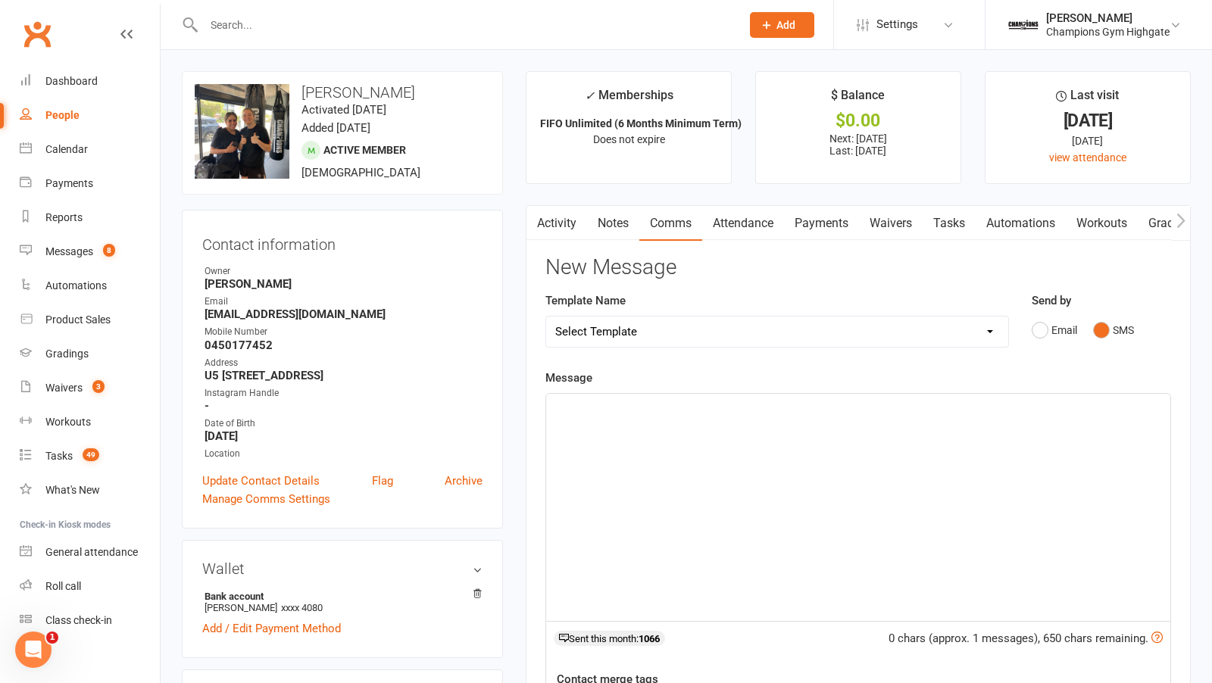
click at [683, 467] on div "﻿" at bounding box center [858, 507] width 624 height 227
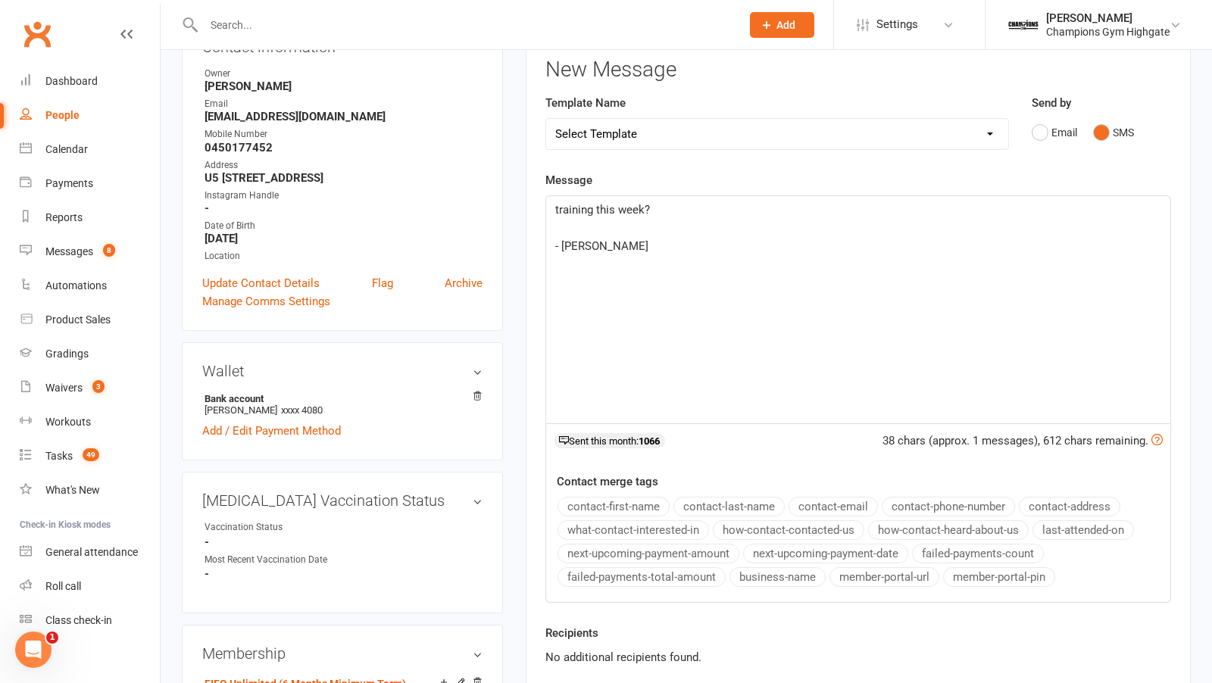
scroll to position [227, 0]
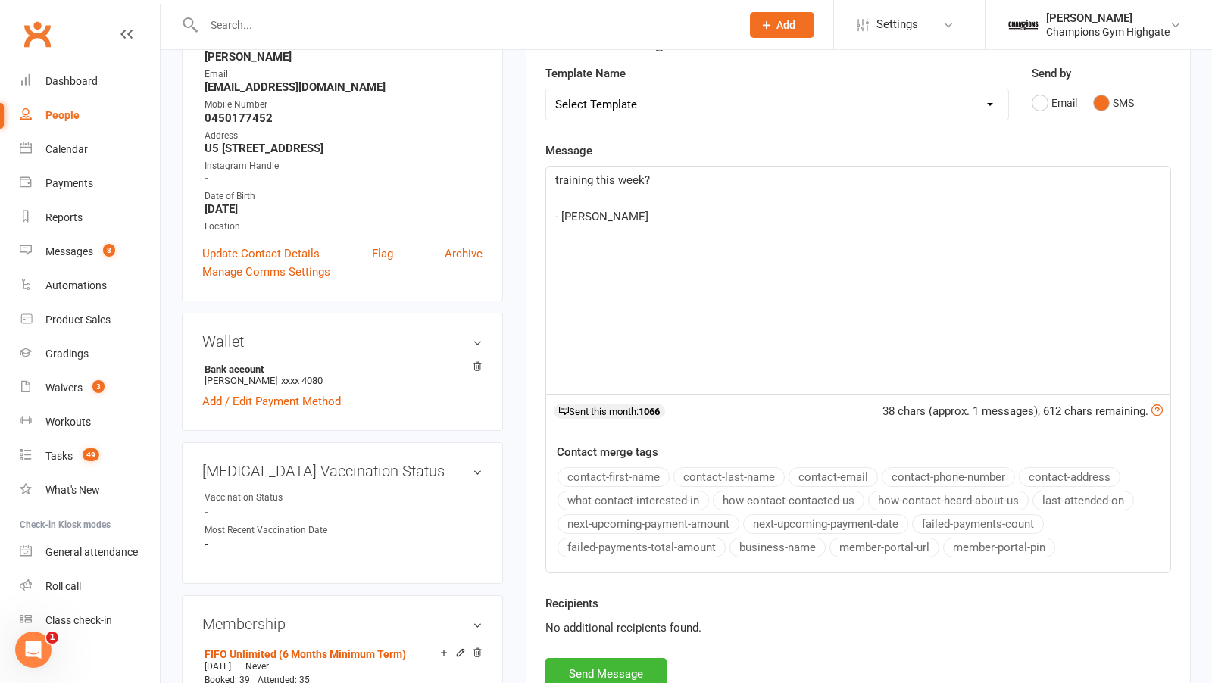
click at [626, 651] on div "Recipients No additional recipients found." at bounding box center [858, 627] width 648 height 64
click at [612, 667] on button "Send Message" at bounding box center [605, 674] width 121 height 32
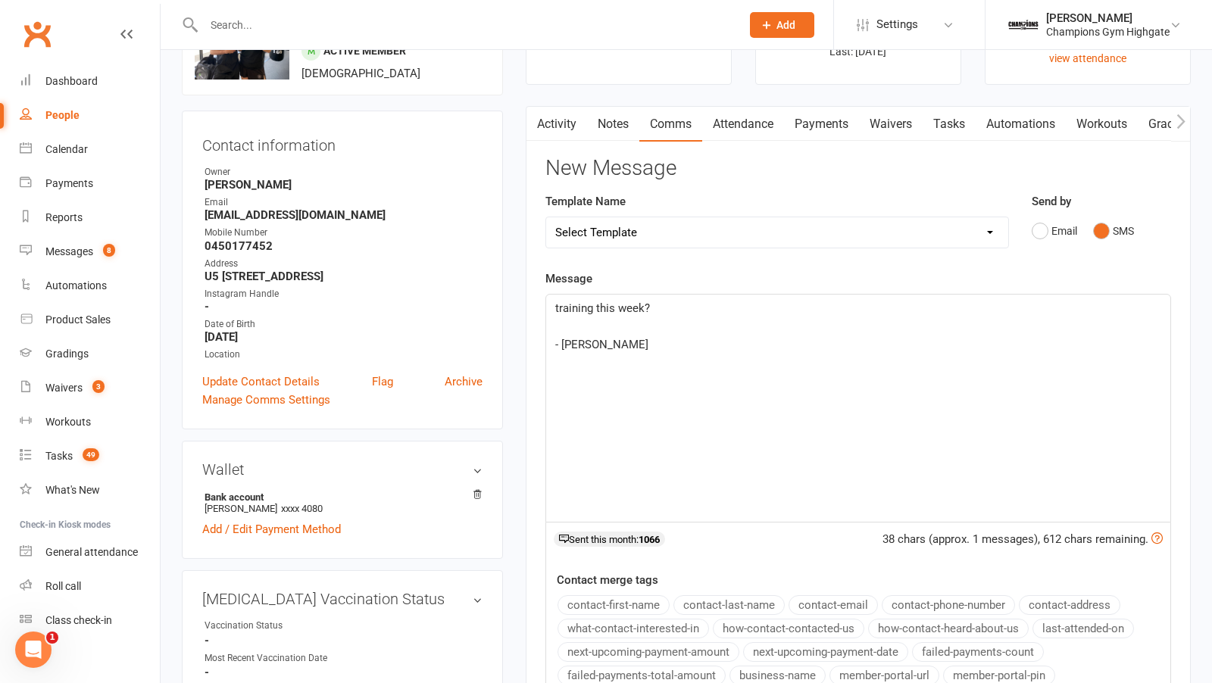
scroll to position [0, 0]
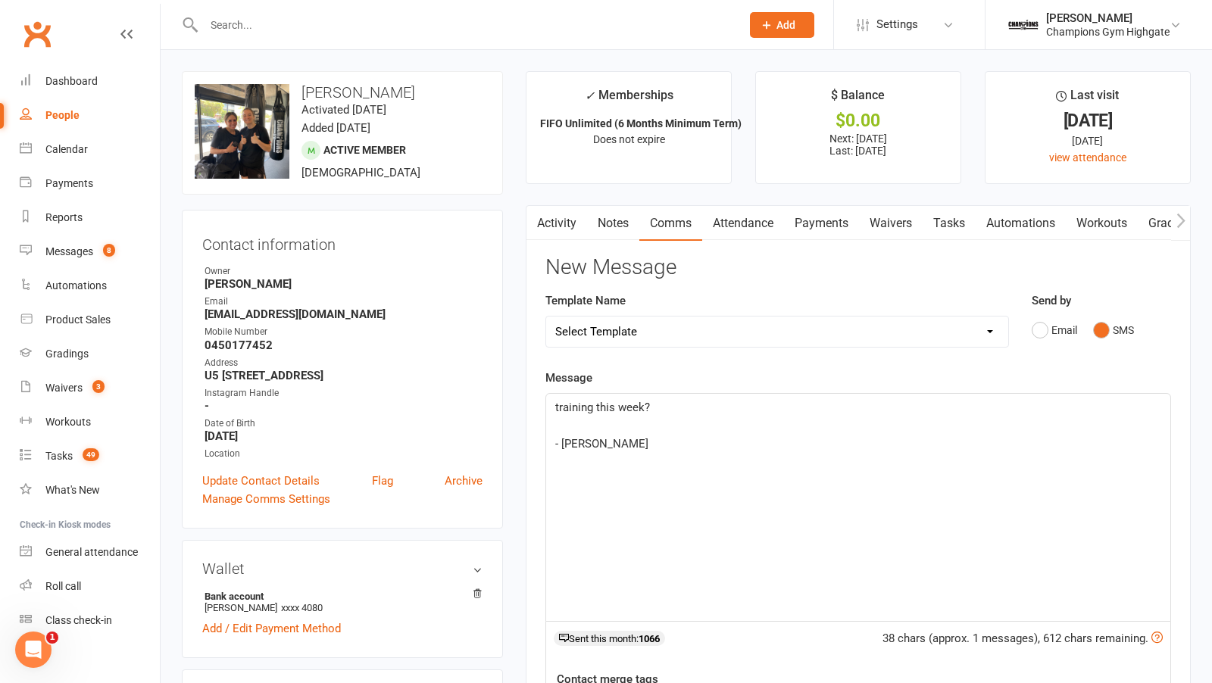
click at [615, 225] on link "Notes" at bounding box center [613, 223] width 52 height 35
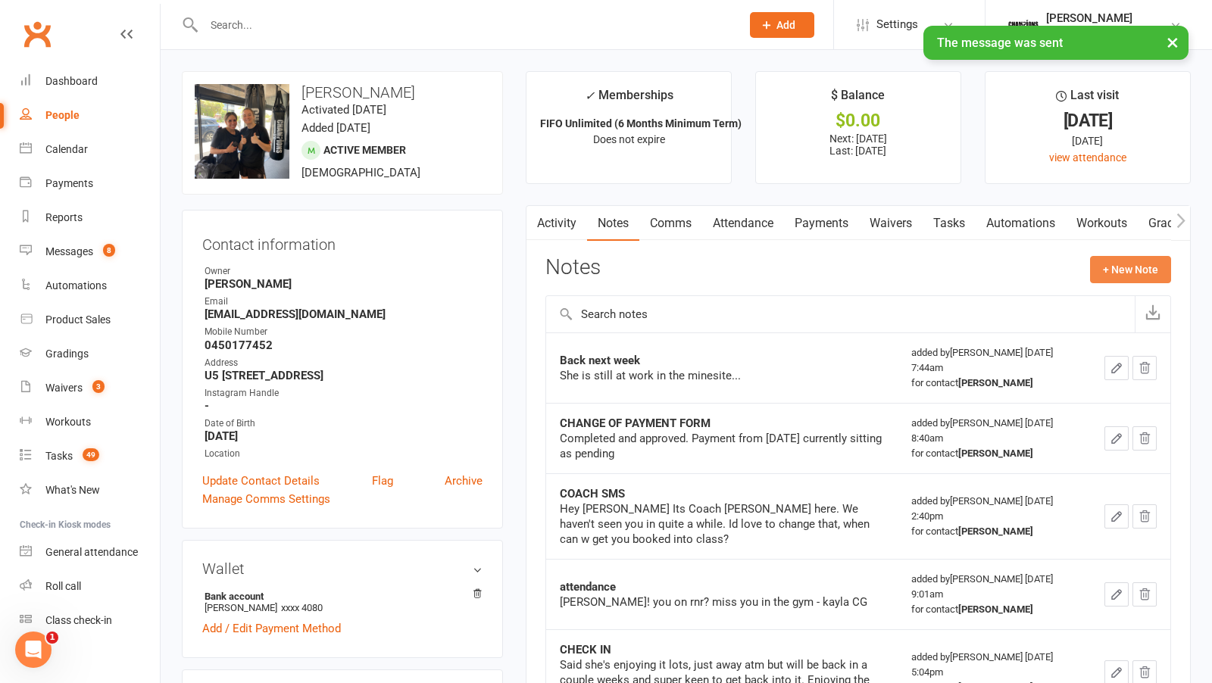
click at [1108, 271] on button "+ New Note" at bounding box center [1130, 269] width 81 height 27
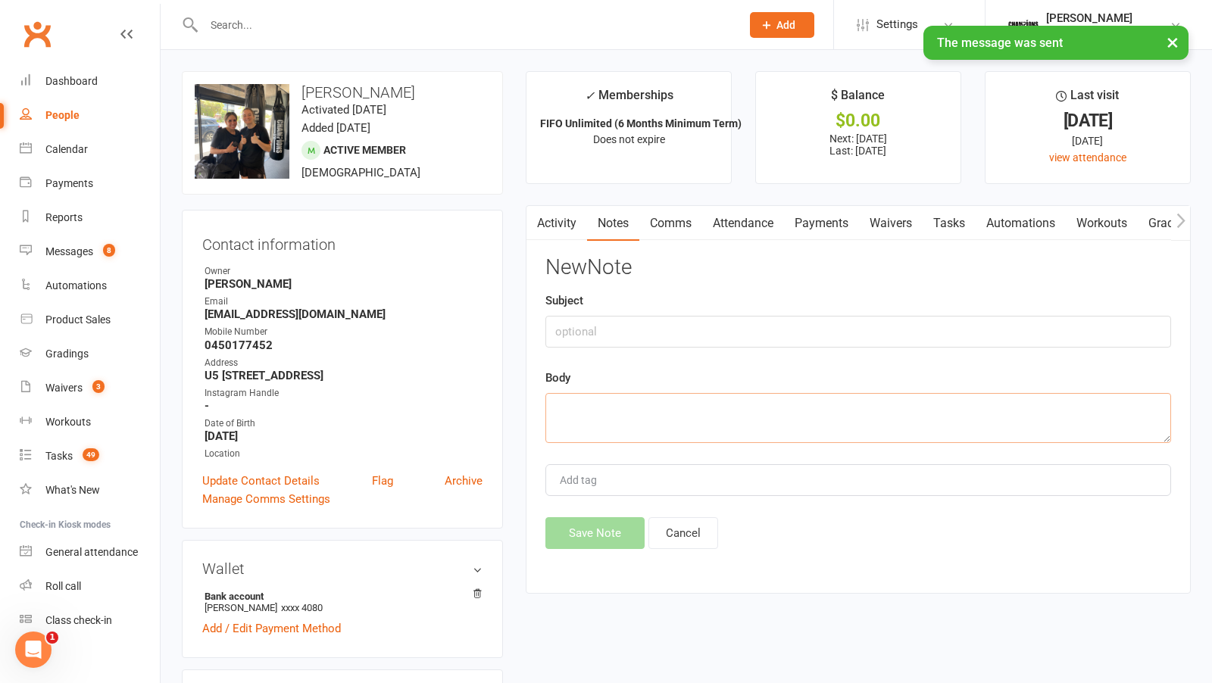
click at [720, 426] on textarea at bounding box center [858, 418] width 626 height 50
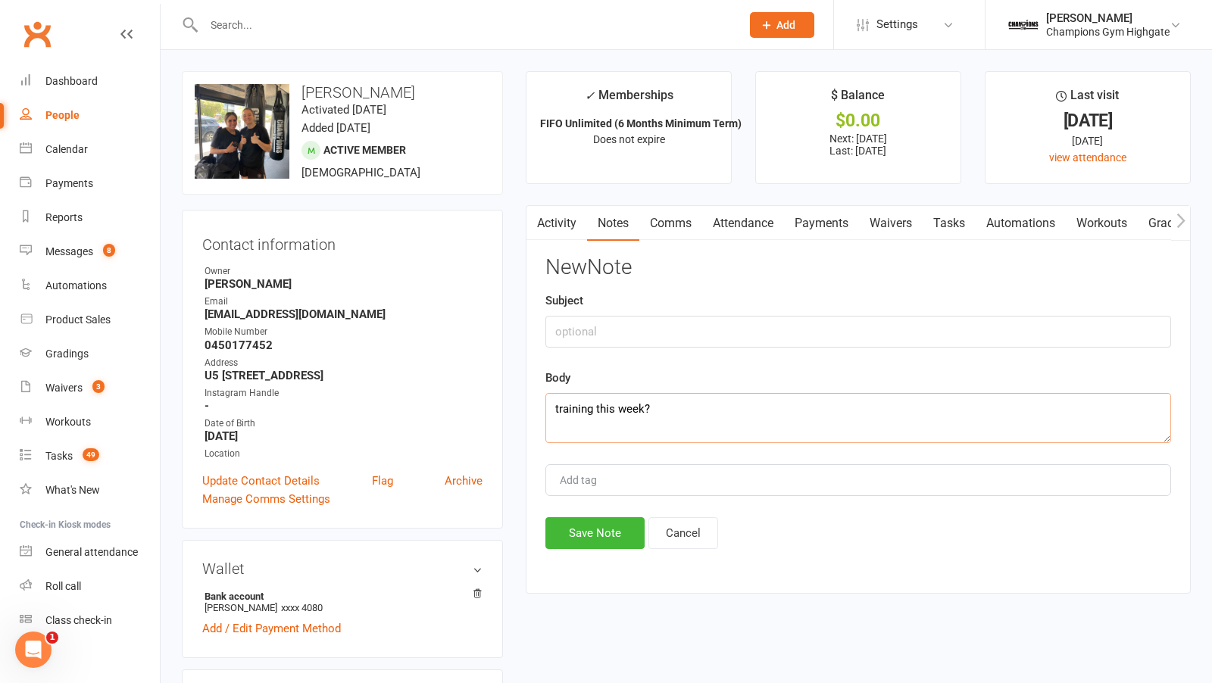
type textarea "training this week?"
click at [749, 336] on input "text" at bounding box center [858, 332] width 626 height 32
type input "attendance"
click at [622, 536] on button "Save Note" at bounding box center [594, 533] width 99 height 32
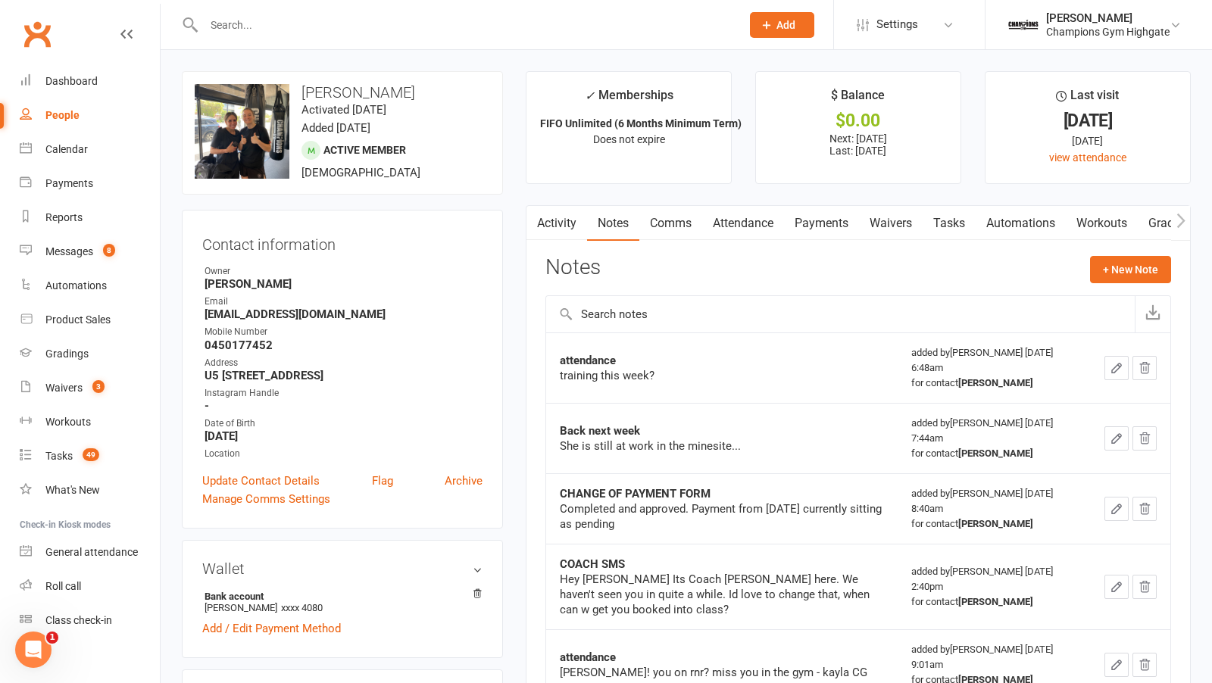
click at [263, 27] on input "text" at bounding box center [464, 24] width 531 height 21
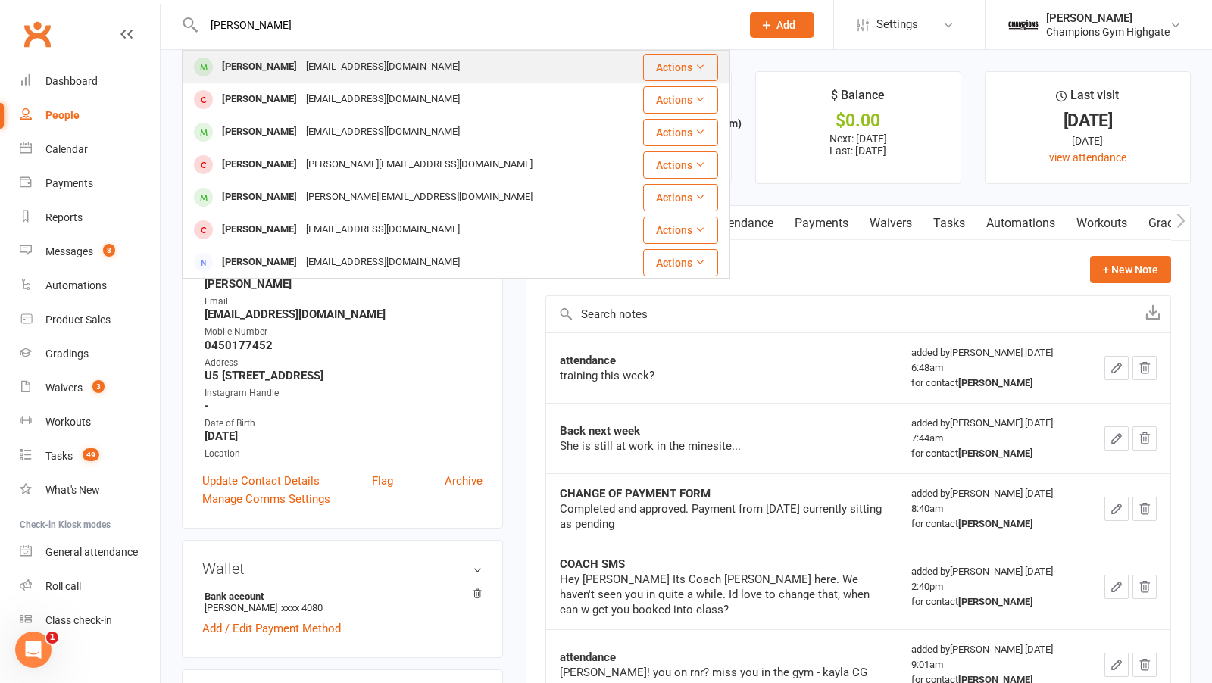
type input "reid klopp"
click at [271, 58] on div "Reid Klopper" at bounding box center [259, 67] width 84 height 22
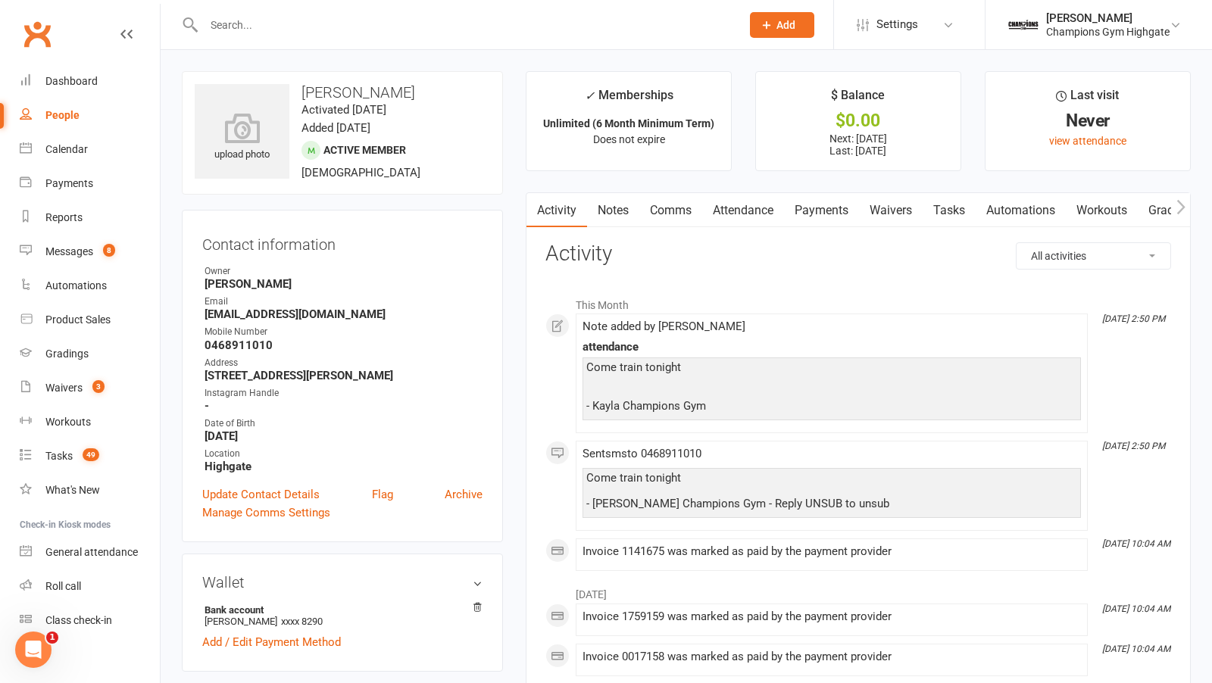
click at [669, 211] on link "Comms" at bounding box center [670, 210] width 63 height 35
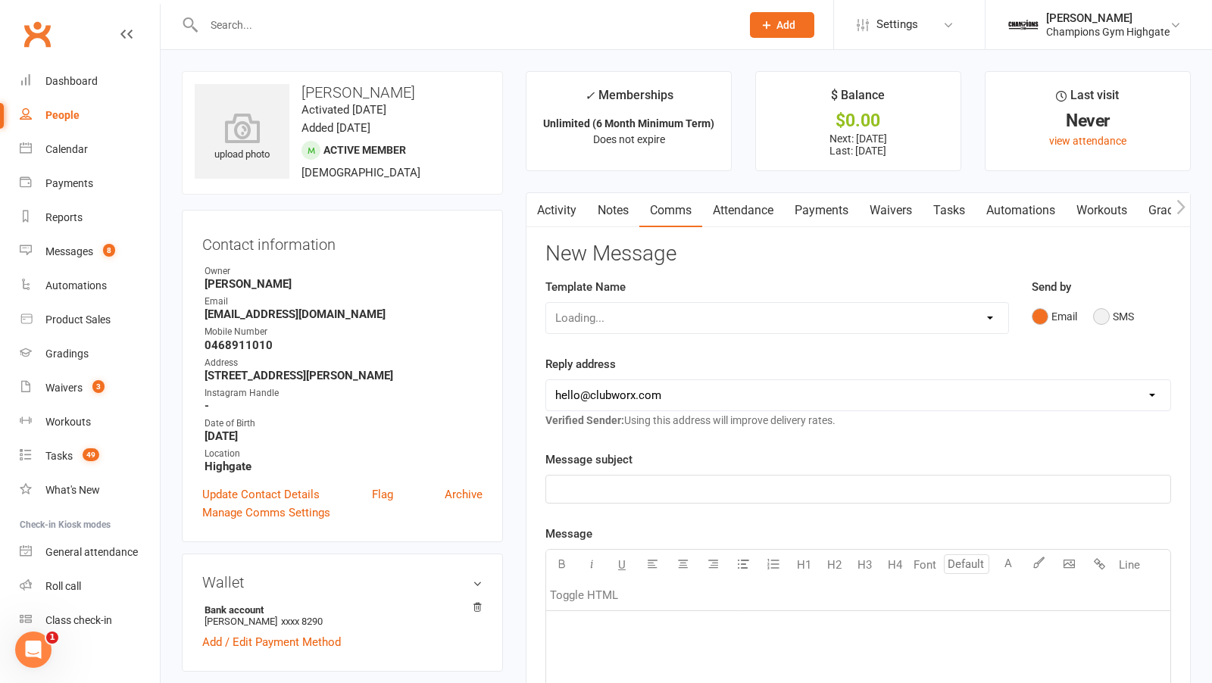
click at [1101, 319] on button "SMS" at bounding box center [1113, 316] width 41 height 29
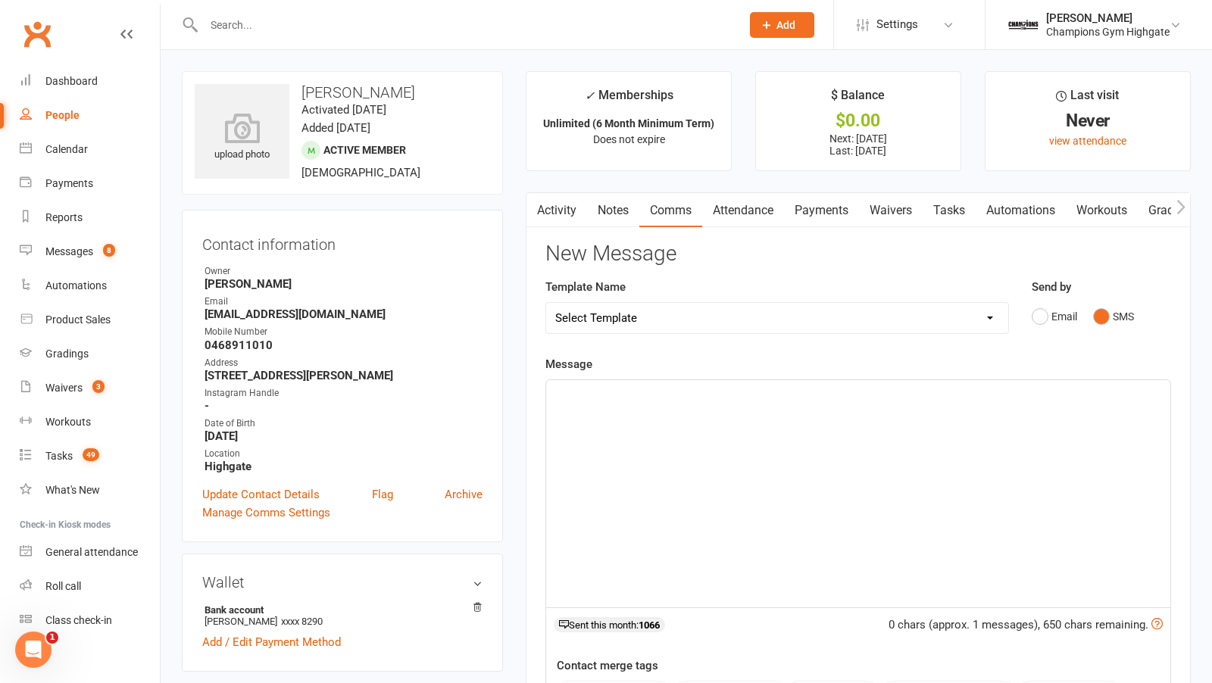
click at [789, 449] on div "﻿" at bounding box center [858, 493] width 624 height 227
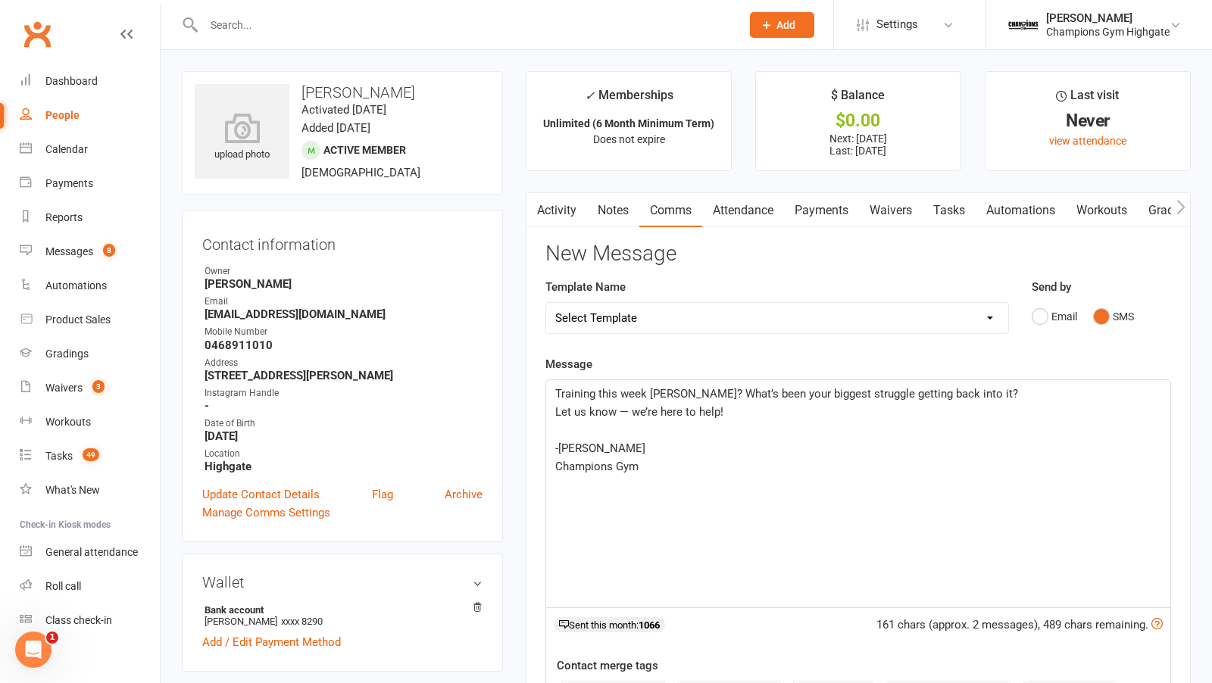
click at [559, 392] on span "Training this week Charlotte? What’s been your biggest struggle getting back in…" at bounding box center [786, 394] width 463 height 14
click at [555, 391] on span "Training this week Charlotte? What’s been your biggest struggle getting back in…" at bounding box center [786, 394] width 463 height 14
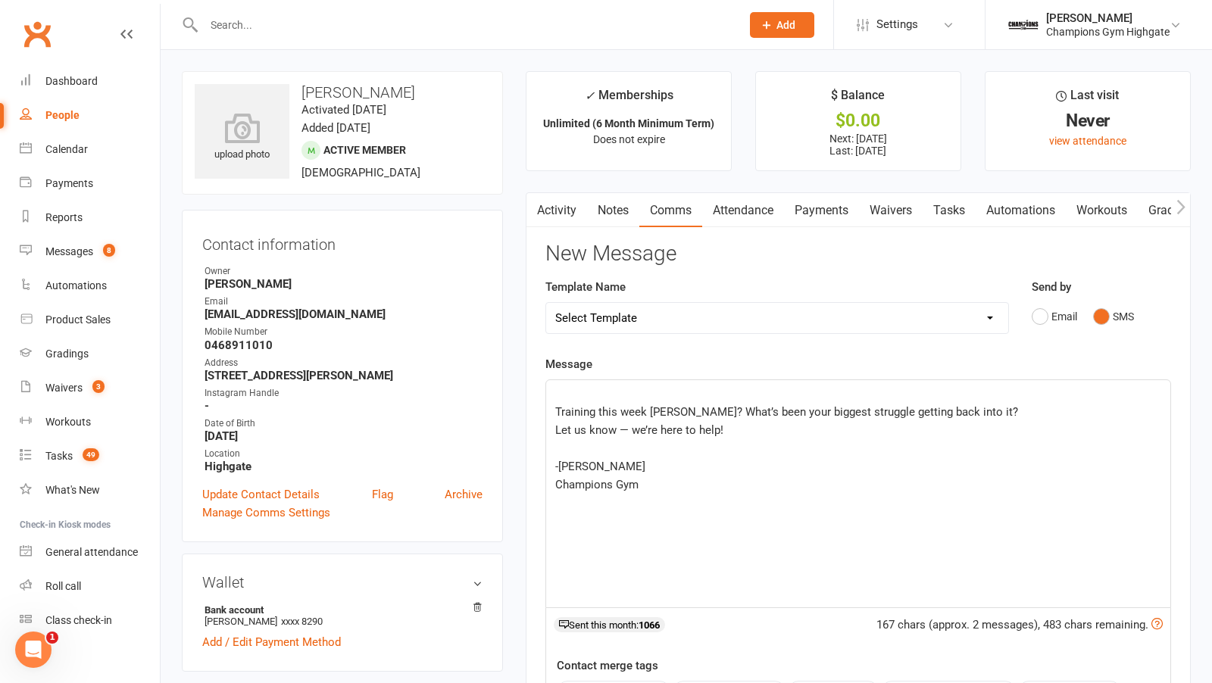
click at [574, 391] on p "﻿" at bounding box center [858, 394] width 606 height 18
click at [611, 389] on span "Please dont ghost us!" at bounding box center [610, 394] width 110 height 14
drag, startPoint x: 697, startPoint y: 403, endPoint x: 655, endPoint y: 402, distance: 41.7
click at [655, 405] on span "Training this week Charlotte? What’s been your biggest struggle getting back in…" at bounding box center [786, 412] width 463 height 14
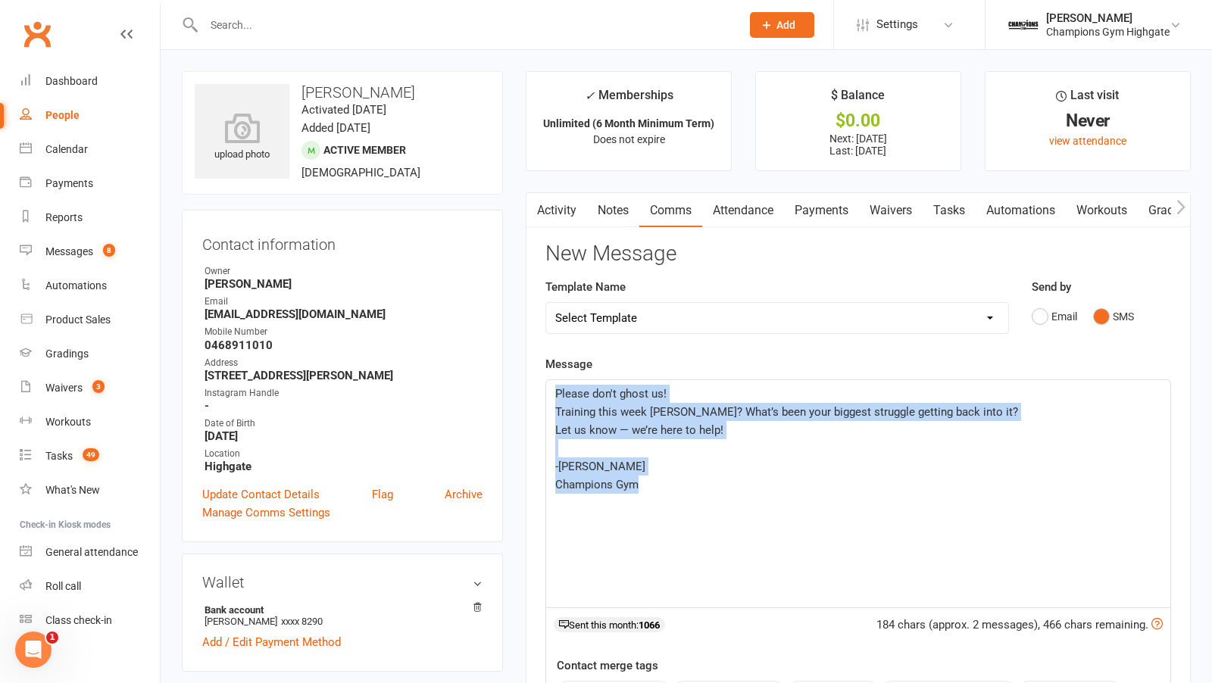
drag, startPoint x: 655, startPoint y: 487, endPoint x: 508, endPoint y: 321, distance: 222.1
copy div "Please don't ghost us! Training this week Reid? What’s been your biggest strugg…"
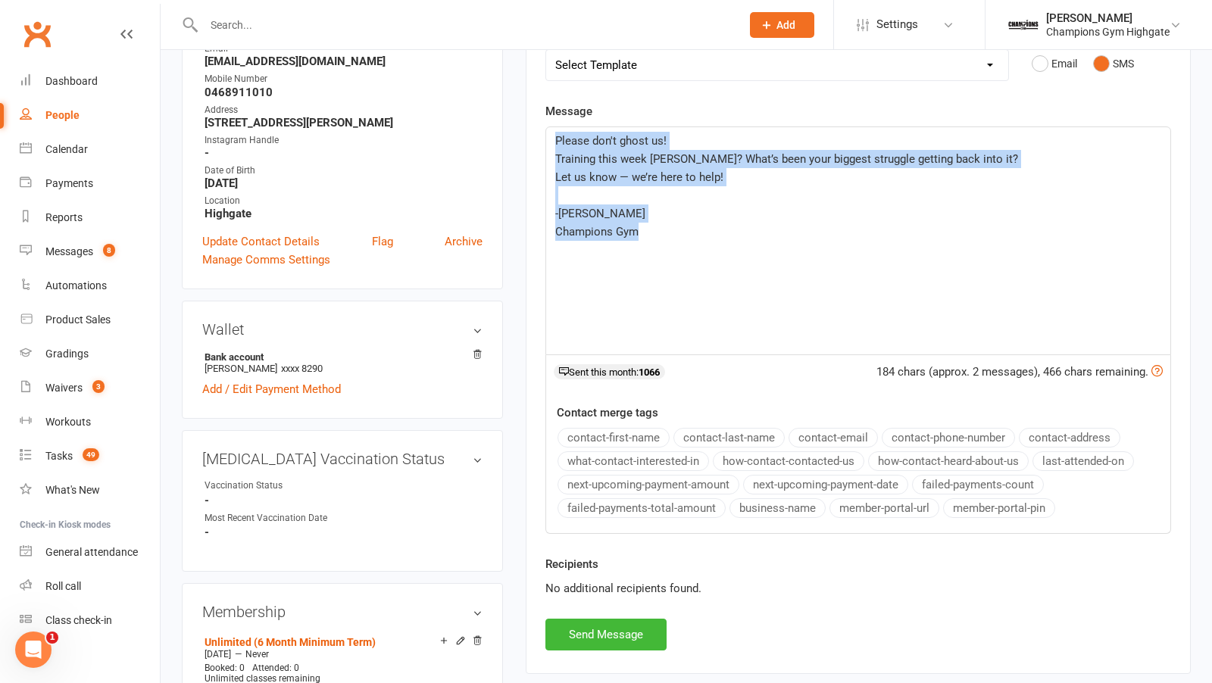
scroll to position [280, 0]
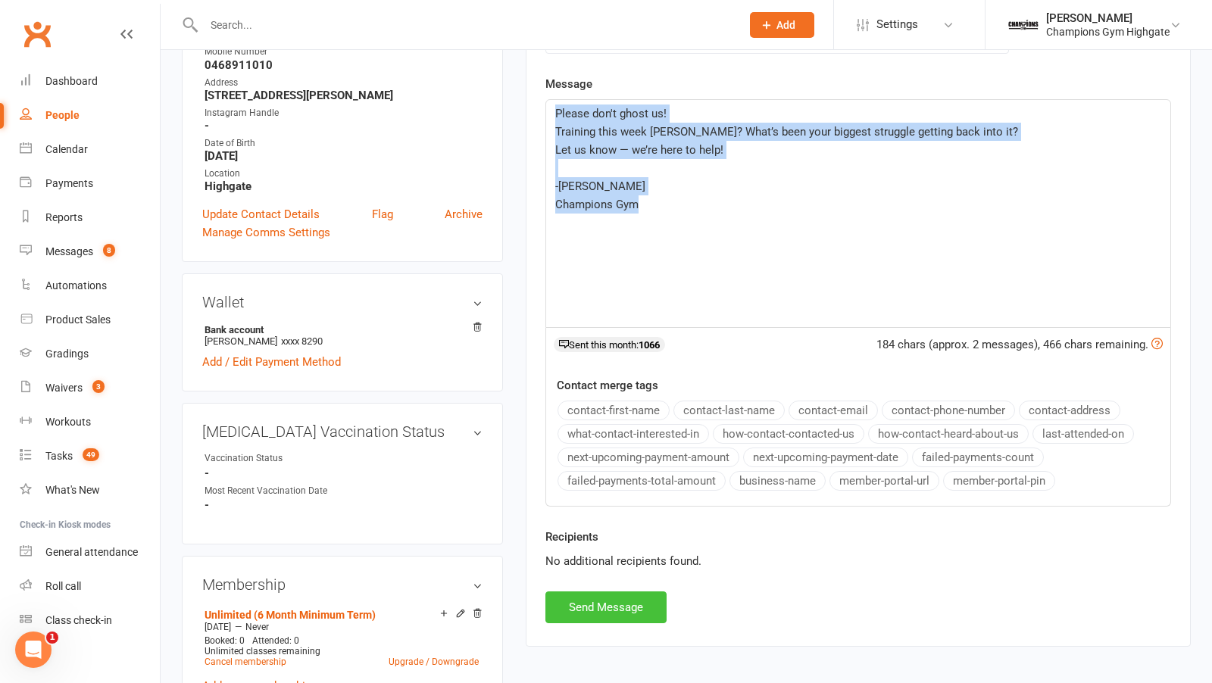
click at [581, 592] on button "Send Message" at bounding box center [605, 608] width 121 height 32
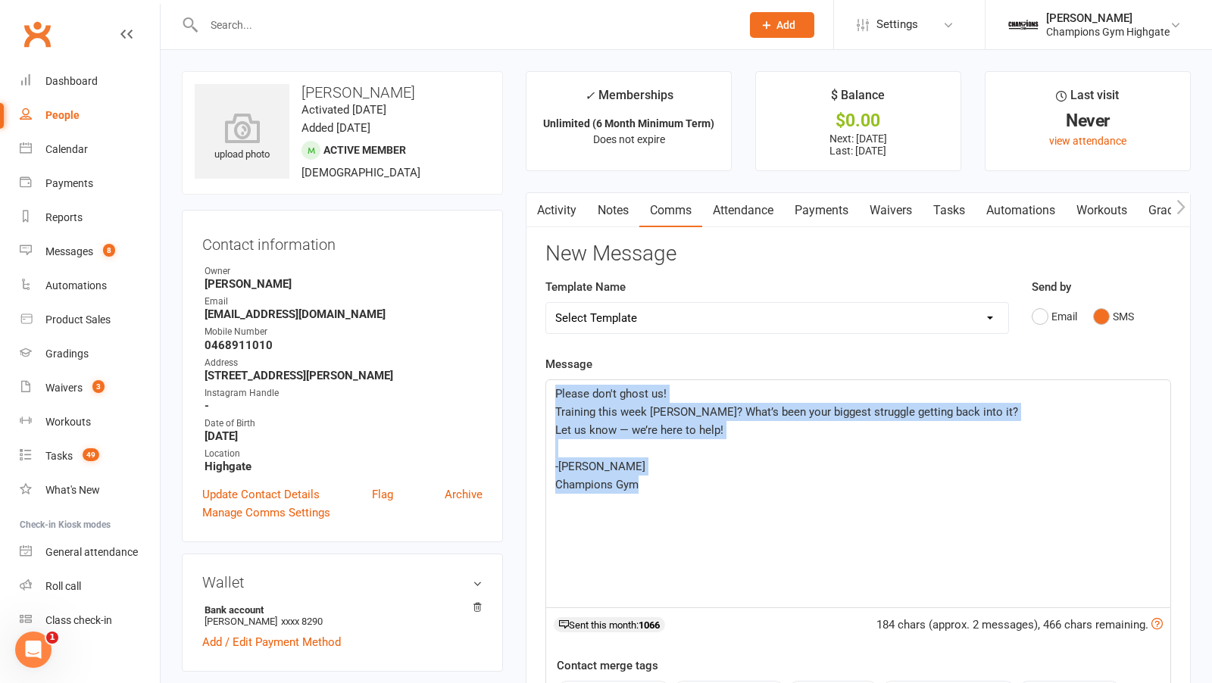
click at [617, 207] on link "Notes" at bounding box center [613, 210] width 52 height 35
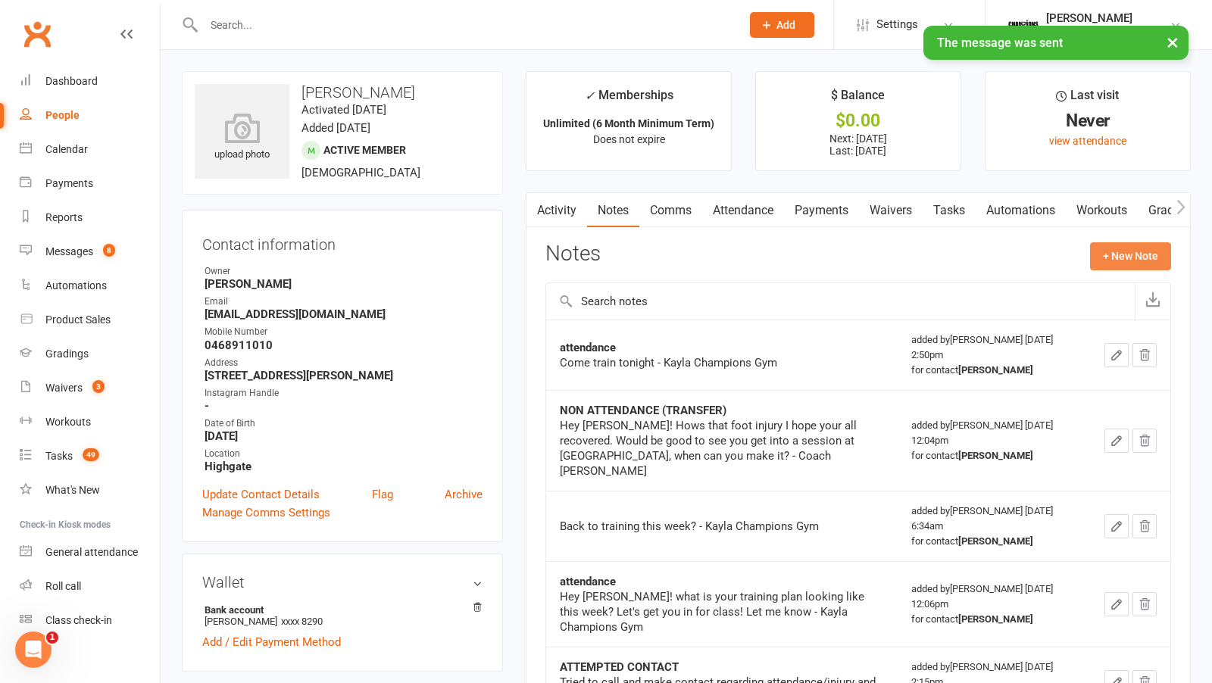
click at [1147, 253] on button "+ New Note" at bounding box center [1130, 255] width 81 height 27
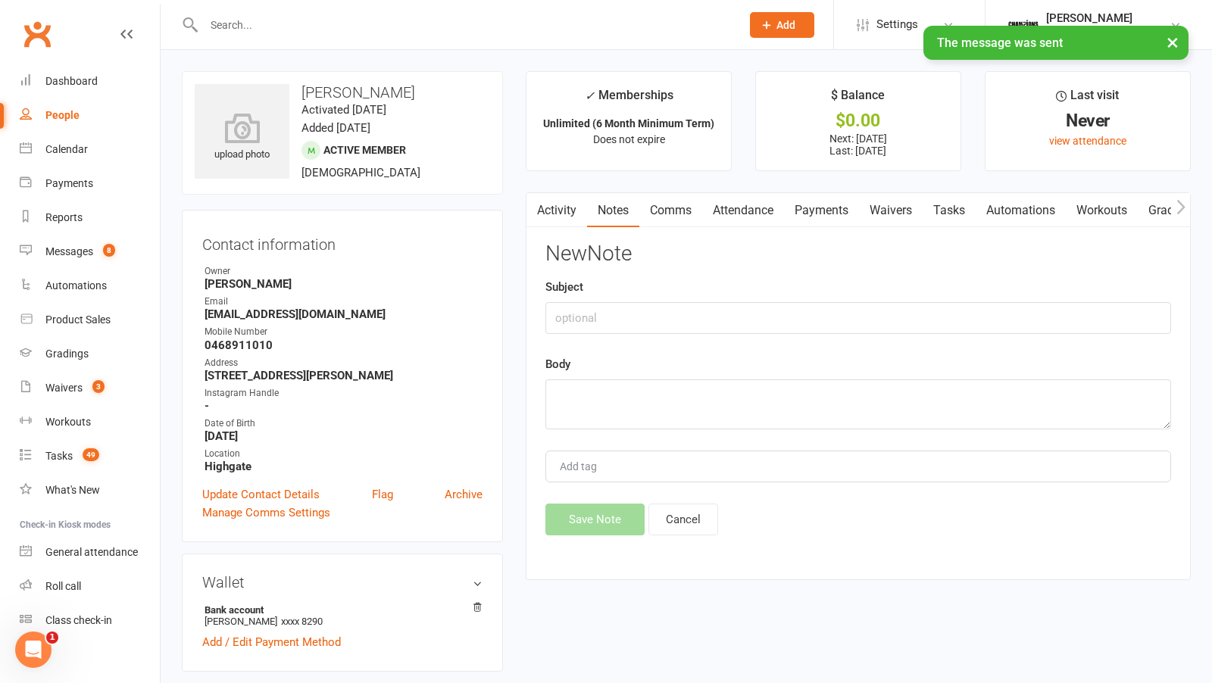
click at [784, 367] on div "Body" at bounding box center [858, 392] width 626 height 74
click at [748, 384] on textarea at bounding box center [858, 405] width 626 height 50
paste textarea "Please don't ghost us! Training this week Reid? What’s been your biggest strugg…"
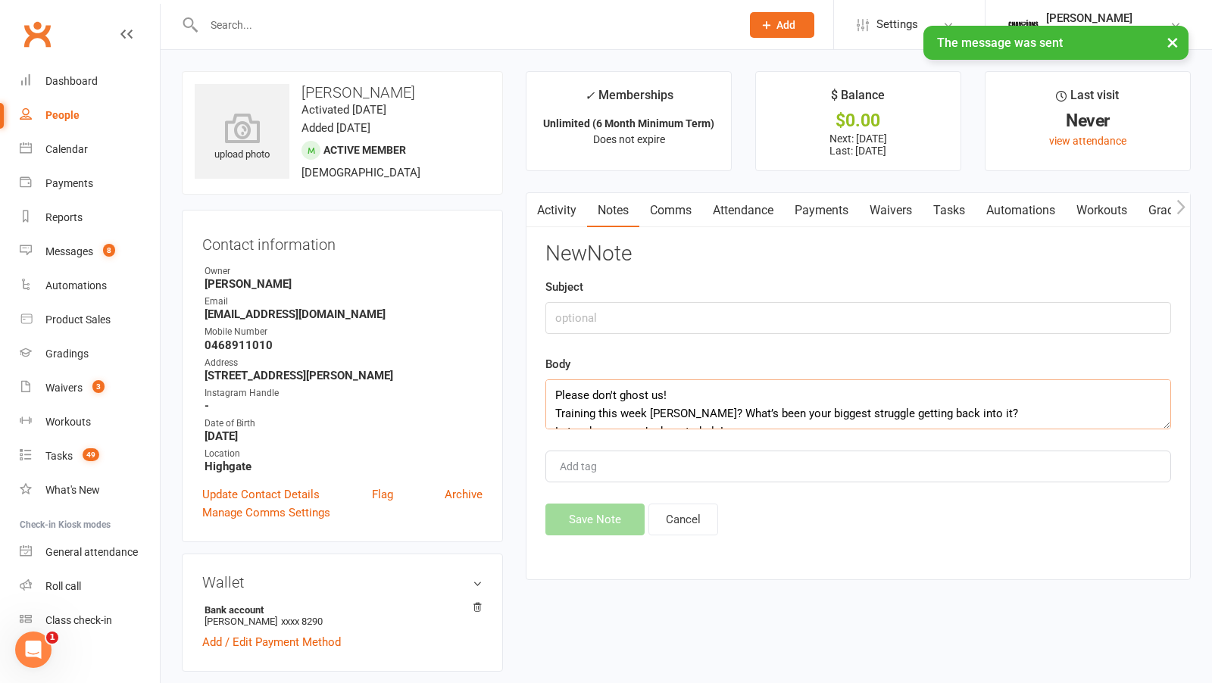
scroll to position [100, 0]
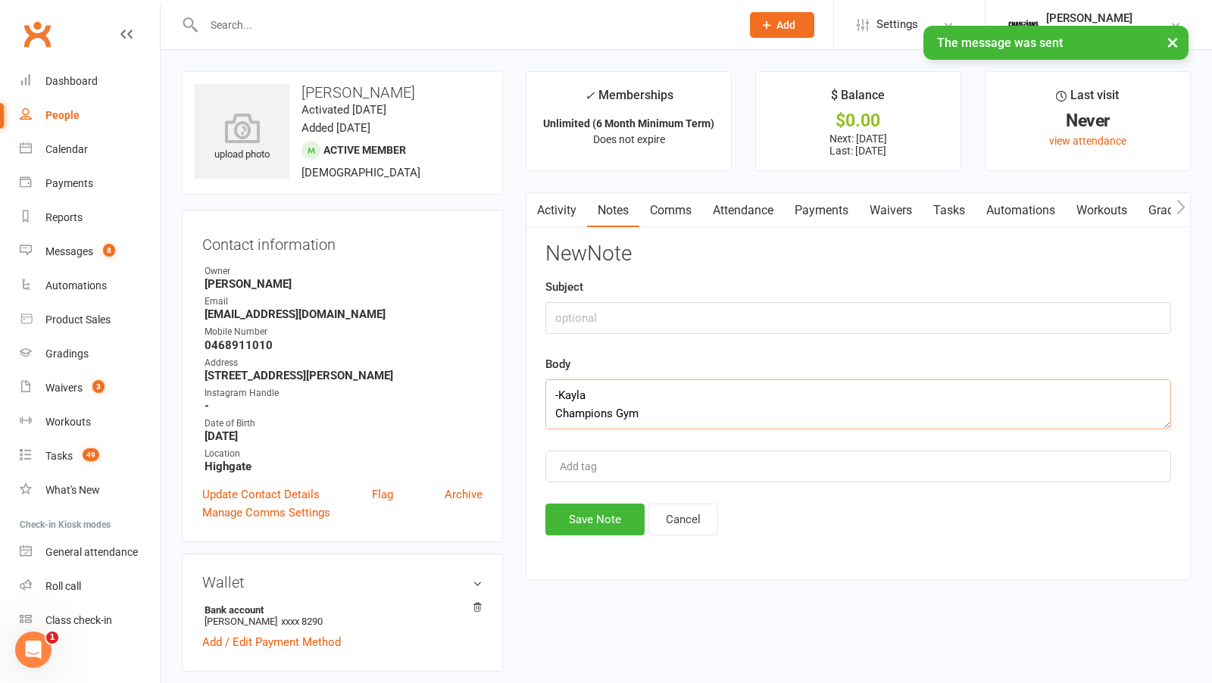
type textarea "Please don't ghost us! Training this week Reid? What’s been your biggest strugg…"
click at [613, 307] on input "text" at bounding box center [858, 318] width 626 height 32
type input "attendance"
click at [567, 518] on button "Save Note" at bounding box center [594, 520] width 99 height 32
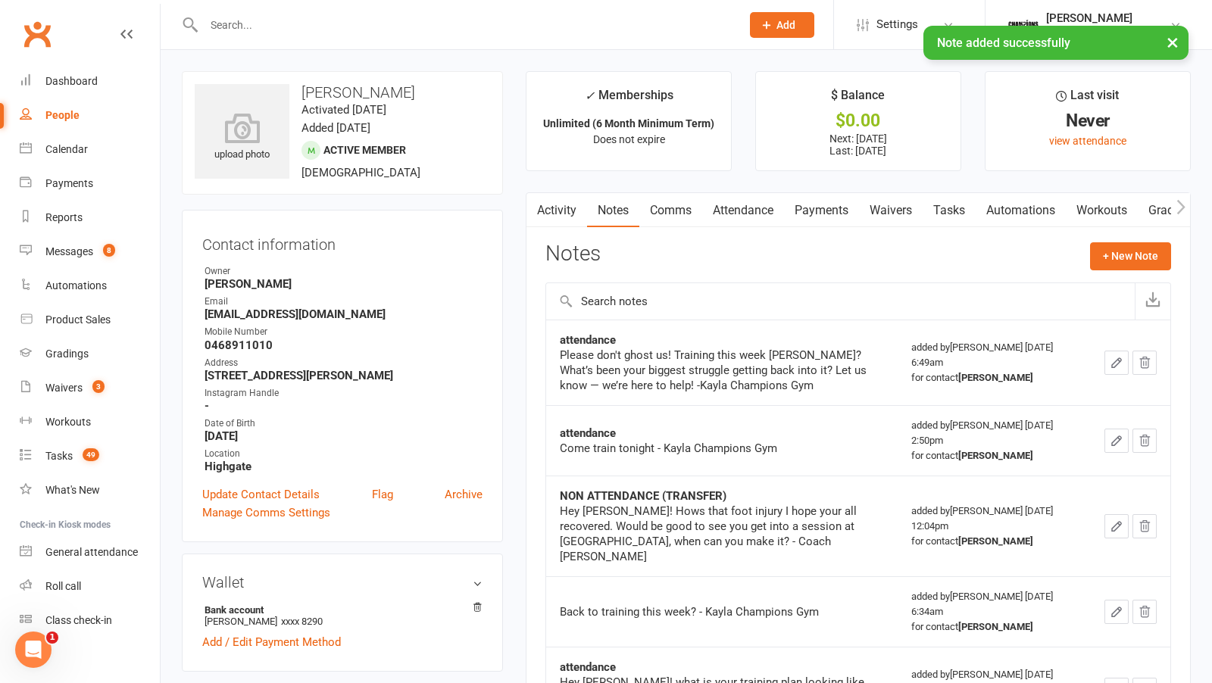
click at [331, 18] on input "text" at bounding box center [464, 24] width 531 height 21
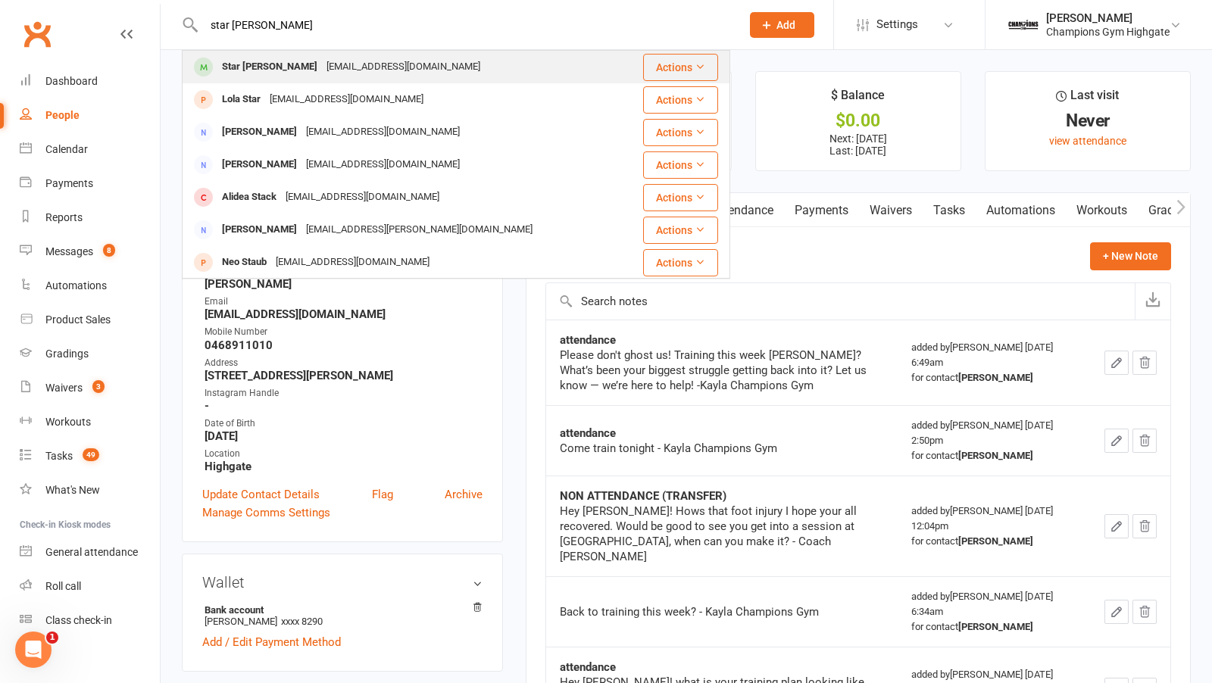
type input "star lako"
click at [347, 61] on div "istalako@hotmail.com" at bounding box center [403, 67] width 163 height 22
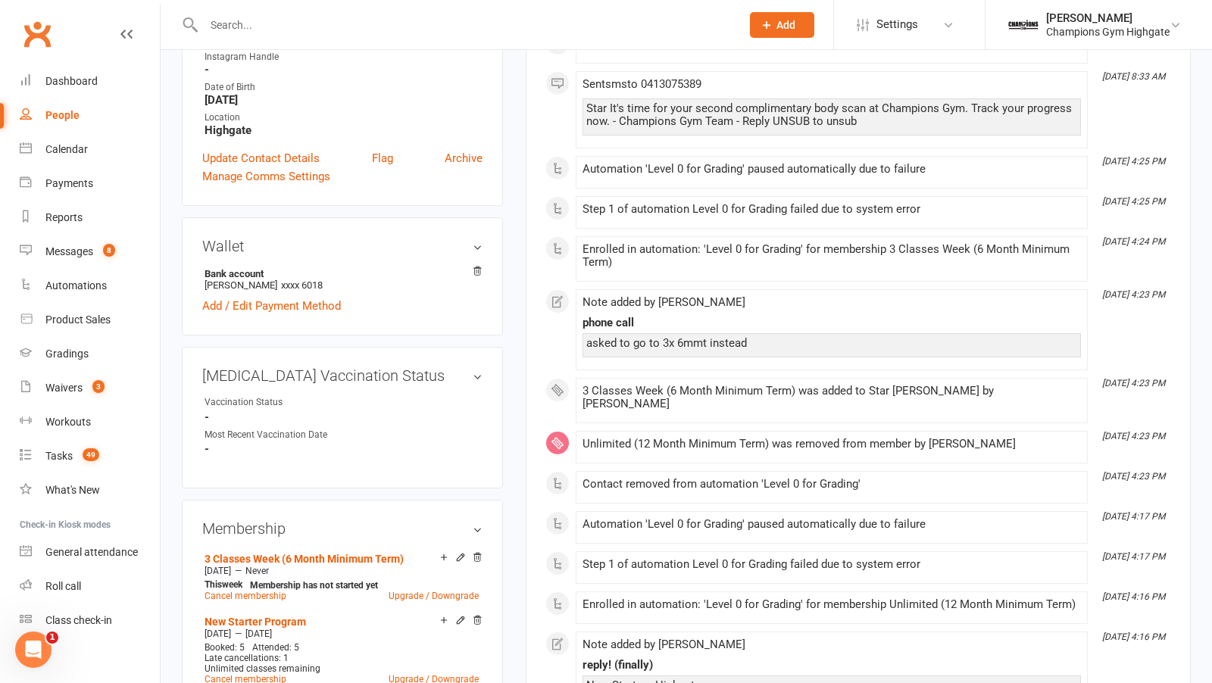
scroll to position [495, 0]
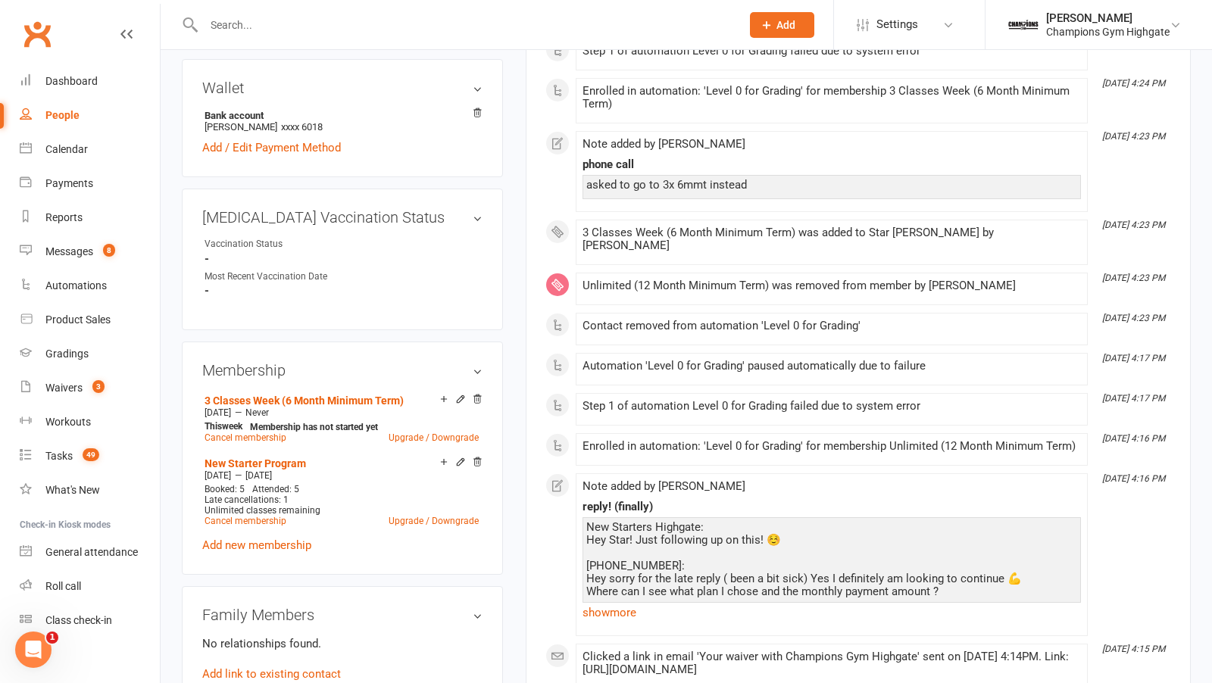
click at [269, 27] on input "text" at bounding box center [464, 24] width 531 height 21
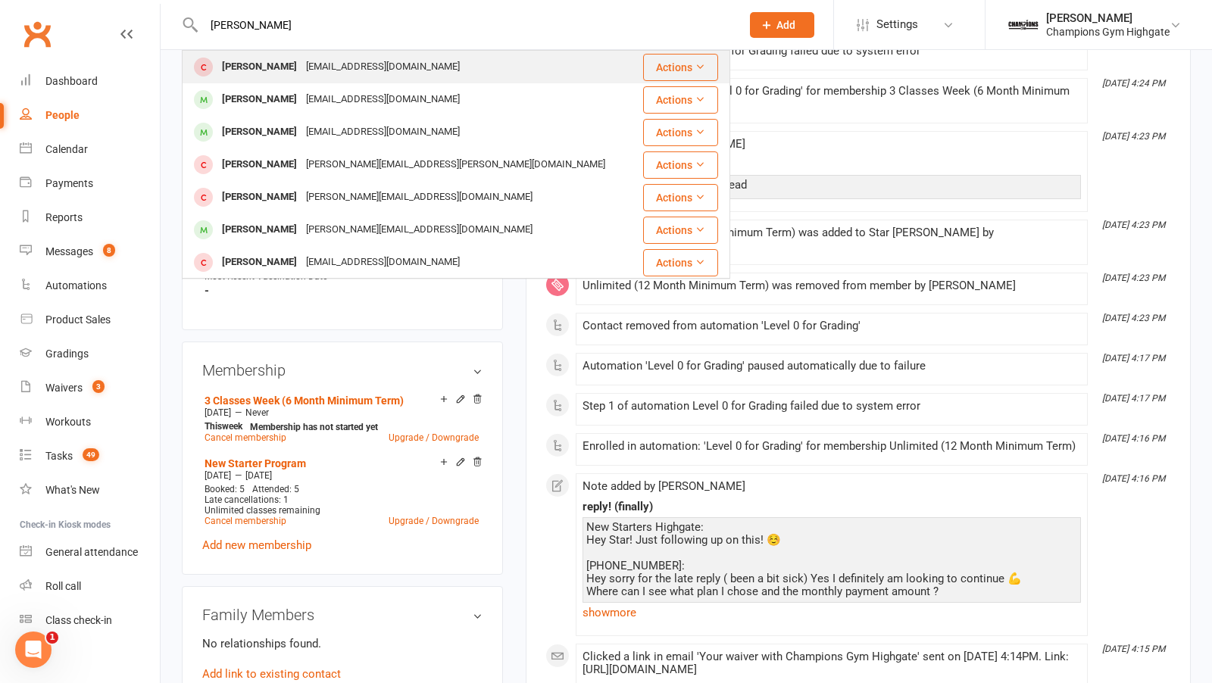
type input "reid king"
click at [302, 67] on div "Reidkingi16@gmail.com" at bounding box center [383, 67] width 163 height 22
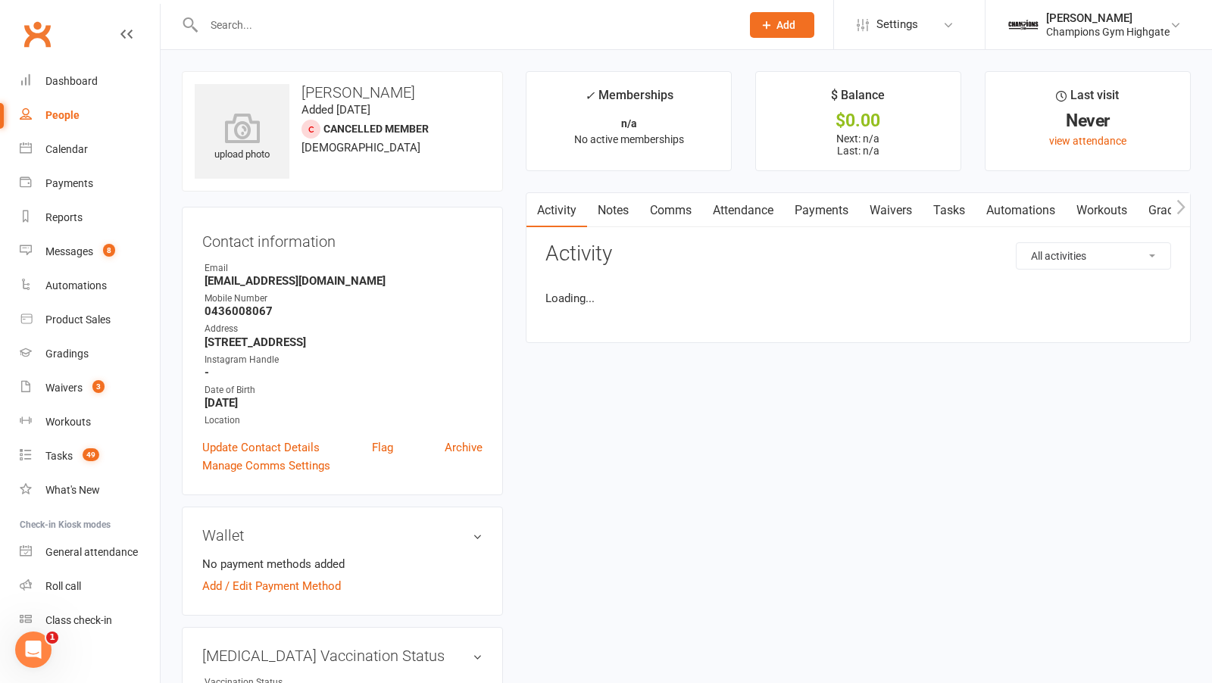
click at [278, 24] on input "text" at bounding box center [464, 24] width 531 height 21
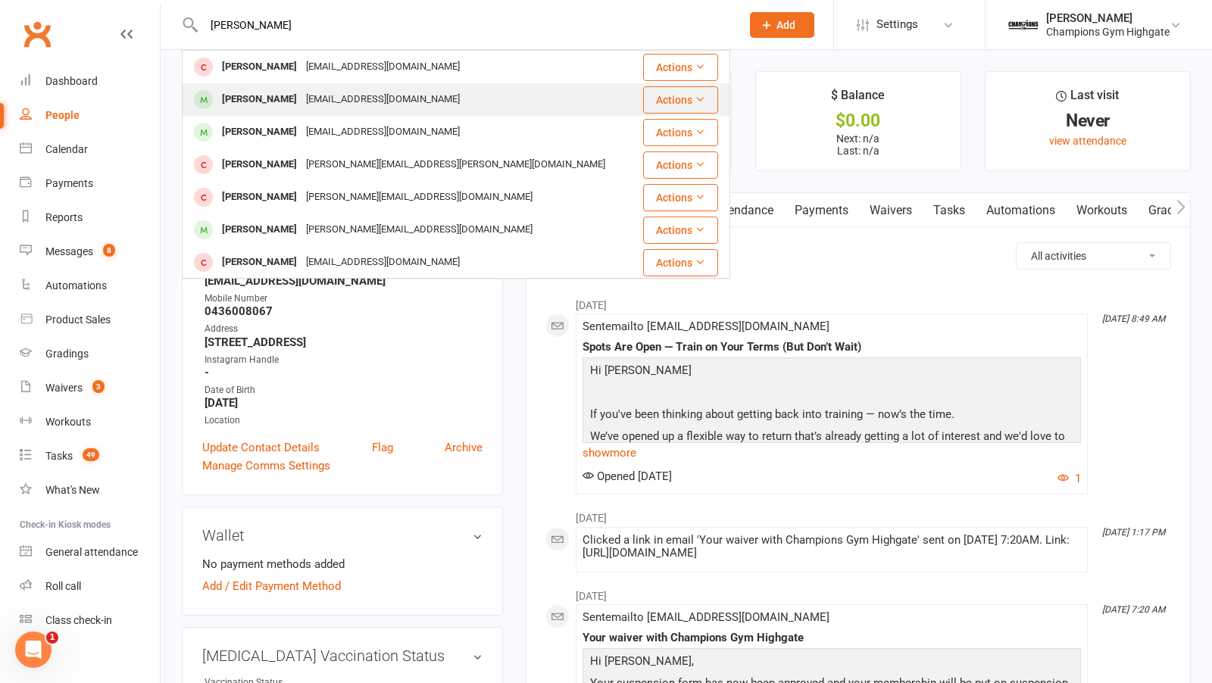
type input "reid king"
click at [302, 95] on div "Reidkingi16@gmail.com" at bounding box center [383, 100] width 163 height 22
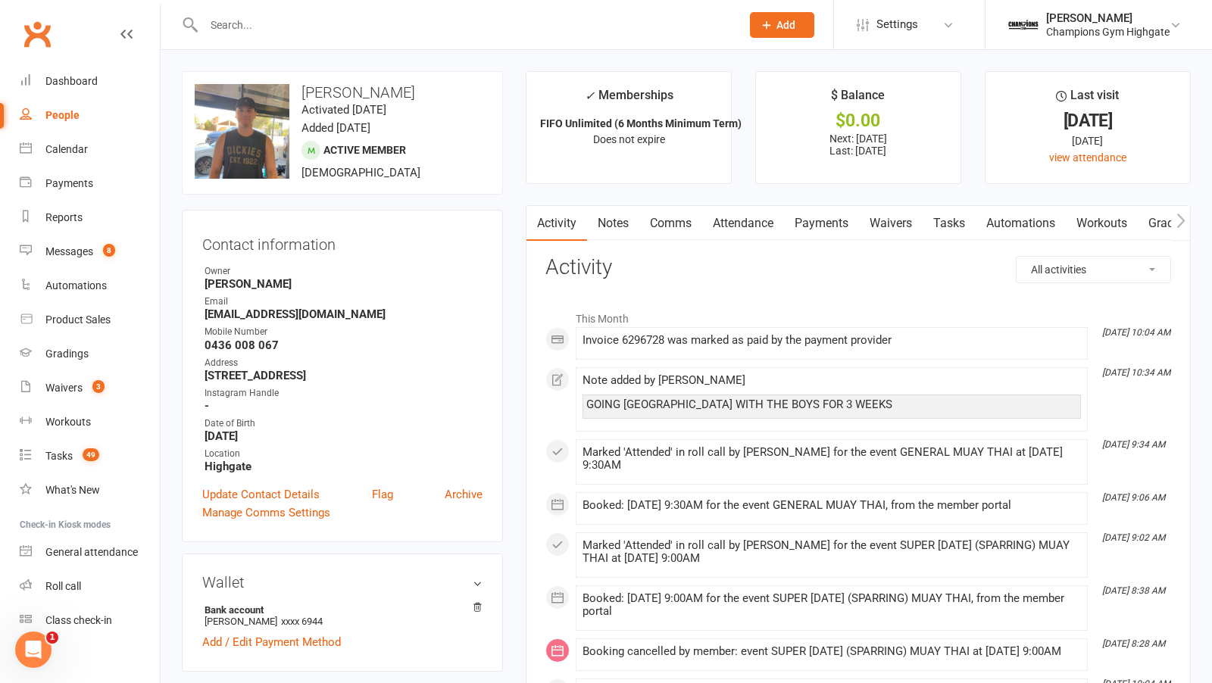
click at [269, 11] on div at bounding box center [456, 24] width 548 height 49
click at [264, 28] on input "text" at bounding box center [464, 24] width 531 height 21
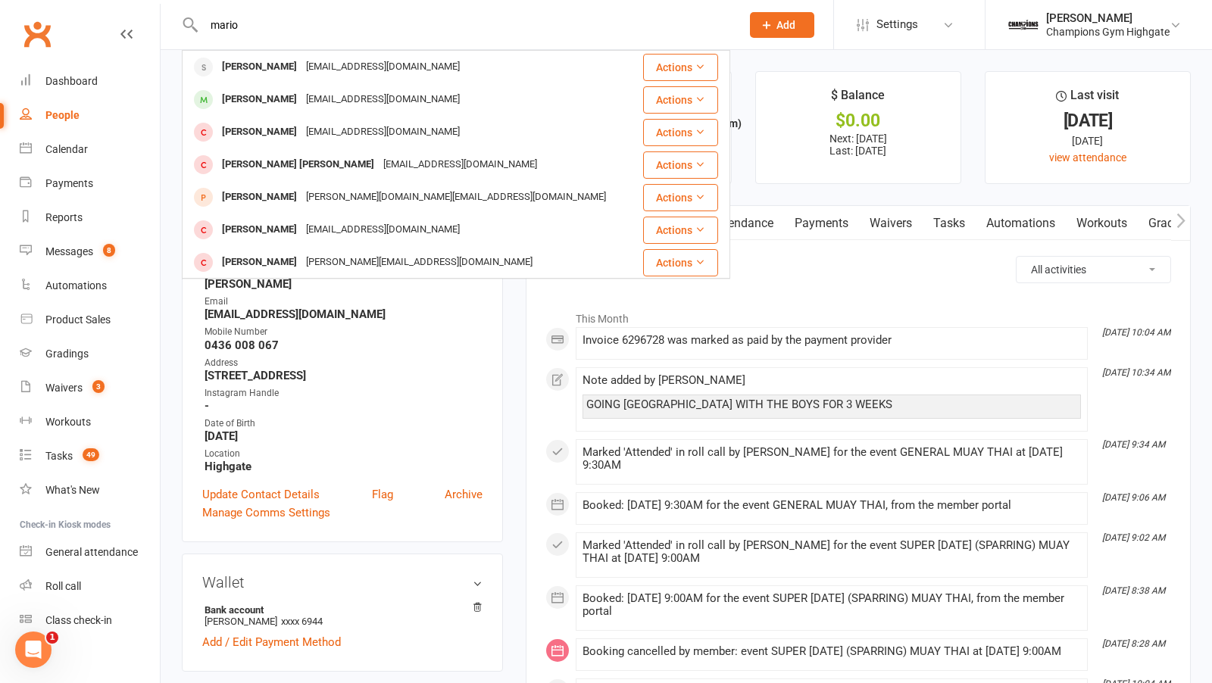
drag, startPoint x: 264, startPoint y: 25, endPoint x: 144, endPoint y: 7, distance: 121.8
click at [144, 4] on header "mario Mario Rossien mario.rossien7@gmail.com Actions Mario Recchia mariorecchia…" at bounding box center [606, 4] width 1212 height 0
type input "loubna"
click at [241, 59] on div "Loubna El Bouayadi" at bounding box center [263, 67] width 93 height 22
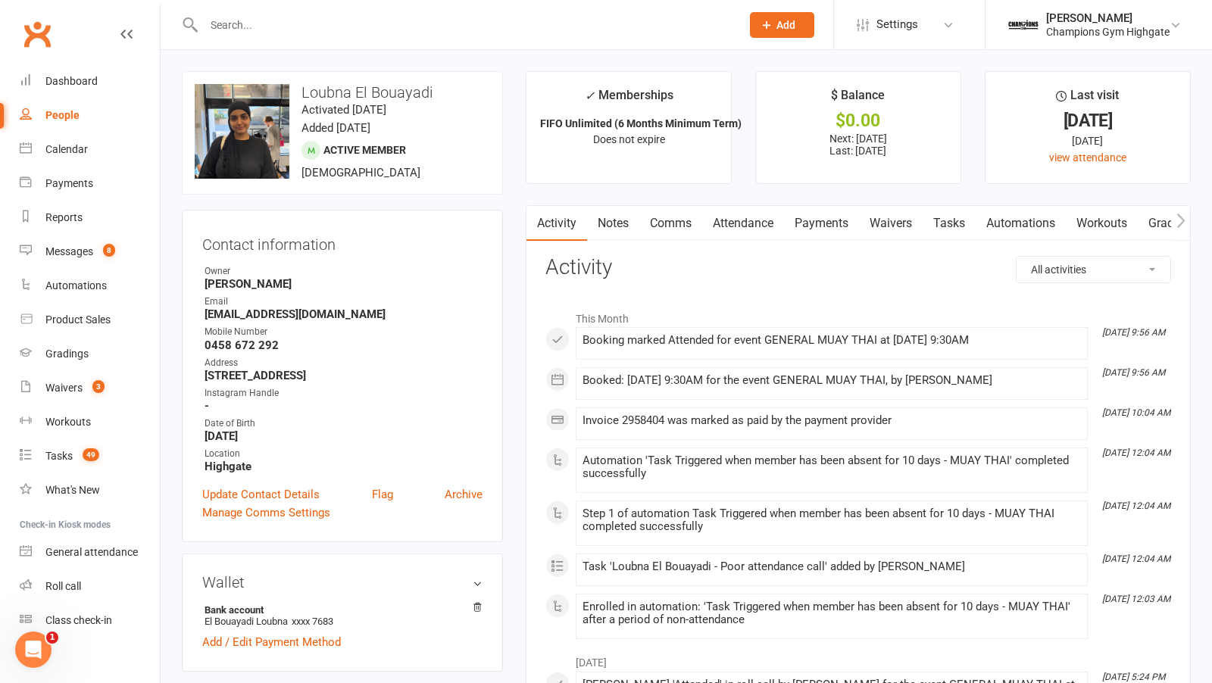
click at [679, 219] on link "Comms" at bounding box center [670, 223] width 63 height 35
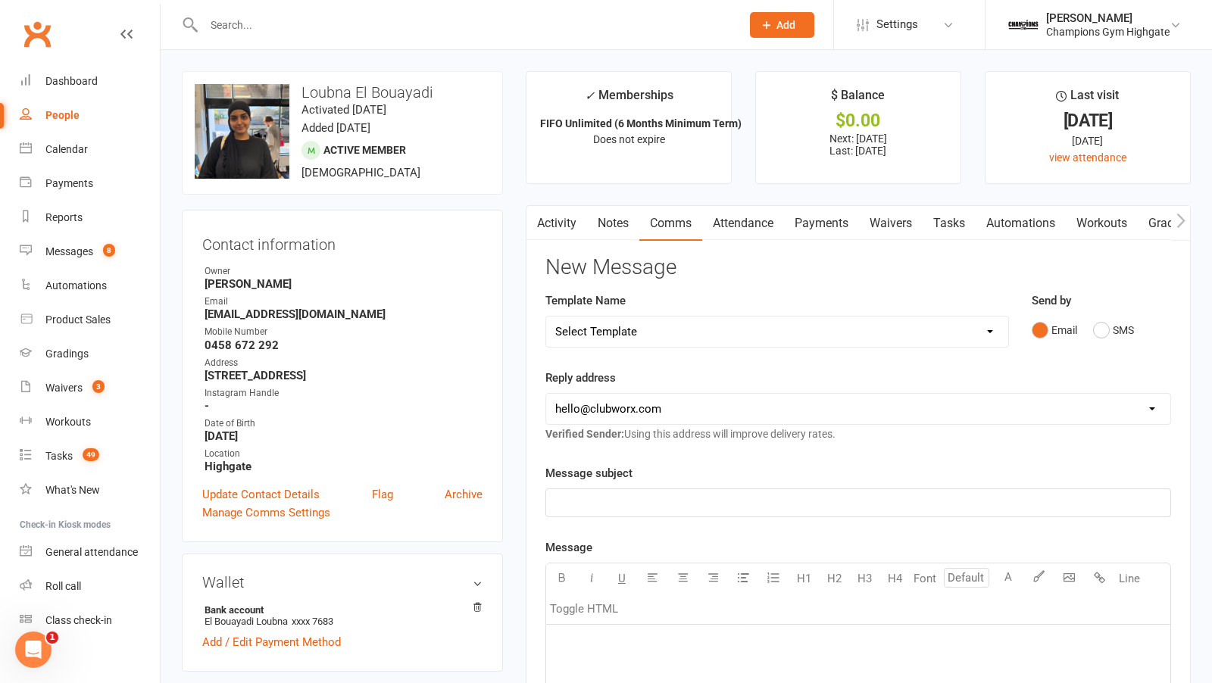
click at [1092, 335] on div "Email SMS" at bounding box center [1101, 330] width 139 height 29
click at [1105, 328] on button "SMS" at bounding box center [1113, 330] width 41 height 29
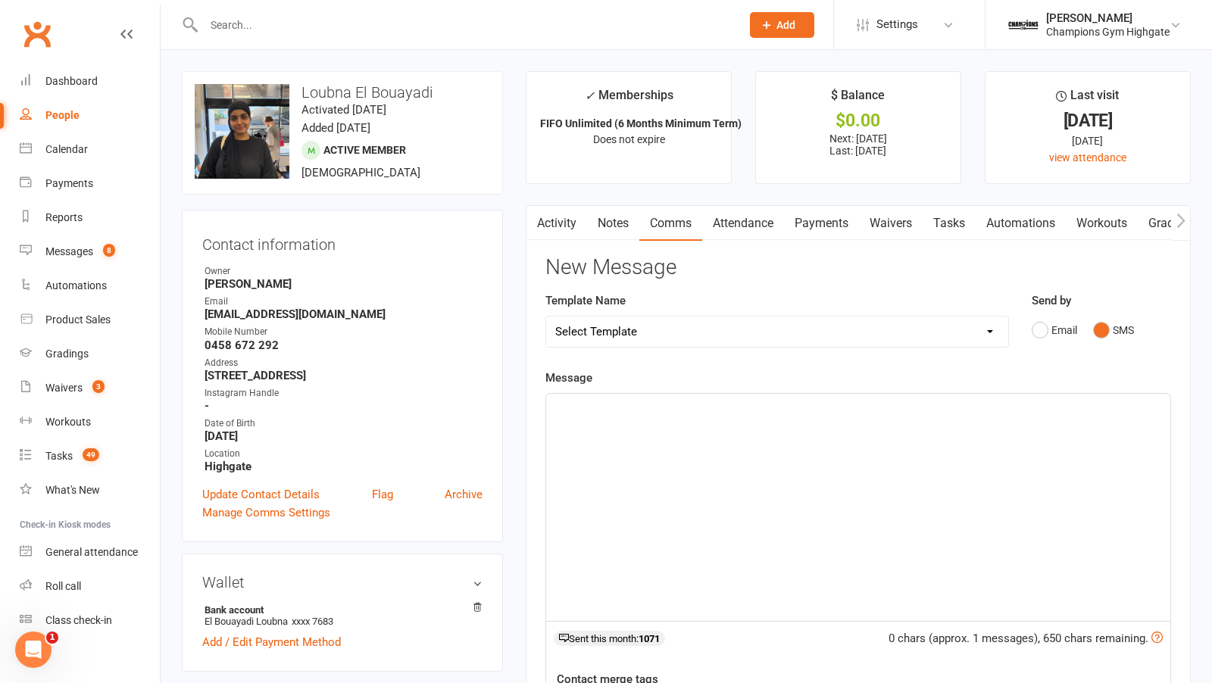
click at [761, 514] on div "﻿" at bounding box center [858, 507] width 624 height 227
drag, startPoint x: 671, startPoint y: 402, endPoint x: 490, endPoint y: 388, distance: 181.6
copy span "training this week?"
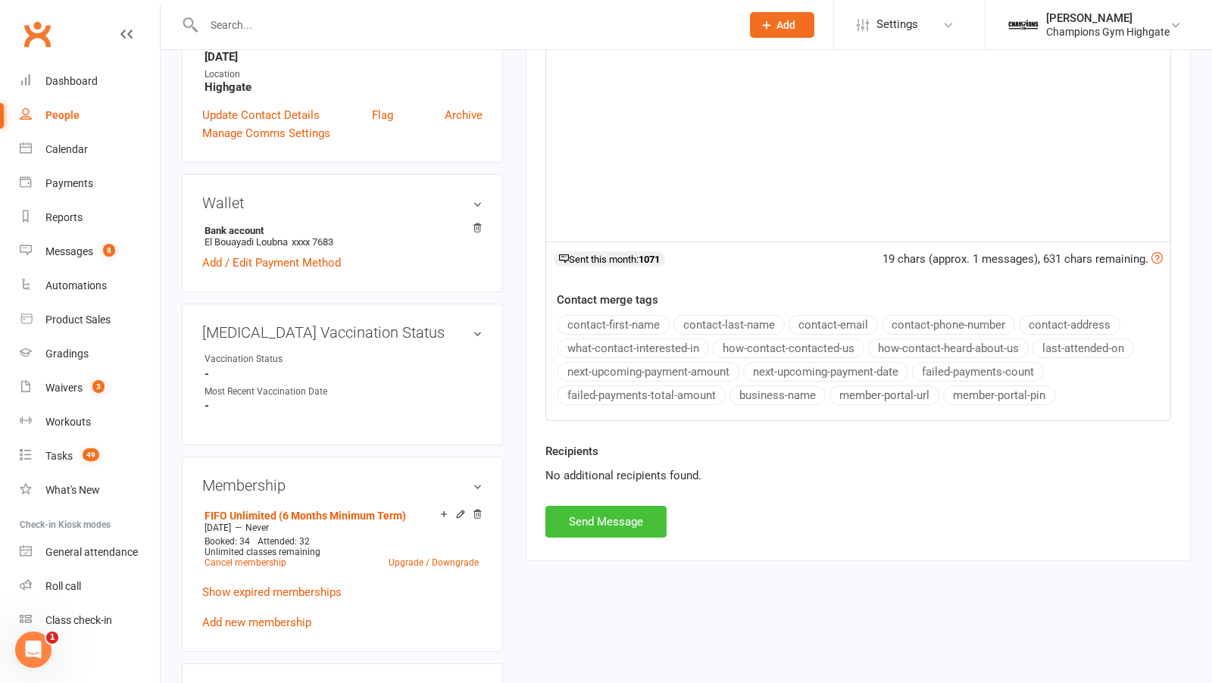
click at [601, 506] on button "Send Message" at bounding box center [605, 522] width 121 height 32
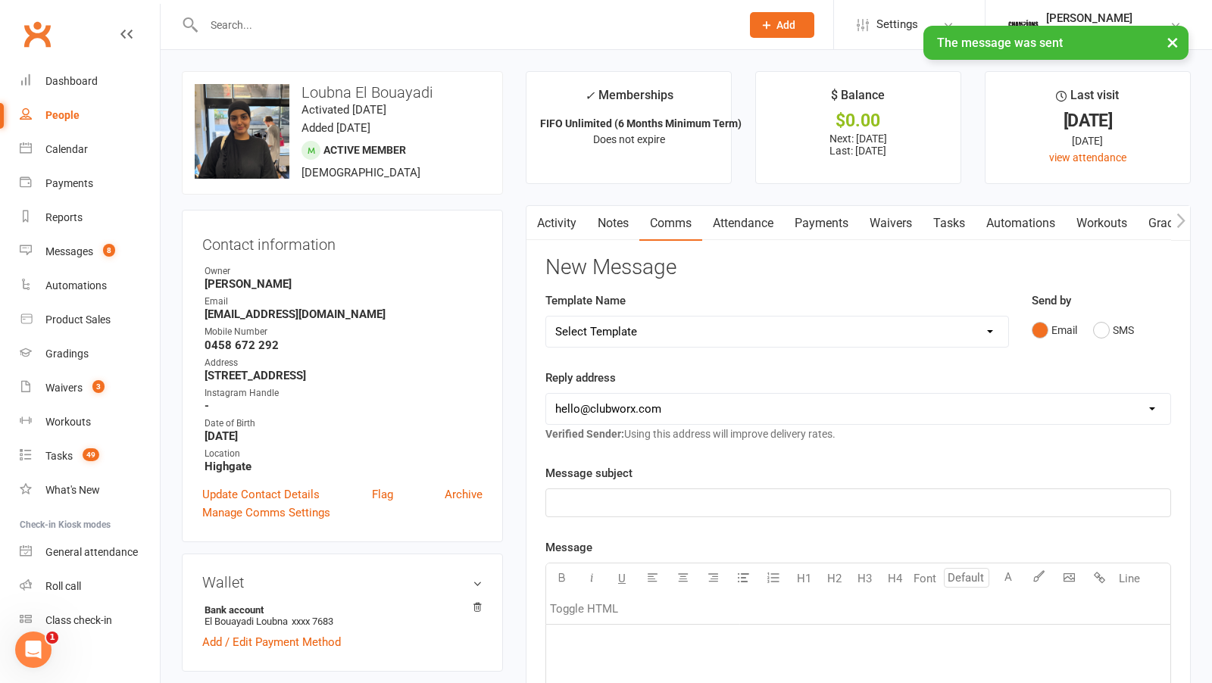
click at [608, 227] on link "Notes" at bounding box center [613, 223] width 52 height 35
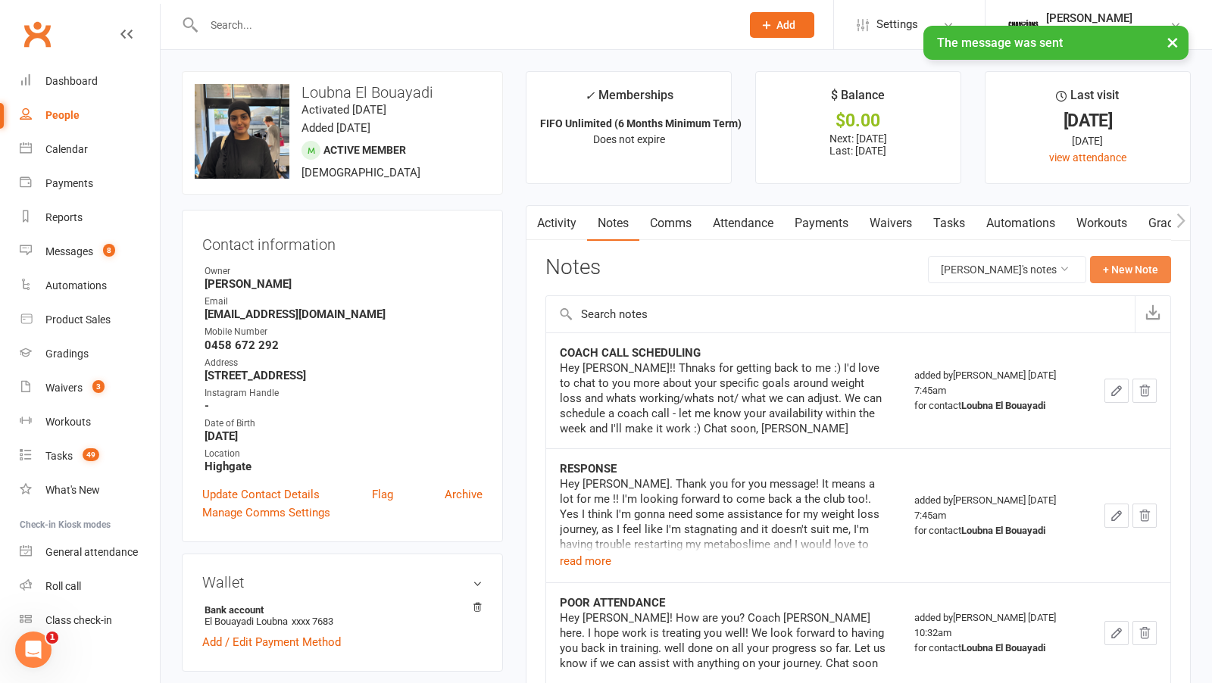
click at [1115, 273] on button "+ New Note" at bounding box center [1130, 269] width 81 height 27
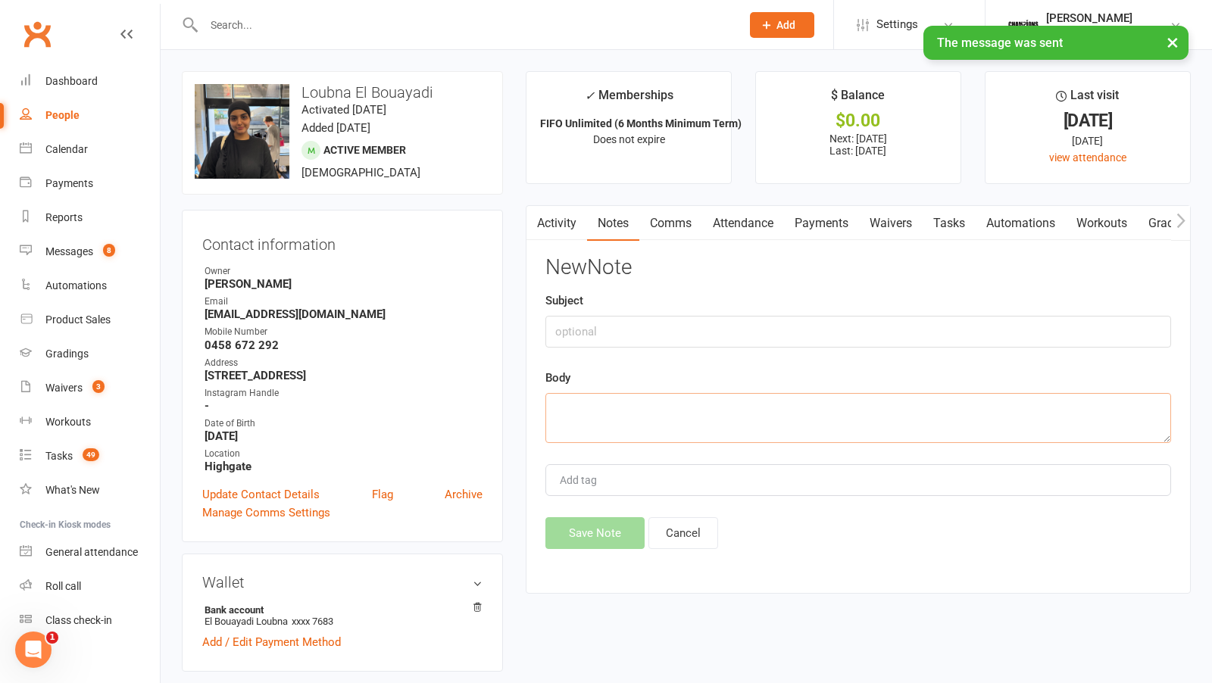
click at [677, 406] on textarea at bounding box center [858, 418] width 626 height 50
paste textarea "training this week?"
type textarea "training this week?"
click at [630, 327] on input "text" at bounding box center [858, 332] width 626 height 32
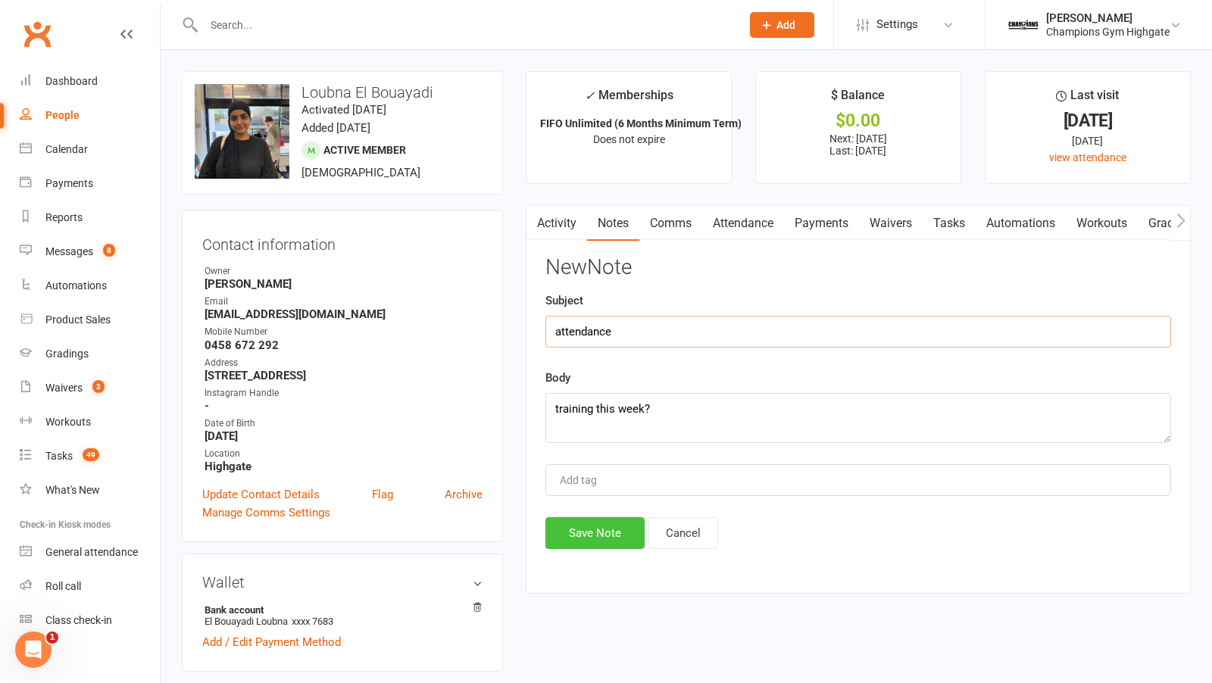
type input "attendance"
click at [574, 526] on button "Save Note" at bounding box center [594, 533] width 99 height 32
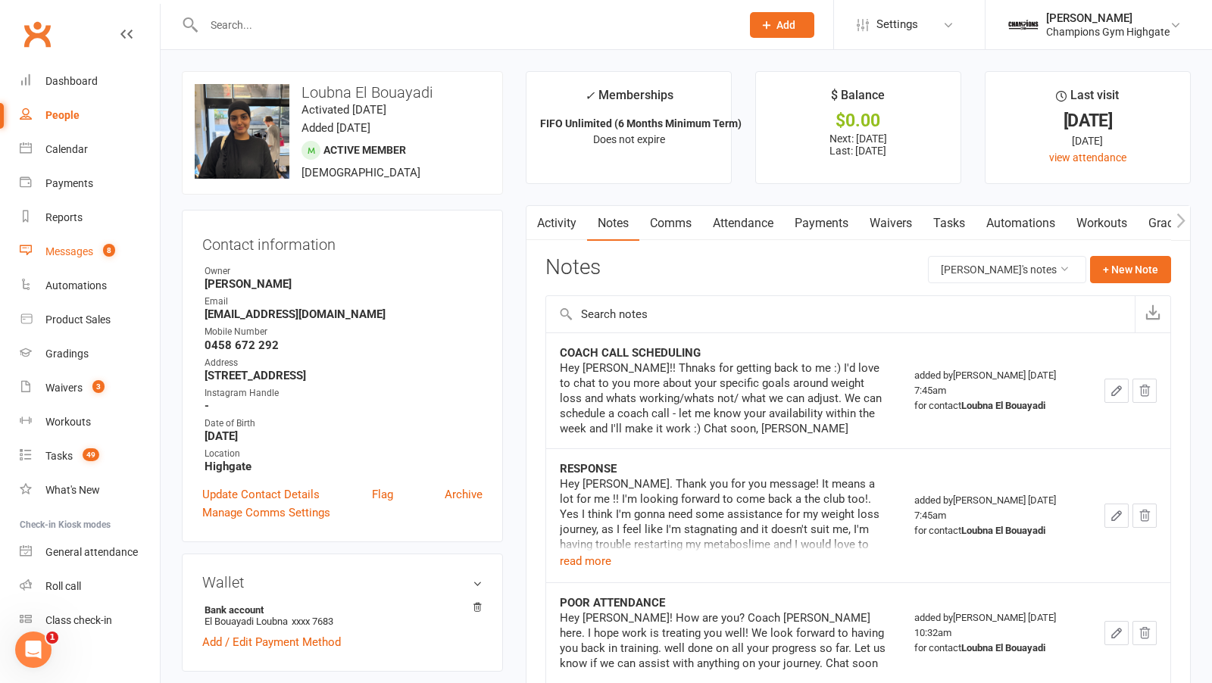
click at [107, 255] on span "8" at bounding box center [109, 250] width 12 height 13
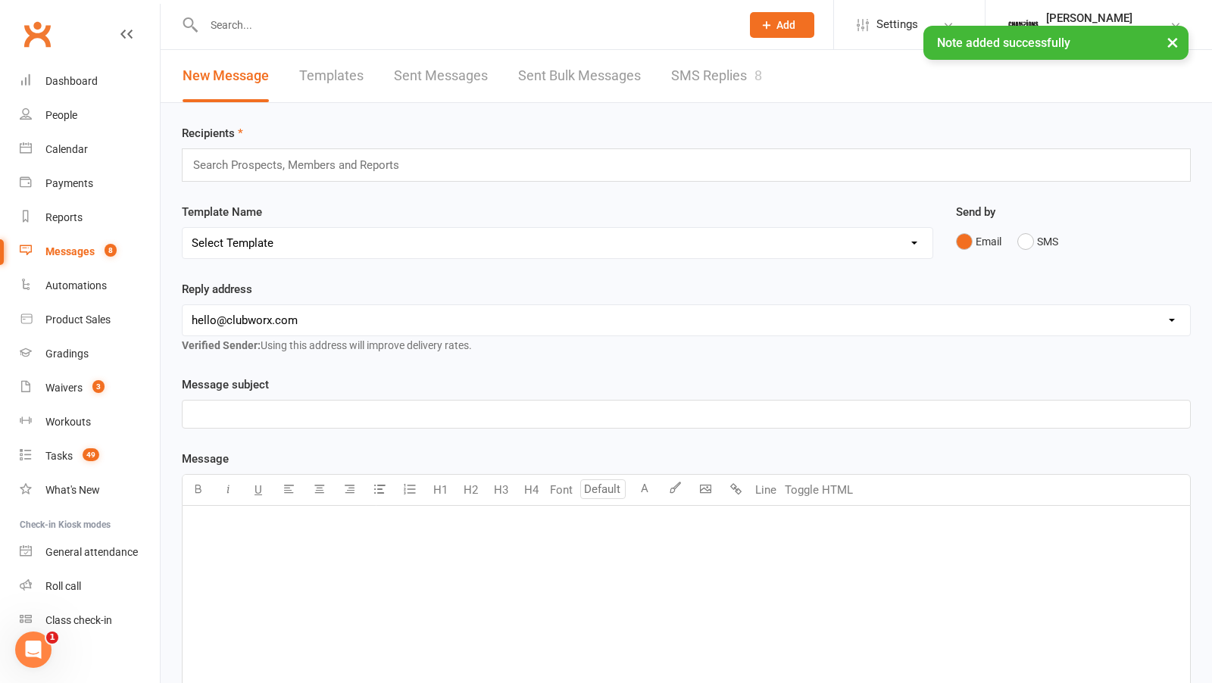
click at [713, 73] on link "SMS Replies 8" at bounding box center [716, 76] width 91 height 52
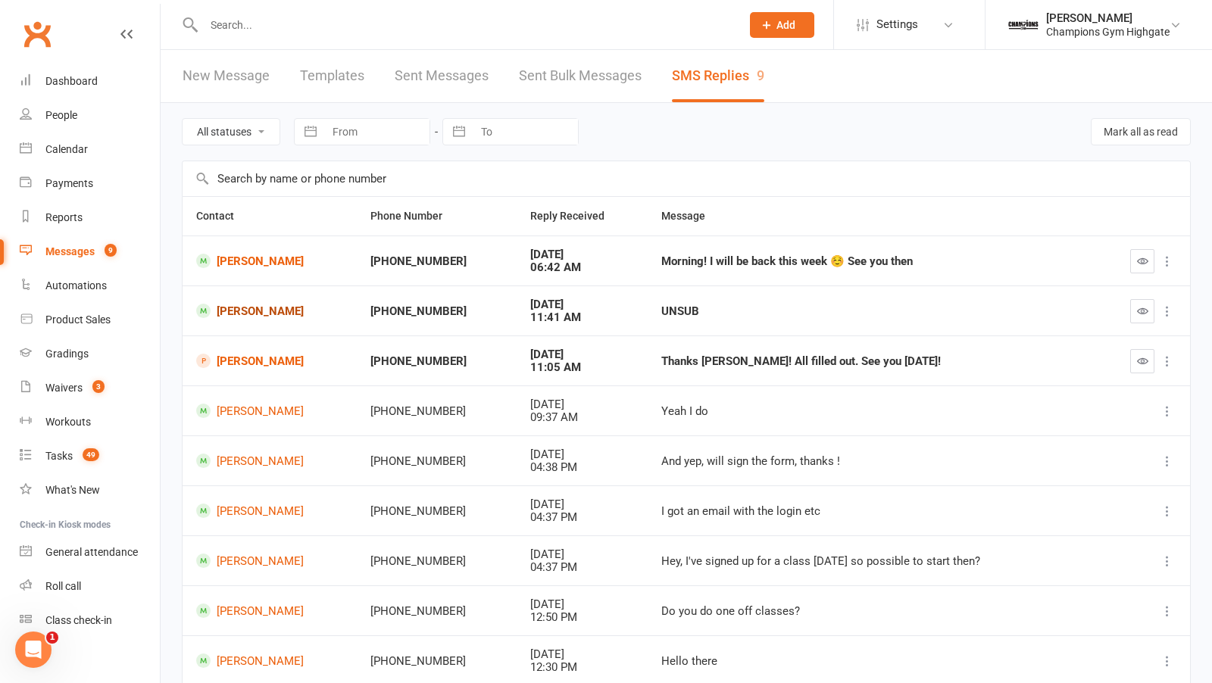
click at [259, 313] on link "[PERSON_NAME]" at bounding box center [269, 311] width 147 height 14
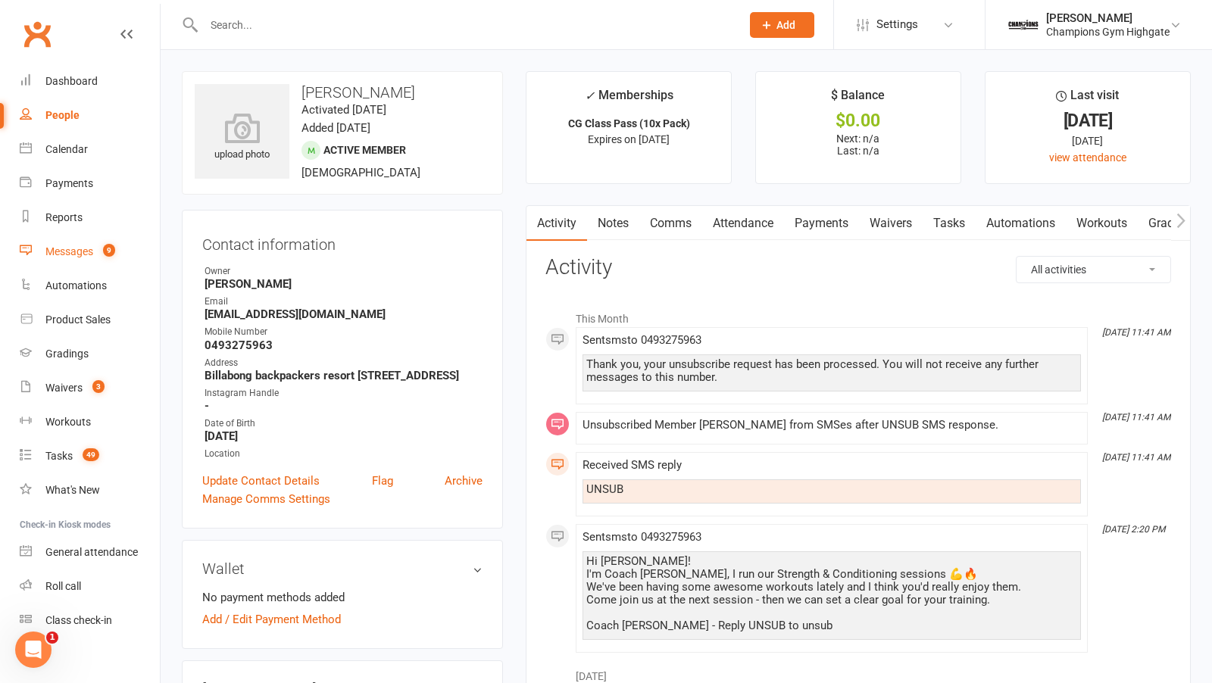
click at [105, 259] on link "Messages 9" at bounding box center [90, 252] width 140 height 34
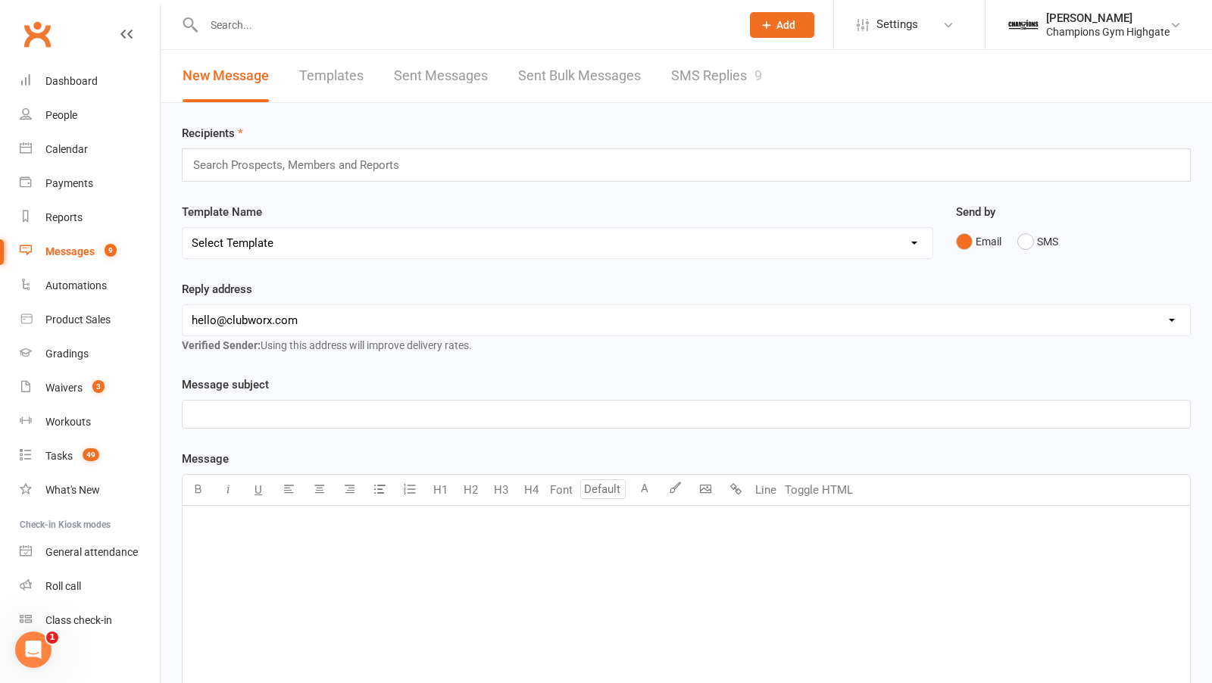
click at [705, 86] on link "SMS Replies 9" at bounding box center [716, 76] width 91 height 52
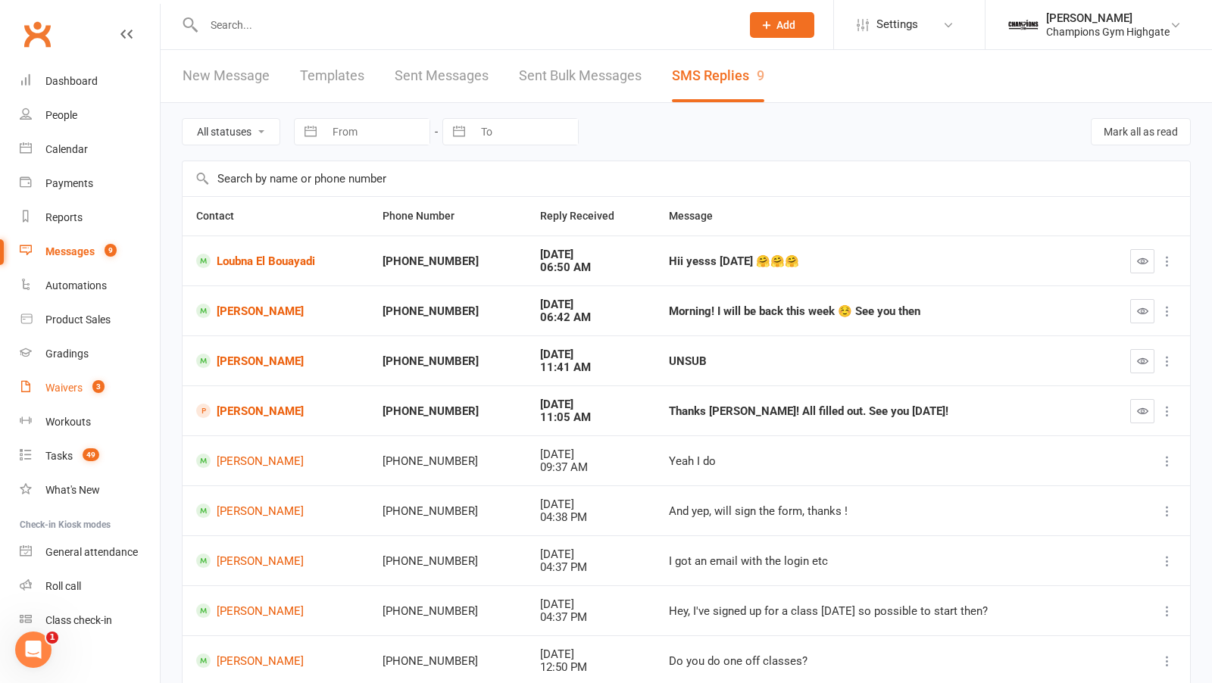
click at [64, 379] on link "Waivers 3" at bounding box center [90, 388] width 140 height 34
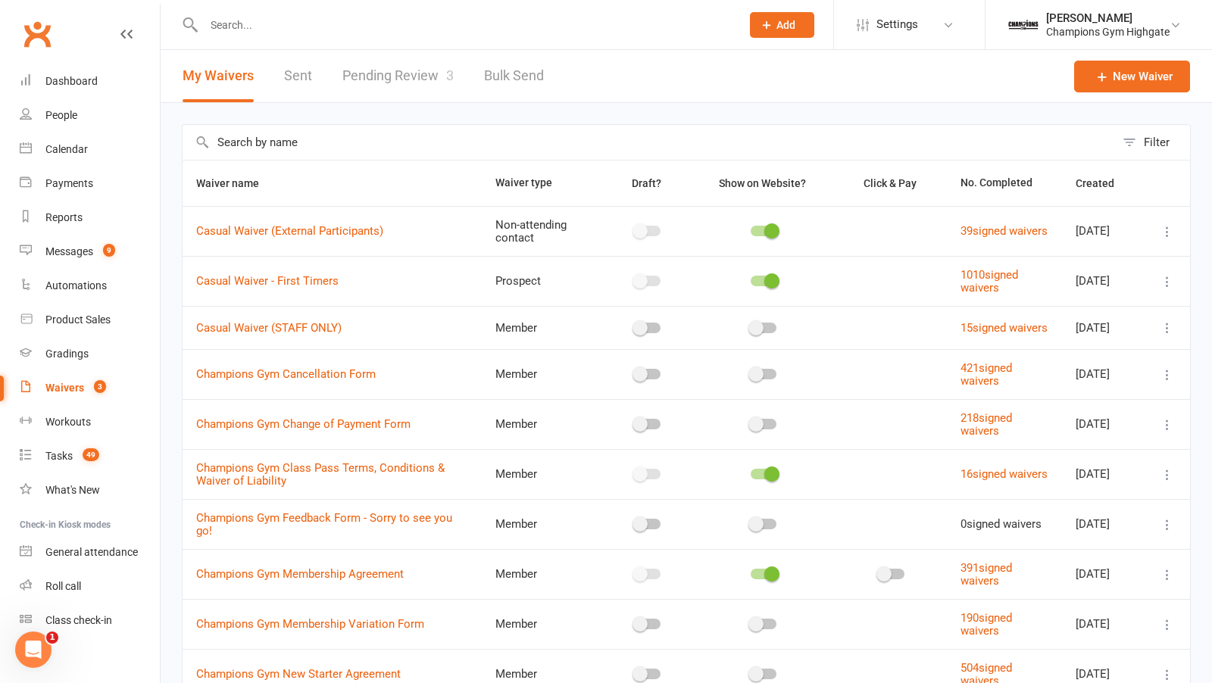
click at [433, 92] on link "Pending Review 3" at bounding box center [397, 76] width 111 height 52
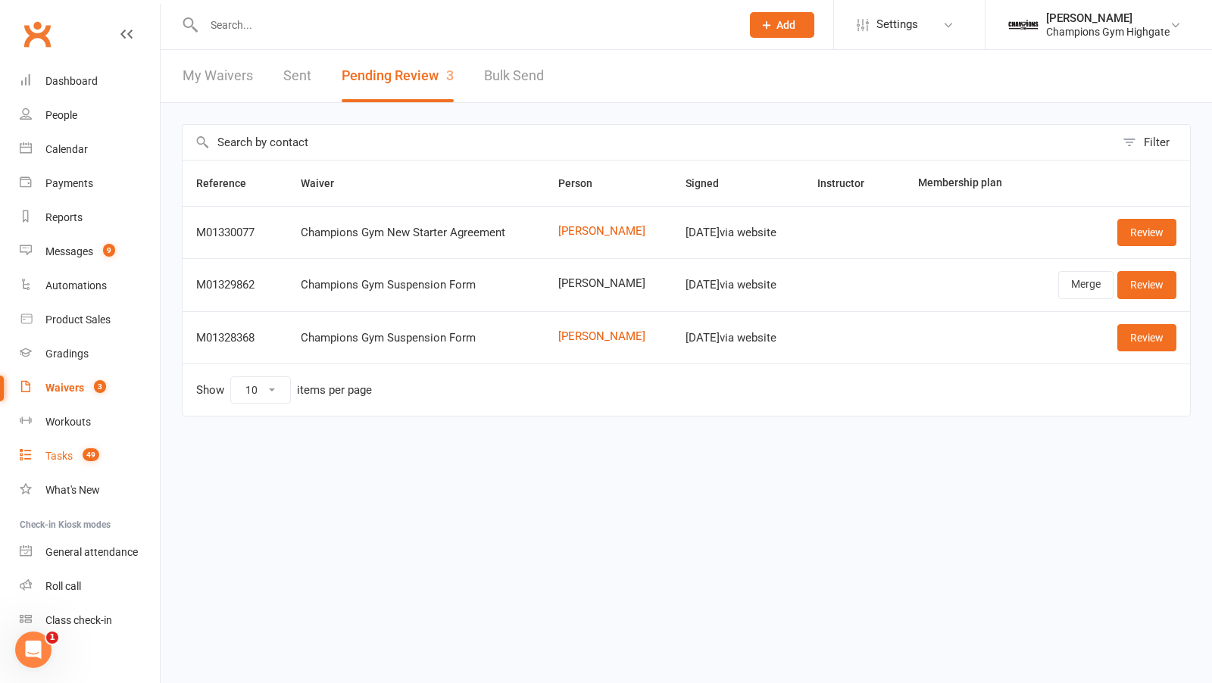
click at [70, 462] on div "Tasks" at bounding box center [58, 456] width 27 height 12
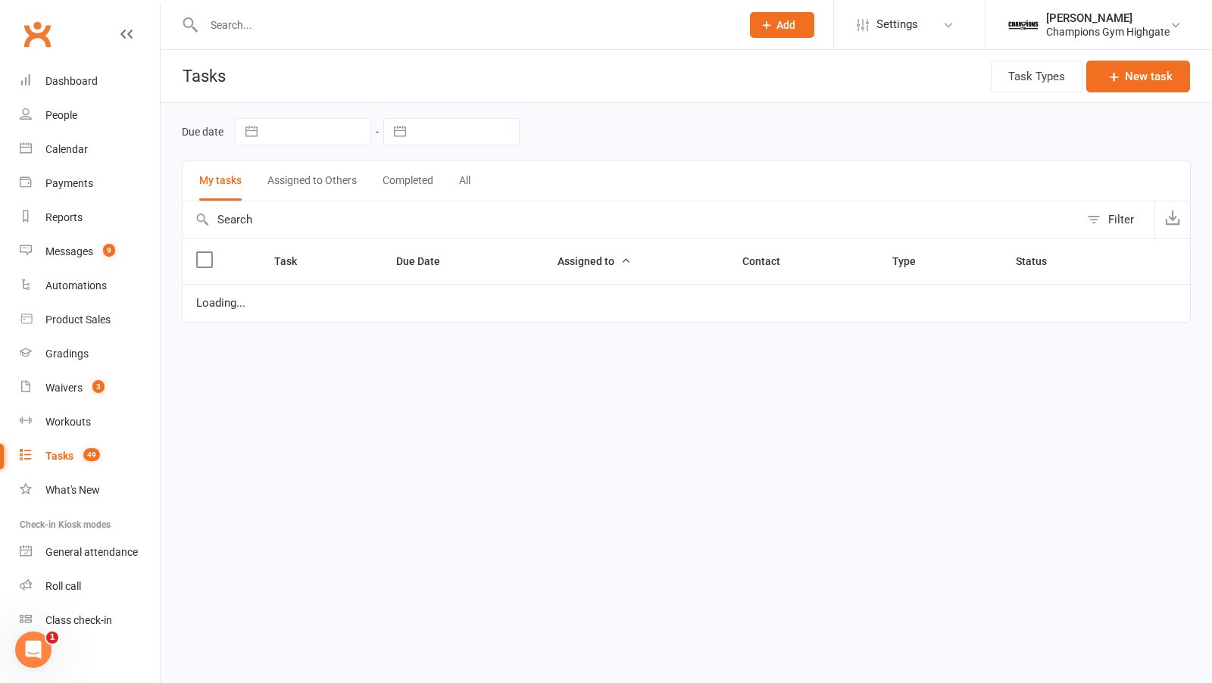
scroll to position [23, 0]
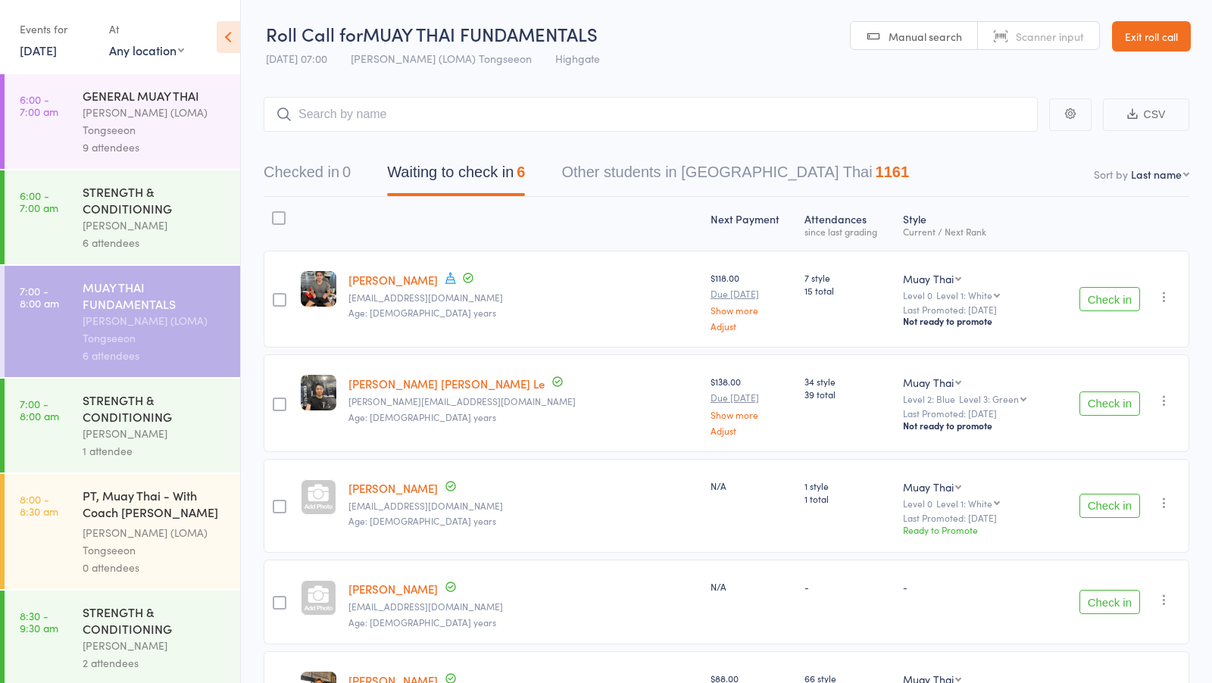
click at [186, 128] on div "[PERSON_NAME] (LOMA) Tongseeon" at bounding box center [155, 121] width 145 height 35
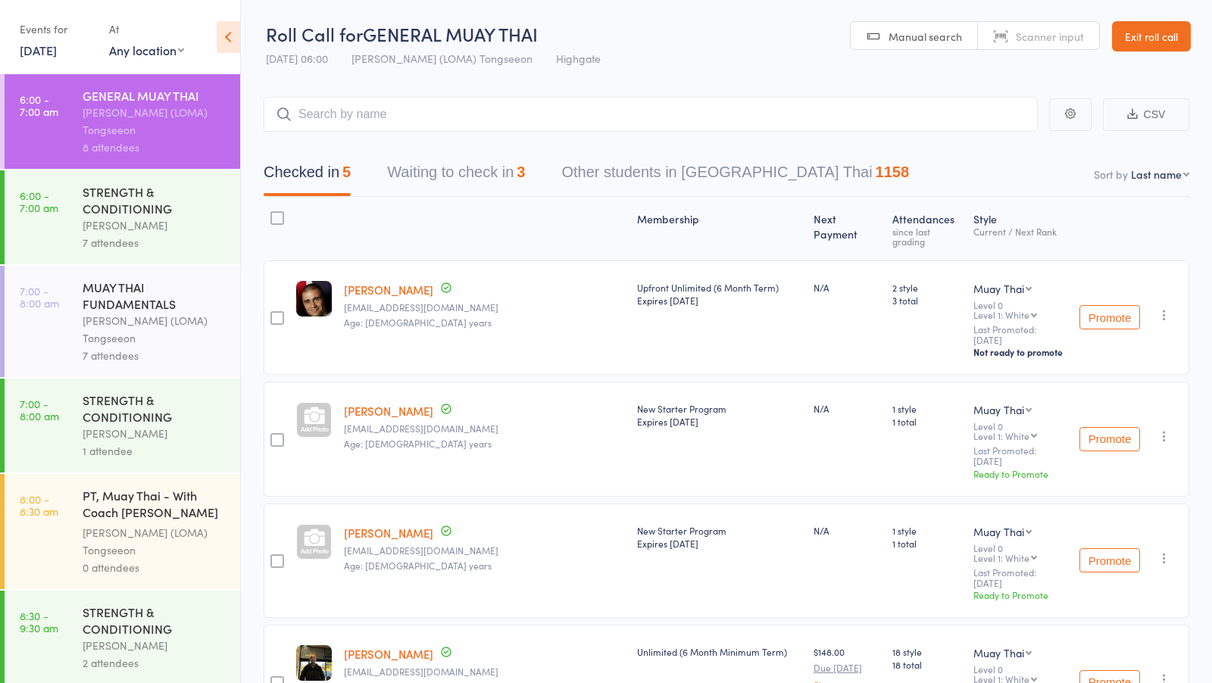
click at [476, 174] on button "Waiting to check in 3" at bounding box center [456, 176] width 138 height 40
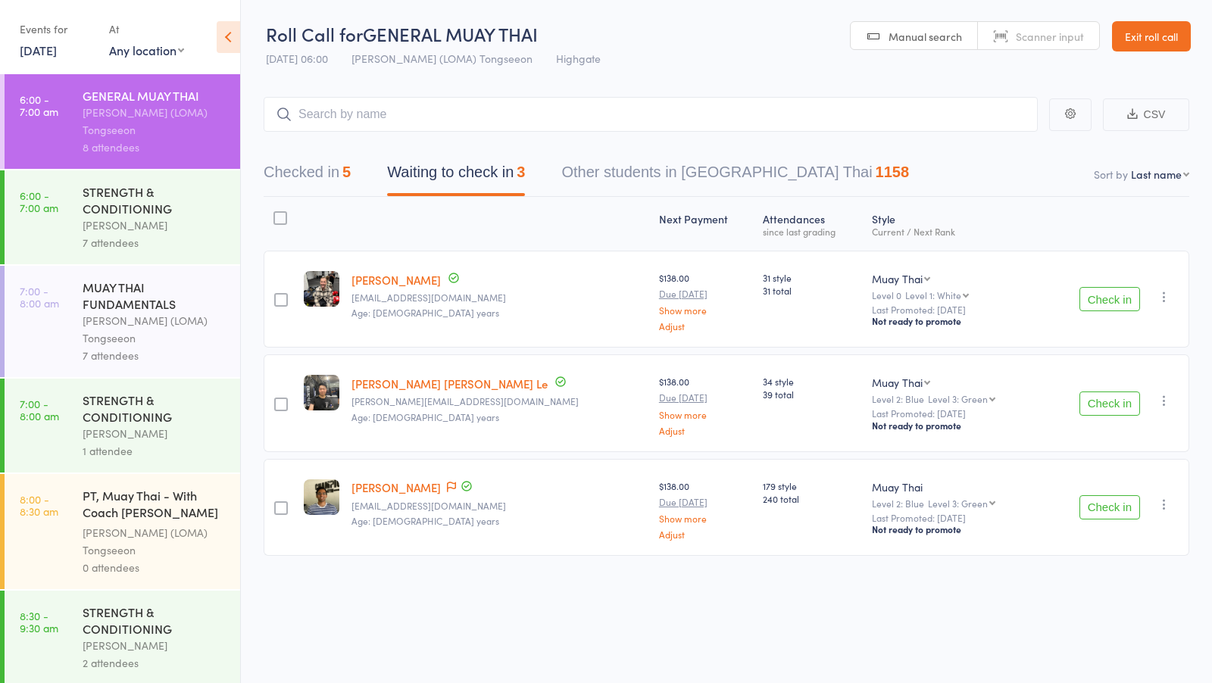
click at [1110, 302] on button "Check in" at bounding box center [1110, 299] width 61 height 24
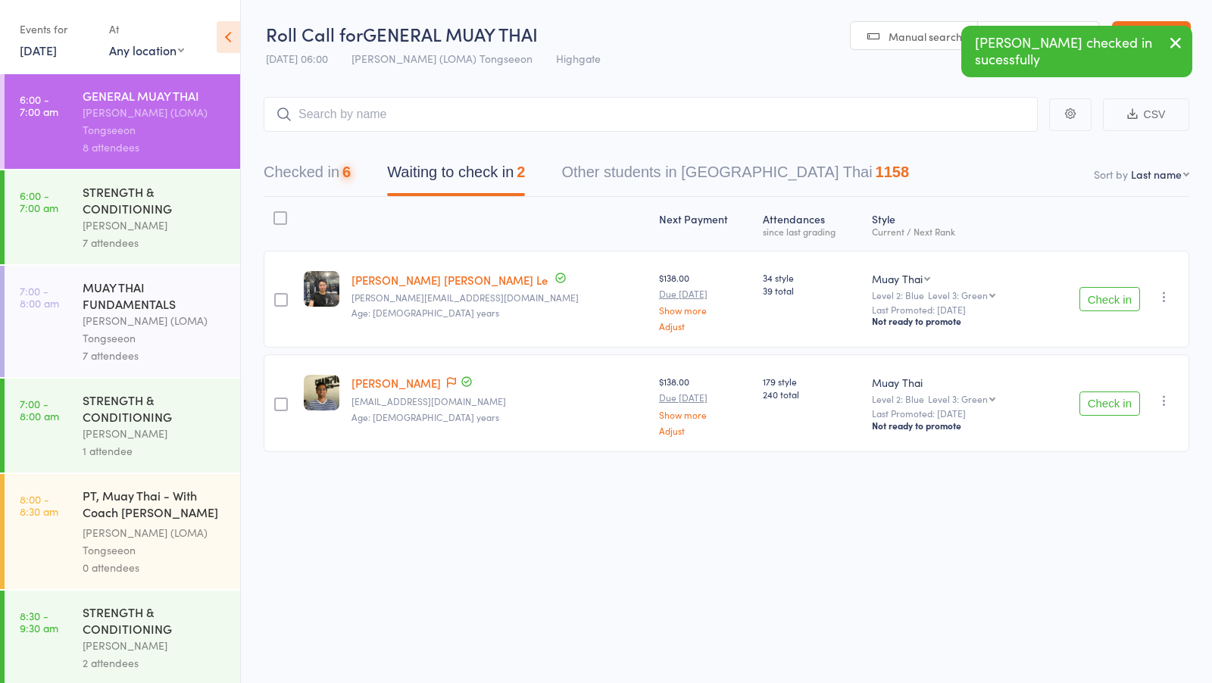
click at [1095, 404] on button "Check in" at bounding box center [1110, 404] width 61 height 24
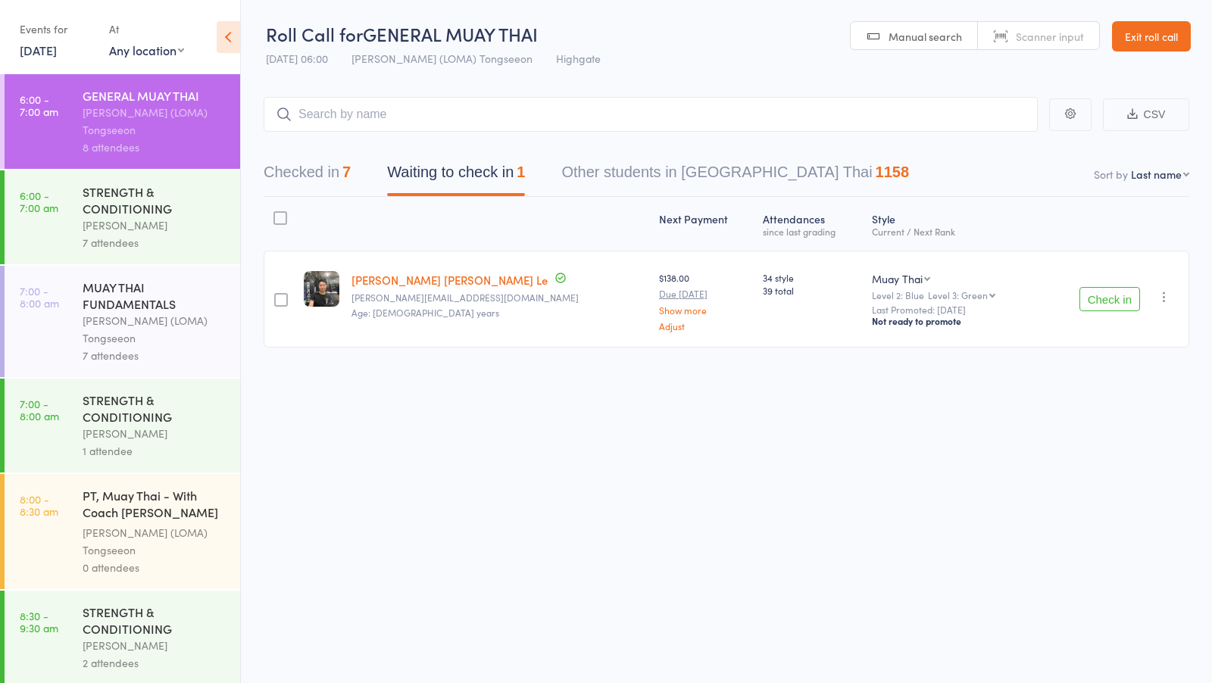
click at [1164, 298] on icon "button" at bounding box center [1164, 296] width 15 height 15
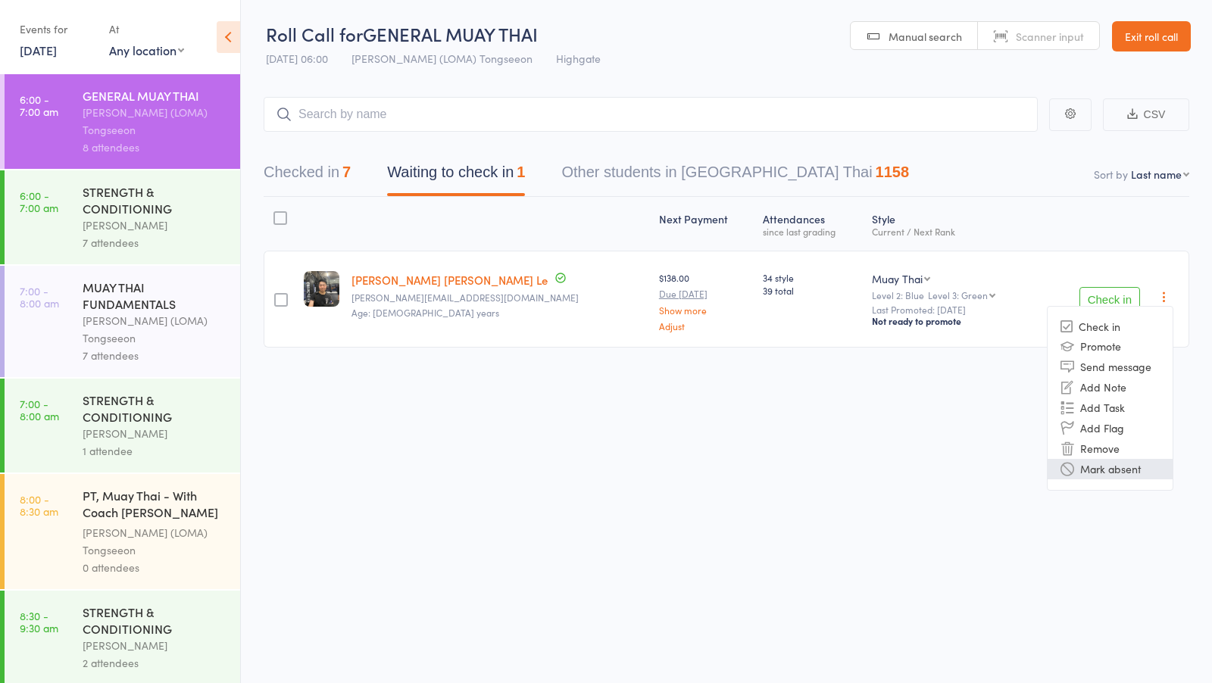
click at [1113, 470] on li "Mark absent" at bounding box center [1110, 469] width 125 height 20
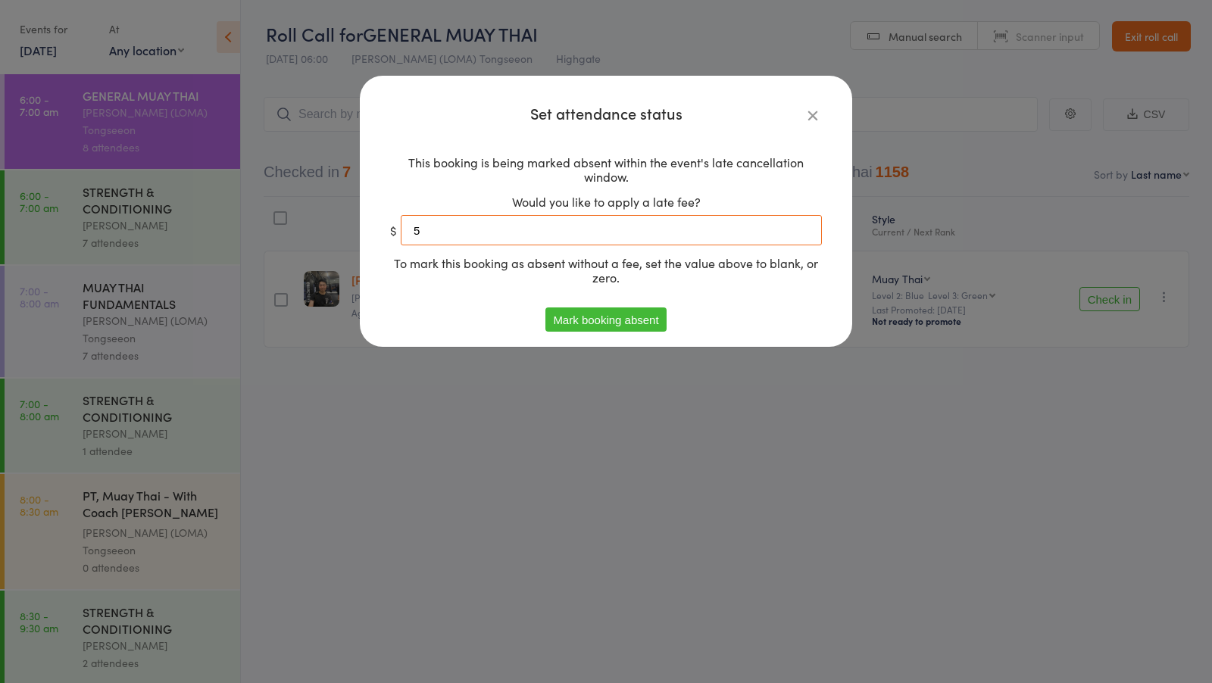
click at [556, 236] on input "5" at bounding box center [611, 230] width 421 height 30
type input "0"
click at [617, 316] on button "Mark booking absent" at bounding box center [605, 320] width 120 height 24
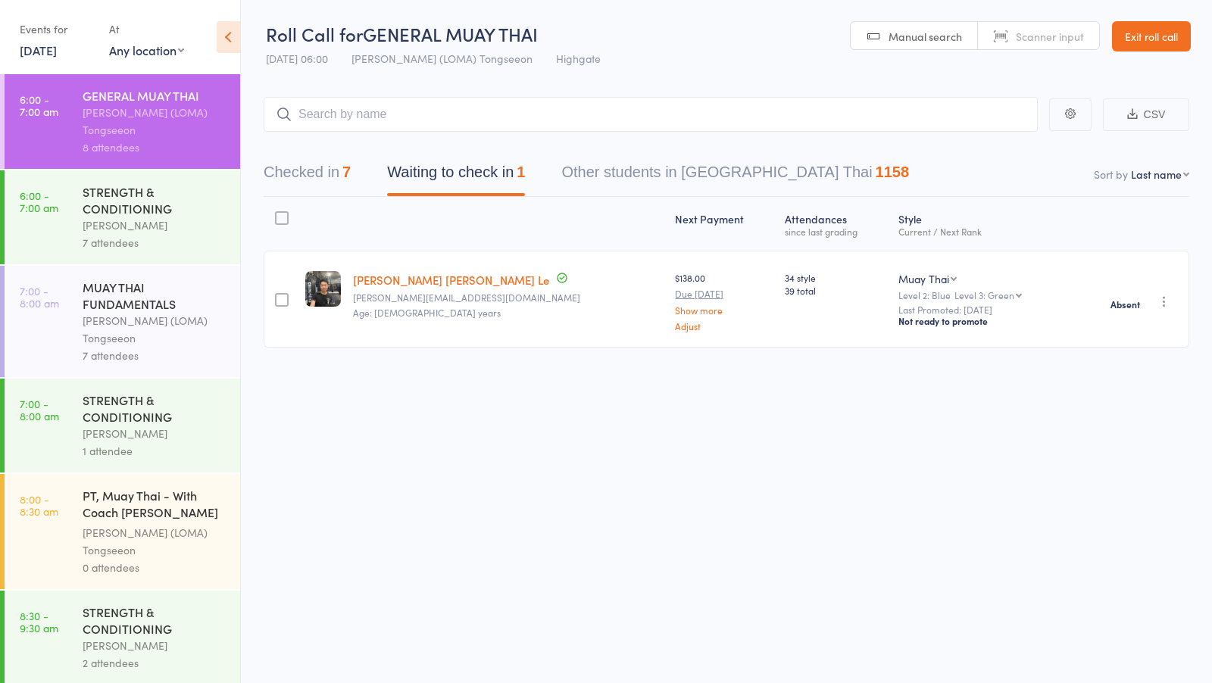
click at [1166, 295] on icon "button" at bounding box center [1164, 301] width 15 height 15
click at [1114, 375] on li "Send message" at bounding box center [1110, 371] width 125 height 20
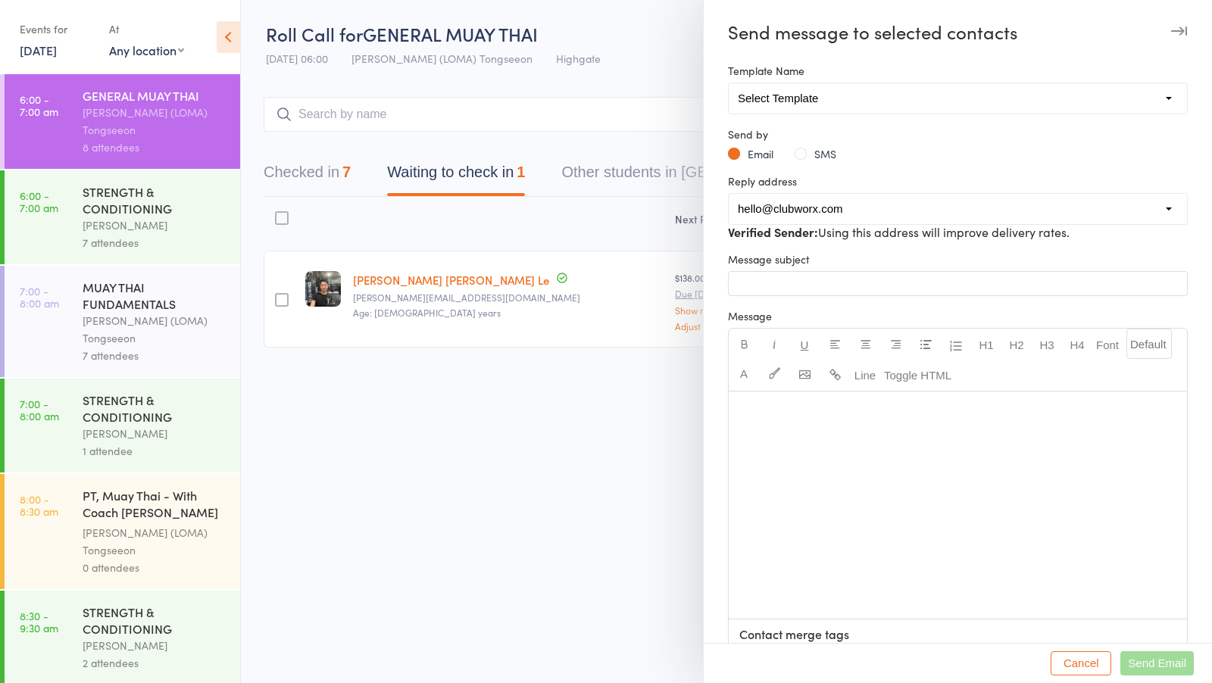
click at [808, 152] on button "SMS" at bounding box center [816, 153] width 42 height 15
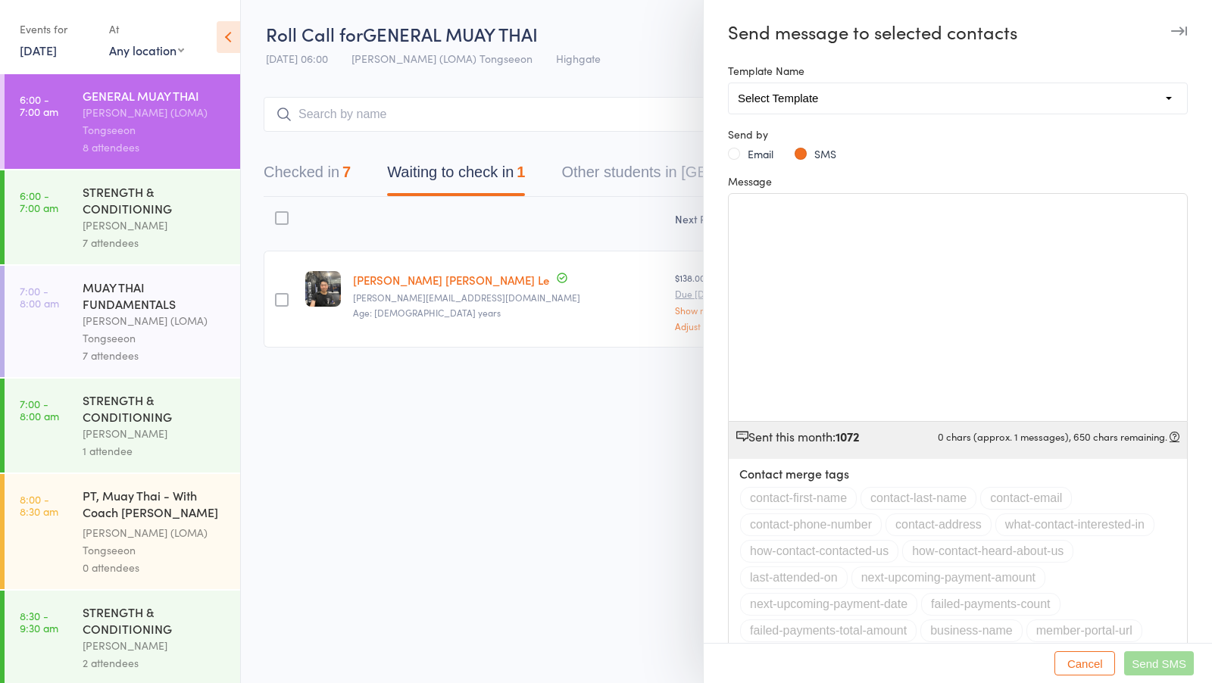
click at [783, 317] on div "﻿" at bounding box center [958, 307] width 458 height 227
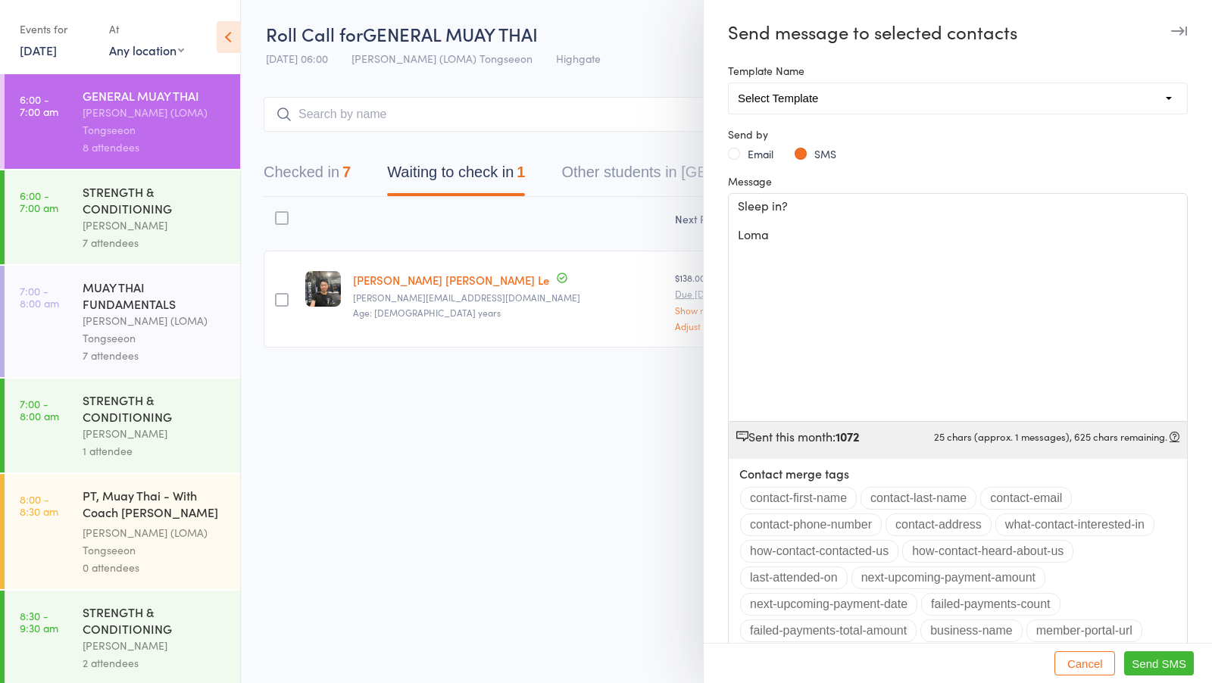
click at [738, 231] on span "Loma" at bounding box center [753, 234] width 31 height 17
click at [1149, 664] on span "Send SMS" at bounding box center [1159, 664] width 55 height 13
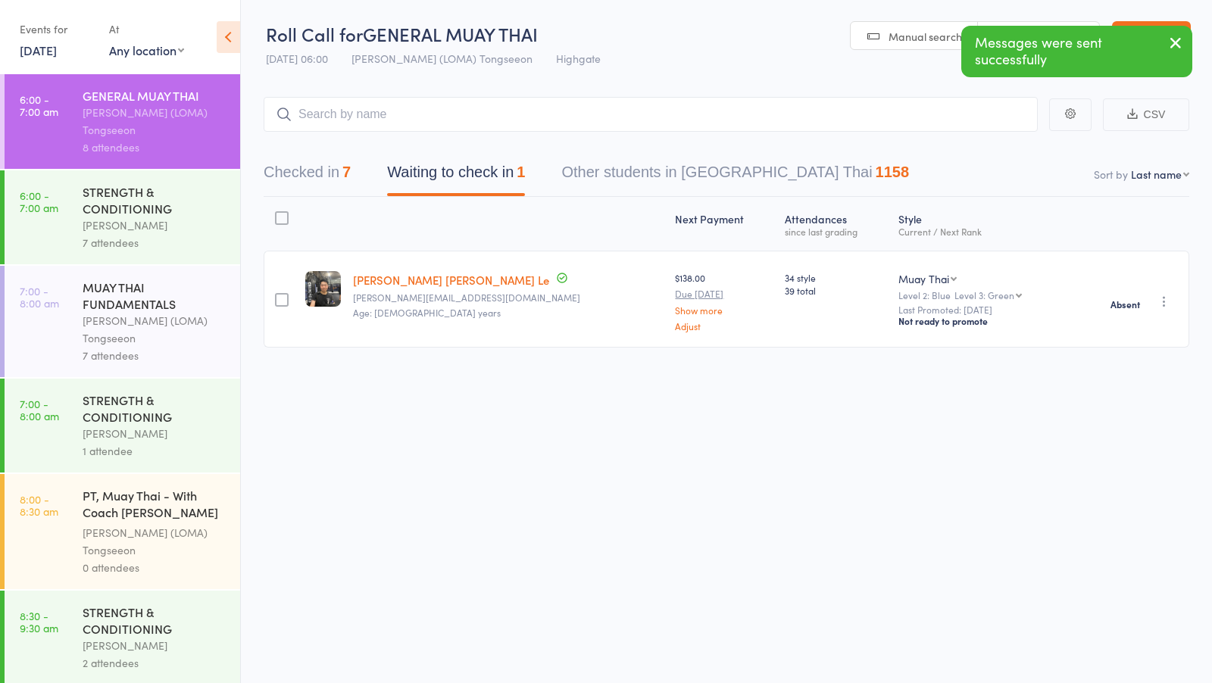
click at [186, 211] on div "STRENGTH & CONDITIONING" at bounding box center [155, 199] width 145 height 33
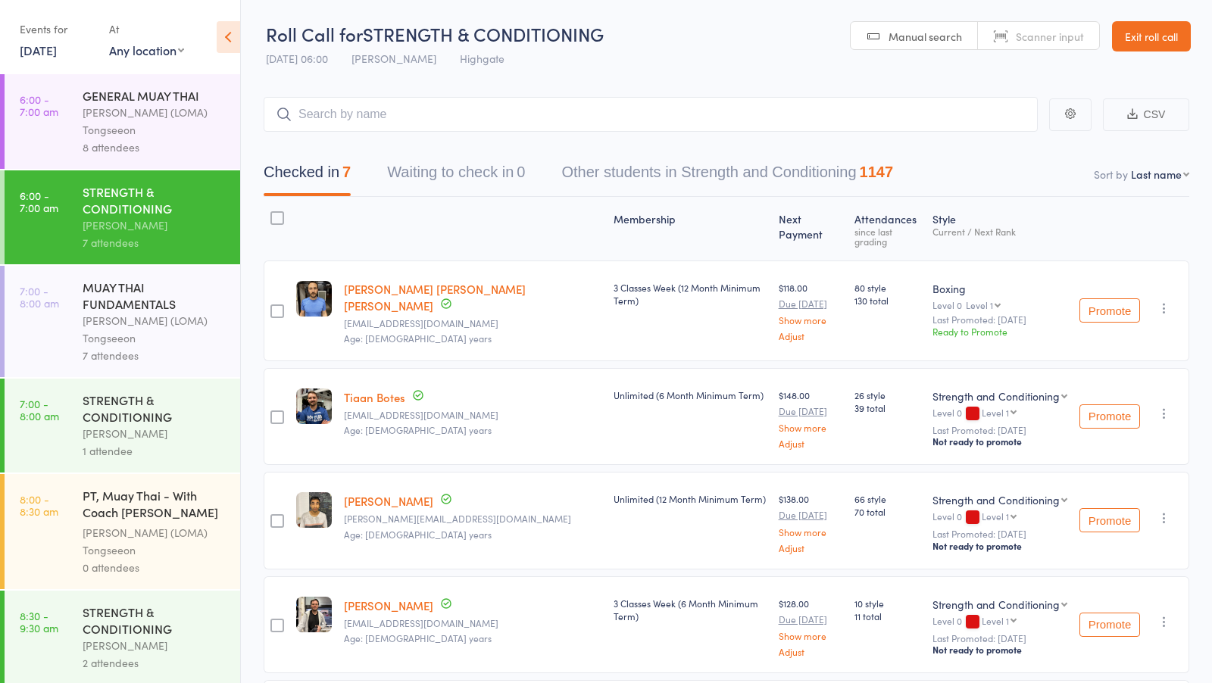
click at [155, 325] on div "[PERSON_NAME] (LOMA) Tongseeon" at bounding box center [155, 329] width 145 height 35
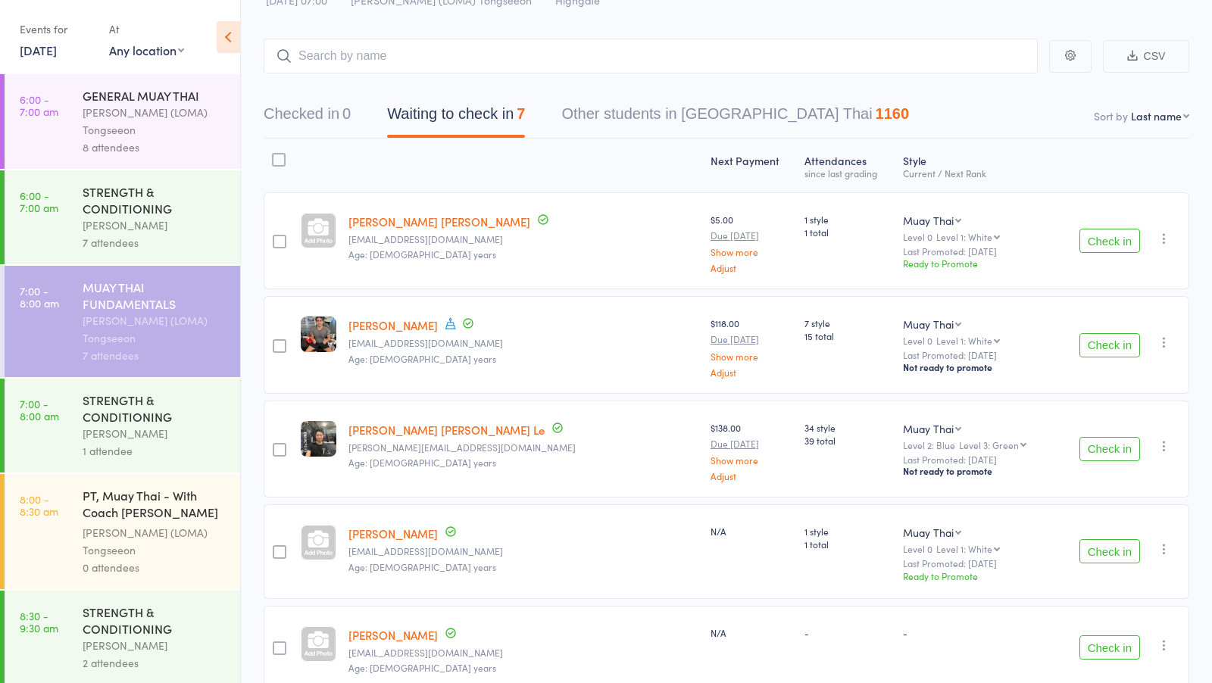
scroll to position [52, 0]
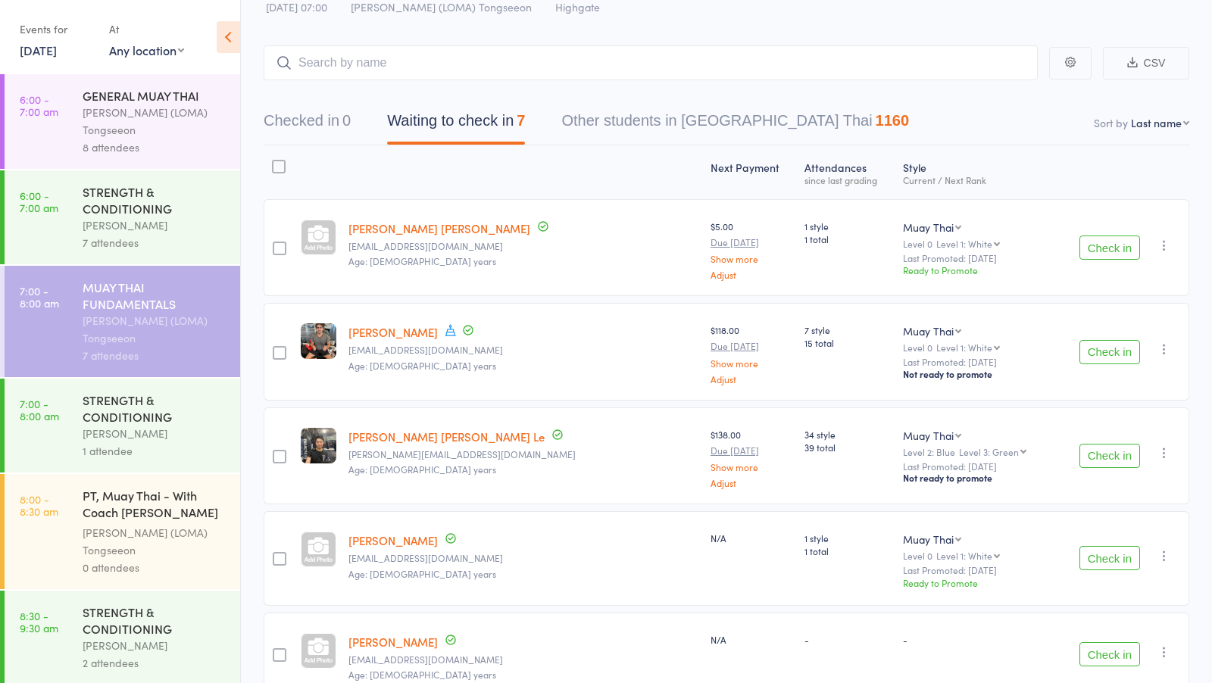
click at [388, 230] on link "[PERSON_NAME] [PERSON_NAME]" at bounding box center [439, 228] width 182 height 16
click at [1111, 248] on button "Check in" at bounding box center [1110, 248] width 61 height 24
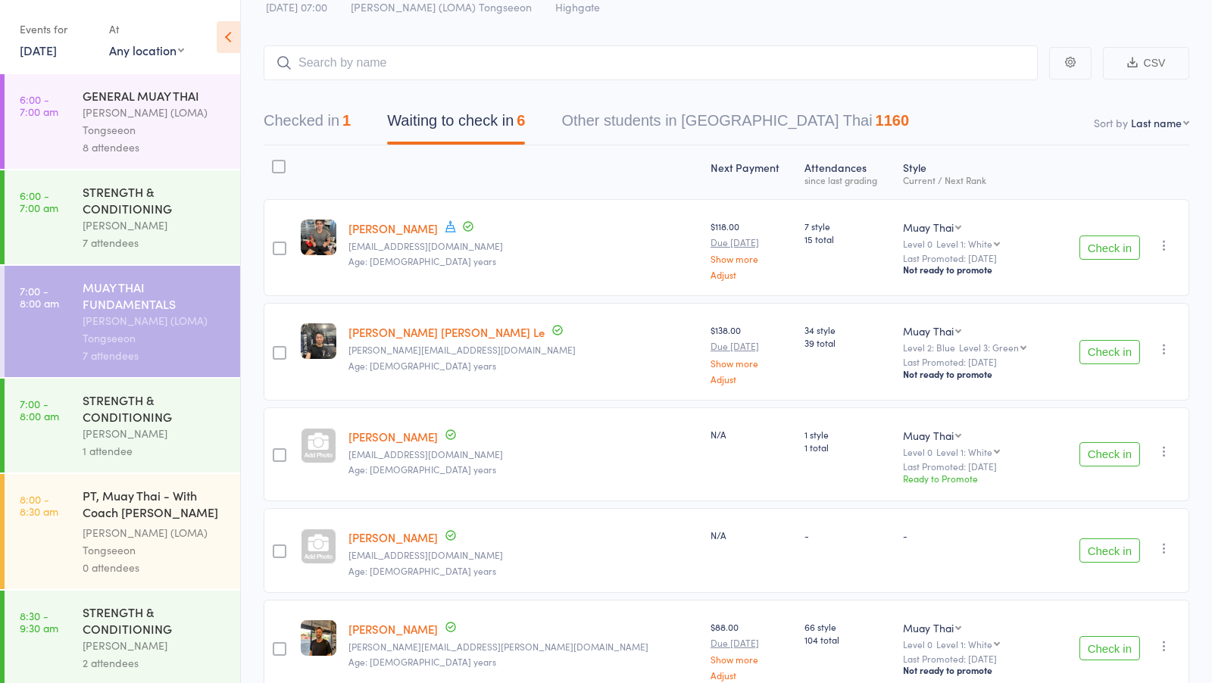
click at [169, 135] on div "Ronnarong (LOMA) Tongseeon" at bounding box center [155, 121] width 145 height 35
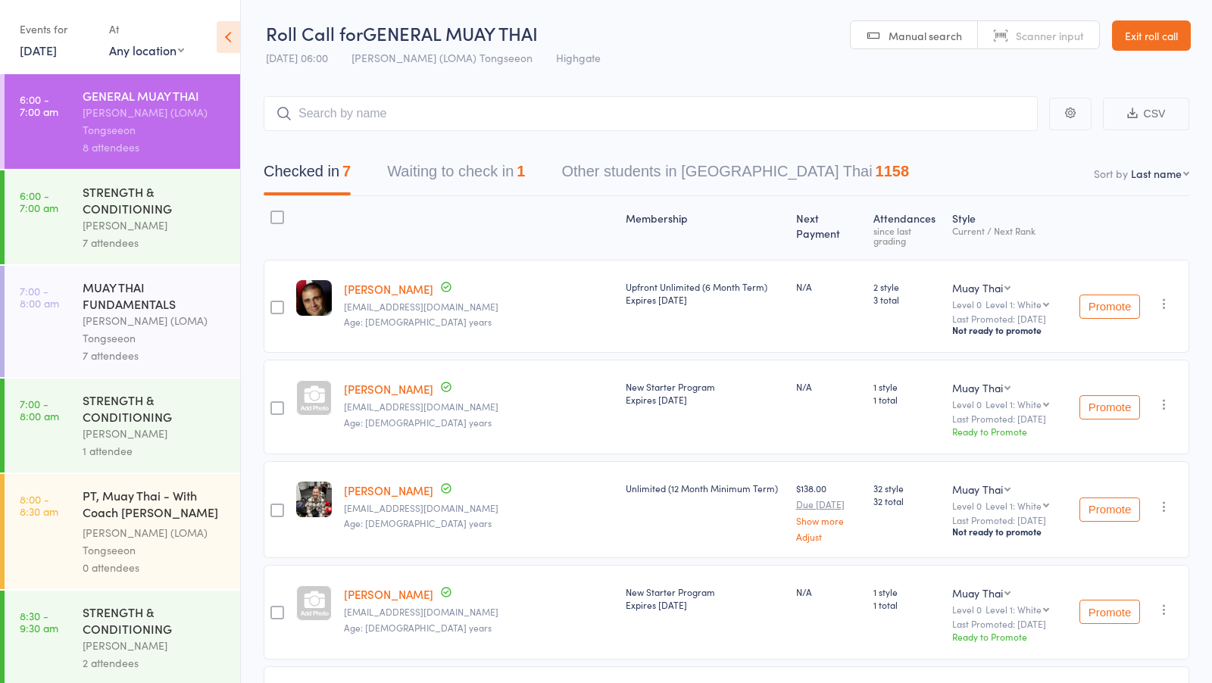
click at [198, 322] on div "Ronnarong (LOMA) Tongseeon" at bounding box center [155, 329] width 145 height 35
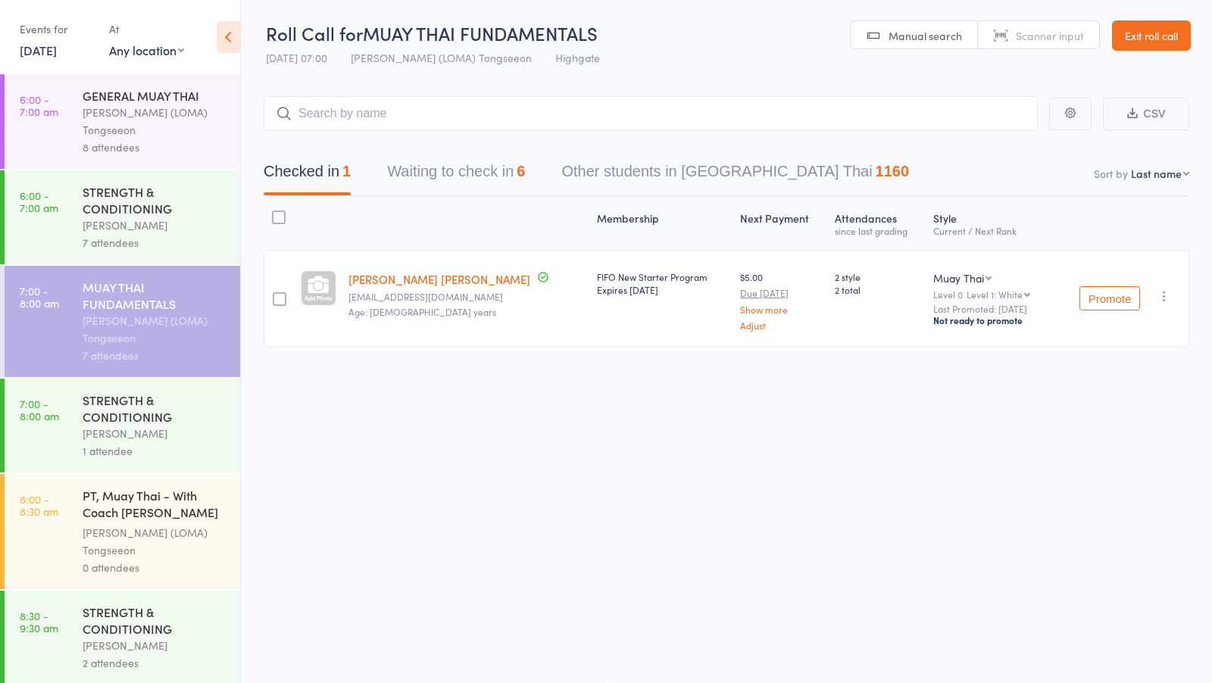
click at [454, 170] on button "Waiting to check in 6" at bounding box center [456, 175] width 138 height 40
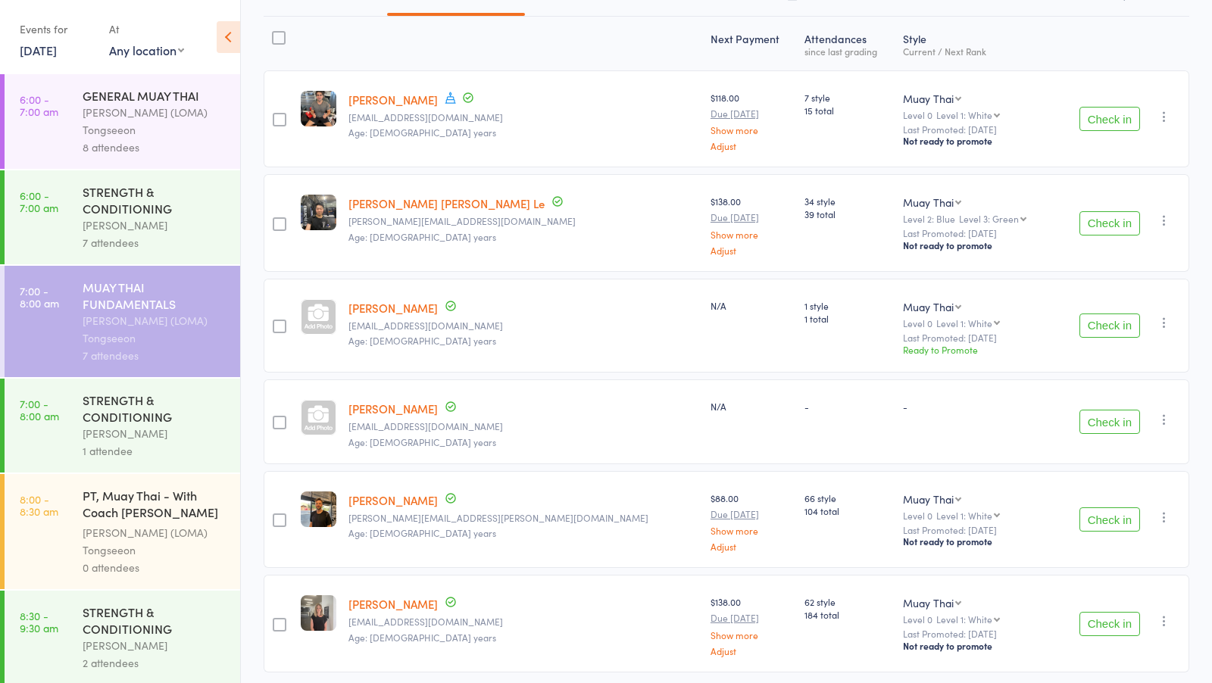
scroll to position [168, 0]
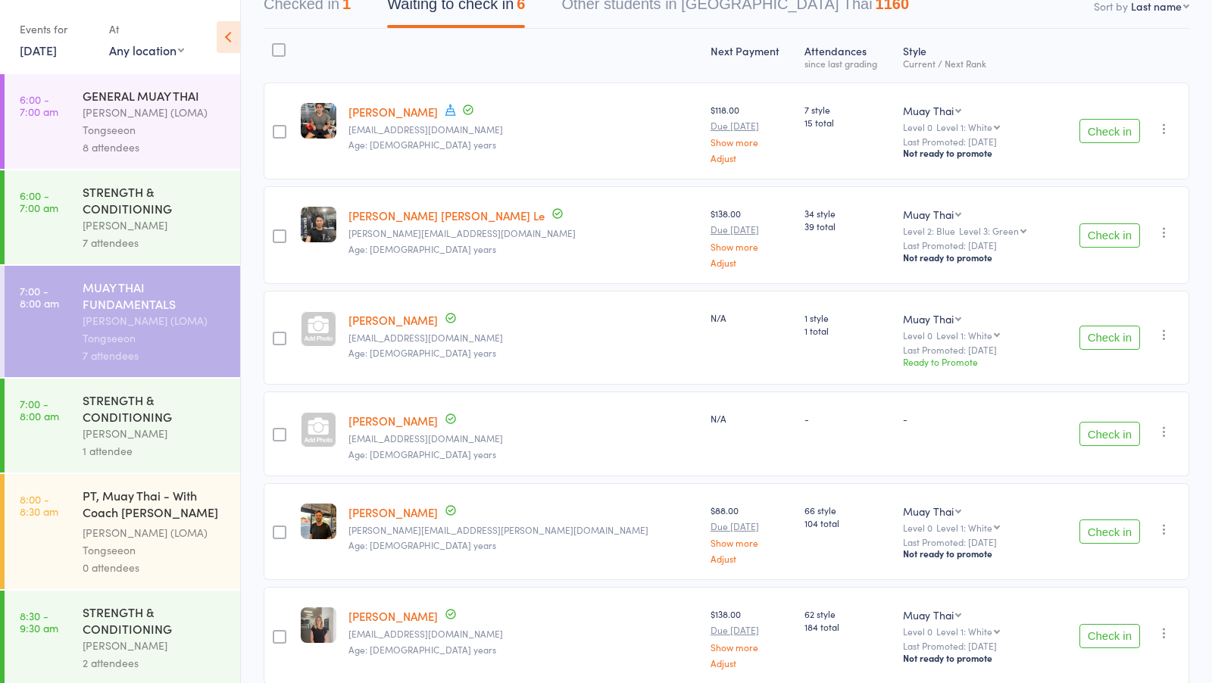
click at [1120, 524] on button "Check in" at bounding box center [1110, 532] width 61 height 24
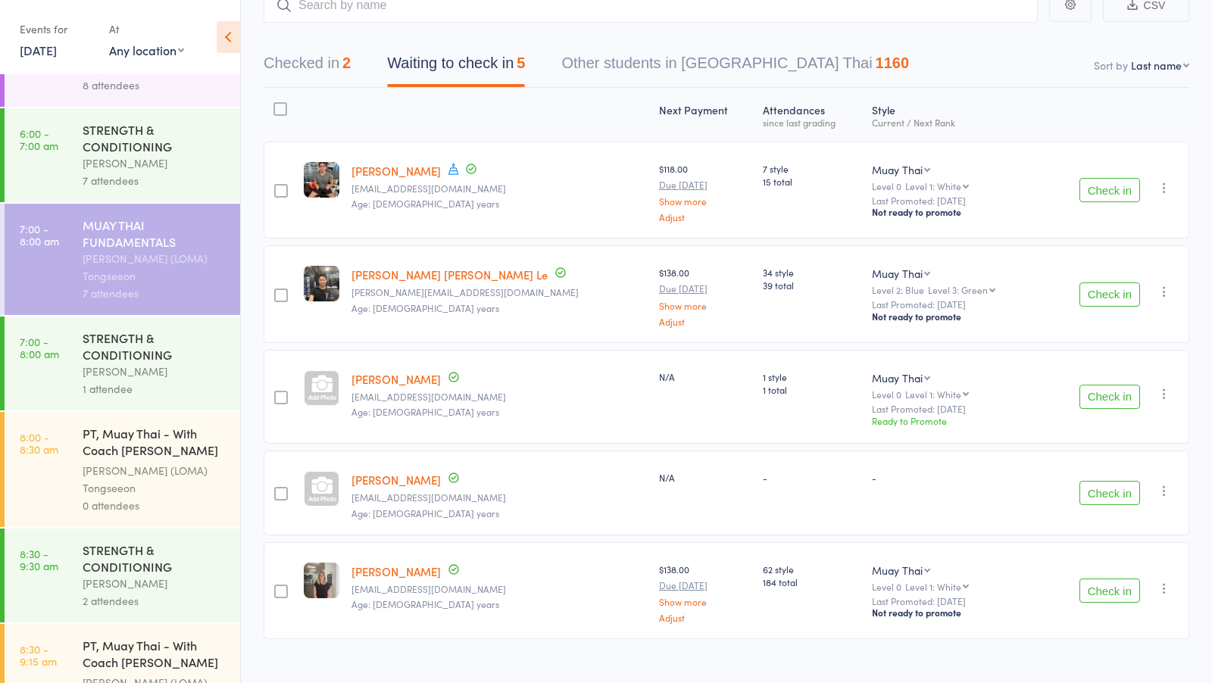
scroll to position [61, 0]
click at [373, 480] on link "Deanne Miskelly" at bounding box center [396, 480] width 89 height 16
click at [1109, 486] on button "Check in" at bounding box center [1110, 493] width 61 height 24
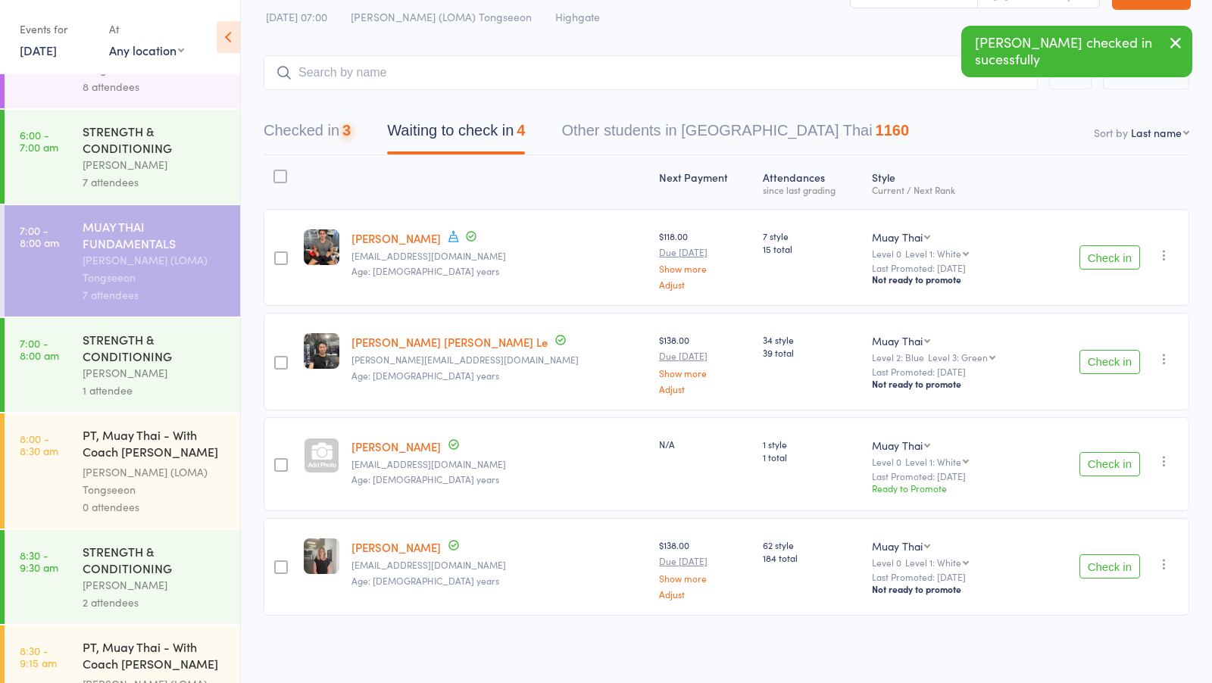
scroll to position [39, 0]
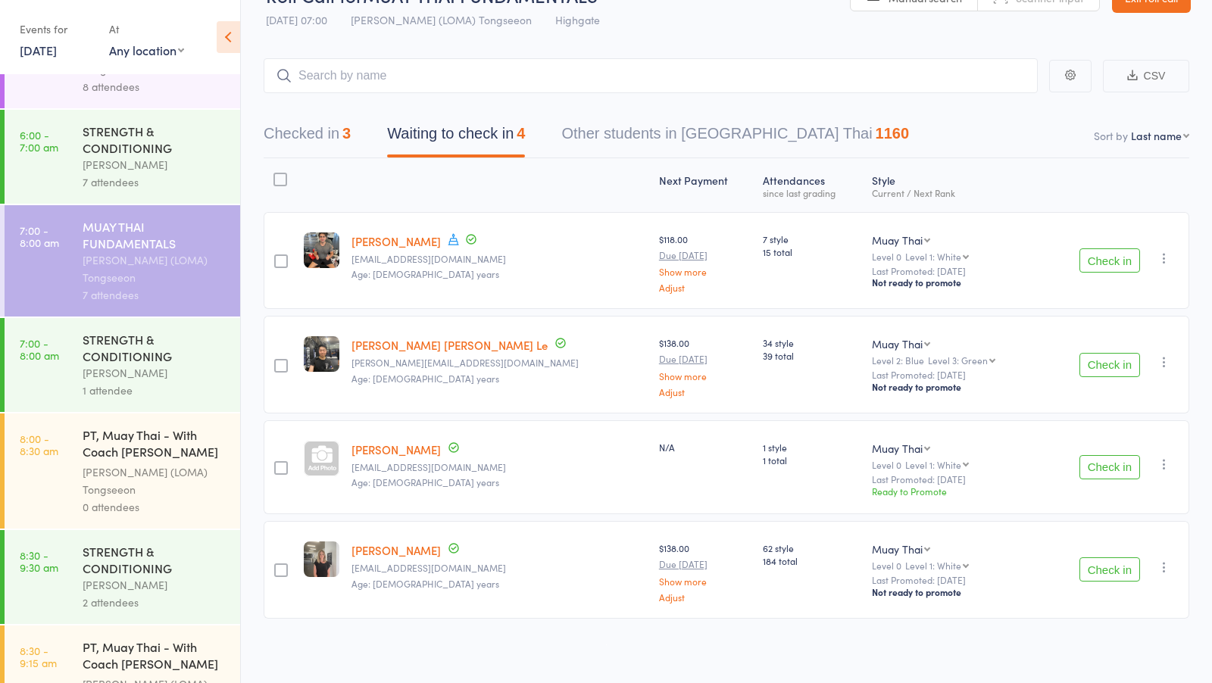
click at [1123, 267] on button "Check in" at bounding box center [1110, 260] width 61 height 24
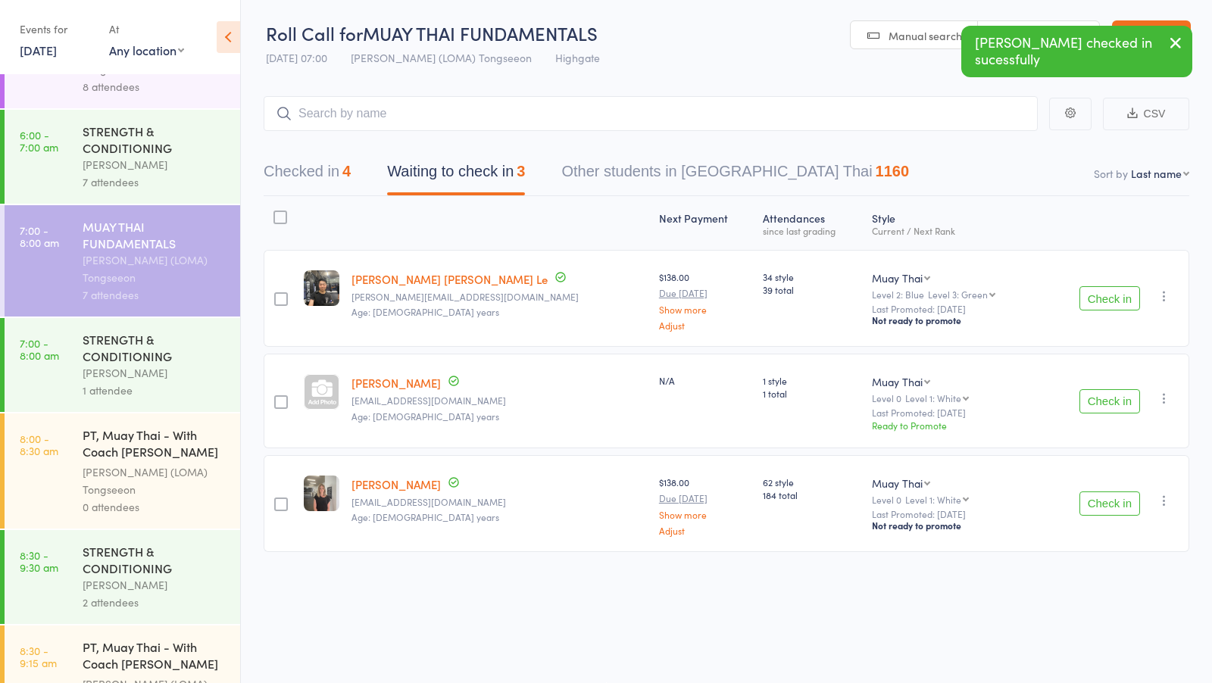
click at [1111, 500] on button "Check in" at bounding box center [1110, 504] width 61 height 24
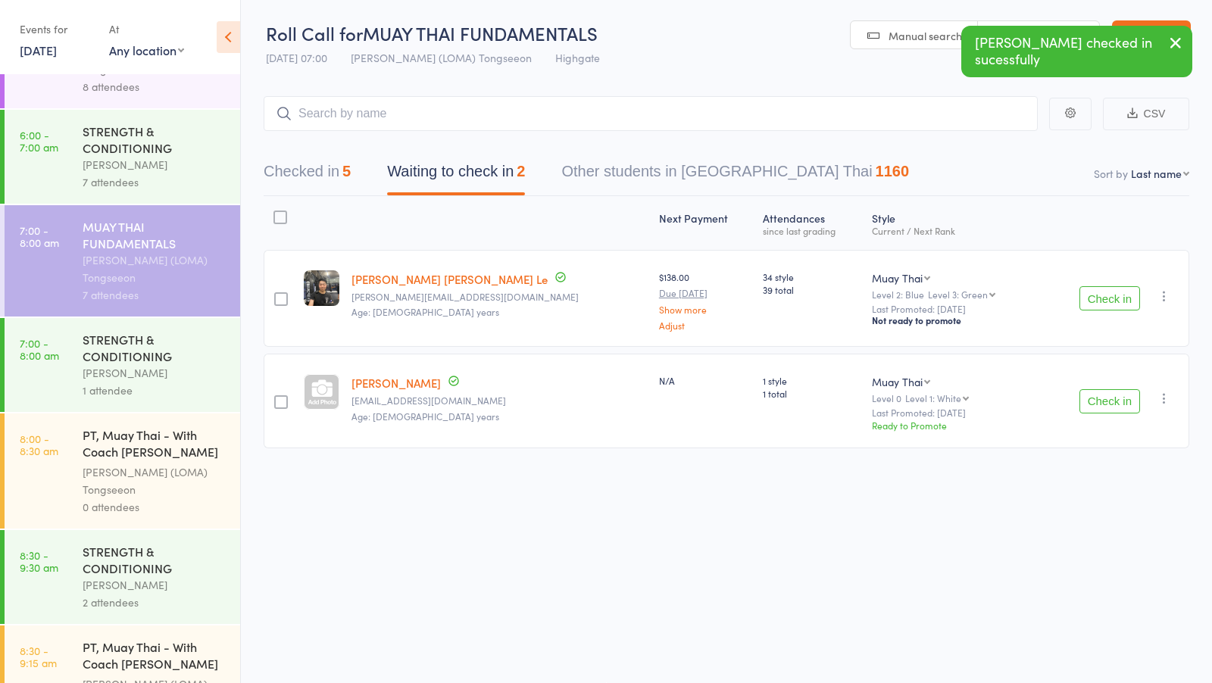
click at [1103, 389] on button "Check in" at bounding box center [1110, 401] width 61 height 24
click at [314, 172] on button "Checked in 6" at bounding box center [307, 175] width 87 height 40
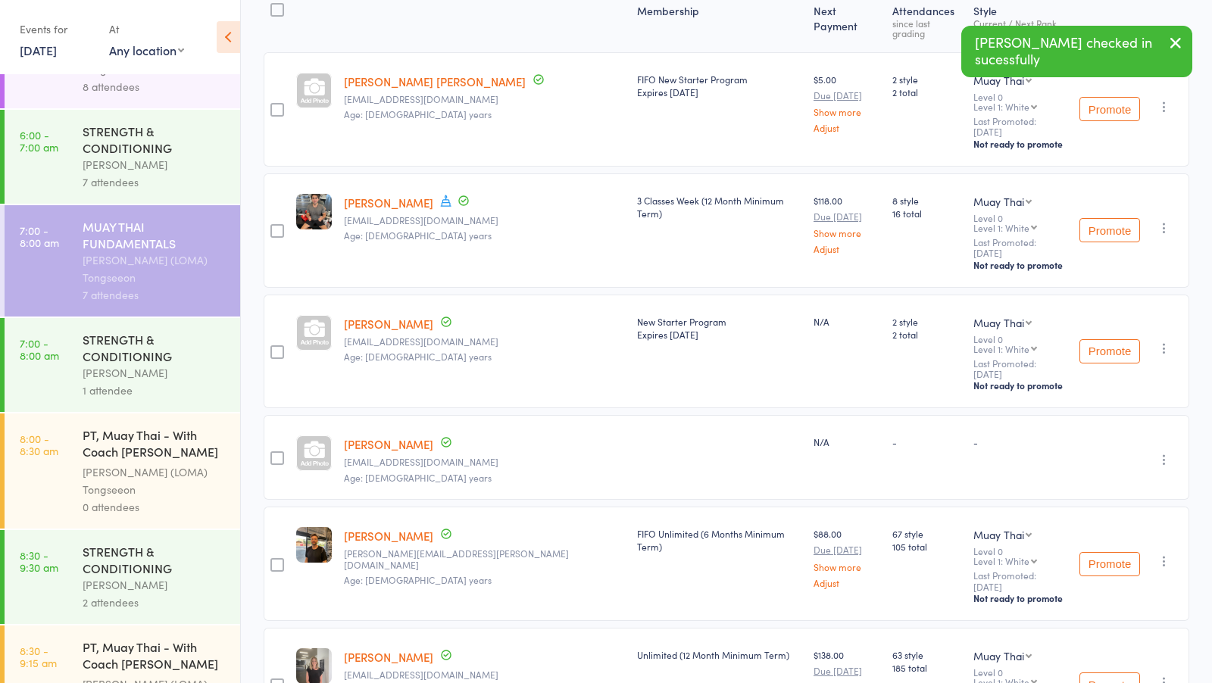
scroll to position [211, 0]
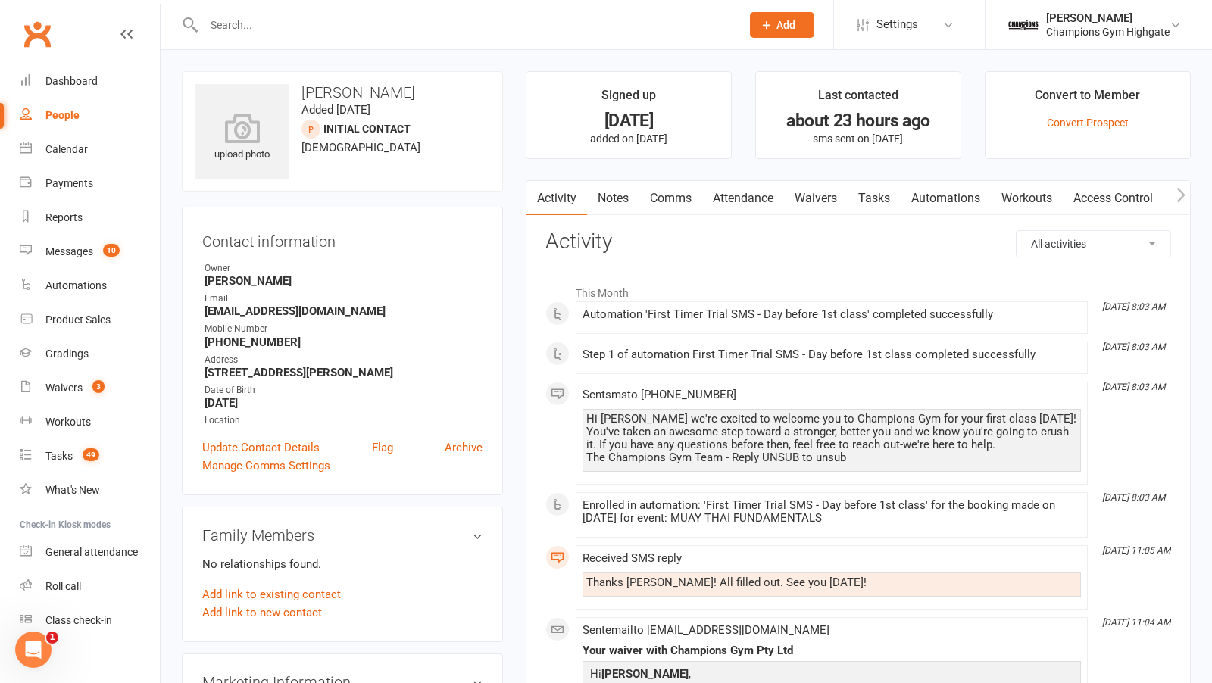
click at [820, 194] on link "Waivers" at bounding box center [816, 198] width 64 height 35
